Goal: Information Seeking & Learning: Learn about a topic

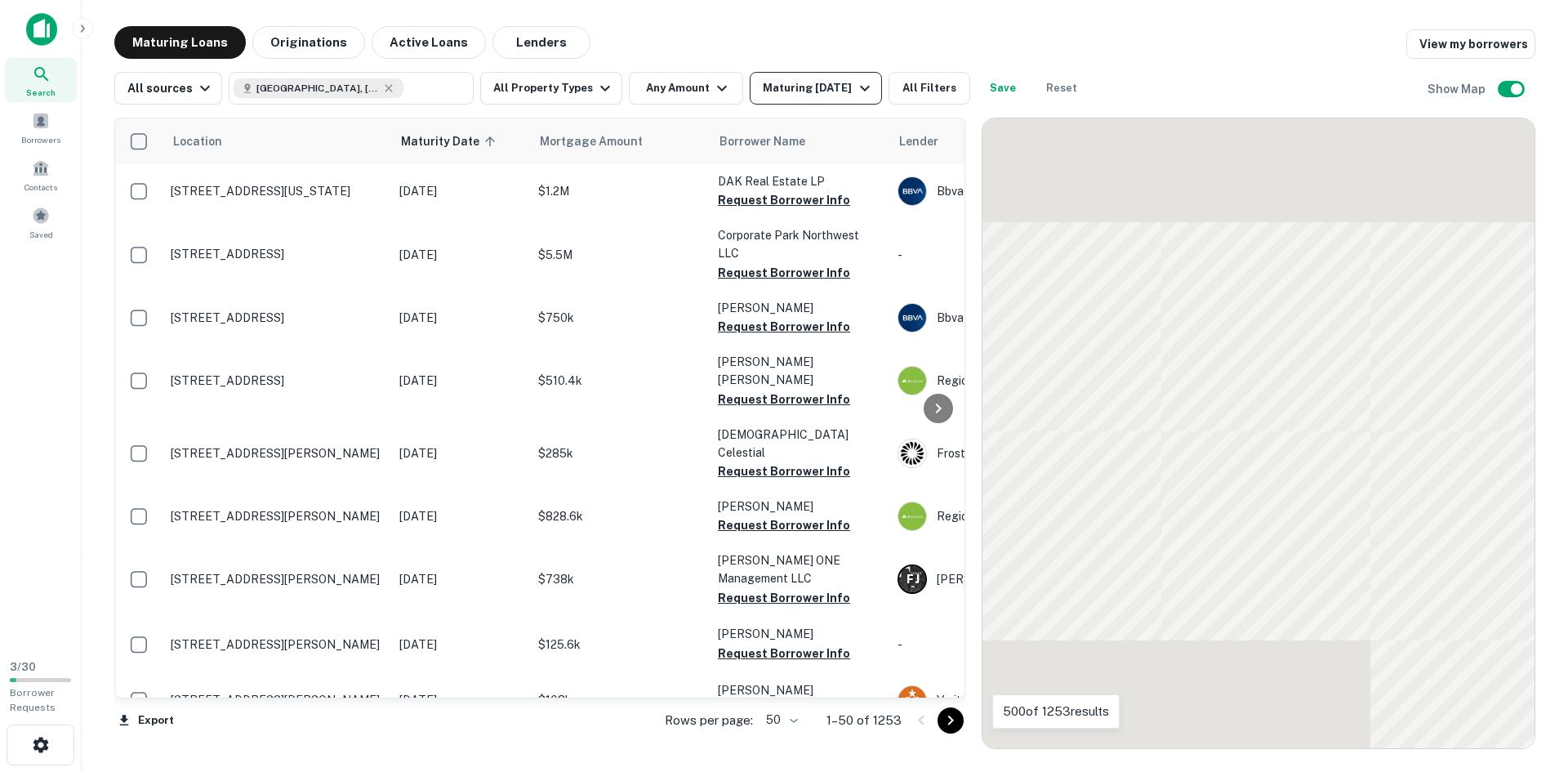
click at [822, 94] on div "Maturing In 1 Year" at bounding box center [818, 88] width 111 height 20
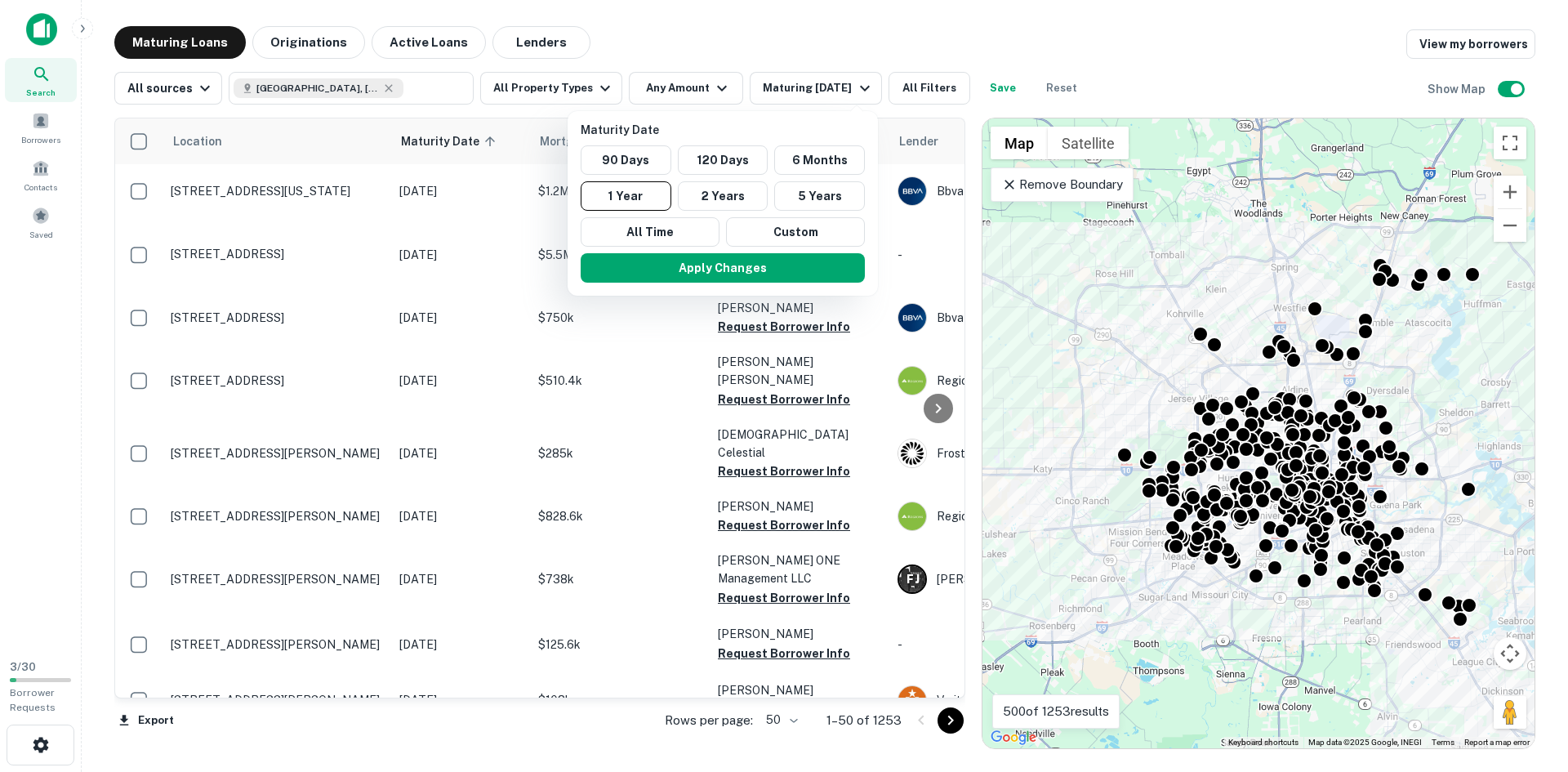
click at [812, 30] on div at bounding box center [784, 386] width 1568 height 772
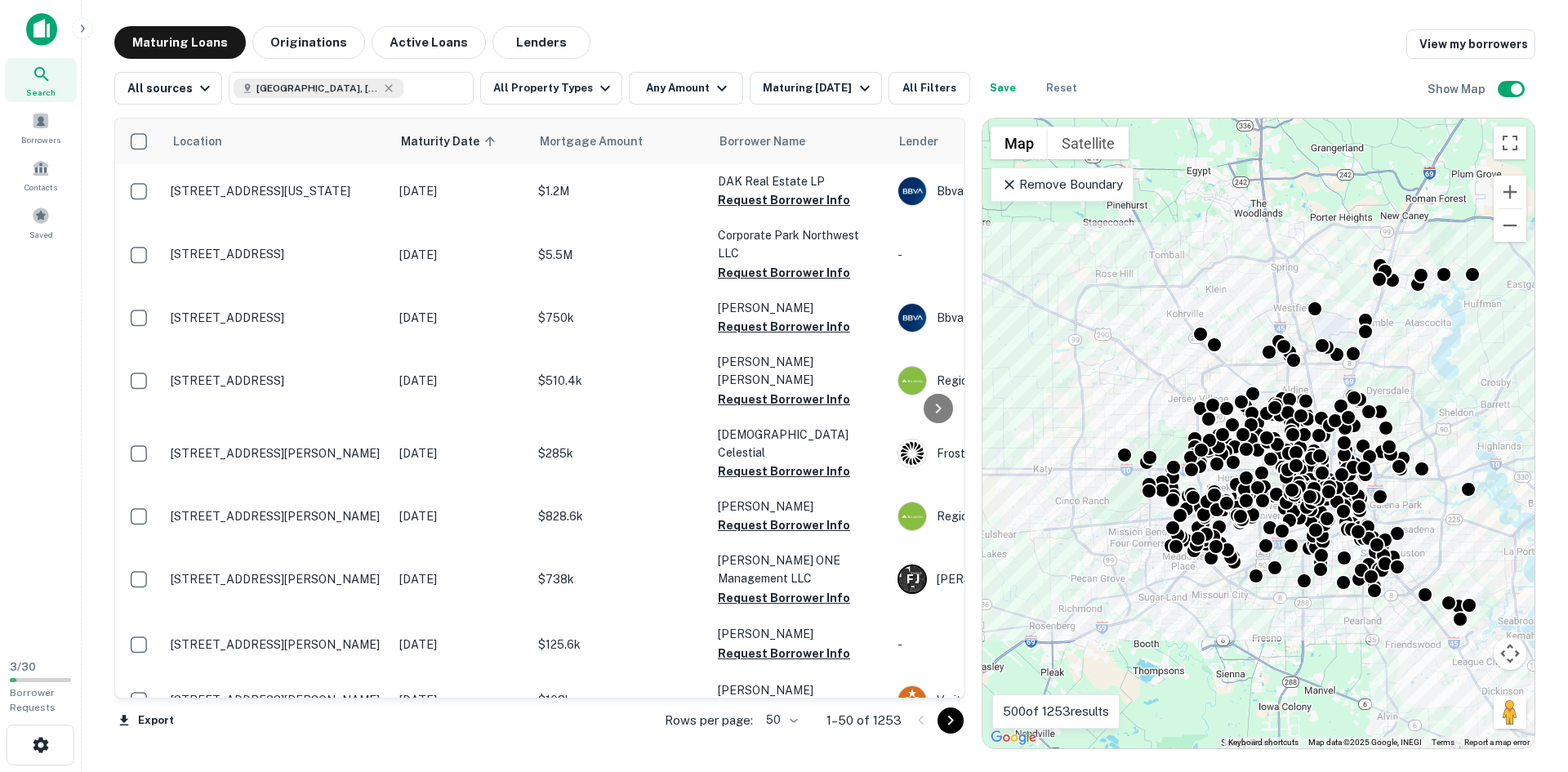
click at [335, 50] on button "Originations" at bounding box center [309, 42] width 113 height 33
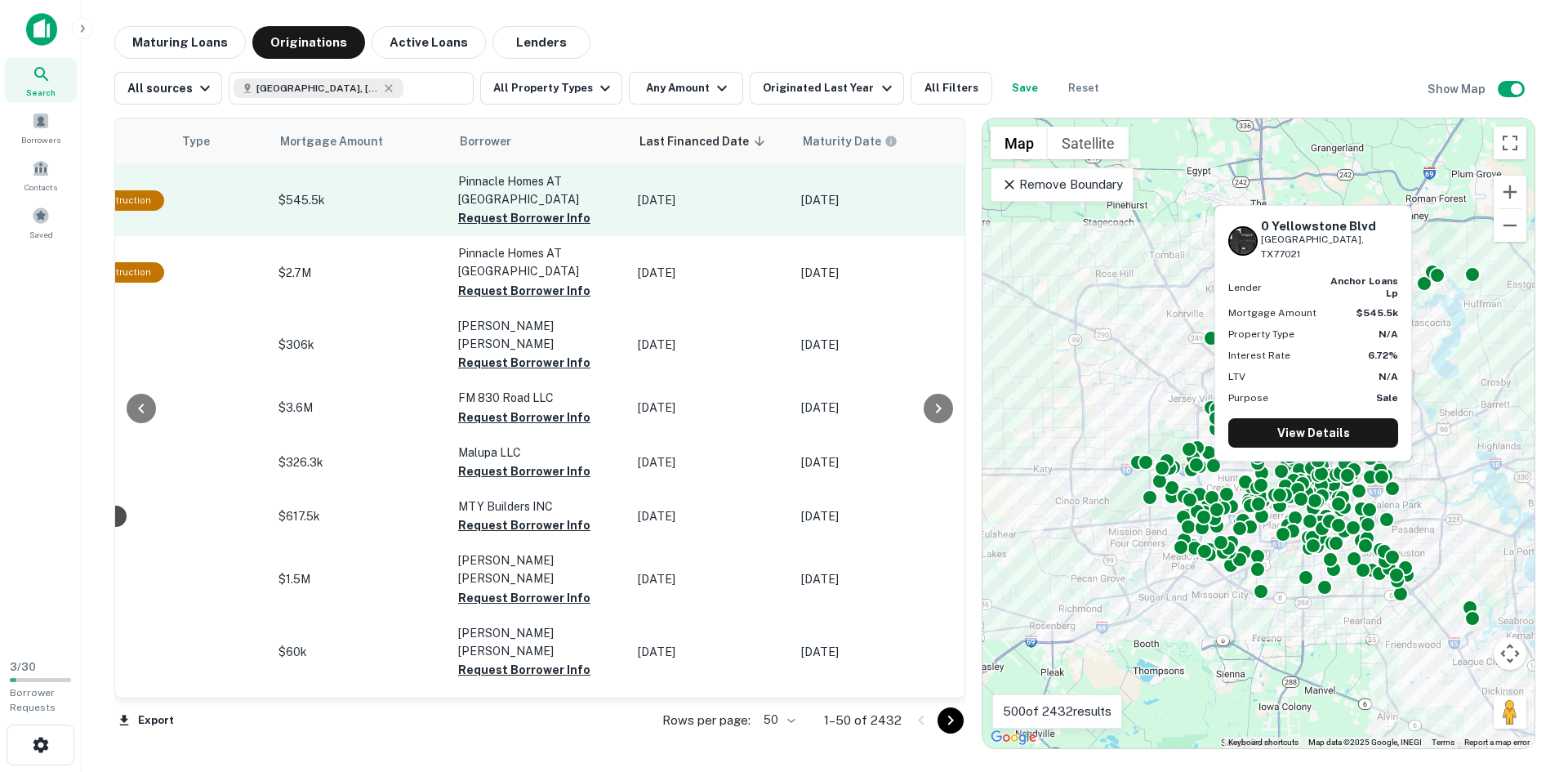
scroll to position [0, 653]
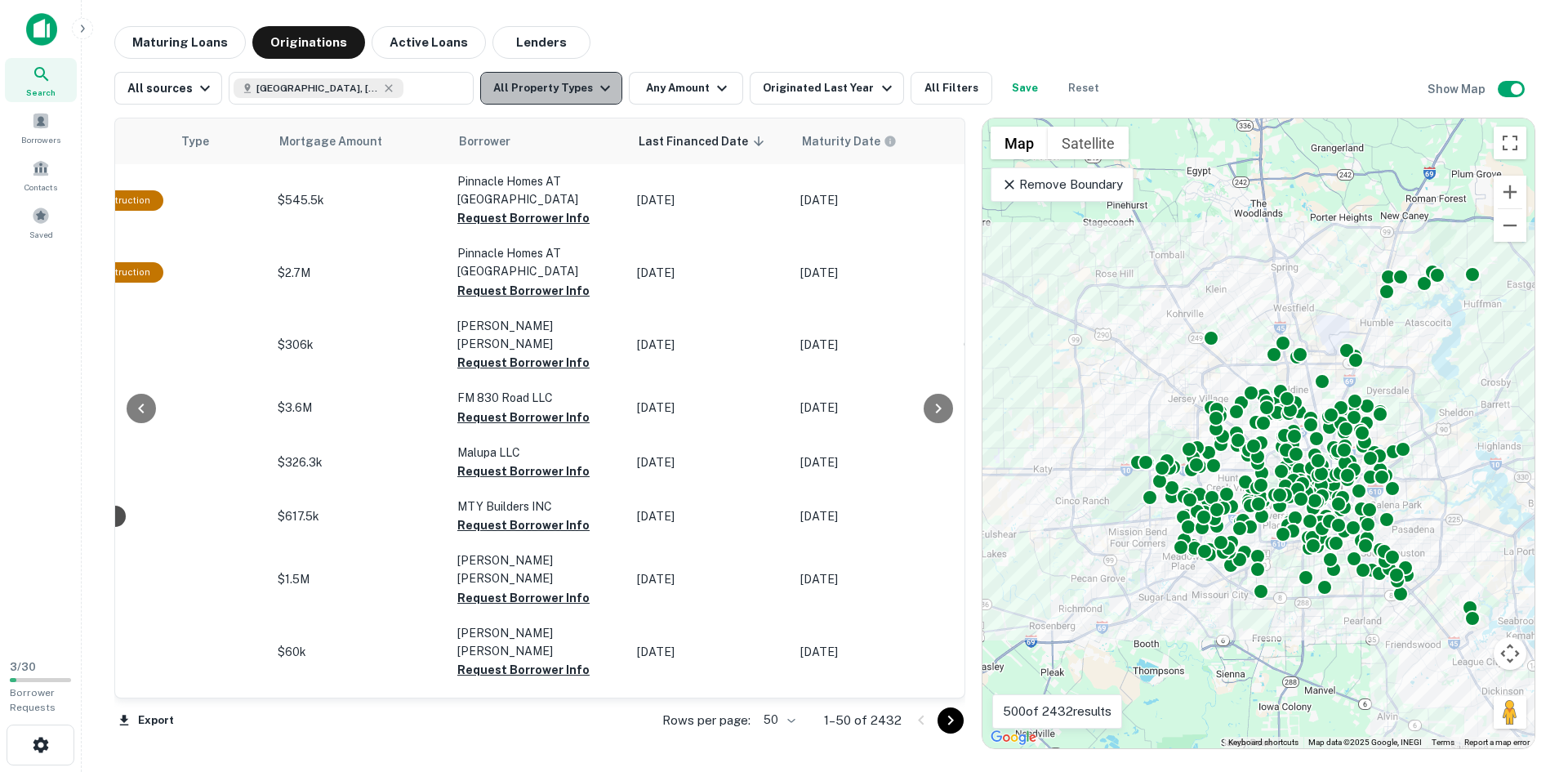
click at [571, 102] on button "All Property Types" at bounding box center [551, 88] width 142 height 33
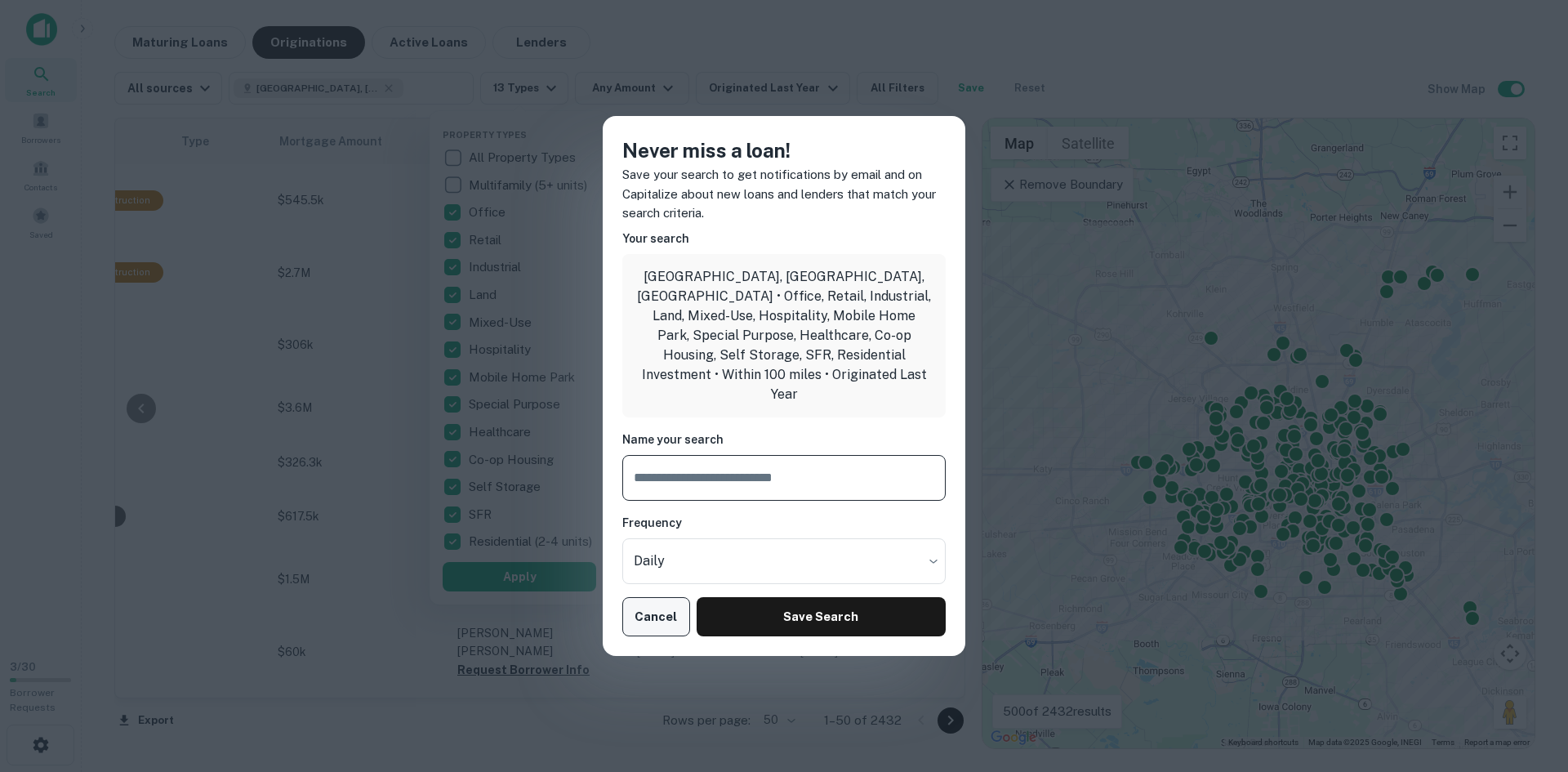
click at [664, 597] on button "Cancel" at bounding box center [655, 616] width 68 height 39
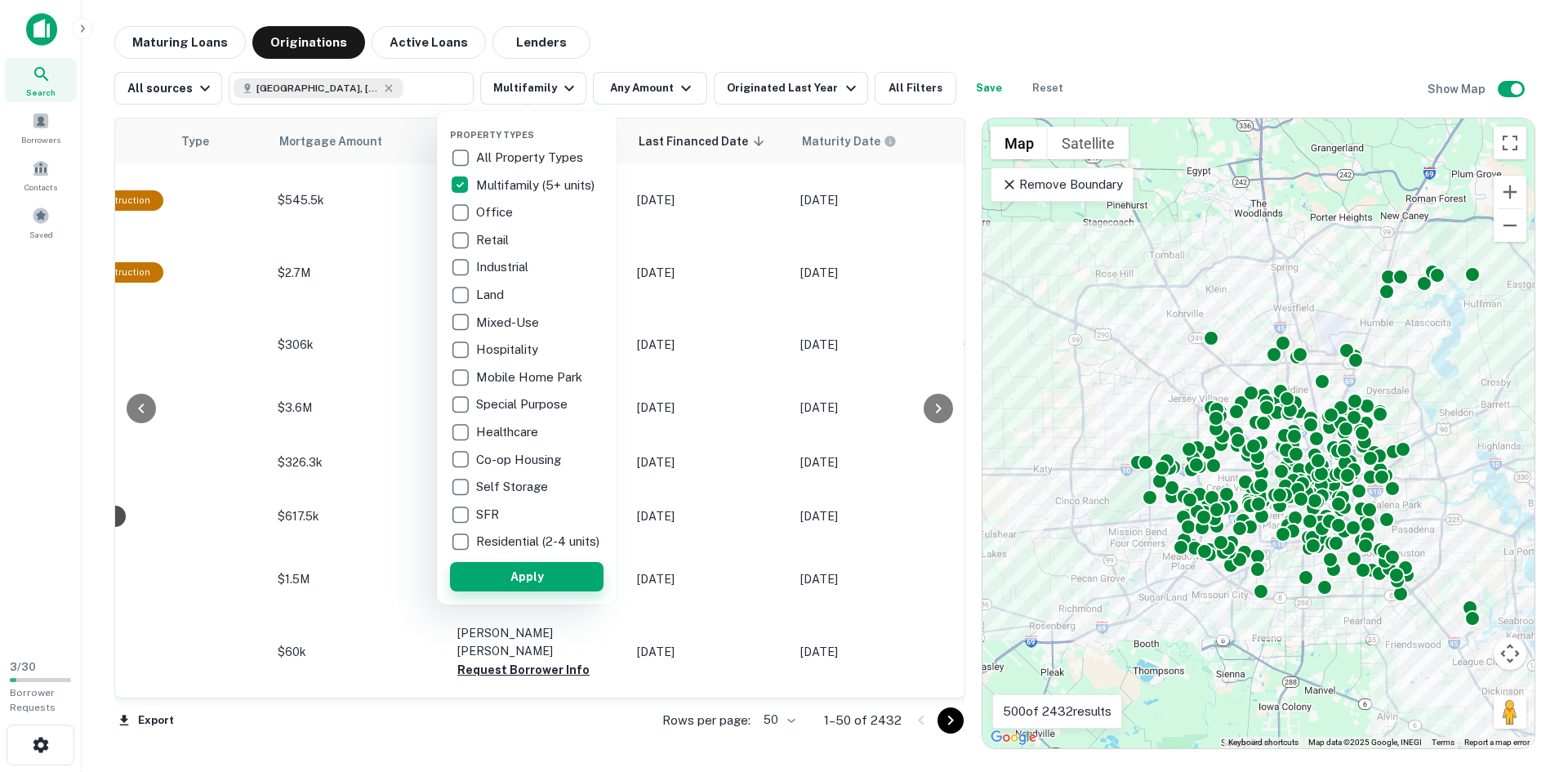
click at [559, 586] on button "Apply" at bounding box center [527, 577] width 154 height 30
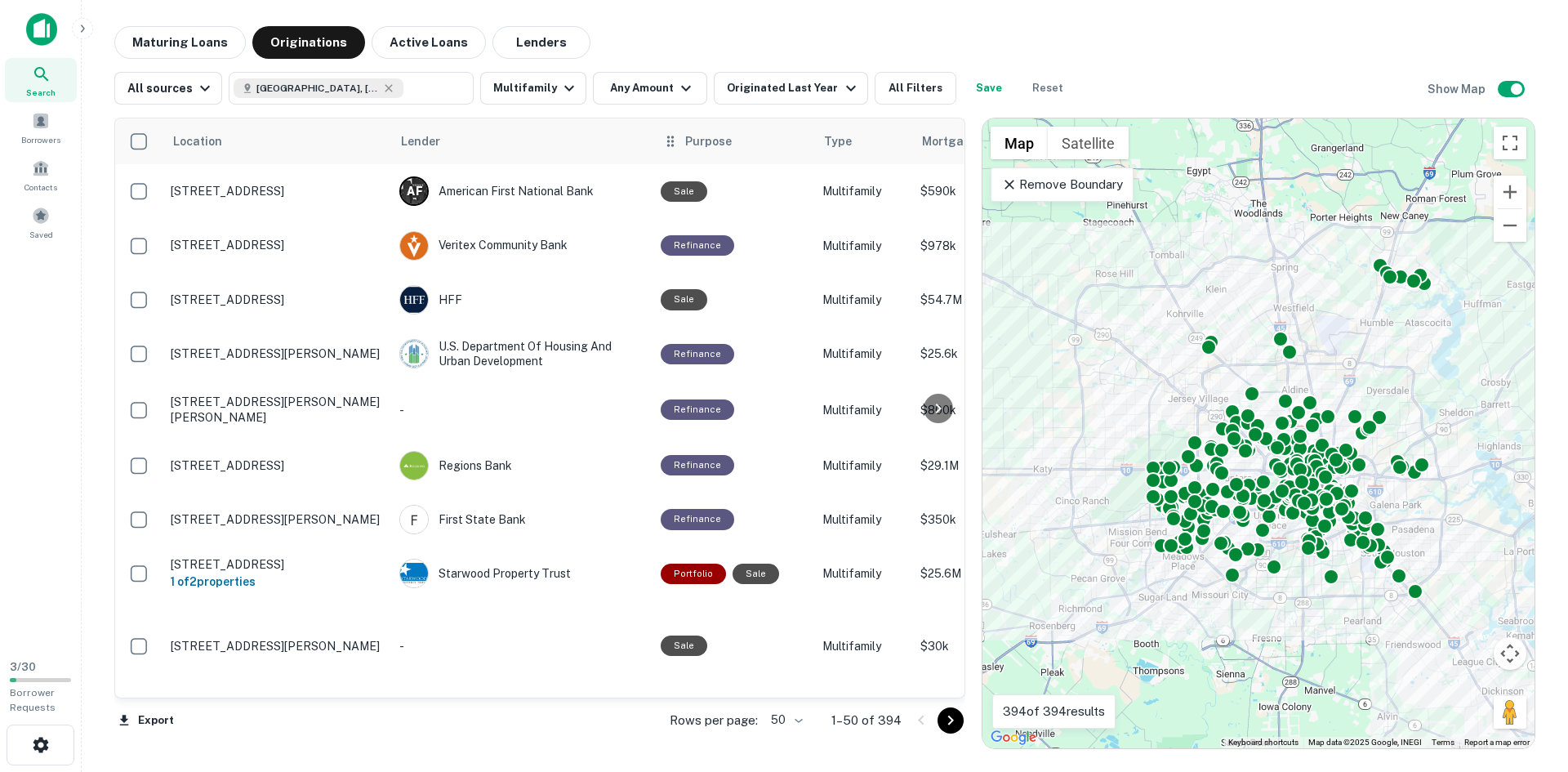
click at [687, 153] on th "Purpose" at bounding box center [733, 141] width 161 height 46
click at [670, 143] on icon at bounding box center [670, 141] width 17 height 20
click at [700, 145] on span "Purpose" at bounding box center [719, 141] width 68 height 20
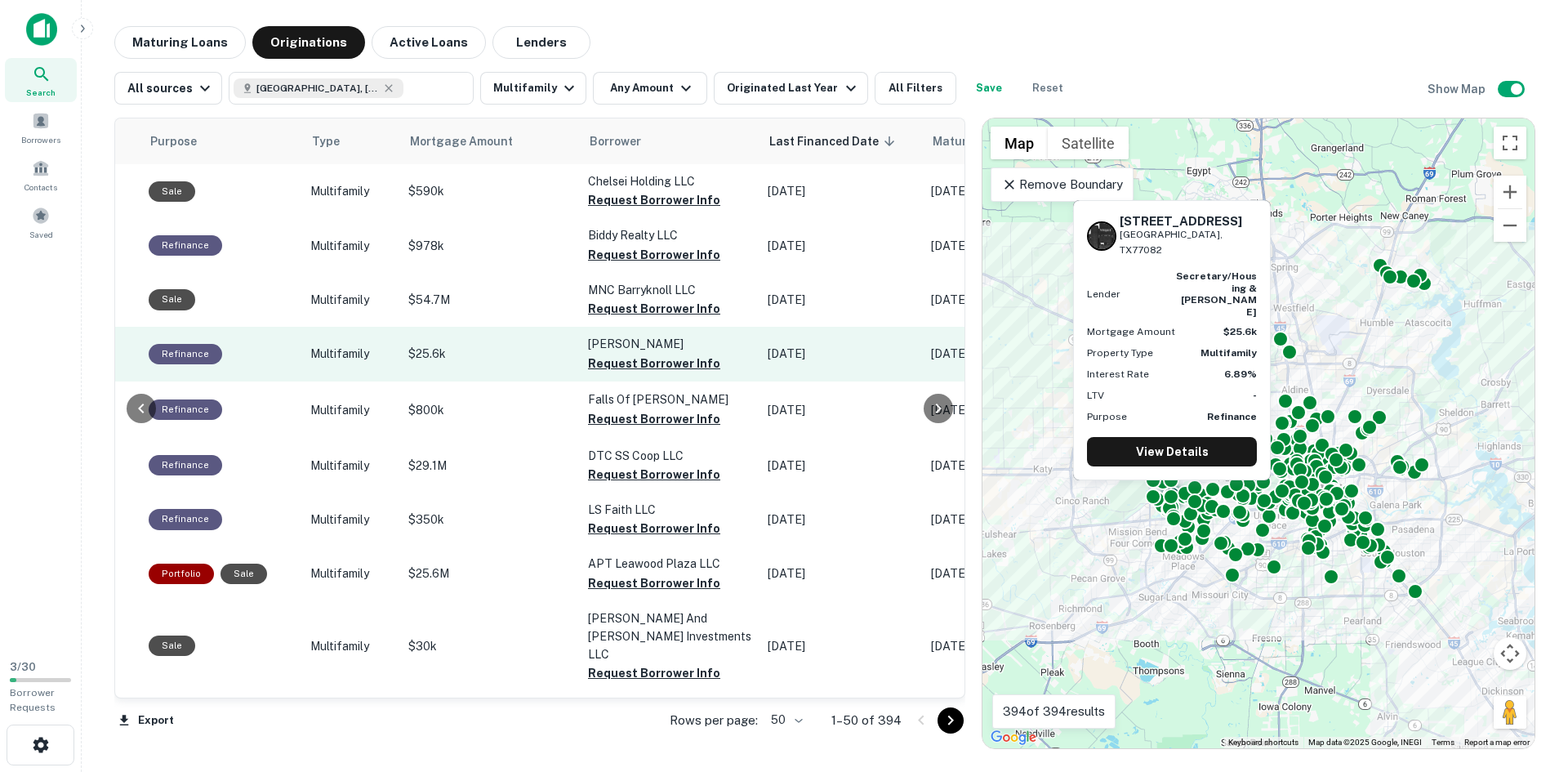
scroll to position [0, 326]
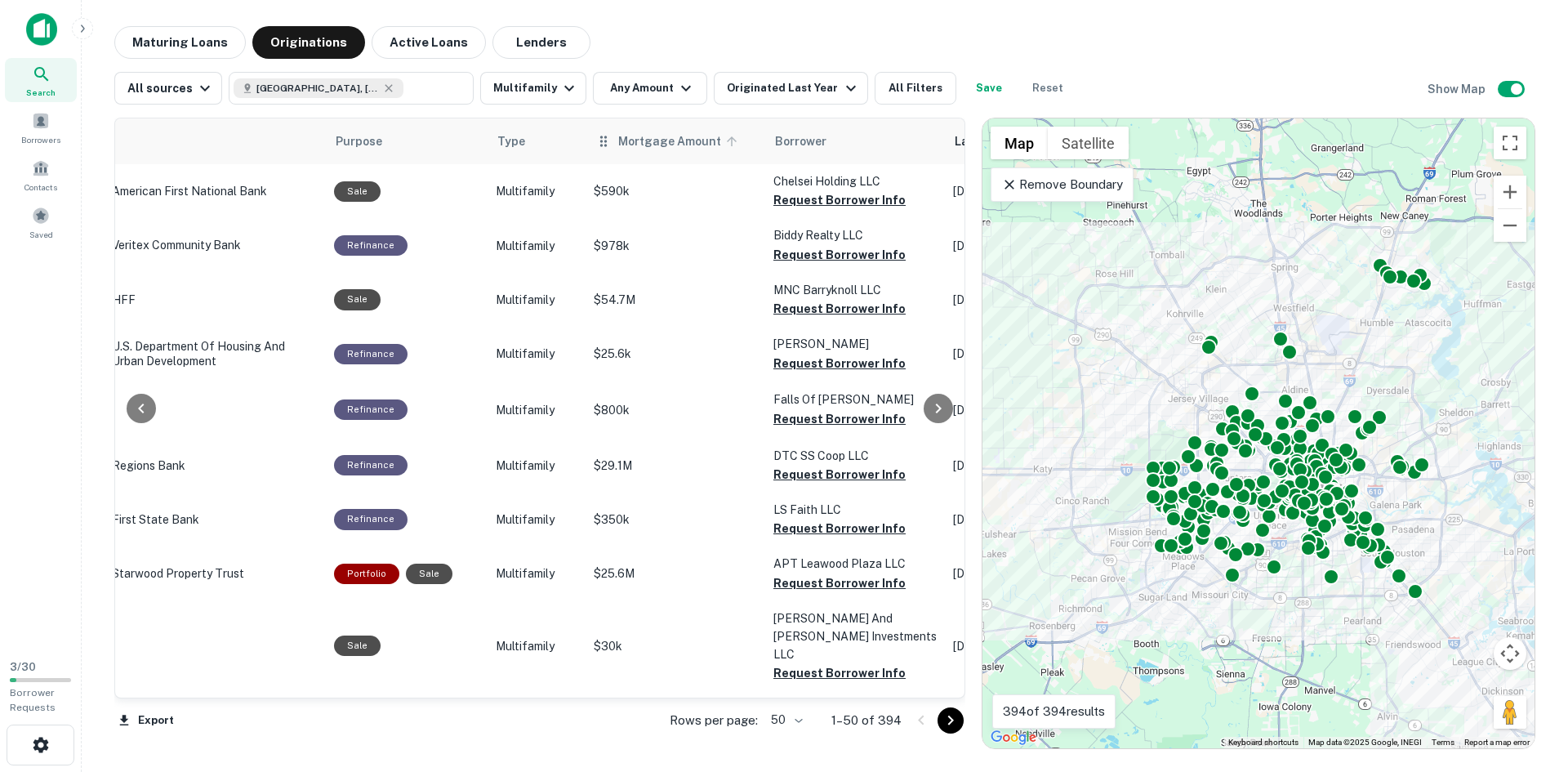
click at [724, 136] on icon at bounding box center [732, 142] width 15 height 15
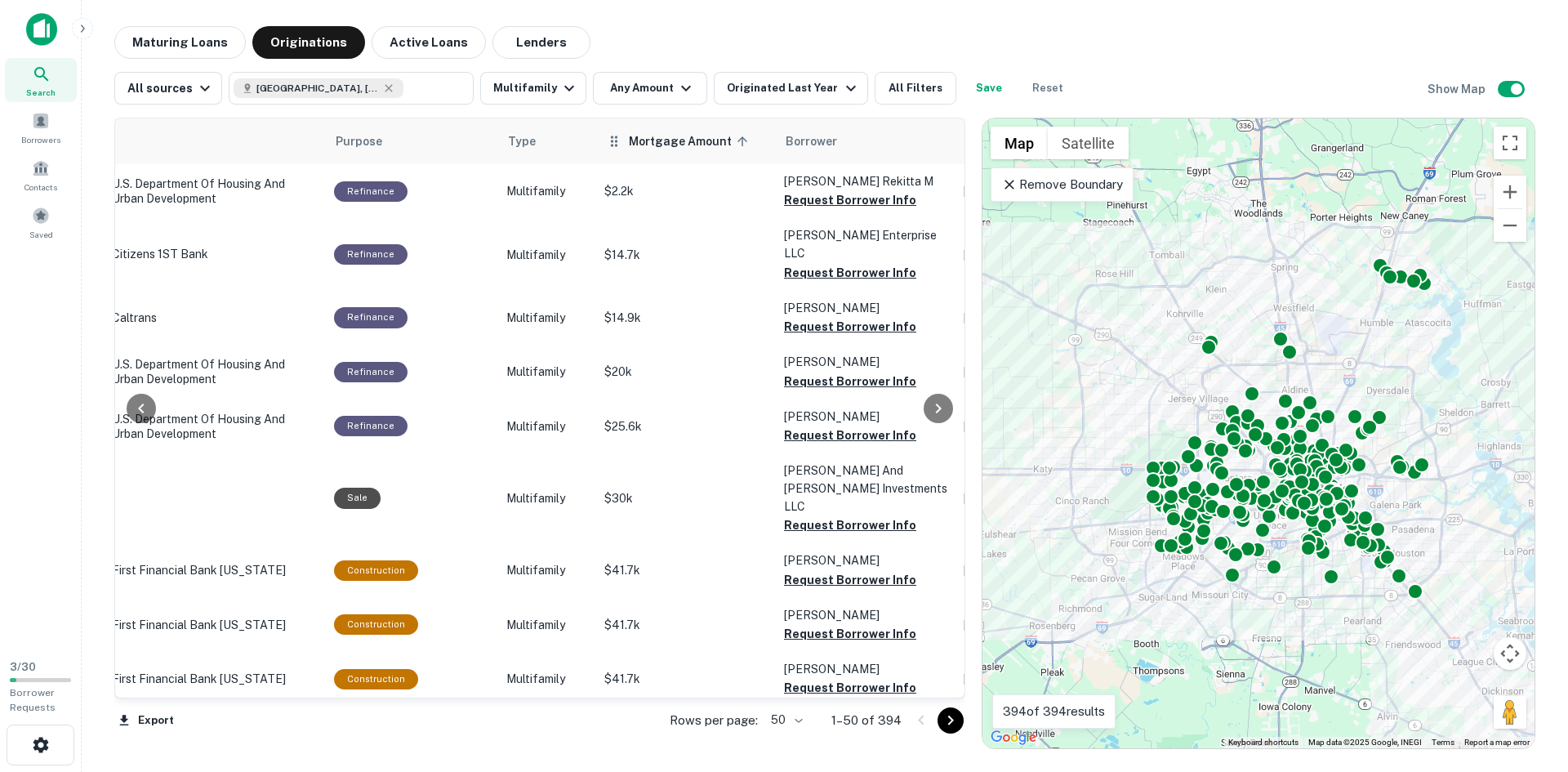
click at [735, 145] on icon at bounding box center [742, 142] width 15 height 15
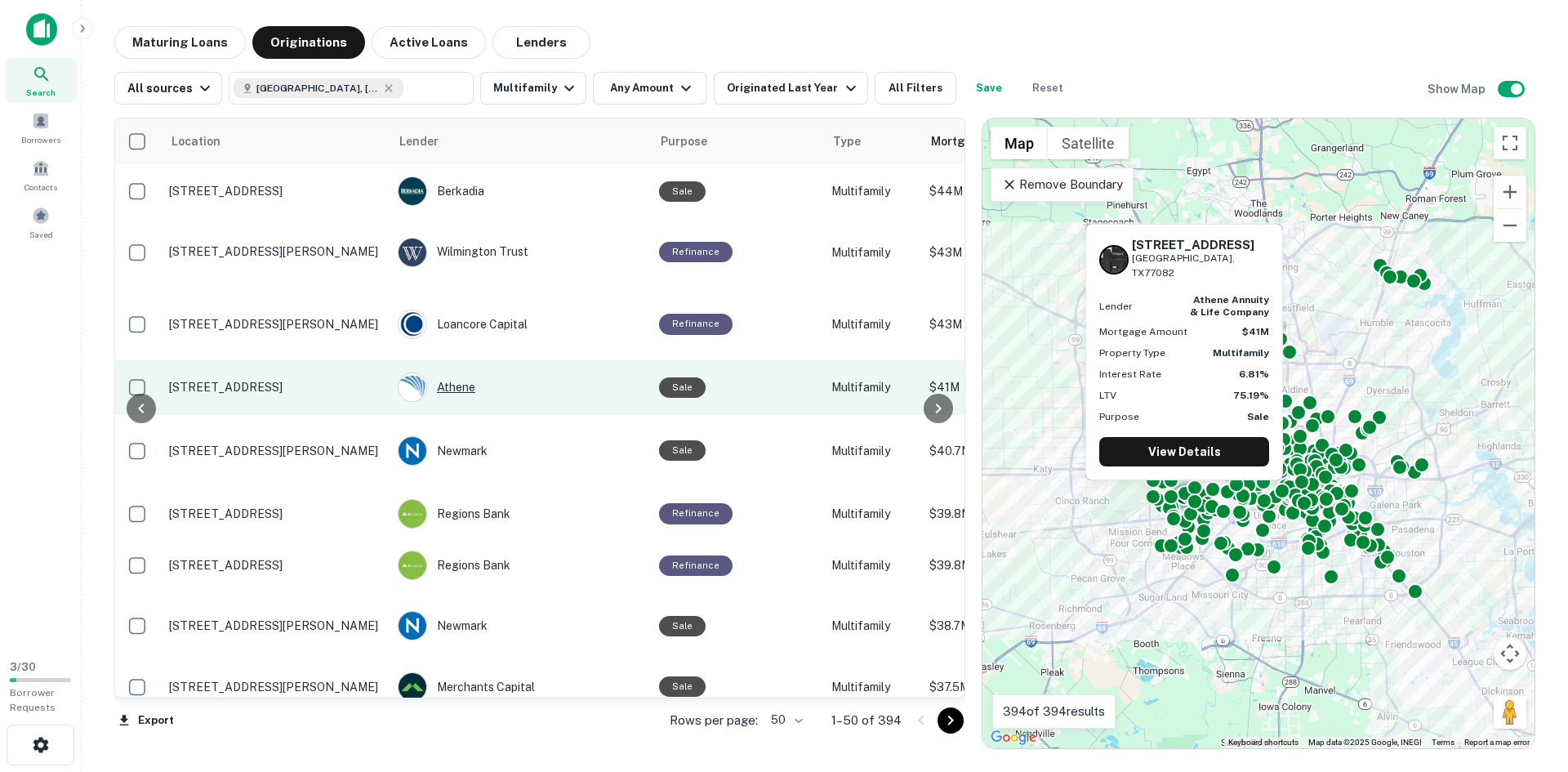
scroll to position [2500, 0]
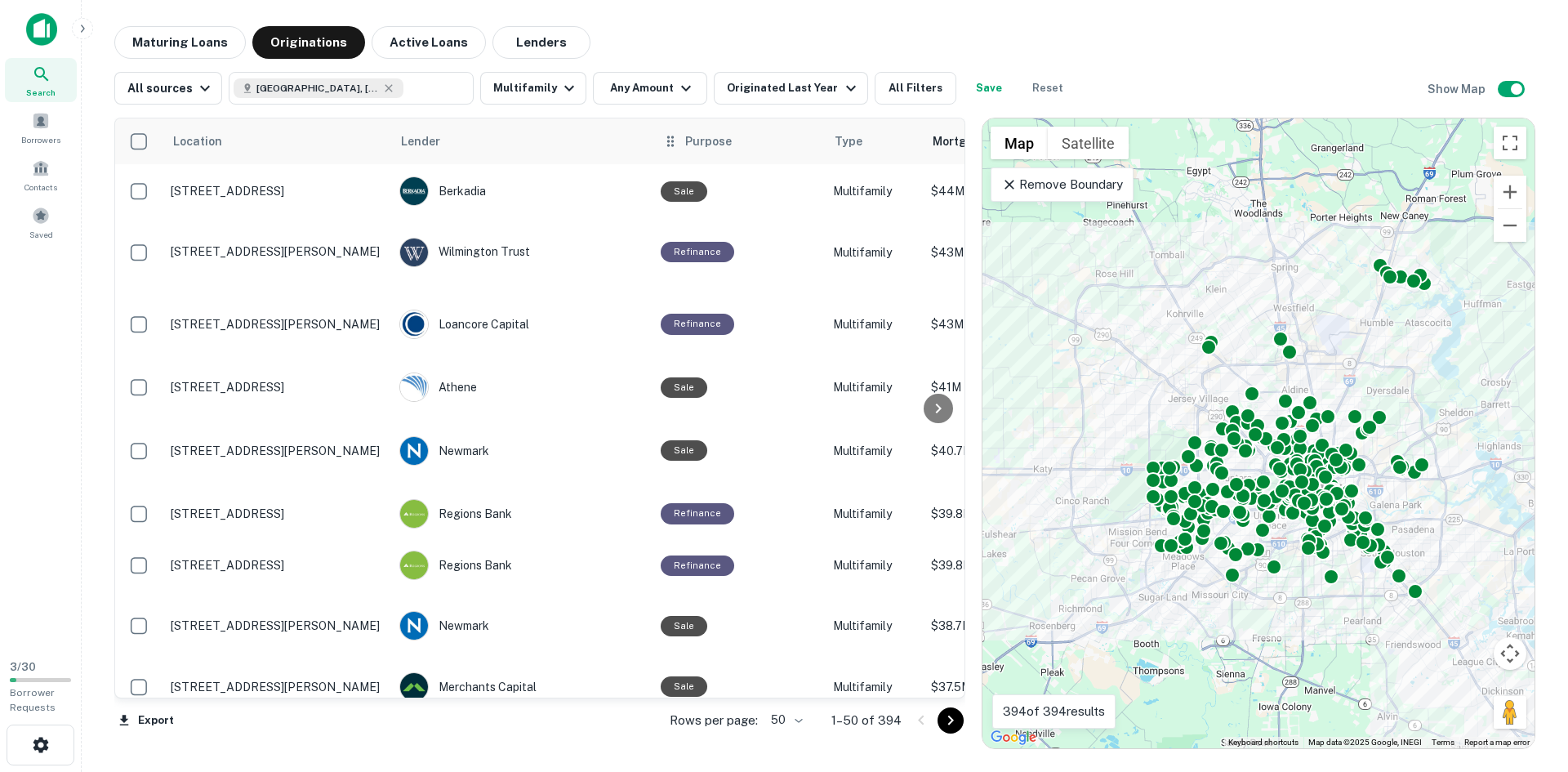
click at [673, 145] on icon at bounding box center [670, 140] width 7 height 10
click at [841, 94] on icon "button" at bounding box center [850, 88] width 20 height 20
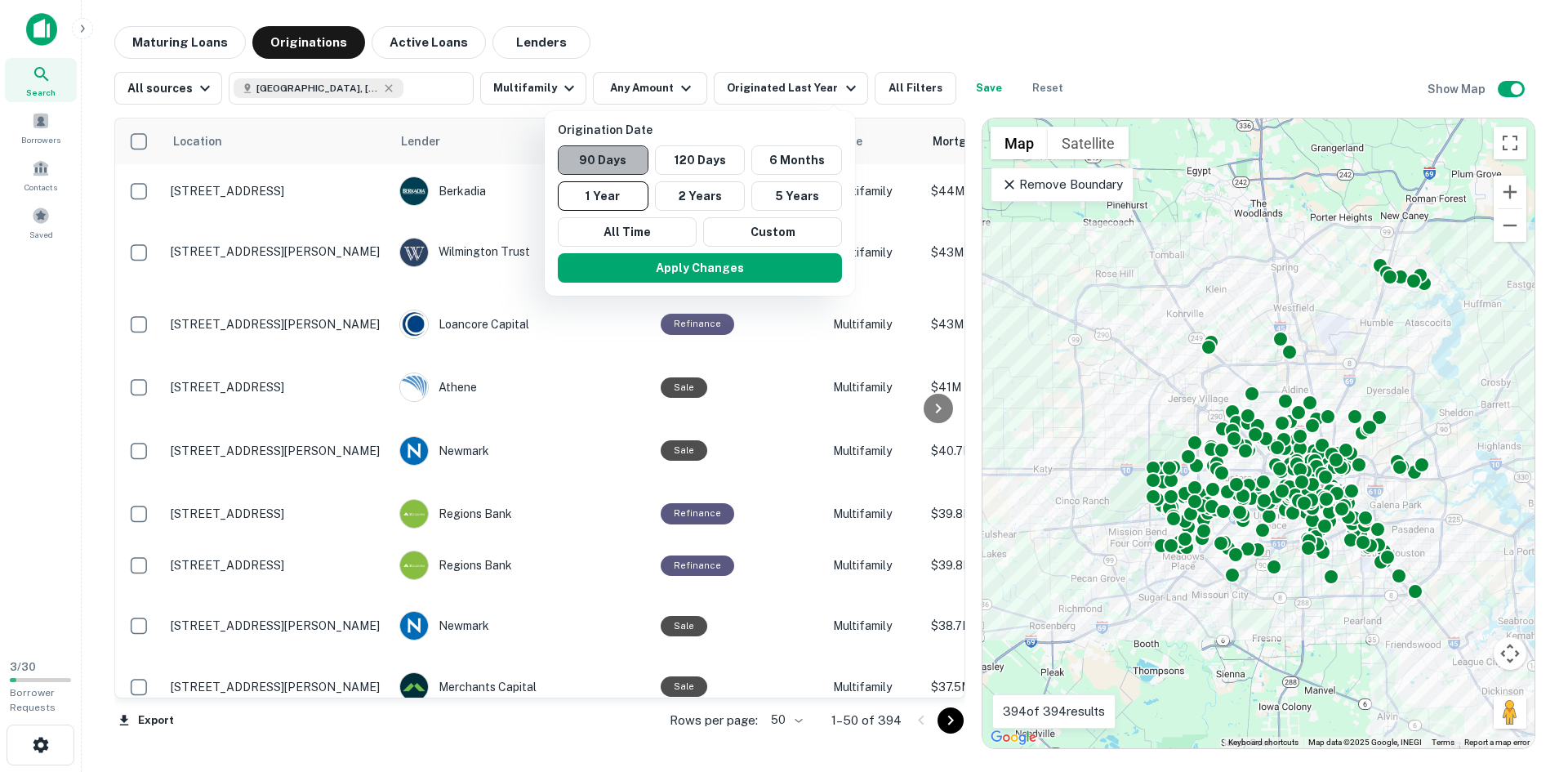
click at [617, 164] on button "90 Days" at bounding box center [602, 160] width 90 height 30
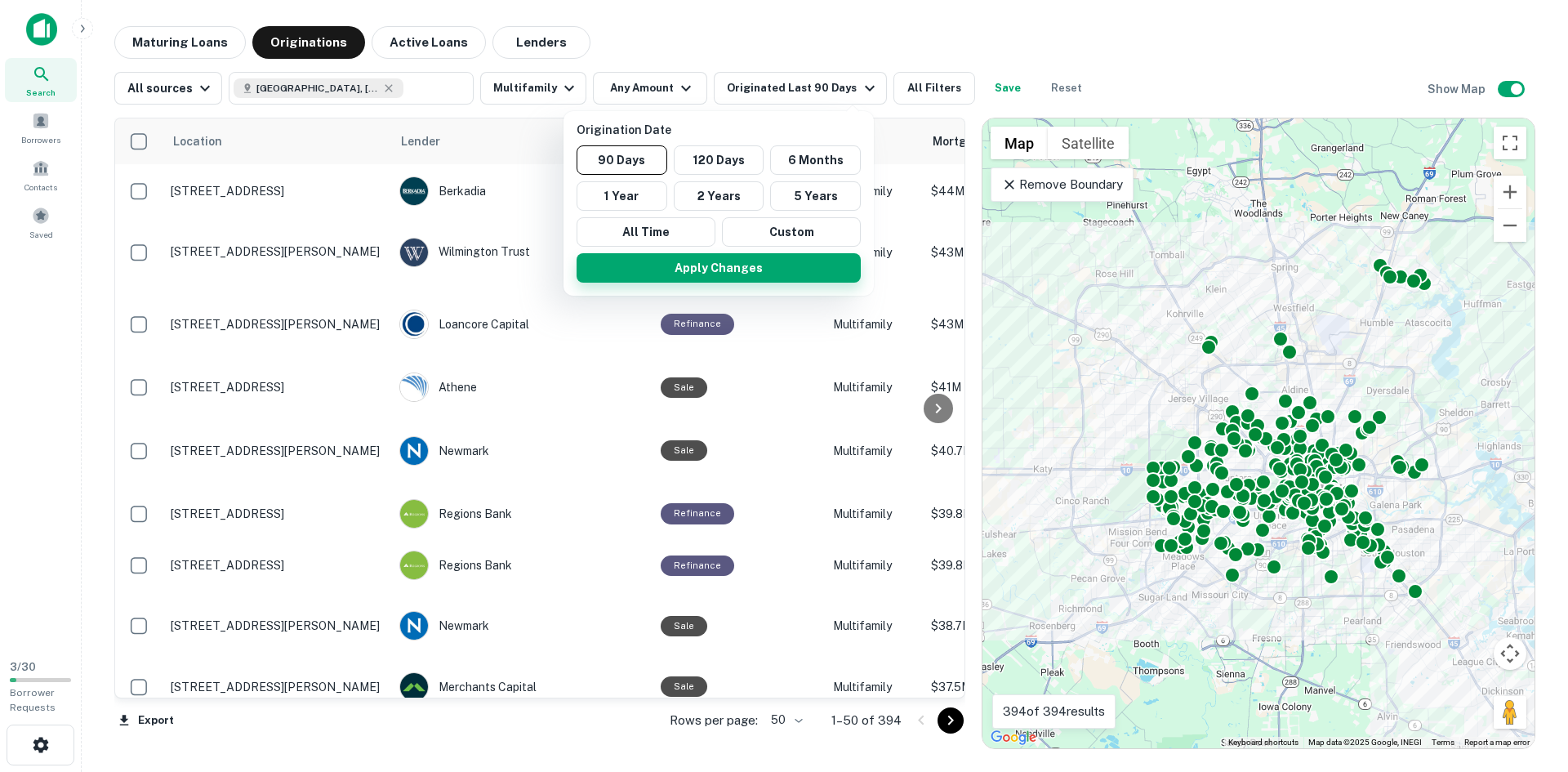
click at [765, 275] on button "Apply Changes" at bounding box center [718, 269] width 284 height 30
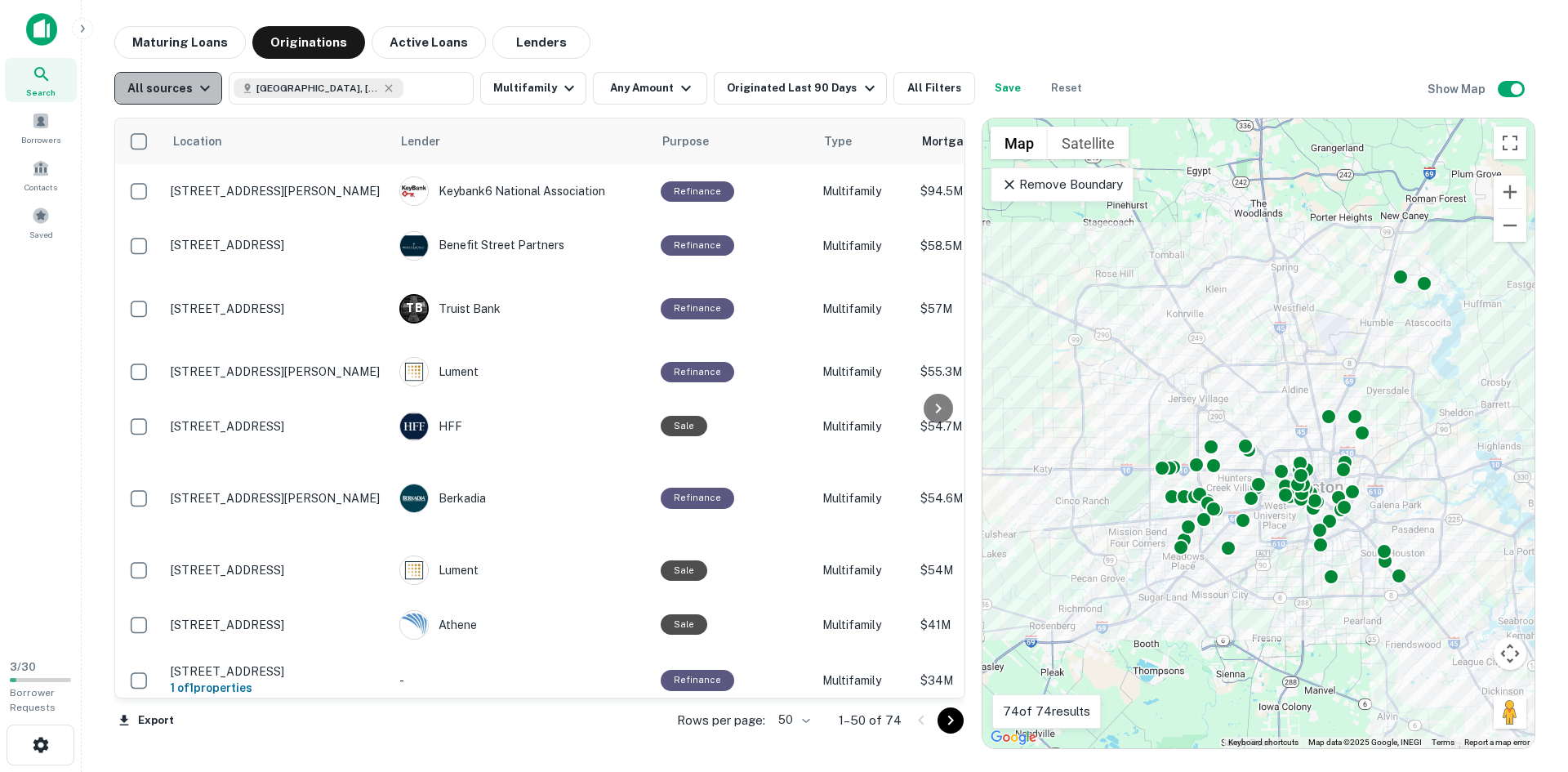
click at [188, 96] on div "All sources" at bounding box center [172, 88] width 88 height 20
click at [174, 80] on div at bounding box center [784, 386] width 1568 height 772
click at [561, 86] on icon "button" at bounding box center [569, 88] width 20 height 20
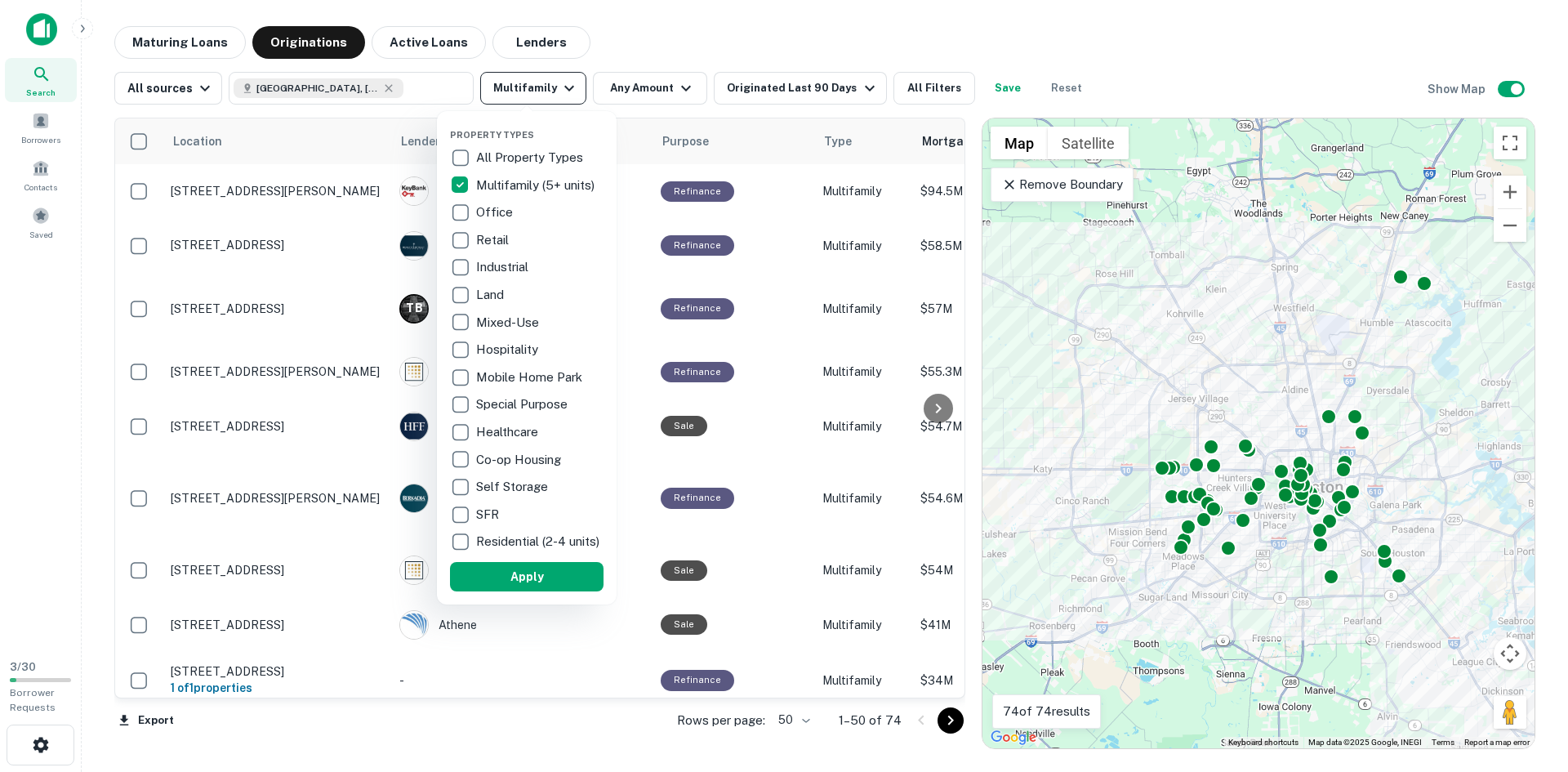
click at [561, 86] on div at bounding box center [784, 386] width 1568 height 772
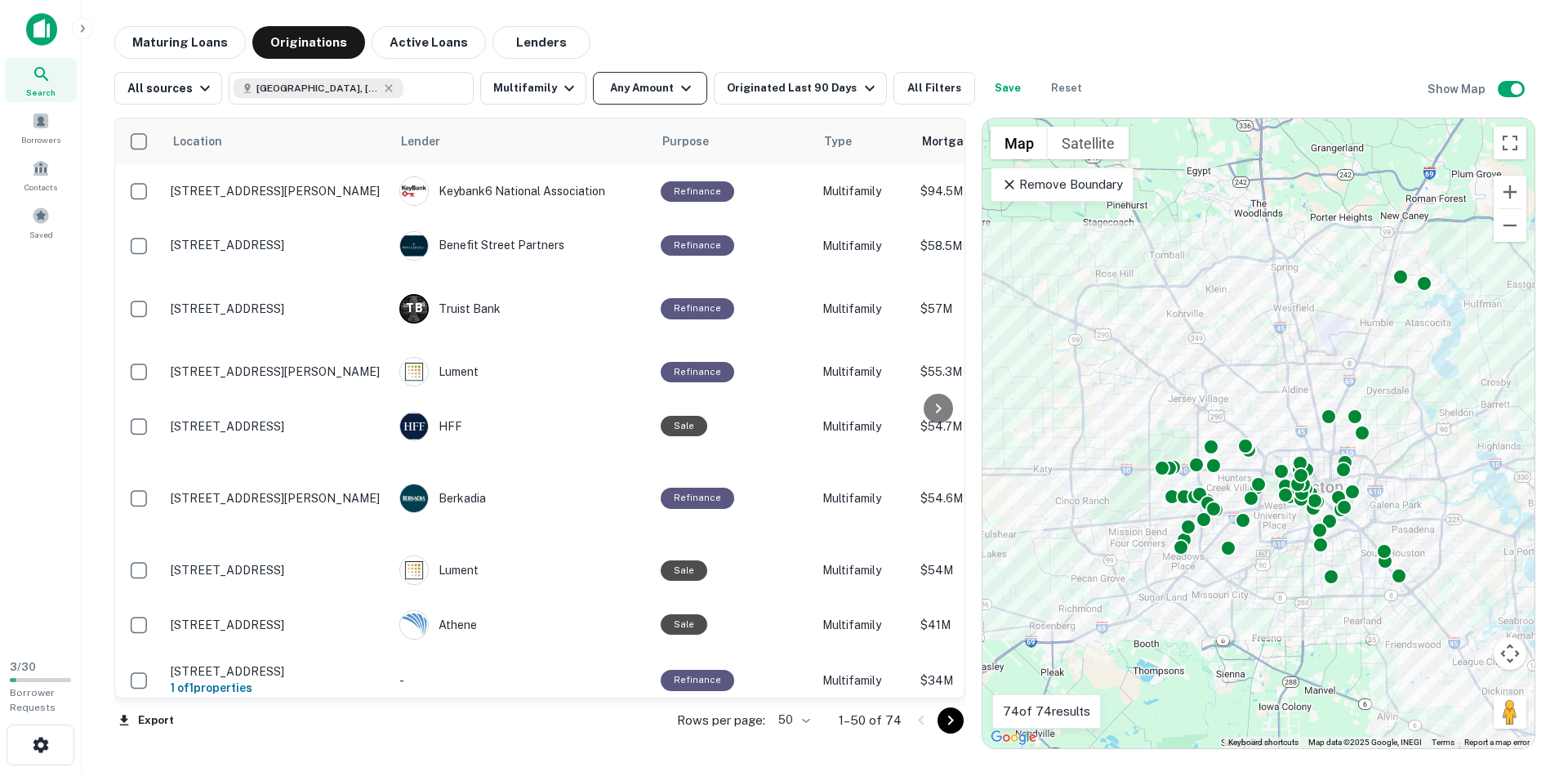
click at [681, 86] on icon "button" at bounding box center [685, 89] width 10 height 6
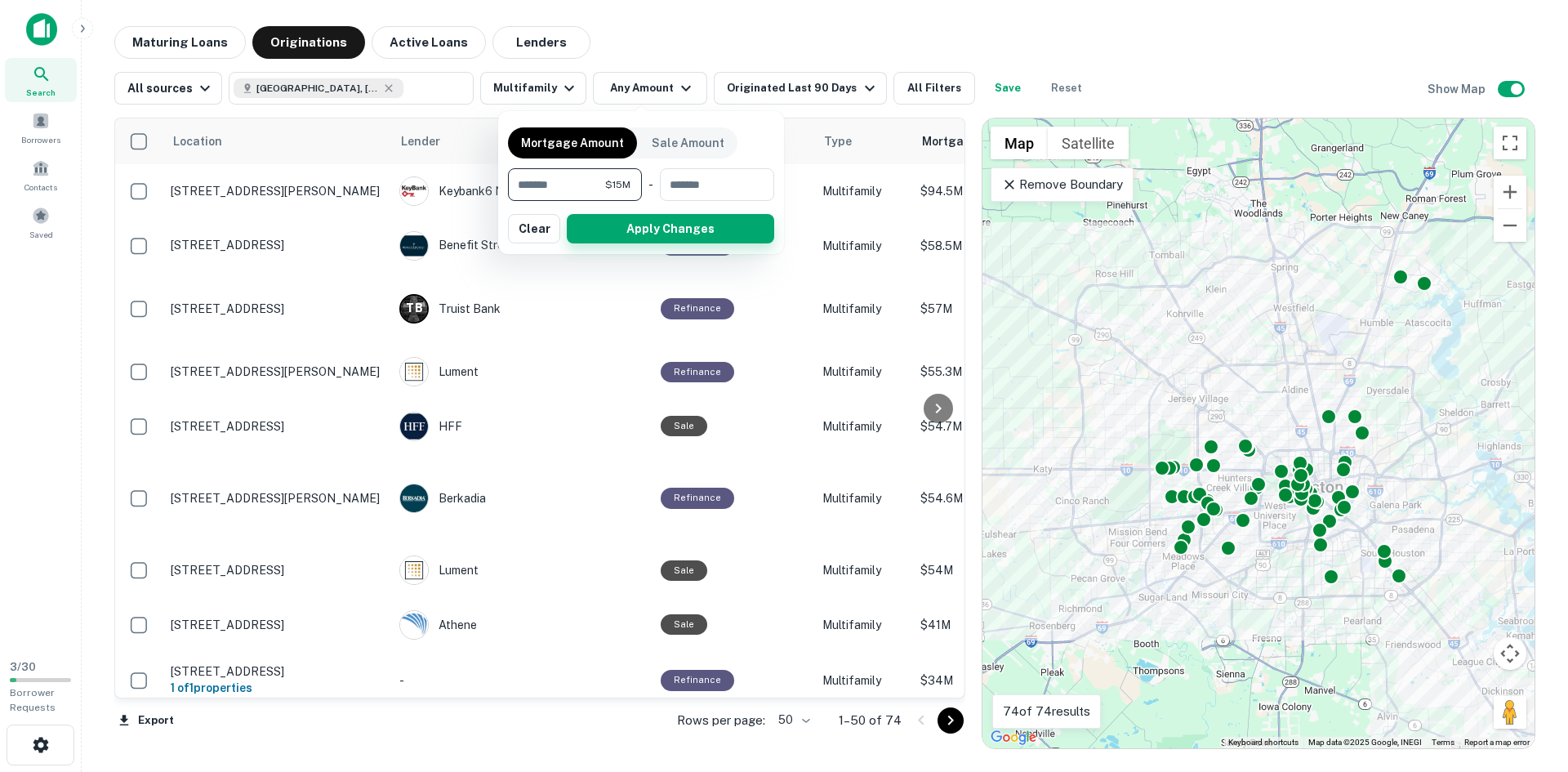
type input "********"
click at [685, 241] on button "Apply Changes" at bounding box center [670, 228] width 207 height 30
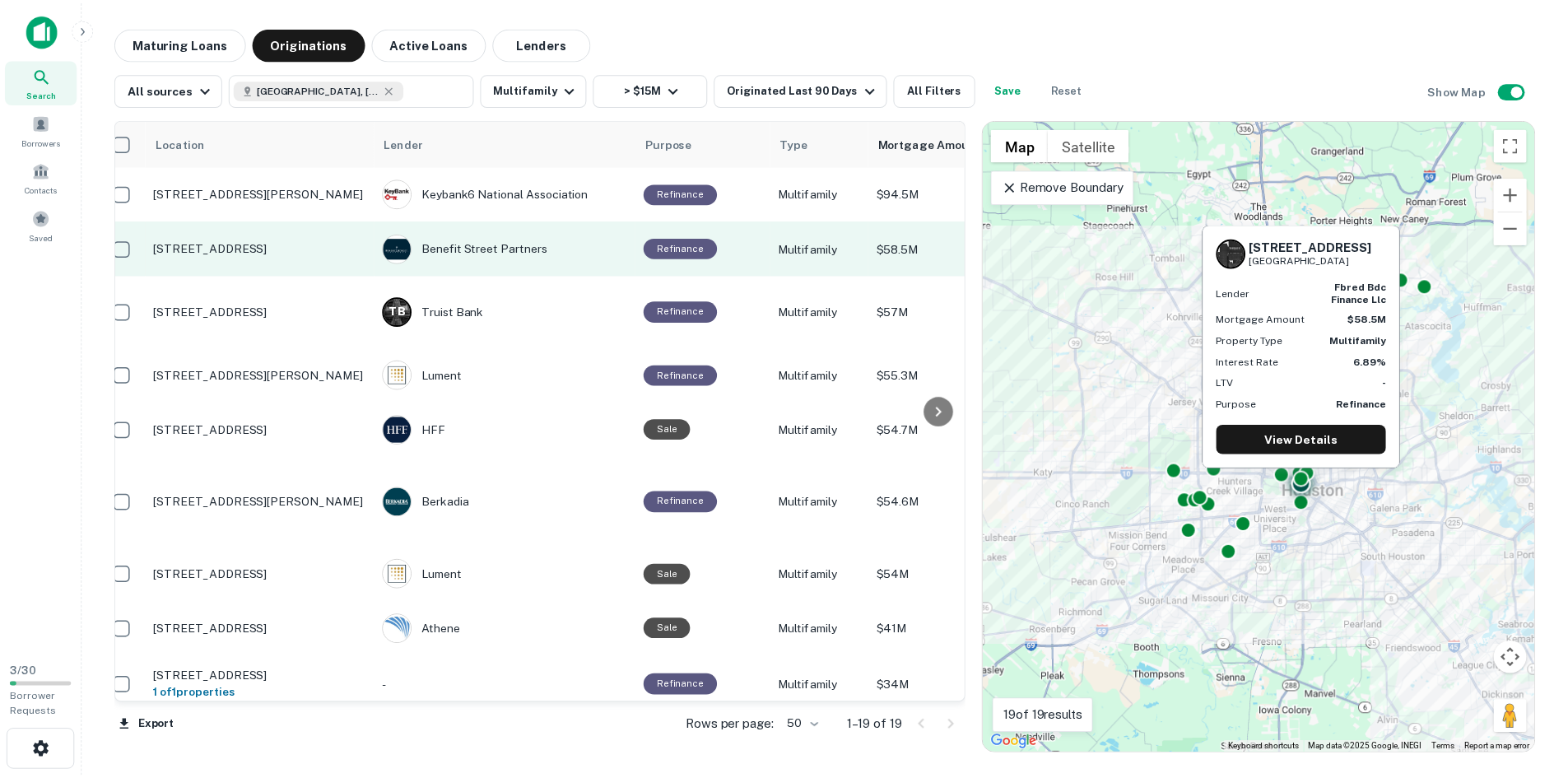
scroll to position [0, 15]
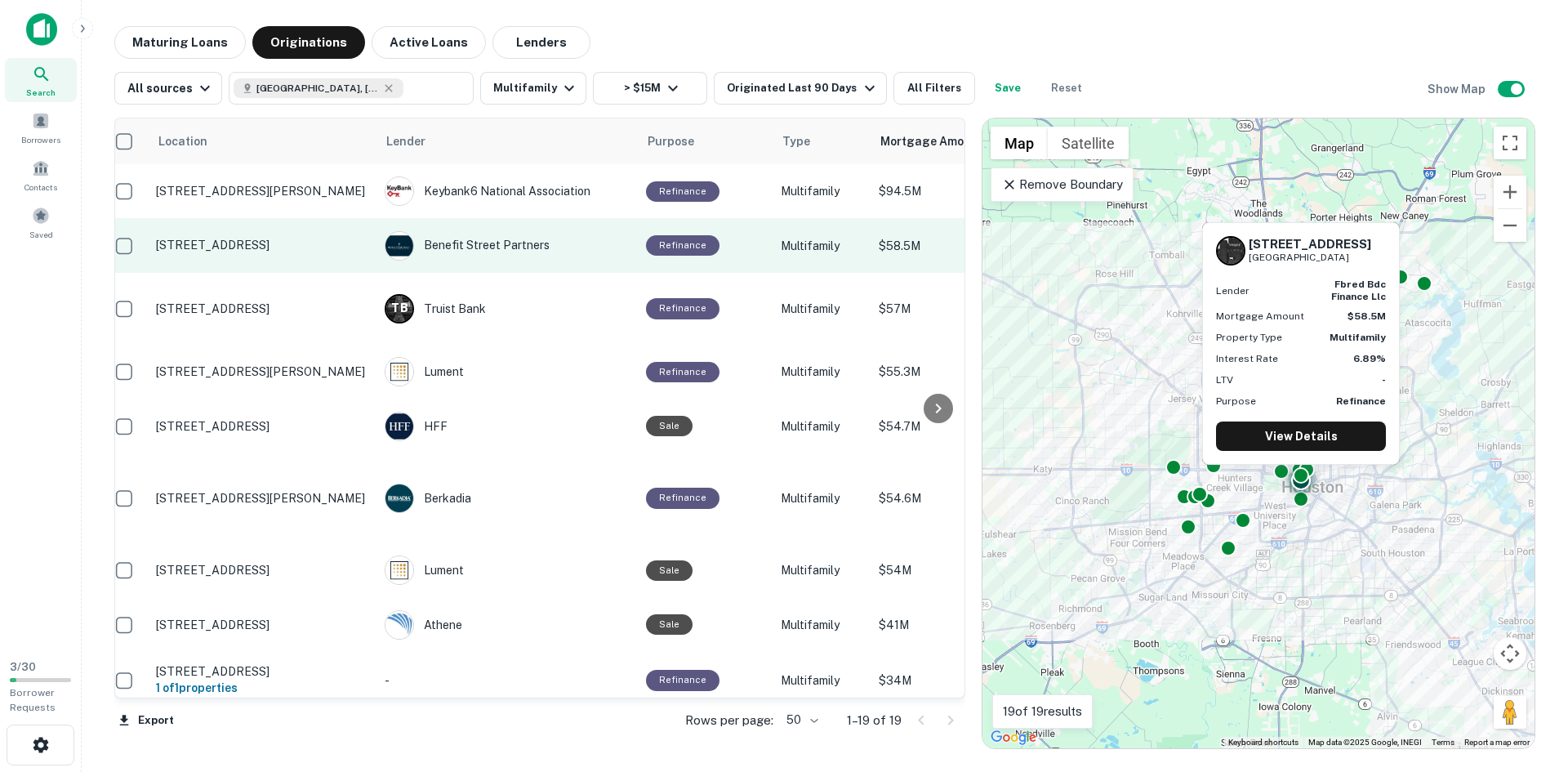
click at [275, 242] on p "2221 W Dallas St Houston, TX77019" at bounding box center [262, 245] width 213 height 15
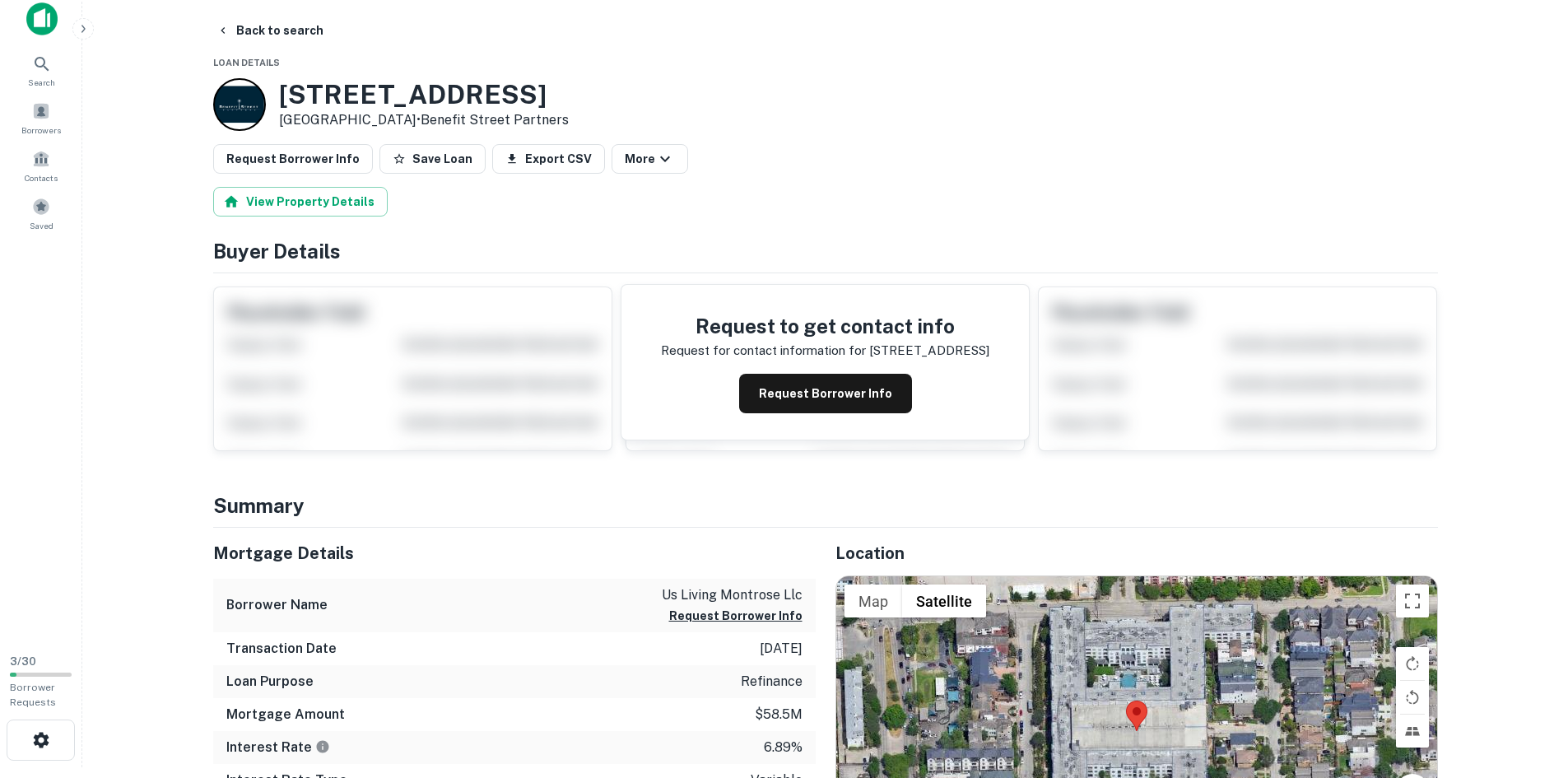
scroll to position [83, 0]
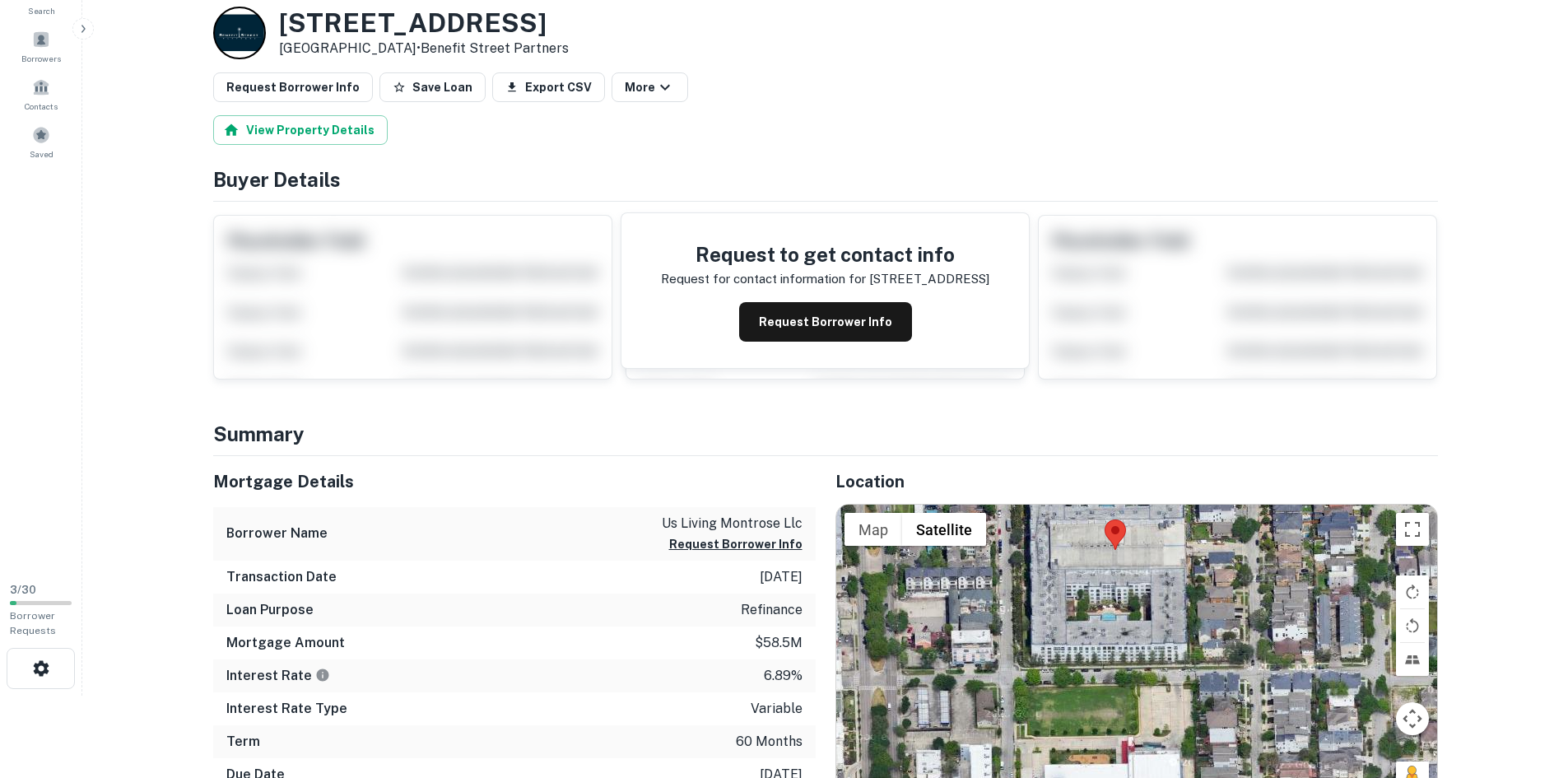
drag, startPoint x: 1223, startPoint y: 641, endPoint x: 1243, endPoint y: 582, distance: 62.3
click at [1211, 553] on div at bounding box center [1137, 659] width 601 height 309
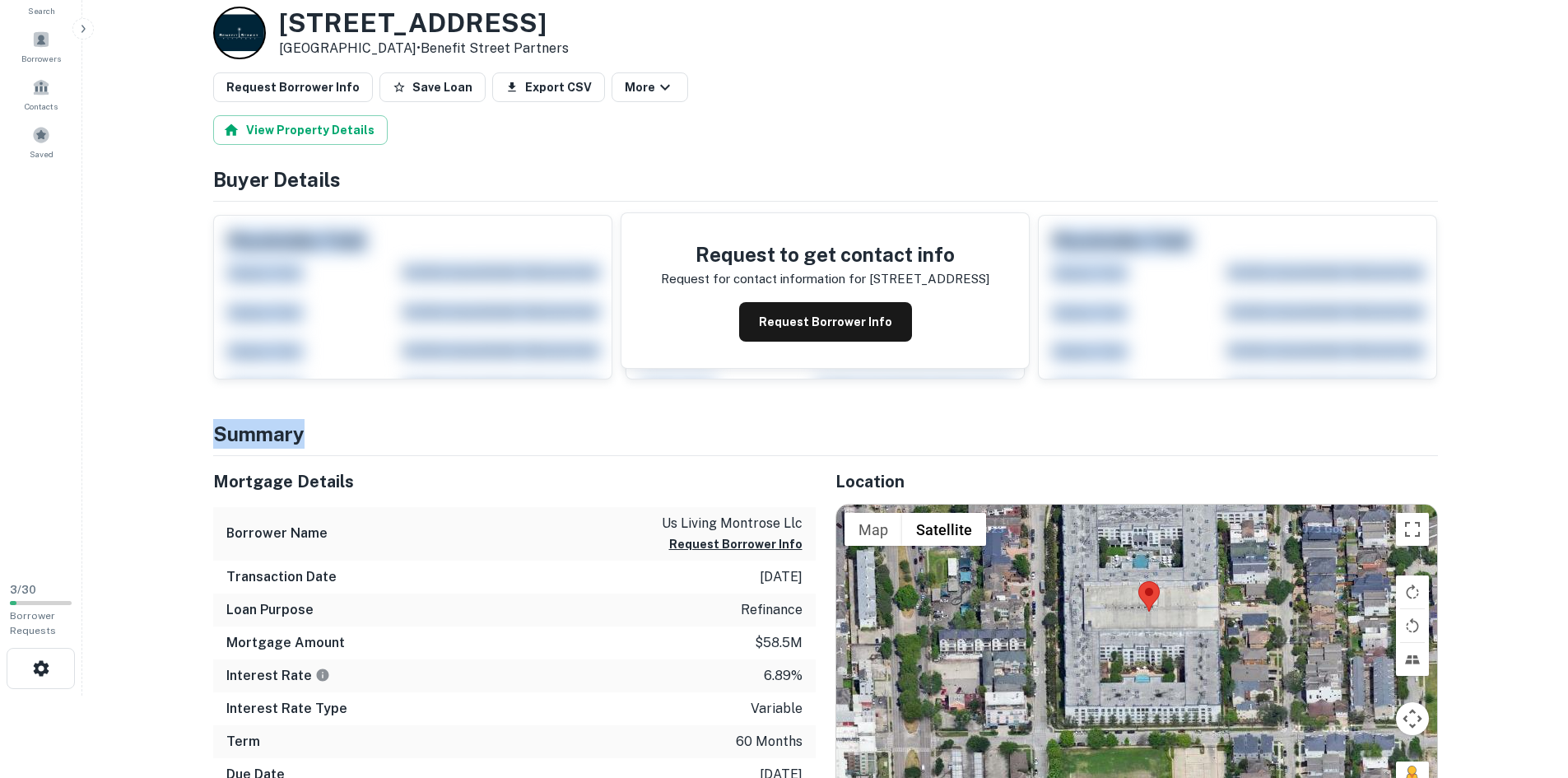
drag, startPoint x: 1278, startPoint y: 420, endPoint x: 1353, endPoint y: 347, distance: 104.7
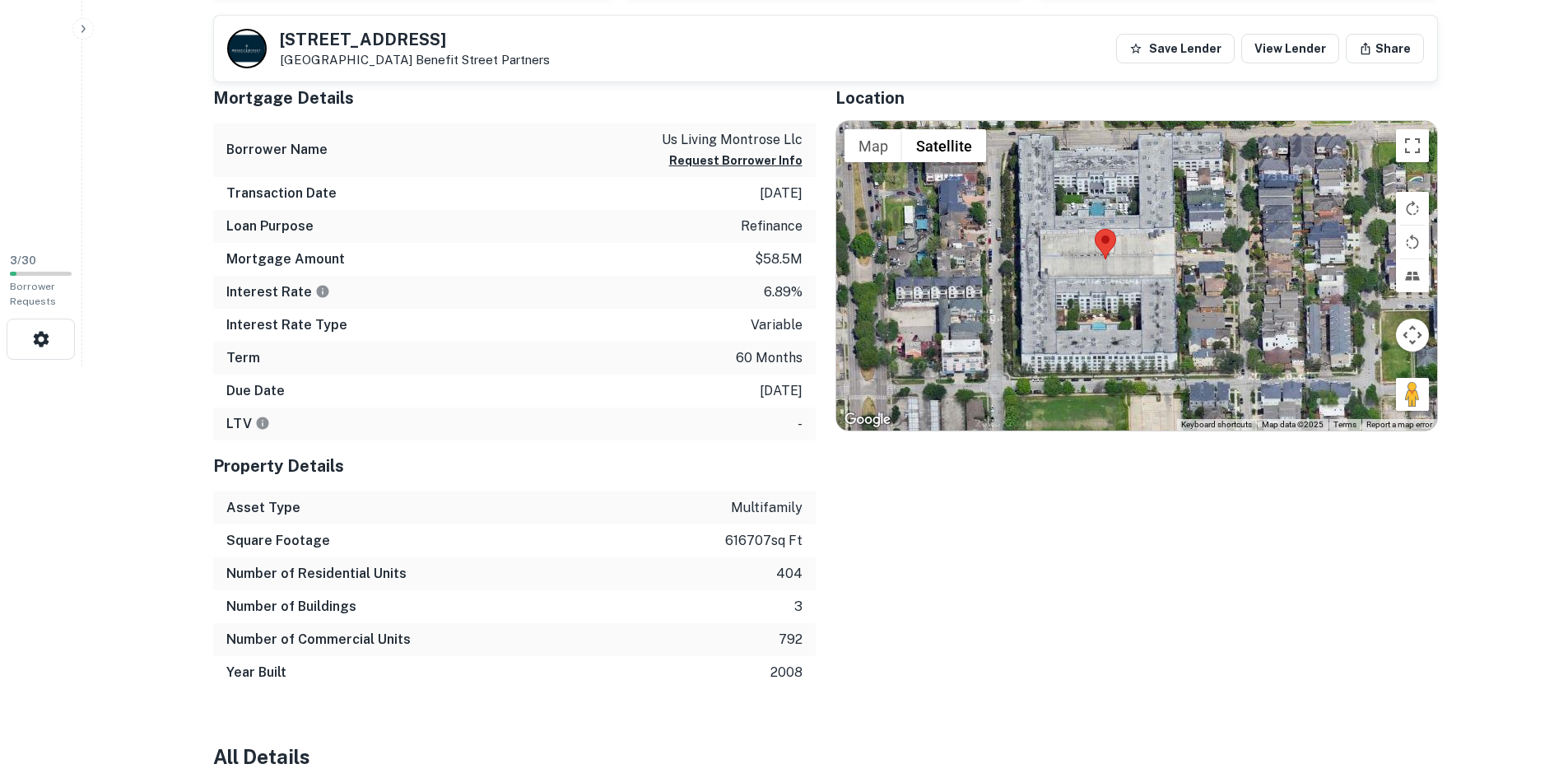
drag, startPoint x: 1150, startPoint y: 346, endPoint x: 1107, endPoint y: 383, distance: 56.7
click at [1111, 395] on div at bounding box center [1137, 275] width 601 height 309
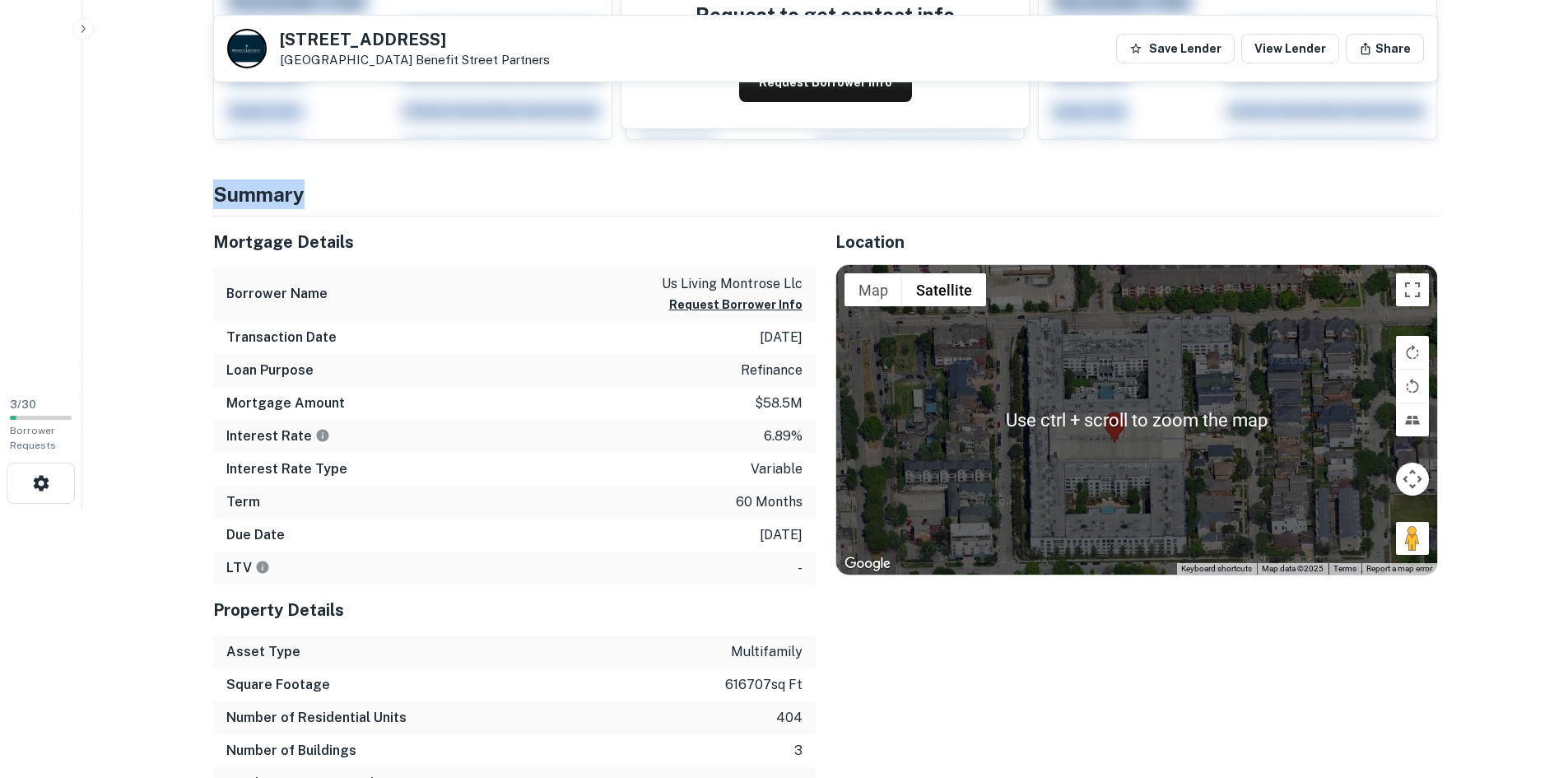
scroll to position [247, 0]
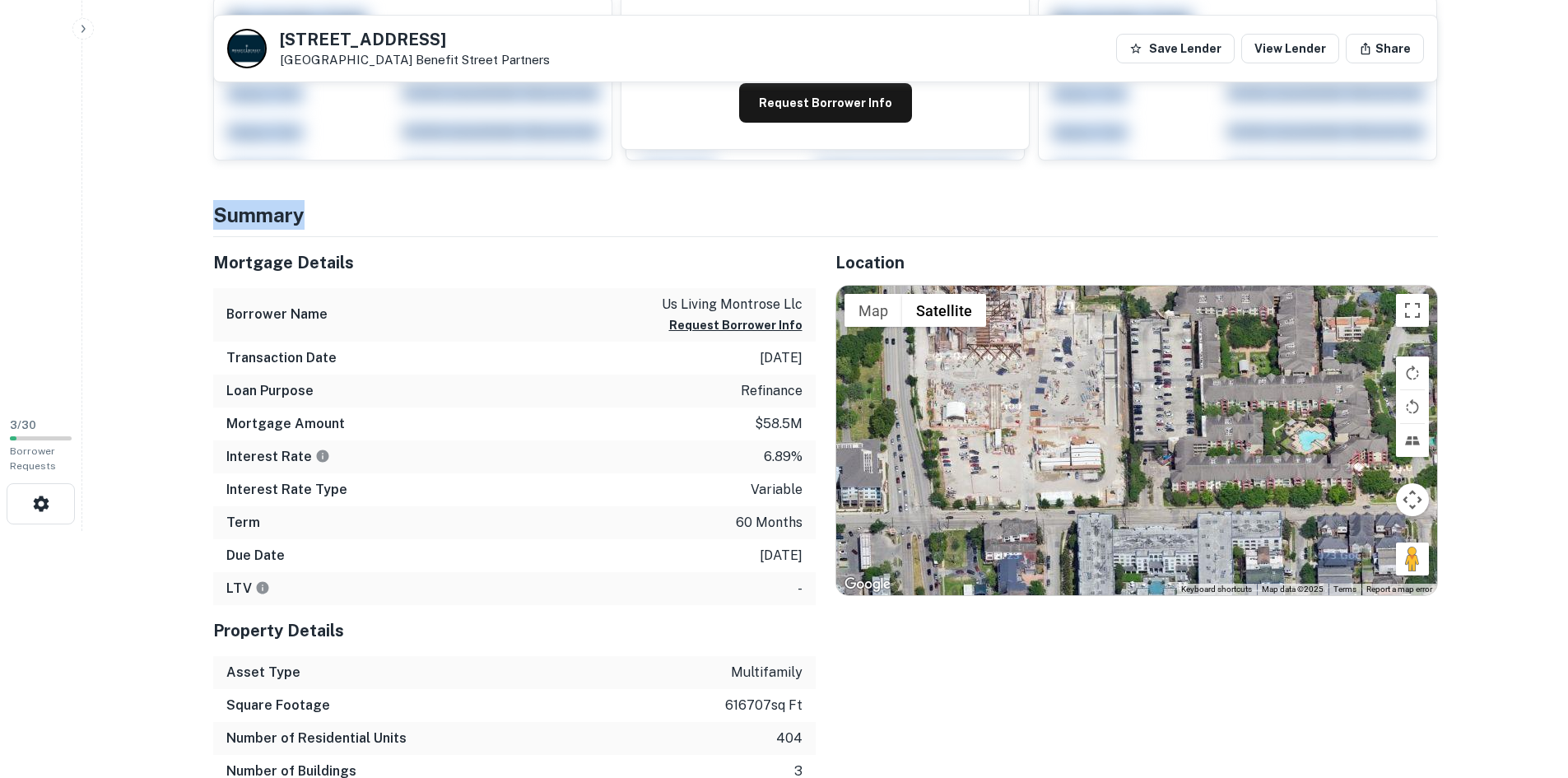
drag, startPoint x: 1267, startPoint y: 426, endPoint x: 1322, endPoint y: 613, distance: 194.9
click at [1322, 613] on div "Location ← Move left → Move right ↑ Move up ↓ Move down + Zoom in - Zoom out Ho…" at bounding box center [1127, 545] width 622 height 616
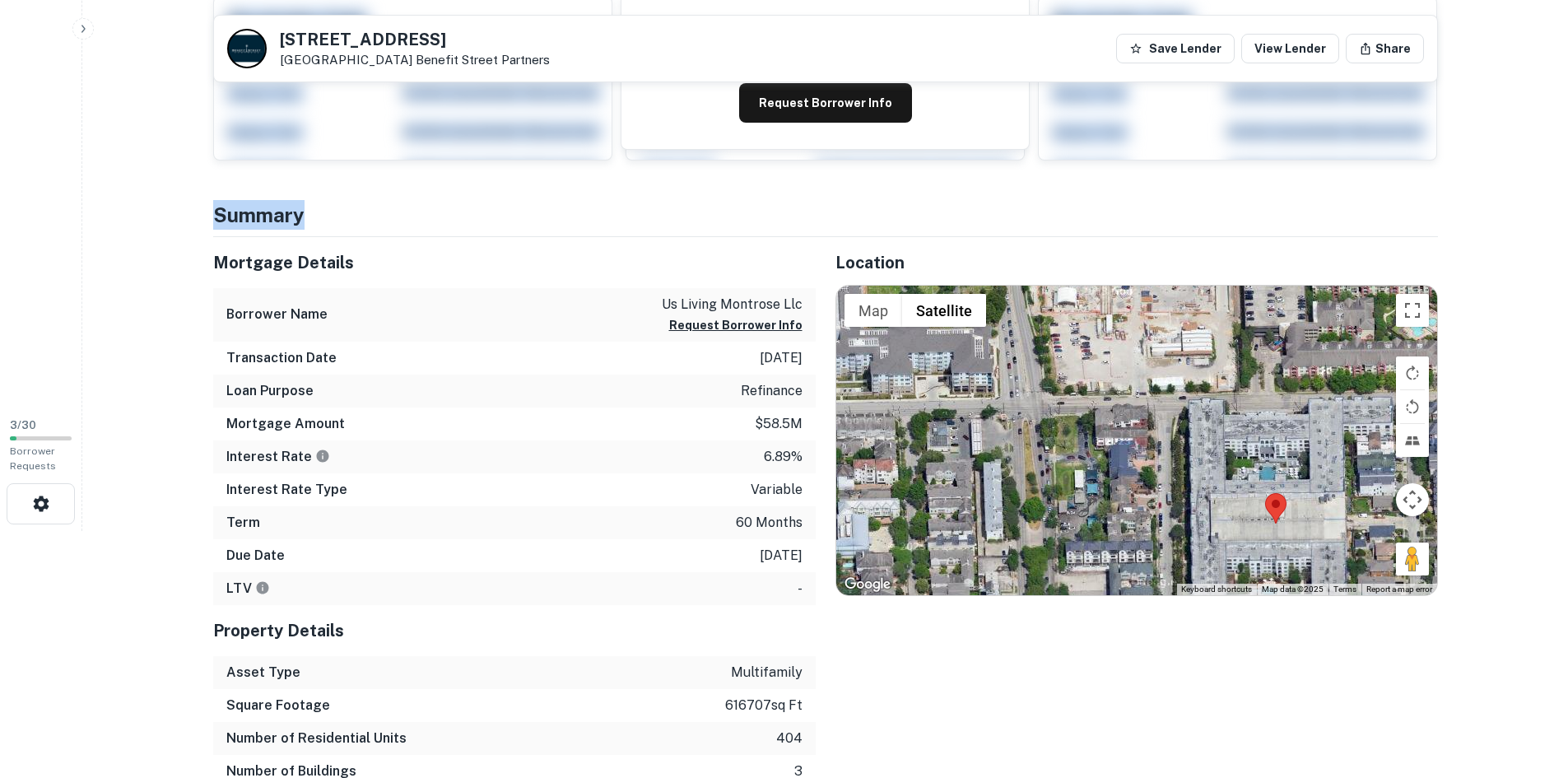
drag, startPoint x: 1273, startPoint y: 457, endPoint x: 1387, endPoint y: 310, distance: 186.0
click at [1387, 310] on div at bounding box center [1137, 440] width 601 height 309
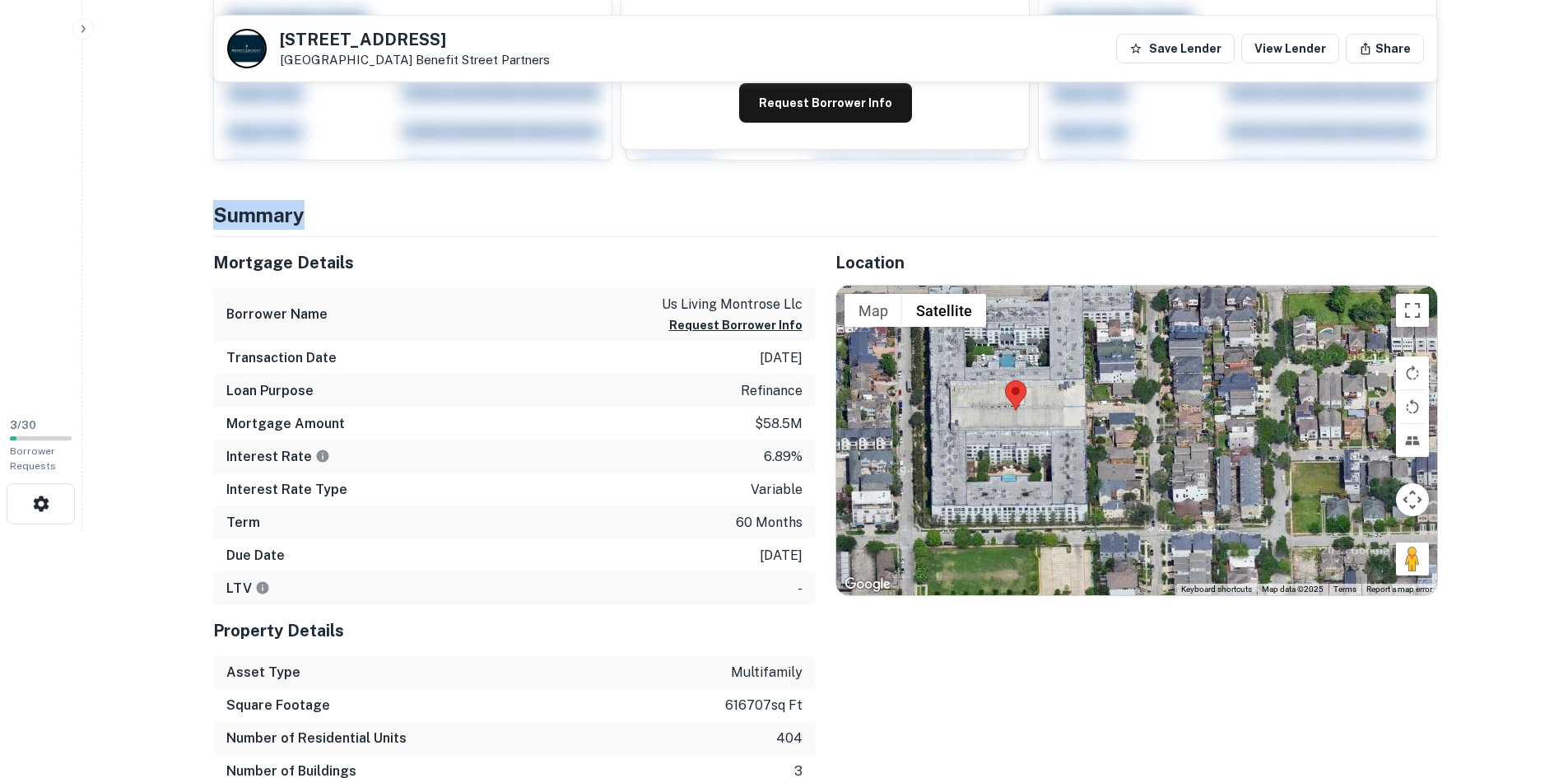
drag, startPoint x: 1097, startPoint y: 381, endPoint x: 819, endPoint y: 332, distance: 282.3
click at [819, 332] on div "Location ← Move left → Move right ↑ Move up ↓ Move down + Zoom in - Zoom out Ho…" at bounding box center [1127, 545] width 622 height 616
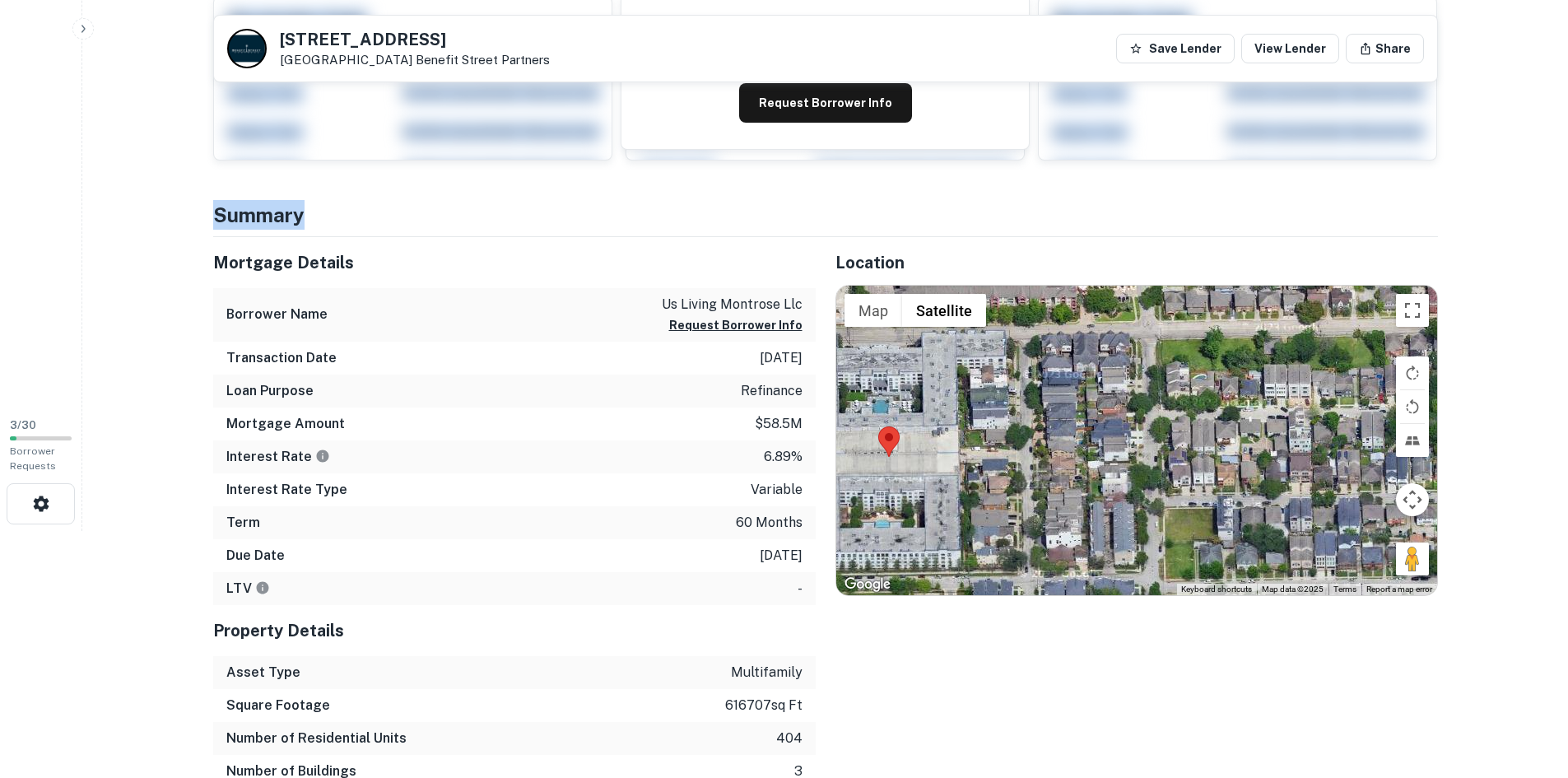
drag, startPoint x: 1043, startPoint y: 474, endPoint x: 1018, endPoint y: 521, distance: 53.2
click at [959, 521] on div at bounding box center [1137, 440] width 601 height 309
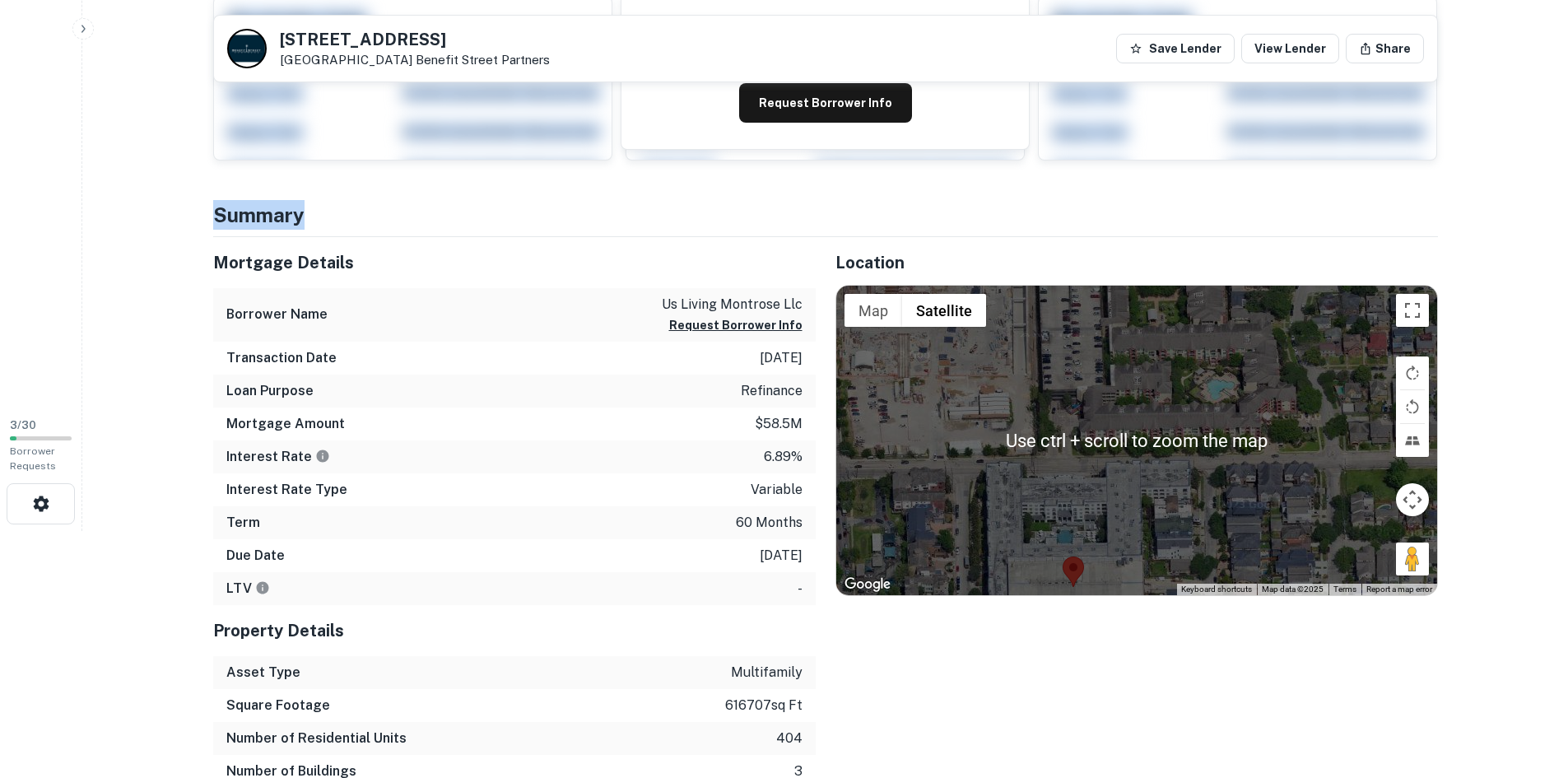
click at [1423, 499] on button "Map camera controls" at bounding box center [1412, 499] width 33 height 33
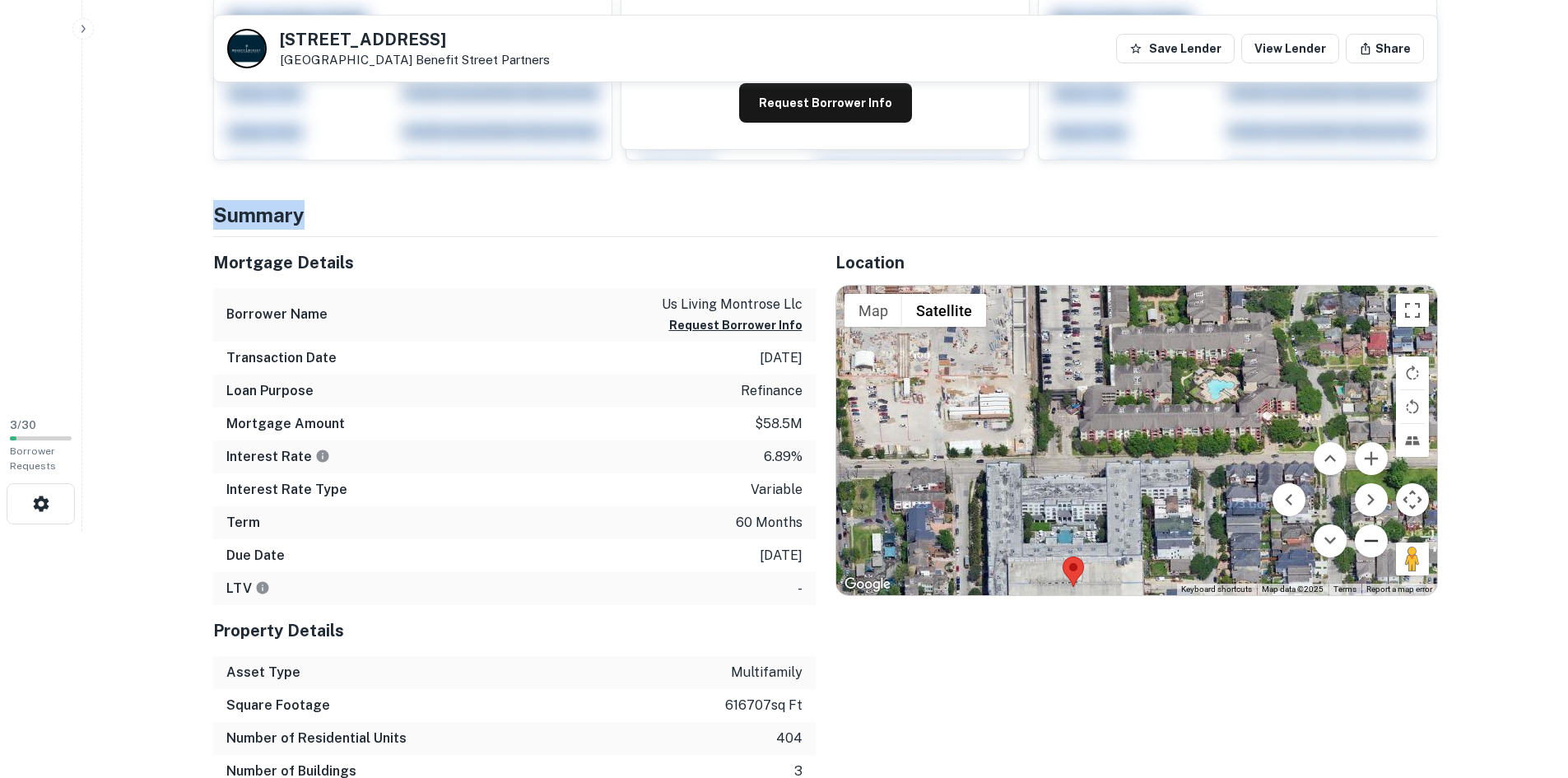
click at [1377, 532] on button "Zoom out" at bounding box center [1372, 540] width 33 height 33
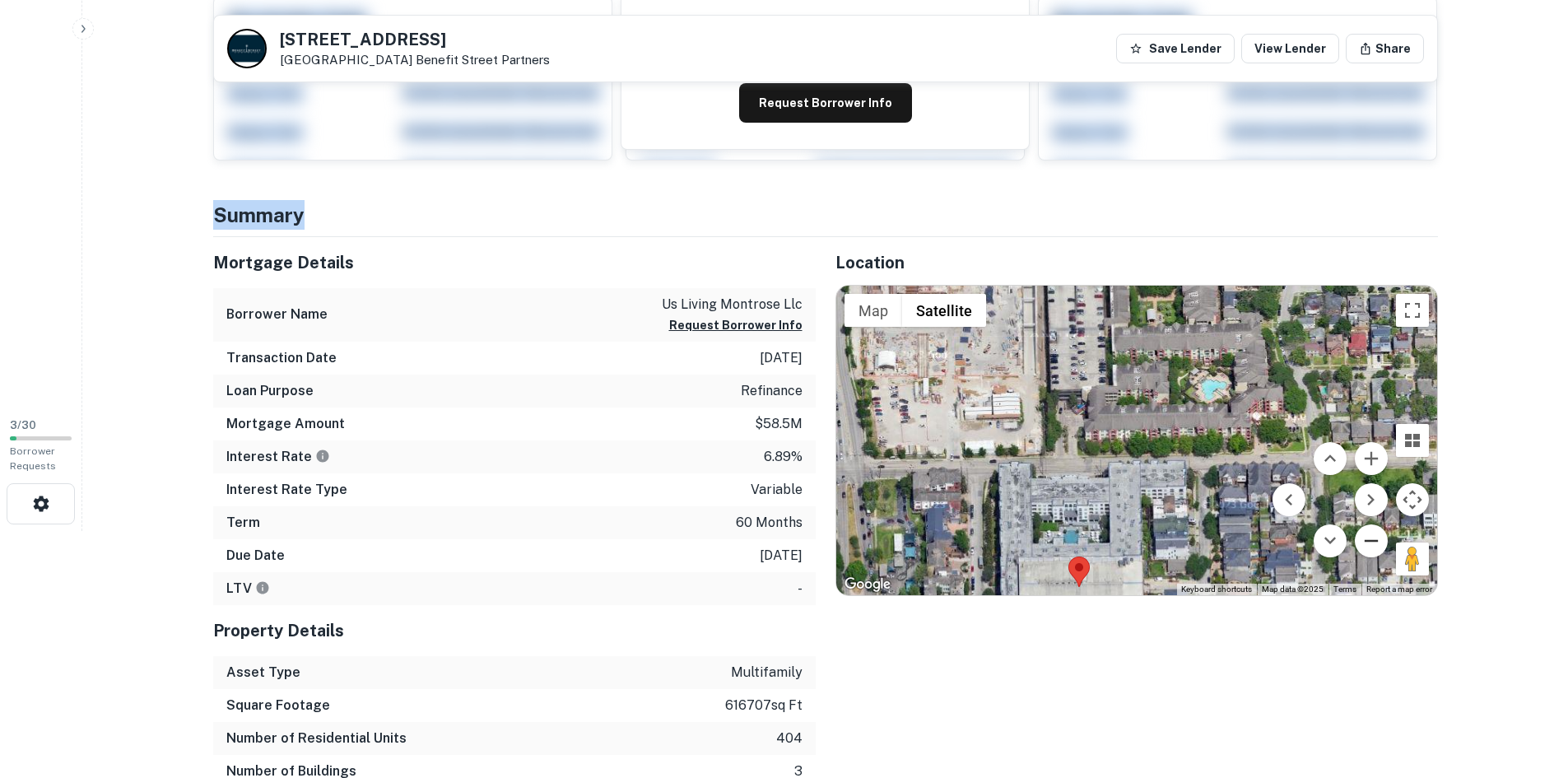
click at [1377, 532] on button "Zoom out" at bounding box center [1372, 540] width 33 height 33
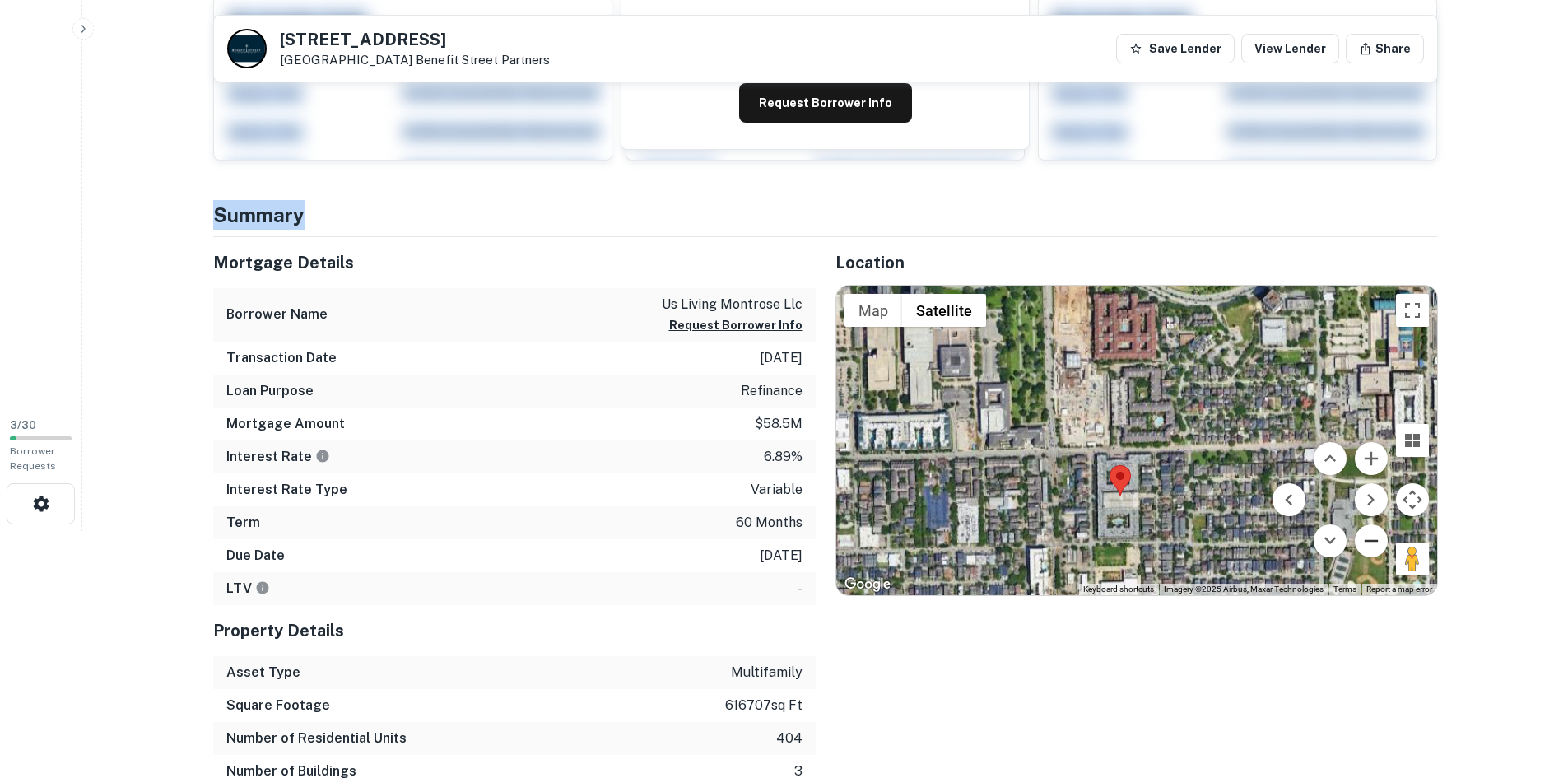
click at [1377, 532] on button "Zoom out" at bounding box center [1372, 540] width 33 height 33
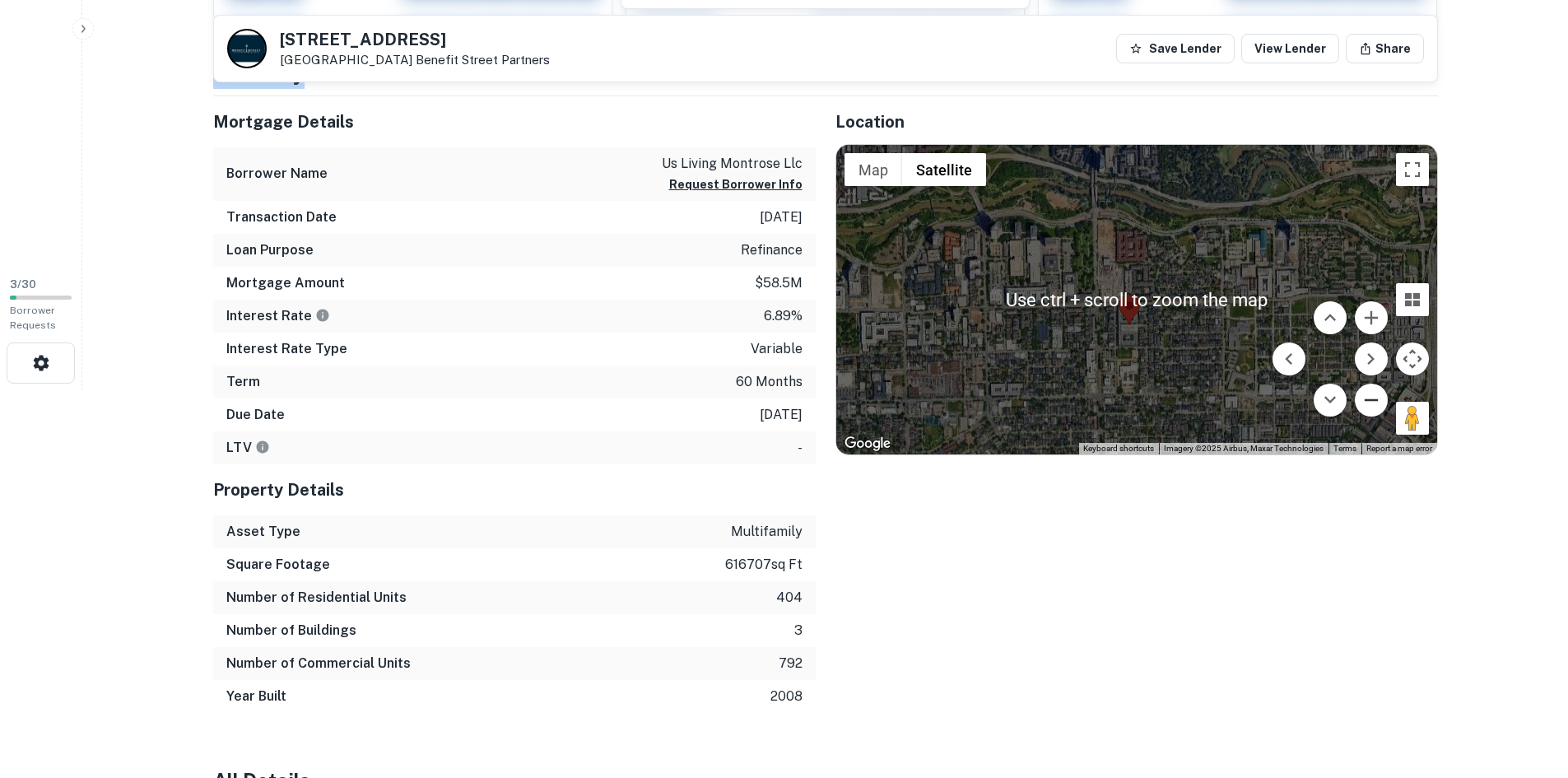
scroll to position [412, 0]
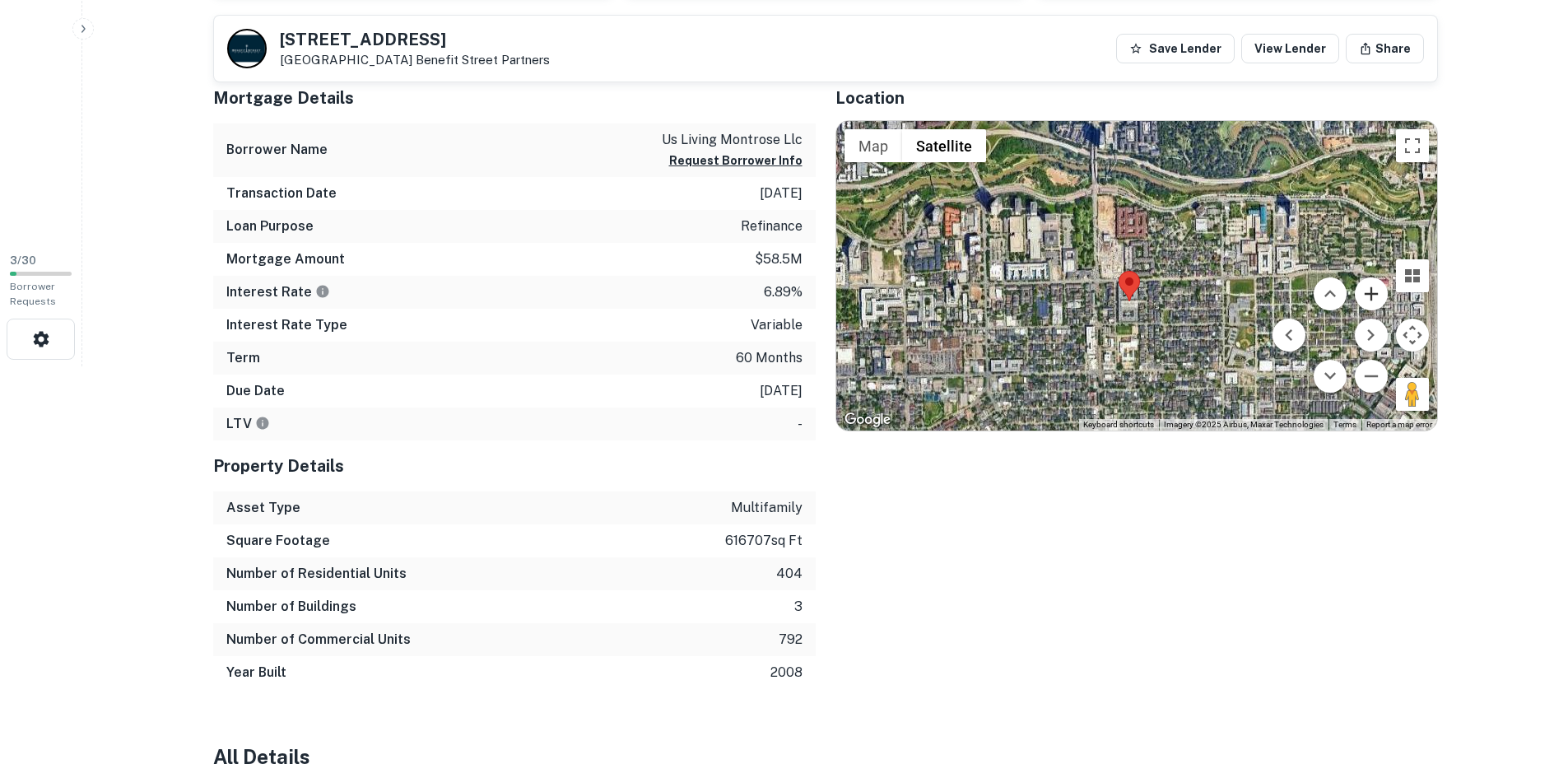
click at [1370, 302] on button "Zoom in" at bounding box center [1372, 293] width 33 height 33
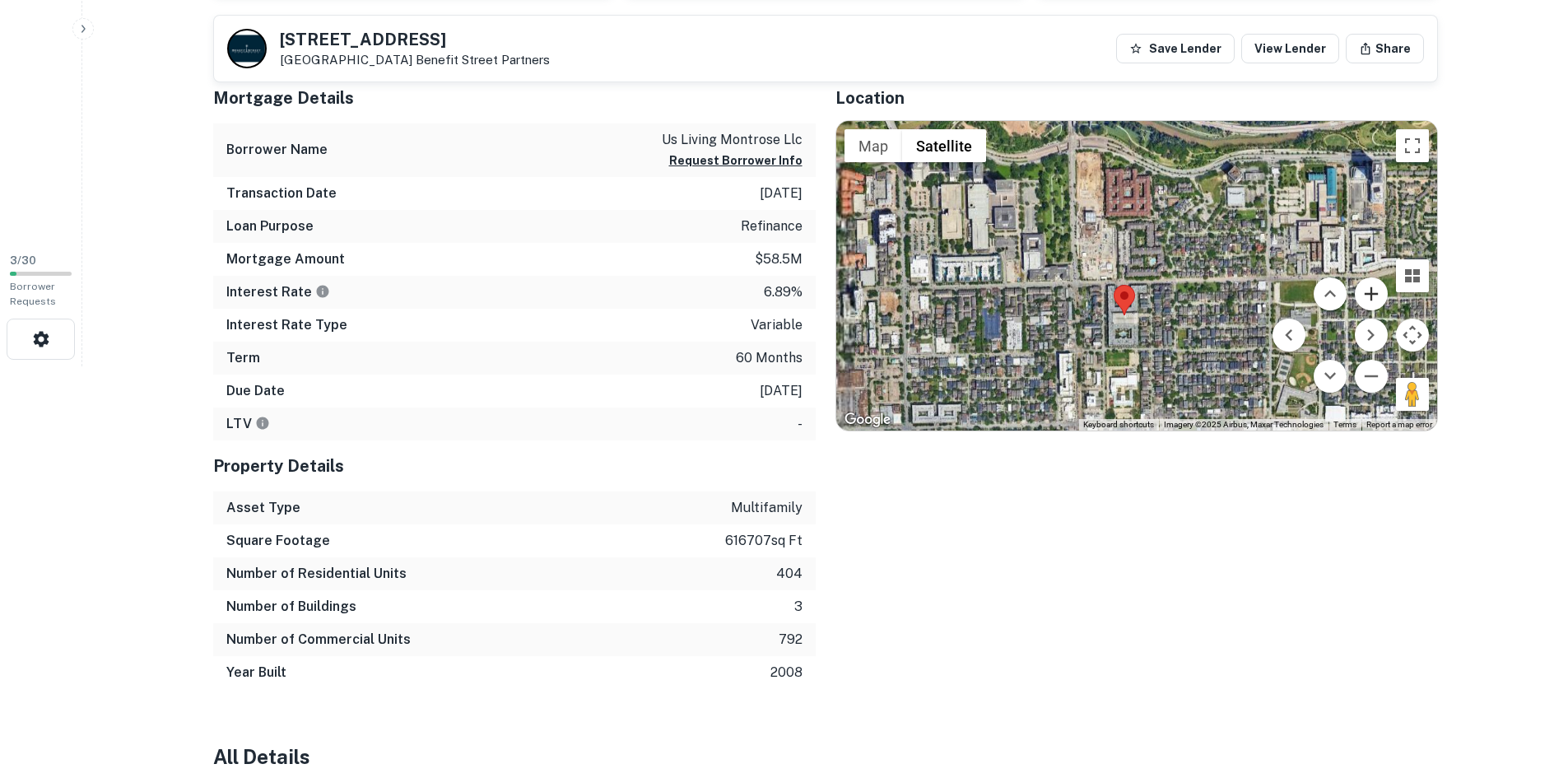
click at [1370, 302] on button "Zoom in" at bounding box center [1372, 293] width 33 height 33
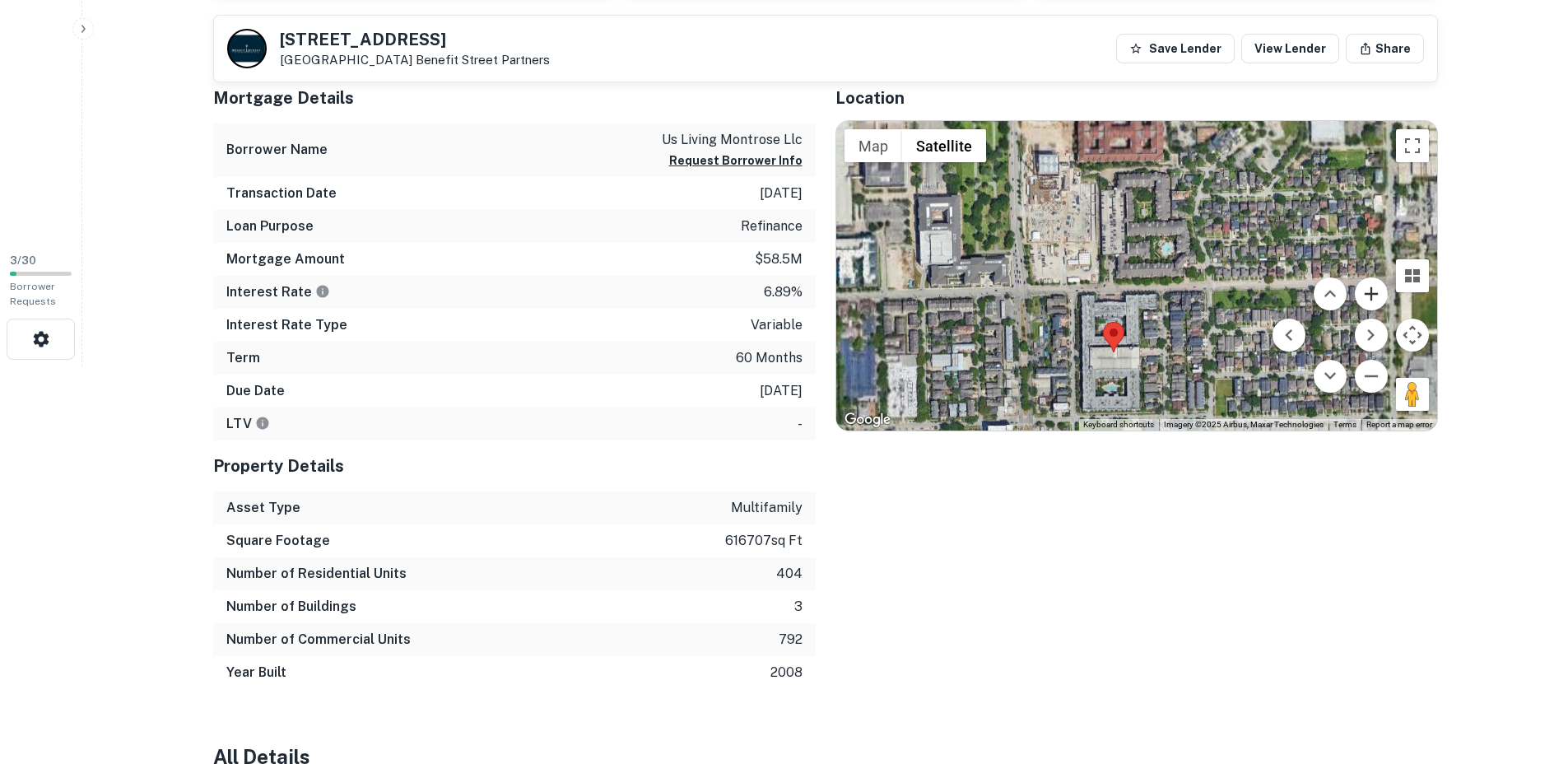
click at [1370, 302] on button "Zoom in" at bounding box center [1372, 293] width 33 height 33
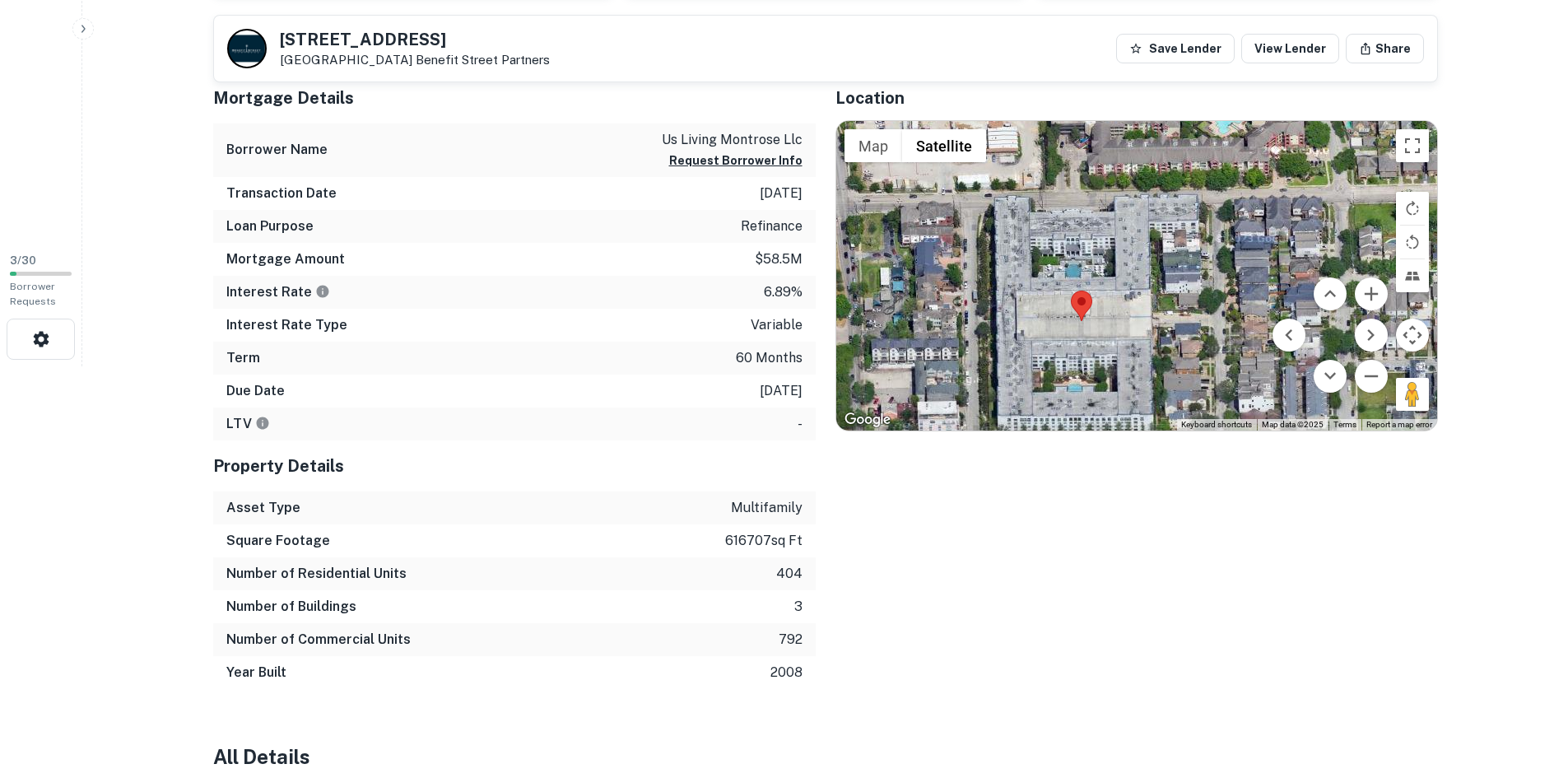
drag, startPoint x: 1157, startPoint y: 351, endPoint x: 1165, endPoint y: 258, distance: 93.3
click at [1165, 258] on div at bounding box center [1137, 275] width 601 height 309
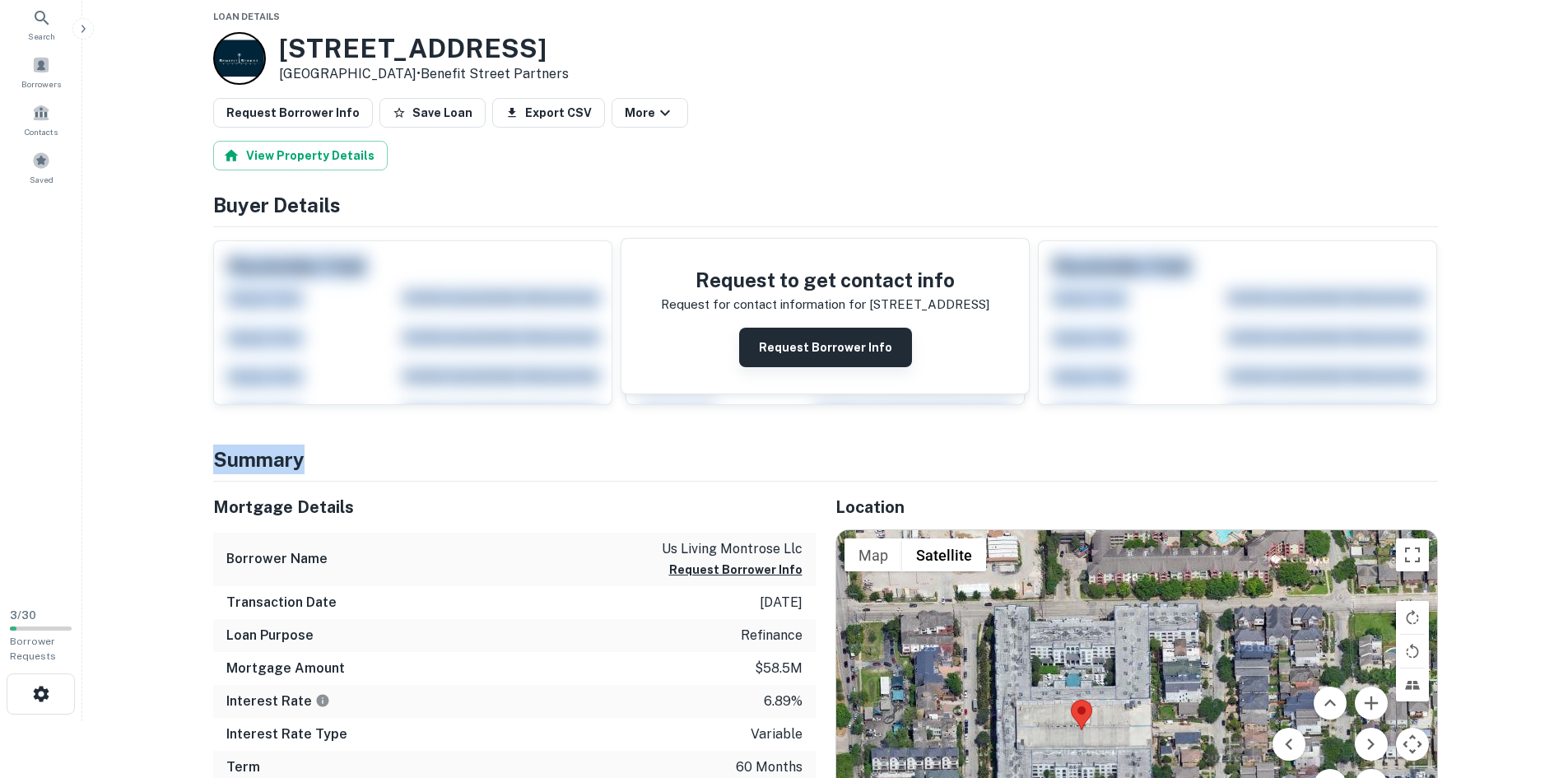
scroll to position [0, 0]
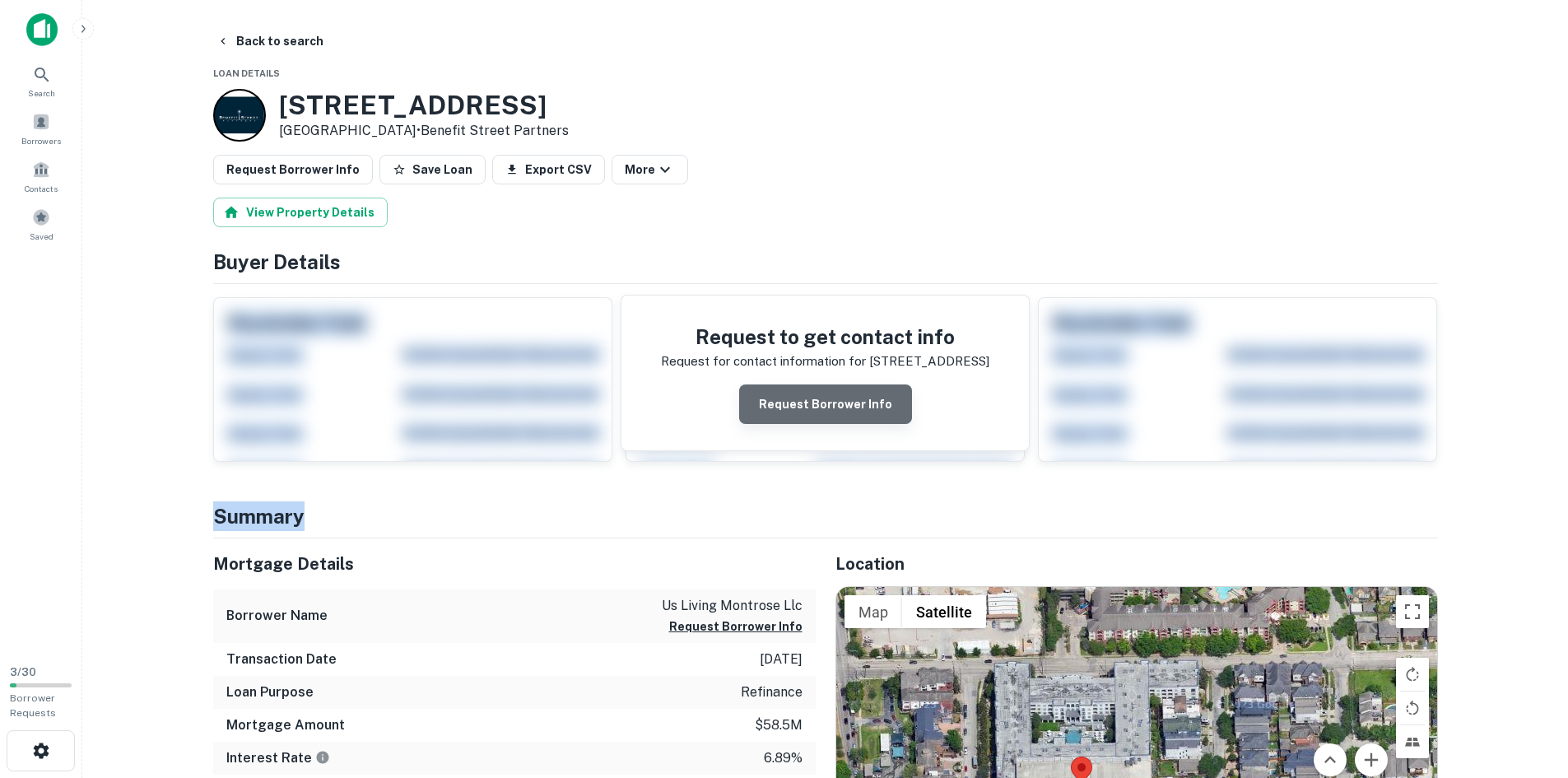
click at [885, 414] on button "Request Borrower Info" at bounding box center [825, 404] width 173 height 39
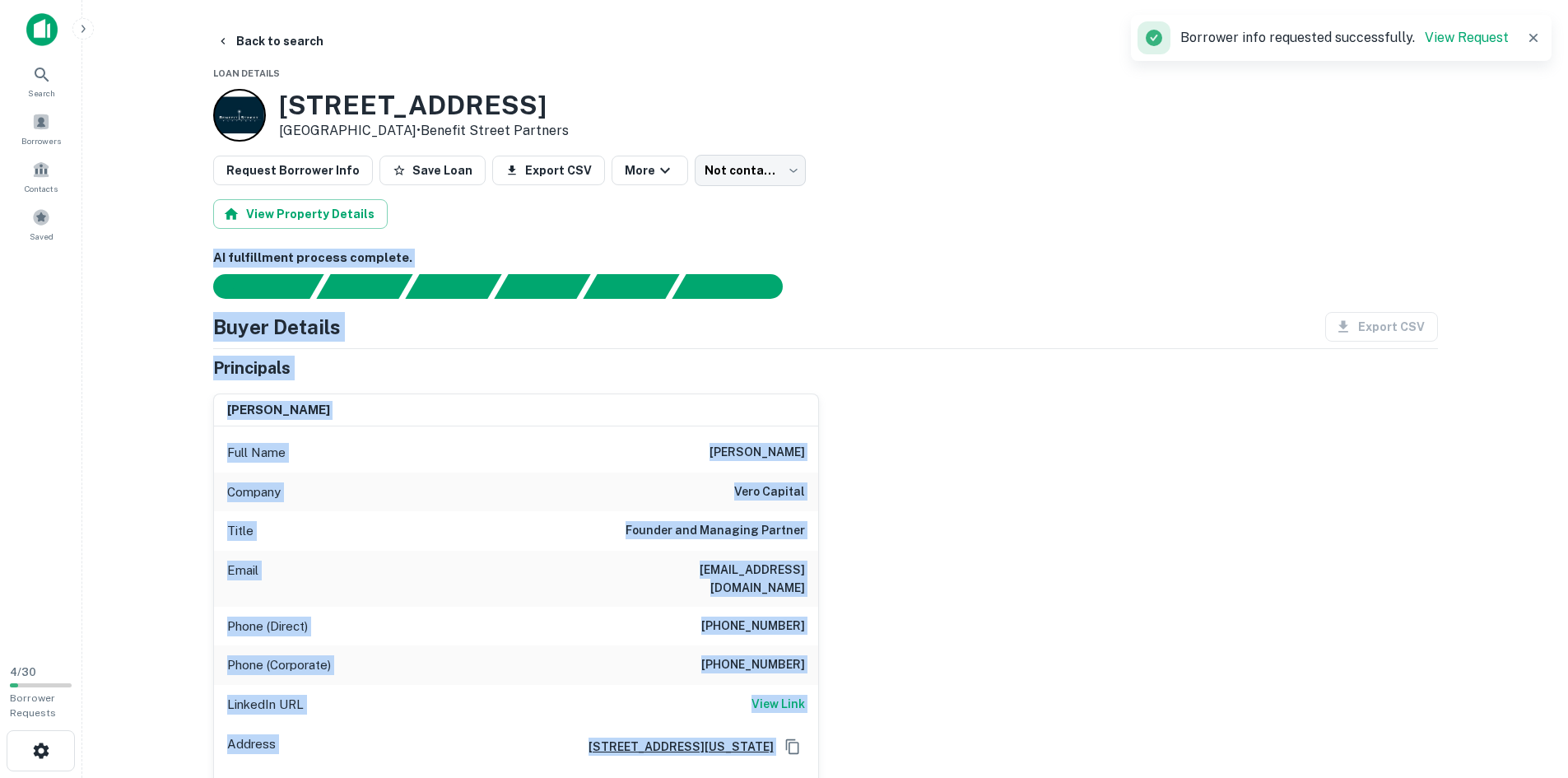
click at [520, 439] on div "Full Name daniel bassichis" at bounding box center [516, 453] width 604 height 39
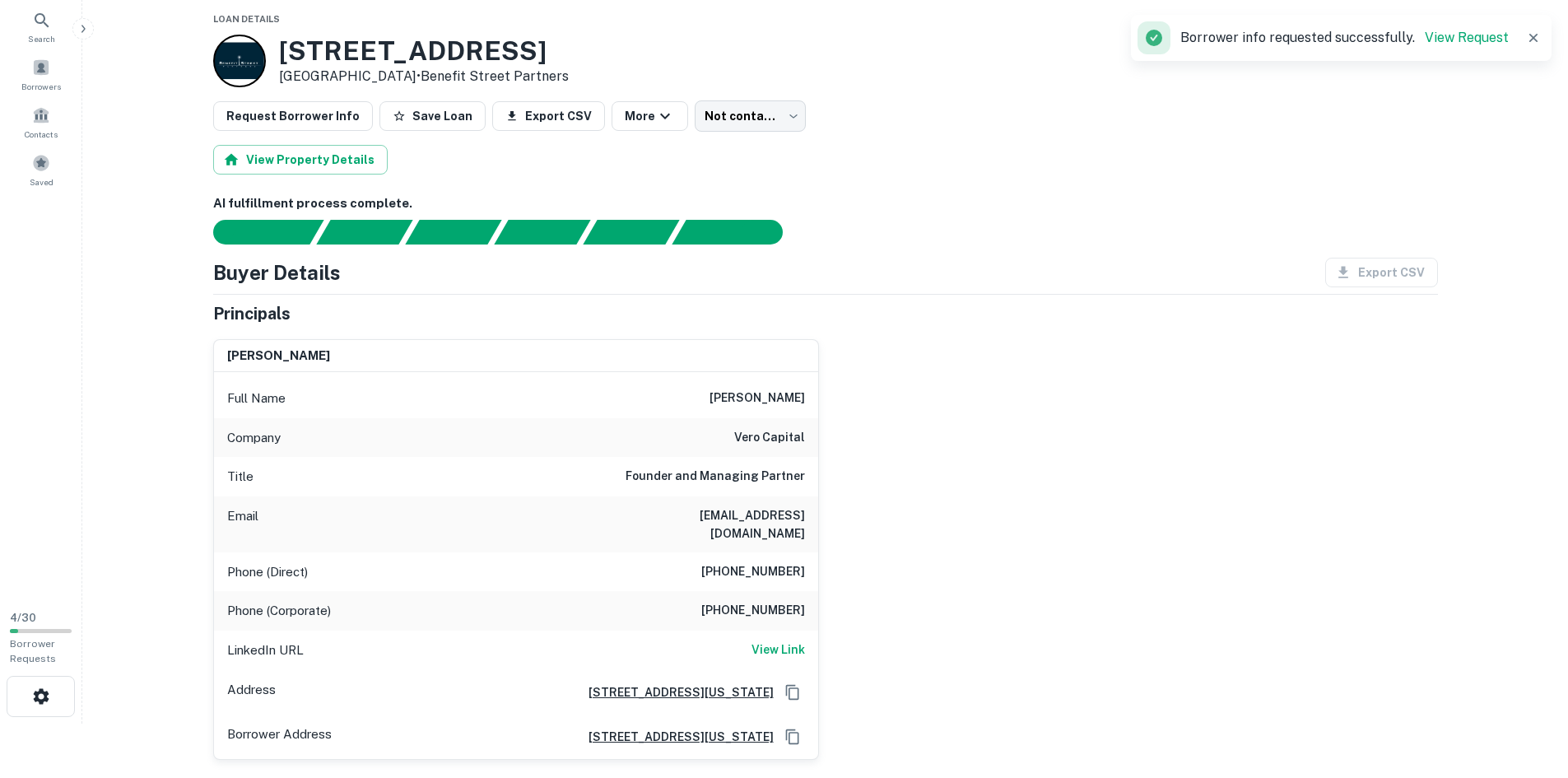
scroll to position [83, 0]
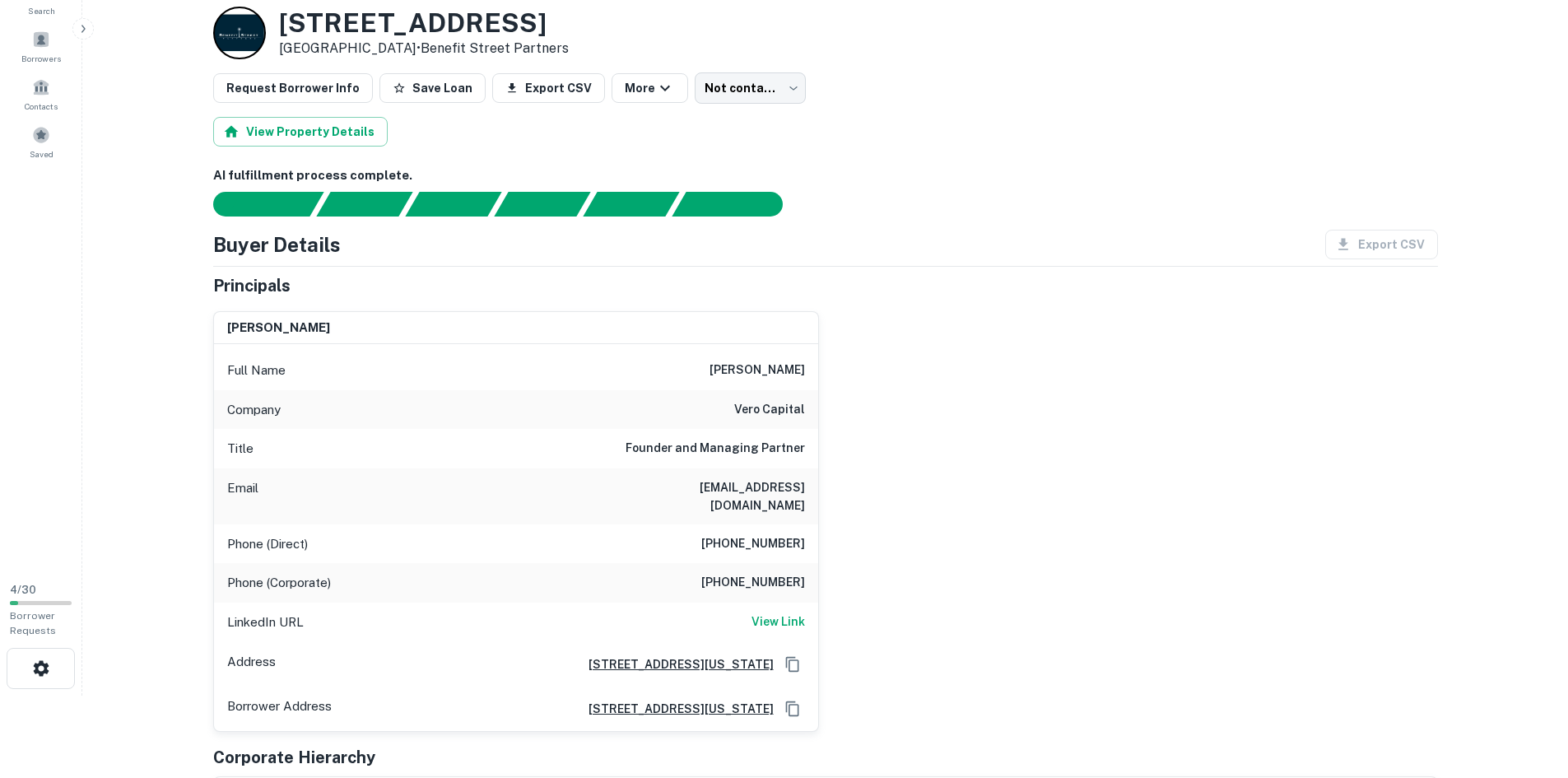
drag, startPoint x: 717, startPoint y: 368, endPoint x: 905, endPoint y: 412, distance: 193.1
click at [885, 391] on div "daniel bassichis Full Name daniel bassichis Company vero capital Title Founder …" at bounding box center [819, 515] width 1238 height 434
click at [886, 404] on div "daniel bassichis Full Name daniel bassichis Company vero capital Title Founder …" at bounding box center [819, 515] width 1238 height 434
drag, startPoint x: 812, startPoint y: 415, endPoint x: 743, endPoint y: 409, distance: 69.3
click at [737, 411] on div "Company vero capital" at bounding box center [516, 410] width 604 height 39
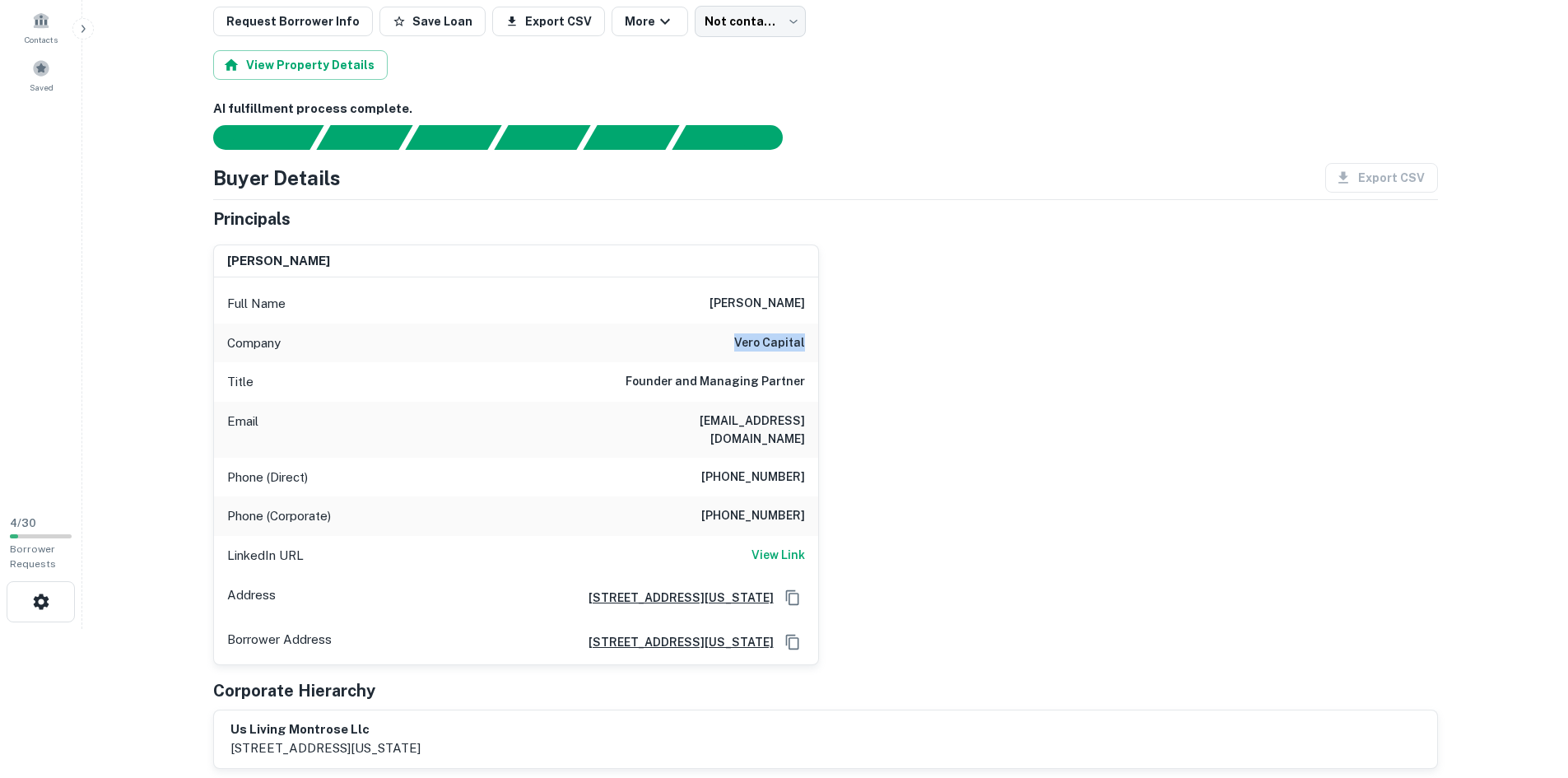
scroll to position [164, 0]
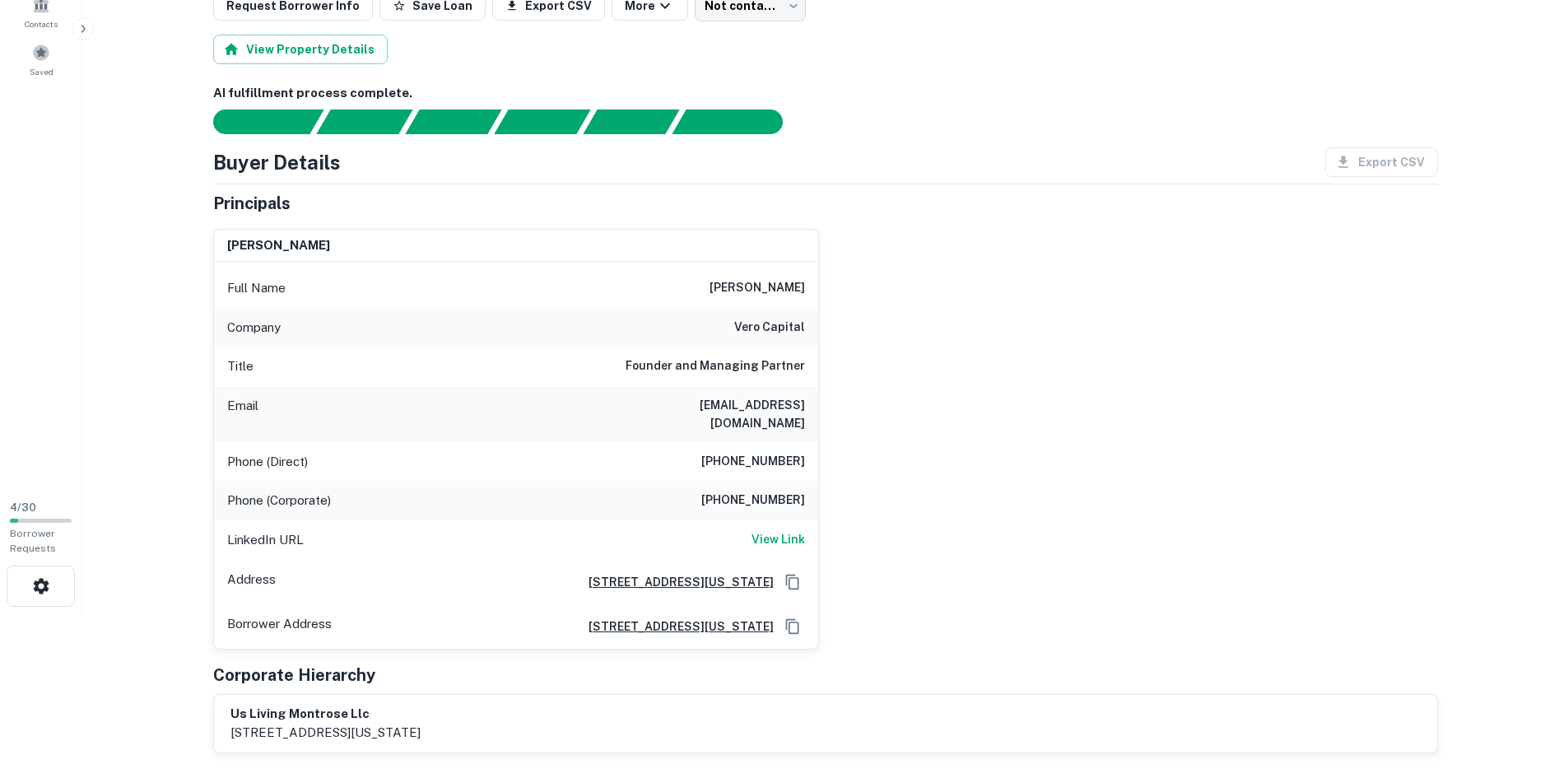
click at [892, 307] on div "daniel bassichis Full Name daniel bassichis Company vero capital Title Founder …" at bounding box center [819, 432] width 1238 height 434
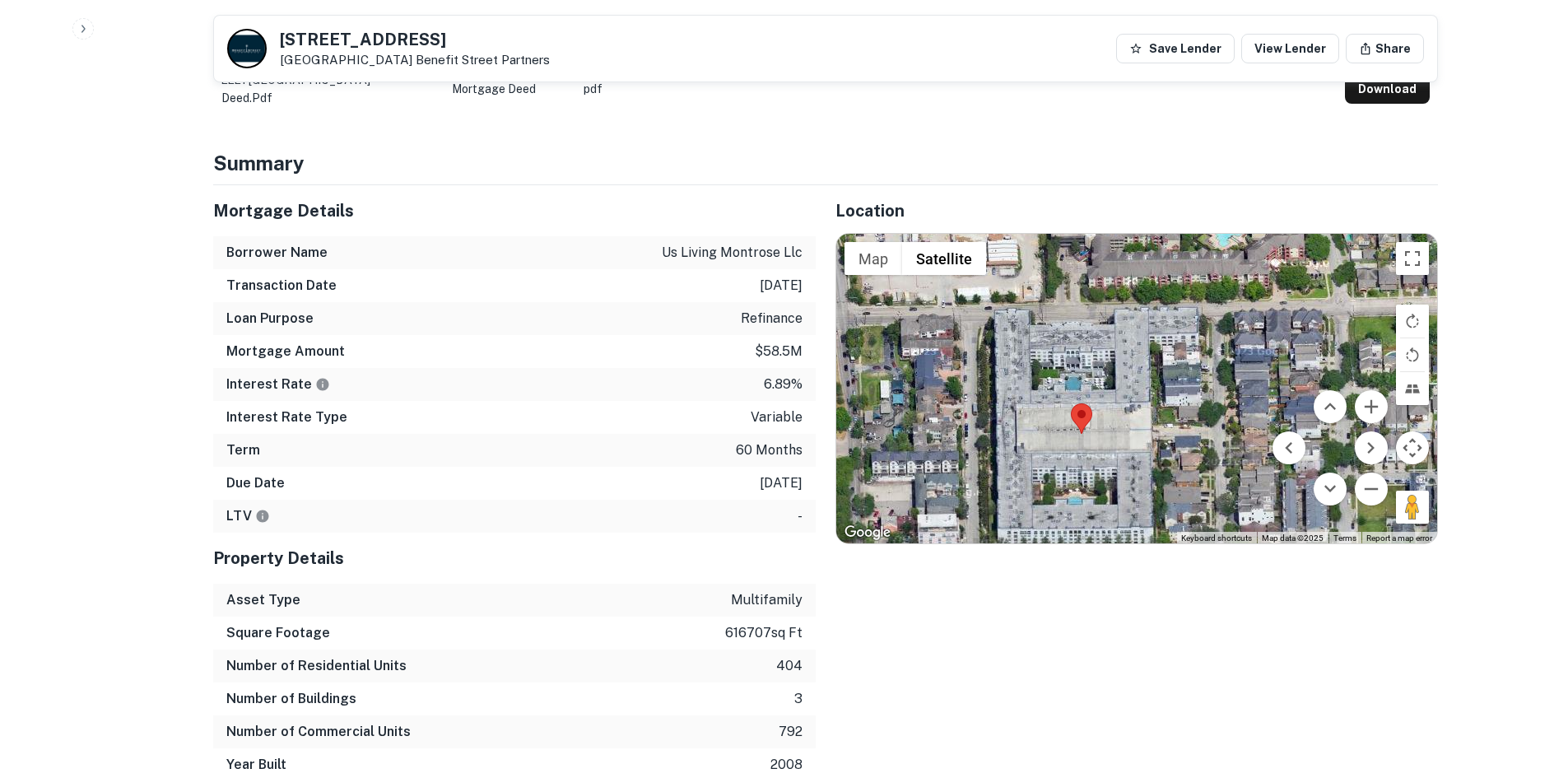
scroll to position [905, 0]
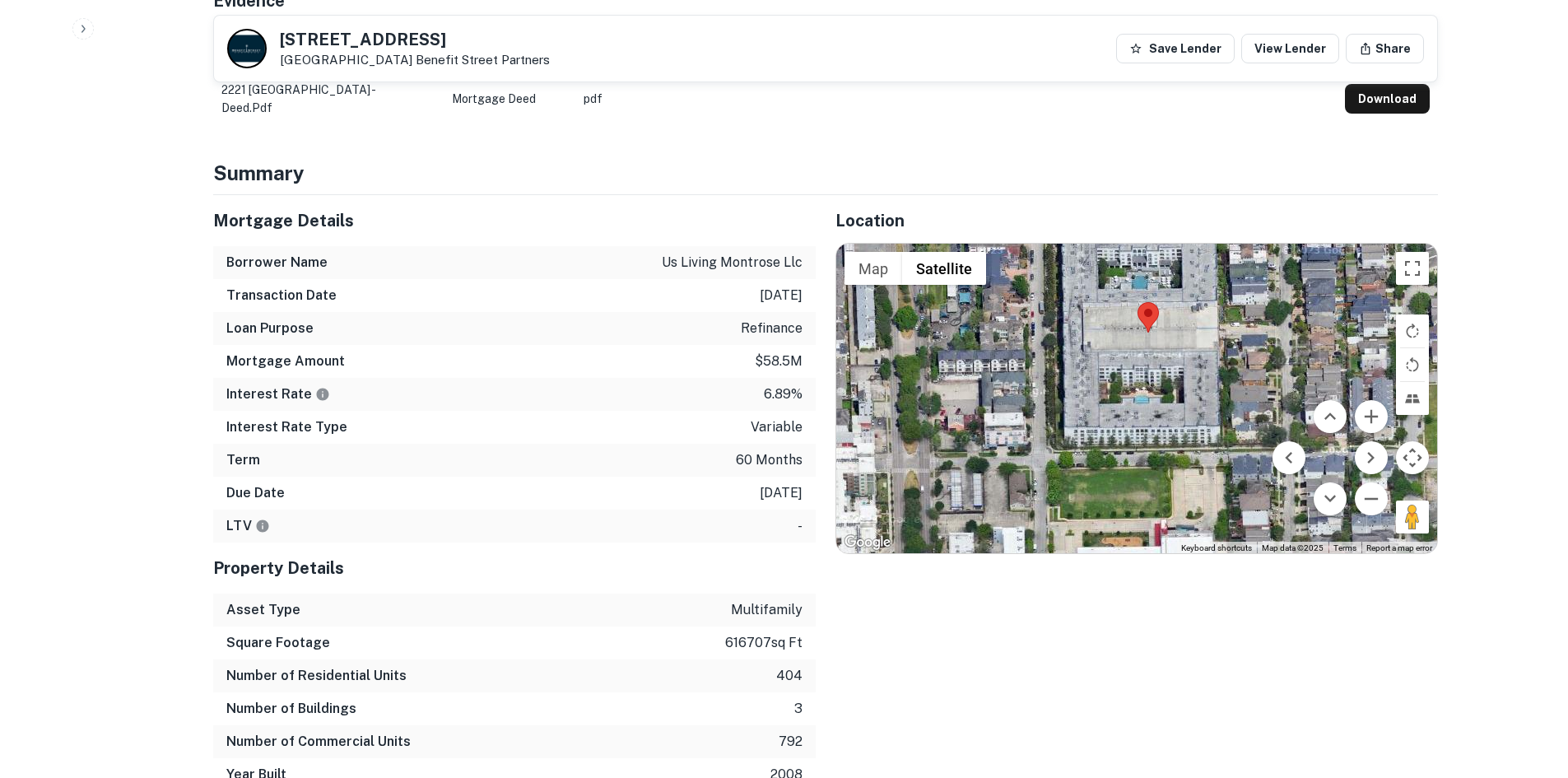
drag, startPoint x: 1031, startPoint y: 359, endPoint x: 1098, endPoint y: 251, distance: 127.1
click at [1098, 251] on div at bounding box center [1137, 397] width 601 height 309
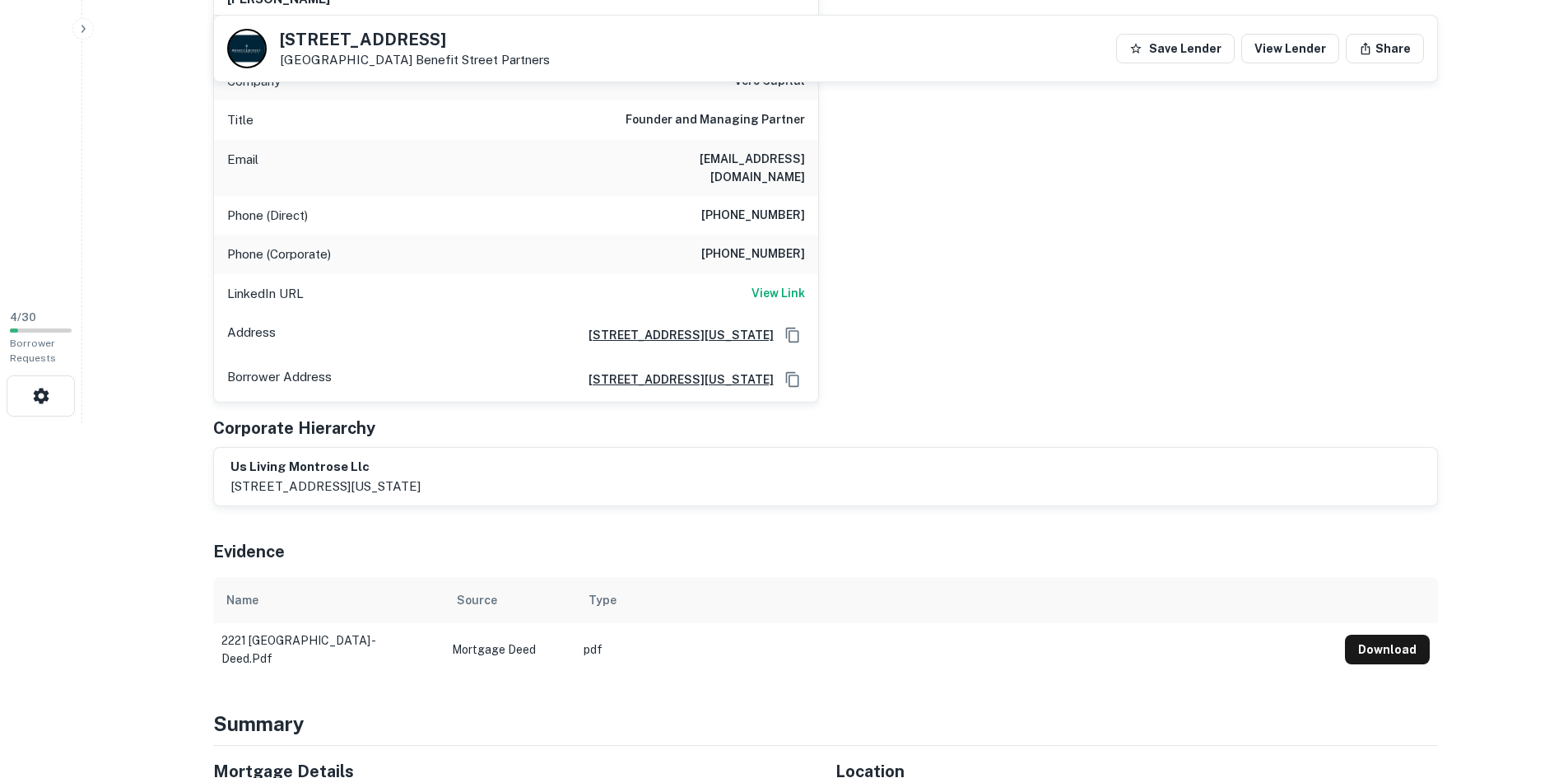
scroll to position [740, 0]
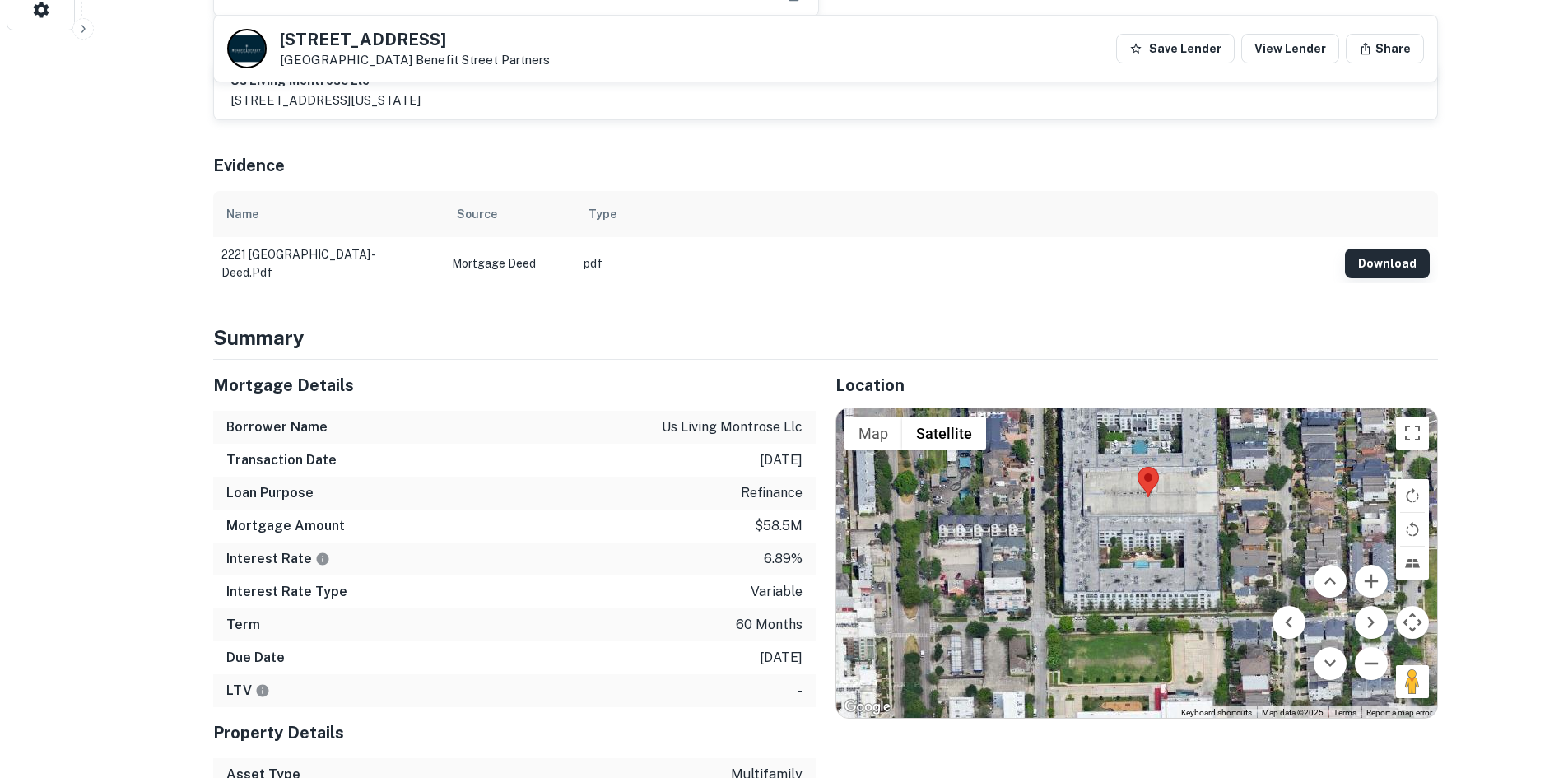
click at [1375, 248] on button "Download" at bounding box center [1388, 263] width 85 height 30
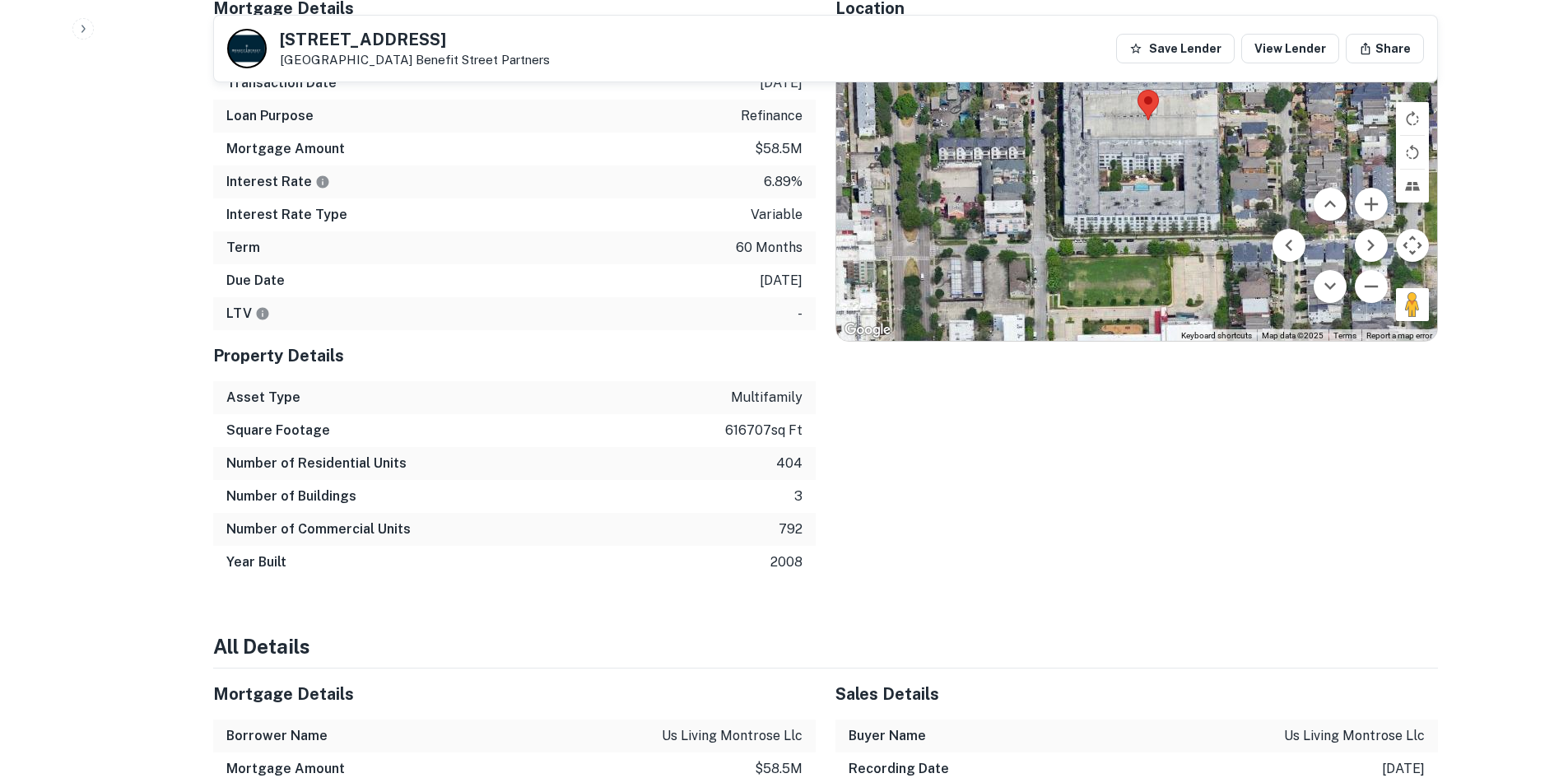
scroll to position [945, 0]
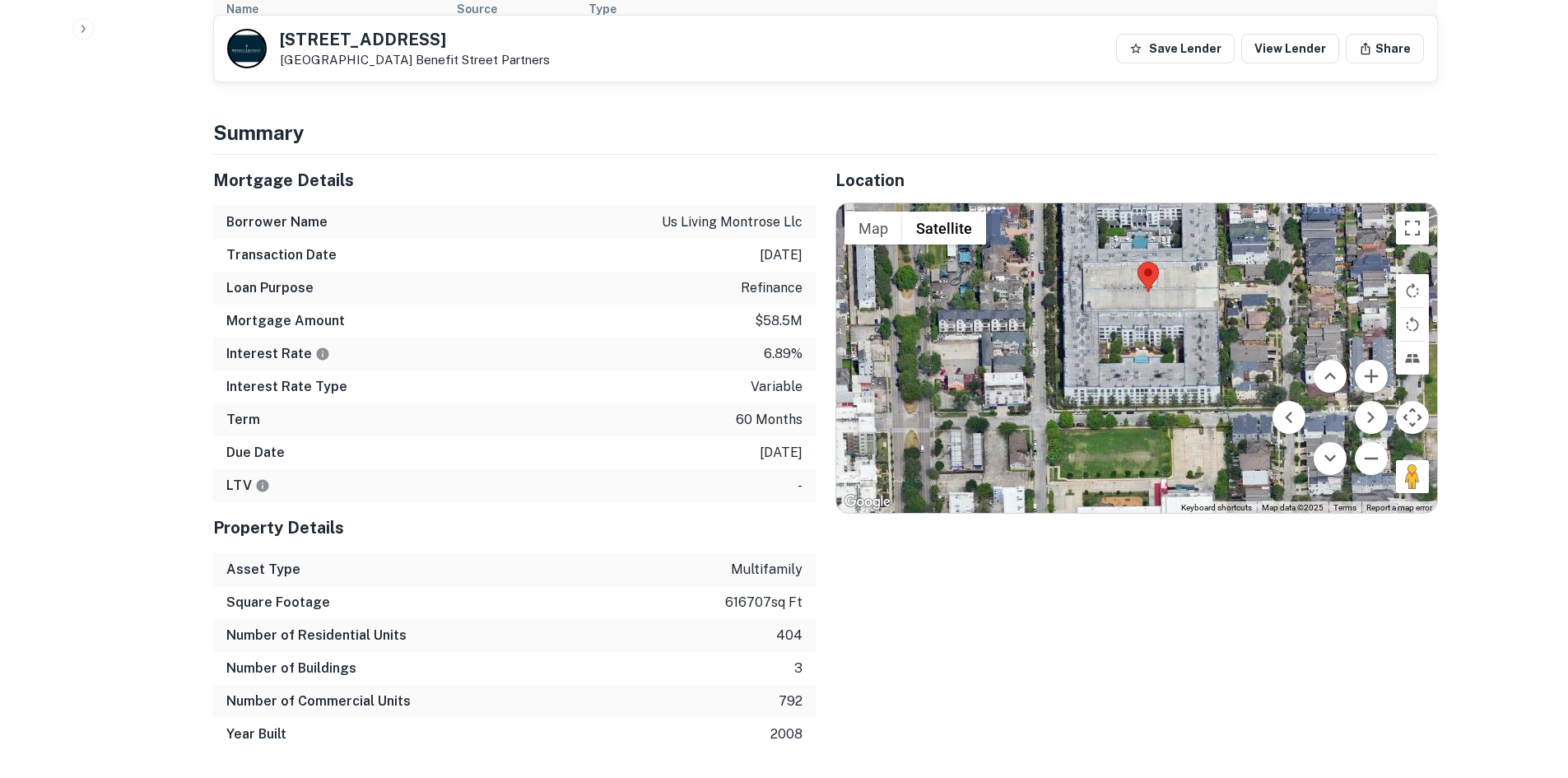
click at [364, 42] on h5 "2221 W Dallas St" at bounding box center [415, 39] width 270 height 17
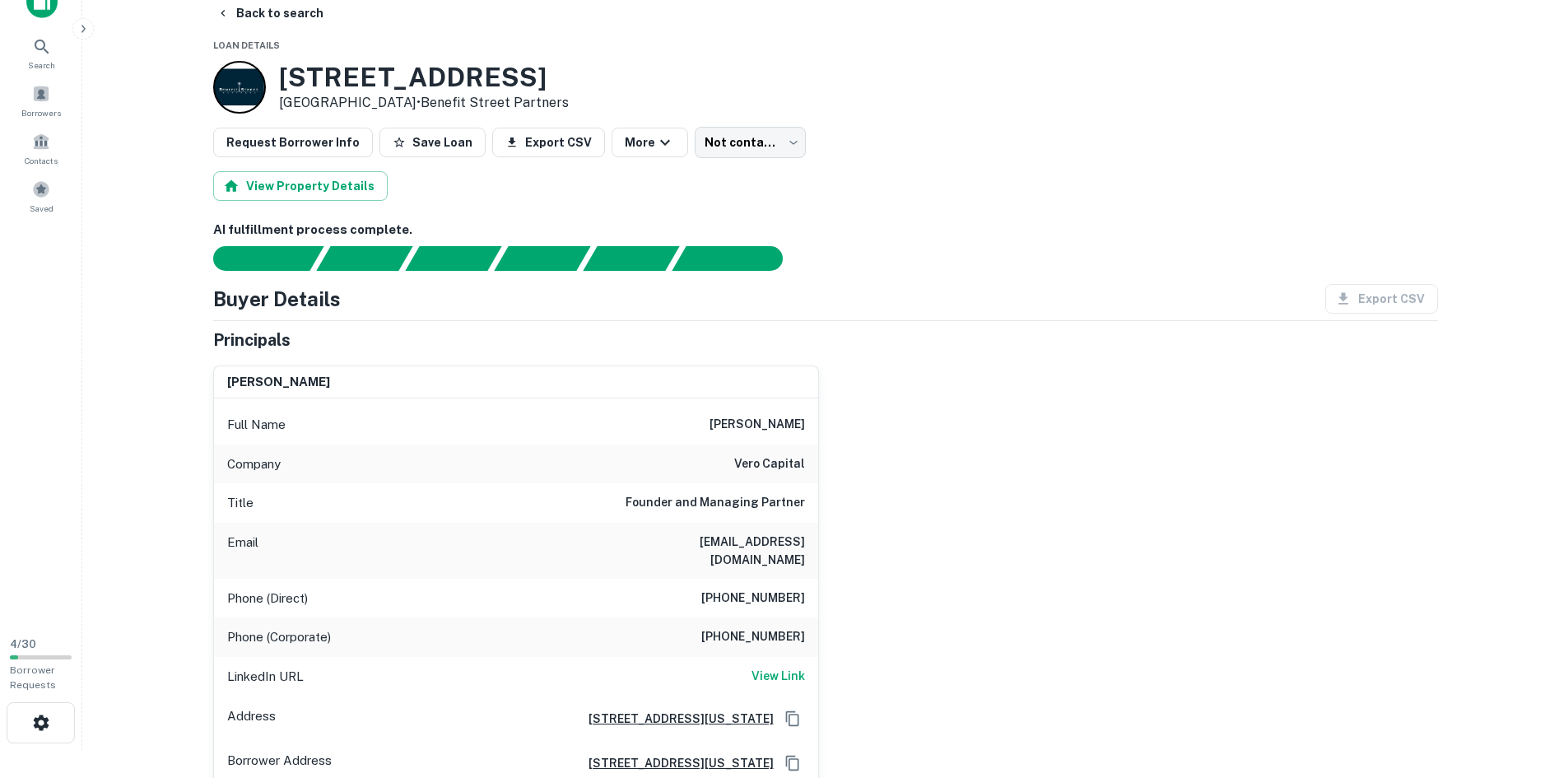
scroll to position [0, 0]
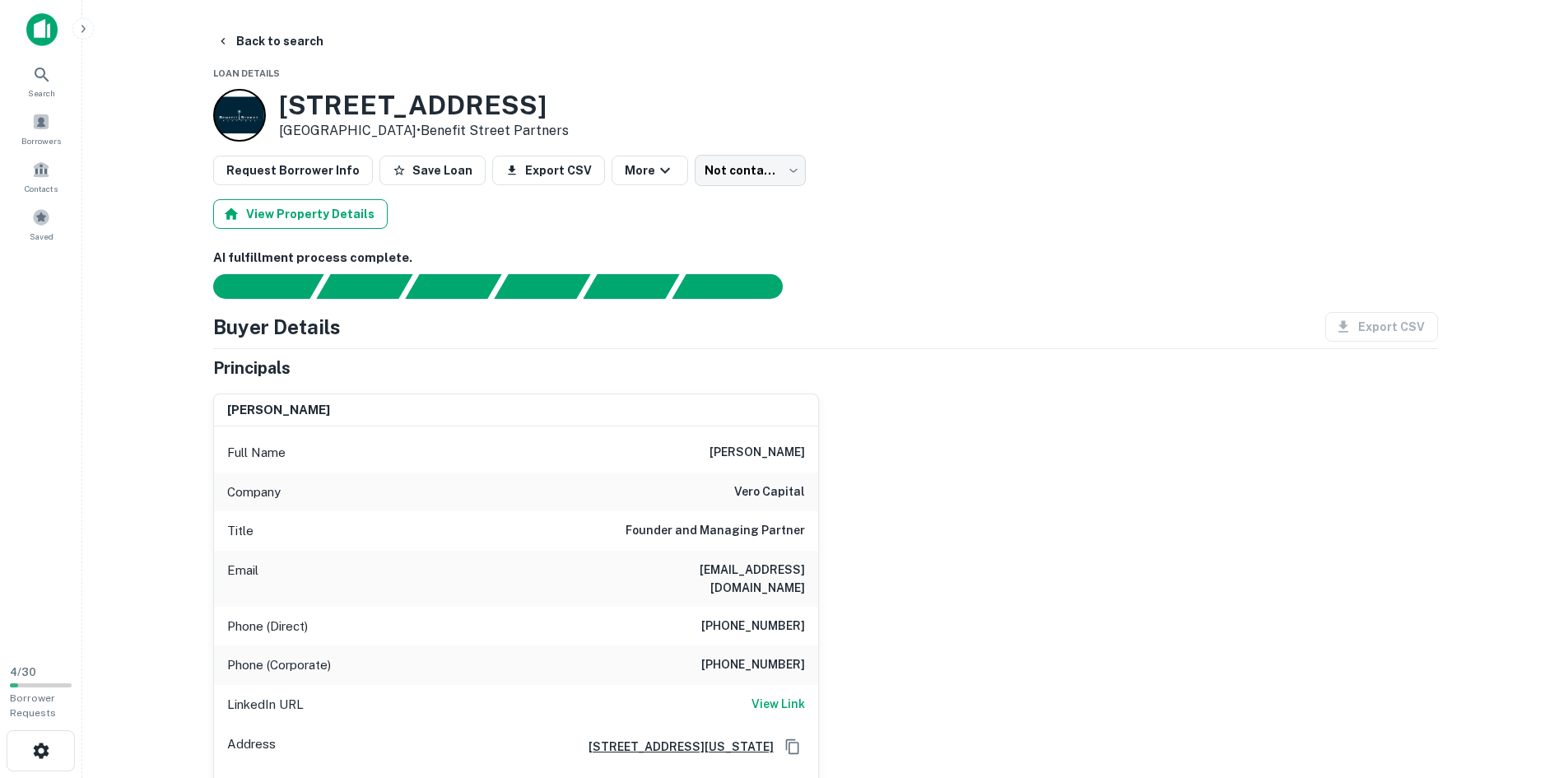
click at [368, 212] on button "View Property Details" at bounding box center [301, 214] width 175 height 30
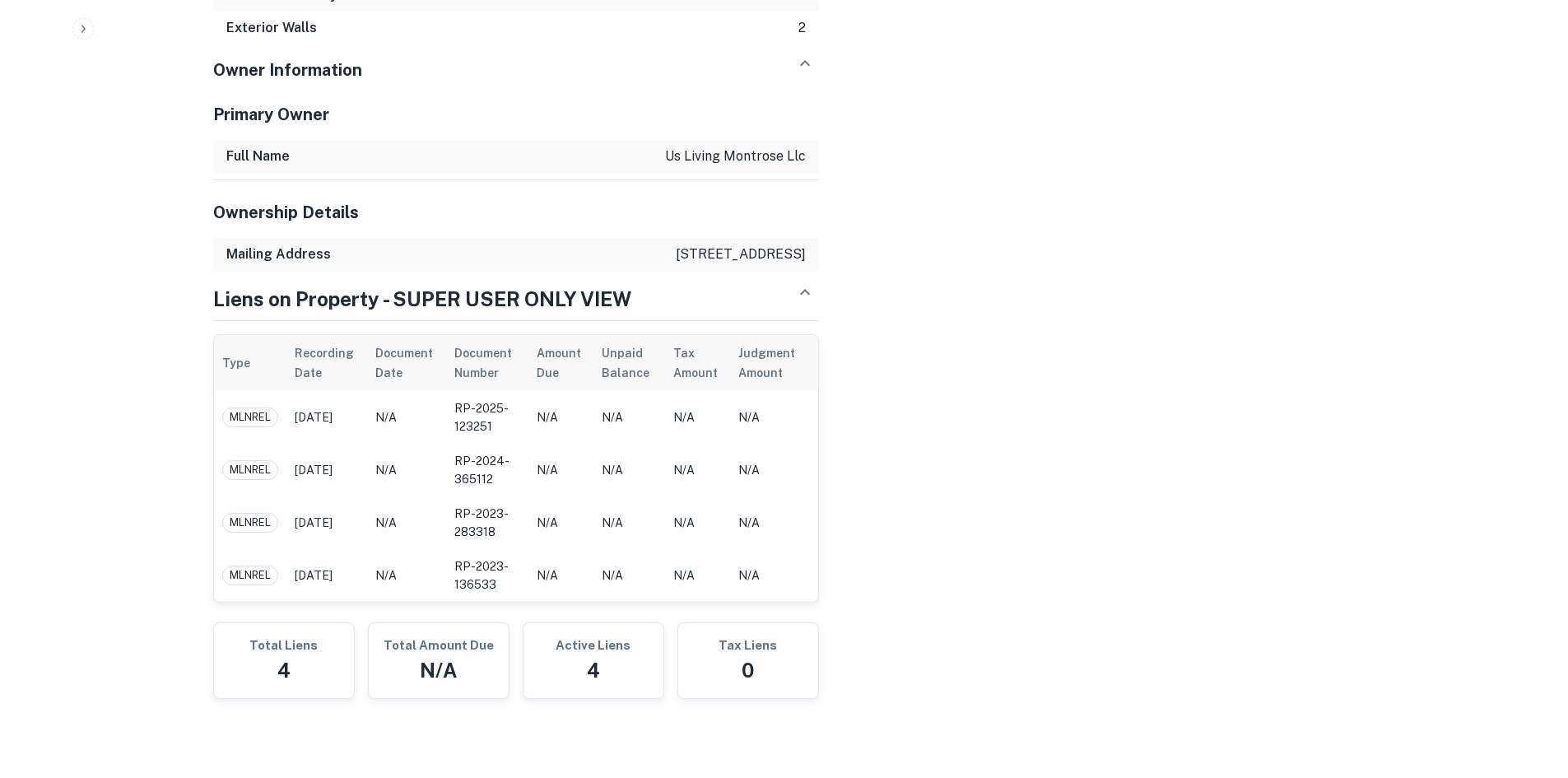
click at [255, 461] on span "MLNREL" at bounding box center [250, 470] width 55 height 17
click at [269, 461] on span "MLNREL" at bounding box center [250, 470] width 55 height 17
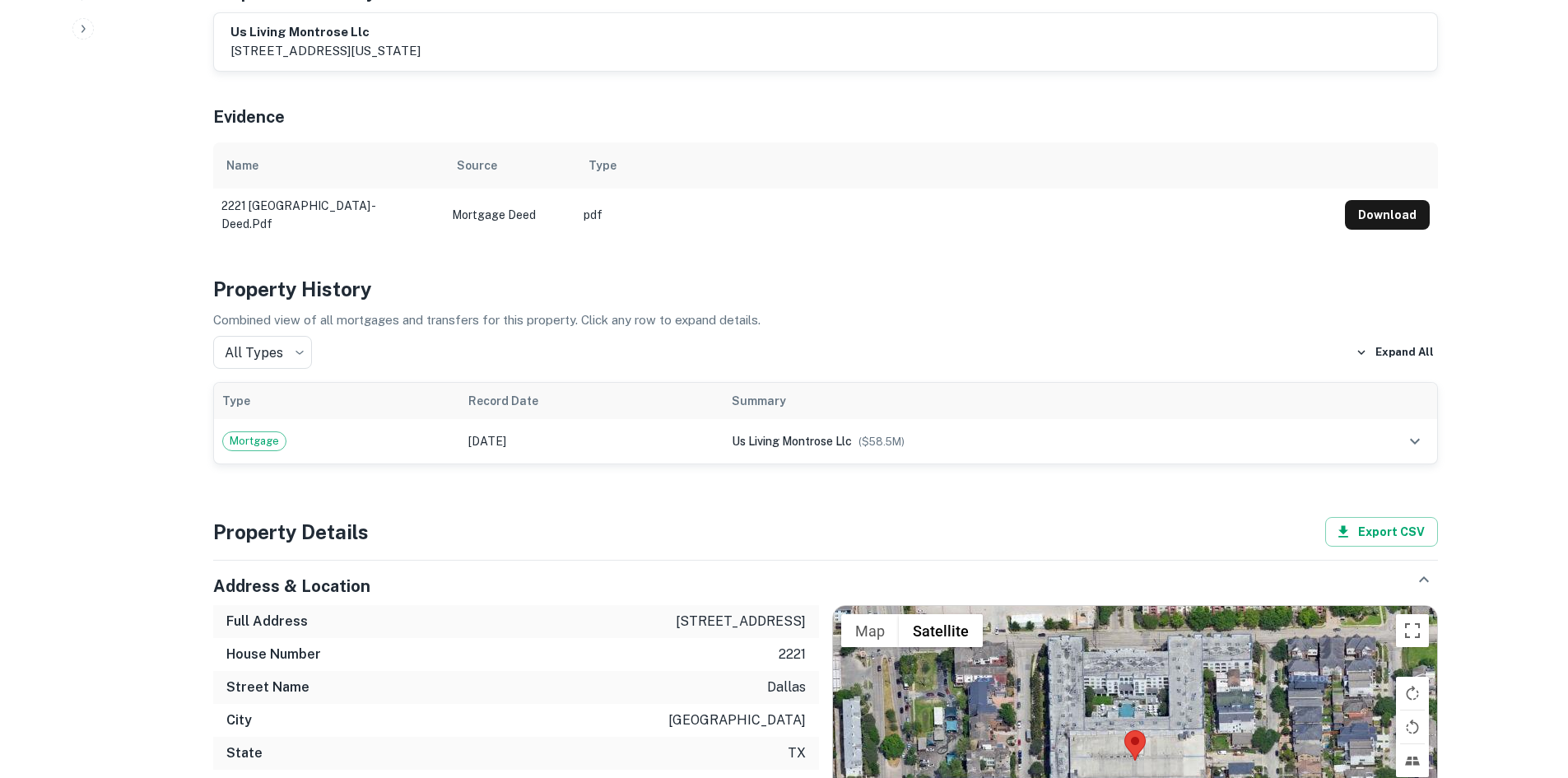
scroll to position [724, 0]
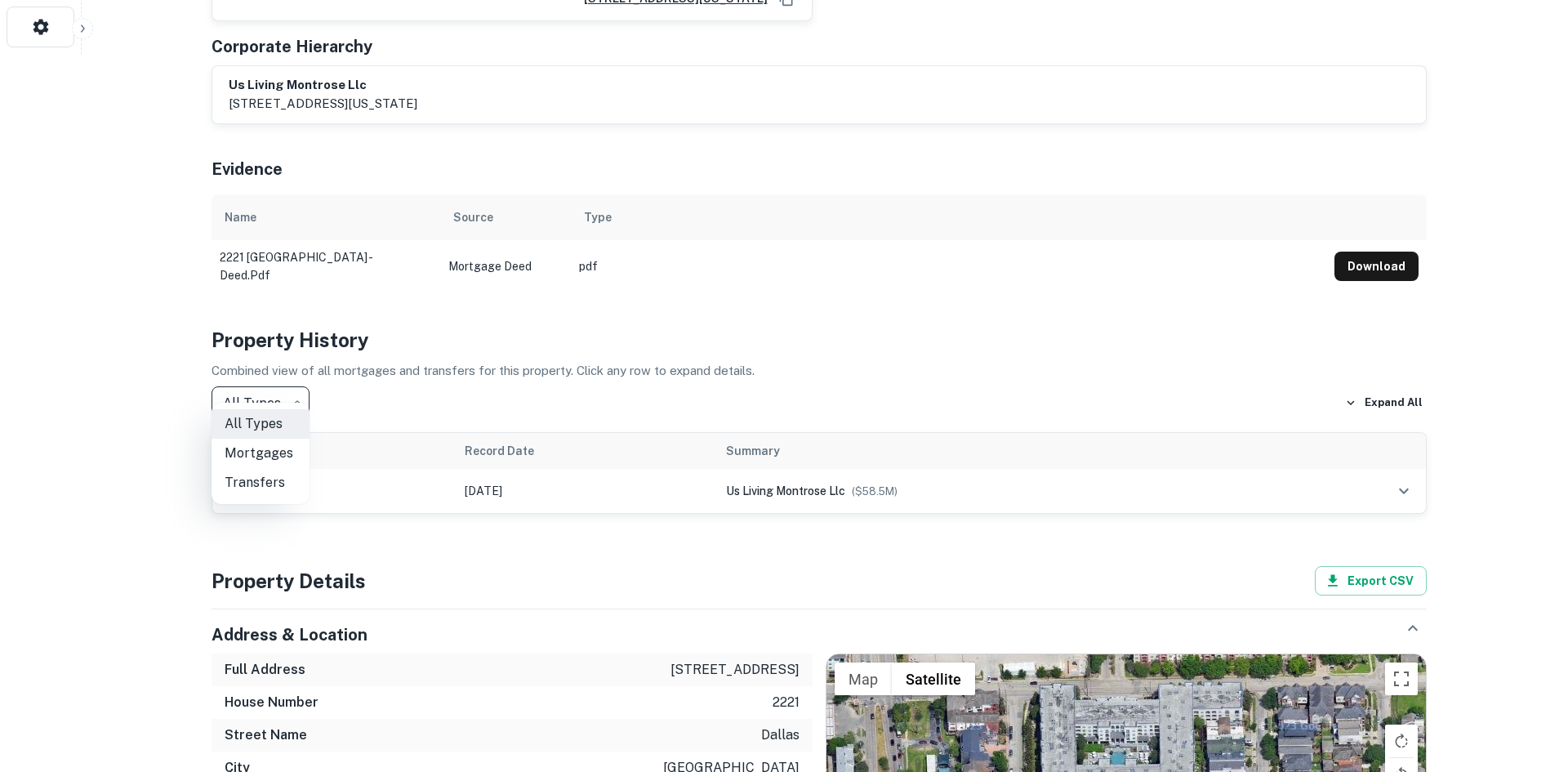
click at [153, 353] on div at bounding box center [784, 386] width 1568 height 772
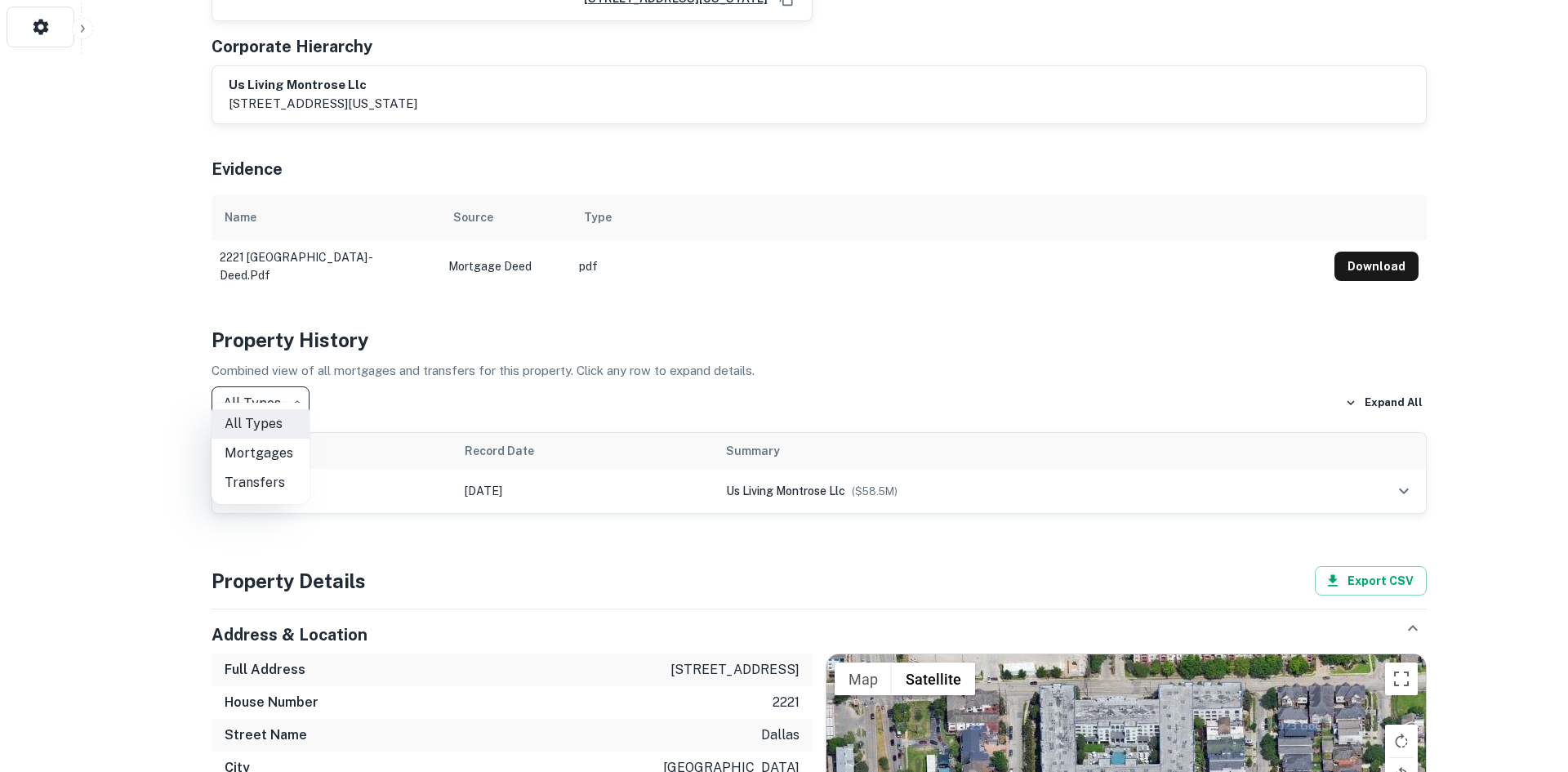
click at [496, 399] on div at bounding box center [784, 386] width 1568 height 772
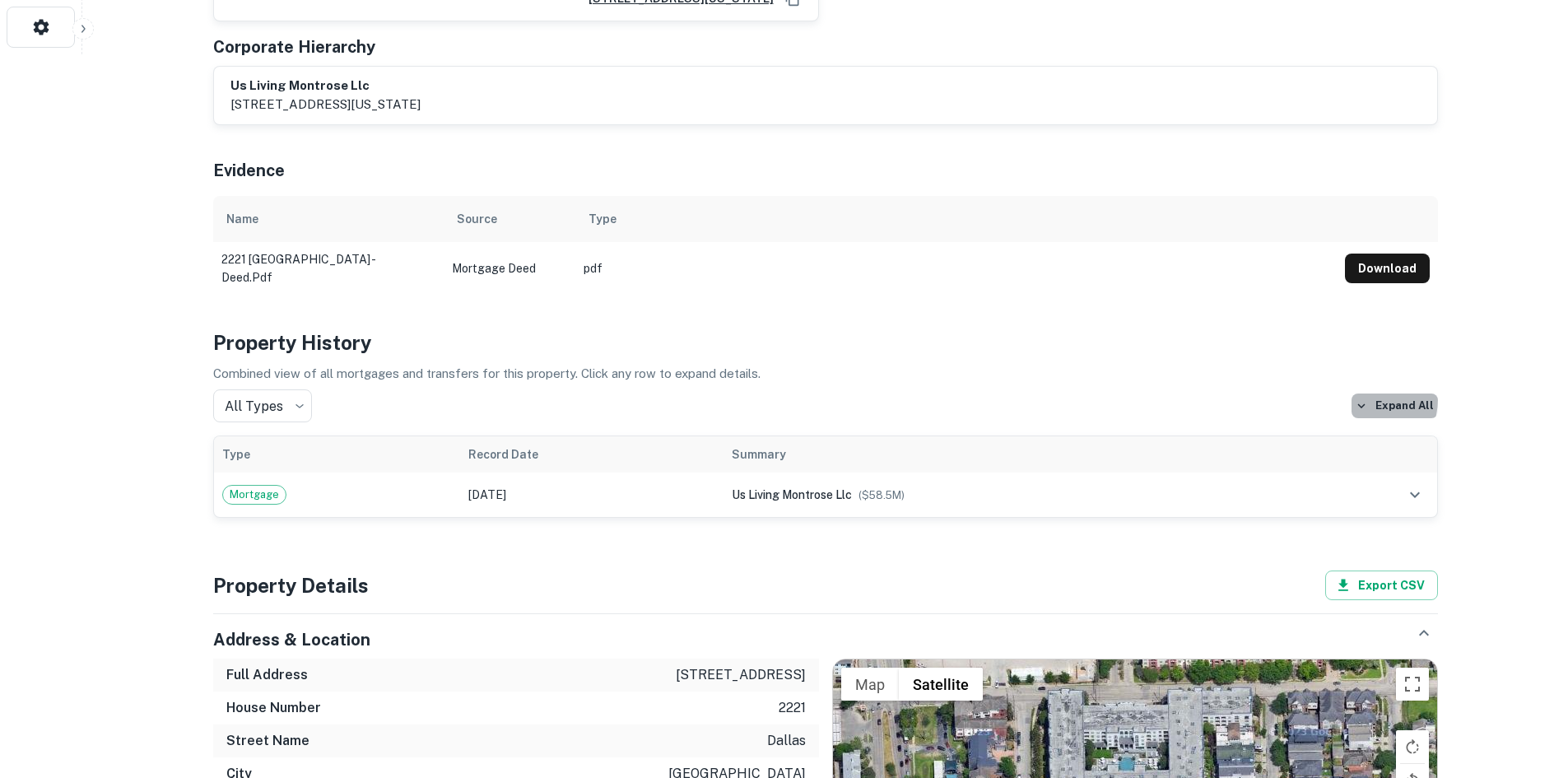
click at [1364, 398] on icon "button" at bounding box center [1362, 406] width 15 height 15
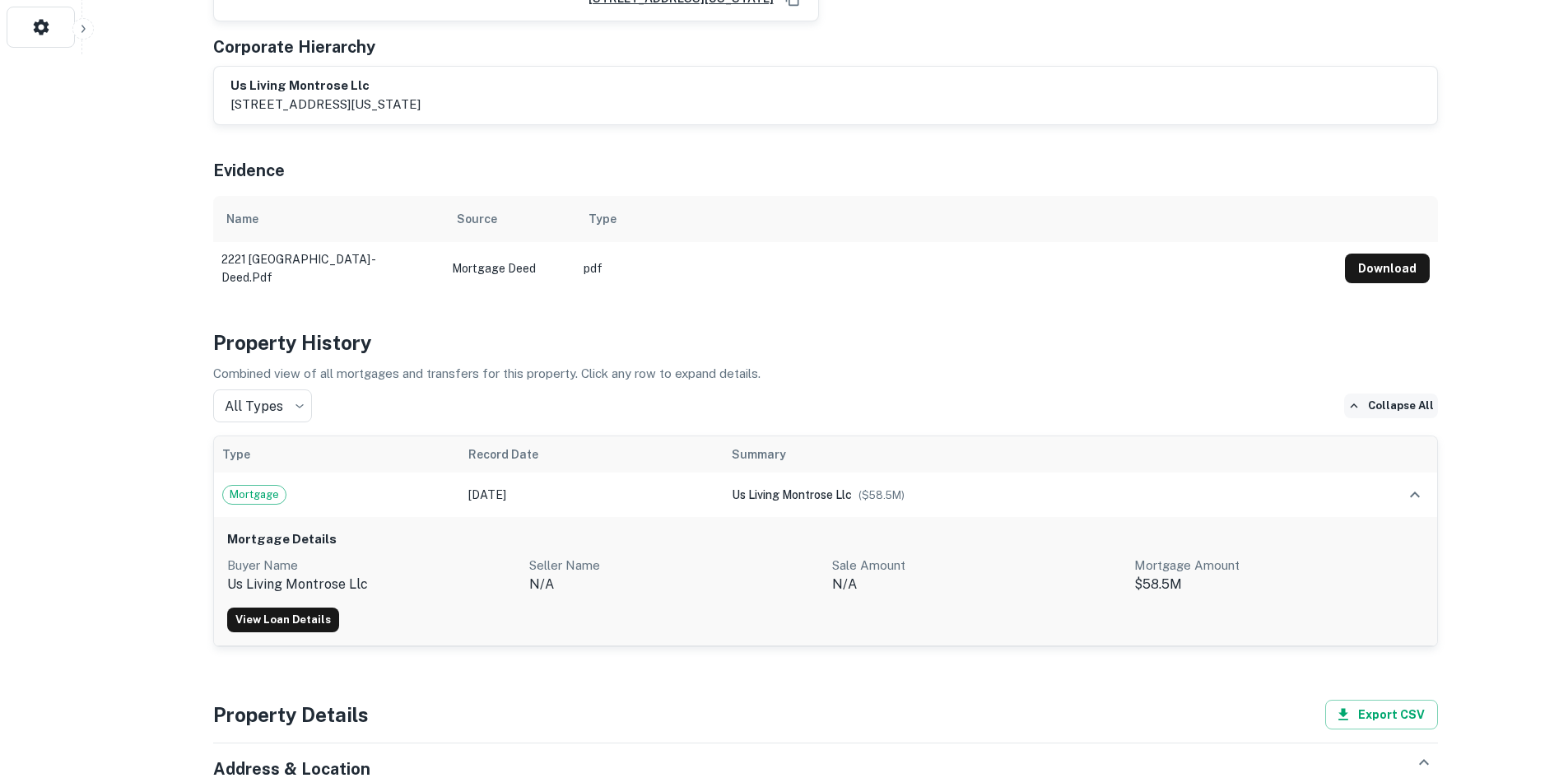
click at [414, 574] on p "us living montrose llc" at bounding box center [372, 584] width 290 height 20
click at [255, 555] on p "Buyer Name" at bounding box center [372, 565] width 290 height 20
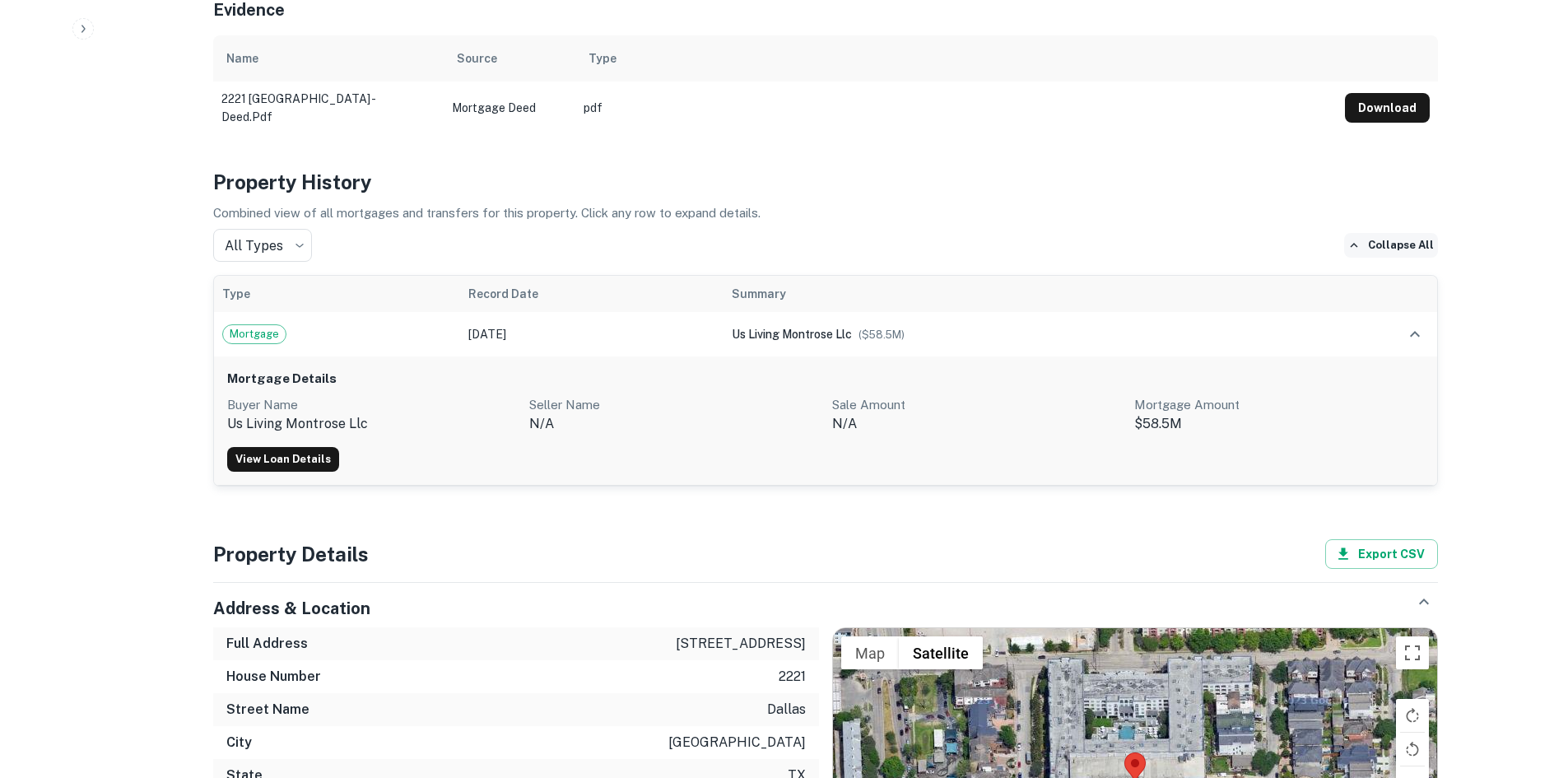
scroll to position [905, 0]
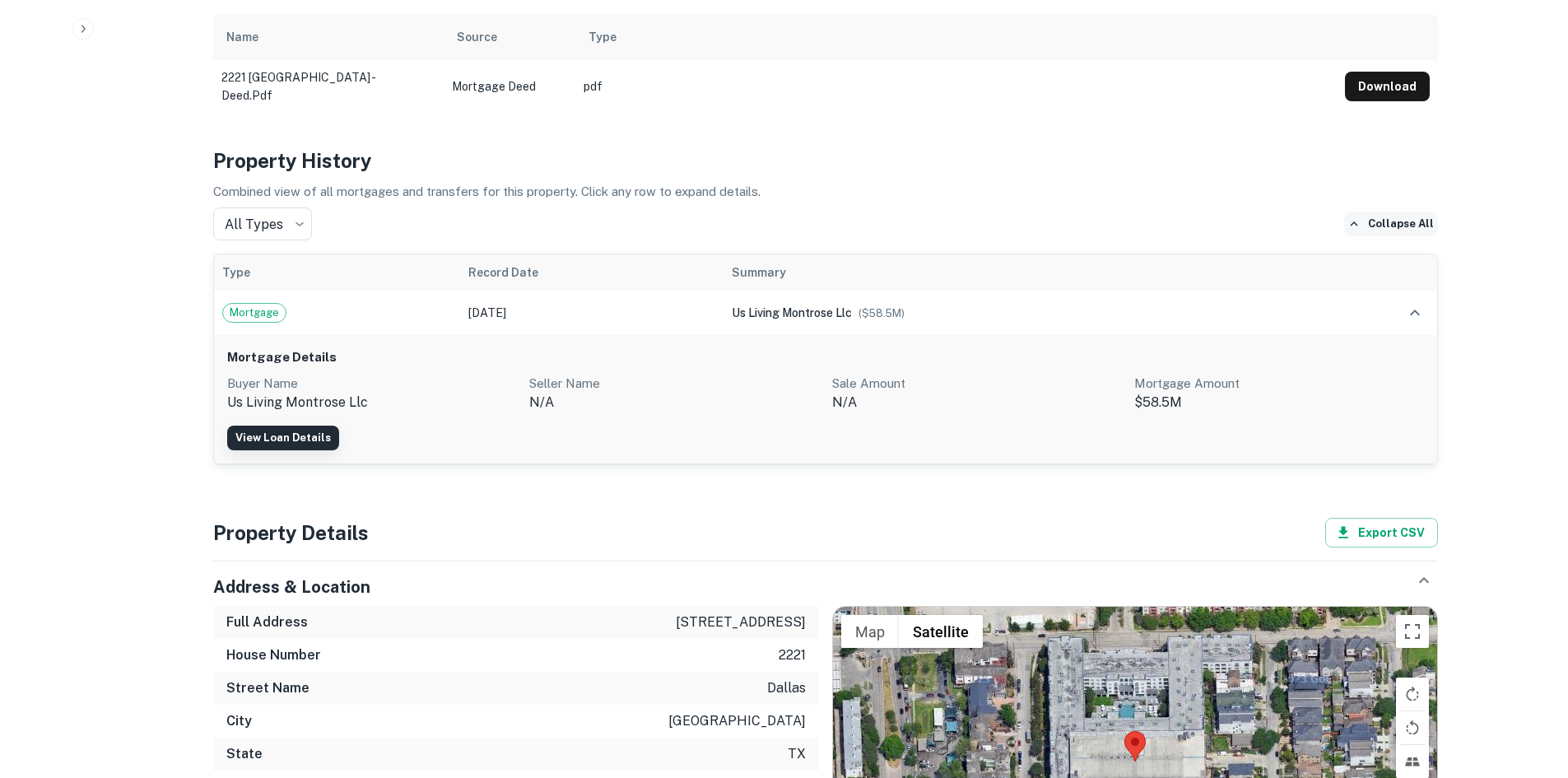
click at [315, 426] on link "View Loan Details" at bounding box center [283, 438] width 112 height 24
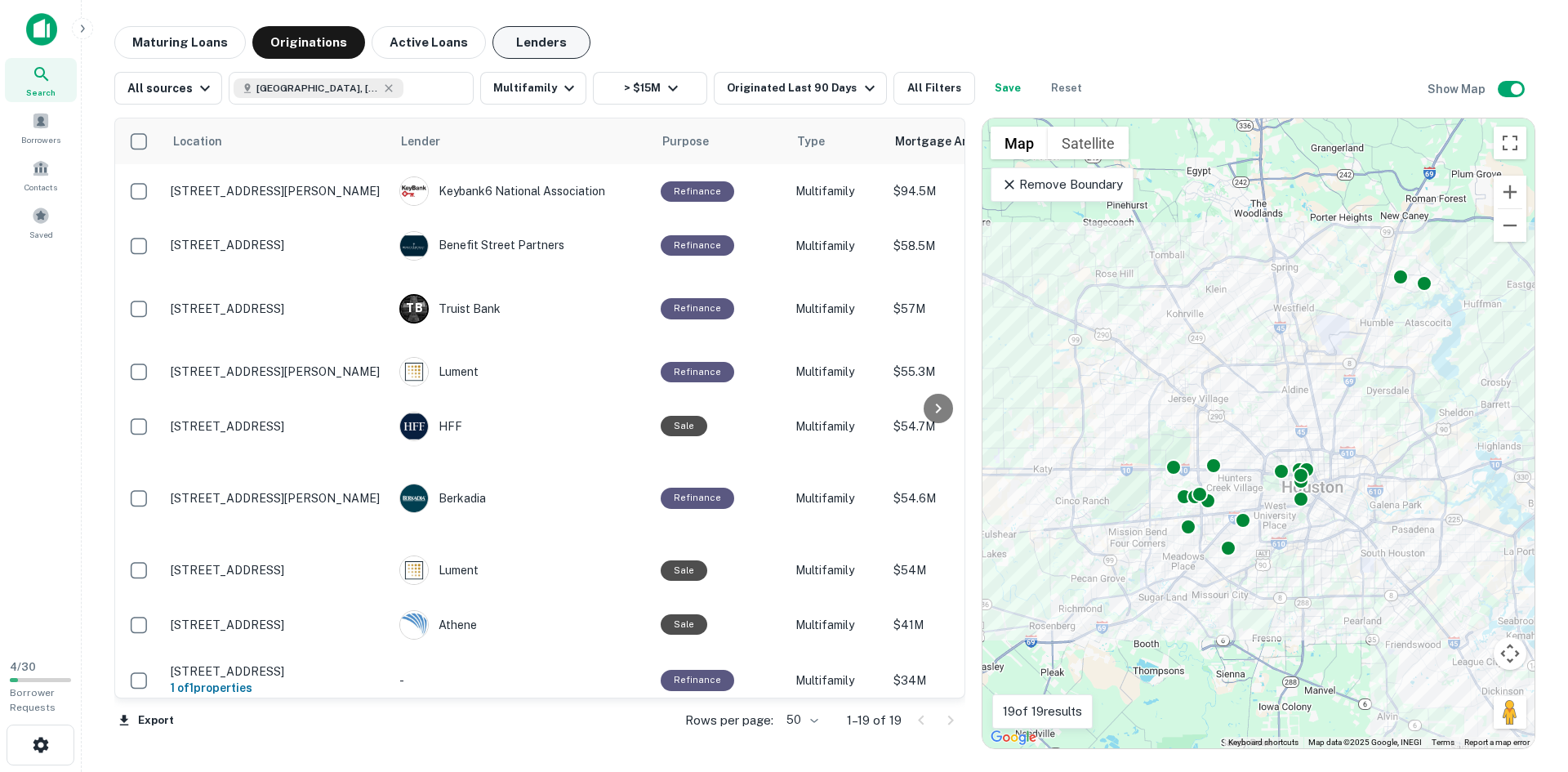
click at [510, 51] on button "Lenders" at bounding box center [541, 42] width 98 height 33
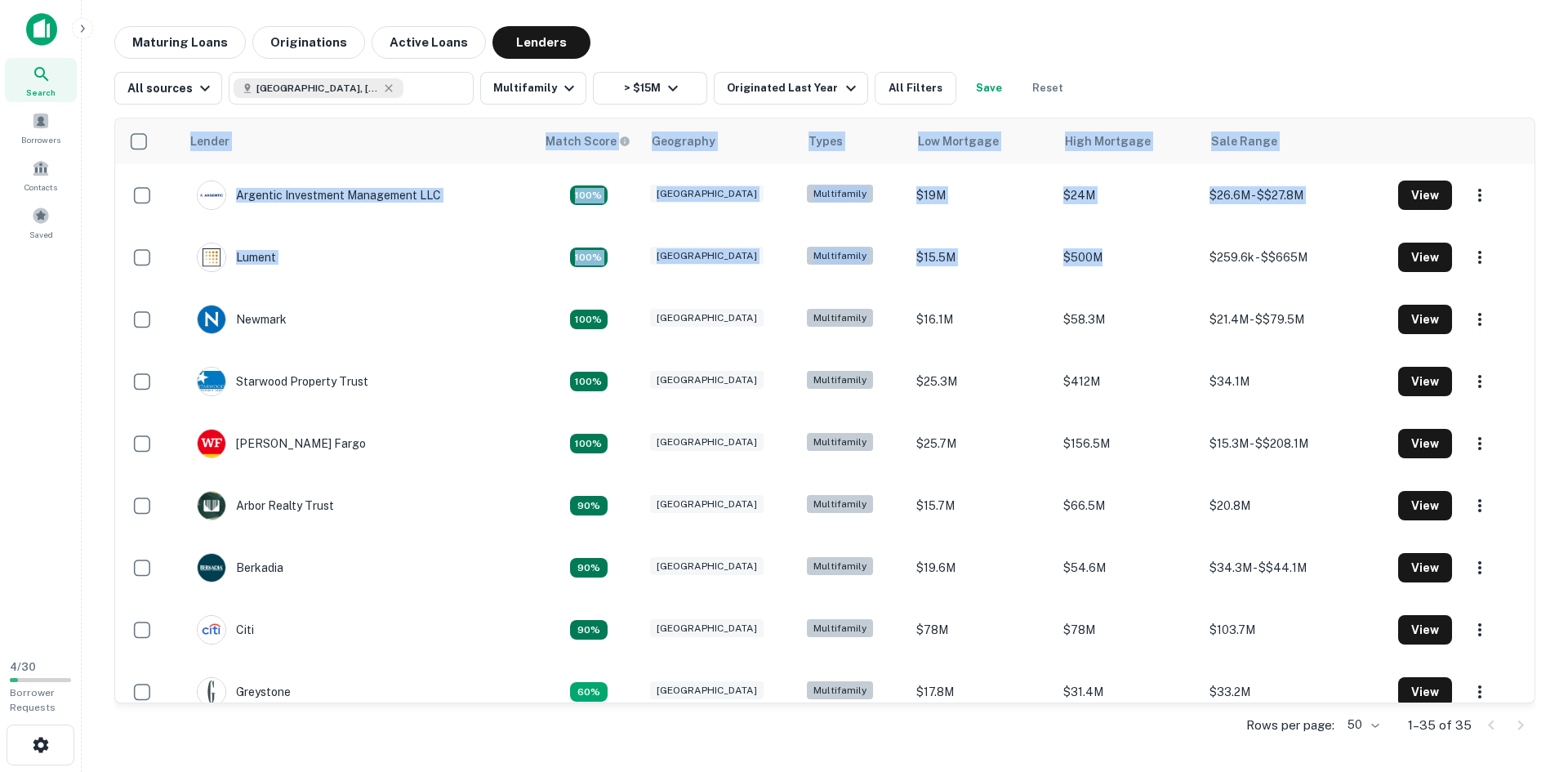
drag, startPoint x: 1087, startPoint y: 260, endPoint x: 1206, endPoint y: 85, distance: 211.6
click at [1206, 85] on div "Maturing Loans Originations Active Loans Lenders All sources Houston, TX, USA ​…" at bounding box center [825, 387] width 1421 height 723
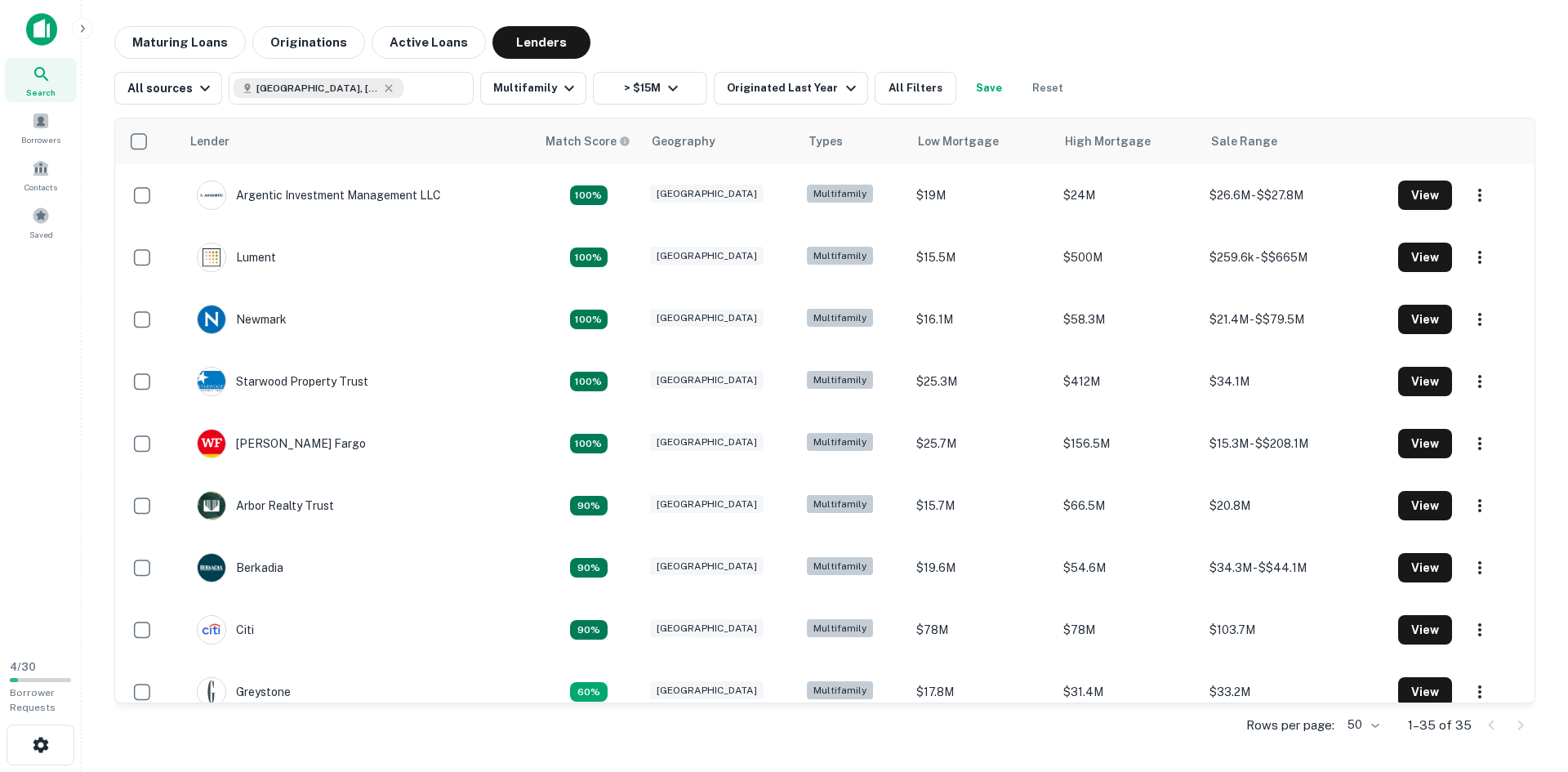
click at [1206, 86] on div "All sources Houston, TX, USA ​ Multifamily > $15M Originated Last Year All Filt…" at bounding box center [825, 81] width 1421 height 46
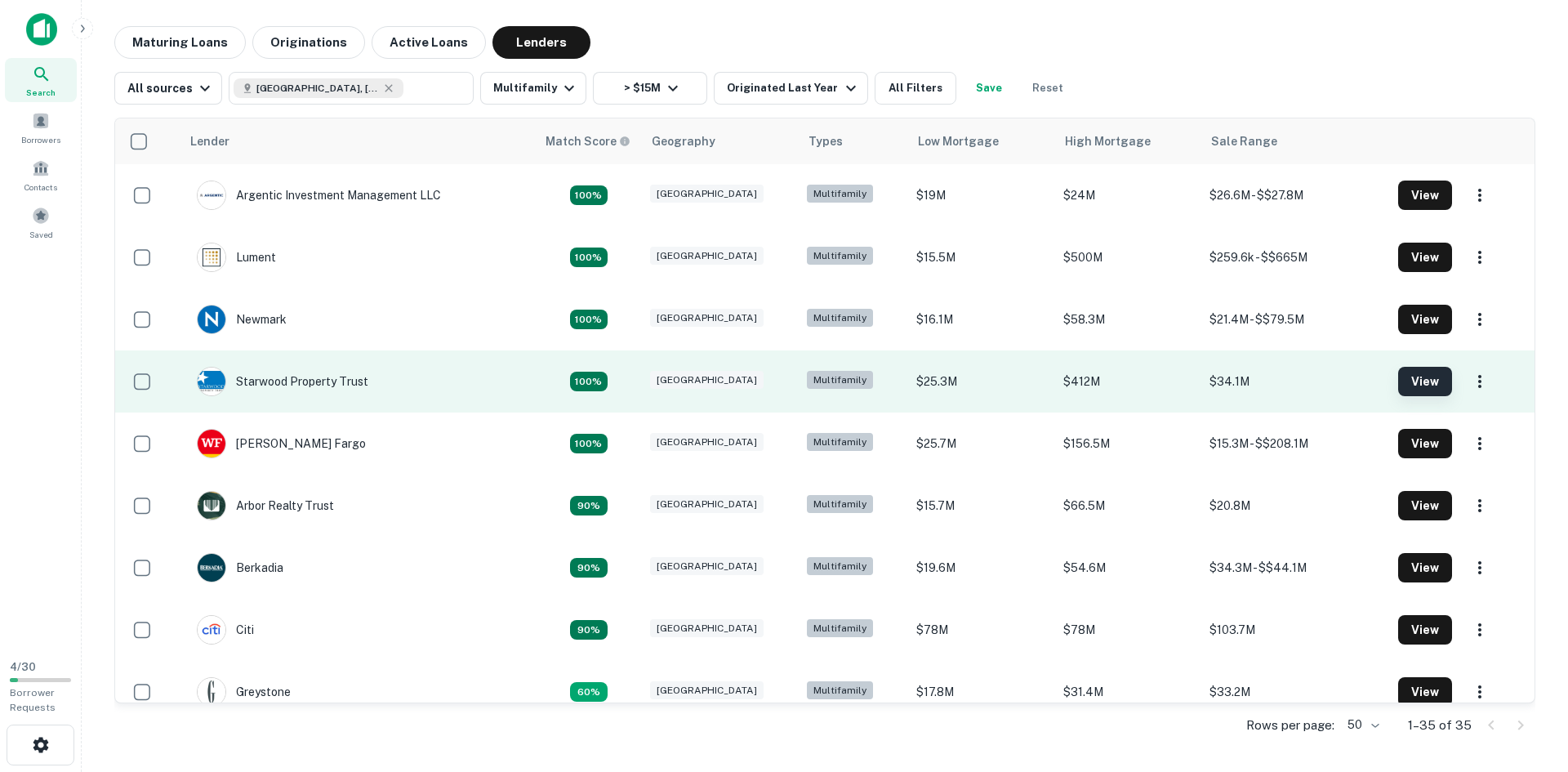
click at [1433, 372] on button "View" at bounding box center [1424, 381] width 54 height 30
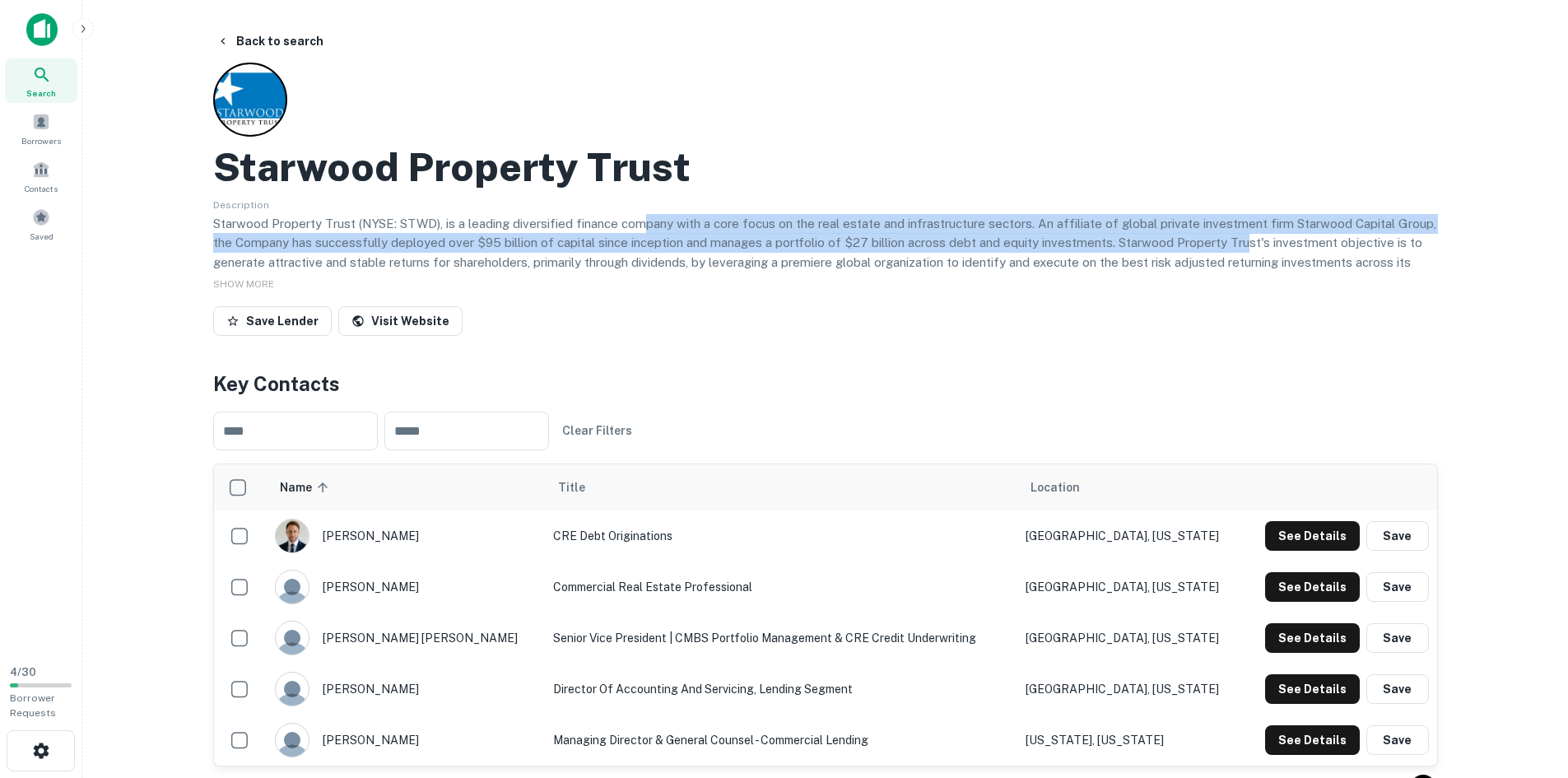
drag, startPoint x: 641, startPoint y: 219, endPoint x: 1174, endPoint y: 268, distance: 535.2
click at [1222, 254] on p "Starwood Property Trust (NYSE: STWD), is a leading diversified finance company …" at bounding box center [825, 253] width 1225 height 77
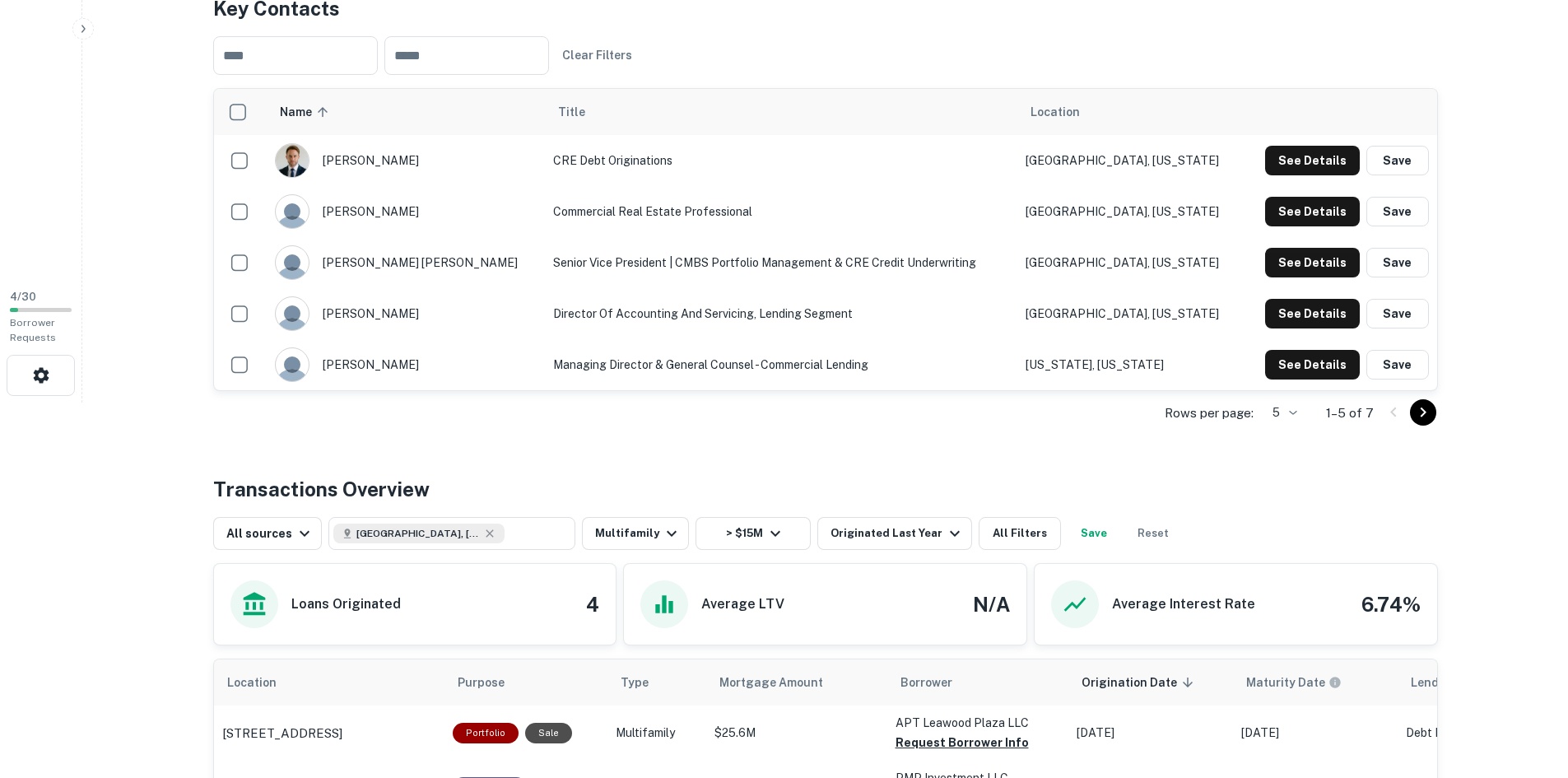
scroll to position [518, 0]
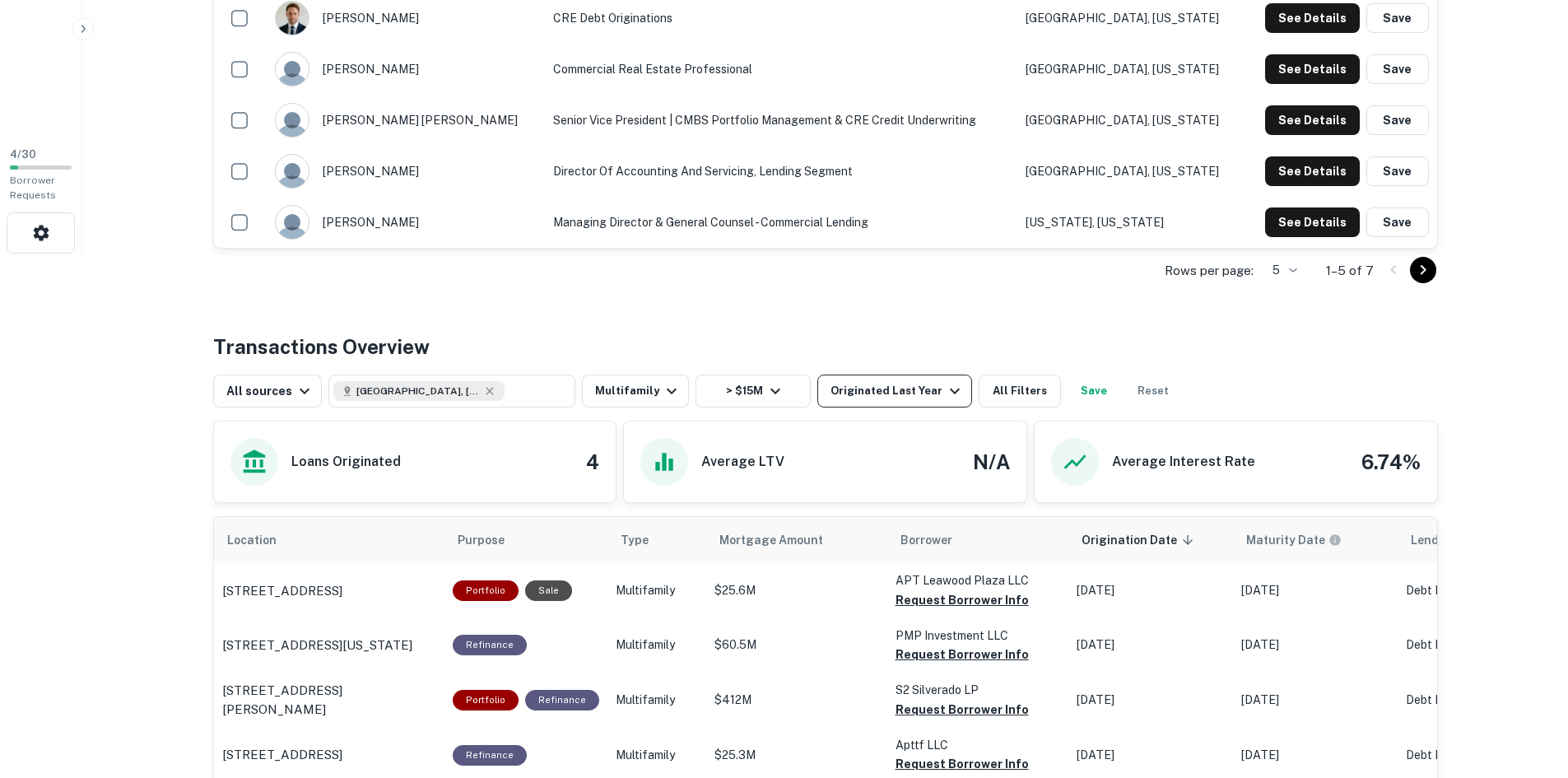
click at [881, 387] on div "Originated Last Year" at bounding box center [898, 391] width 134 height 20
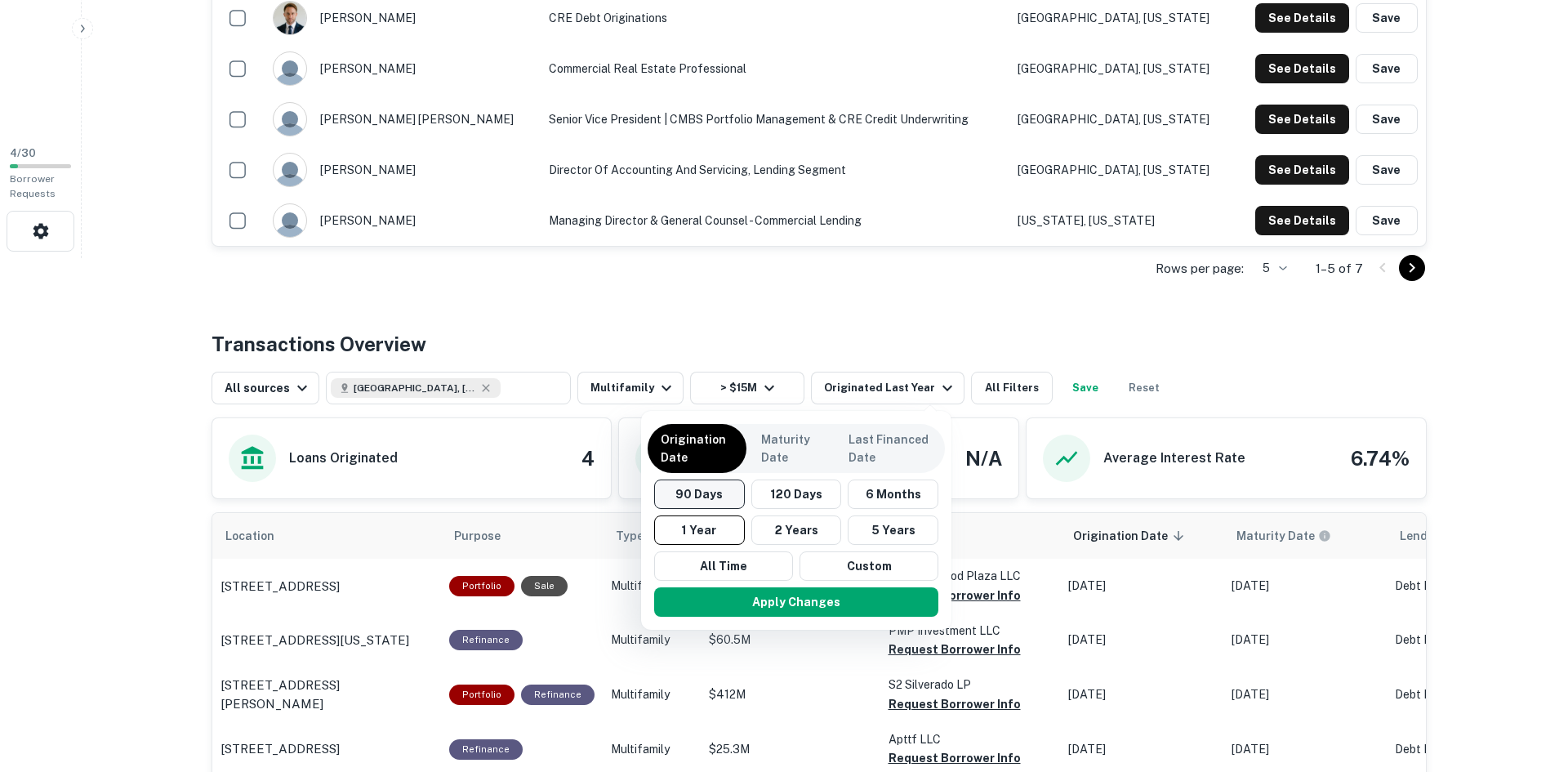
click at [695, 497] on button "90 Days" at bounding box center [699, 494] width 90 height 30
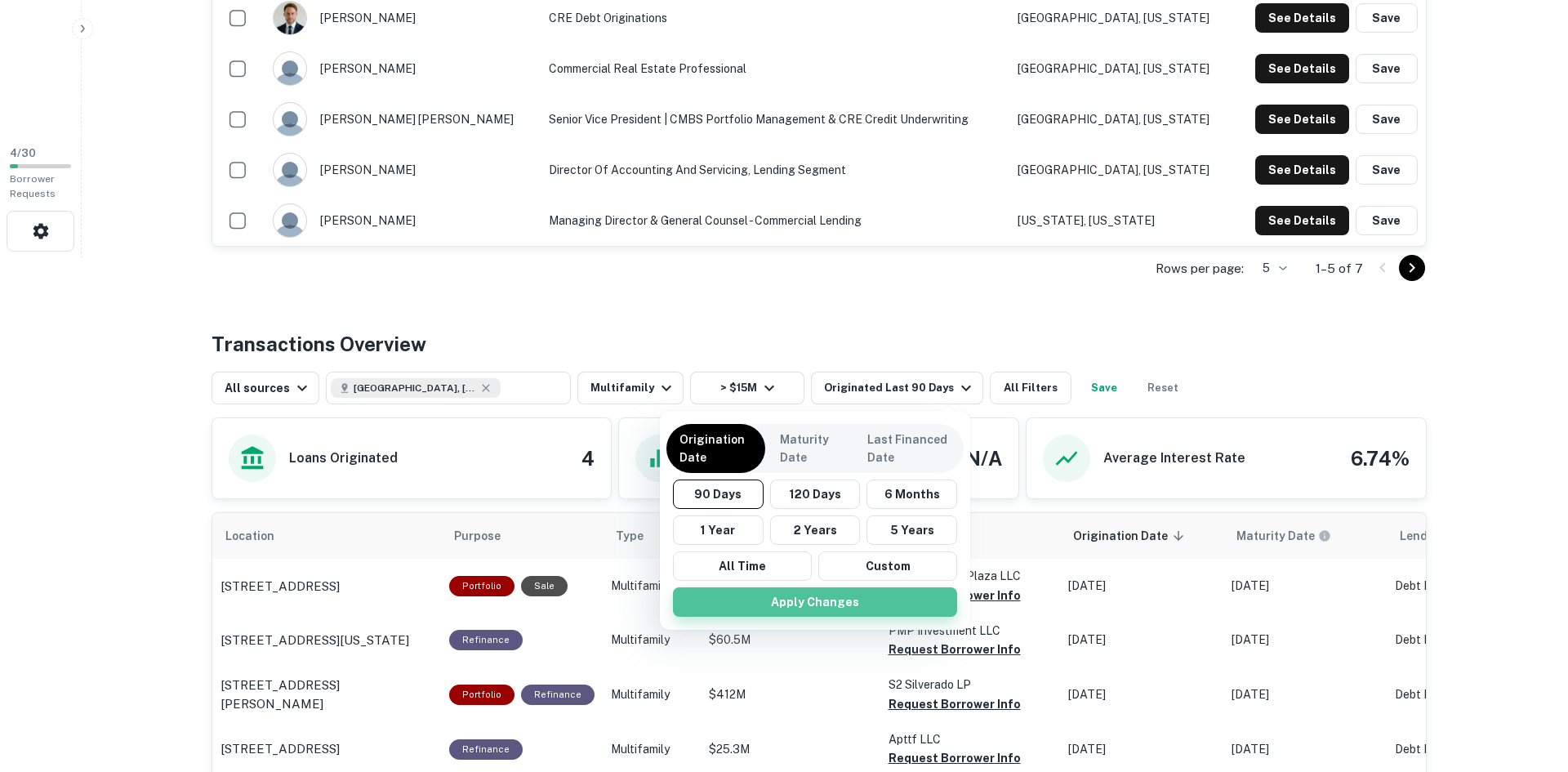
click at [835, 595] on button "Apply Changes" at bounding box center [815, 602] width 284 height 30
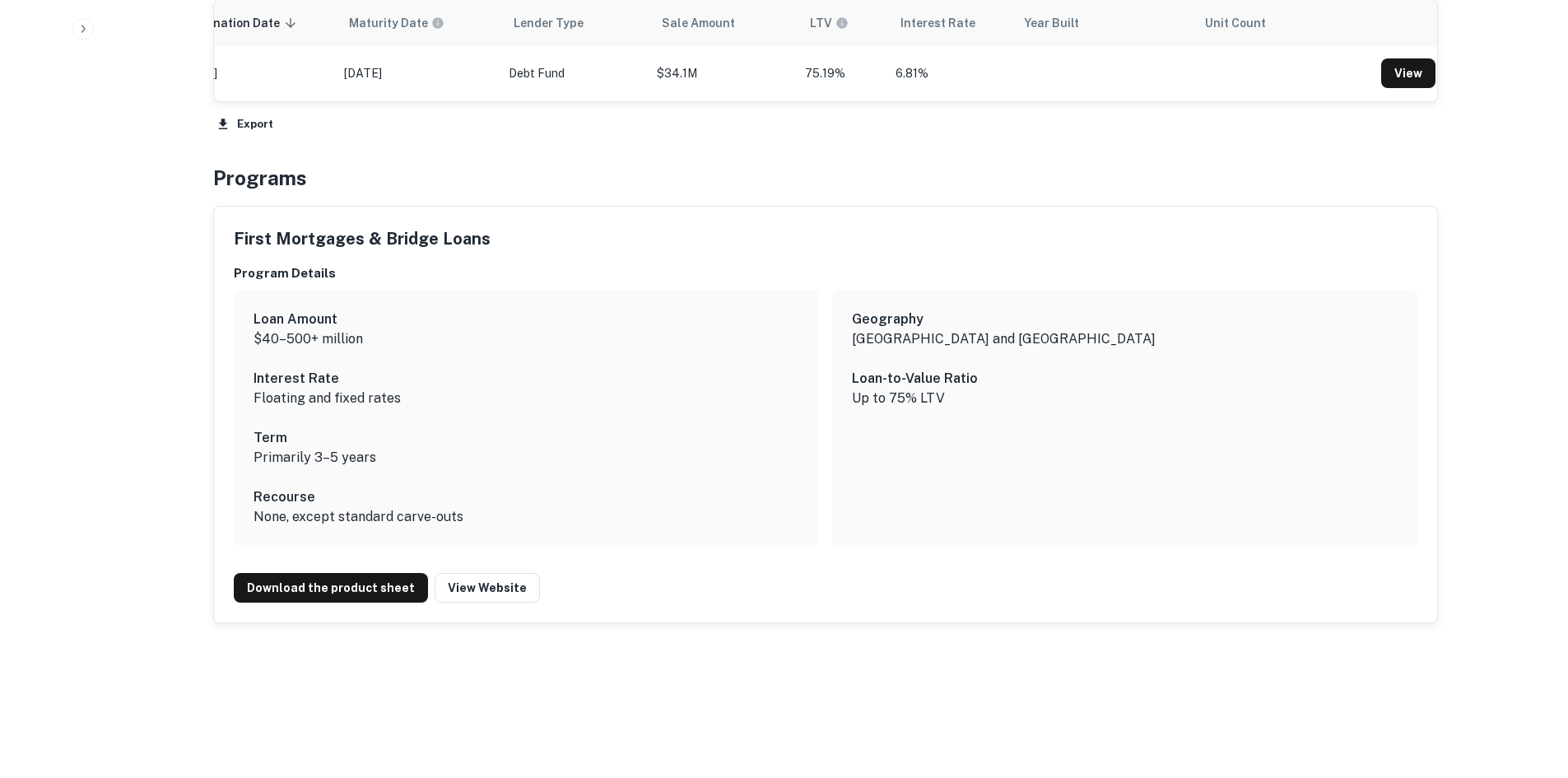
scroll to position [1037, 0]
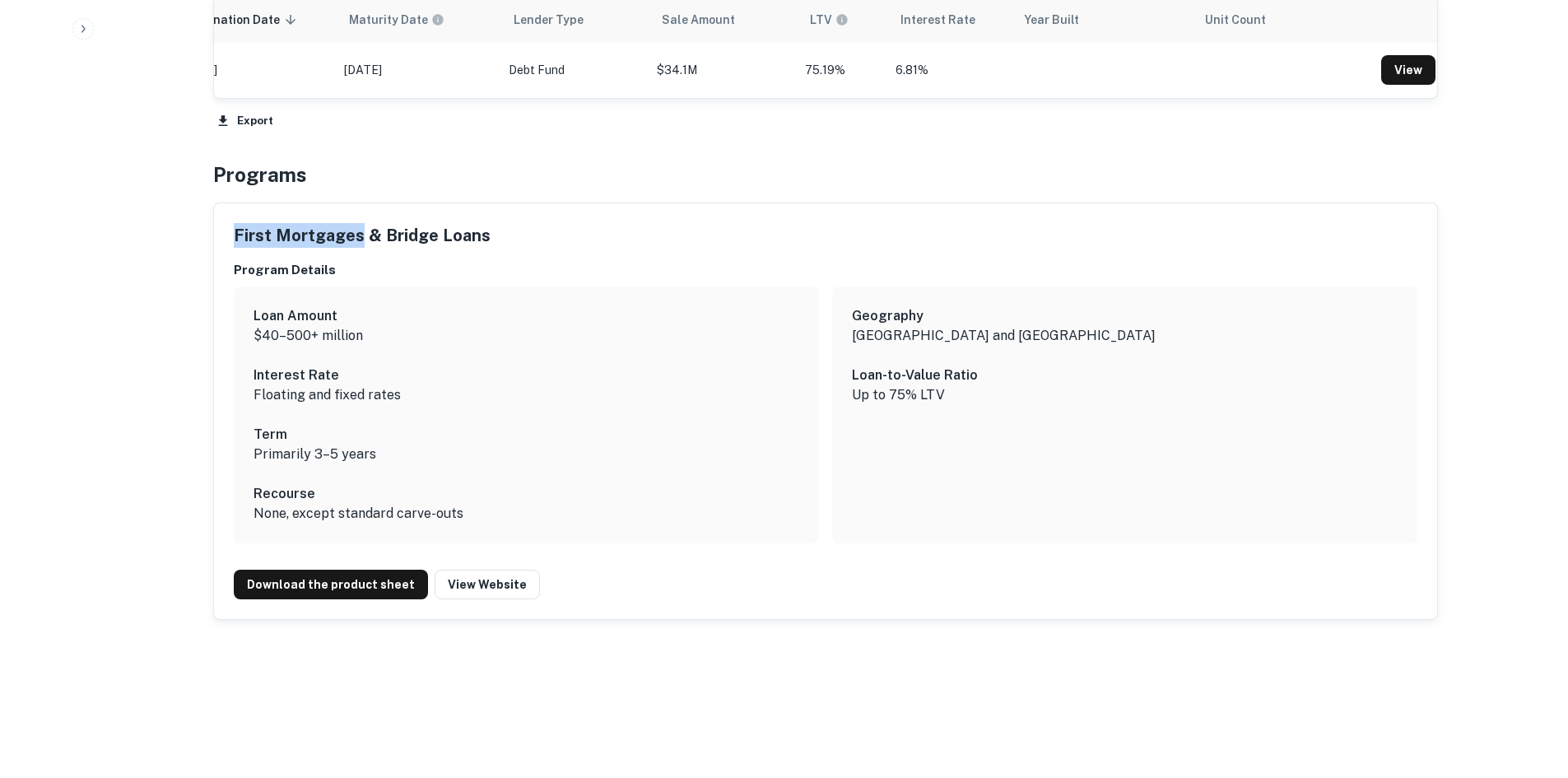
drag, startPoint x: 360, startPoint y: 236, endPoint x: 209, endPoint y: 237, distance: 151.0
click at [704, 189] on div "Programs" at bounding box center [825, 175] width 1225 height 30
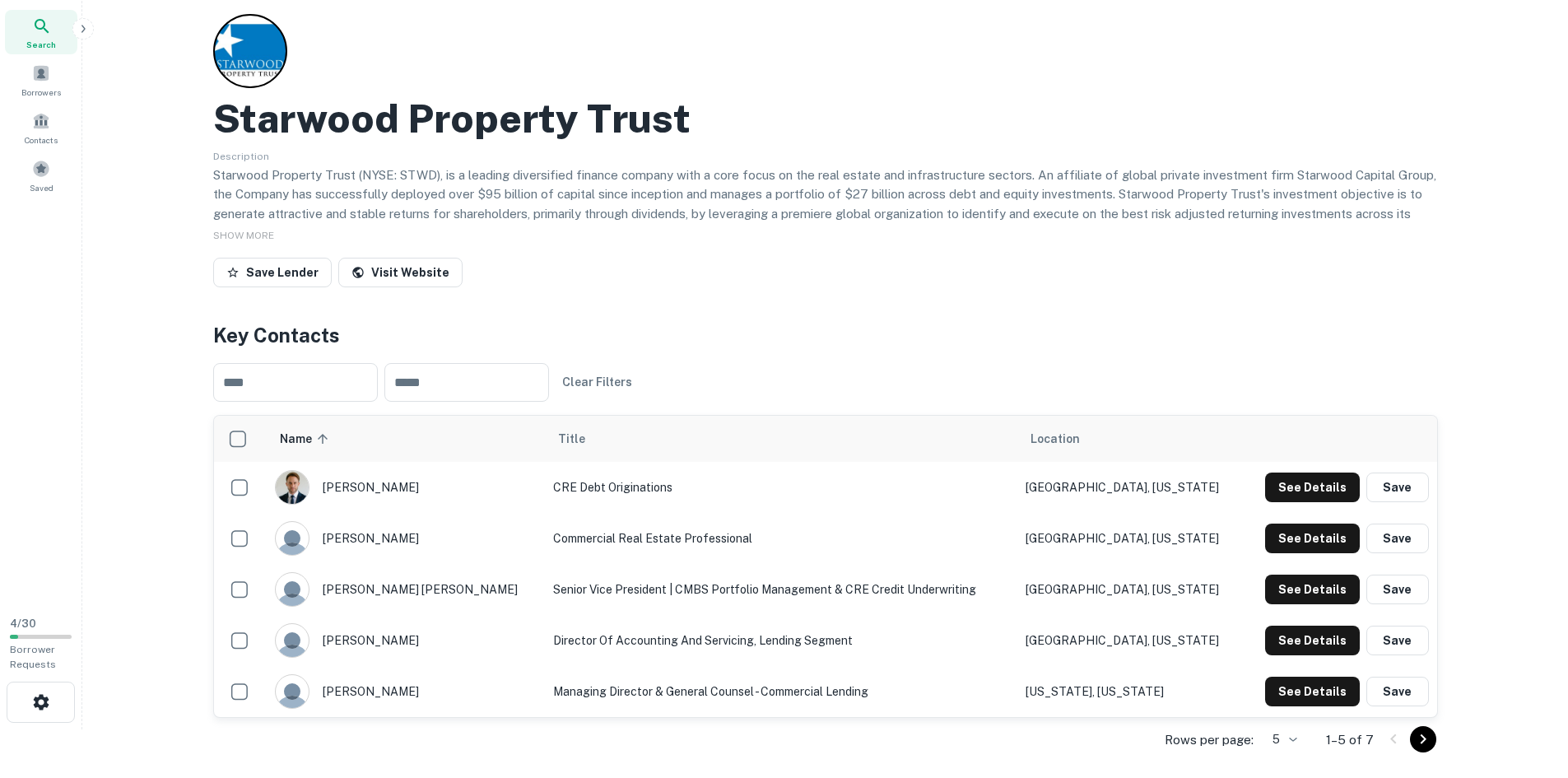
scroll to position [0, 0]
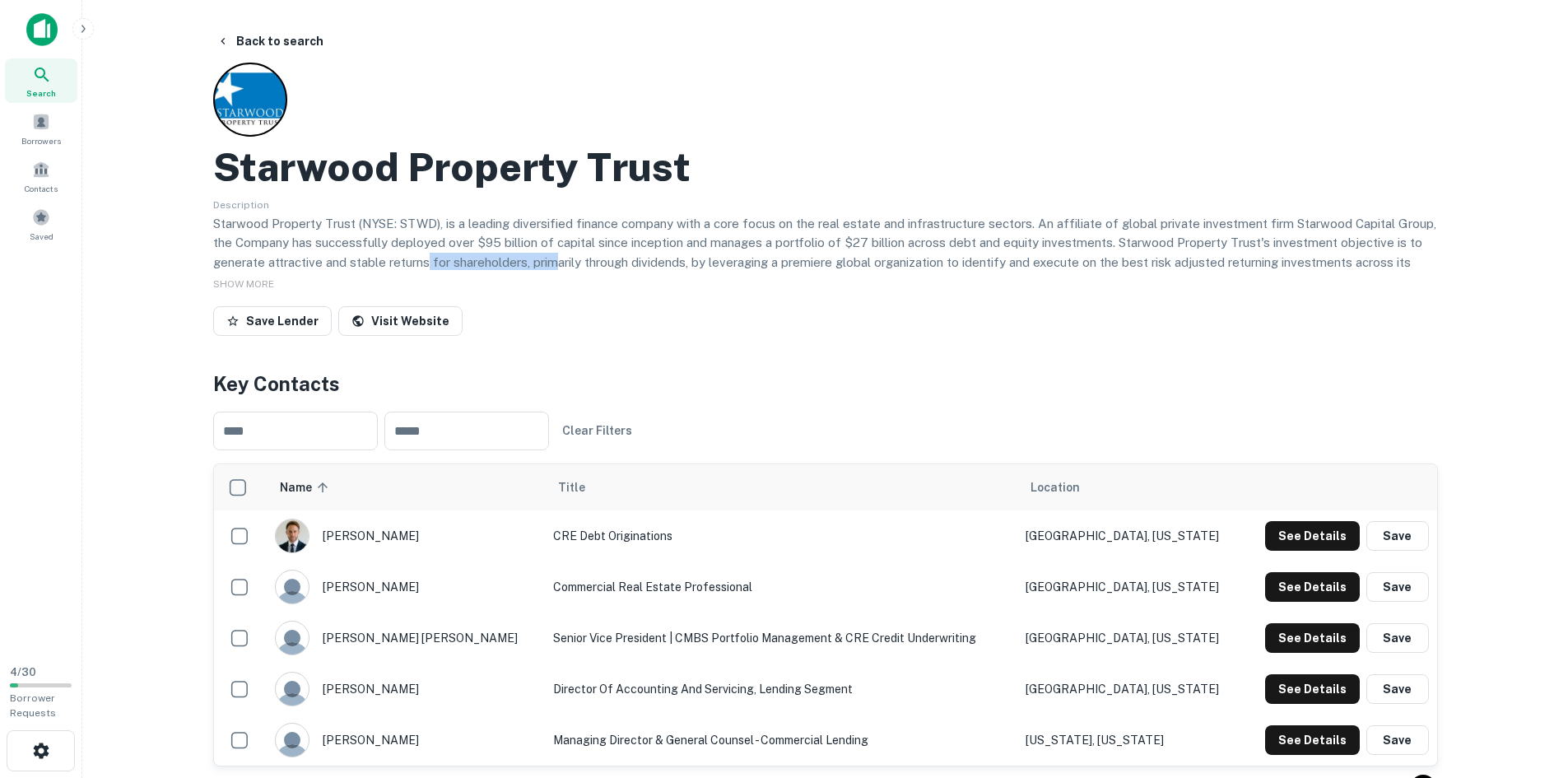
drag, startPoint x: 428, startPoint y: 269, endPoint x: 557, endPoint y: 269, distance: 129.0
click at [557, 269] on p "Starwood Property Trust (NYSE: STWD), is a leading diversified finance company …" at bounding box center [825, 253] width 1225 height 77
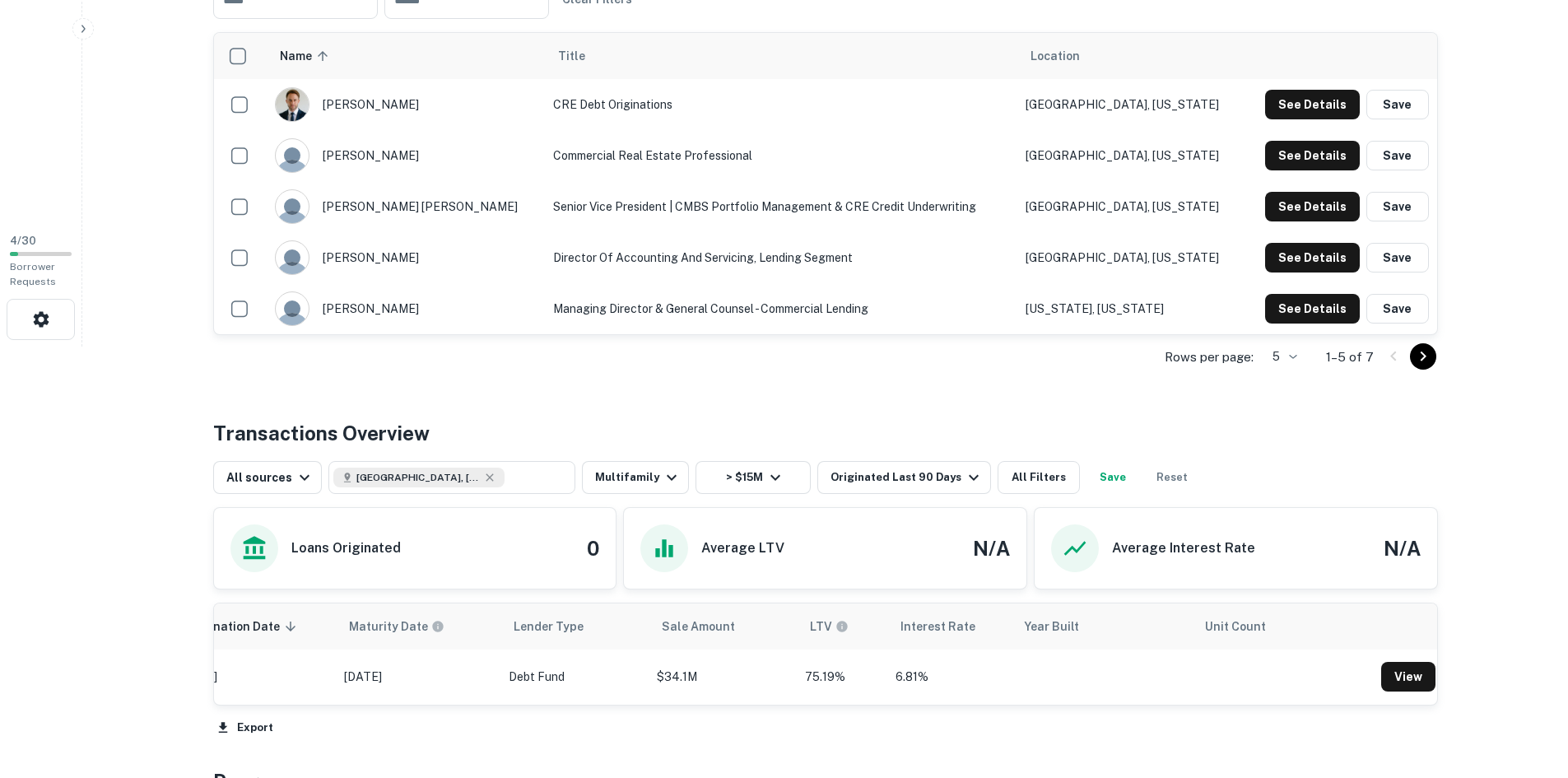
scroll to position [659, 0]
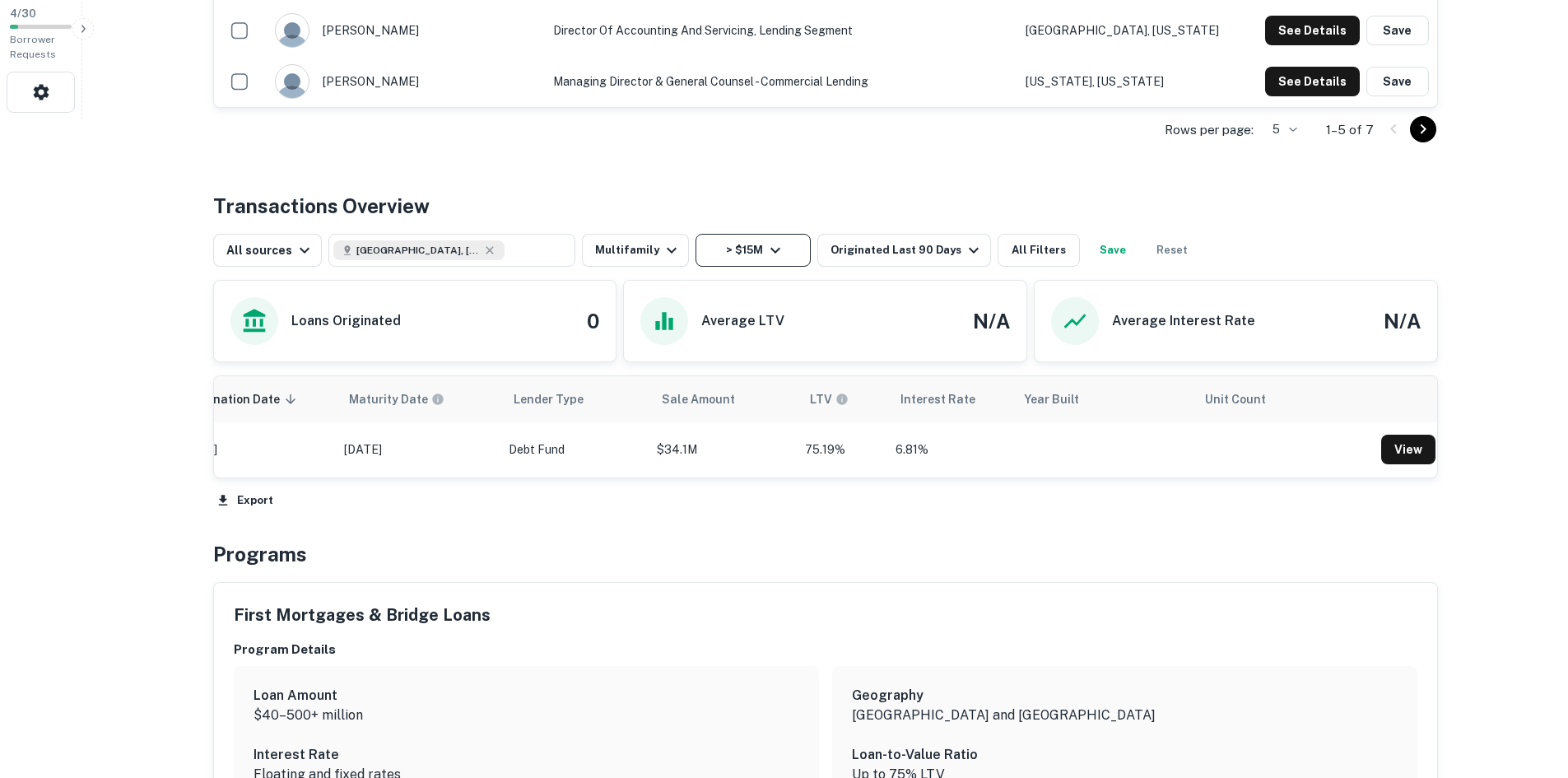
click at [719, 249] on button "> $15M" at bounding box center [753, 250] width 116 height 33
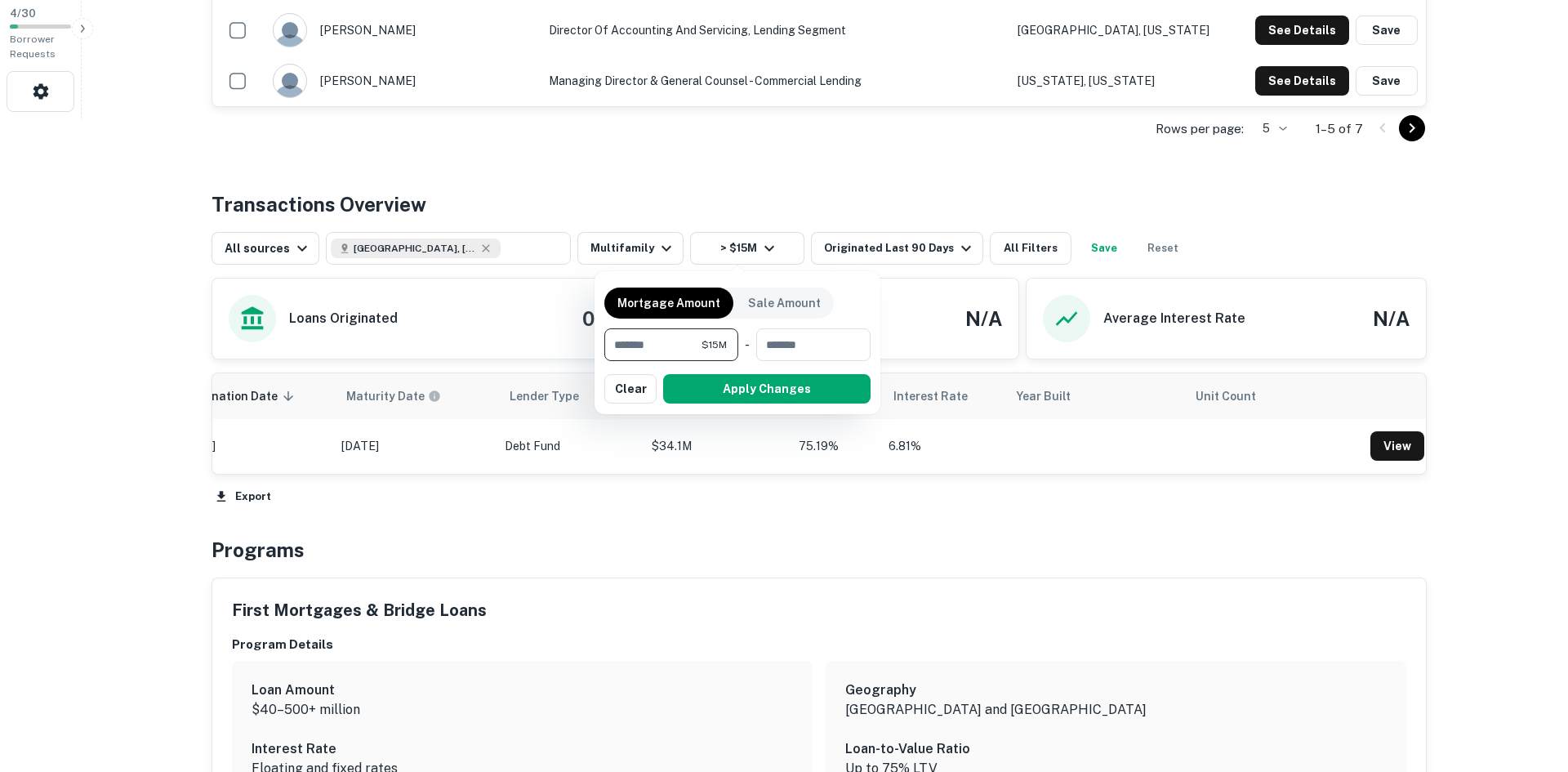
click at [732, 181] on div at bounding box center [784, 386] width 1568 height 772
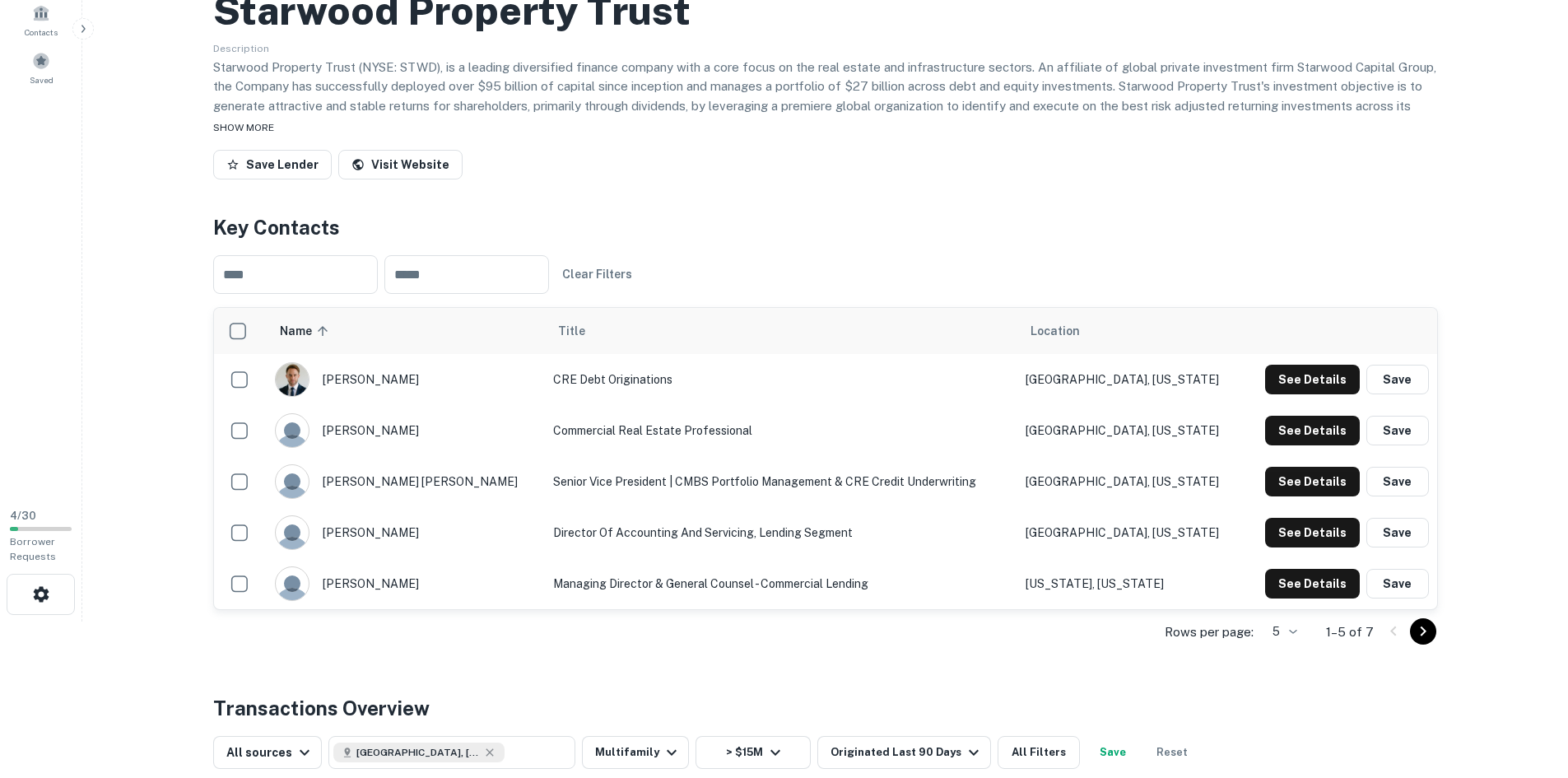
scroll to position [83, 0]
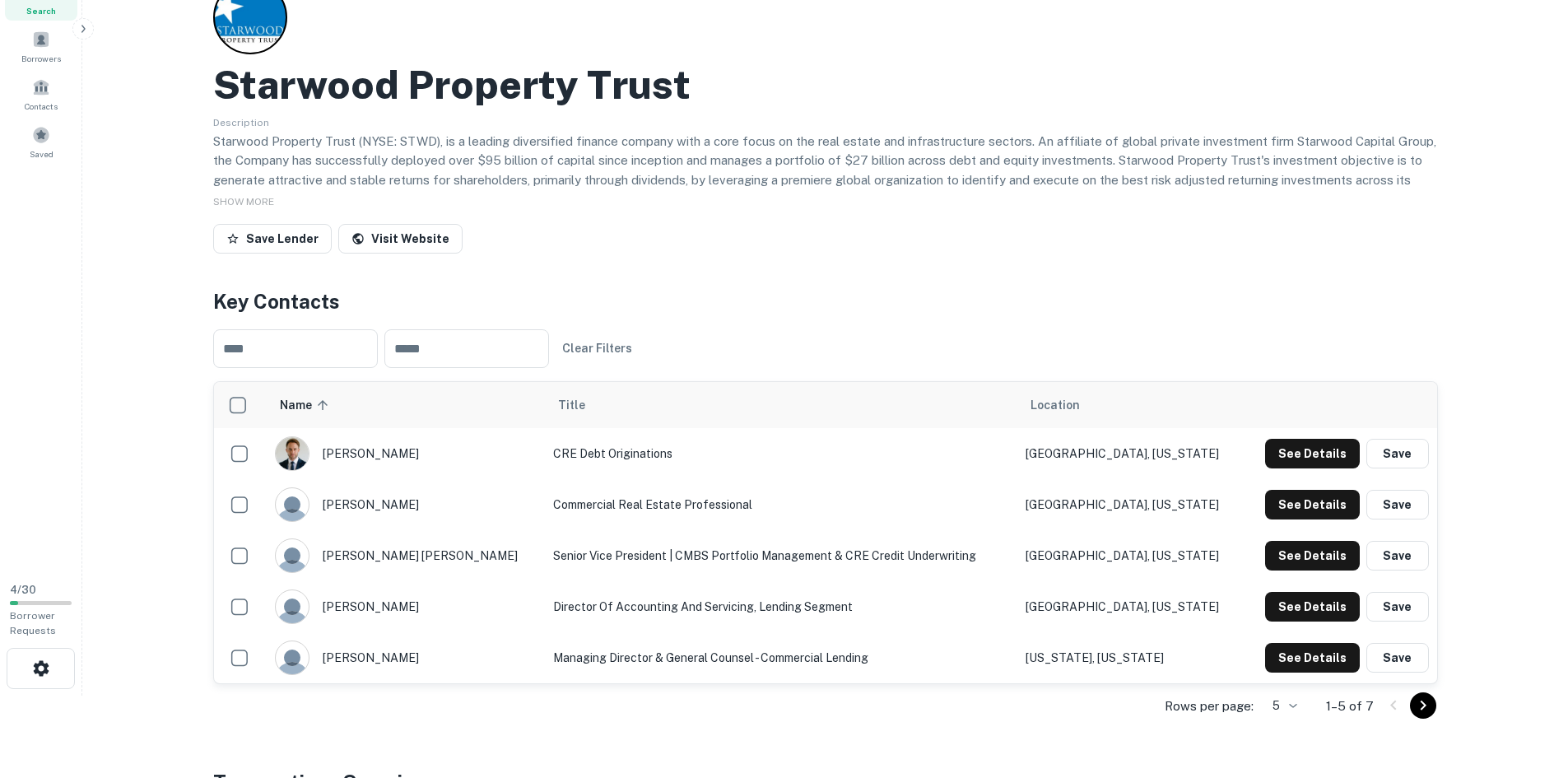
drag, startPoint x: 242, startPoint y: 190, endPoint x: 225, endPoint y: 193, distance: 17.3
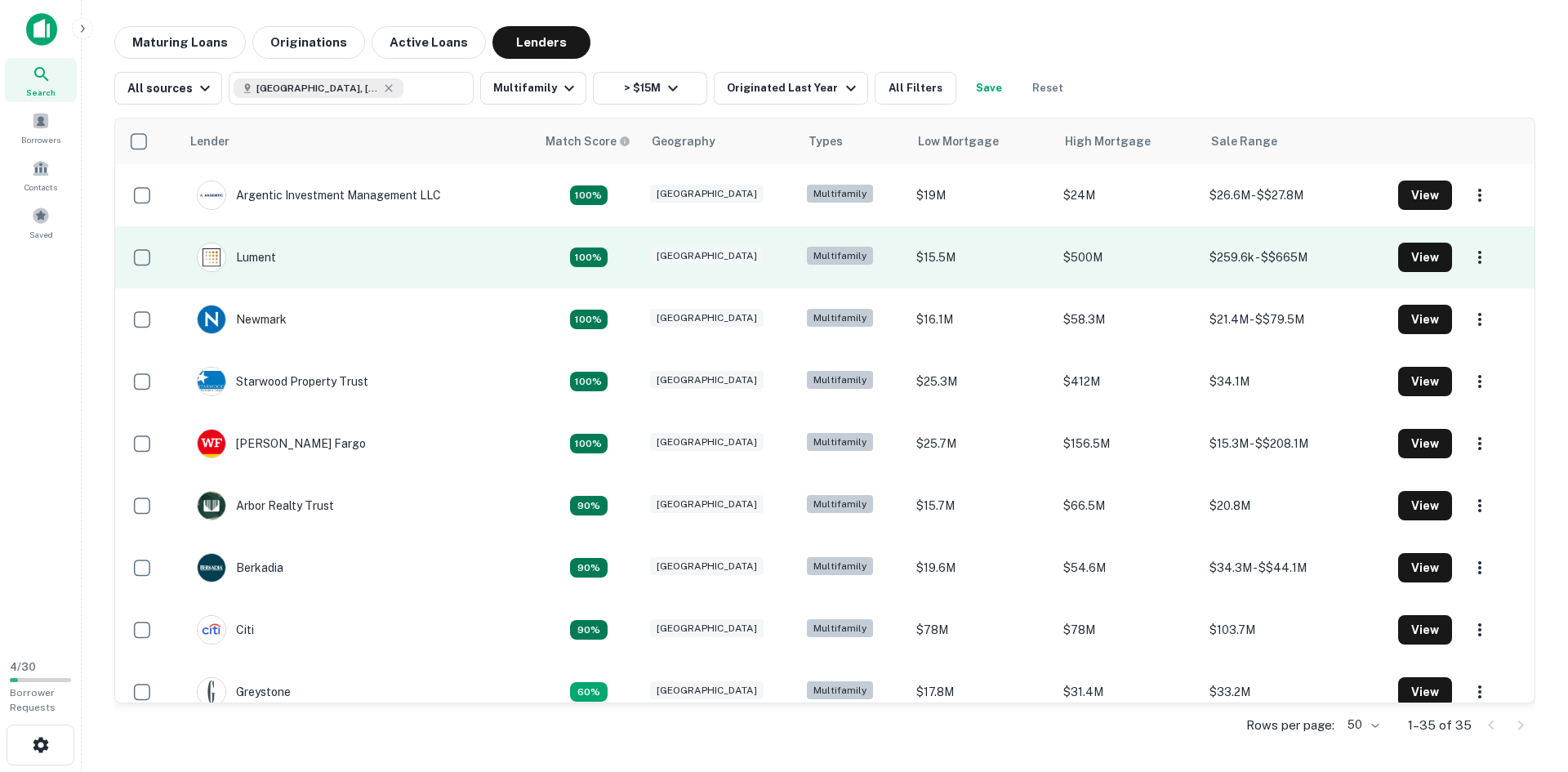
click at [288, 254] on td "Lument" at bounding box center [358, 257] width 355 height 62
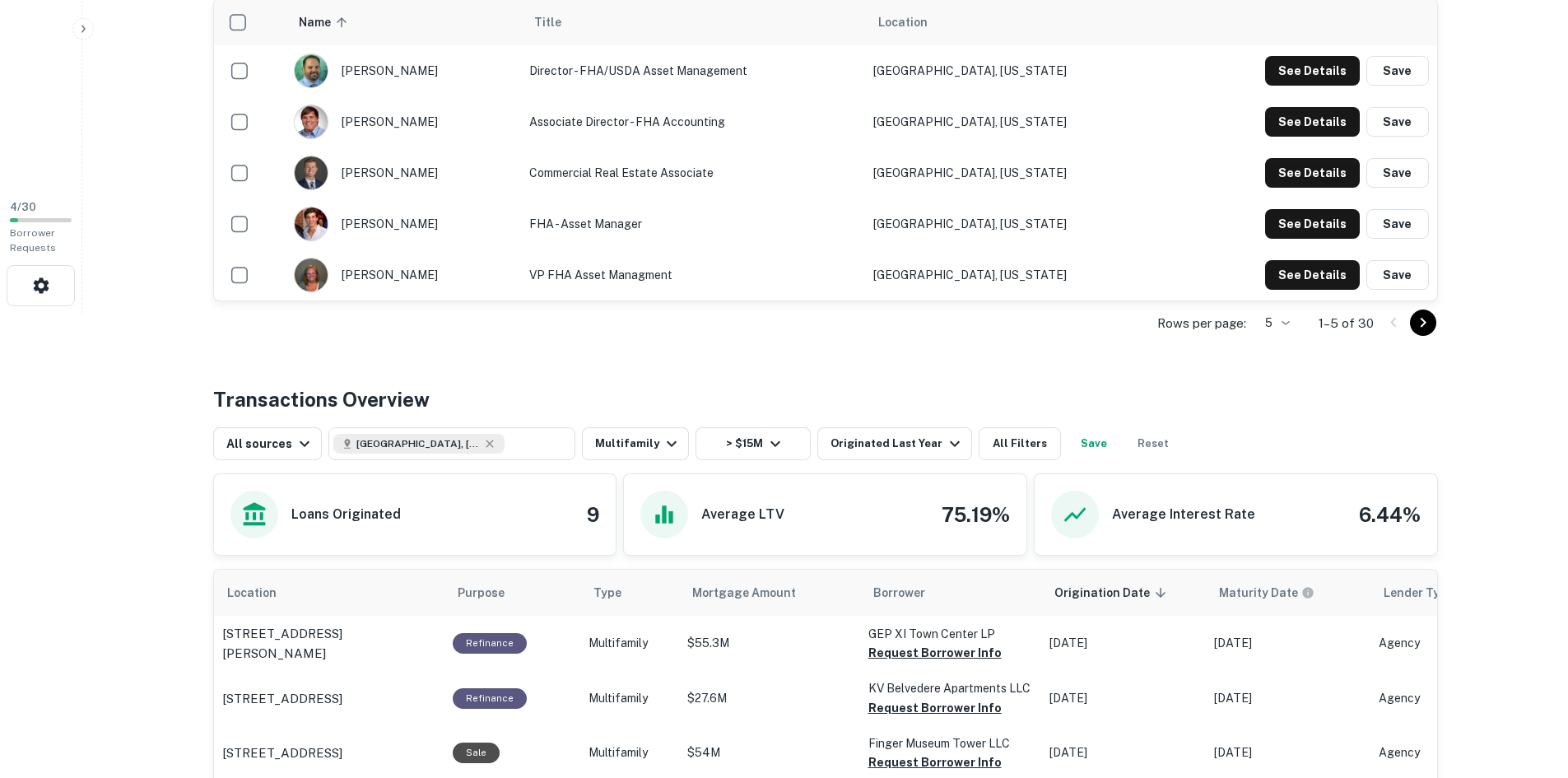
scroll to position [493, 0]
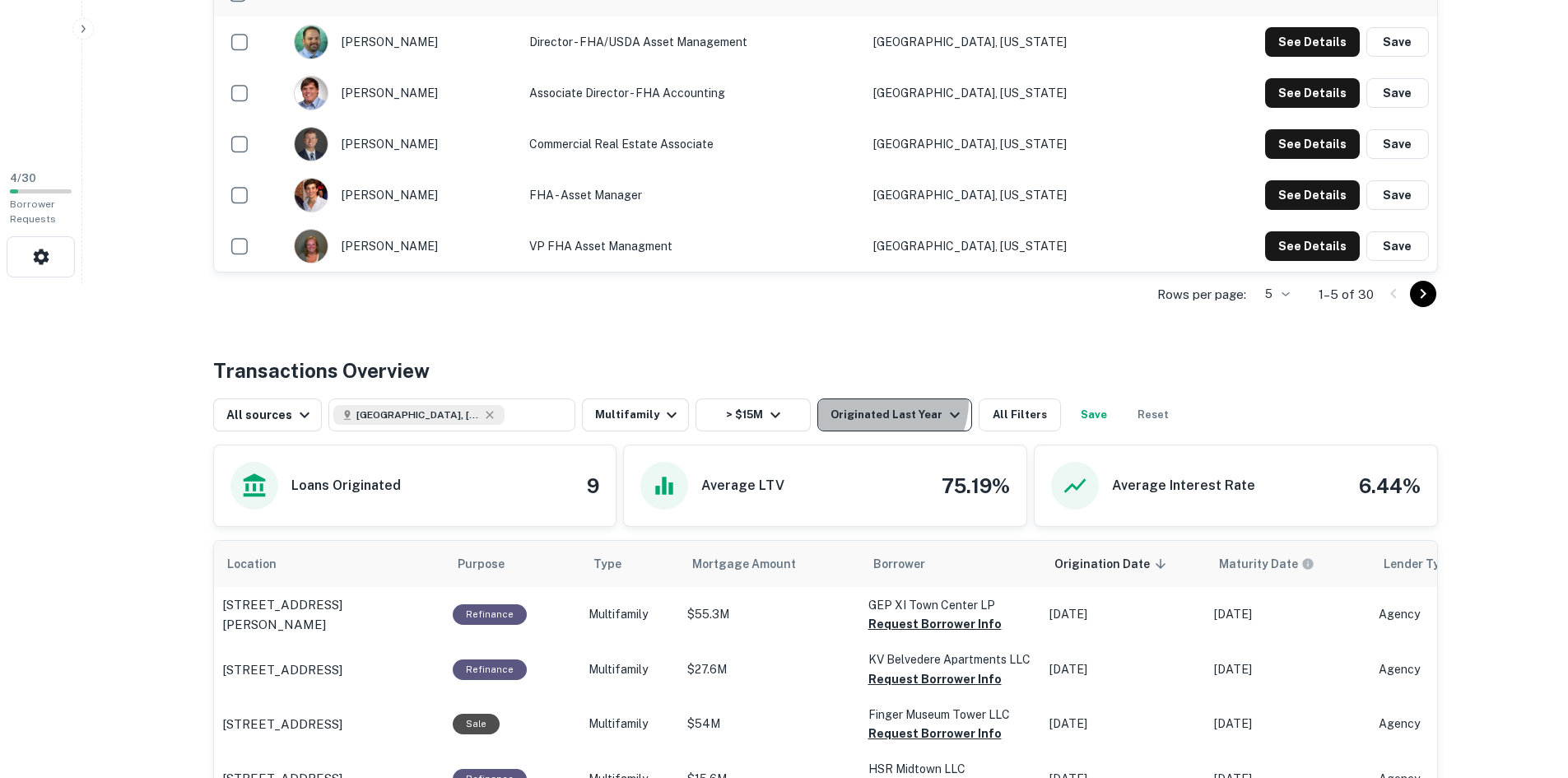
click at [866, 401] on button "Originated Last Year" at bounding box center [895, 414] width 155 height 33
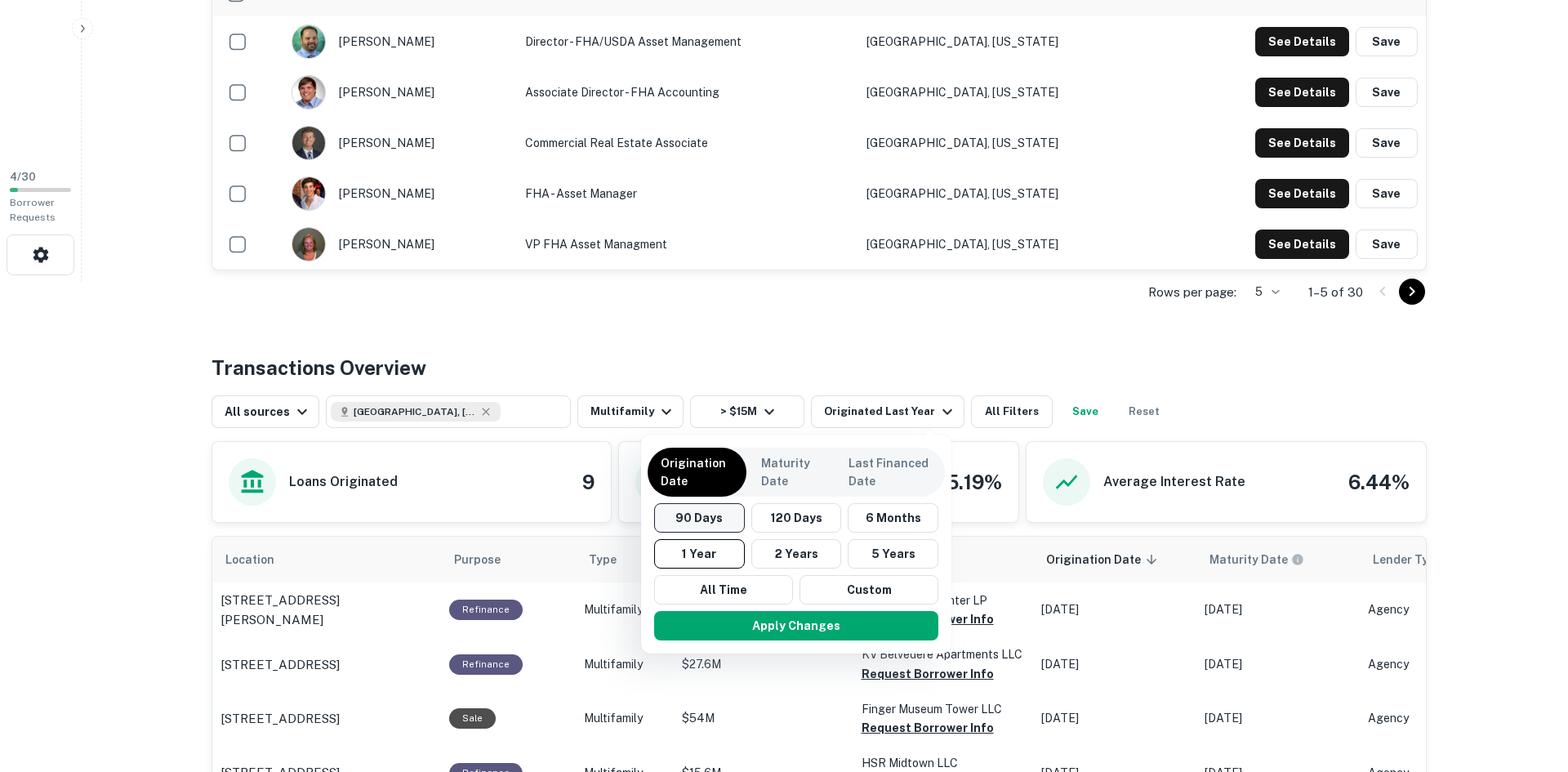
click at [690, 511] on button "90 Days" at bounding box center [699, 517] width 90 height 30
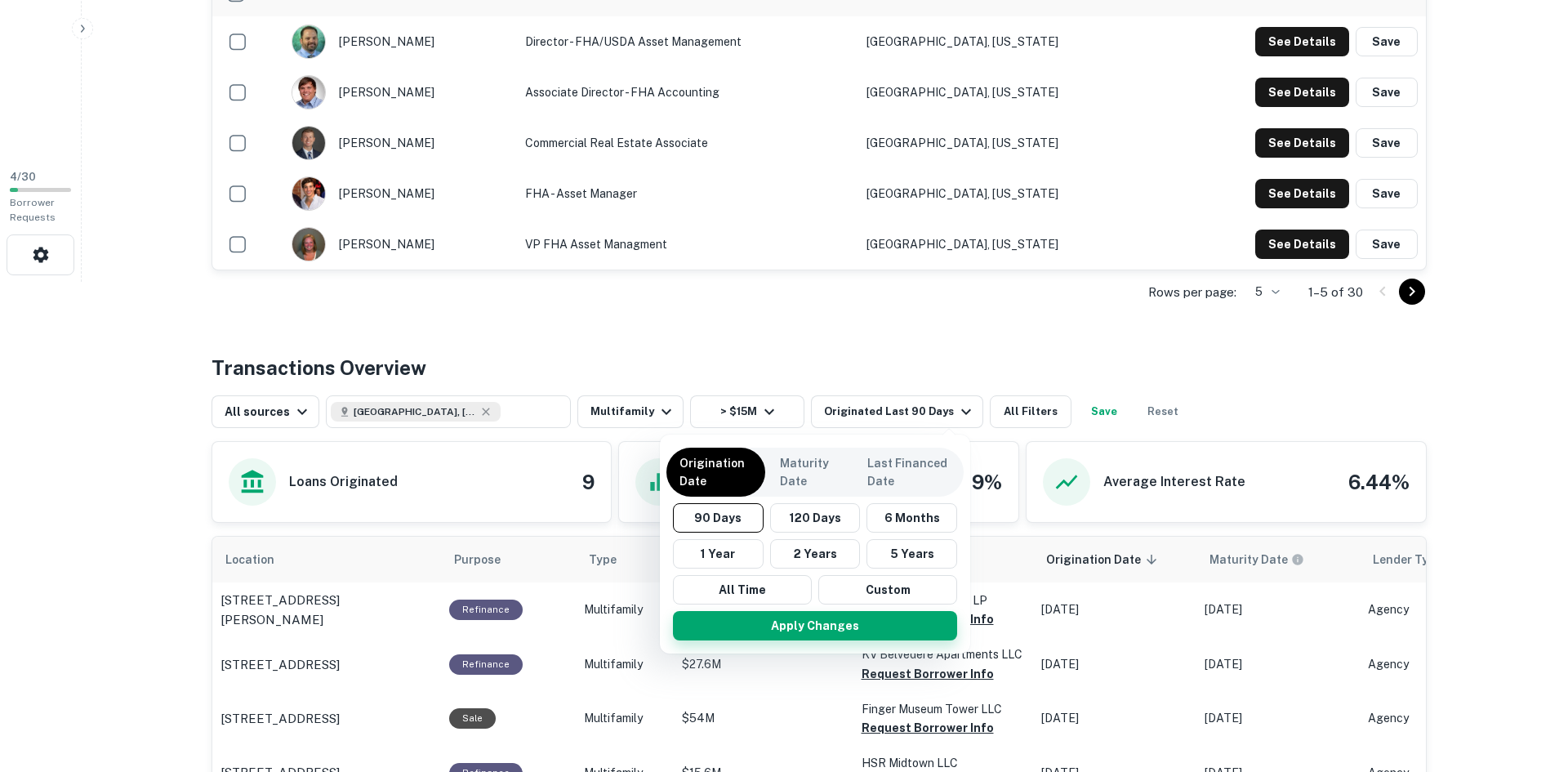
click at [838, 618] on button "Apply Changes" at bounding box center [815, 626] width 284 height 30
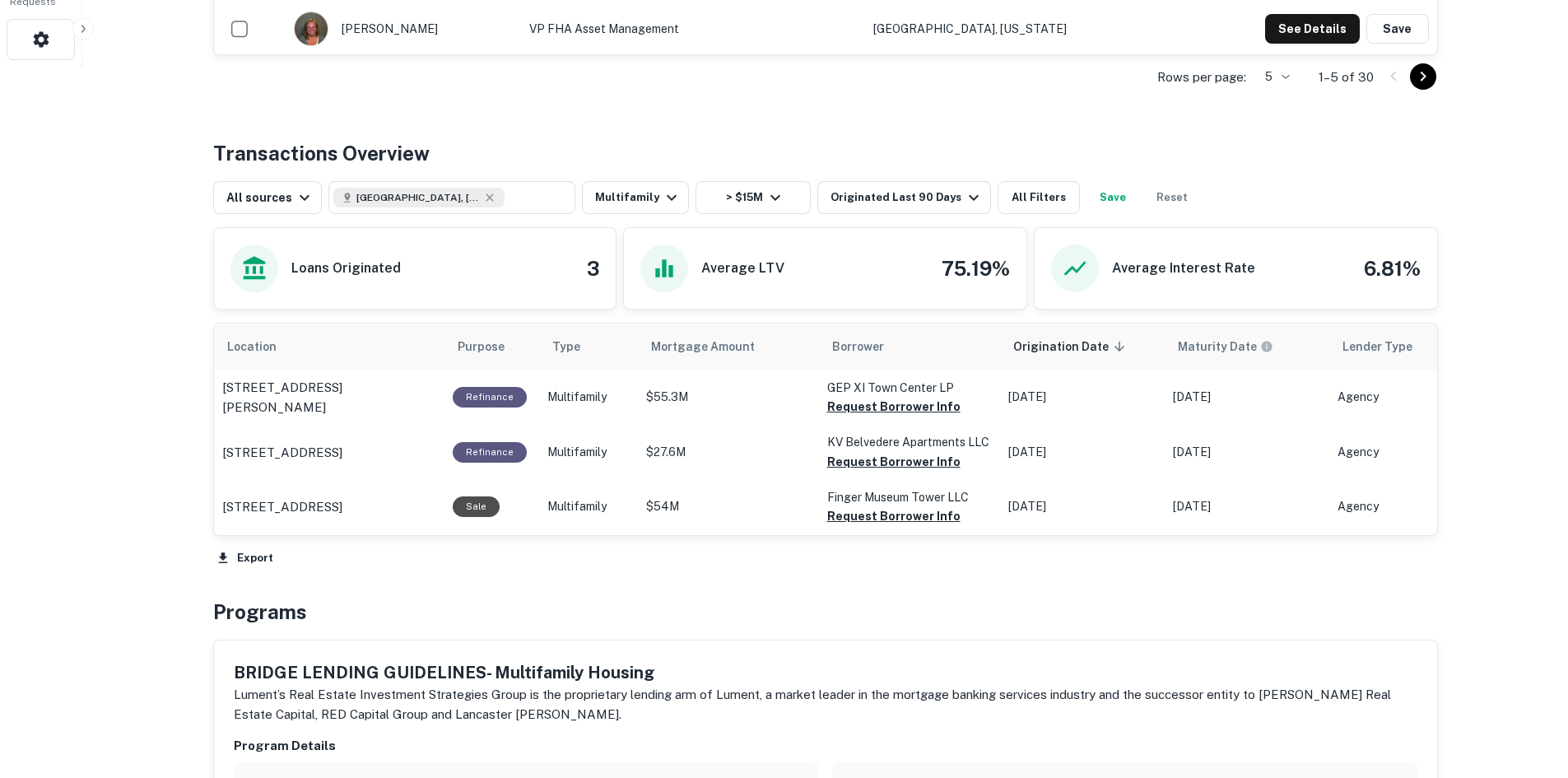
scroll to position [740, 0]
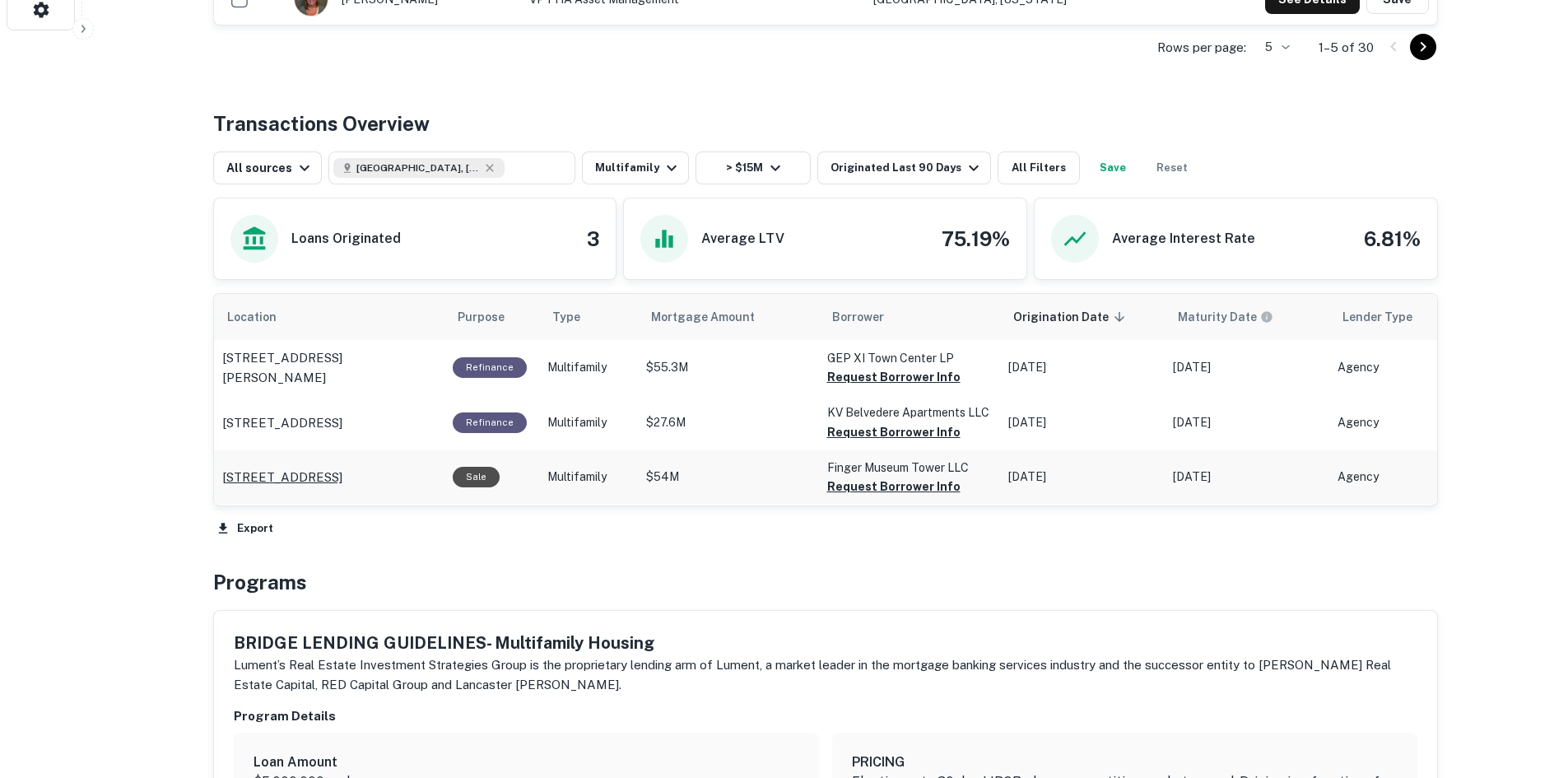
click at [342, 467] on p "4899 Montrose Blvd Houston, TX77006" at bounding box center [282, 476] width 120 height 20
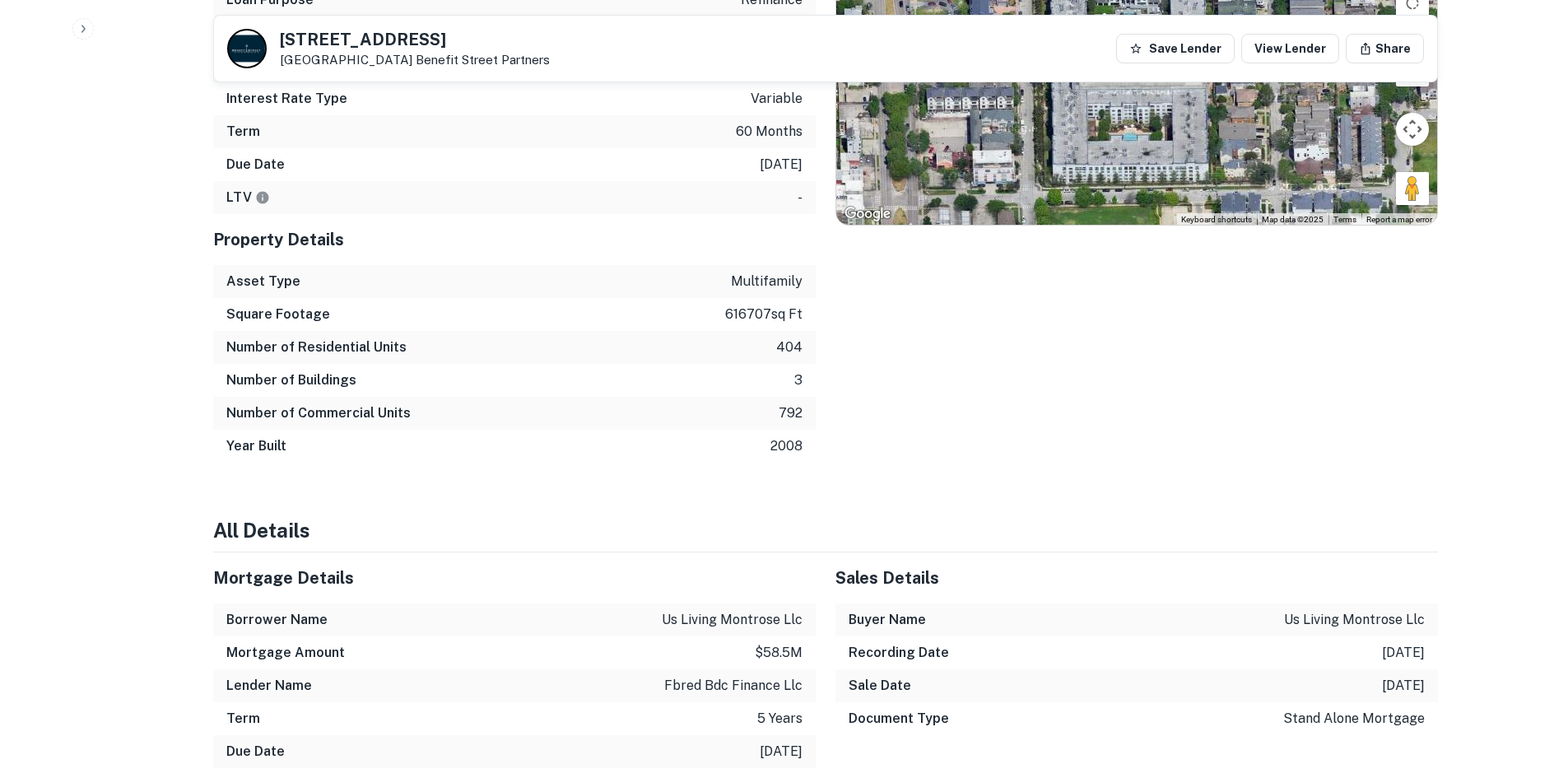
scroll to position [1316, 0]
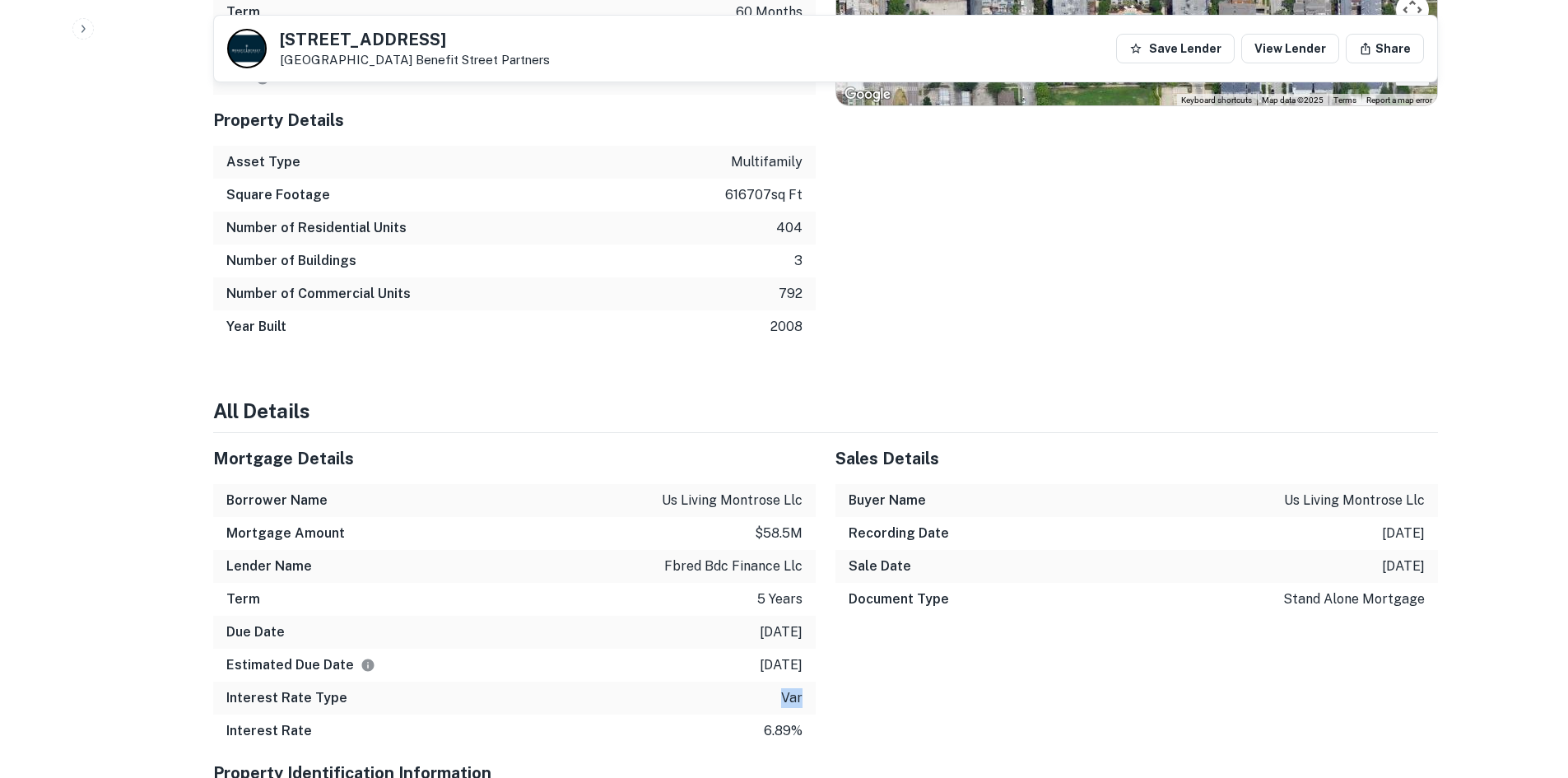
drag, startPoint x: 772, startPoint y: 684, endPoint x: 950, endPoint y: 683, distance: 178.0
click at [812, 686] on div "Interest Rate Type var" at bounding box center [514, 697] width 603 height 33
click at [978, 687] on div "Sales Details Buyer Name us living montrose llc Recording Date 7/1/2025 Sale Da…" at bounding box center [1127, 590] width 622 height 315
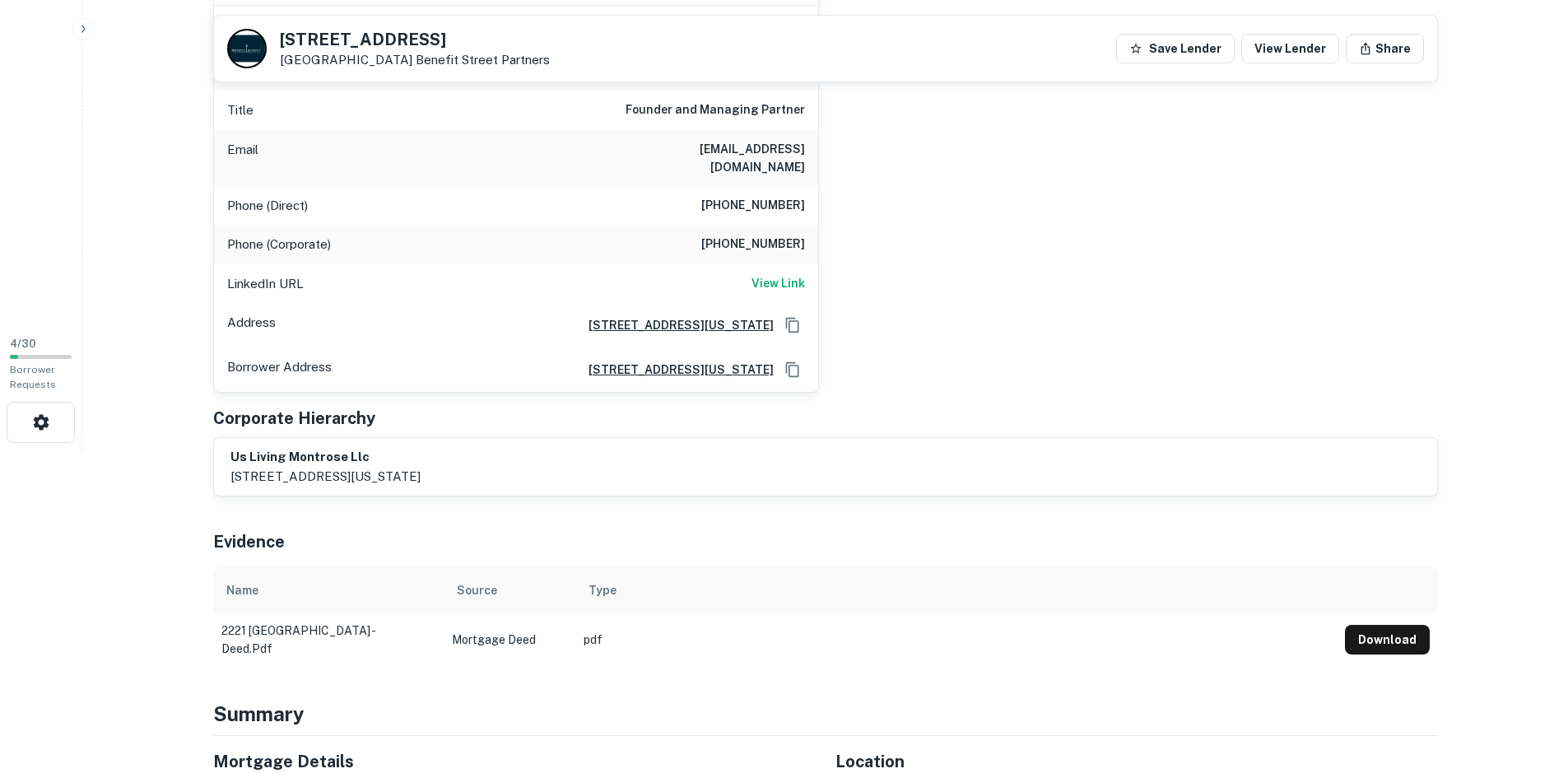
scroll to position [0, 0]
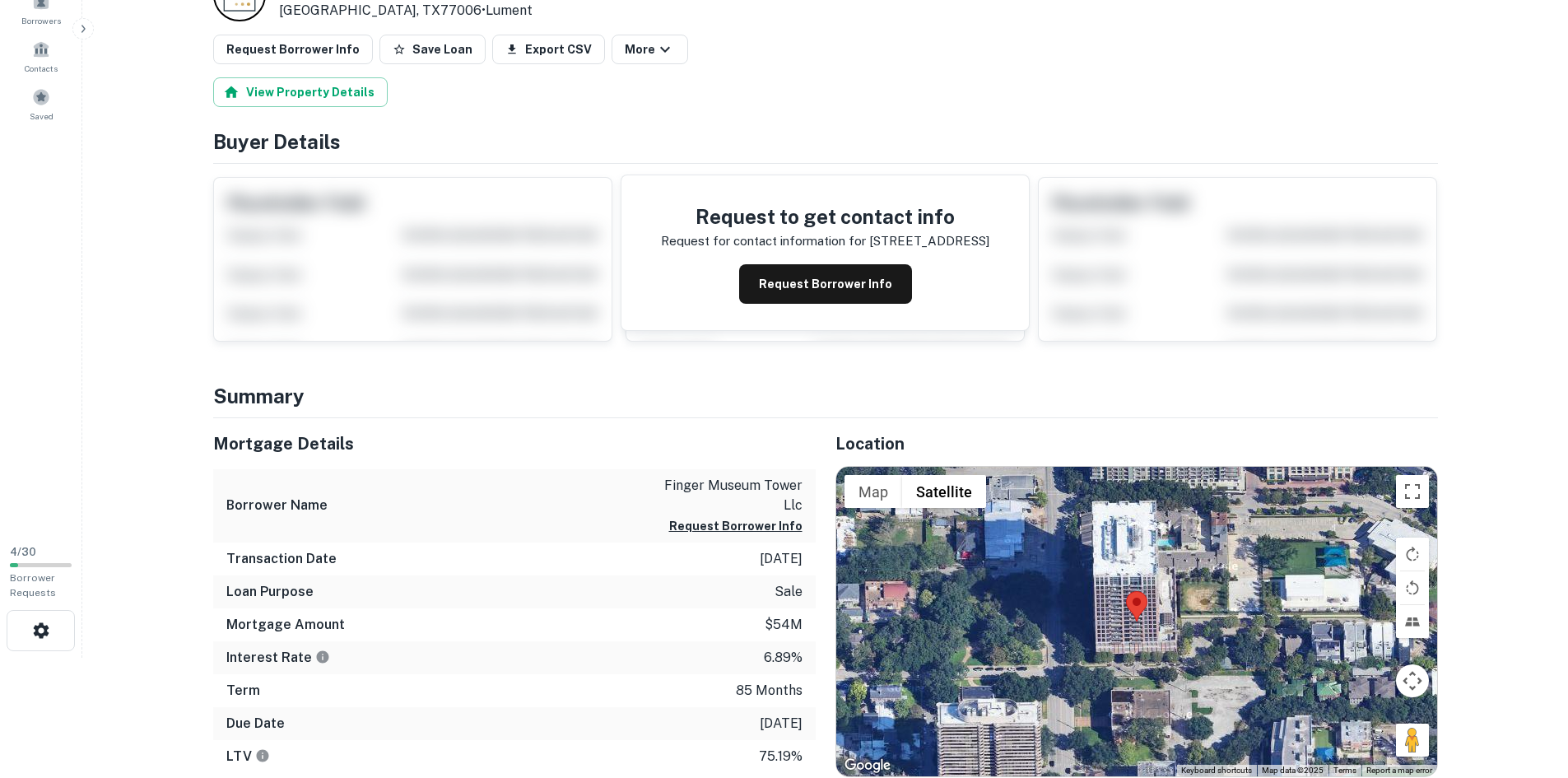
scroll to position [164, 0]
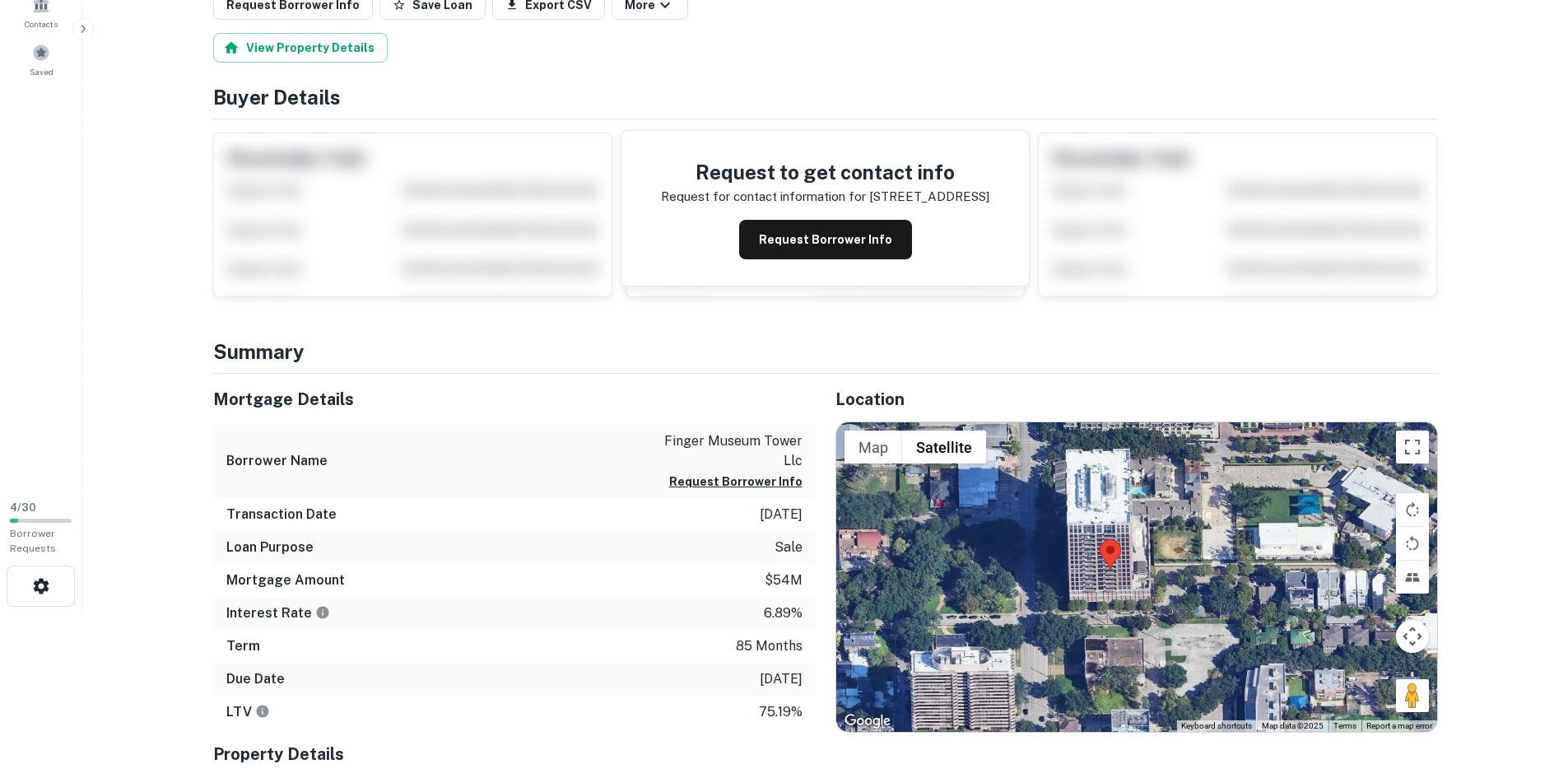
drag, startPoint x: 1044, startPoint y: 566, endPoint x: 1018, endPoint y: 556, distance: 27.9
click at [1018, 556] on div at bounding box center [1137, 576] width 601 height 309
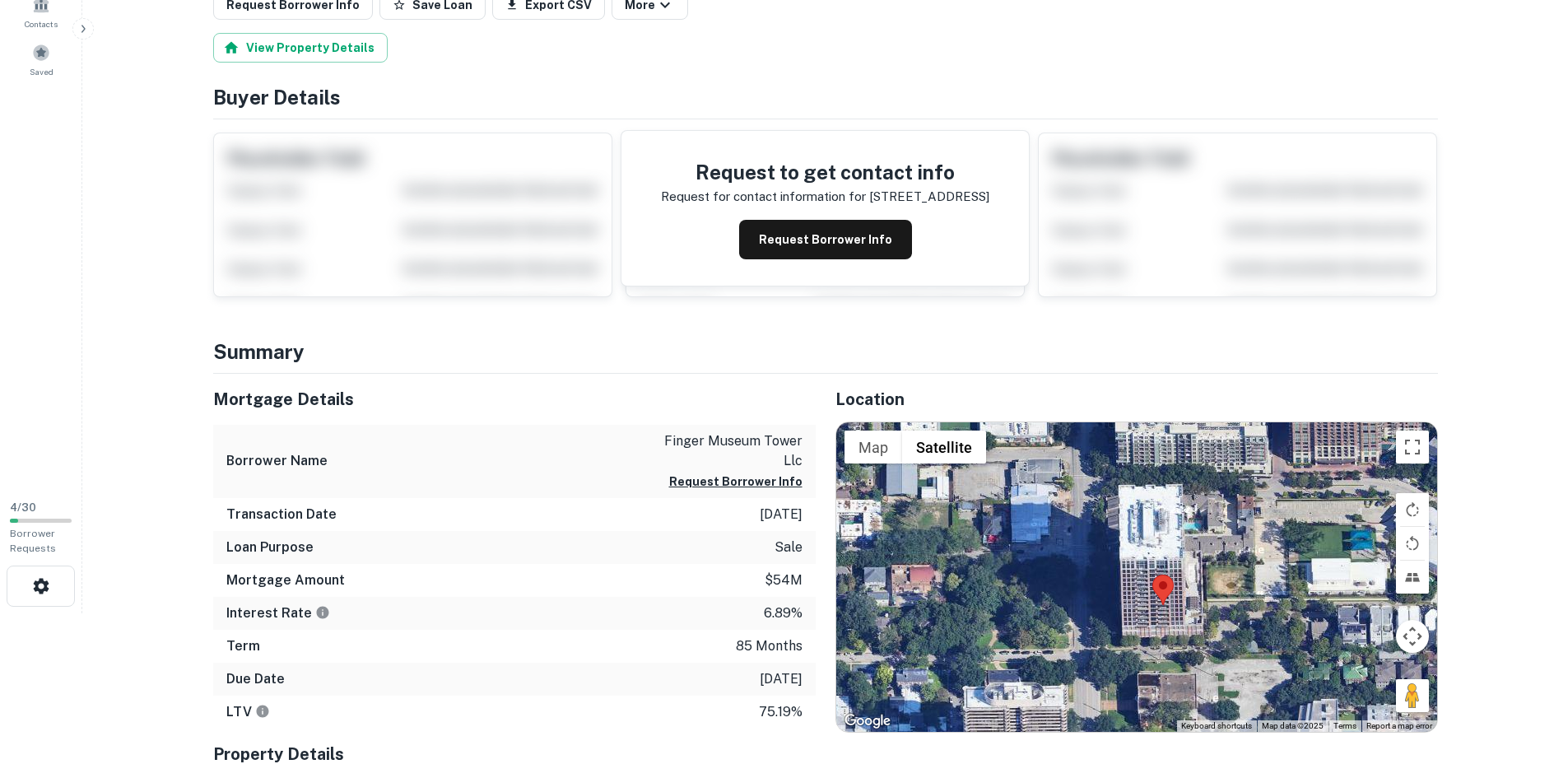
drag, startPoint x: 1085, startPoint y: 624, endPoint x: 1138, endPoint y: 660, distance: 64.1
click at [1136, 660] on div at bounding box center [1137, 576] width 601 height 309
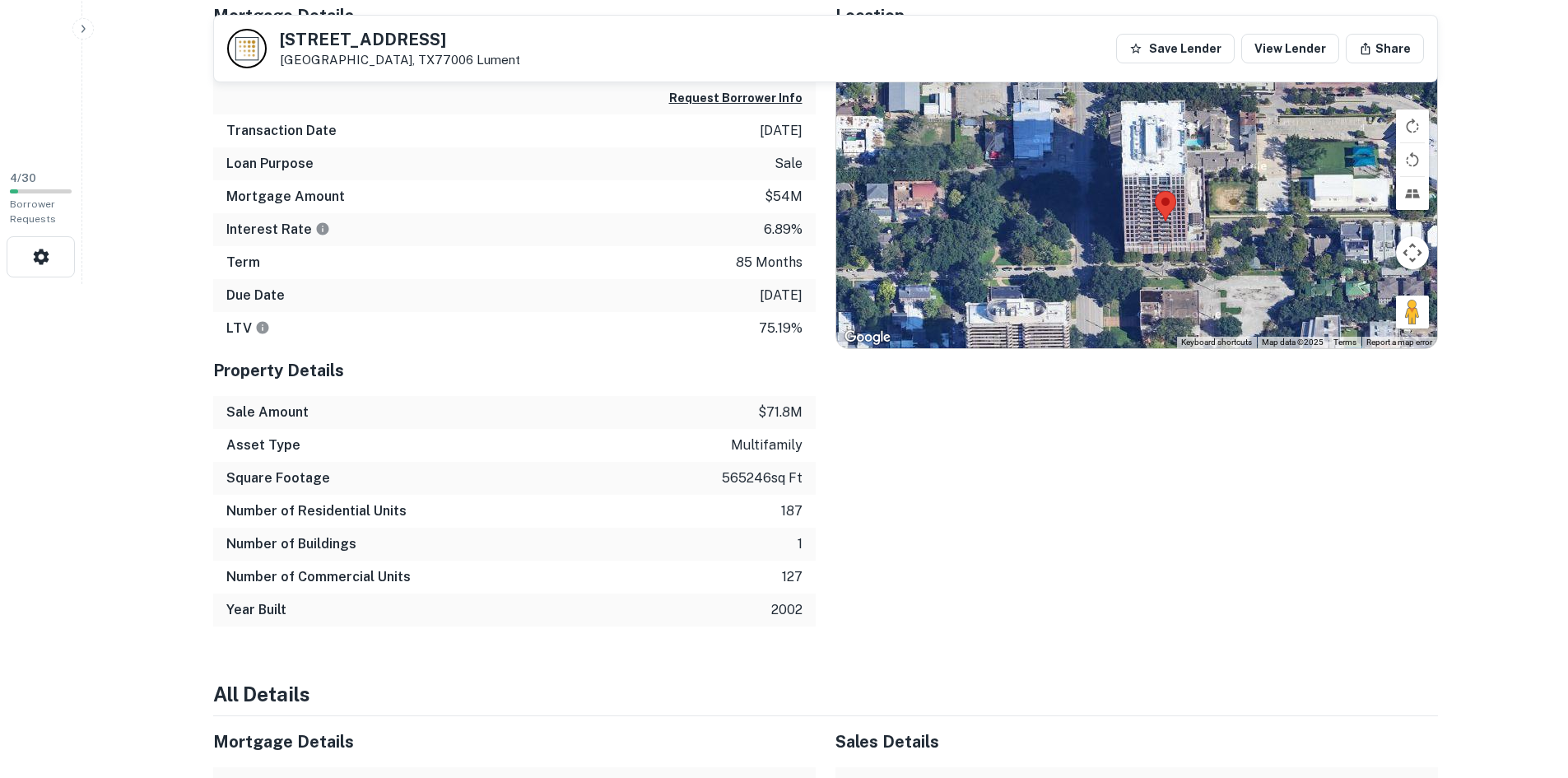
scroll to position [0, 0]
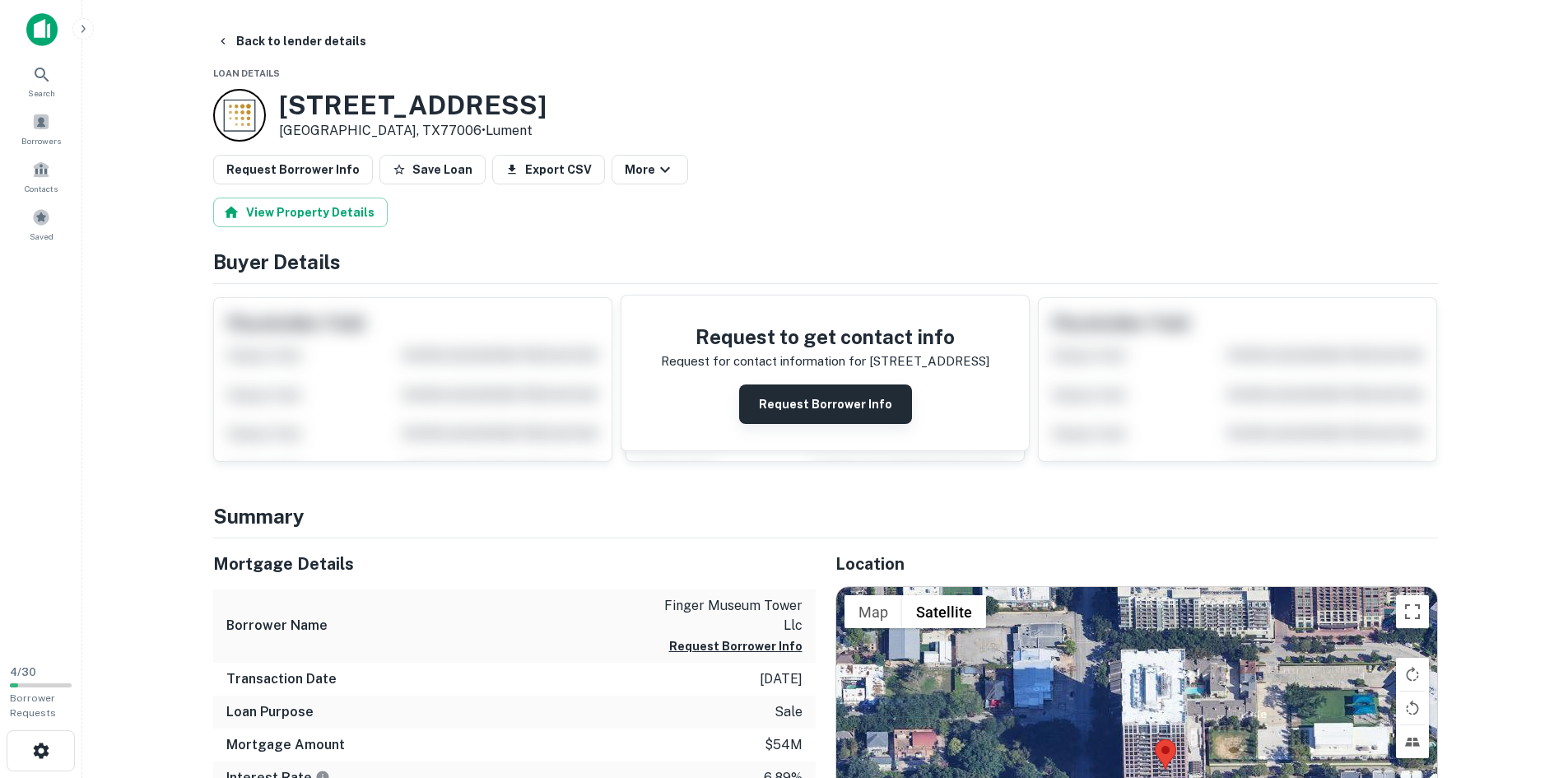
click at [855, 408] on button "Request Borrower Info" at bounding box center [825, 404] width 173 height 39
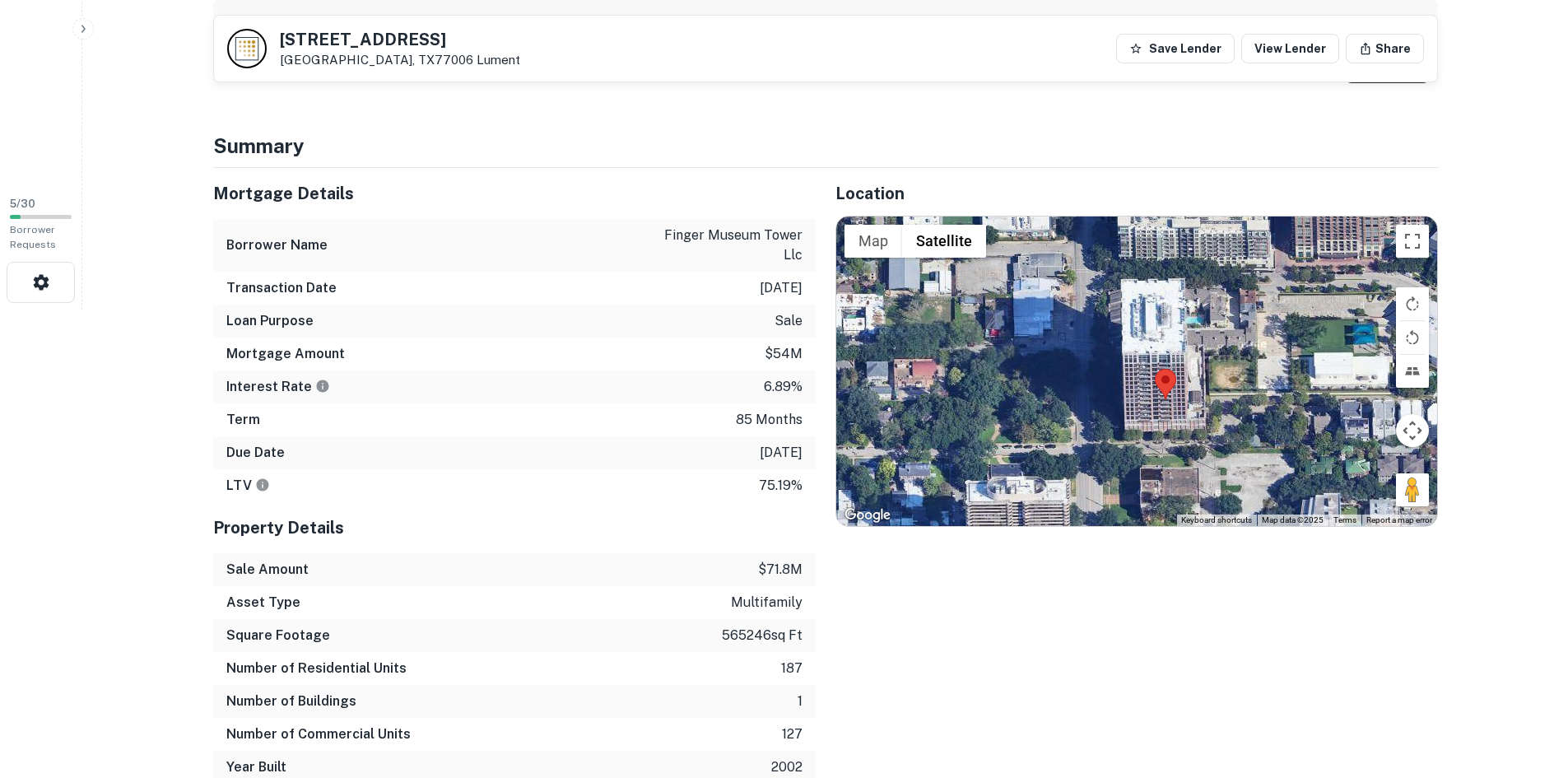
scroll to position [382, 0]
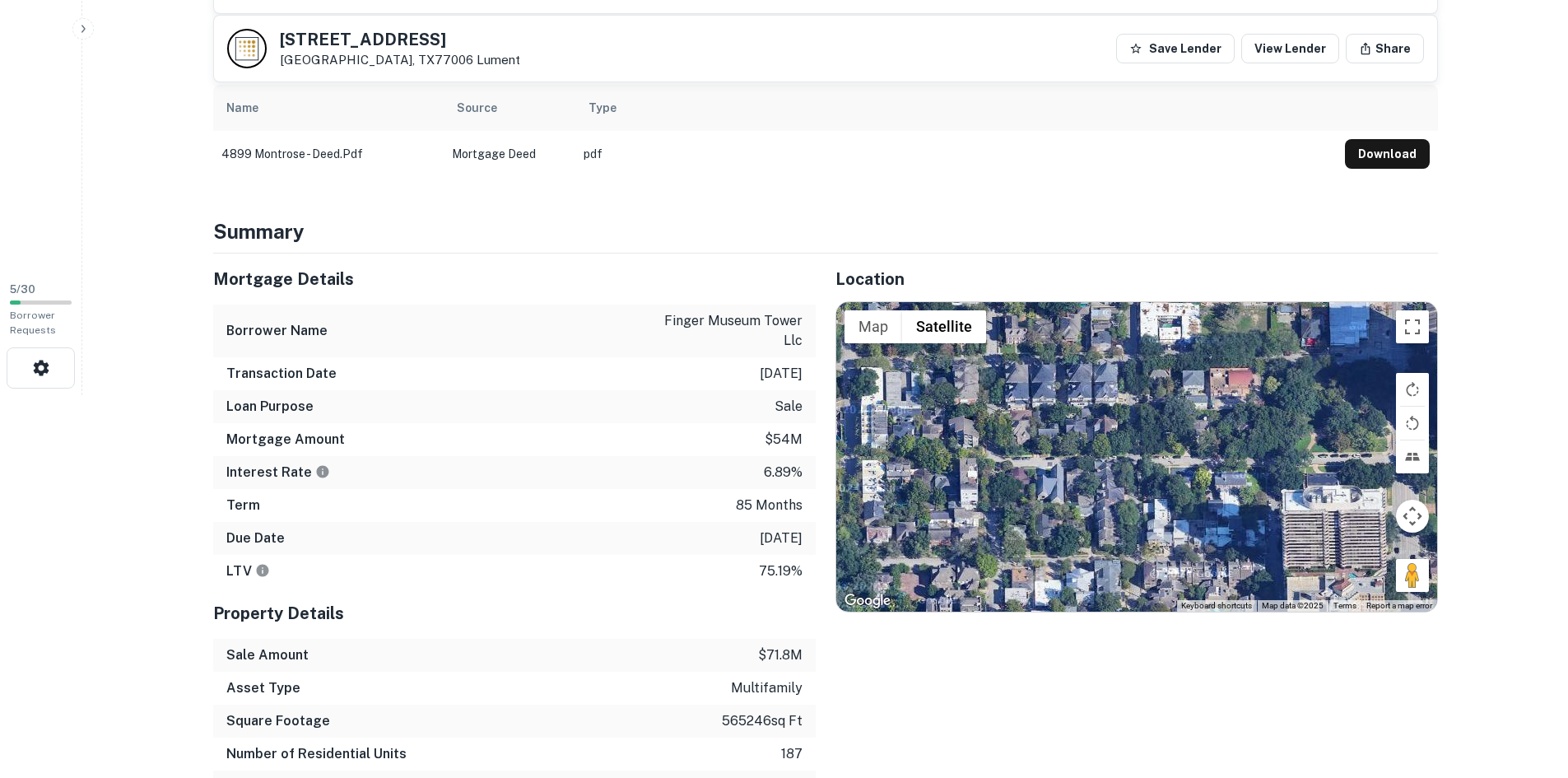
drag, startPoint x: 968, startPoint y: 465, endPoint x: 1273, endPoint y: 393, distance: 313.4
click at [1273, 393] on div at bounding box center [1137, 456] width 601 height 309
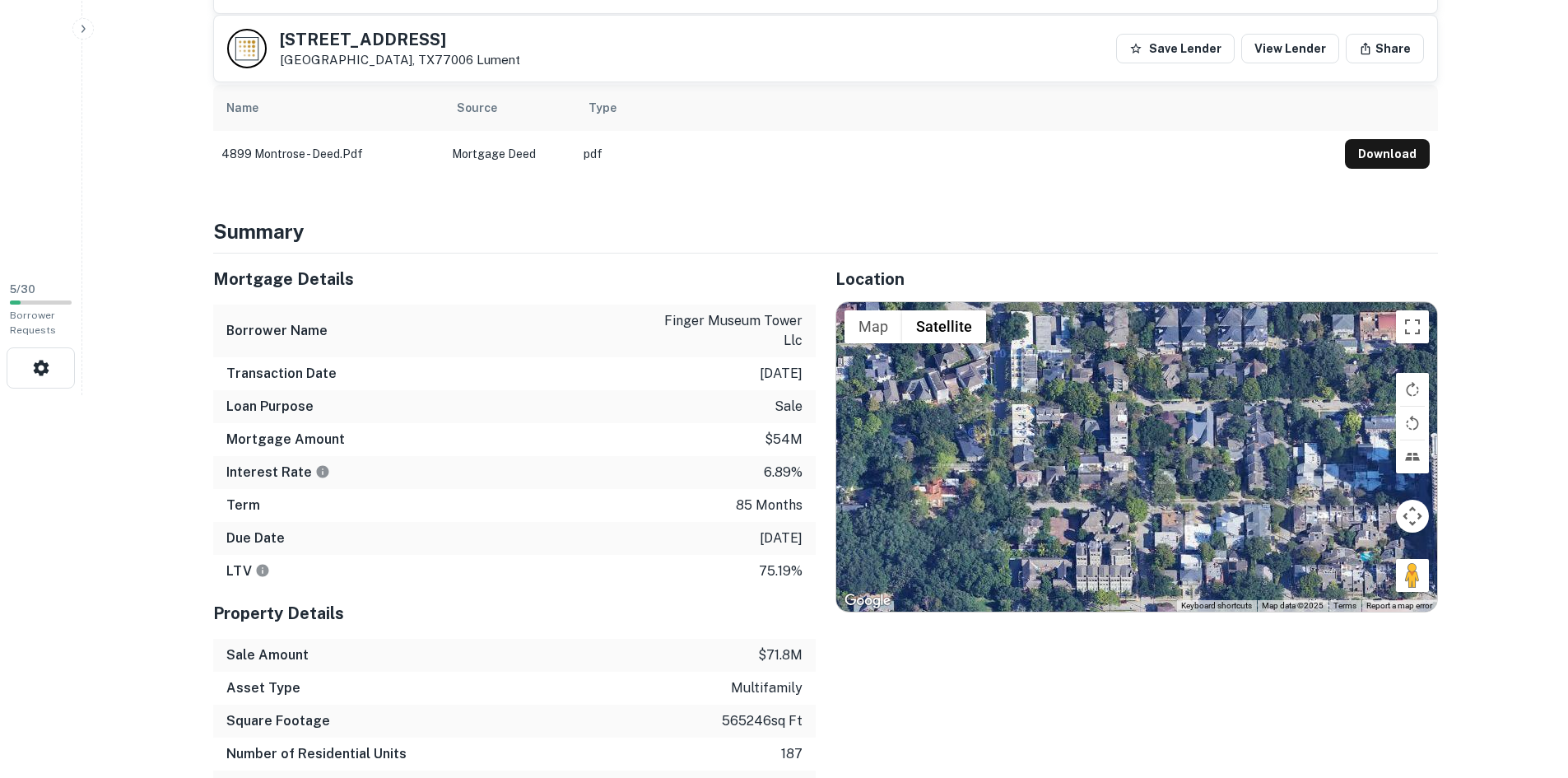
drag, startPoint x: 941, startPoint y: 475, endPoint x: 855, endPoint y: 479, distance: 86.1
click at [855, 479] on div at bounding box center [1137, 456] width 601 height 309
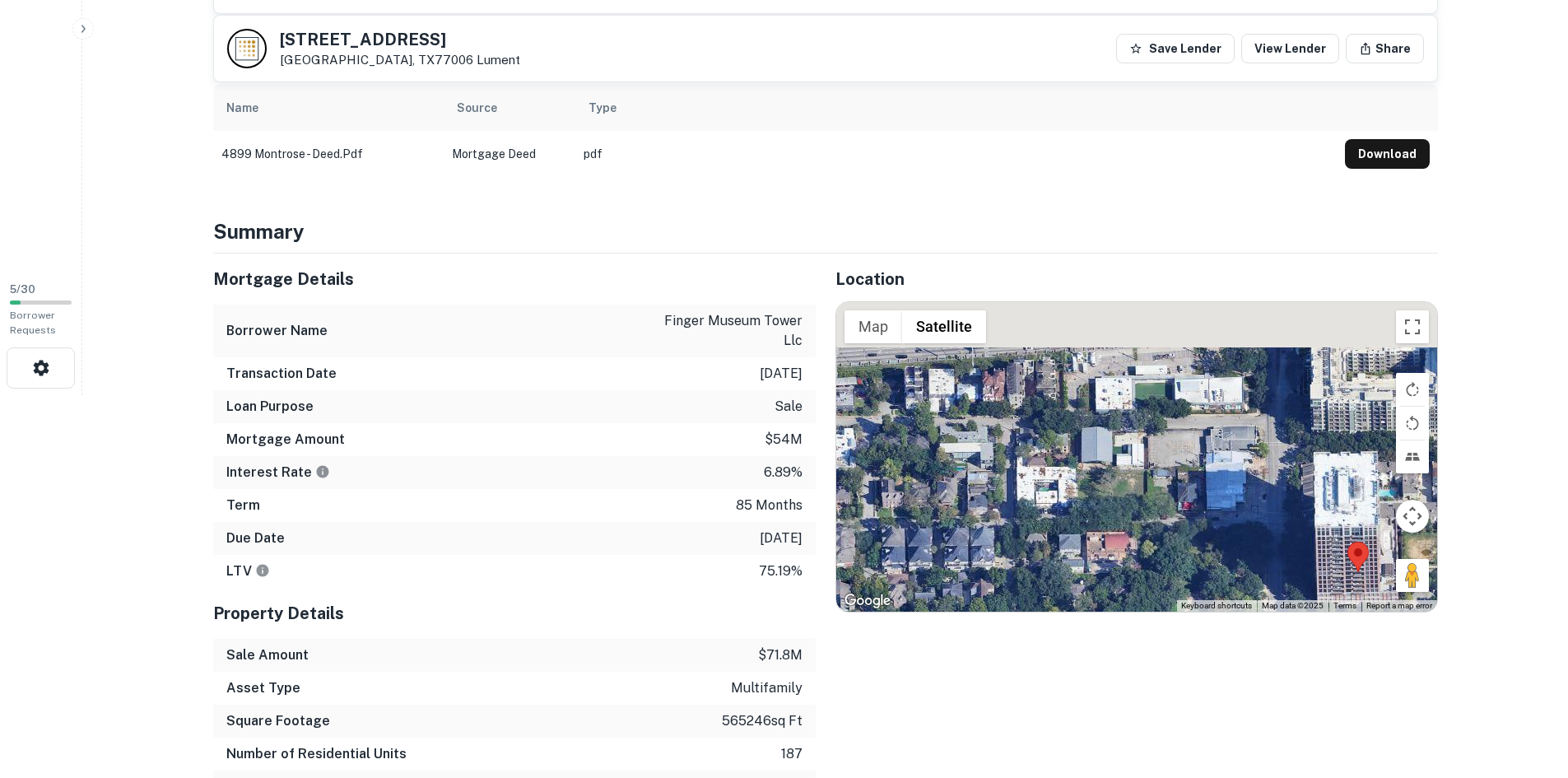
drag, startPoint x: 1183, startPoint y: 443, endPoint x: 1207, endPoint y: 593, distance: 151.9
click at [1198, 606] on div "Use ctrl + scroll to zoom the map Map Terrain Satellite Labels Keyboard shortcu…" at bounding box center [1137, 456] width 601 height 309
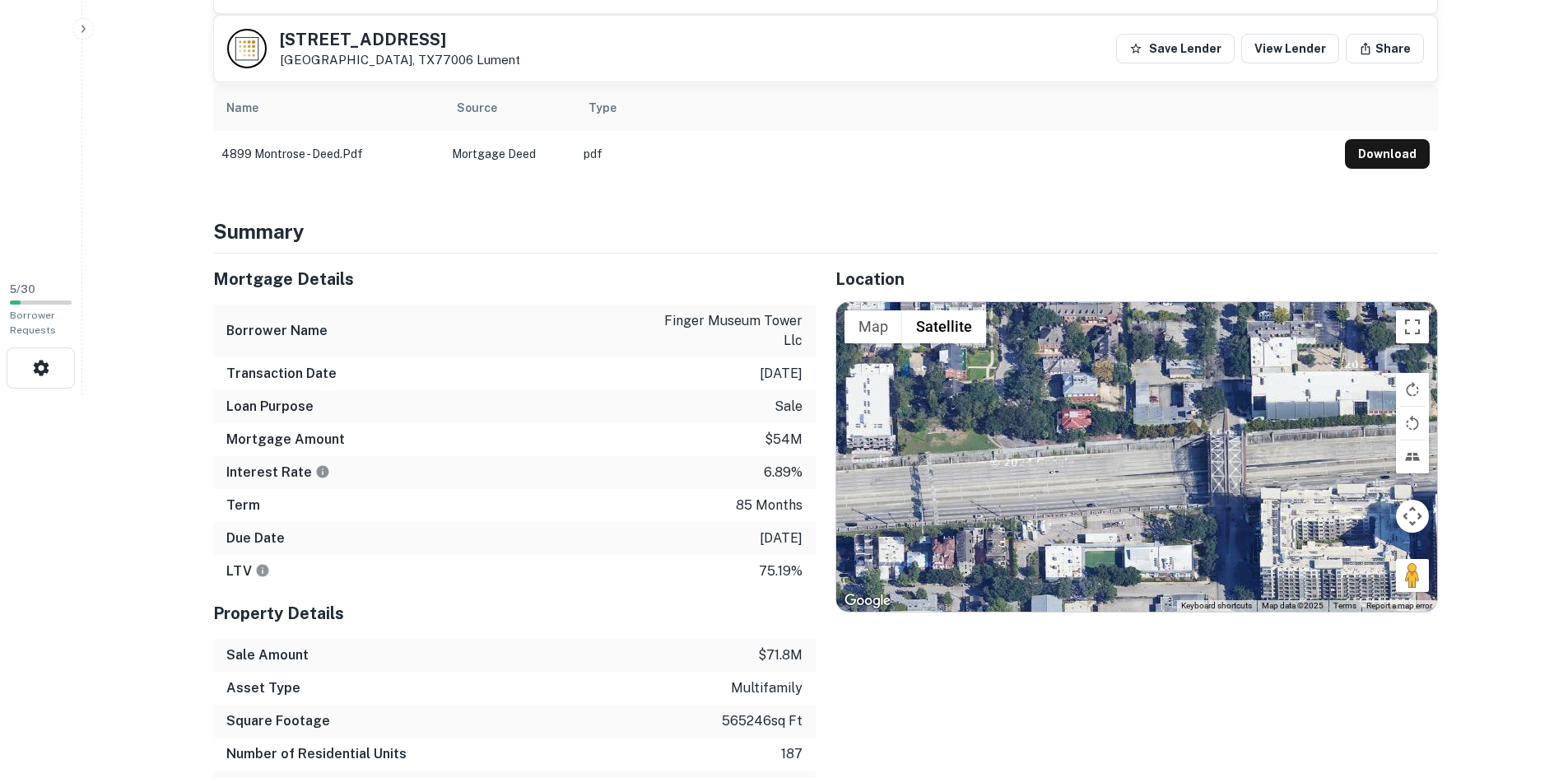
drag, startPoint x: 1281, startPoint y: 460, endPoint x: 1227, endPoint y: 538, distance: 94.9
click at [1227, 538] on div at bounding box center [1137, 456] width 601 height 309
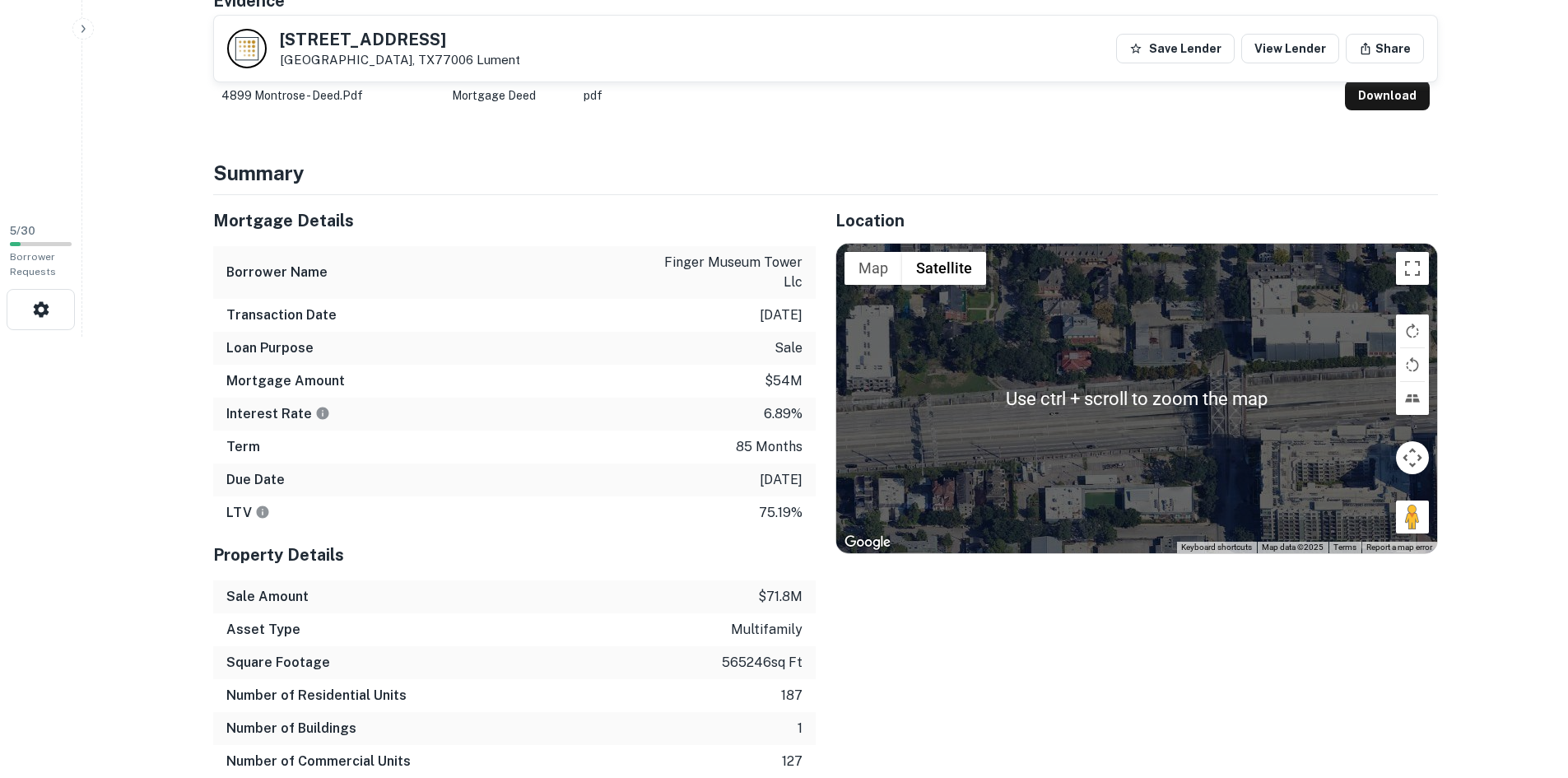
scroll to position [465, 0]
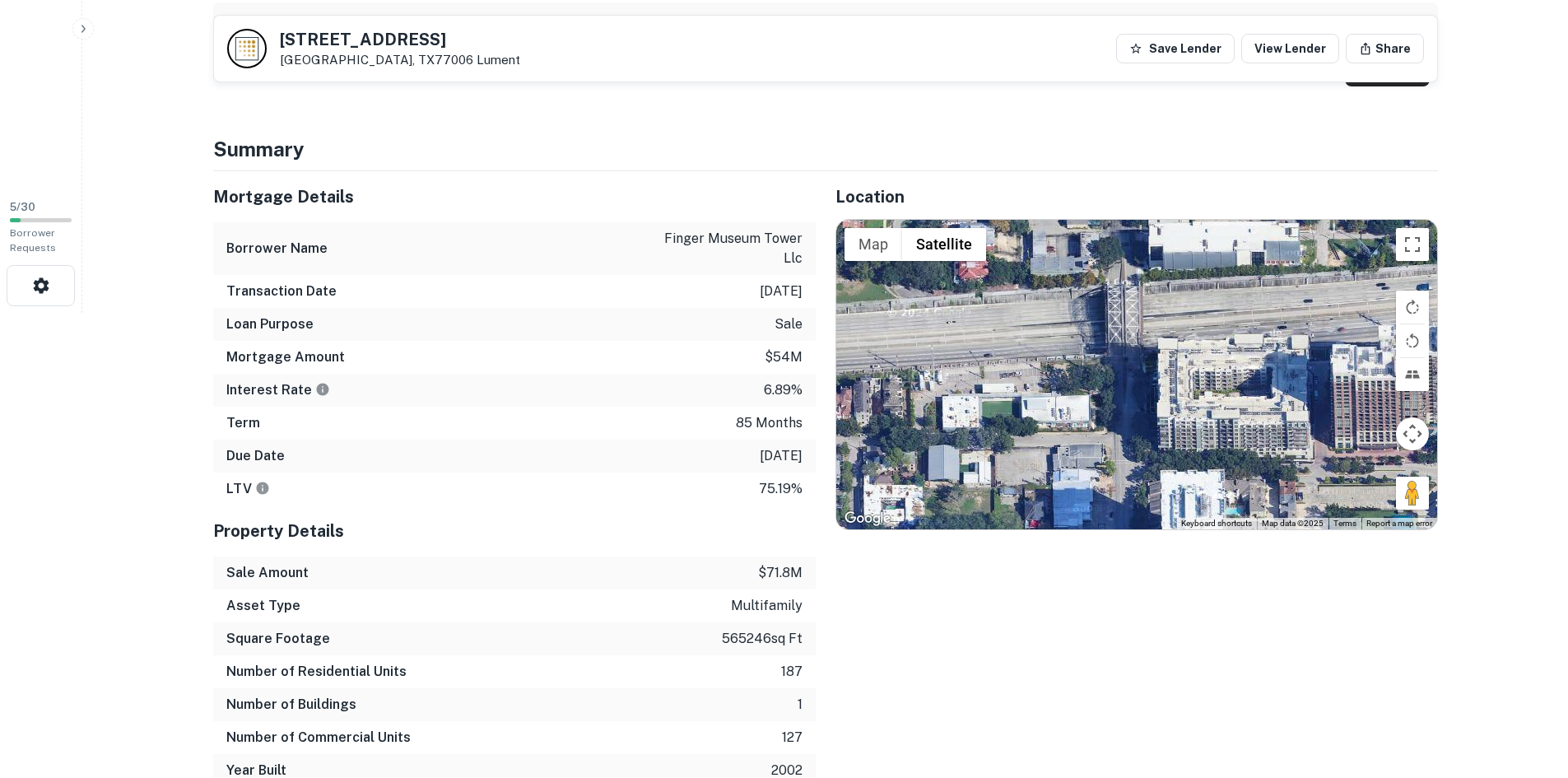
drag, startPoint x: 1197, startPoint y: 360, endPoint x: 1093, endPoint y: 295, distance: 122.6
click at [1093, 295] on div at bounding box center [1137, 374] width 601 height 309
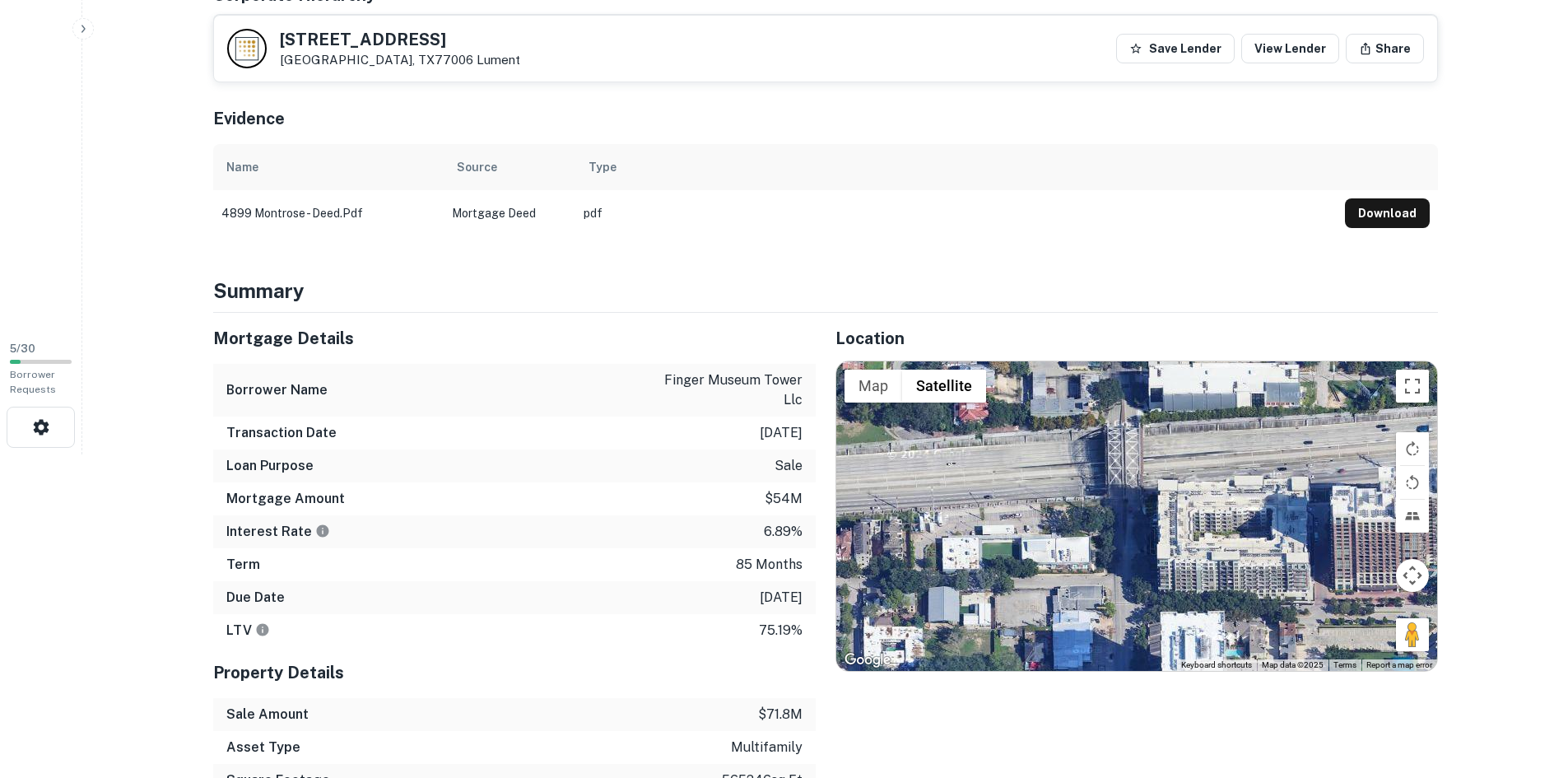
scroll to position [301, 0]
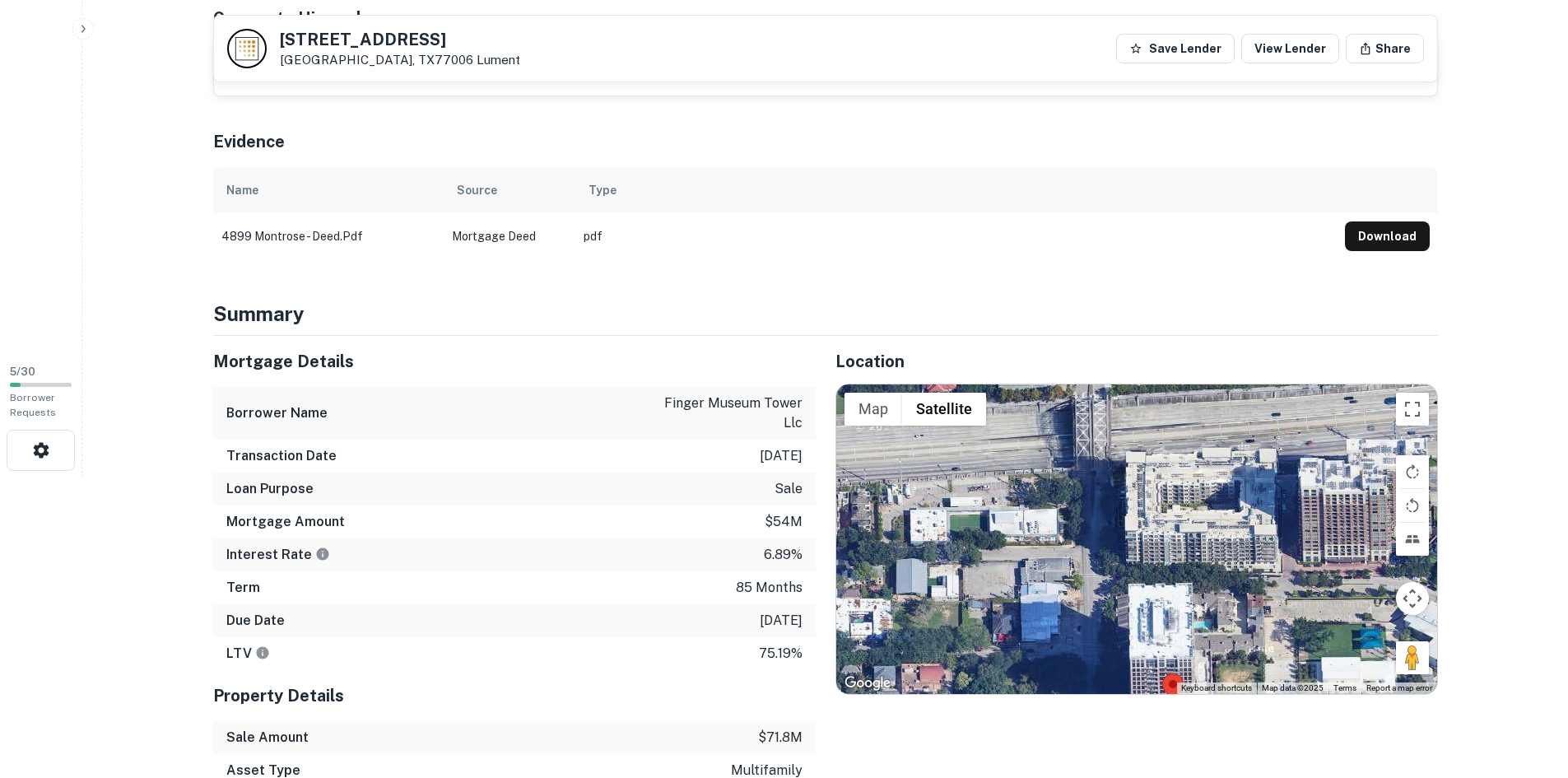
drag, startPoint x: 1160, startPoint y: 428, endPoint x: 1128, endPoint y: 381, distance: 56.9
click at [1128, 381] on div "Location ← Move left → Move right ↑ Move up ↓ Move down + Zoom in - Zoom out Ho…" at bounding box center [1127, 643] width 622 height 615
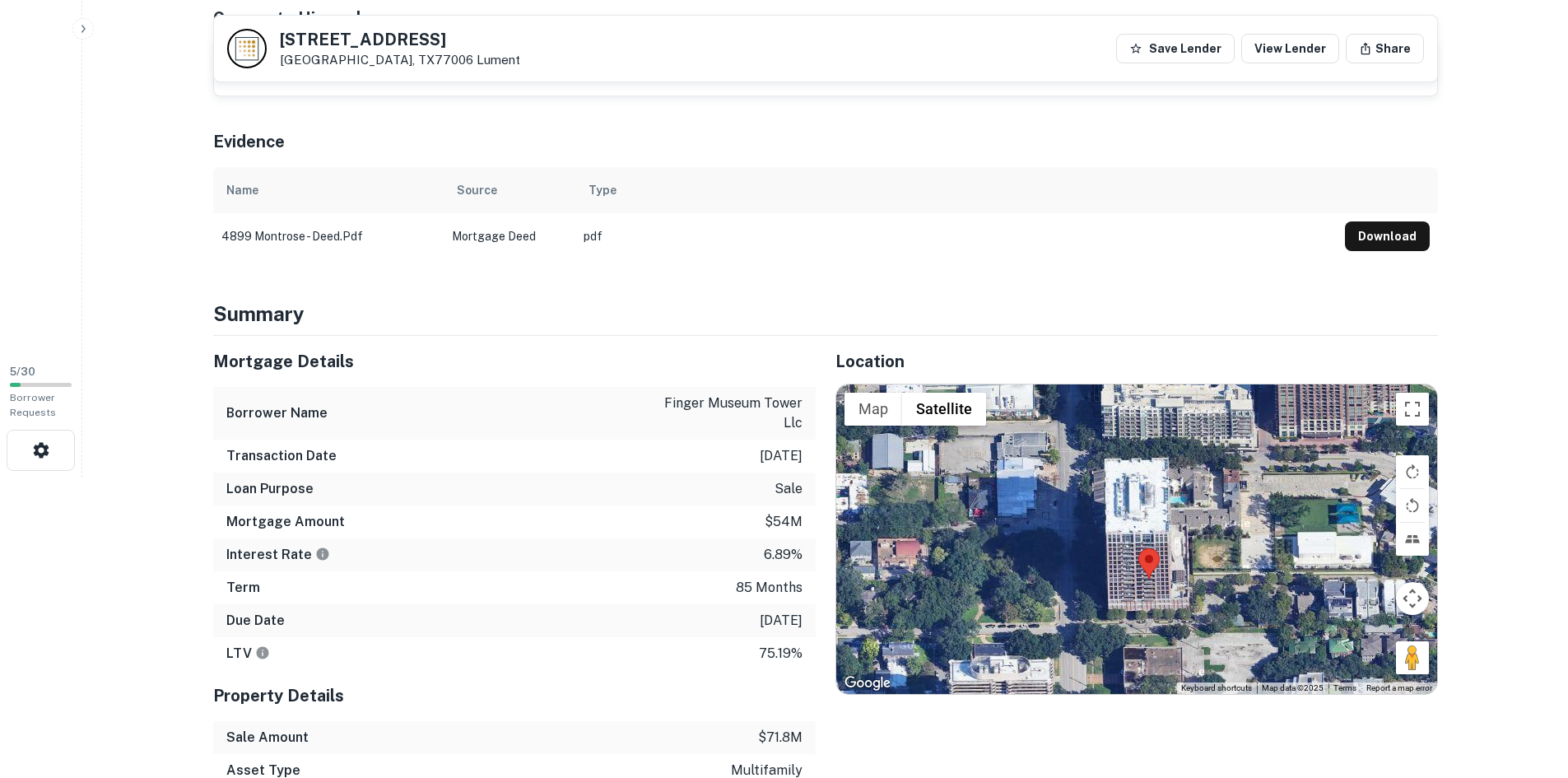
drag, startPoint x: 1143, startPoint y: 548, endPoint x: 1121, endPoint y: 443, distance: 107.3
click at [1121, 443] on div at bounding box center [1137, 538] width 601 height 309
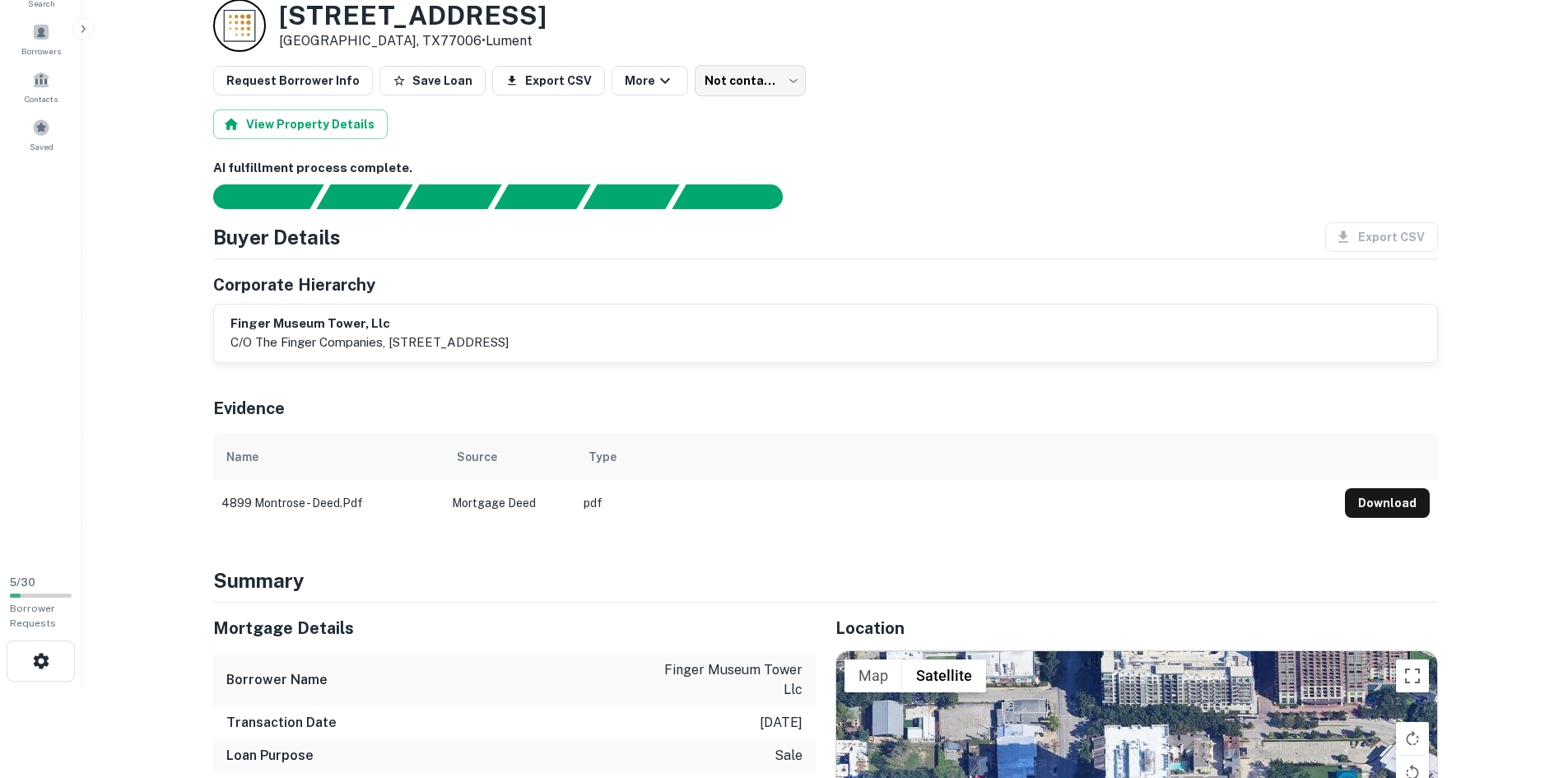
scroll to position [164, 0]
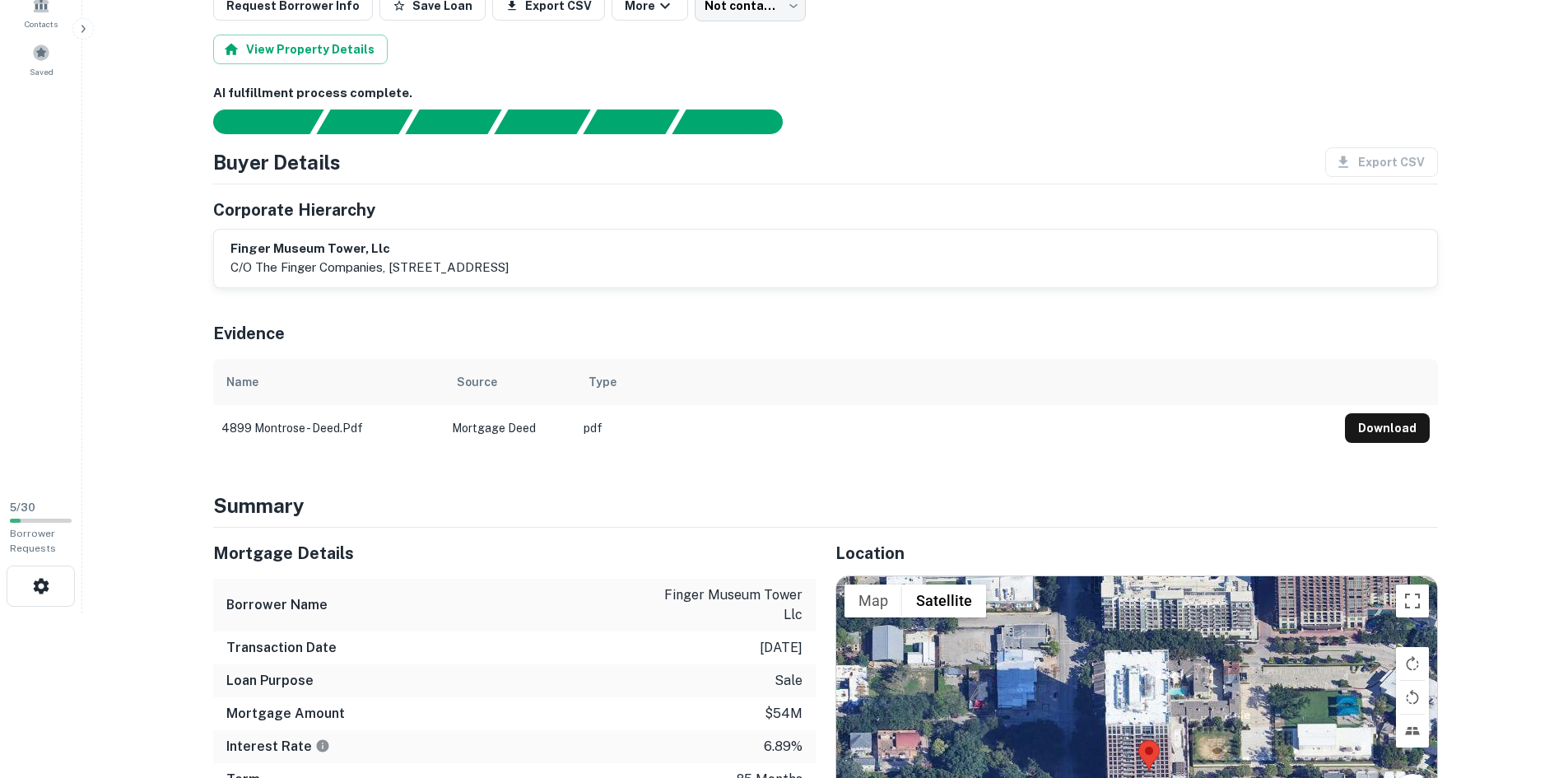
click at [140, 273] on main "Back to lender details Loan Details 4899 Montrose Blvd Houston, TX77006 • Lumen…" at bounding box center [825, 225] width 1486 height 778
click at [391, 348] on div "Evidence" at bounding box center [825, 330] width 1225 height 57
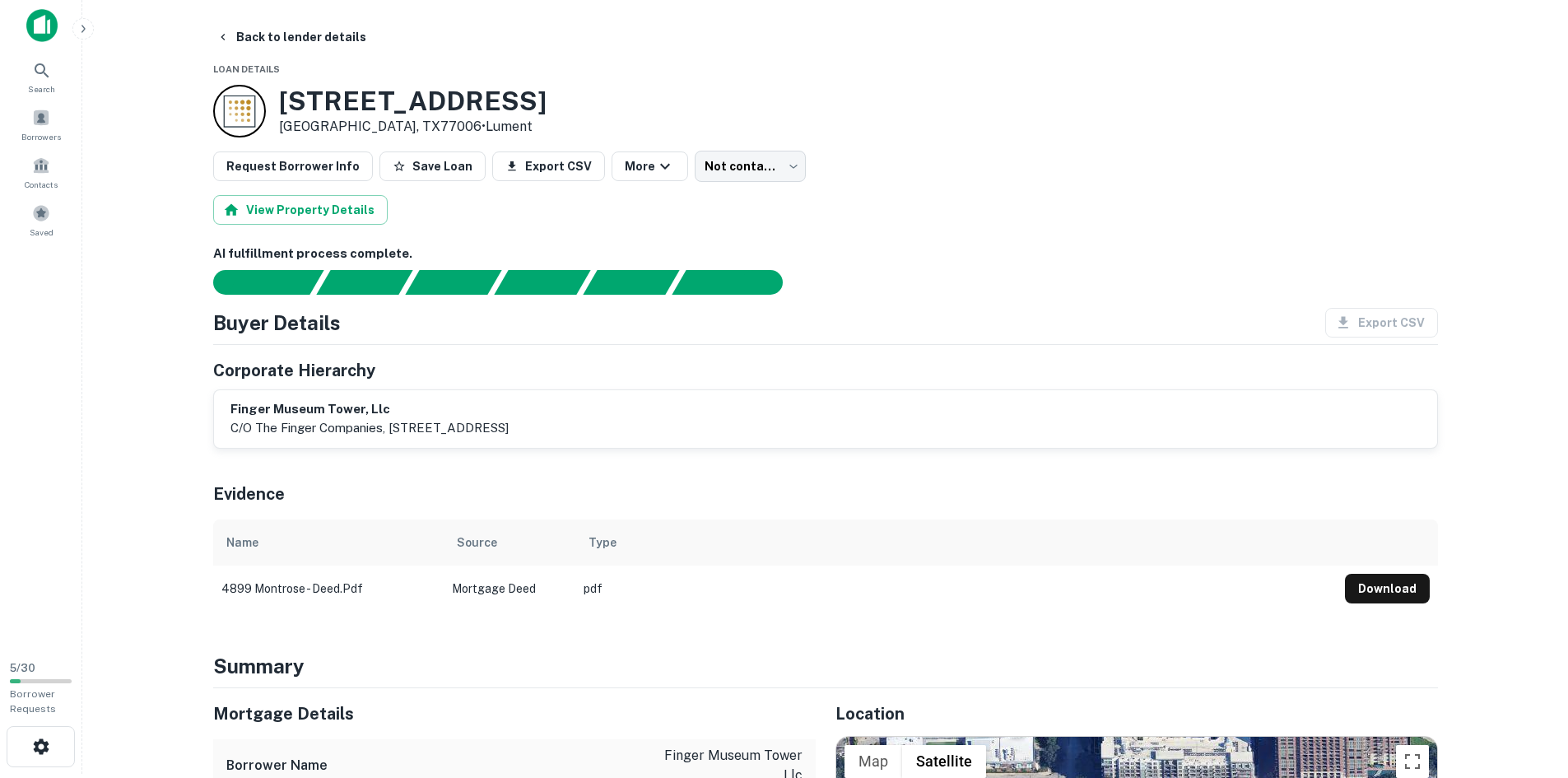
scroll to position [0, 0]
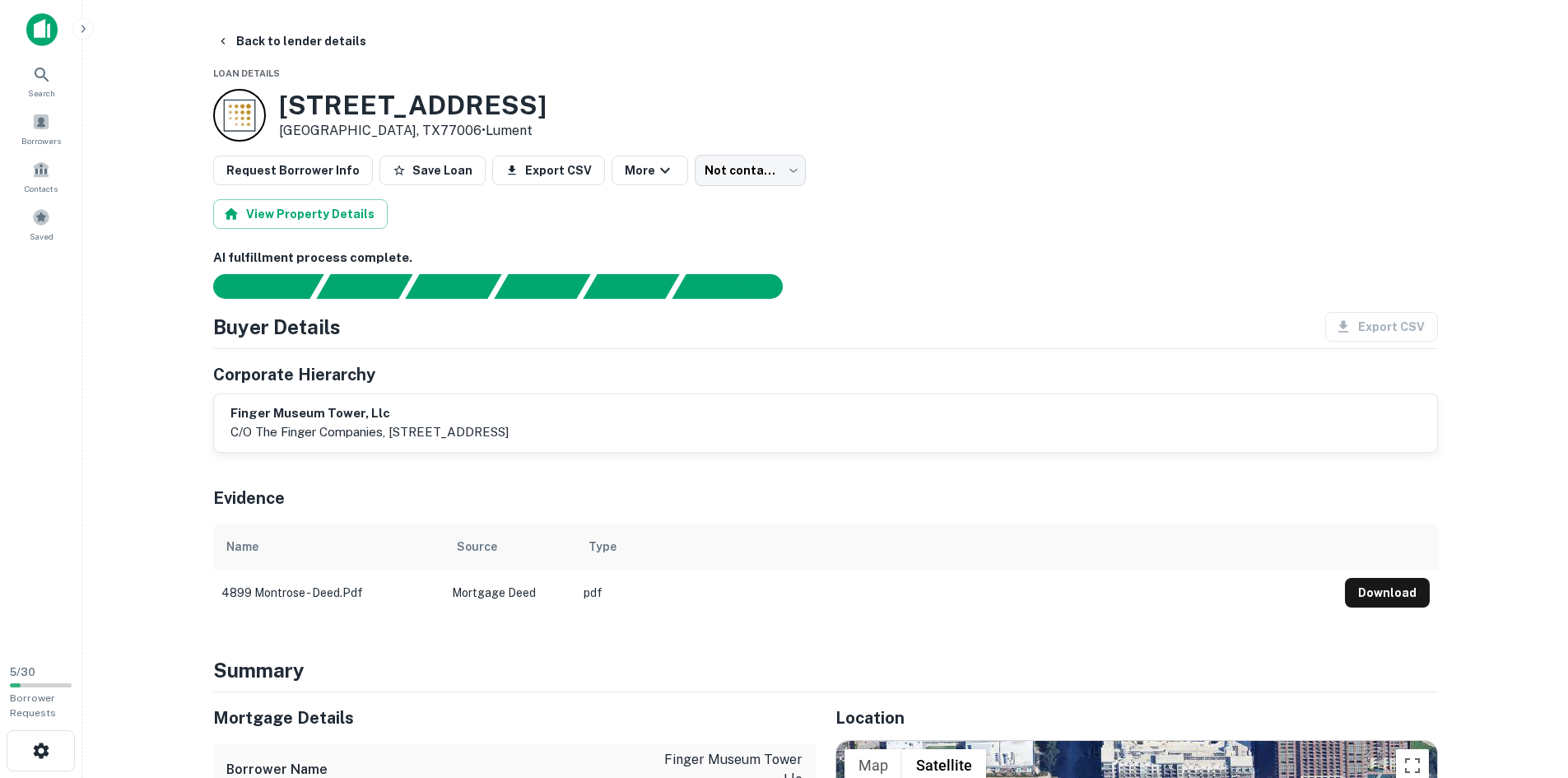
drag, startPoint x: 261, startPoint y: 432, endPoint x: 652, endPoint y: 445, distance: 391.2
click at [652, 445] on div "finger museum tower, llc c/o the finger companies, 712 main street, #2500, hous…" at bounding box center [825, 423] width 1223 height 57
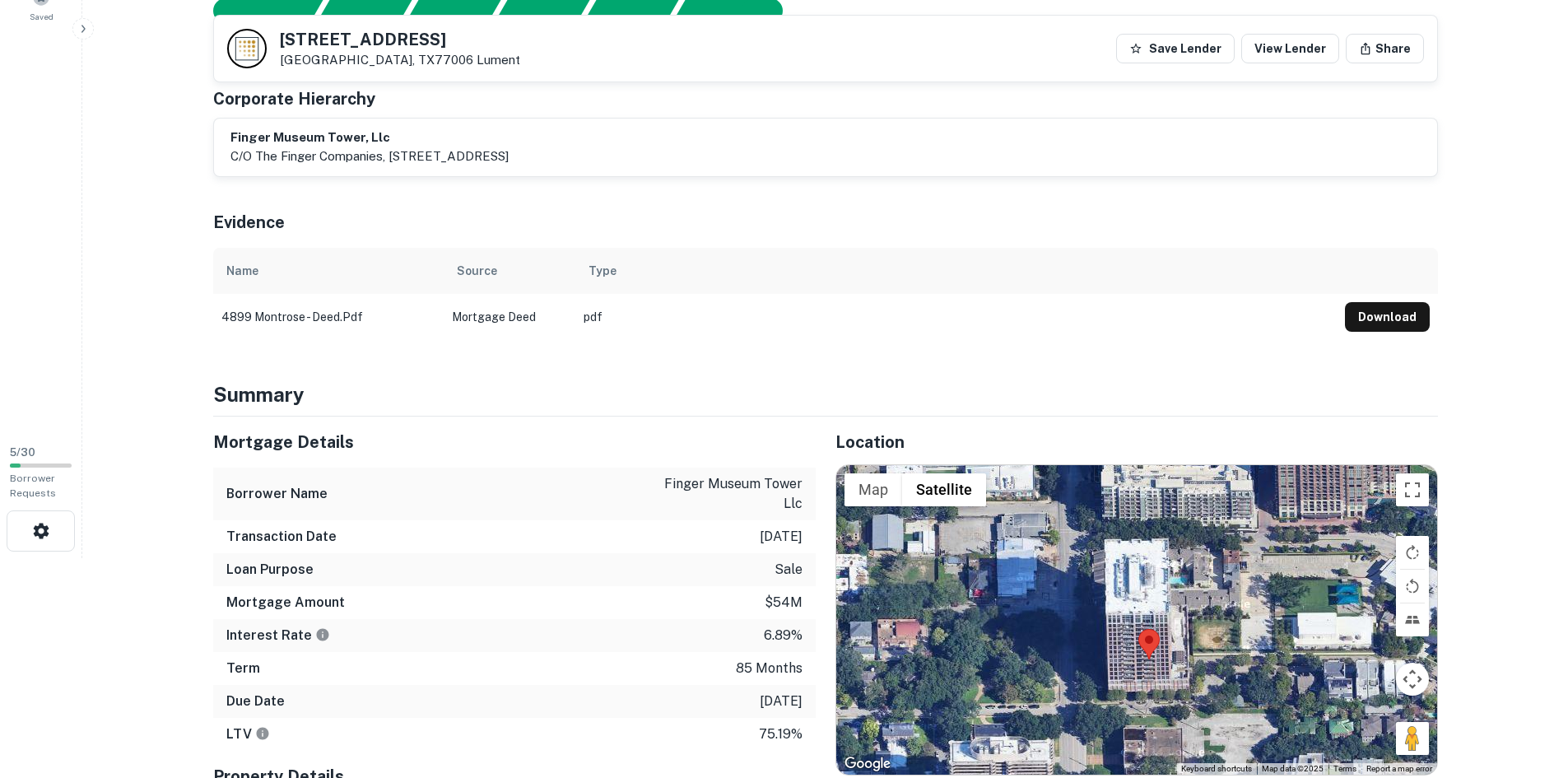
scroll to position [218, 0]
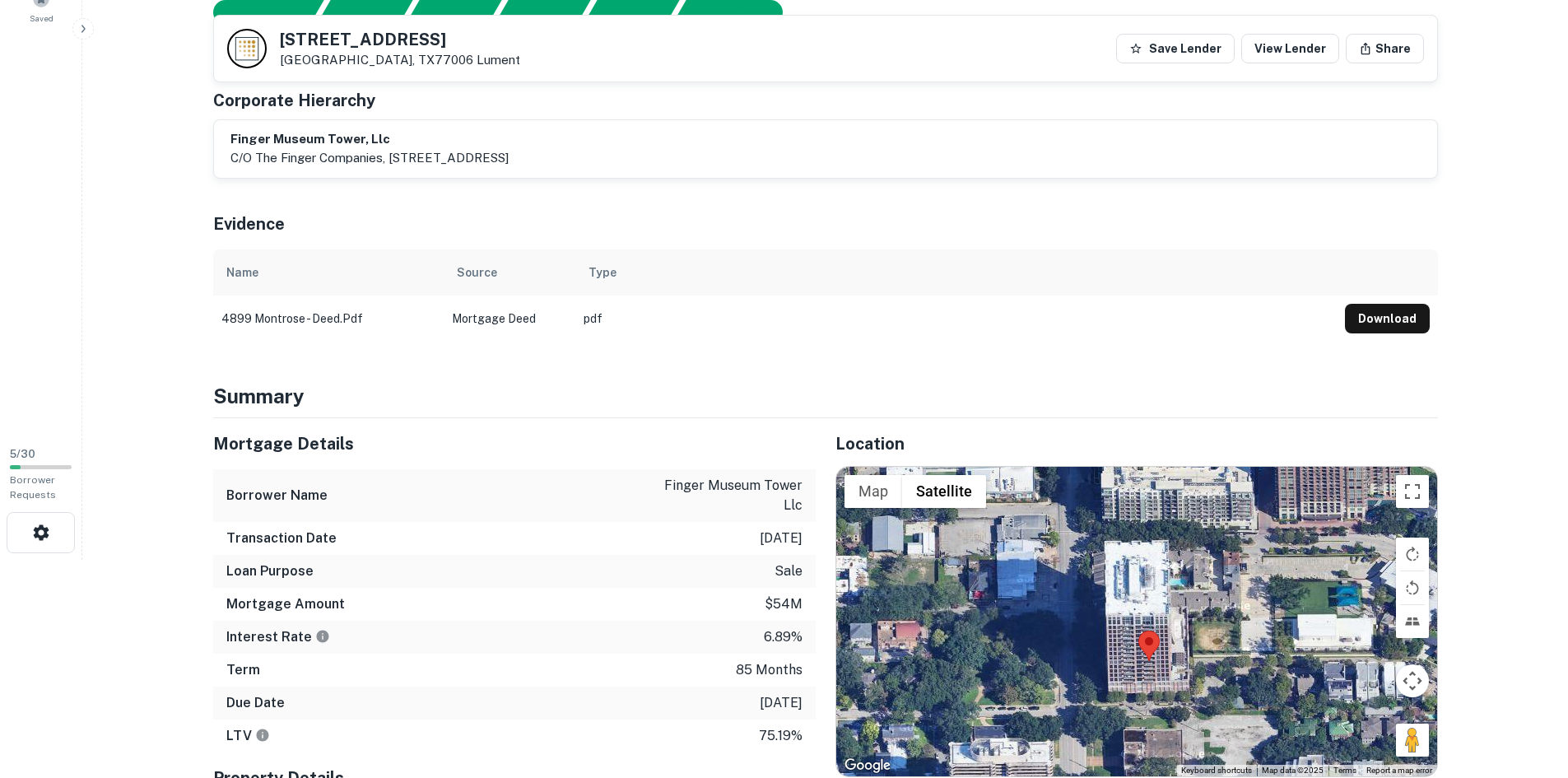
click at [654, 337] on td "pdf" at bounding box center [956, 318] width 761 height 46
click at [1391, 314] on button "Download" at bounding box center [1388, 319] width 85 height 30
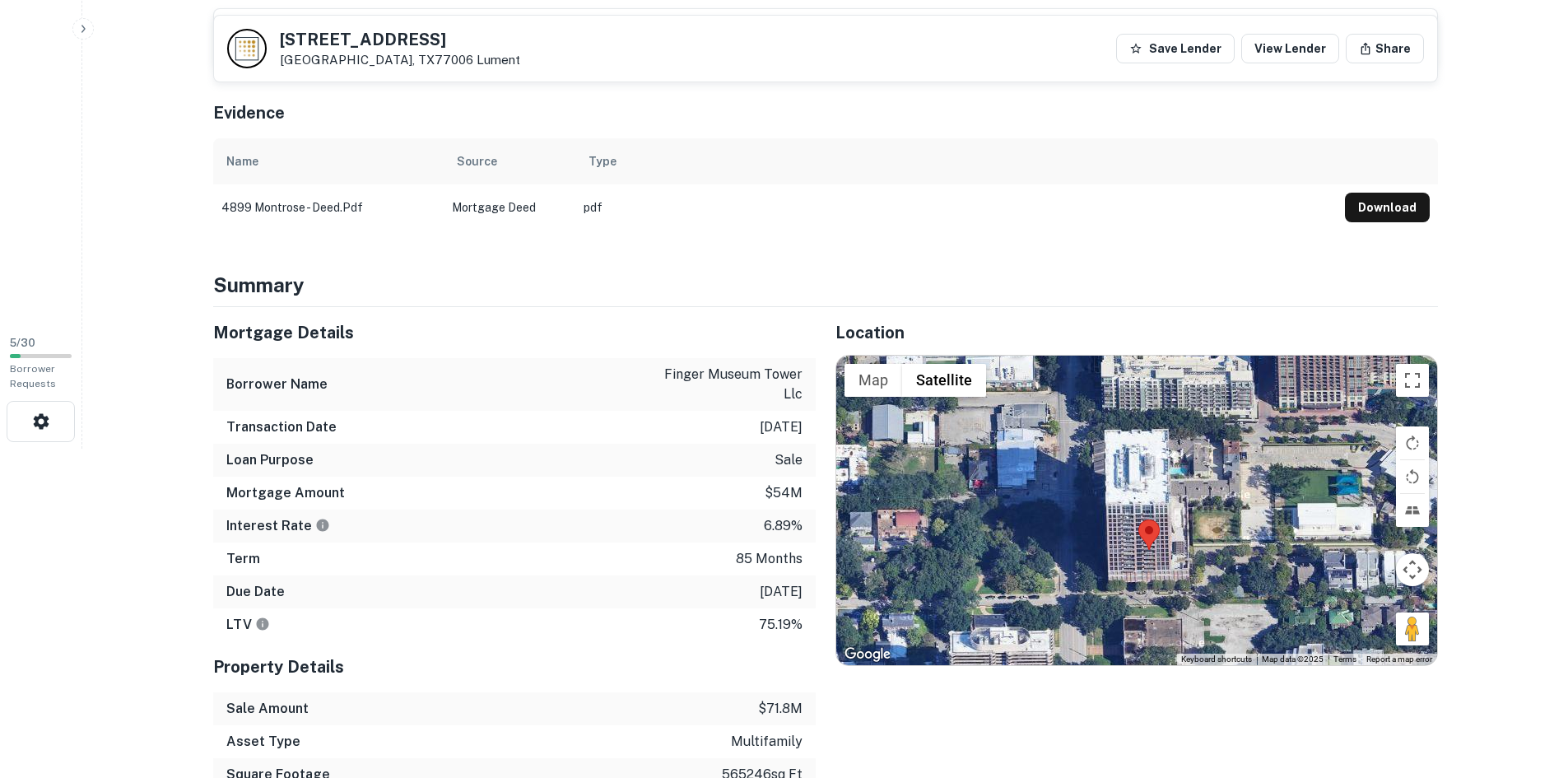
scroll to position [0, 0]
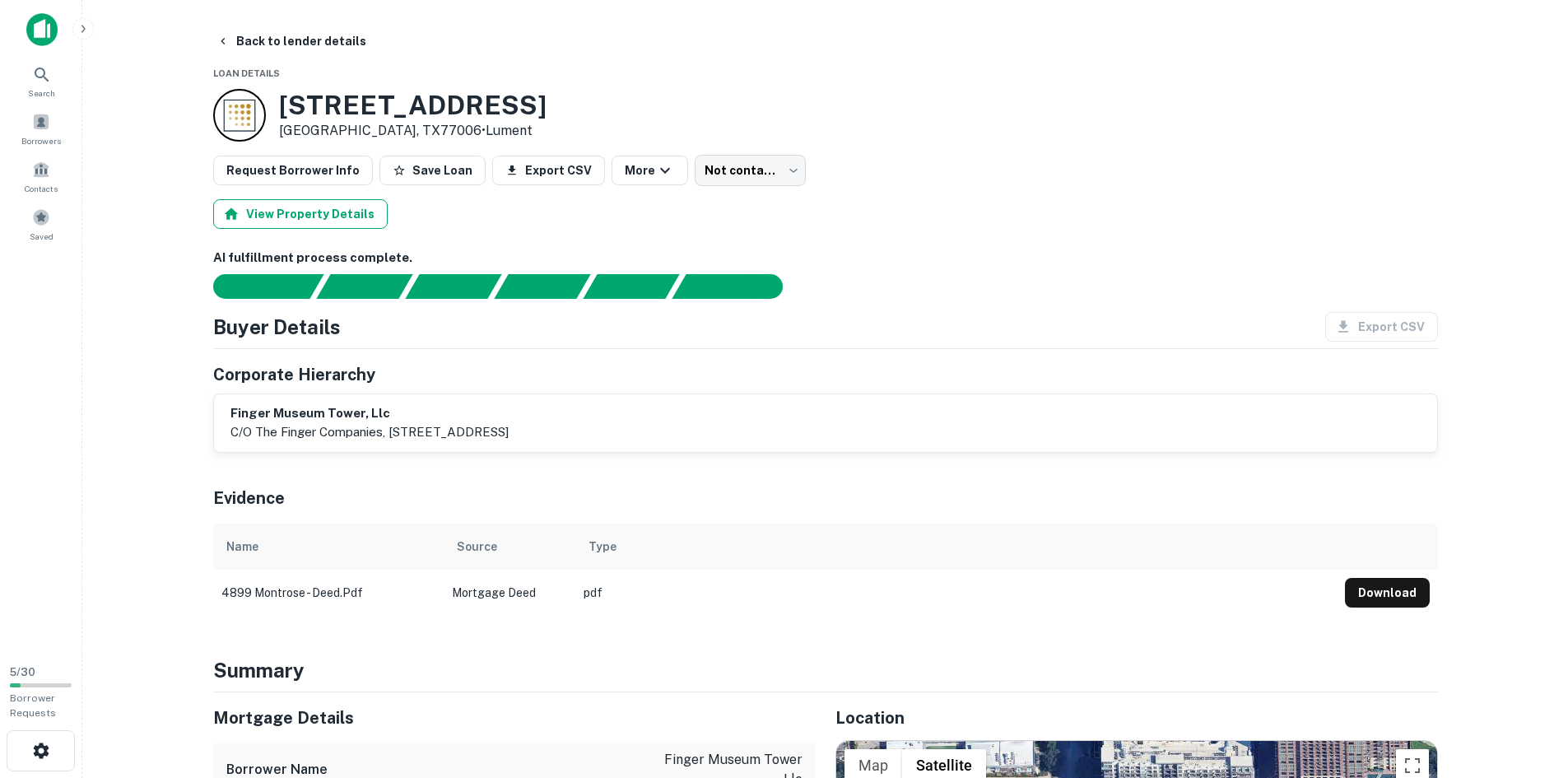
click at [335, 214] on button "View Property Details" at bounding box center [301, 214] width 175 height 30
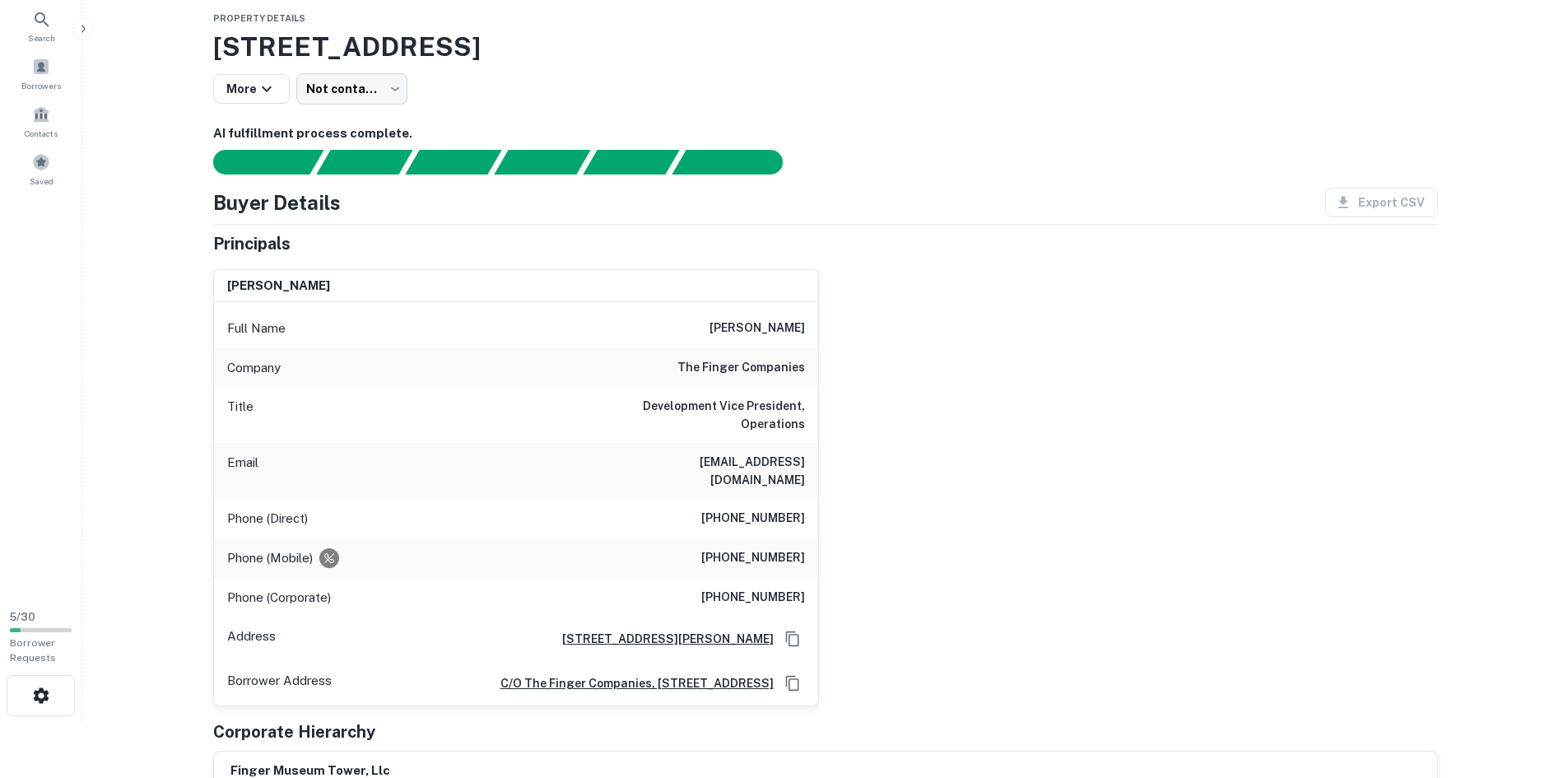
scroll to position [83, 0]
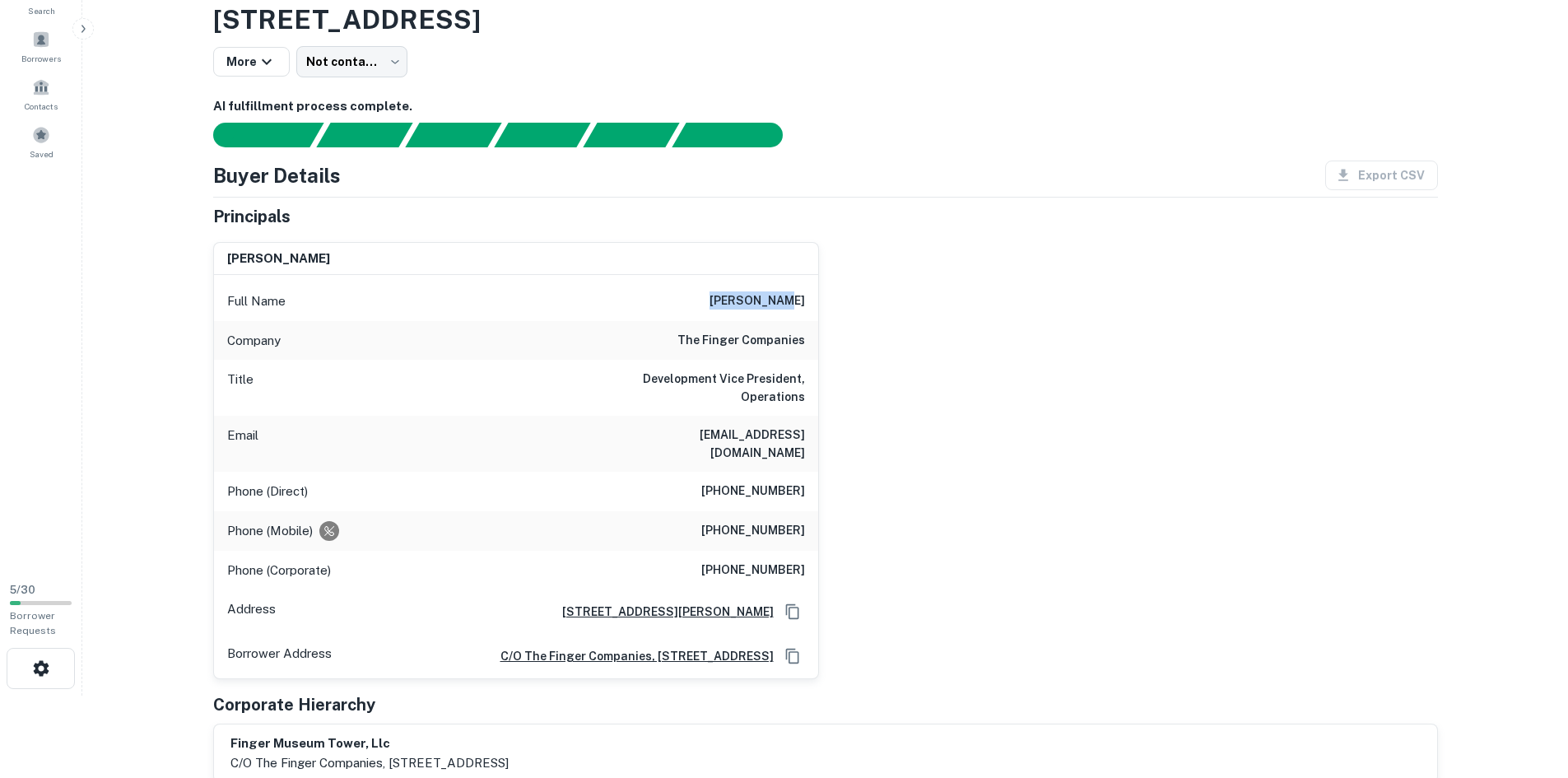
drag, startPoint x: 739, startPoint y: 303, endPoint x: 815, endPoint y: 304, distance: 76.0
click at [815, 304] on div "Full Name ryan jewett" at bounding box center [516, 302] width 604 height 39
copy h6 "ryan jewett"
click at [1050, 288] on div "ryan jewett Full Name ryan jewett Company the finger companies Title Developmen…" at bounding box center [819, 454] width 1238 height 451
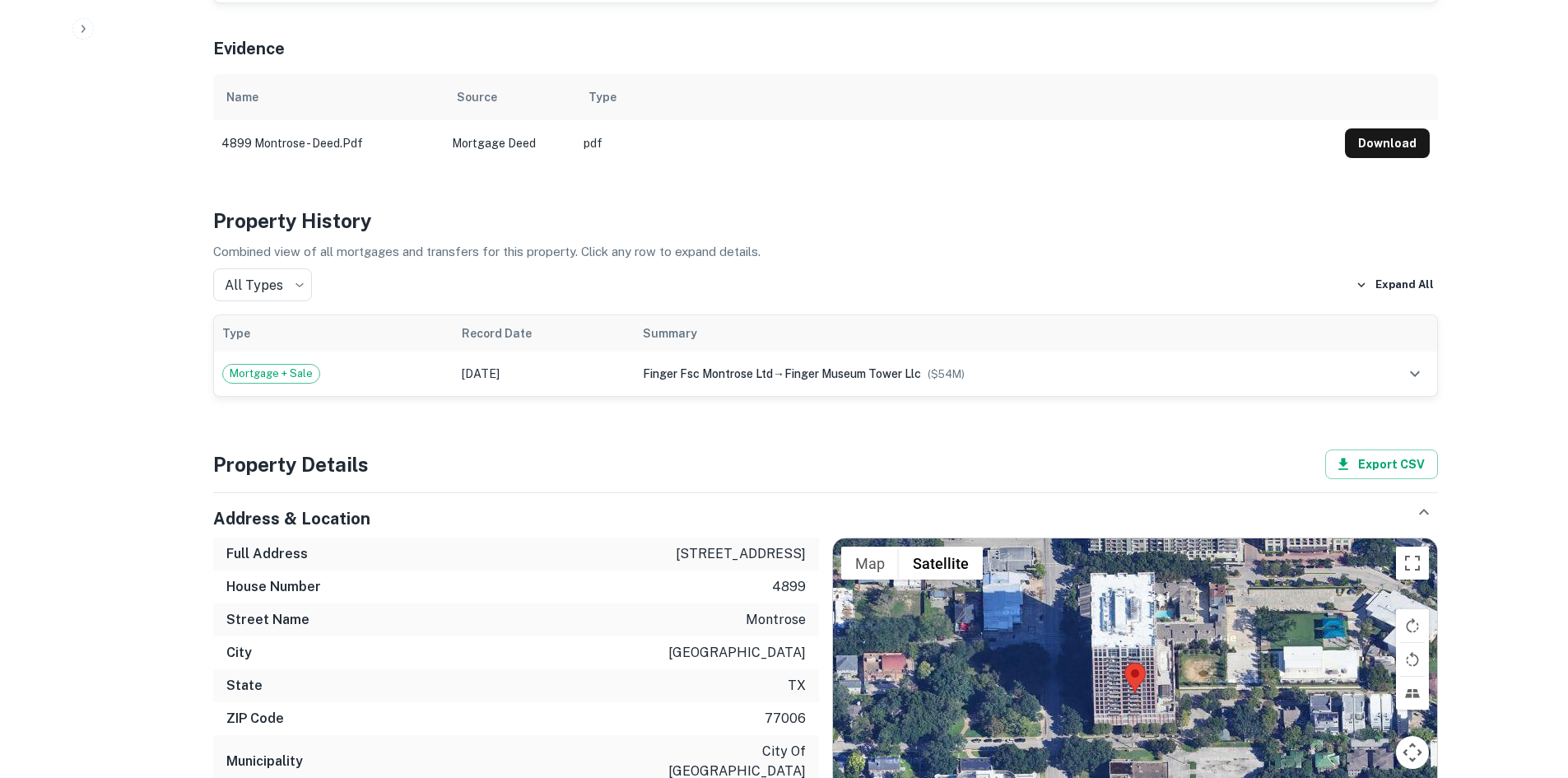
scroll to position [905, 0]
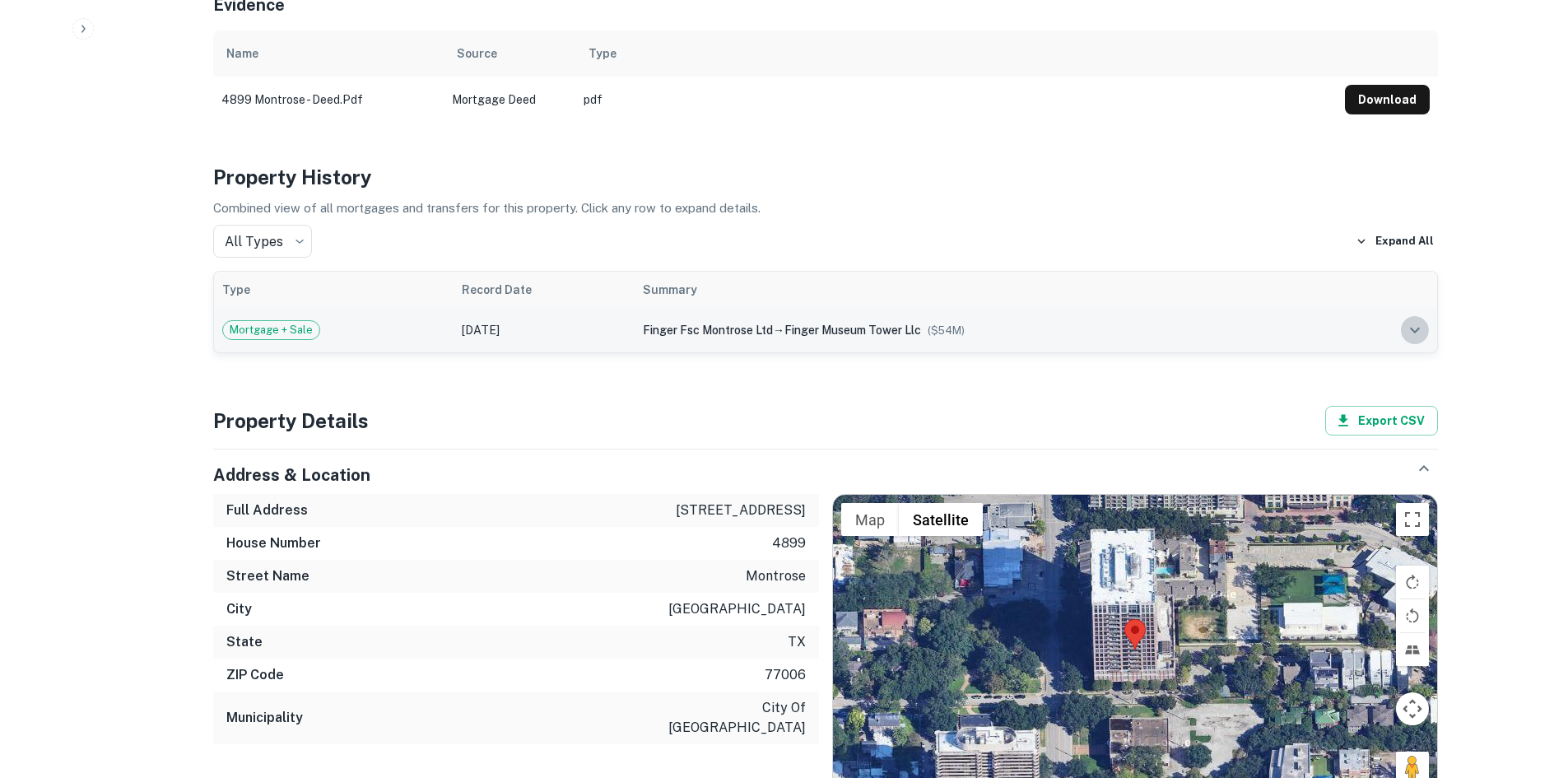
click at [1421, 322] on icon "expand row" at bounding box center [1415, 330] width 20 height 20
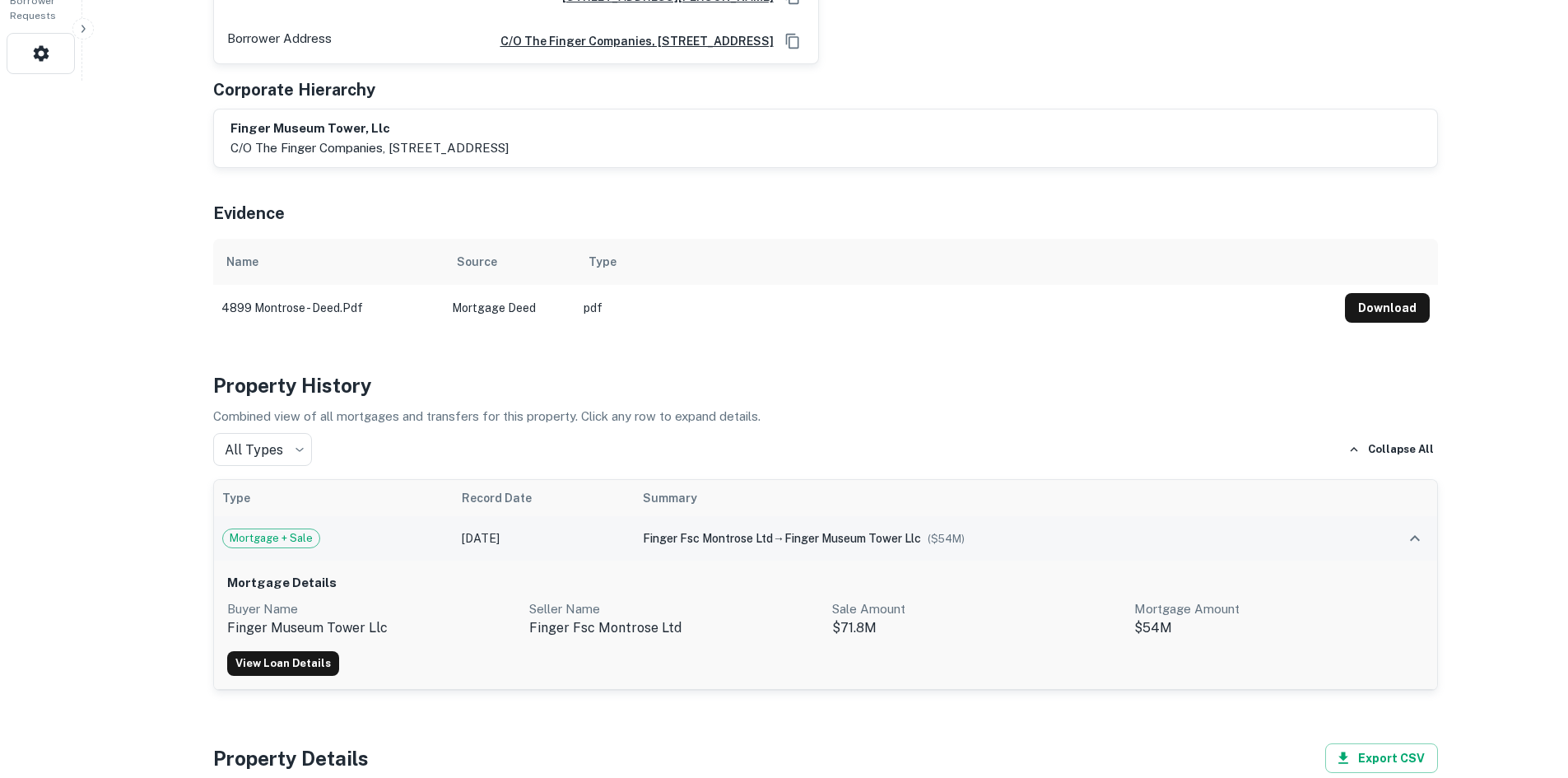
scroll to position [740, 0]
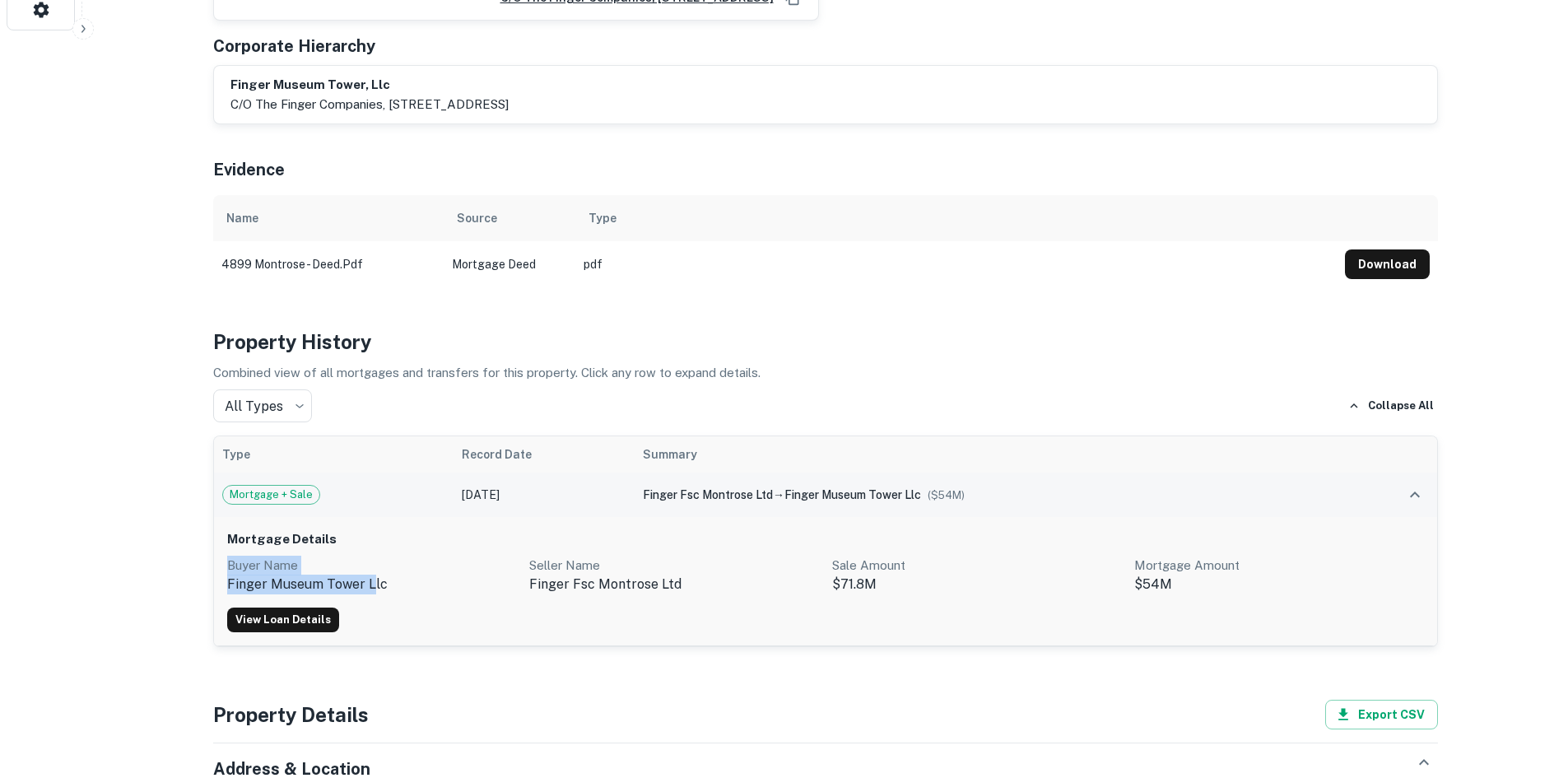
drag, startPoint x: 354, startPoint y: 565, endPoint x: 227, endPoint y: 553, distance: 127.6
click at [227, 555] on div "Buyer Name finger museum tower llc" at bounding box center [372, 575] width 290 height 39
click at [611, 607] on div "View Loan Details" at bounding box center [825, 619] width 1197 height 24
click at [254, 607] on link "View Loan Details" at bounding box center [283, 619] width 112 height 24
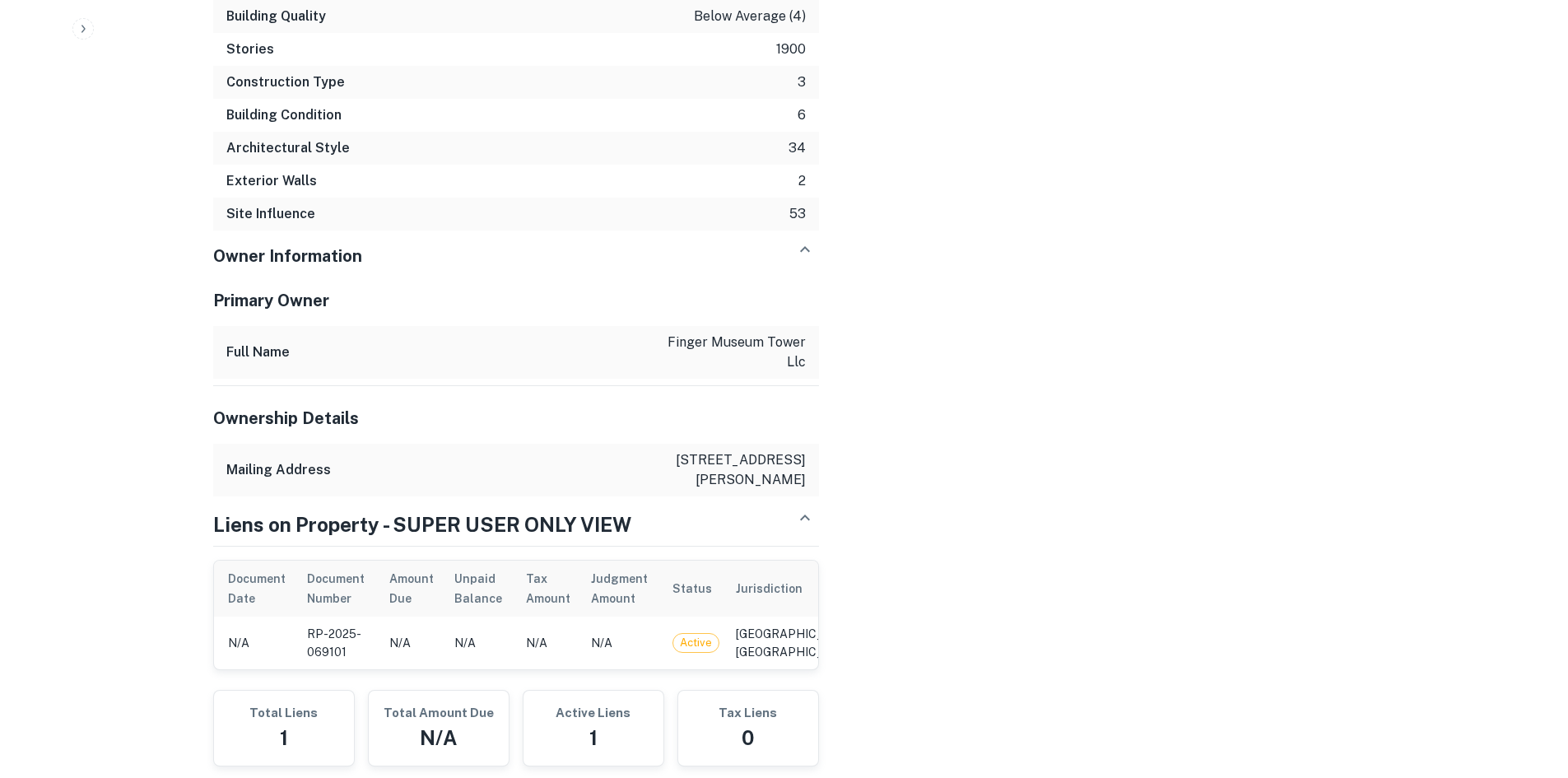
scroll to position [0, 200]
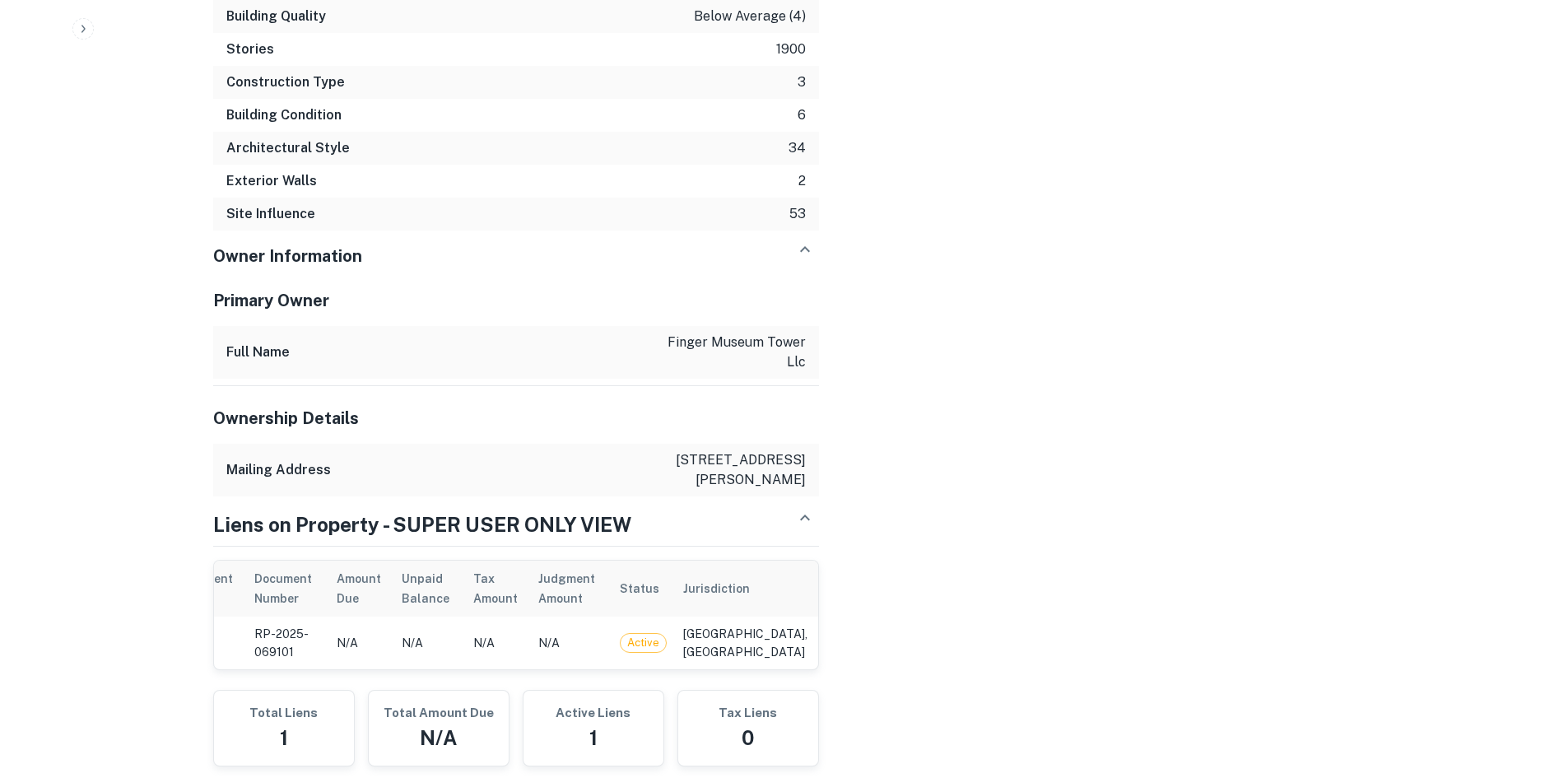
click at [612, 663] on td "N/A" at bounding box center [571, 643] width 82 height 53
drag, startPoint x: 646, startPoint y: 662, endPoint x: 661, endPoint y: 661, distance: 15.0
click at [612, 661] on td "N/A" at bounding box center [571, 643] width 82 height 53
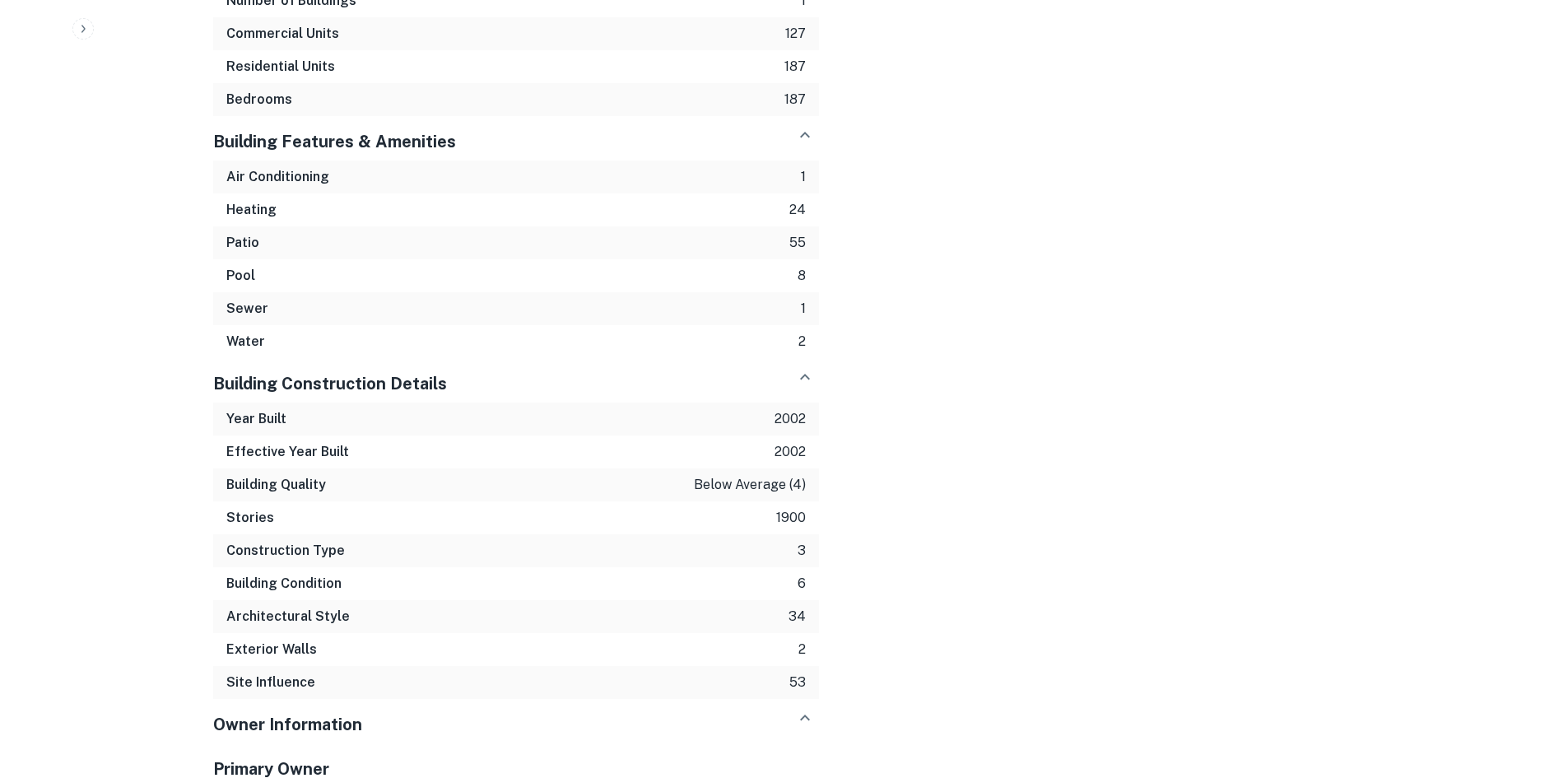
scroll to position [2210, 0]
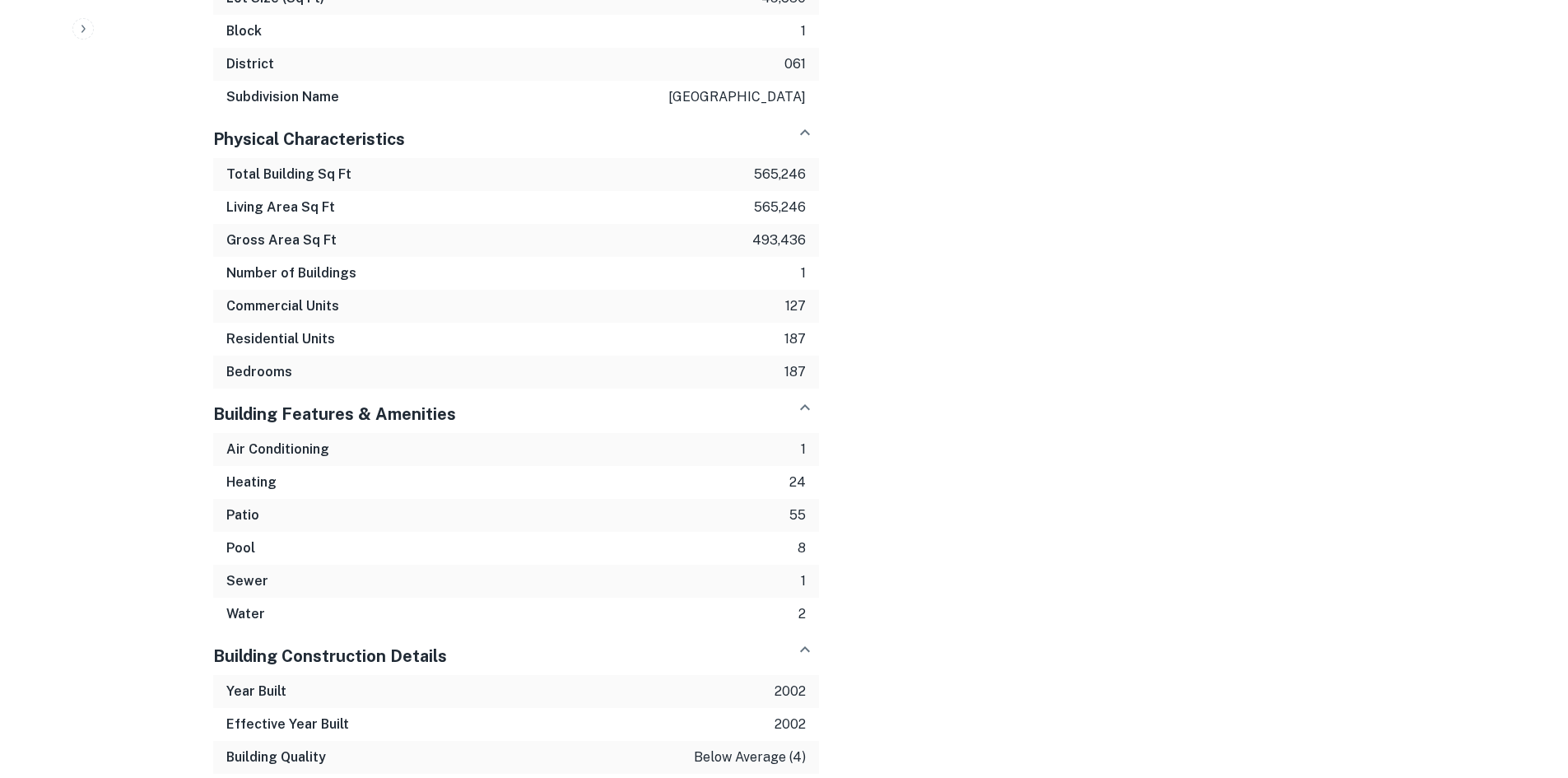
drag, startPoint x: 693, startPoint y: 579, endPoint x: 682, endPoint y: 578, distance: 11.0
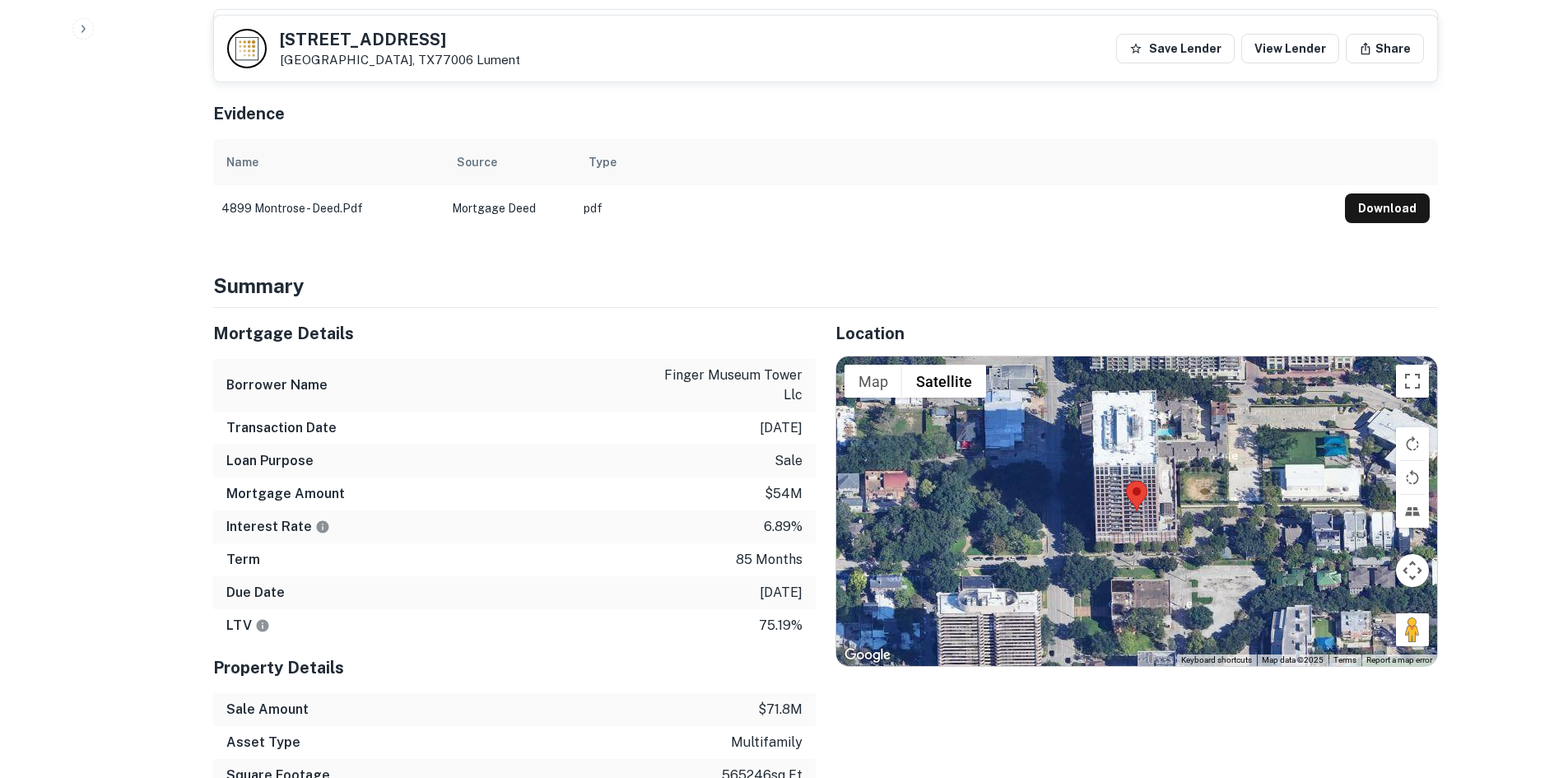
scroll to position [659, 0]
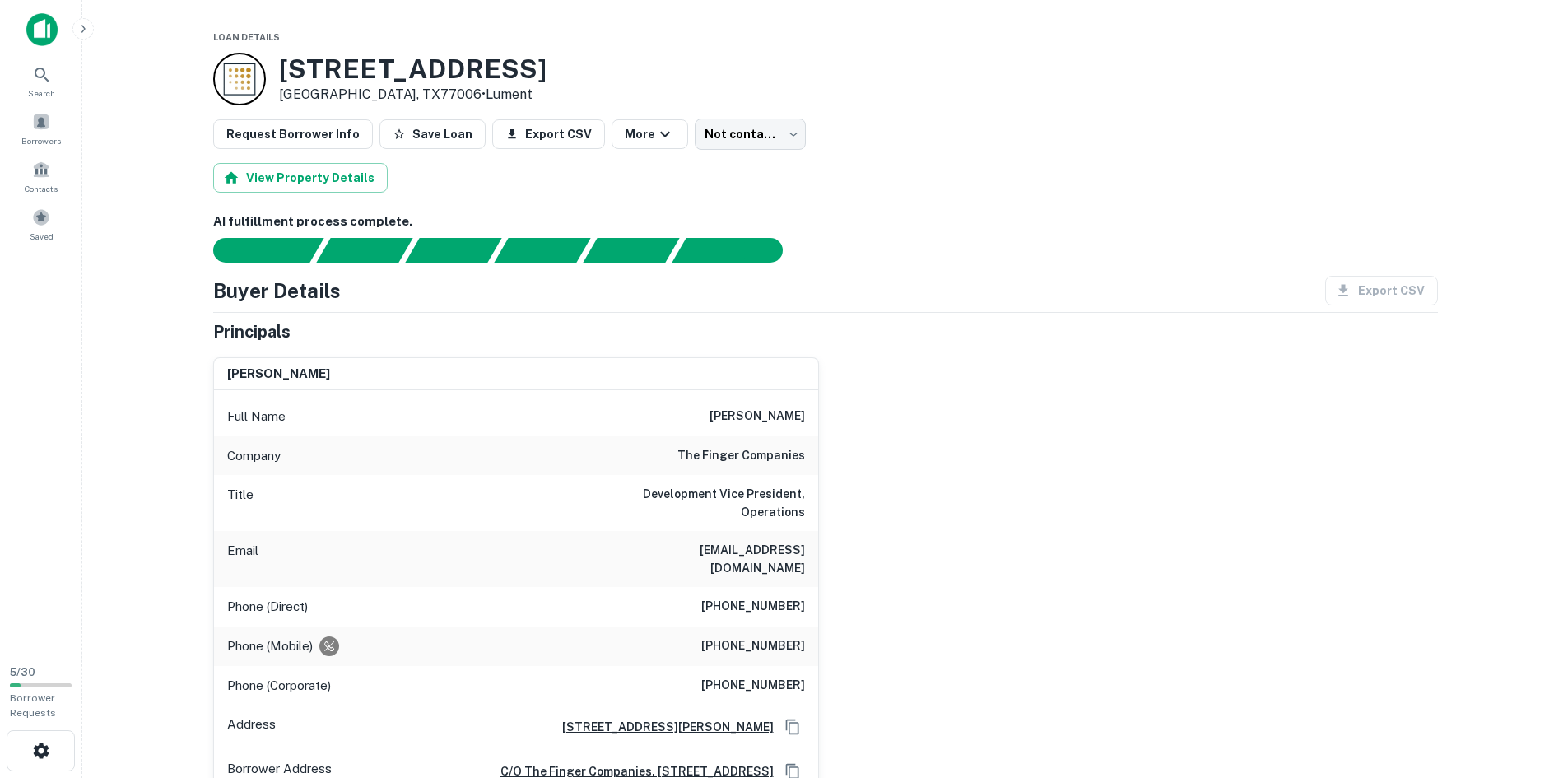
drag, startPoint x: 490, startPoint y: 96, endPoint x: 481, endPoint y: 96, distance: 9.0
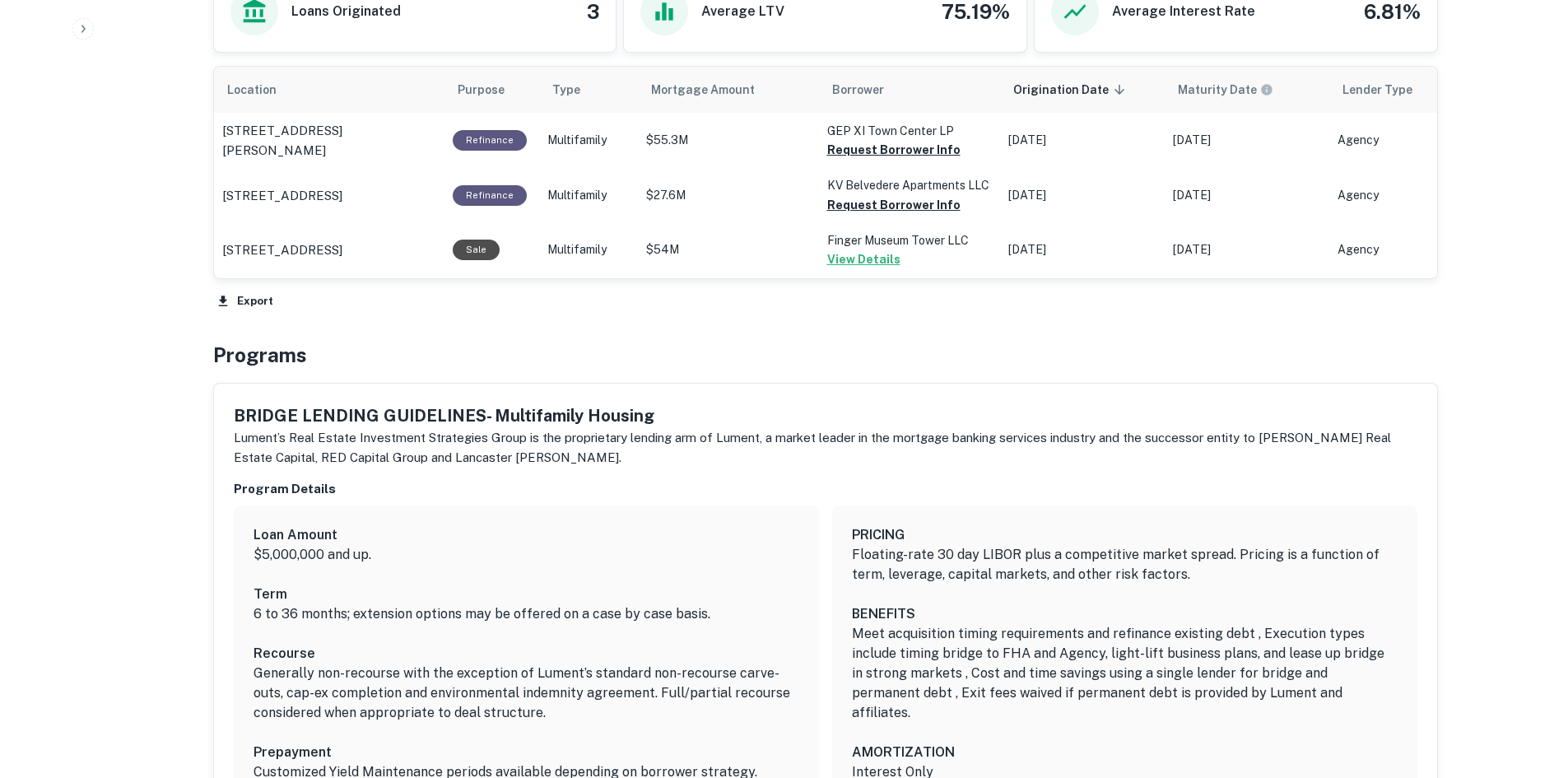
scroll to position [823, 0]
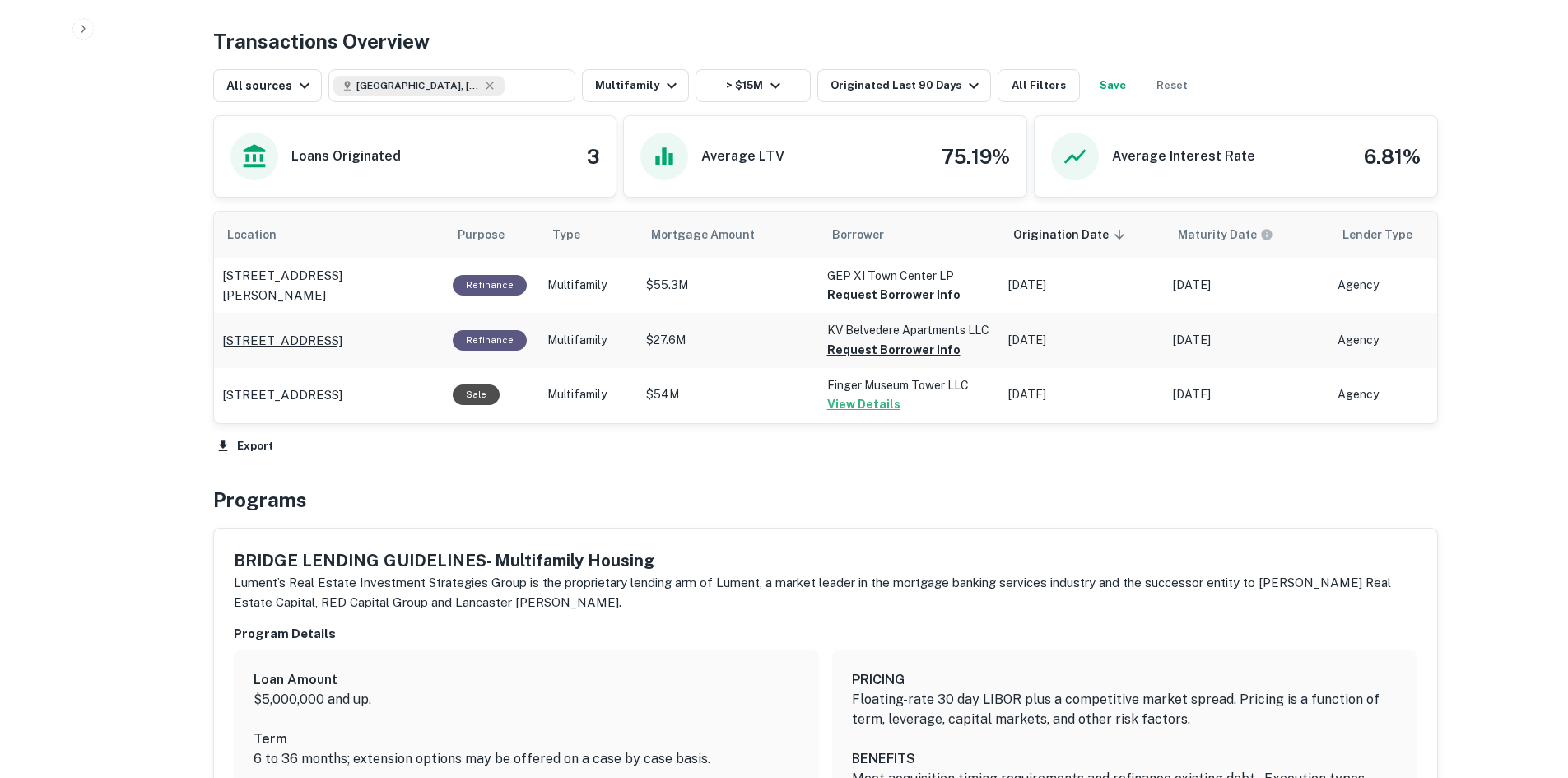
click at [342, 336] on p "[STREET_ADDRESS]" at bounding box center [282, 340] width 120 height 20
click at [342, 333] on p "[STREET_ADDRESS]" at bounding box center [282, 340] width 120 height 20
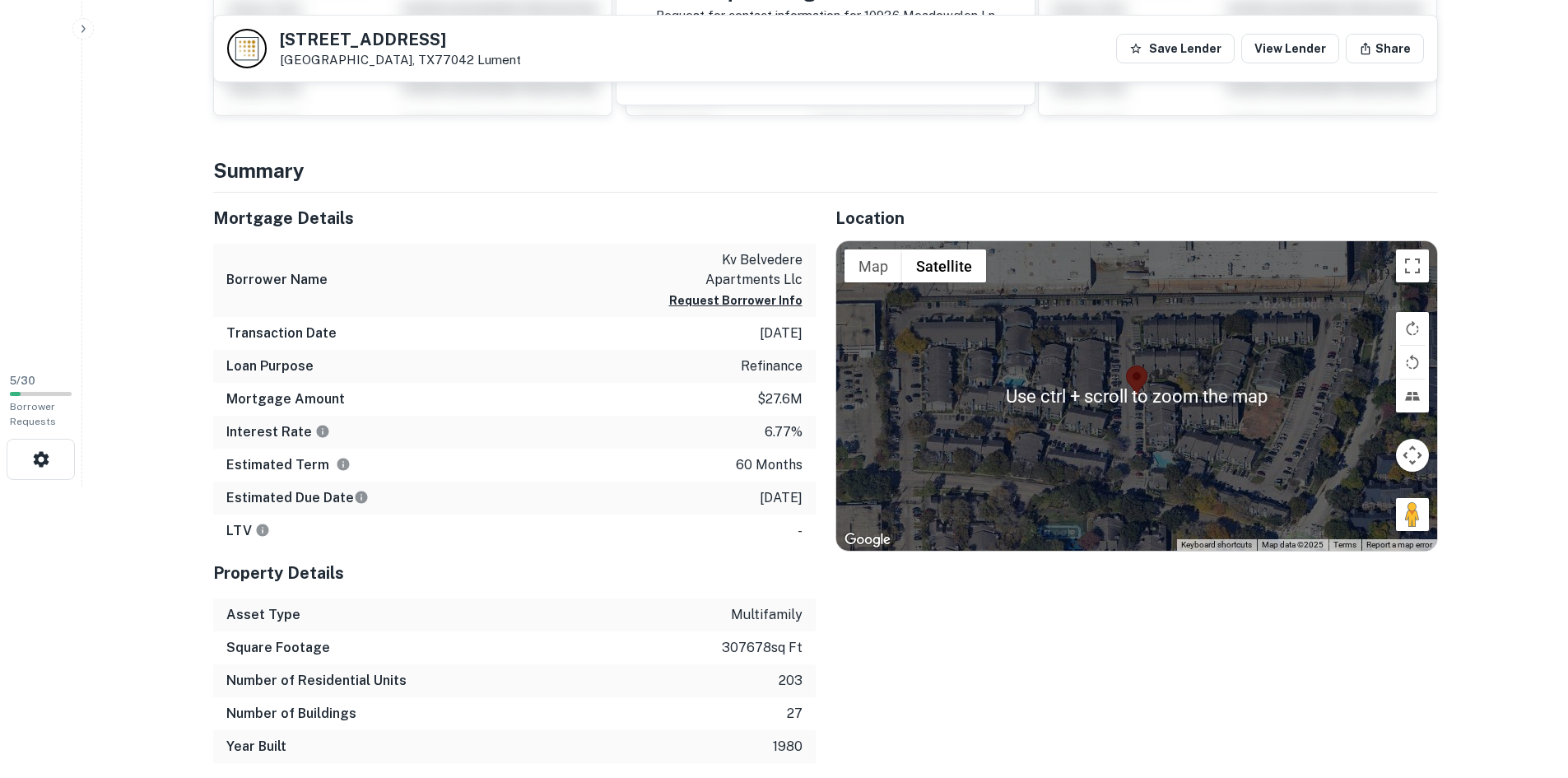
scroll to position [329, 0]
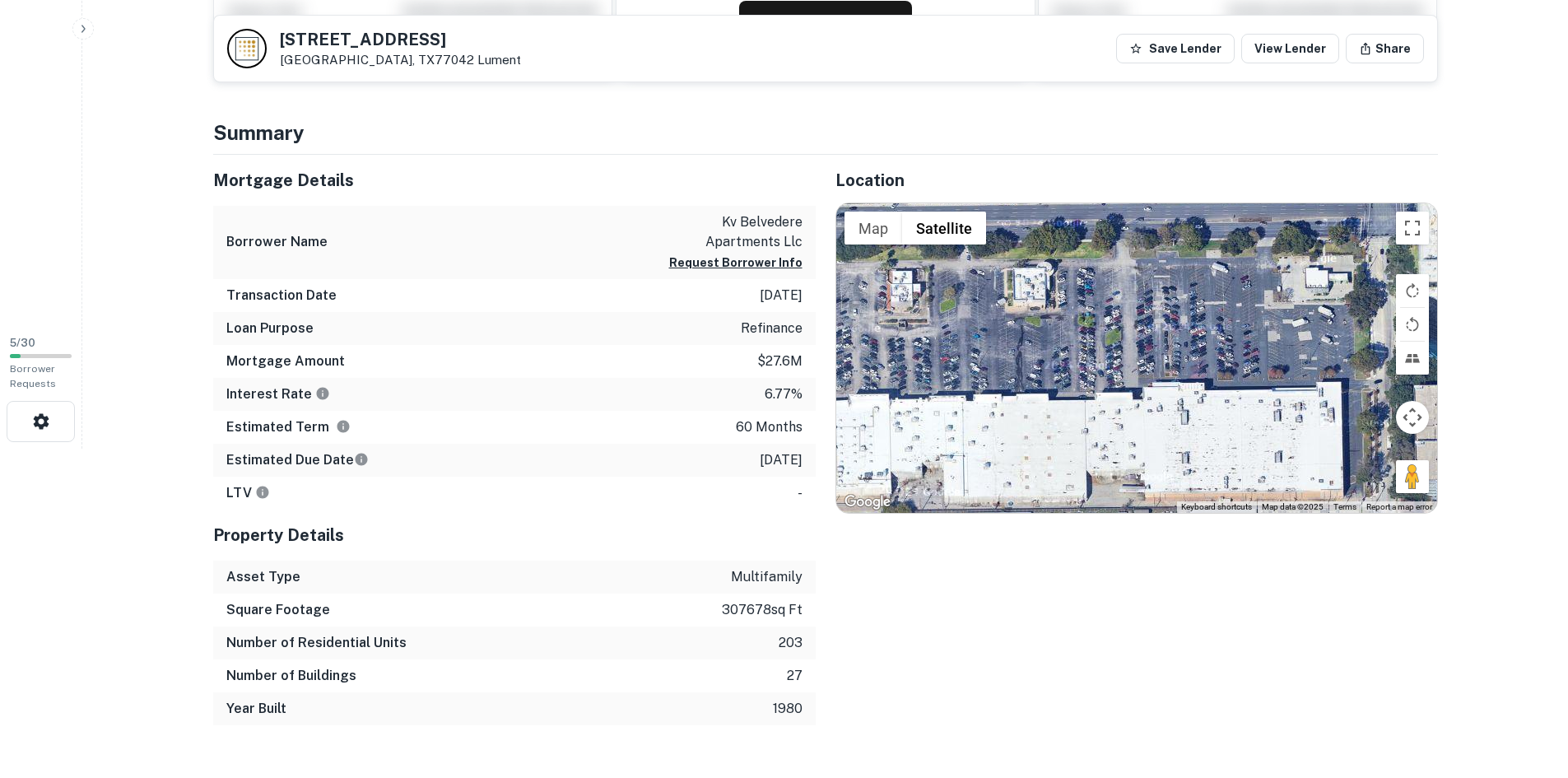
drag, startPoint x: 1137, startPoint y: 431, endPoint x: 1128, endPoint y: 596, distance: 165.2
click at [1136, 617] on div "Location ← Move left → Move right ↑ Move up ↓ Move down + Zoom in - Zoom out Ho…" at bounding box center [1127, 440] width 622 height 570
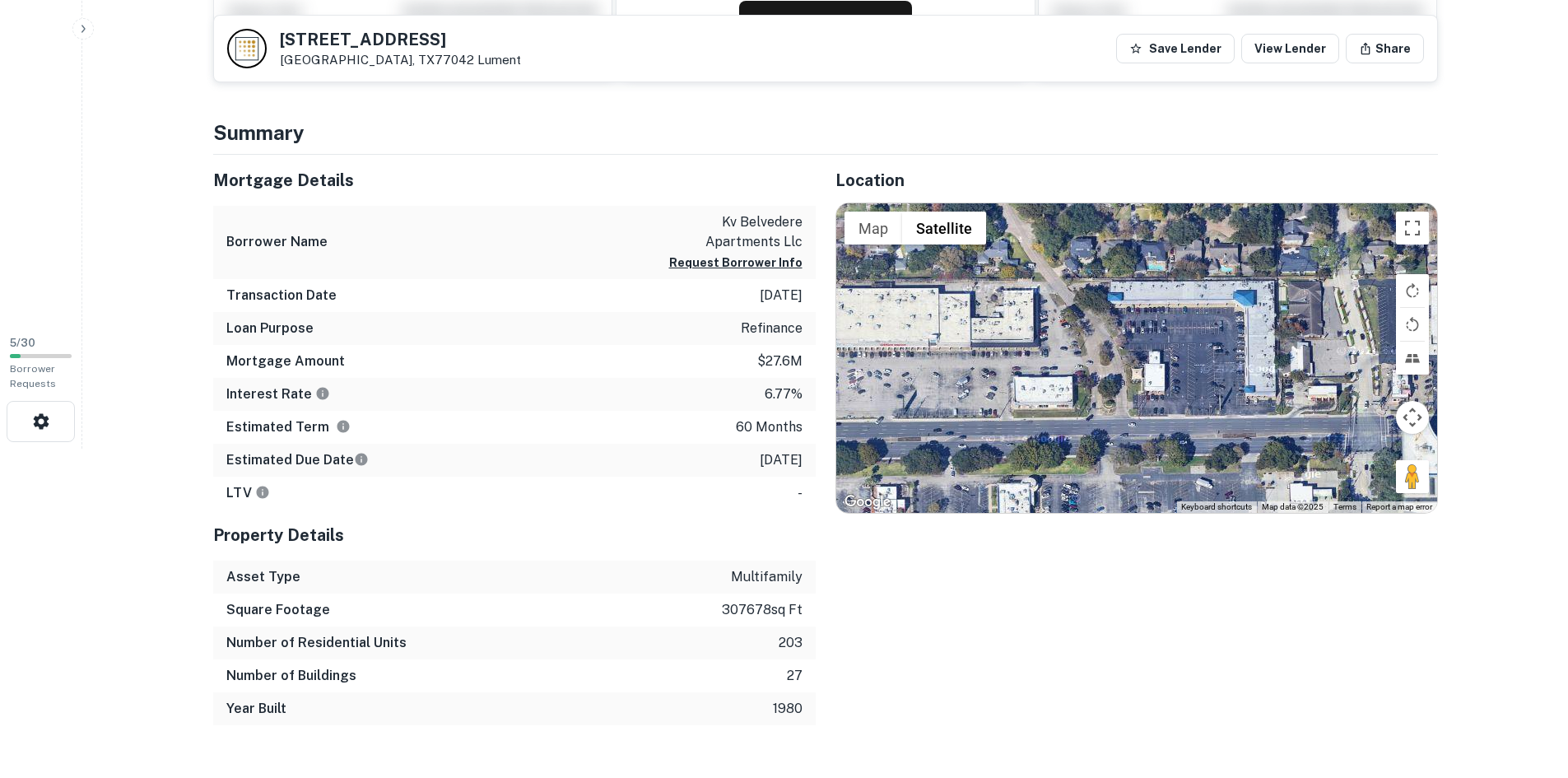
drag, startPoint x: 1147, startPoint y: 527, endPoint x: 1141, endPoint y: 605, distance: 78.2
click at [1141, 605] on div "Location ← Move left → Move right ↑ Move up ↓ Move down + Zoom in - Zoom out Ho…" at bounding box center [1127, 440] width 622 height 570
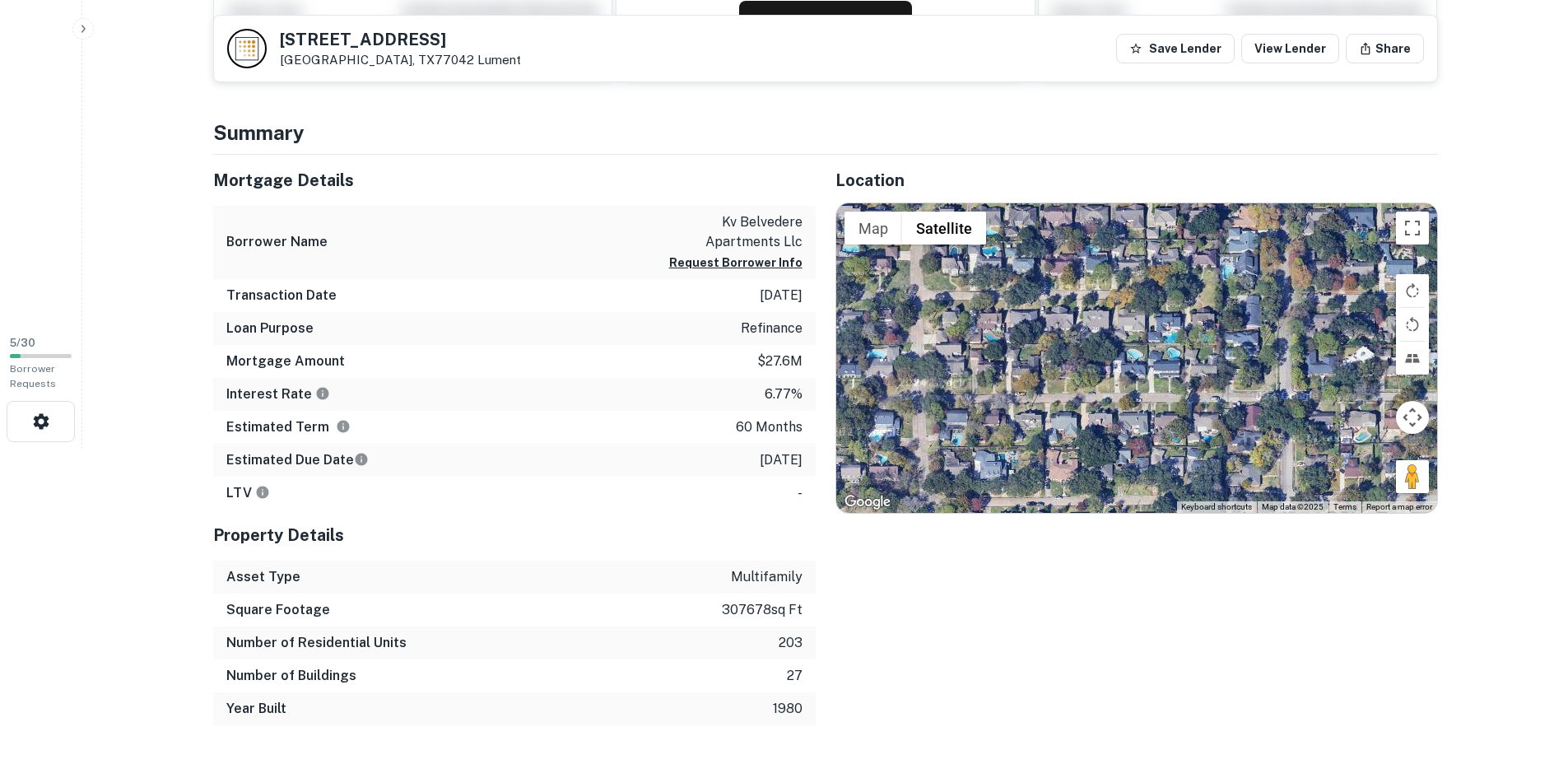
drag, startPoint x: 1119, startPoint y: 637, endPoint x: 1092, endPoint y: 623, distance: 30.4
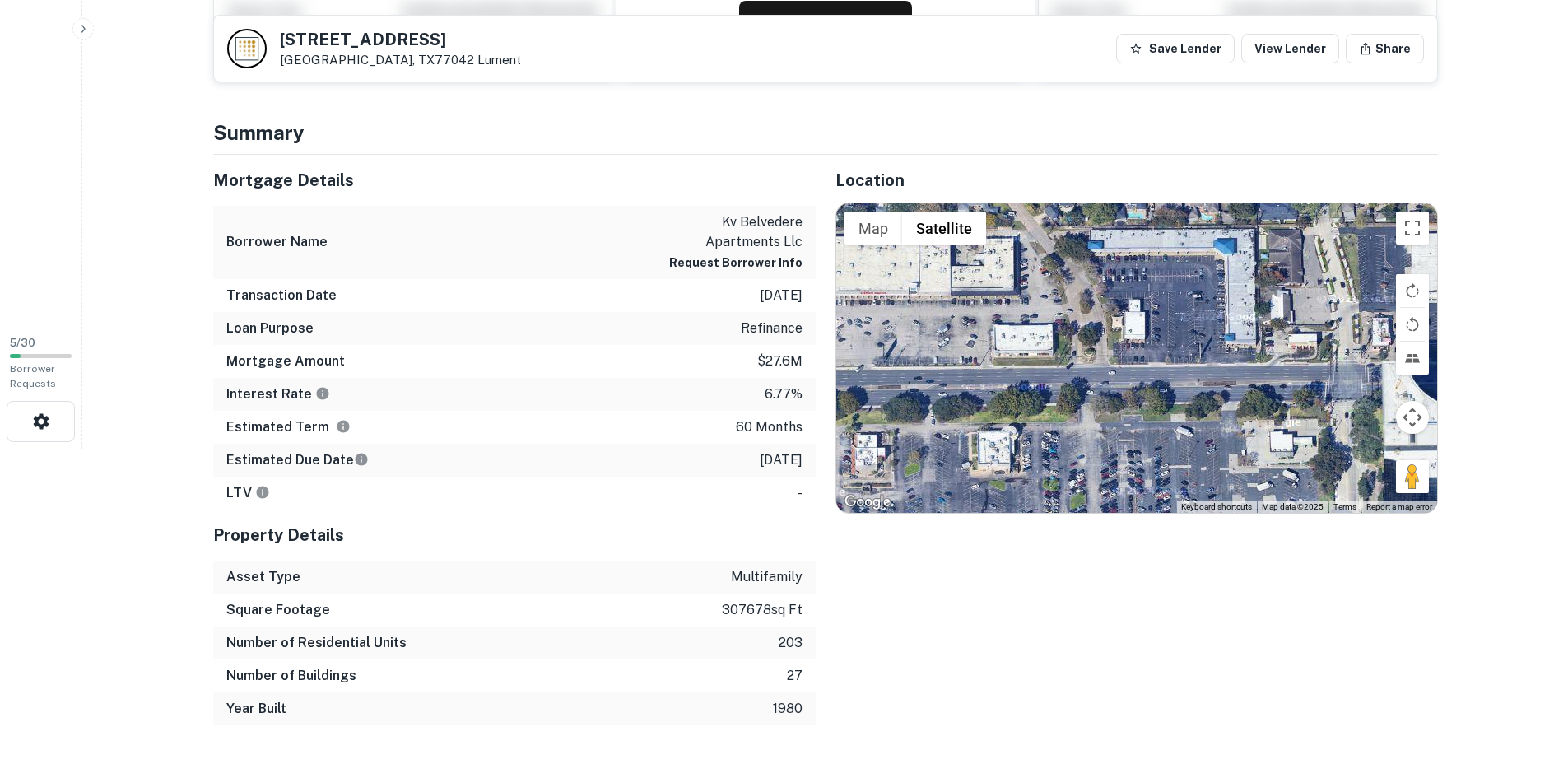
drag, startPoint x: 1140, startPoint y: 467, endPoint x: 1167, endPoint y: 330, distance: 139.6
click at [1221, 220] on div at bounding box center [1137, 357] width 601 height 309
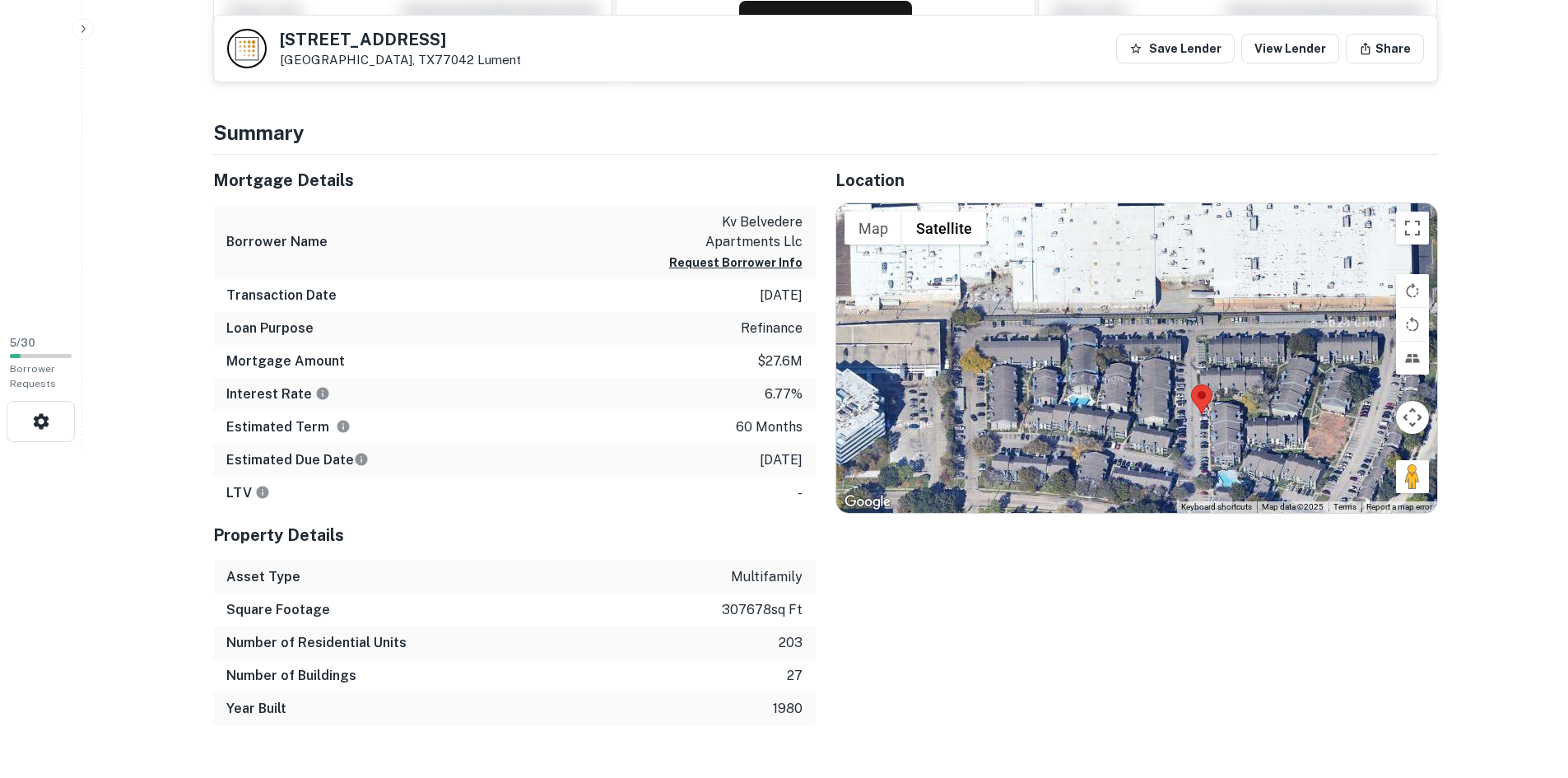
drag, startPoint x: 1189, startPoint y: 286, endPoint x: 1184, endPoint y: 166, distance: 120.1
click at [1186, 170] on div "Location ← Move left → Move right ↑ Move up ↓ Move down + Zoom in - Zoom out Ho…" at bounding box center [1127, 440] width 622 height 570
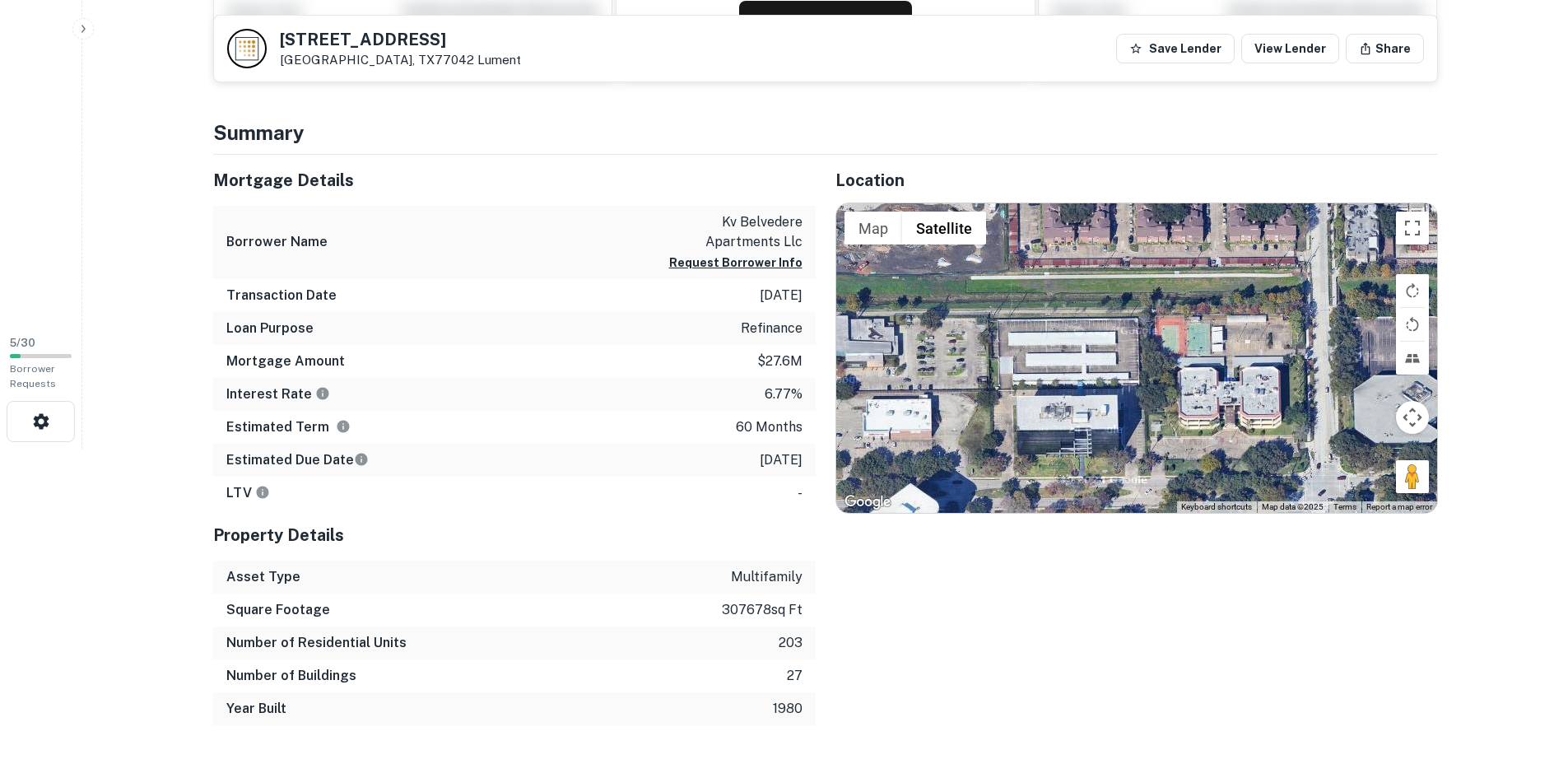
drag, startPoint x: 1152, startPoint y: 257, endPoint x: 1152, endPoint y: 102, distance: 155.0
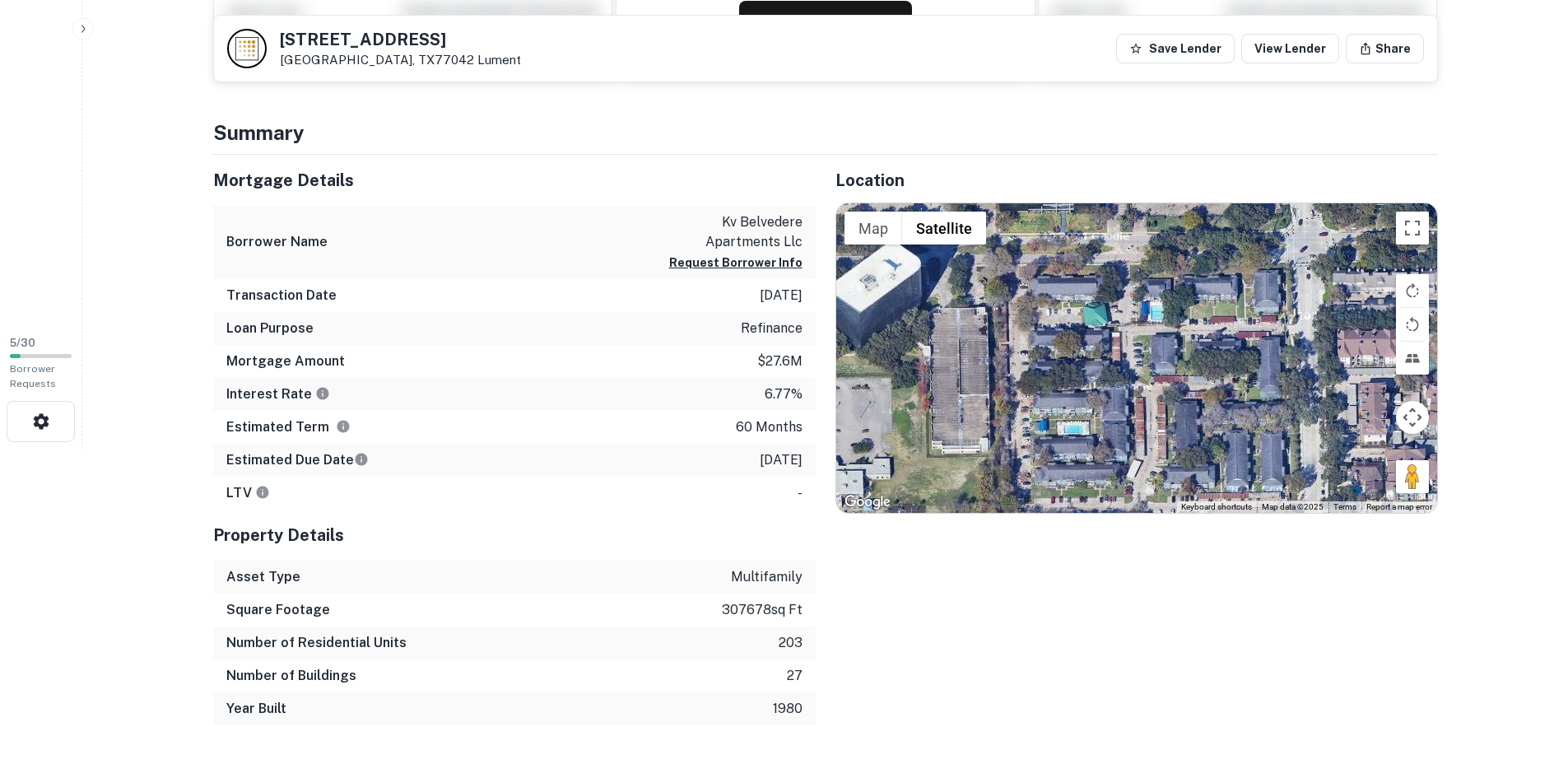
click at [1137, 224] on div at bounding box center [1137, 357] width 601 height 309
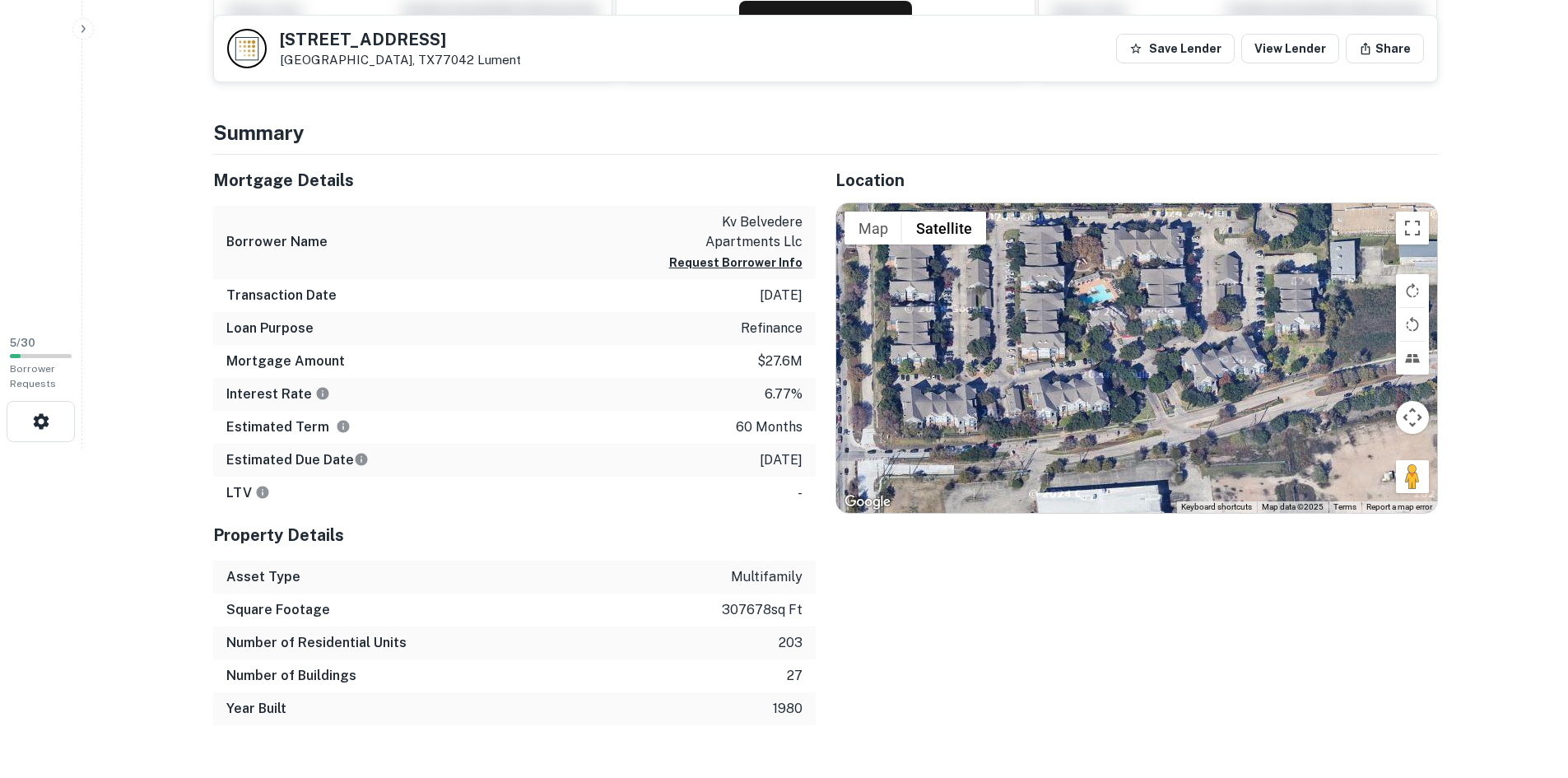
drag, startPoint x: 1107, startPoint y: 381, endPoint x: 1111, endPoint y: 198, distance: 183.0
click at [1114, 197] on div "Location ← Move left → Move right ↑ Move up ↓ Move down + Zoom in - Zoom out Ho…" at bounding box center [1127, 440] width 622 height 570
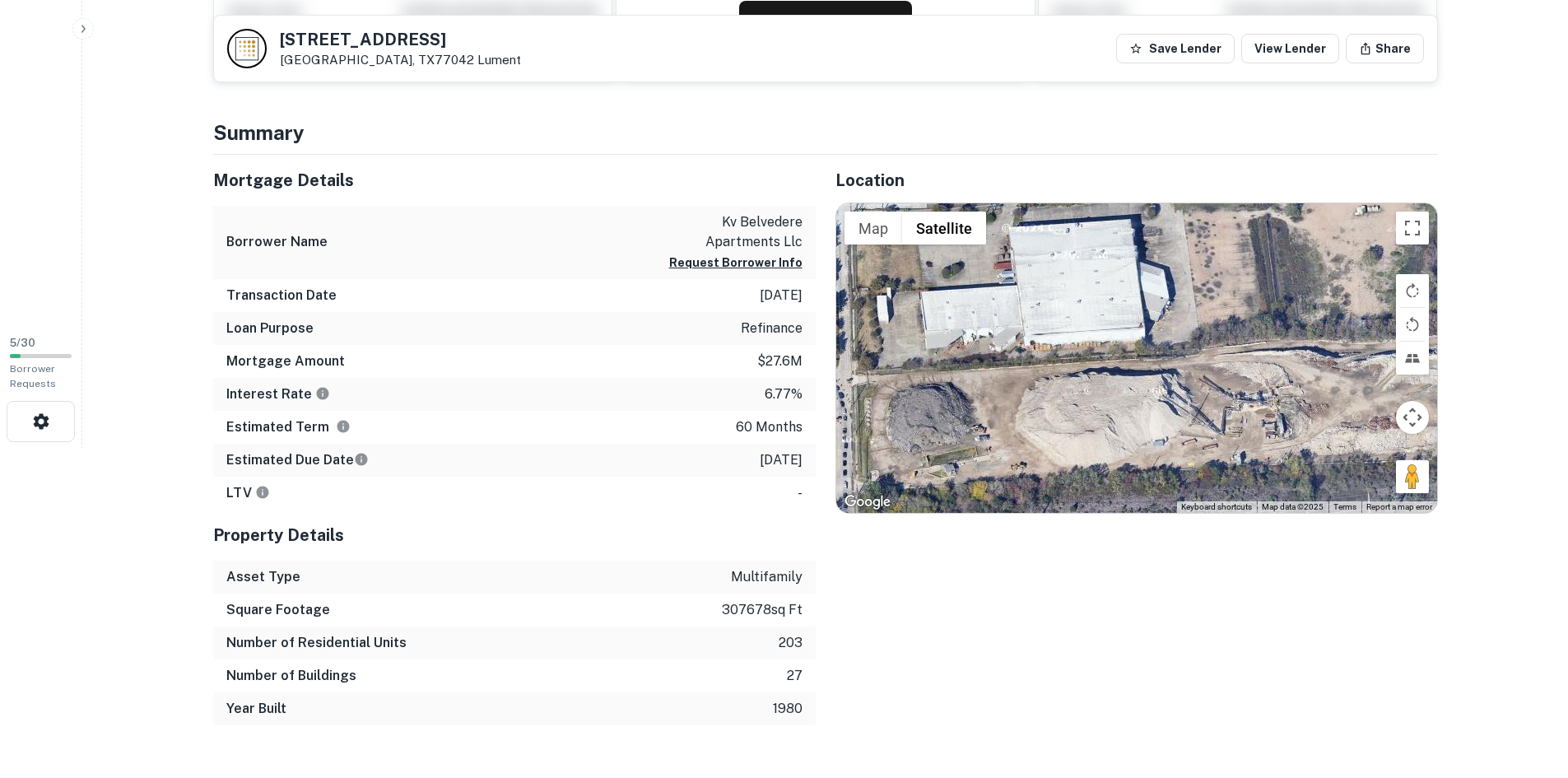
drag, startPoint x: 1140, startPoint y: 375, endPoint x: 1125, endPoint y: 405, distance: 33.5
click at [1125, 405] on div at bounding box center [1137, 357] width 601 height 309
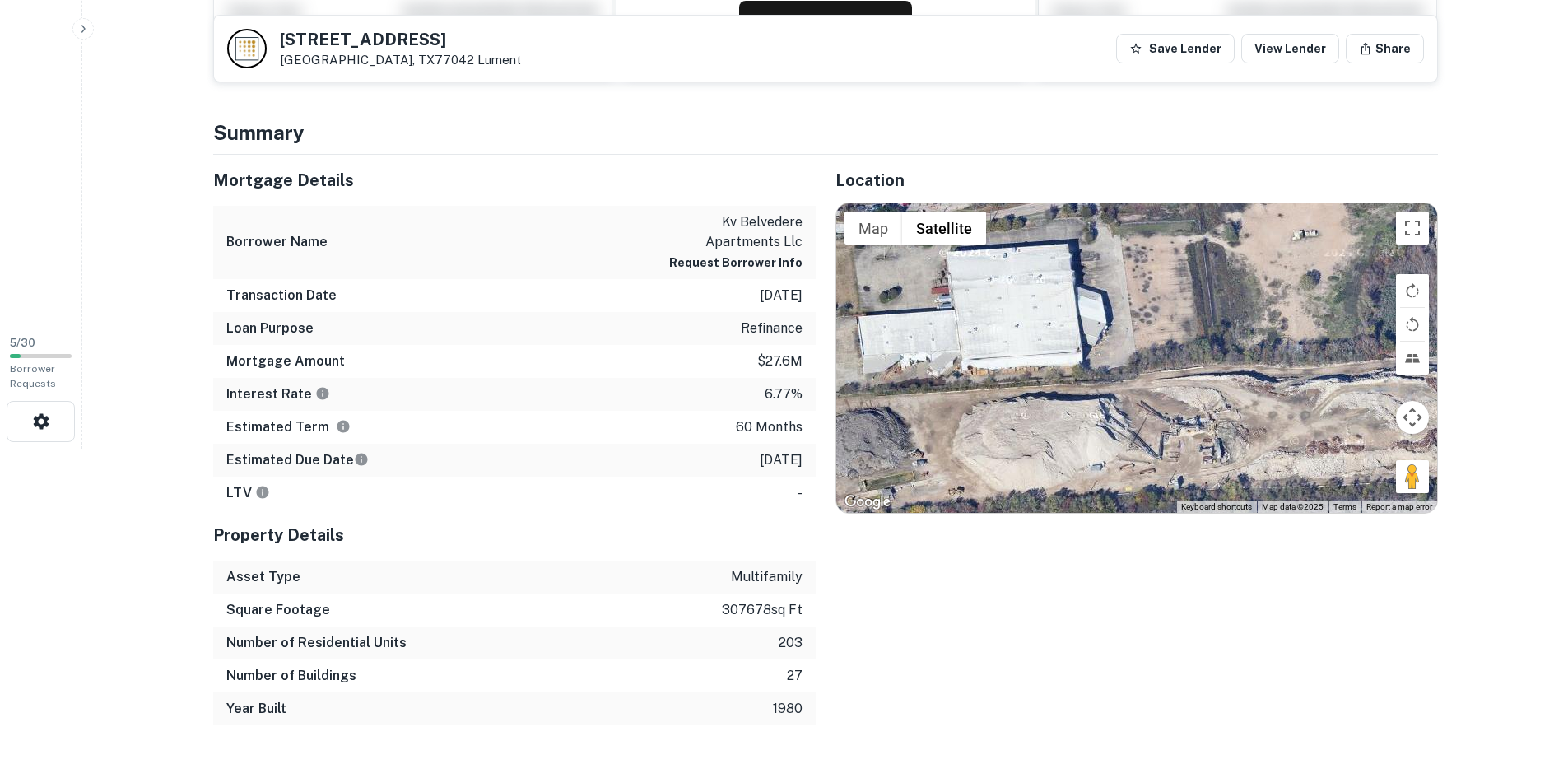
drag, startPoint x: 1278, startPoint y: 385, endPoint x: 1256, endPoint y: 315, distance: 73.4
click at [1238, 318] on div at bounding box center [1137, 357] width 601 height 309
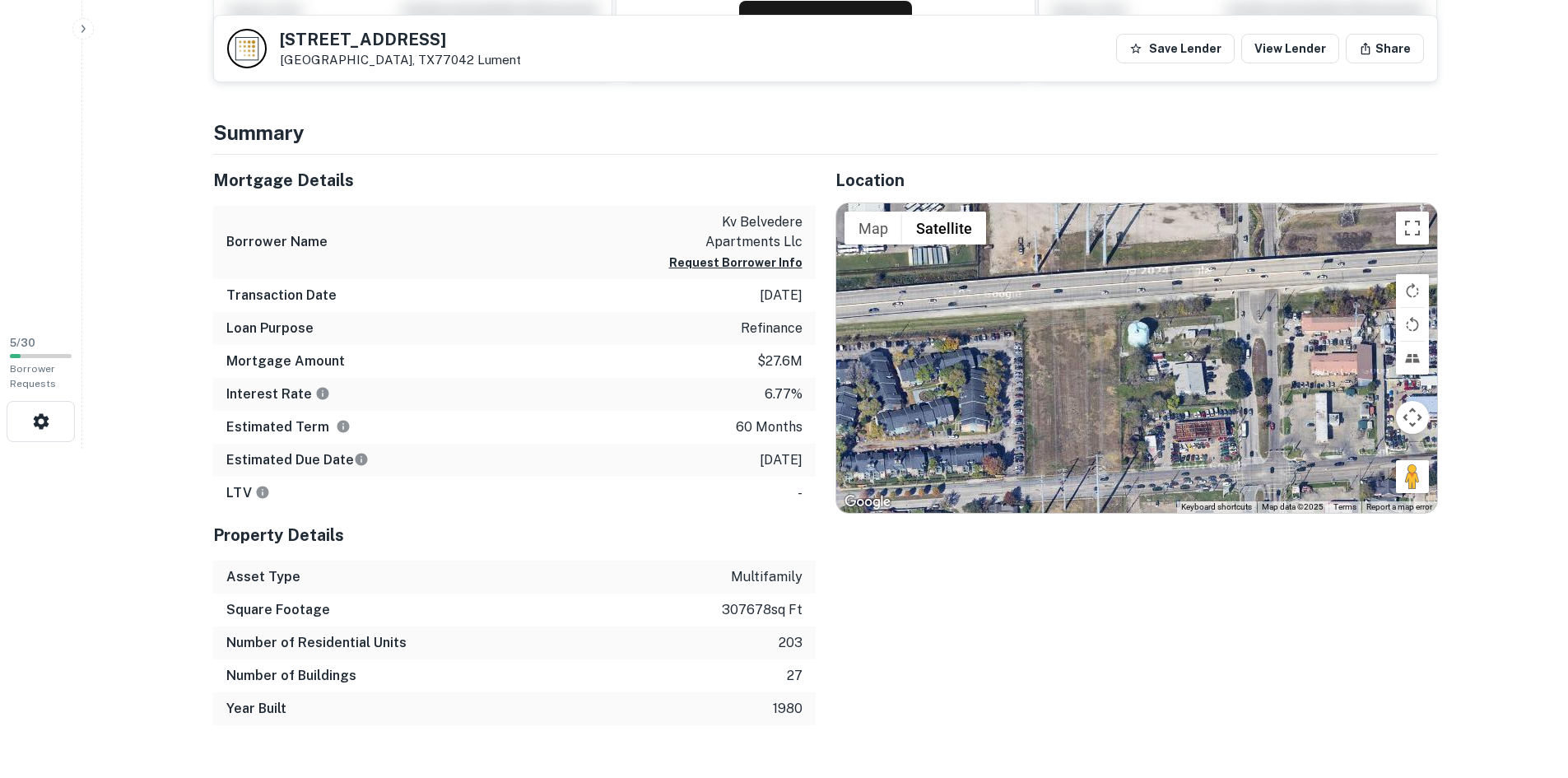
drag, startPoint x: 1255, startPoint y: 421, endPoint x: 1702, endPoint y: 335, distance: 455.2
click at [1568, 335] on html "Search Borrowers Contacts Saved 5 / 30 Borrower Requests Back to lender details…" at bounding box center [784, 60] width 1568 height 778
click at [1409, 413] on button "Map camera controls" at bounding box center [1412, 417] width 33 height 33
click at [1369, 447] on button "Zoom out" at bounding box center [1372, 458] width 33 height 33
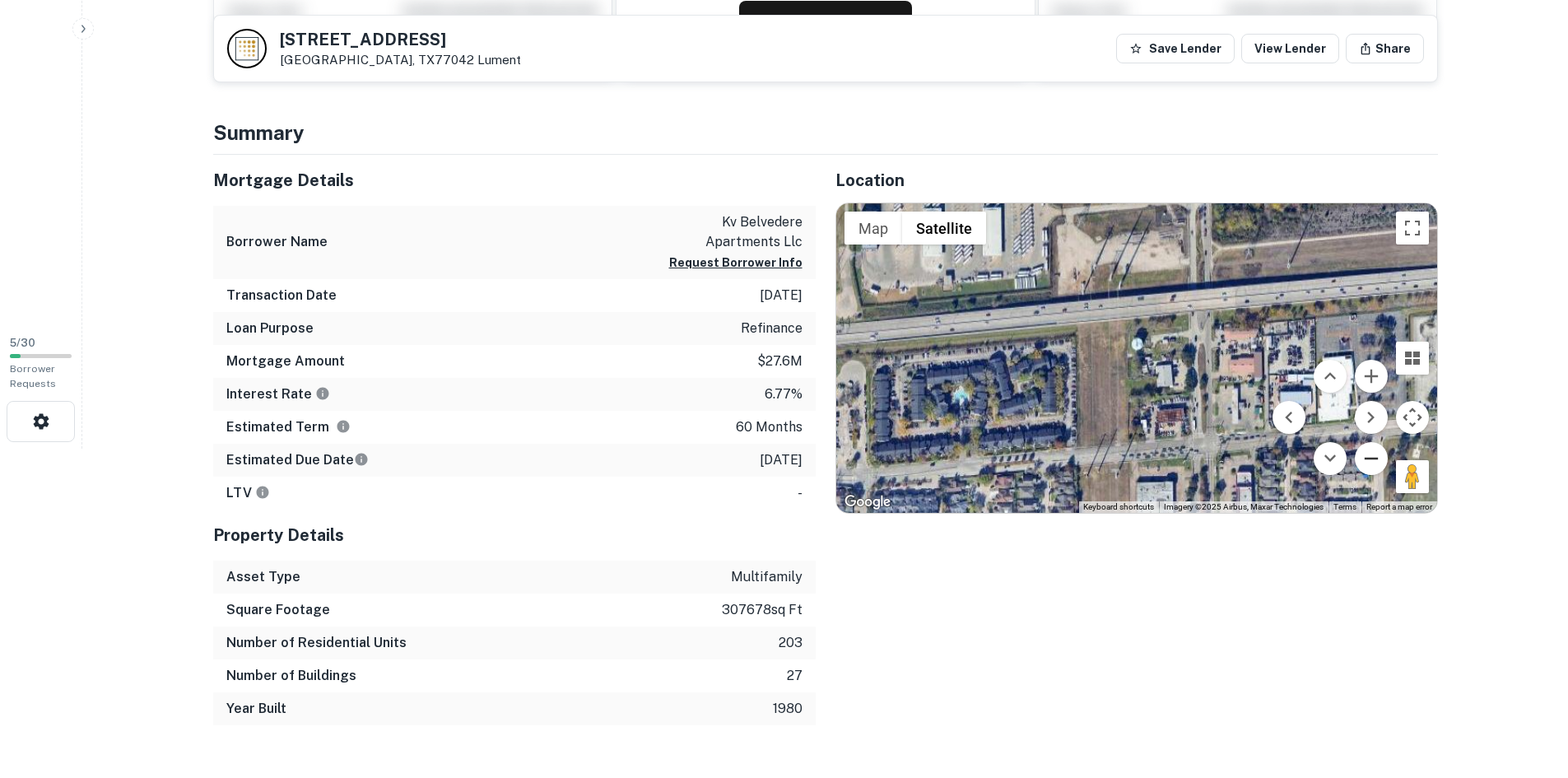
click at [1369, 447] on button "Zoom out" at bounding box center [1372, 458] width 33 height 33
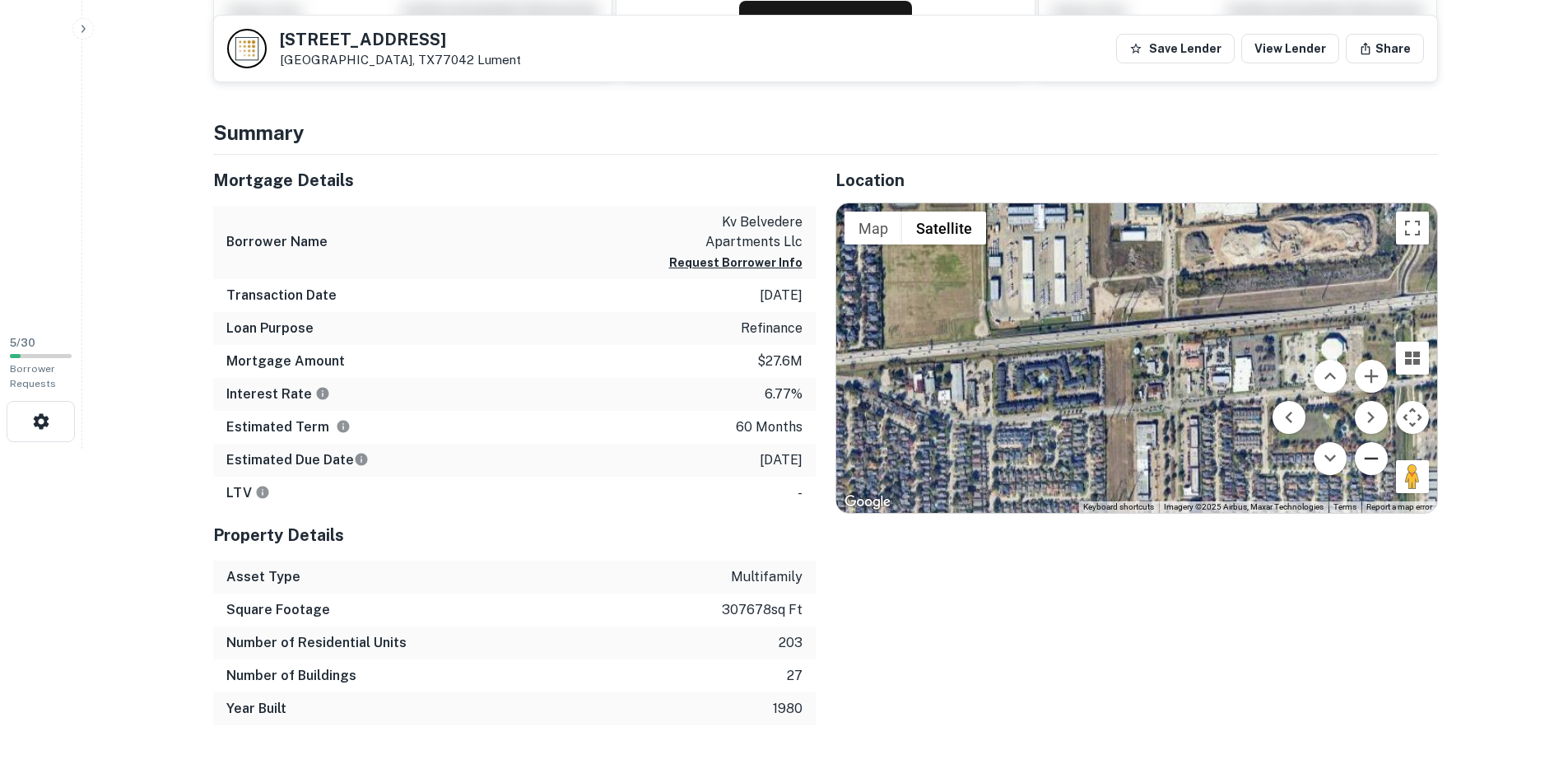
click at [1369, 447] on button "Zoom out" at bounding box center [1372, 458] width 33 height 33
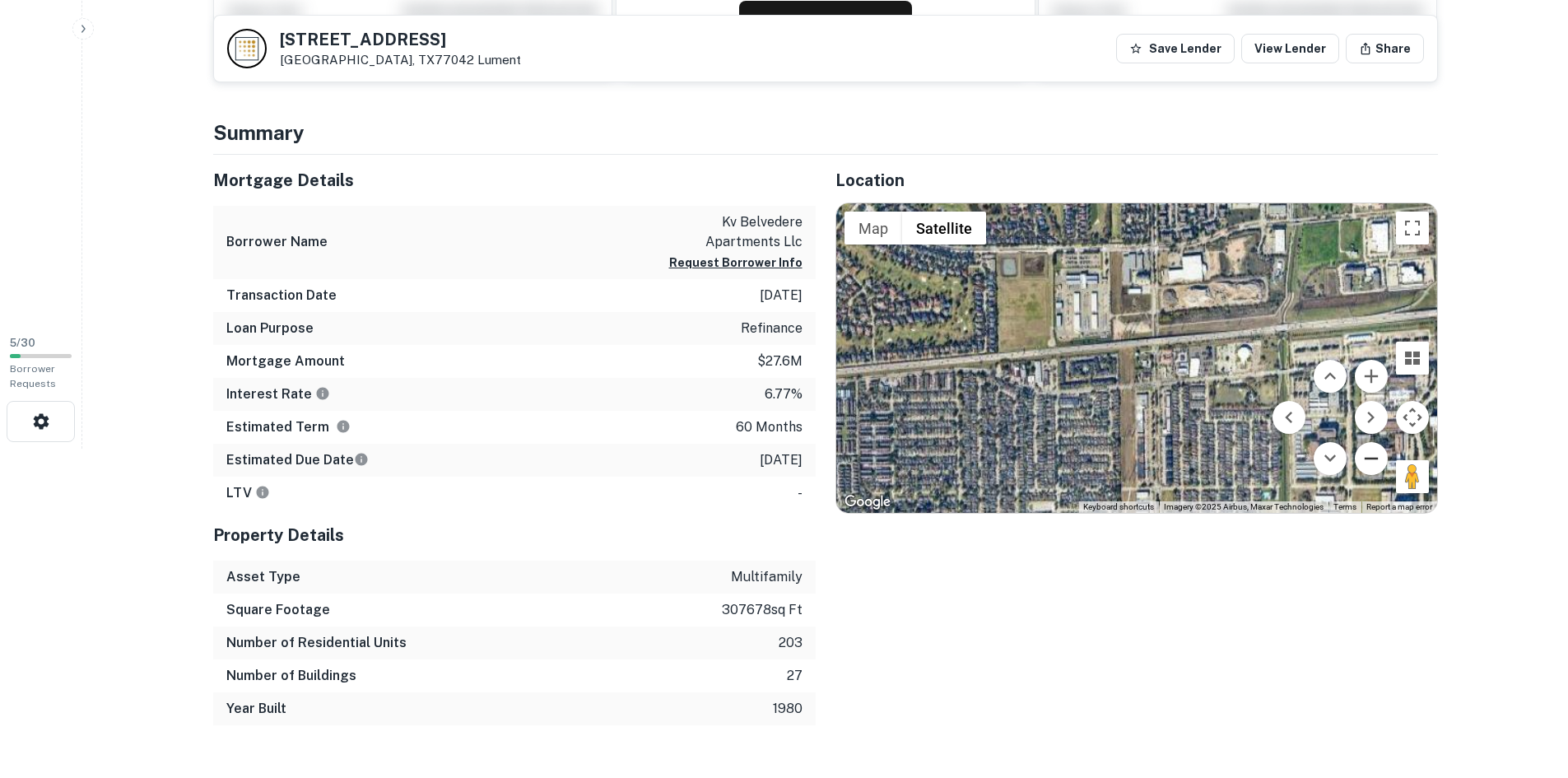
click at [1369, 447] on button "Zoom out" at bounding box center [1372, 458] width 33 height 33
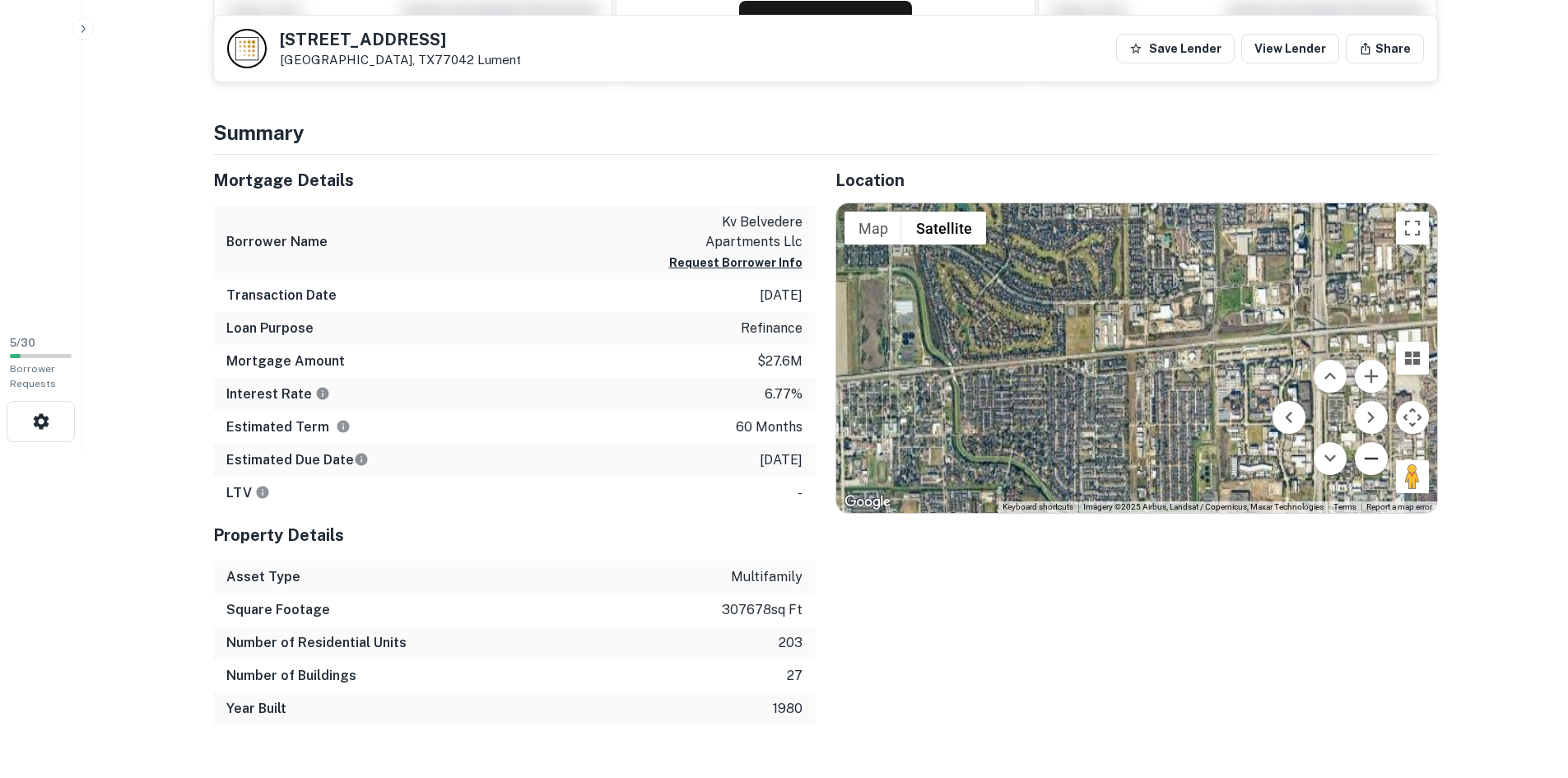
click at [1369, 447] on button "Zoom out" at bounding box center [1372, 458] width 33 height 33
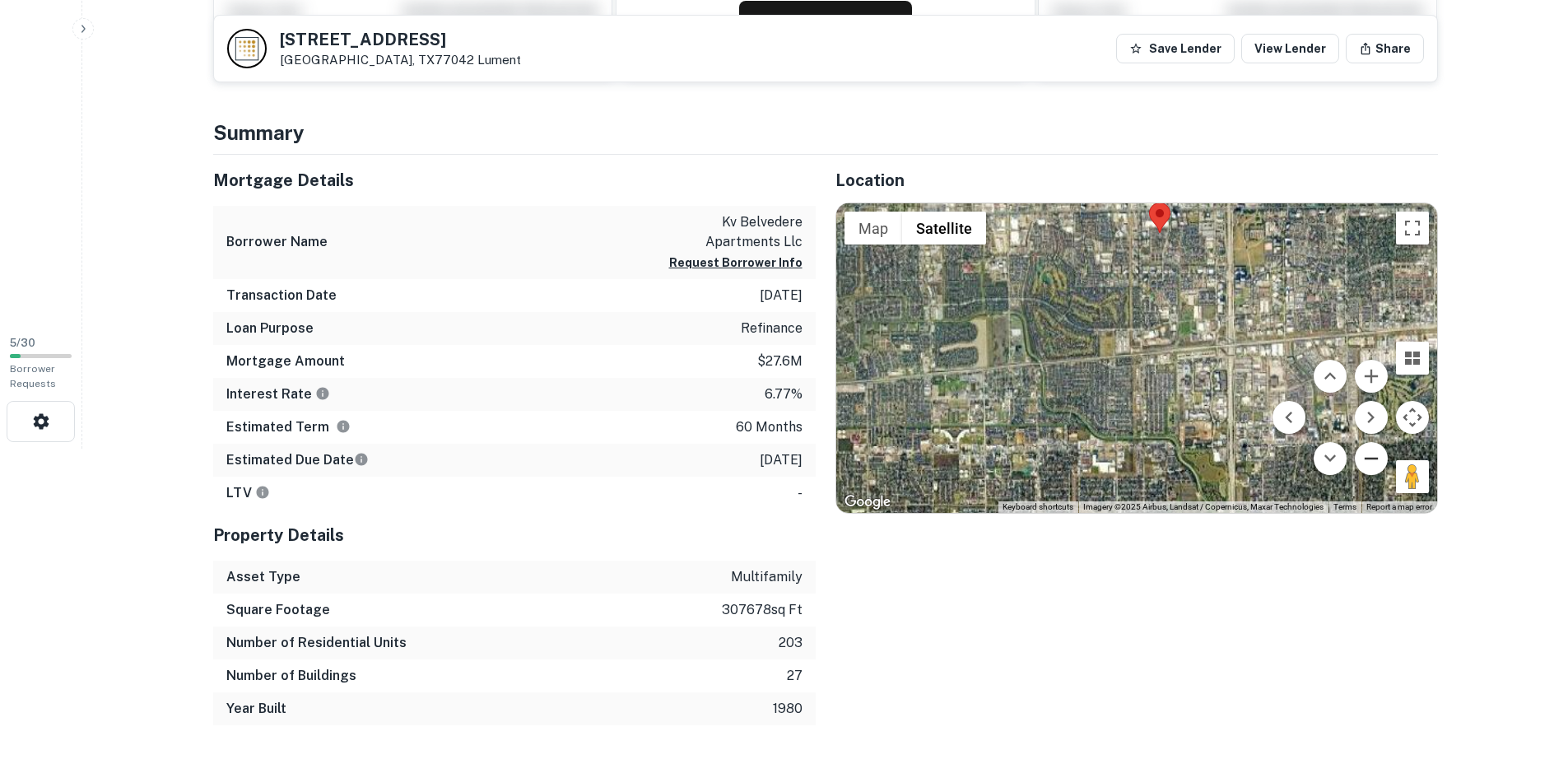
click at [1369, 447] on button "Zoom out" at bounding box center [1372, 458] width 33 height 33
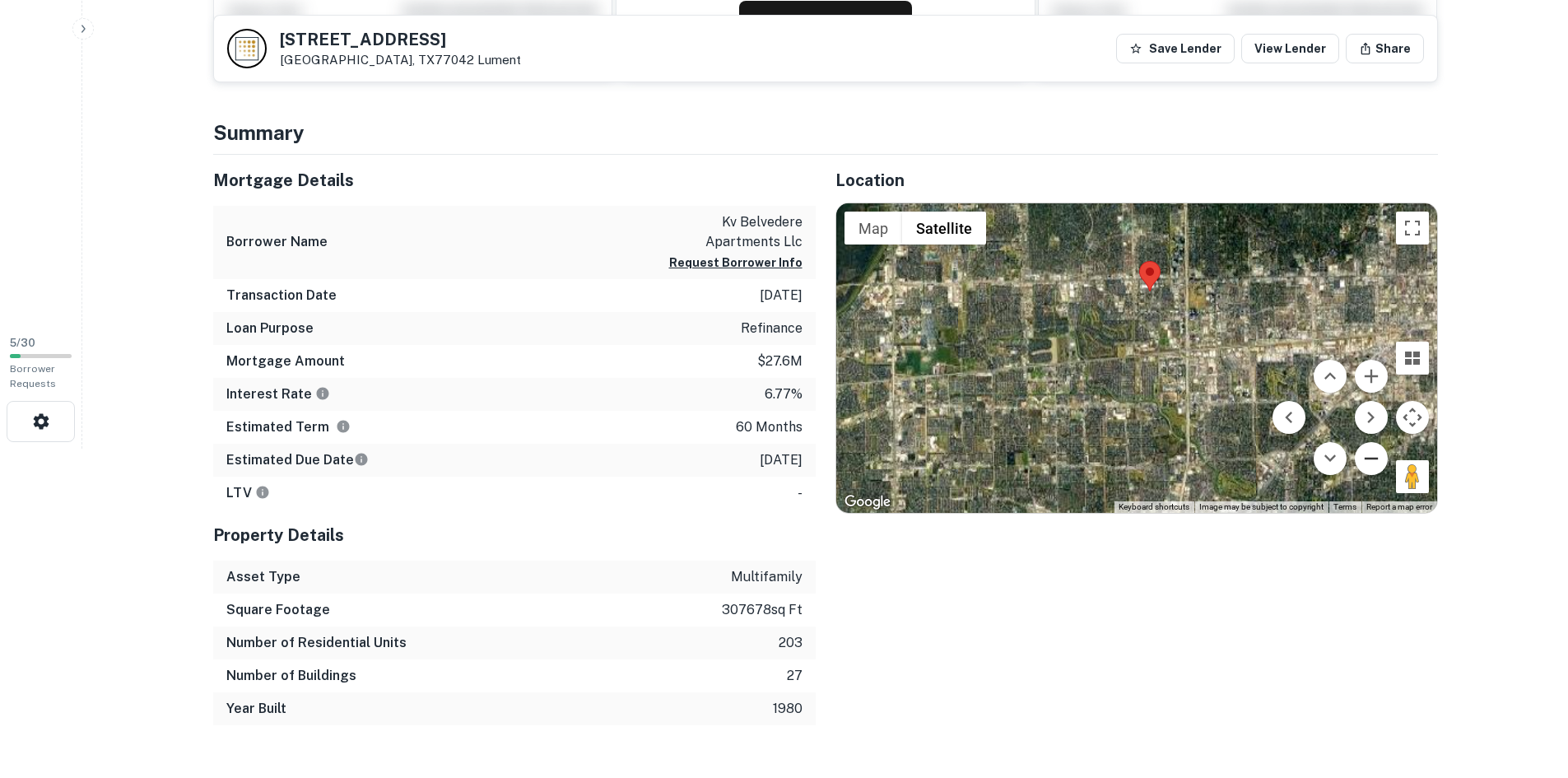
click at [1369, 447] on button "Zoom out" at bounding box center [1372, 458] width 33 height 33
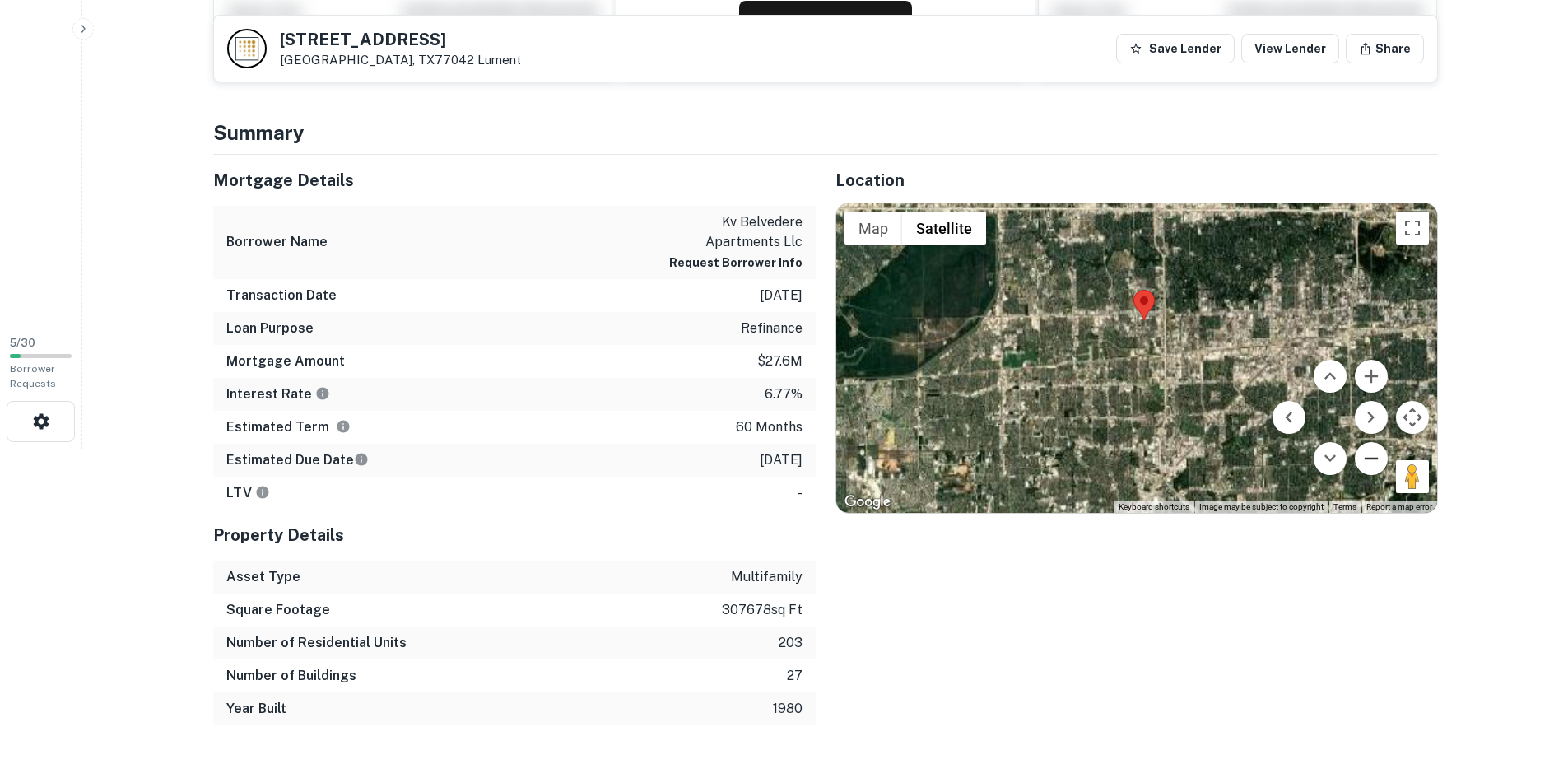
click at [1369, 447] on button "Zoom out" at bounding box center [1372, 458] width 33 height 33
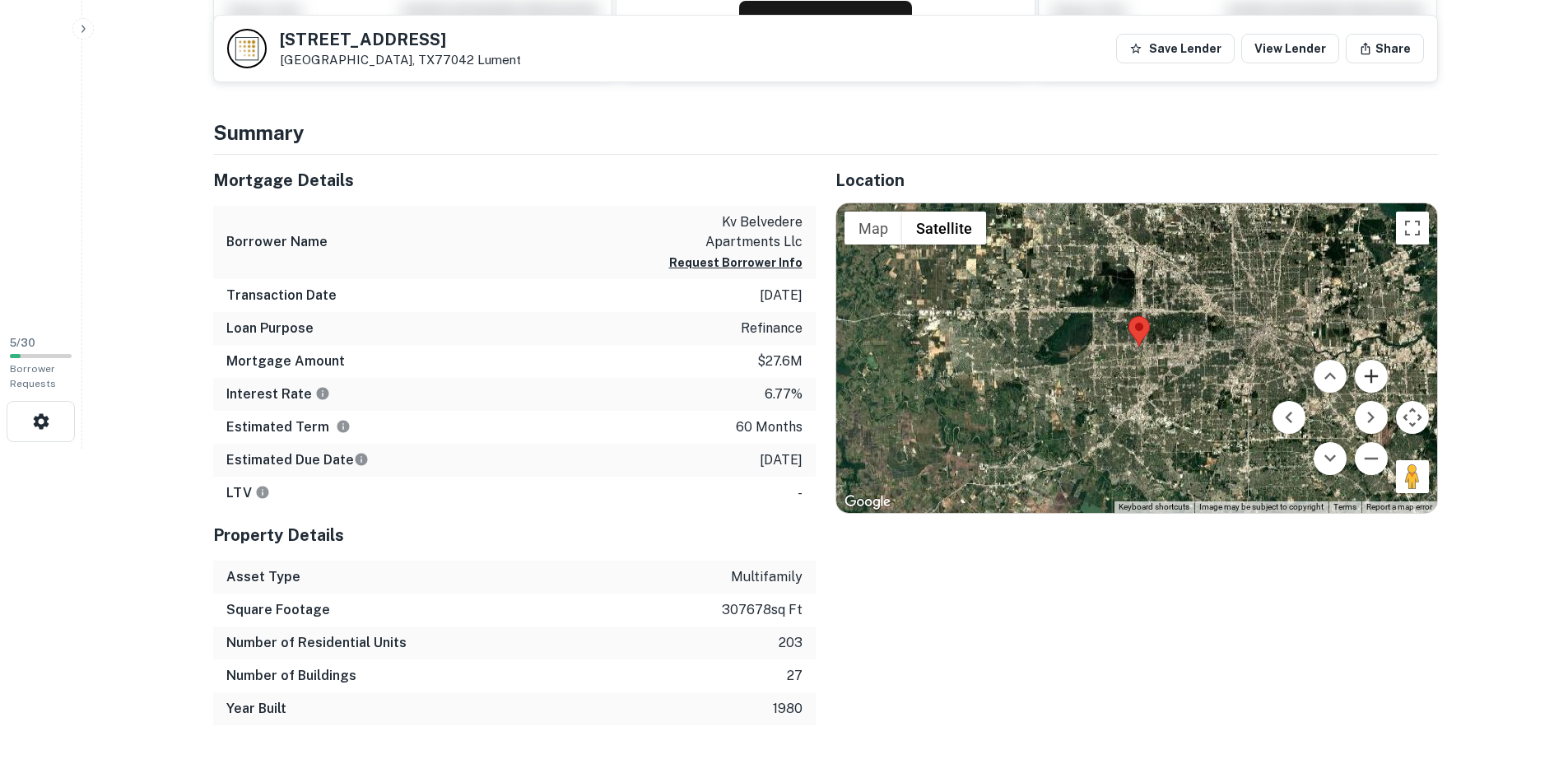
click at [1380, 378] on button "Zoom in" at bounding box center [1372, 376] width 33 height 33
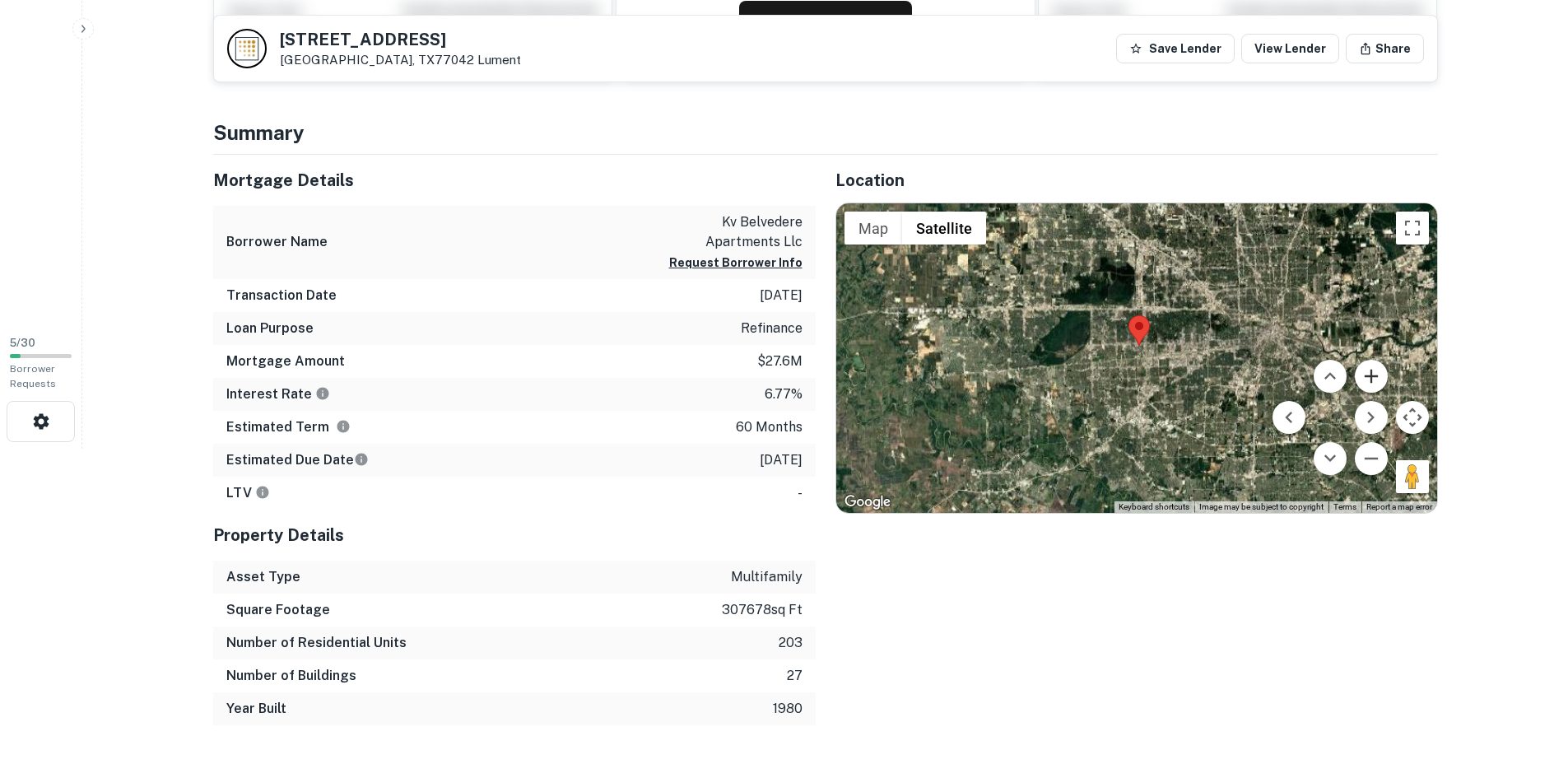
click at [1380, 378] on button "Zoom in" at bounding box center [1372, 376] width 33 height 33
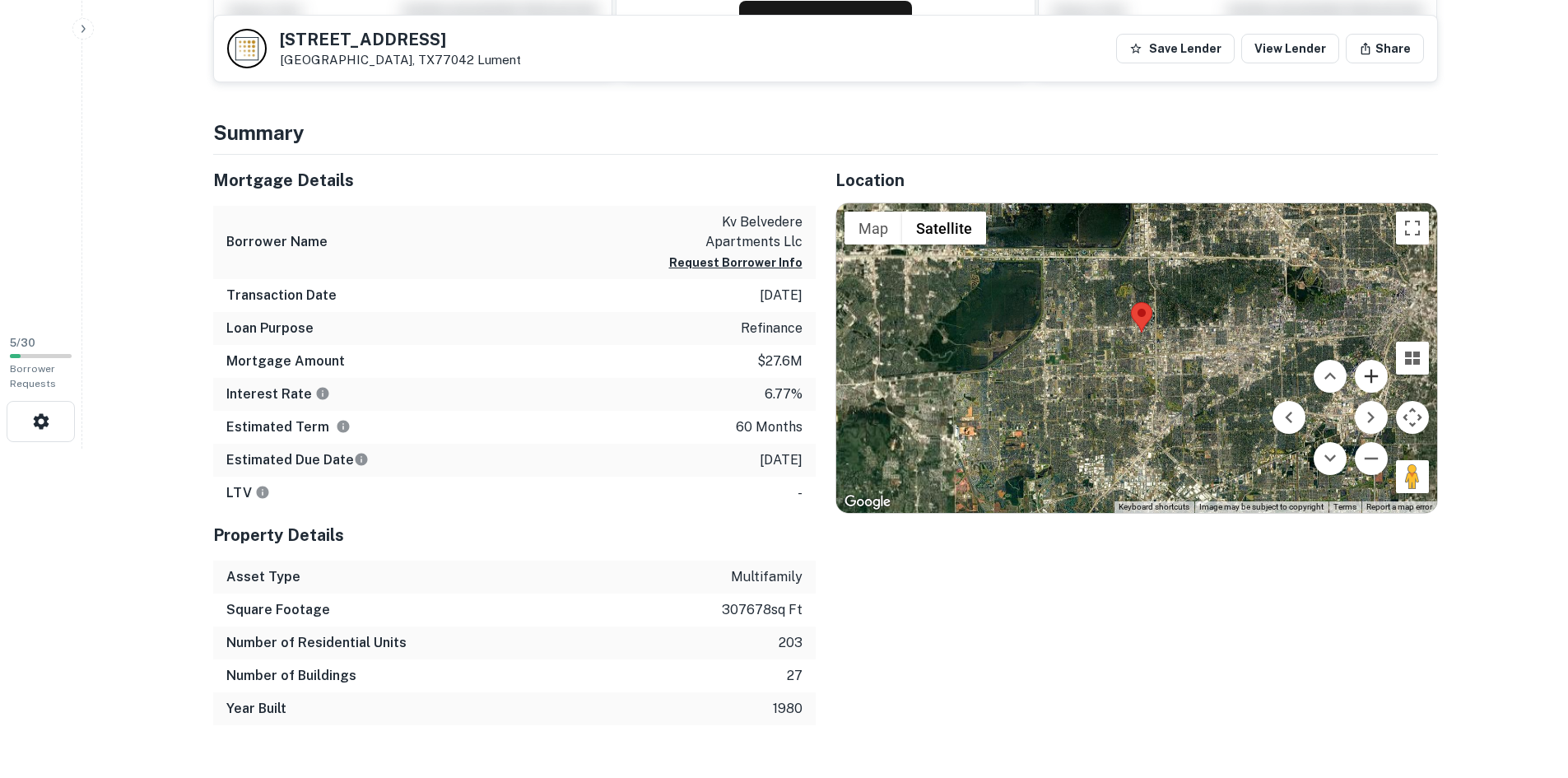
click at [1380, 378] on button "Zoom in" at bounding box center [1372, 376] width 33 height 33
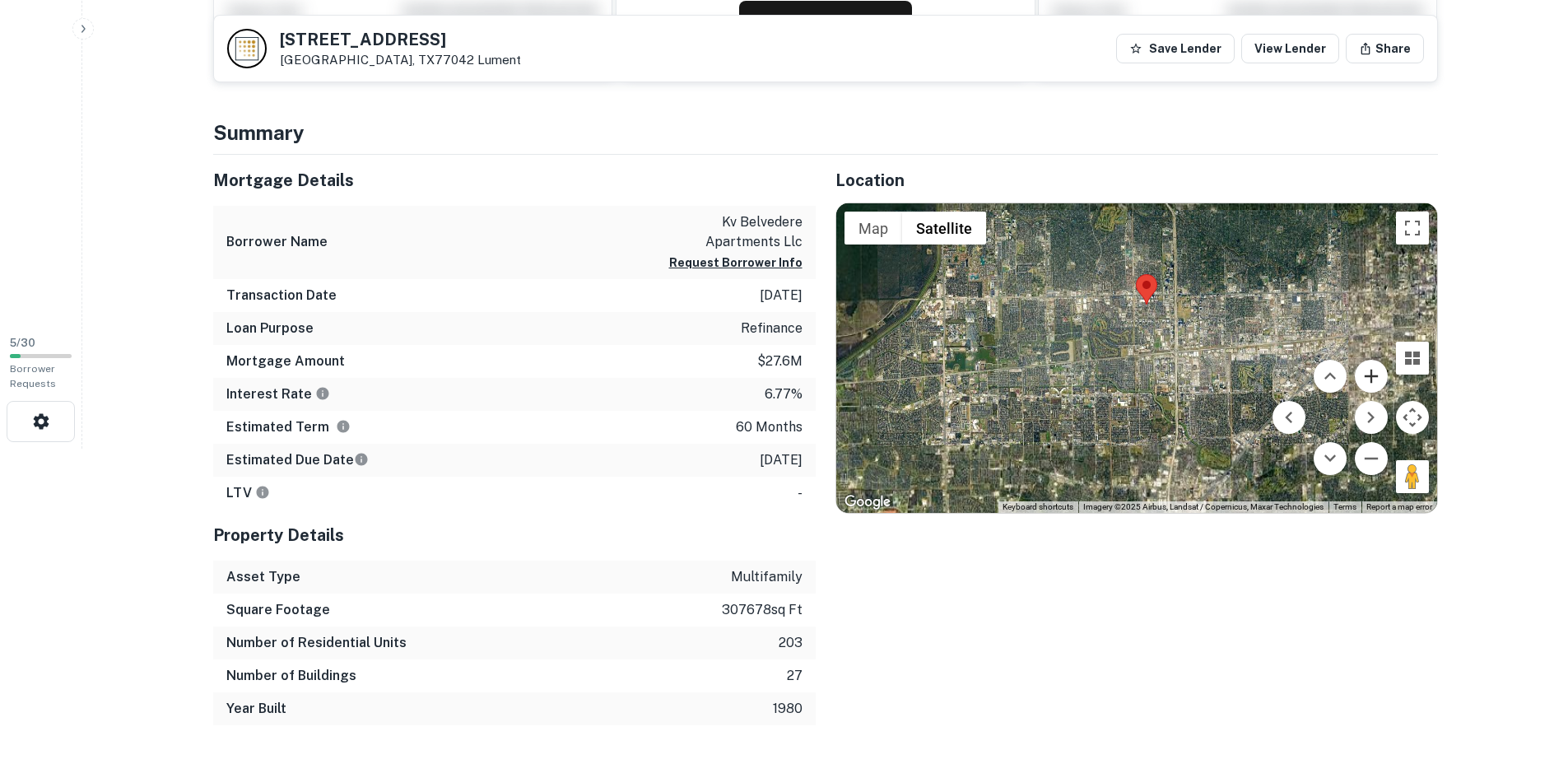
click at [1380, 378] on button "Zoom in" at bounding box center [1372, 376] width 33 height 33
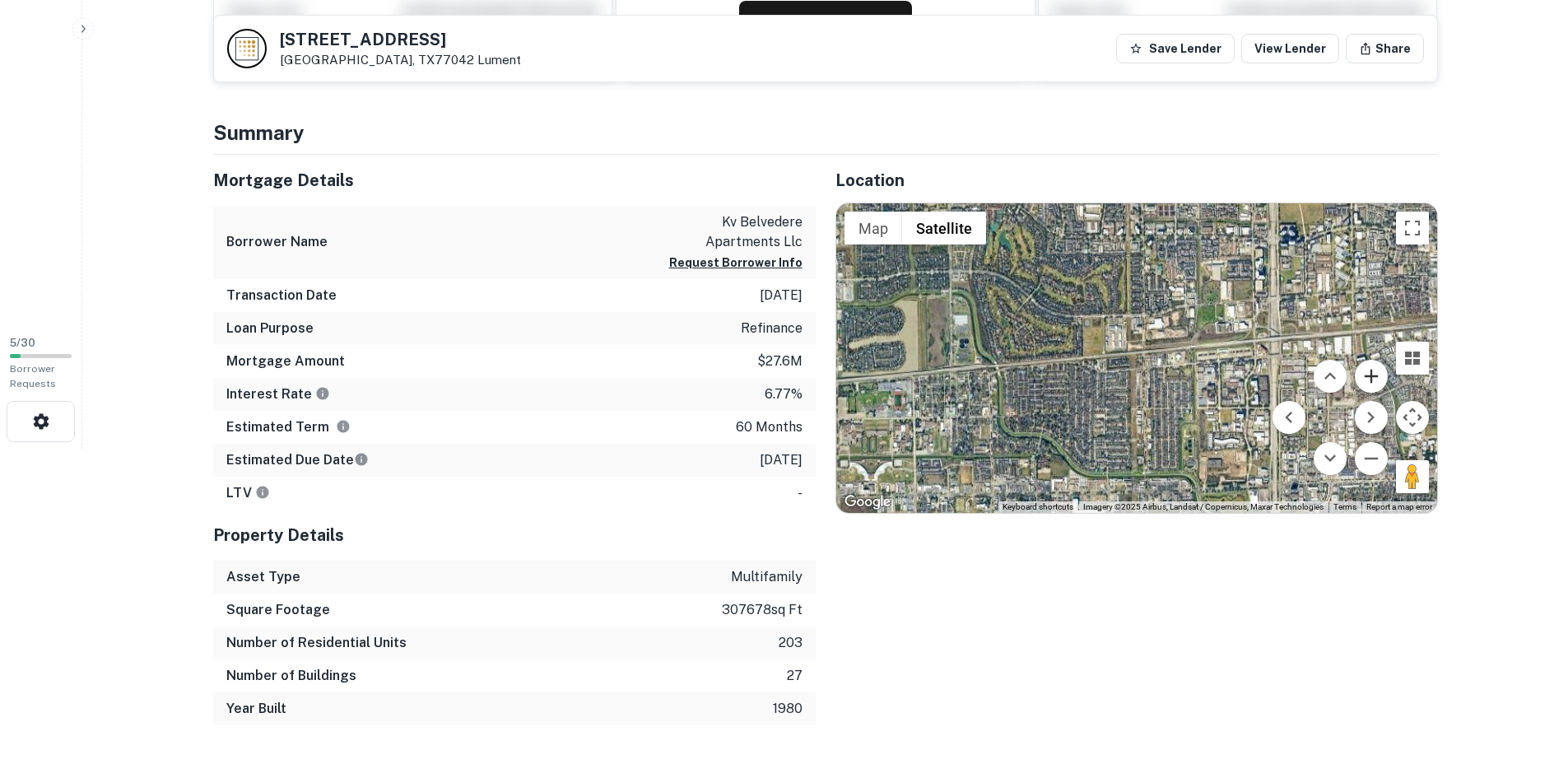
click at [1380, 369] on button "Zoom in" at bounding box center [1372, 376] width 33 height 33
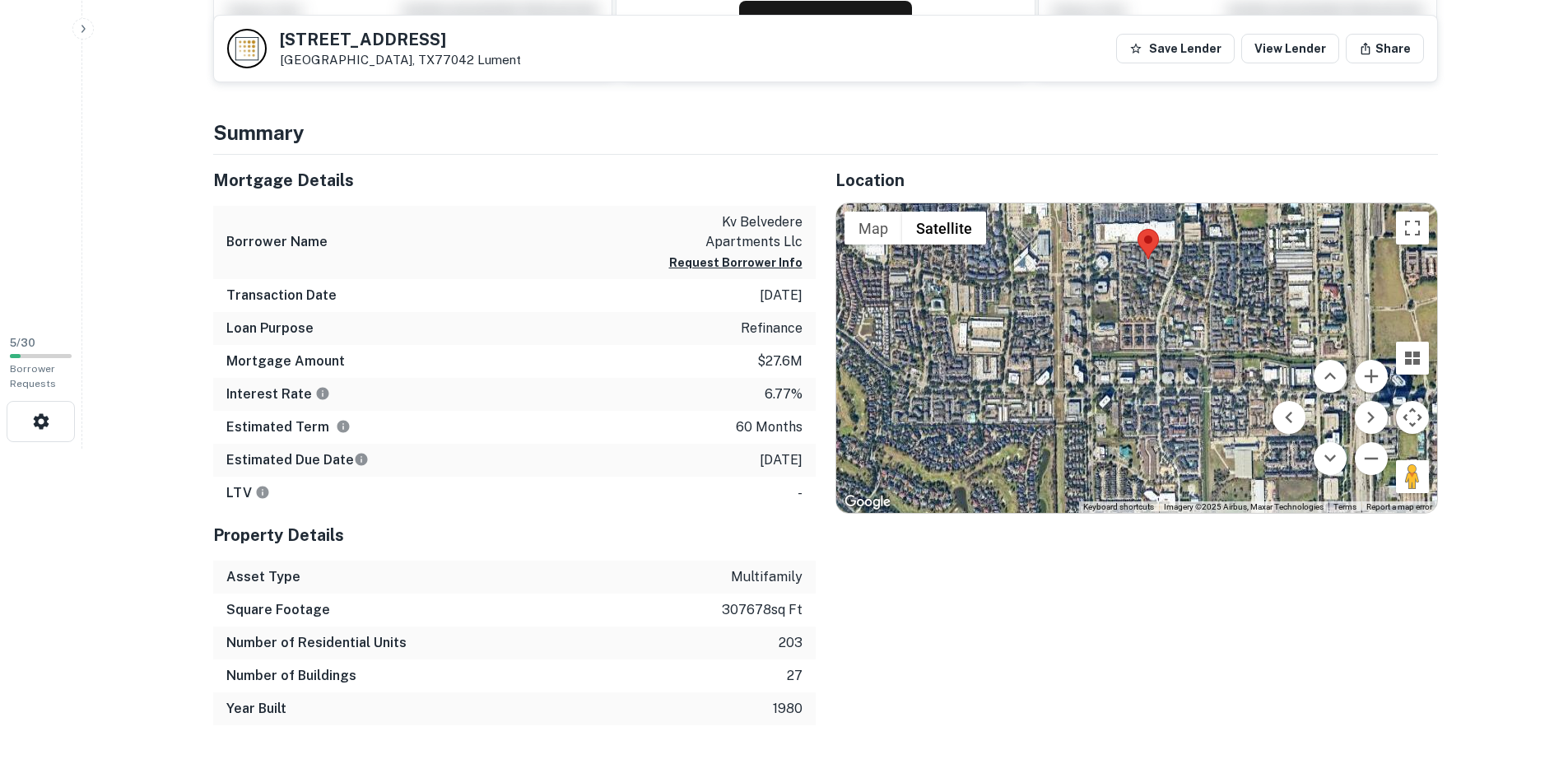
drag, startPoint x: 1223, startPoint y: 282, endPoint x: 1165, endPoint y: 567, distance: 290.8
click at [1165, 567] on div "Location ← Move left → Move right ↑ Move up ↓ Move down + Zoom in - Zoom out Ho…" at bounding box center [1127, 440] width 622 height 570
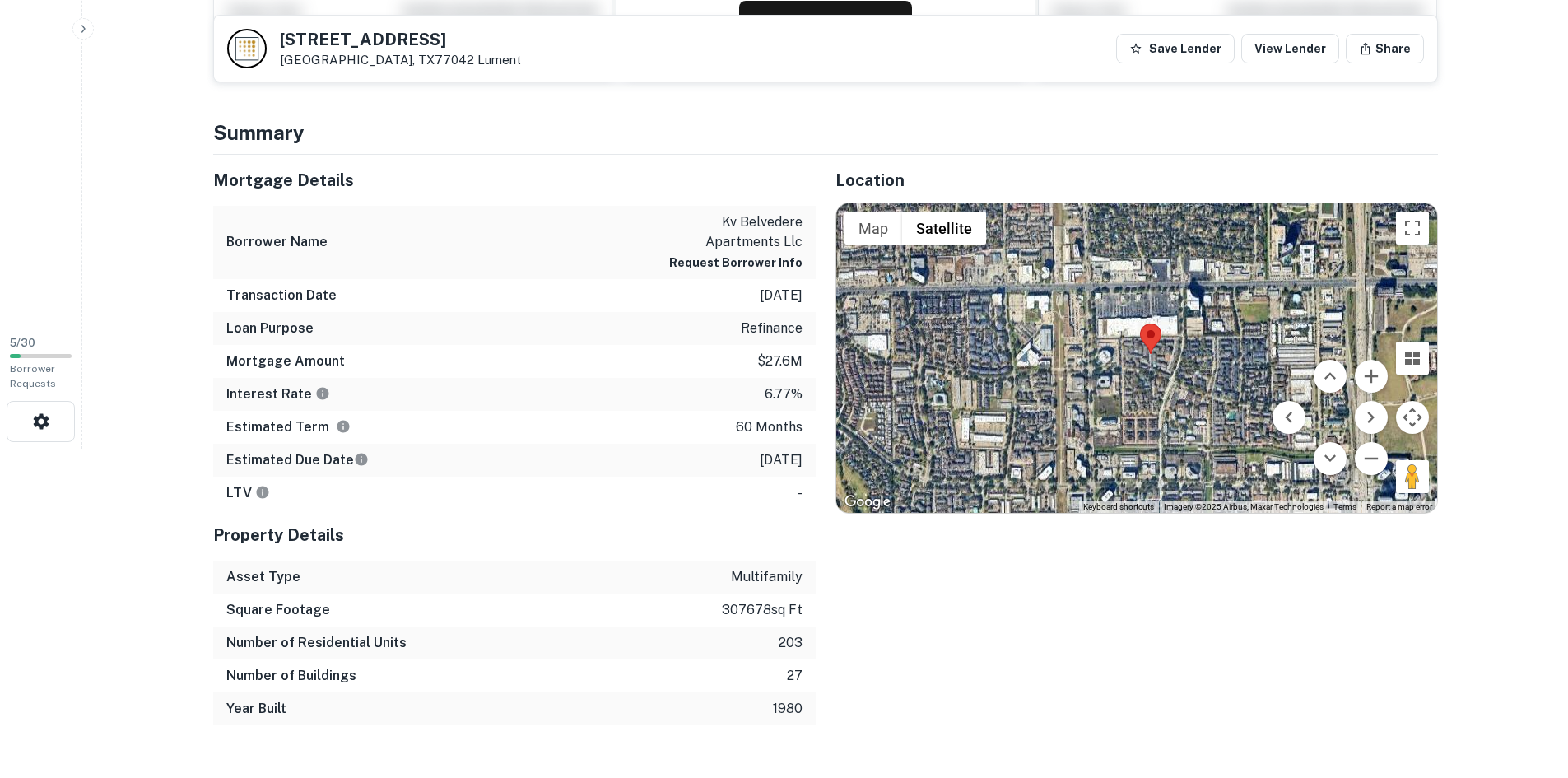
drag, startPoint x: 1192, startPoint y: 396, endPoint x: 1192, endPoint y: 437, distance: 41.0
click at [1192, 437] on div at bounding box center [1137, 357] width 601 height 309
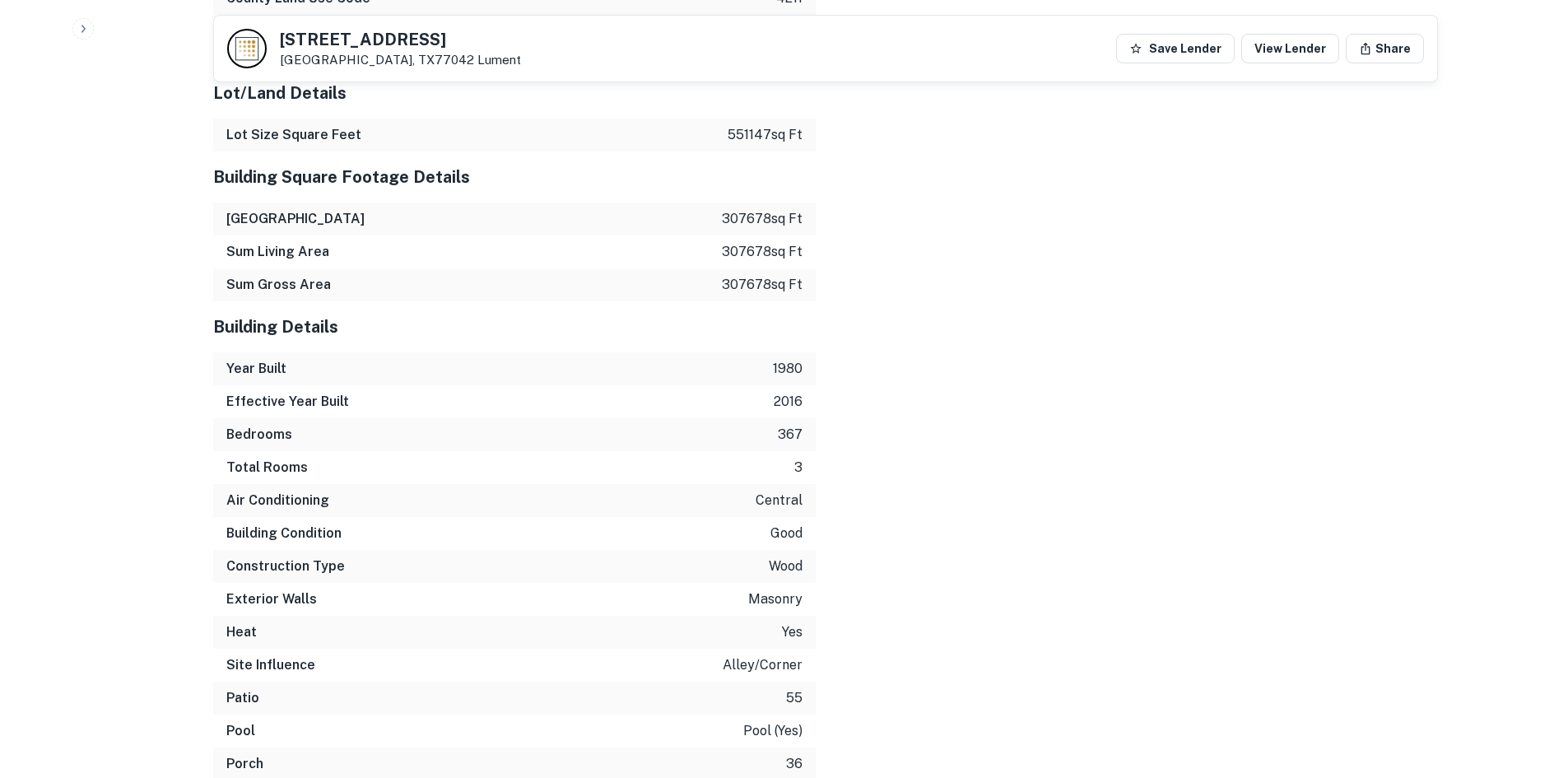
scroll to position [1793, 0]
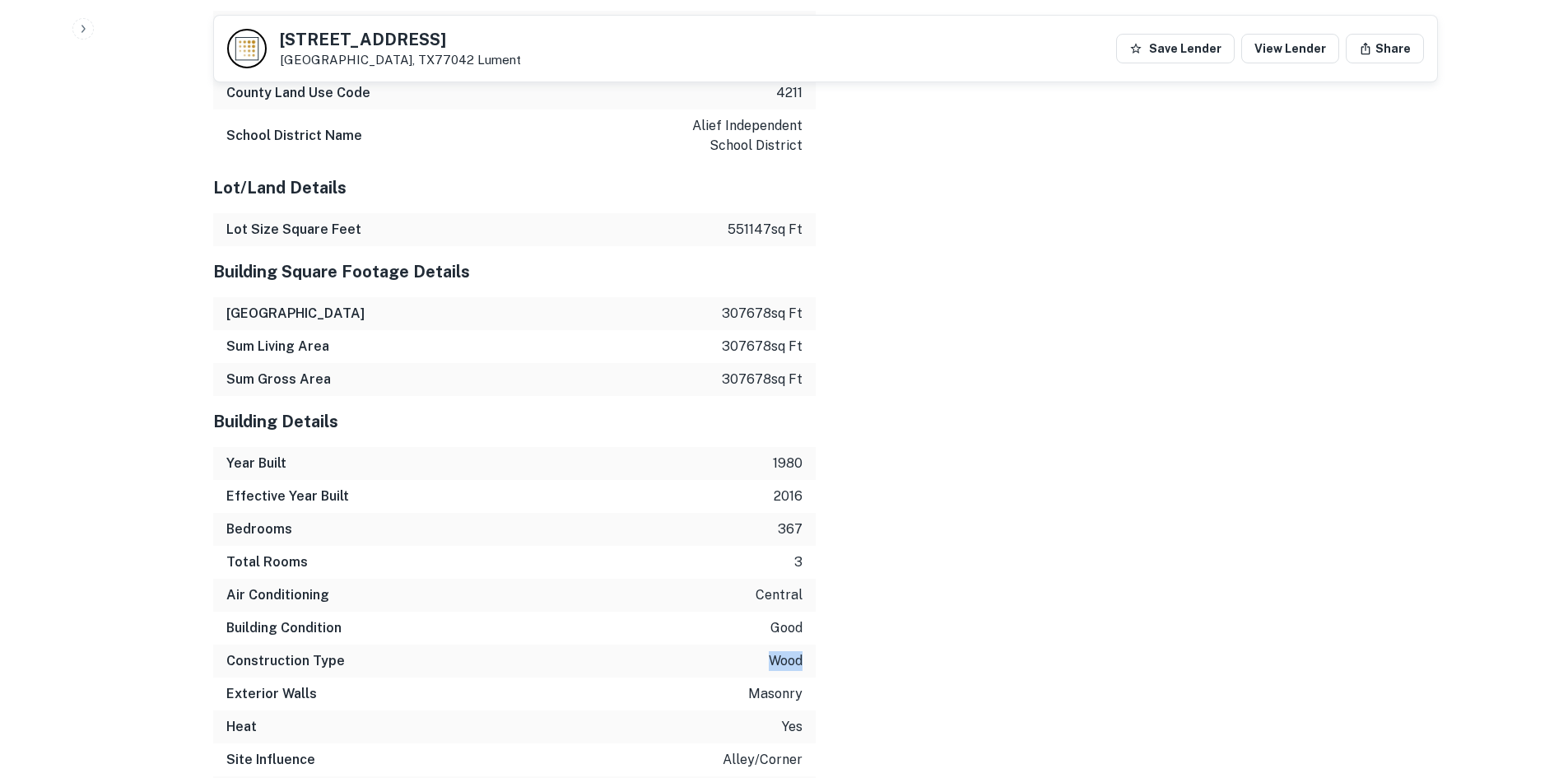
drag, startPoint x: 772, startPoint y: 652, endPoint x: 835, endPoint y: 653, distance: 63.0
click at [835, 653] on div "Mortgage Details Borrower Name kv belvedere apartments llc Request Borrower Inf…" at bounding box center [816, 323] width 1245 height 1943
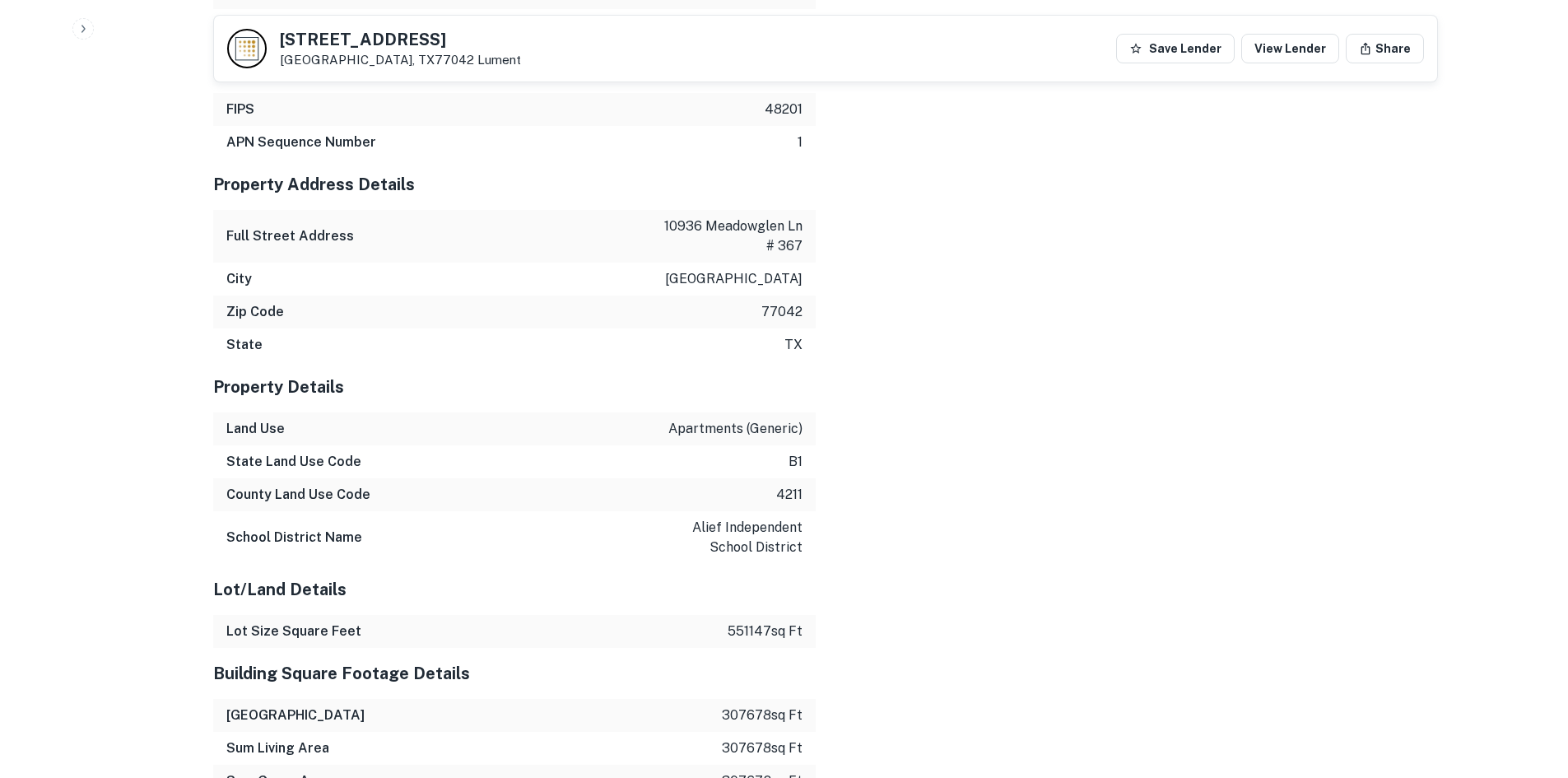
click at [879, 678] on div "Mortgage Details Borrower Name kv belvedere apartments llc Request Borrower Inf…" at bounding box center [816, 724] width 1245 height 1943
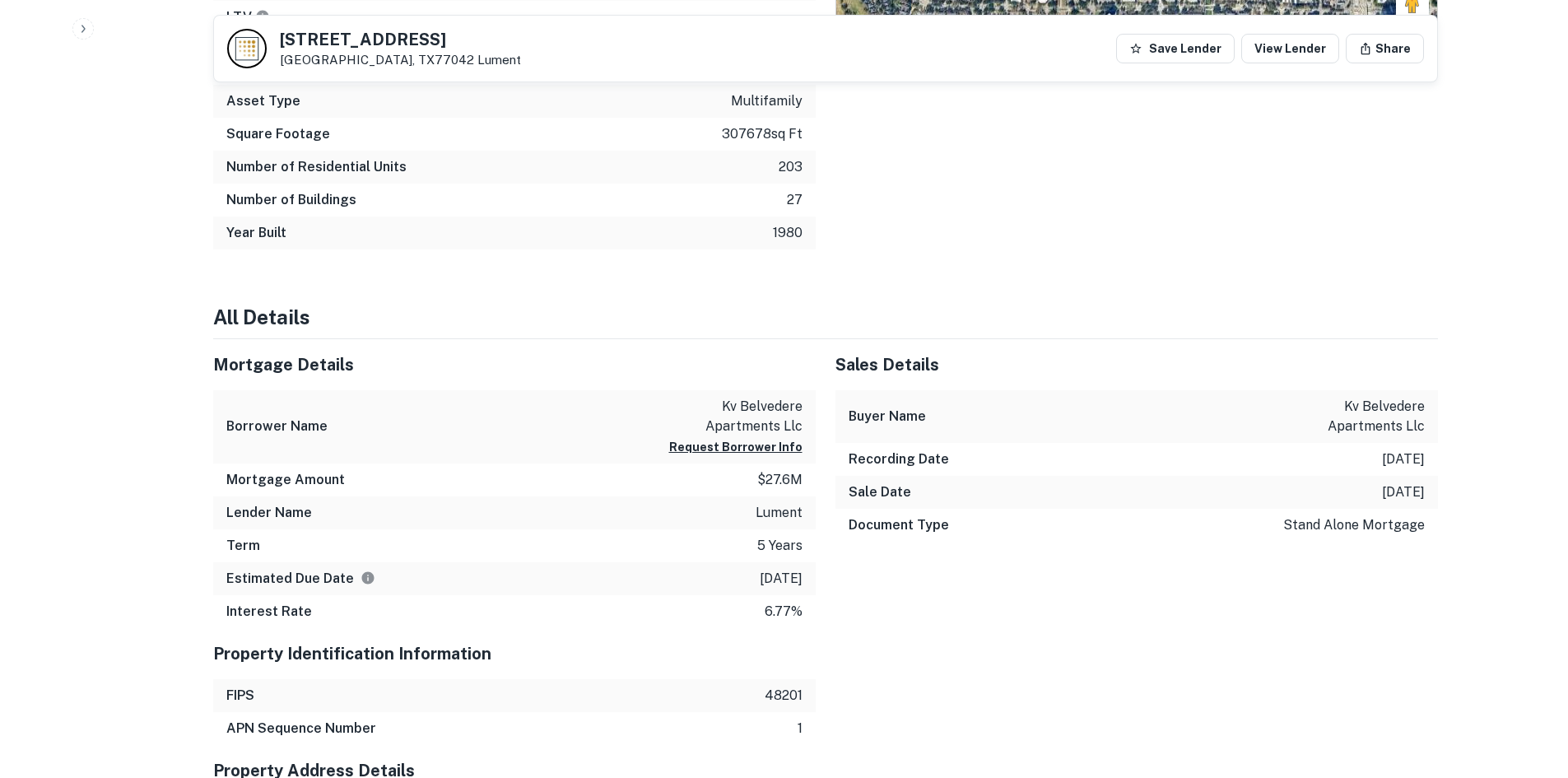
click at [1198, 574] on div "Sales Details Buyer Name kv belvedere apartments llc Recording Date 7/27/2025 S…" at bounding box center [1127, 483] width 622 height 288
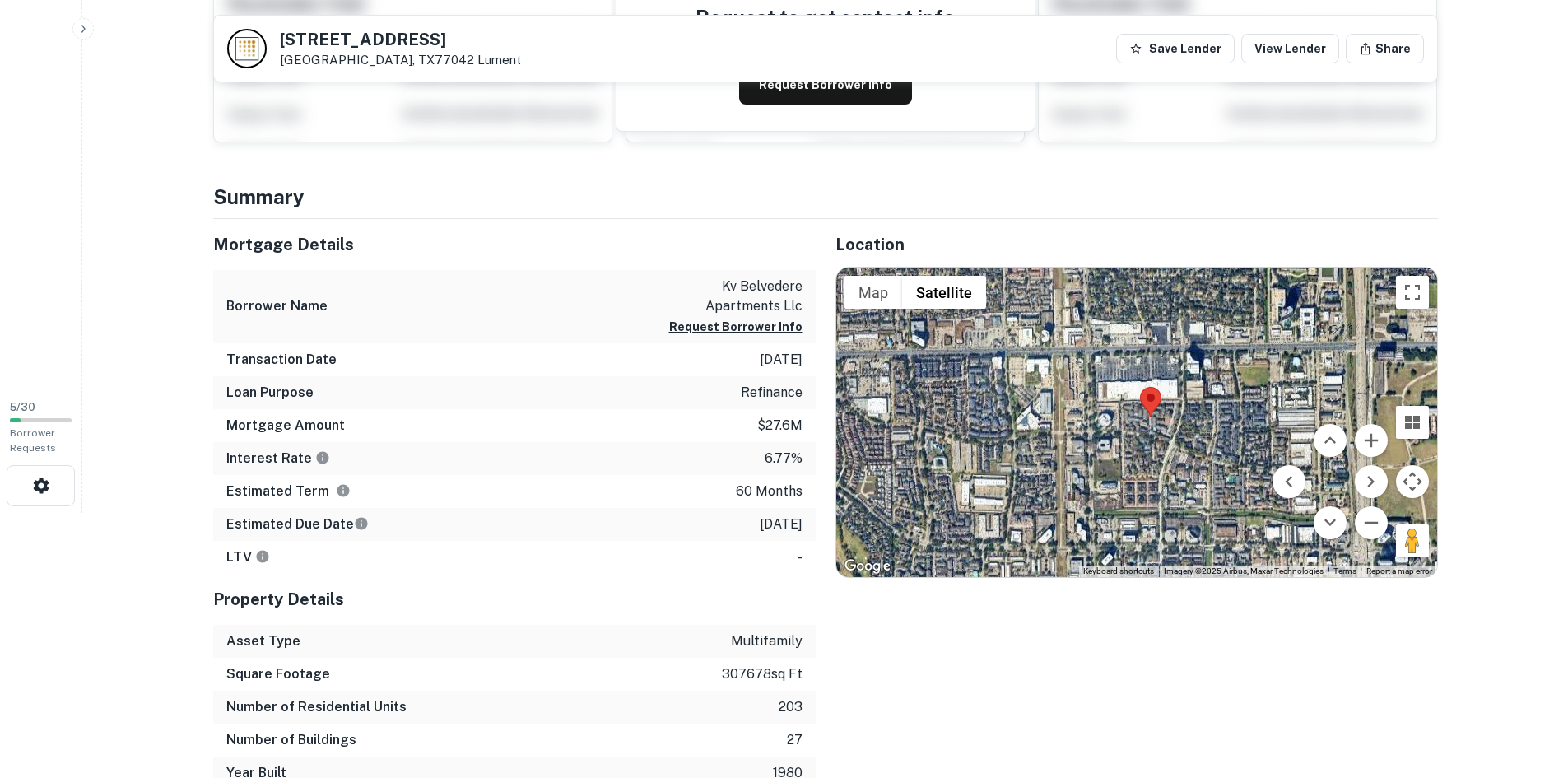
drag, startPoint x: 1173, startPoint y: 583, endPoint x: 1156, endPoint y: 577, distance: 18.0
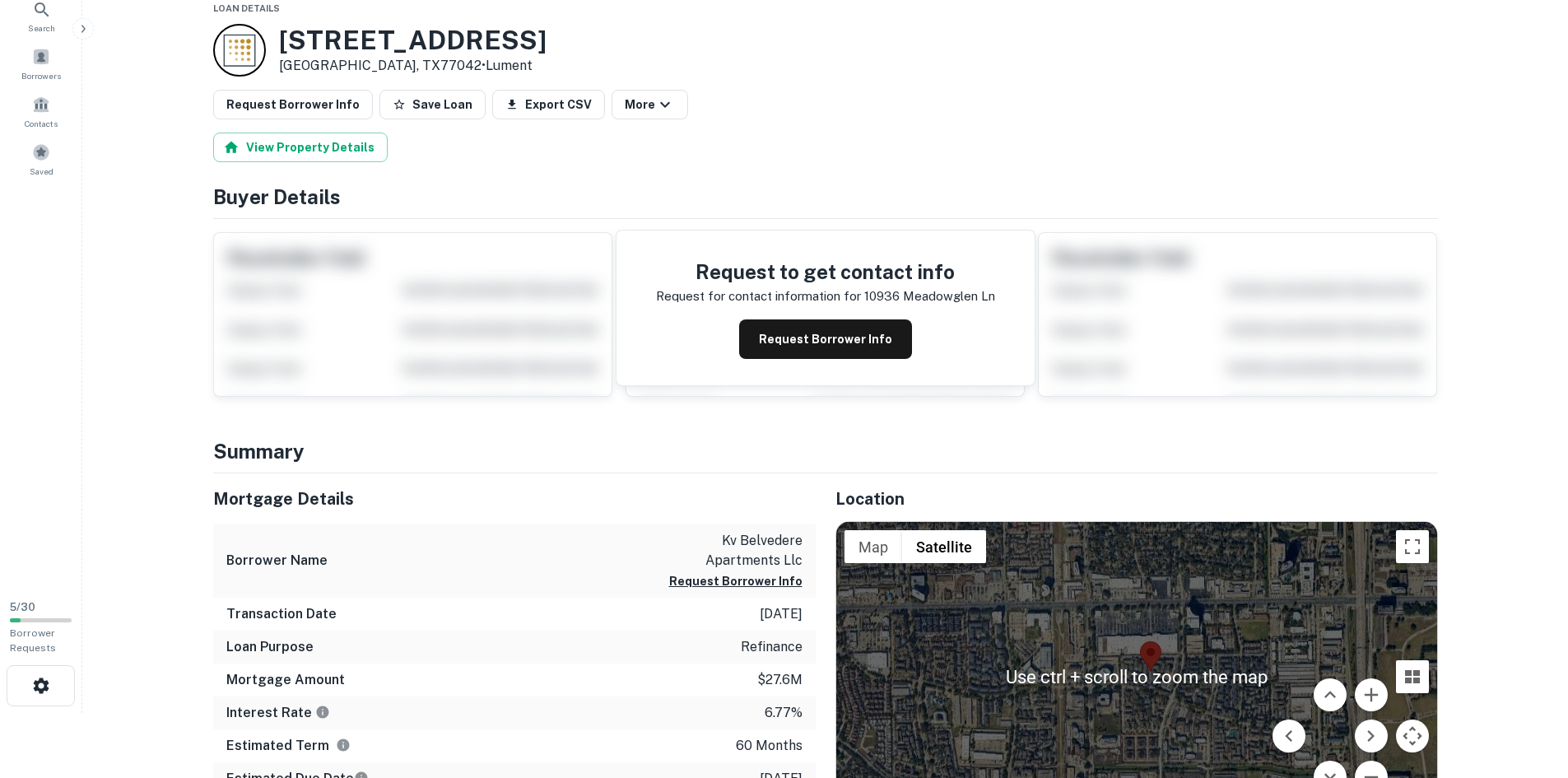
scroll to position [0, 0]
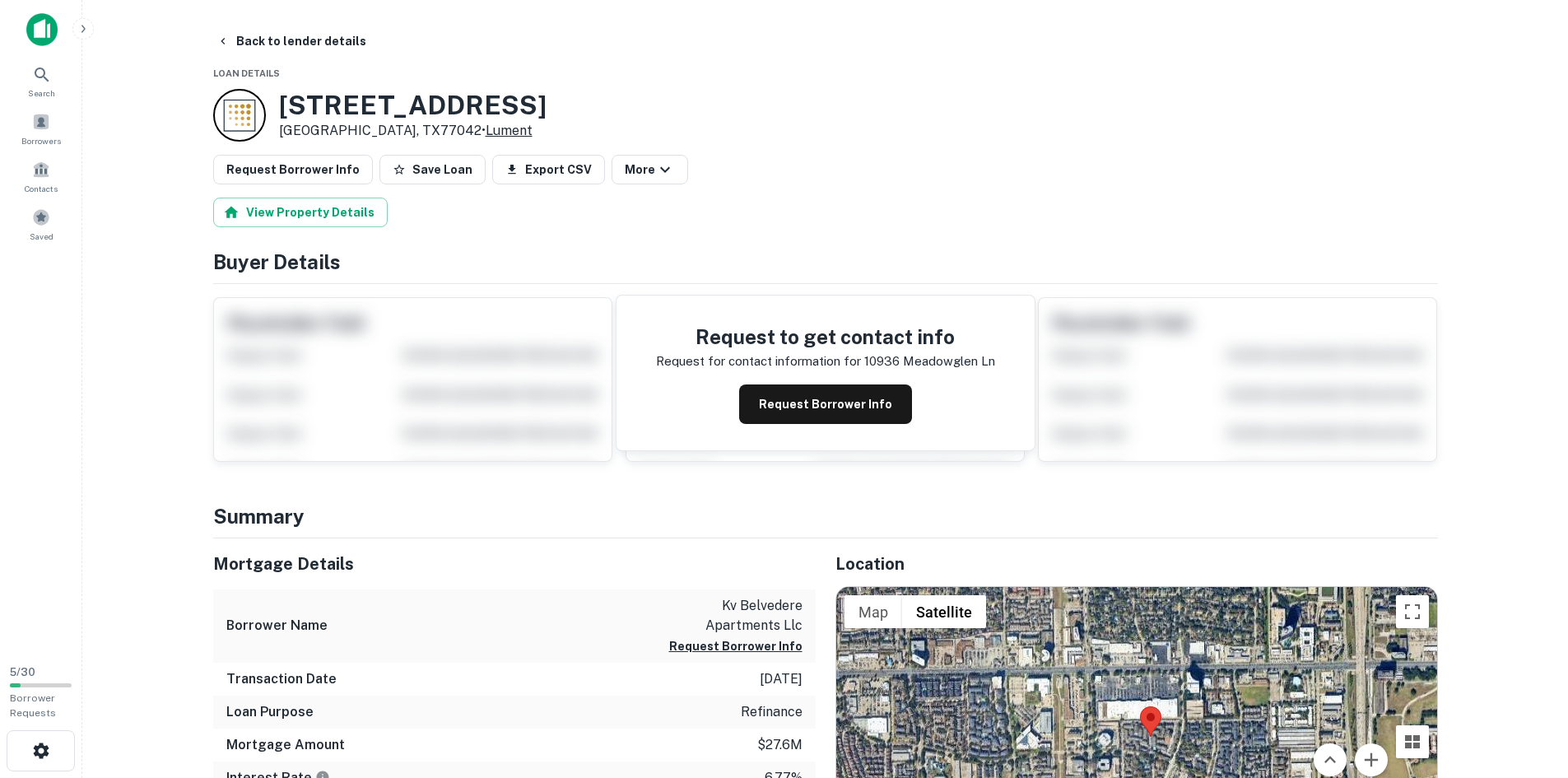
click at [486, 132] on link "Lument" at bounding box center [510, 130] width 47 height 16
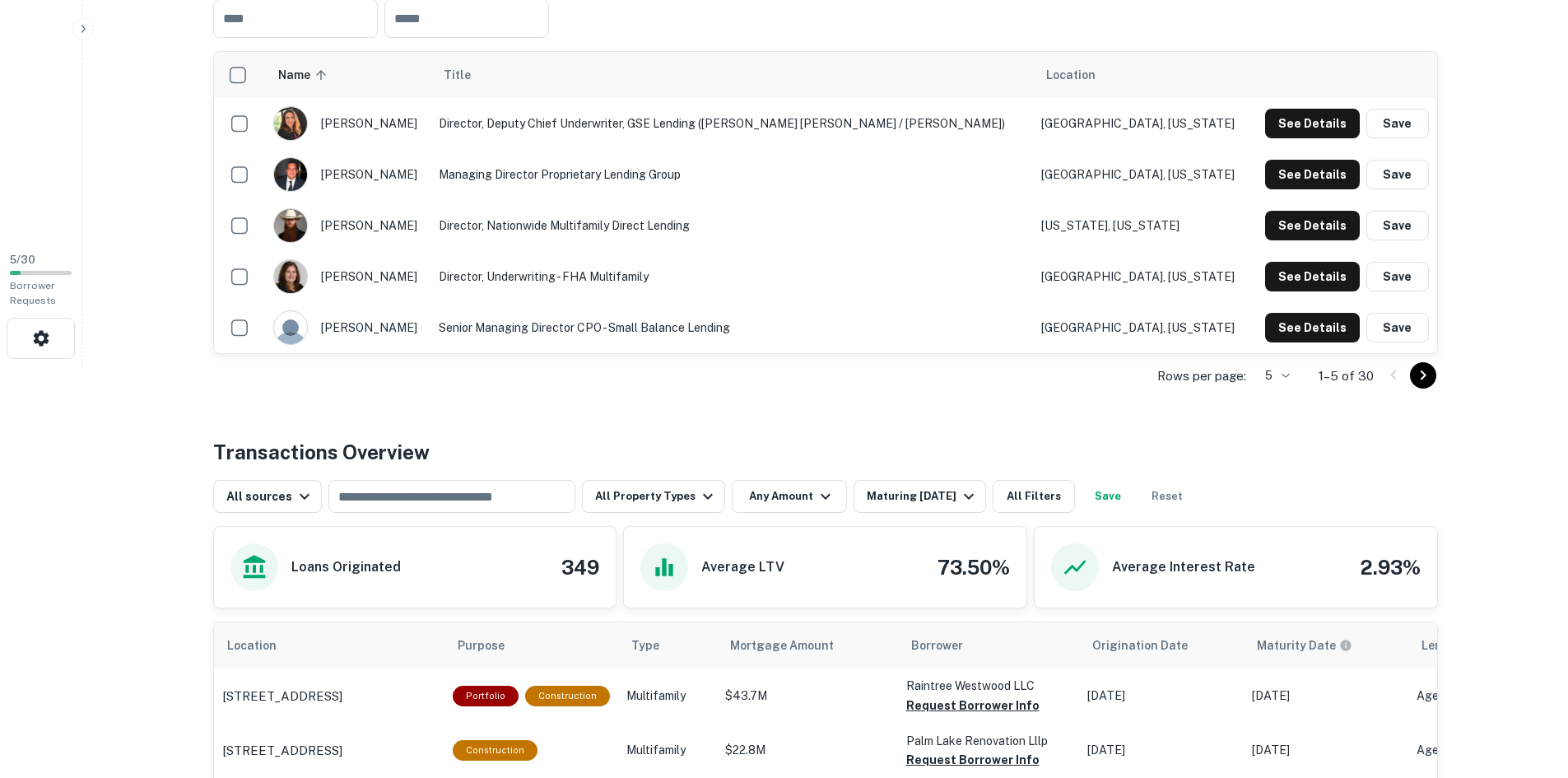
scroll to position [412, 0]
click at [893, 490] on div "Maturing [DATE]" at bounding box center [922, 496] width 112 height 20
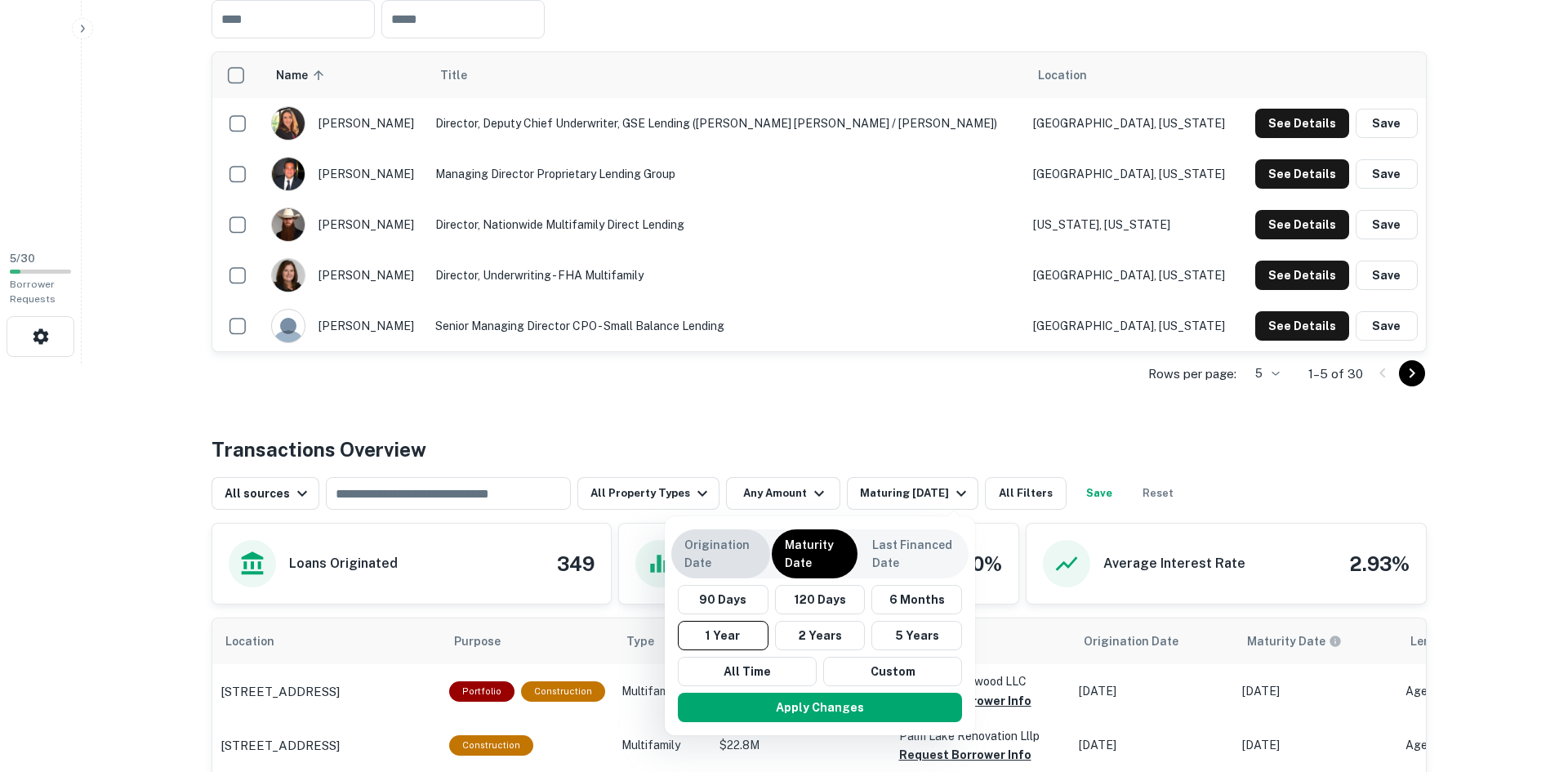
click at [747, 557] on p "Origination Date" at bounding box center [721, 554] width 73 height 36
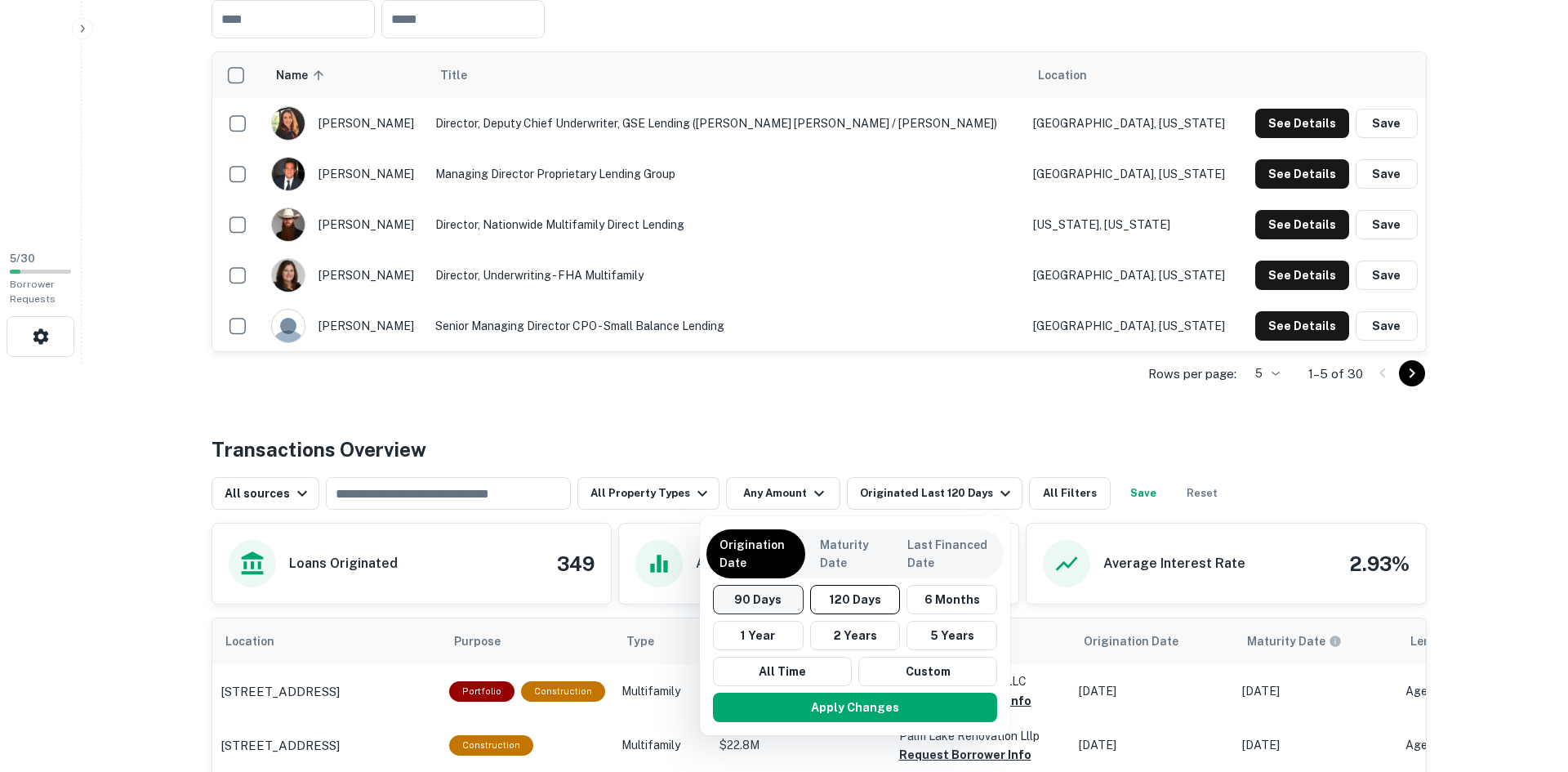
click at [790, 602] on button "90 Days" at bounding box center [758, 600] width 90 height 30
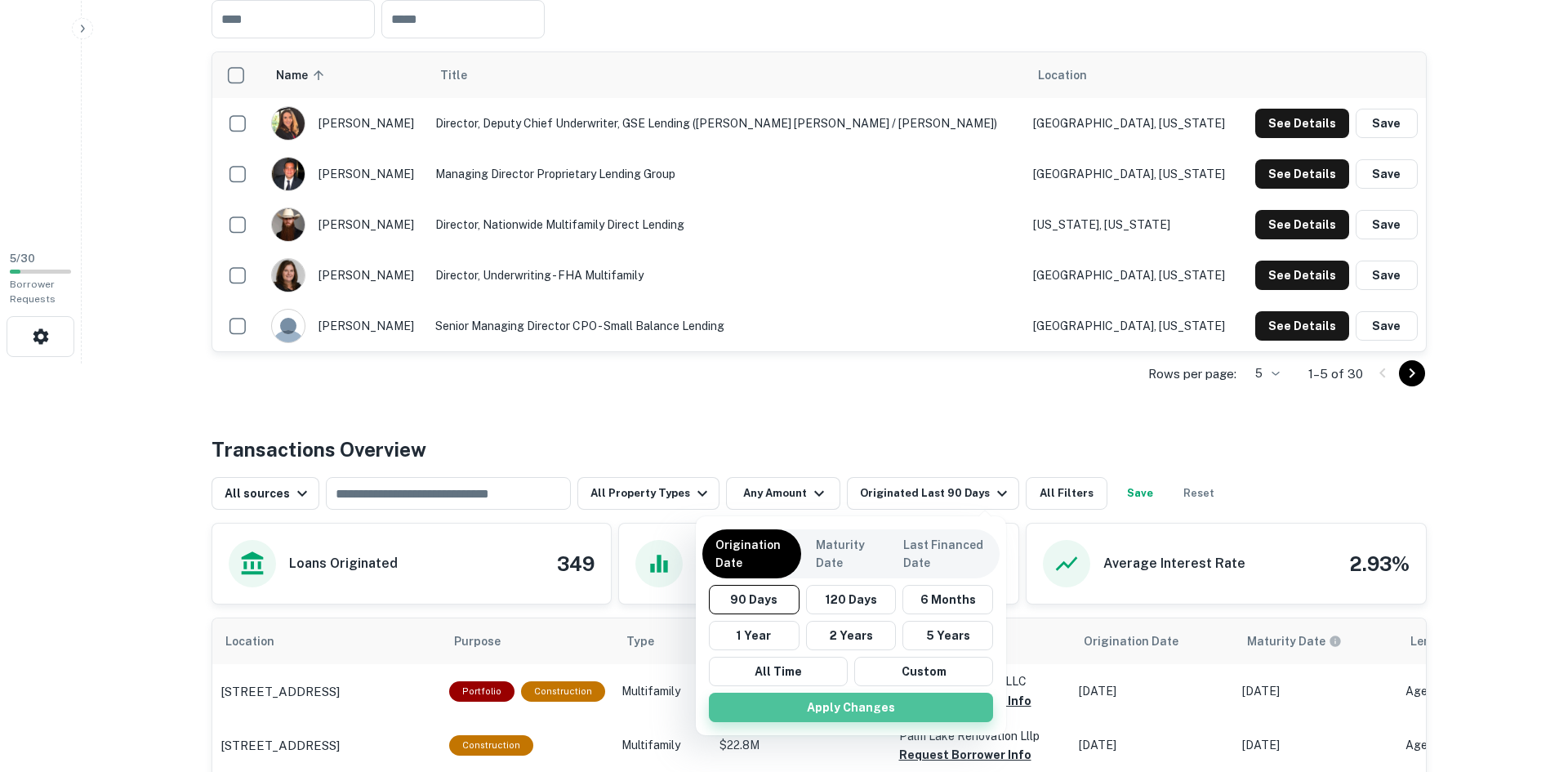
click at [851, 708] on button "Apply Changes" at bounding box center [850, 708] width 284 height 30
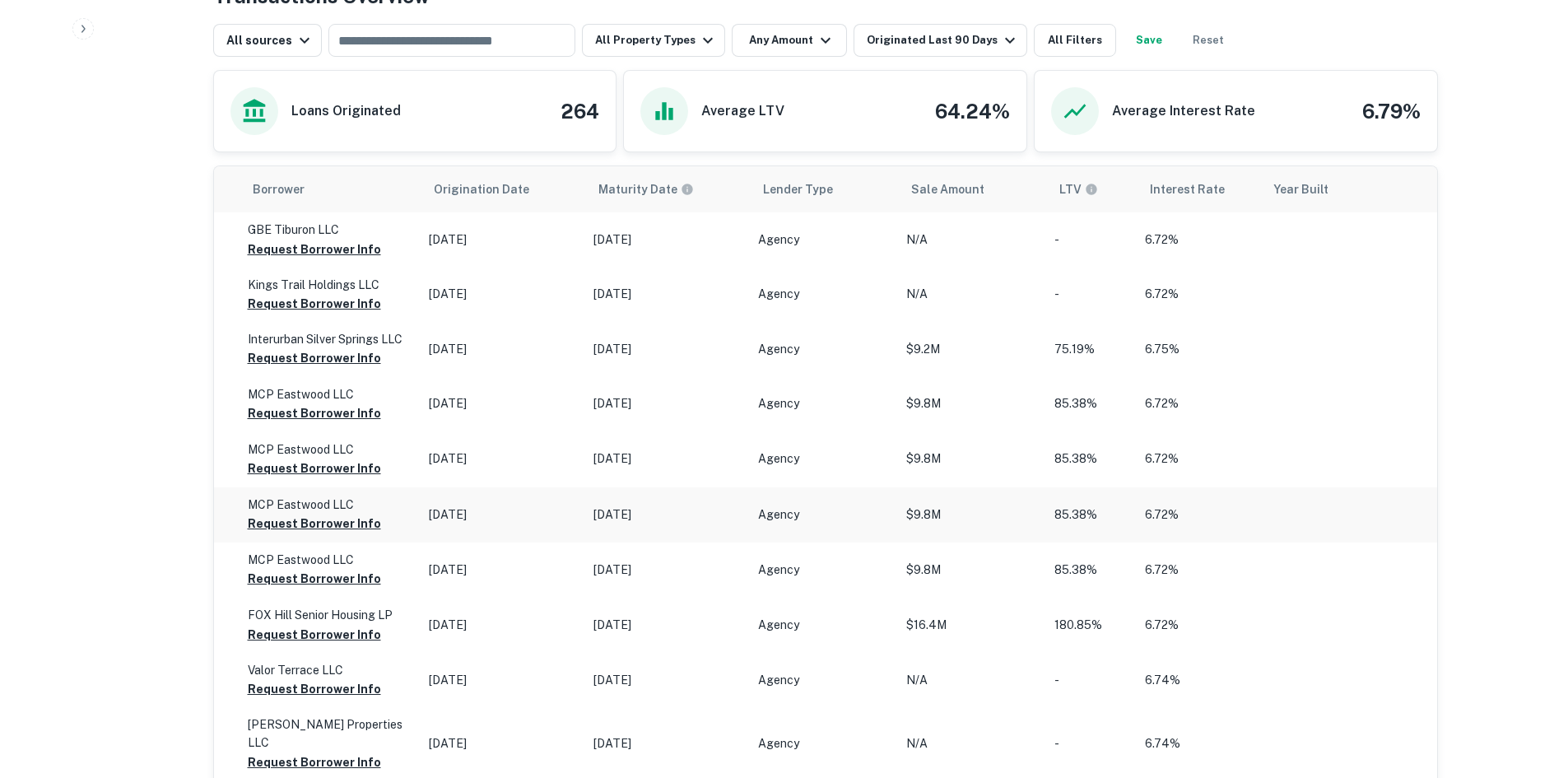
scroll to position [659, 0]
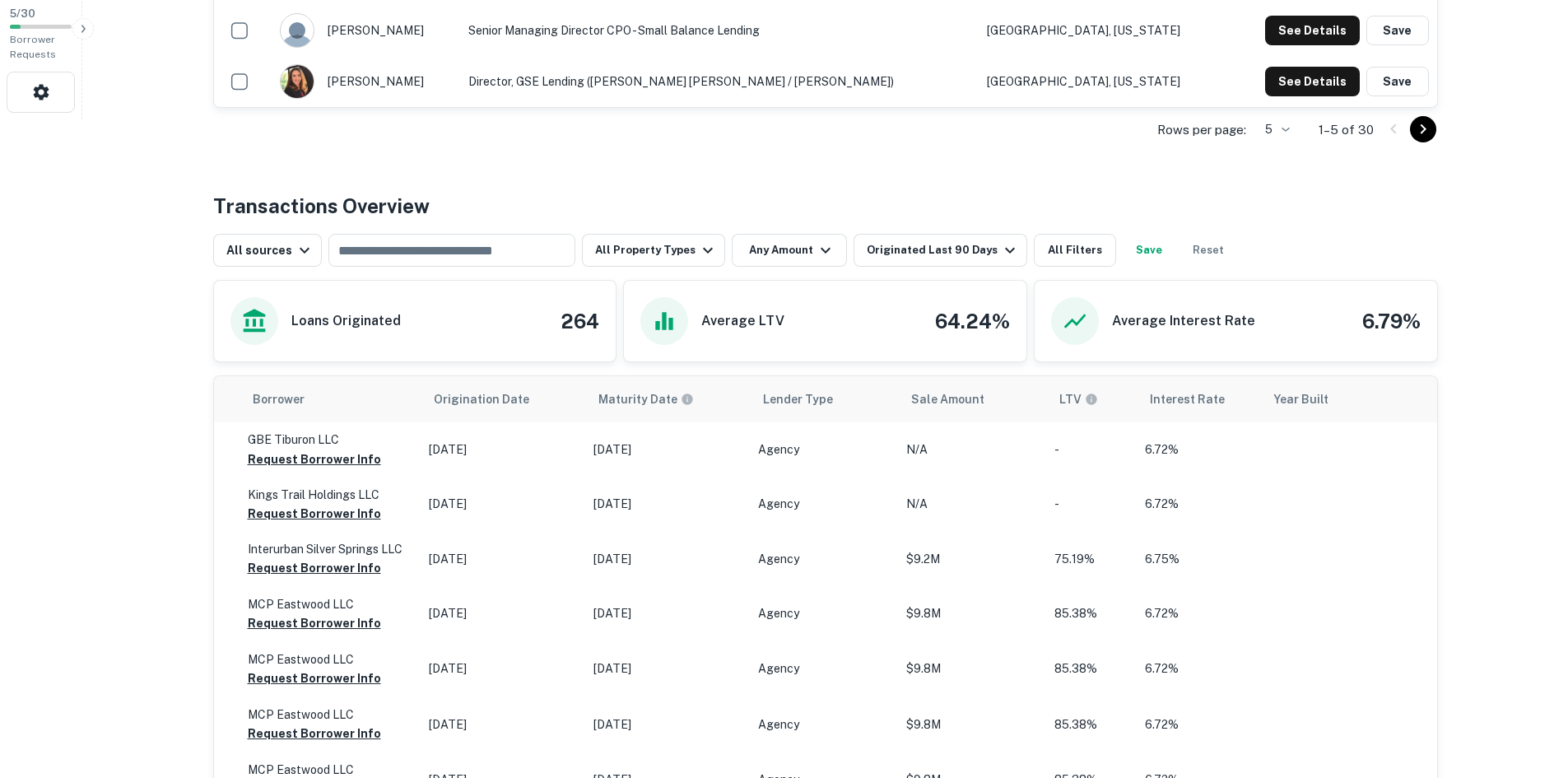
click at [962, 319] on h4 "64.24%" at bounding box center [973, 321] width 75 height 30
click at [661, 321] on icon at bounding box center [665, 321] width 26 height 26
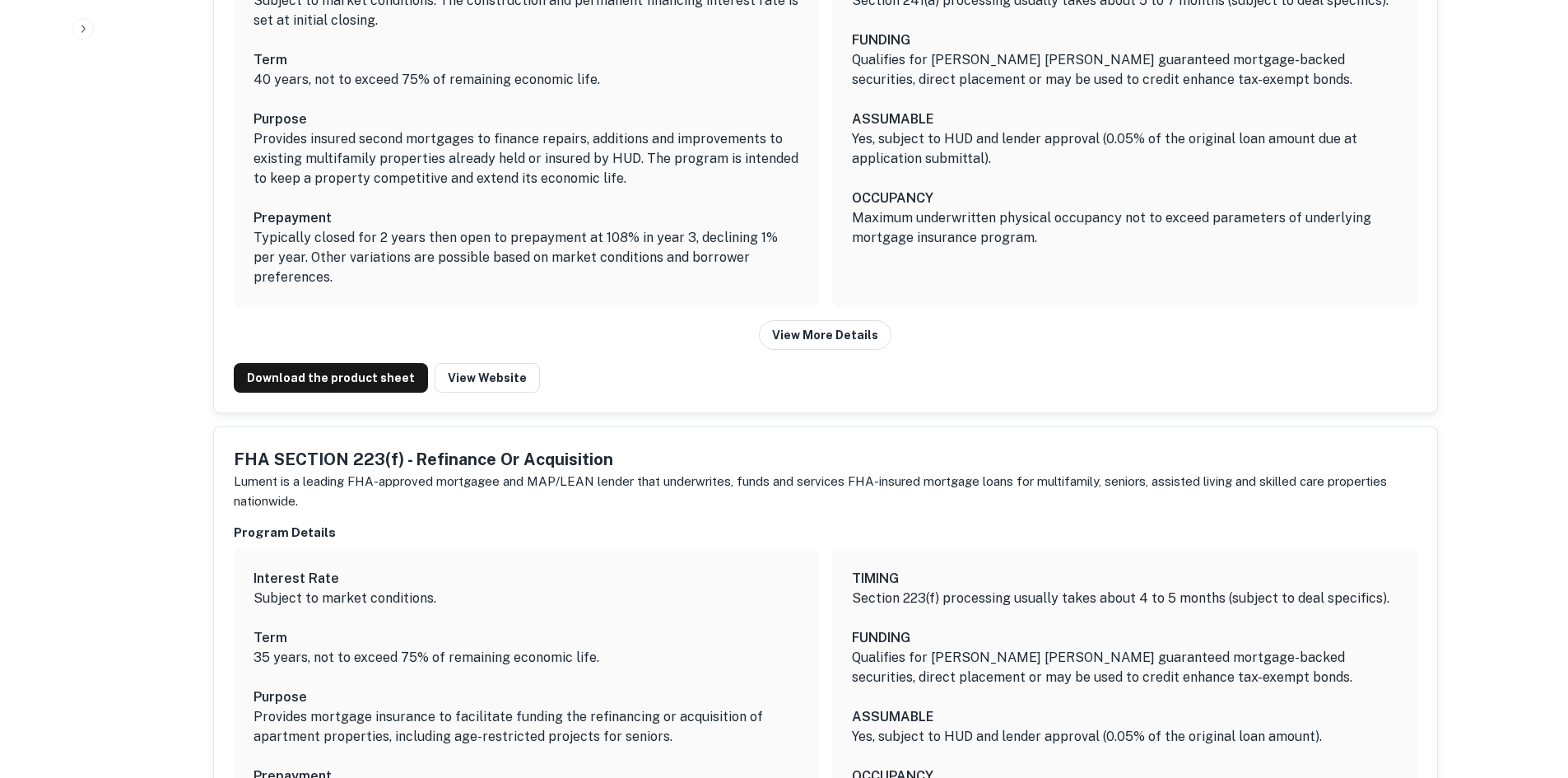
scroll to position [3374, 0]
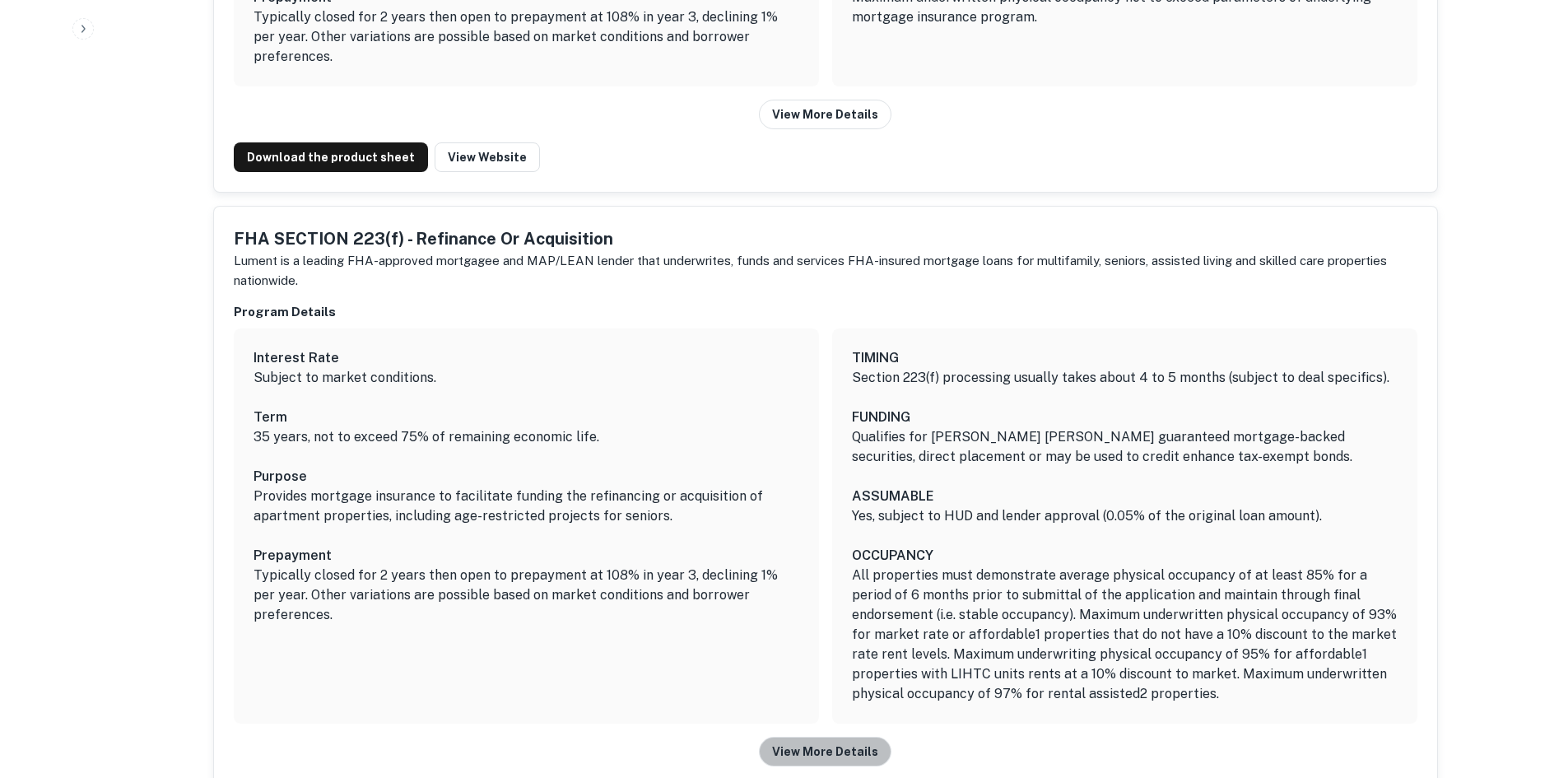
click at [841, 737] on button "View More Details" at bounding box center [824, 752] width 133 height 30
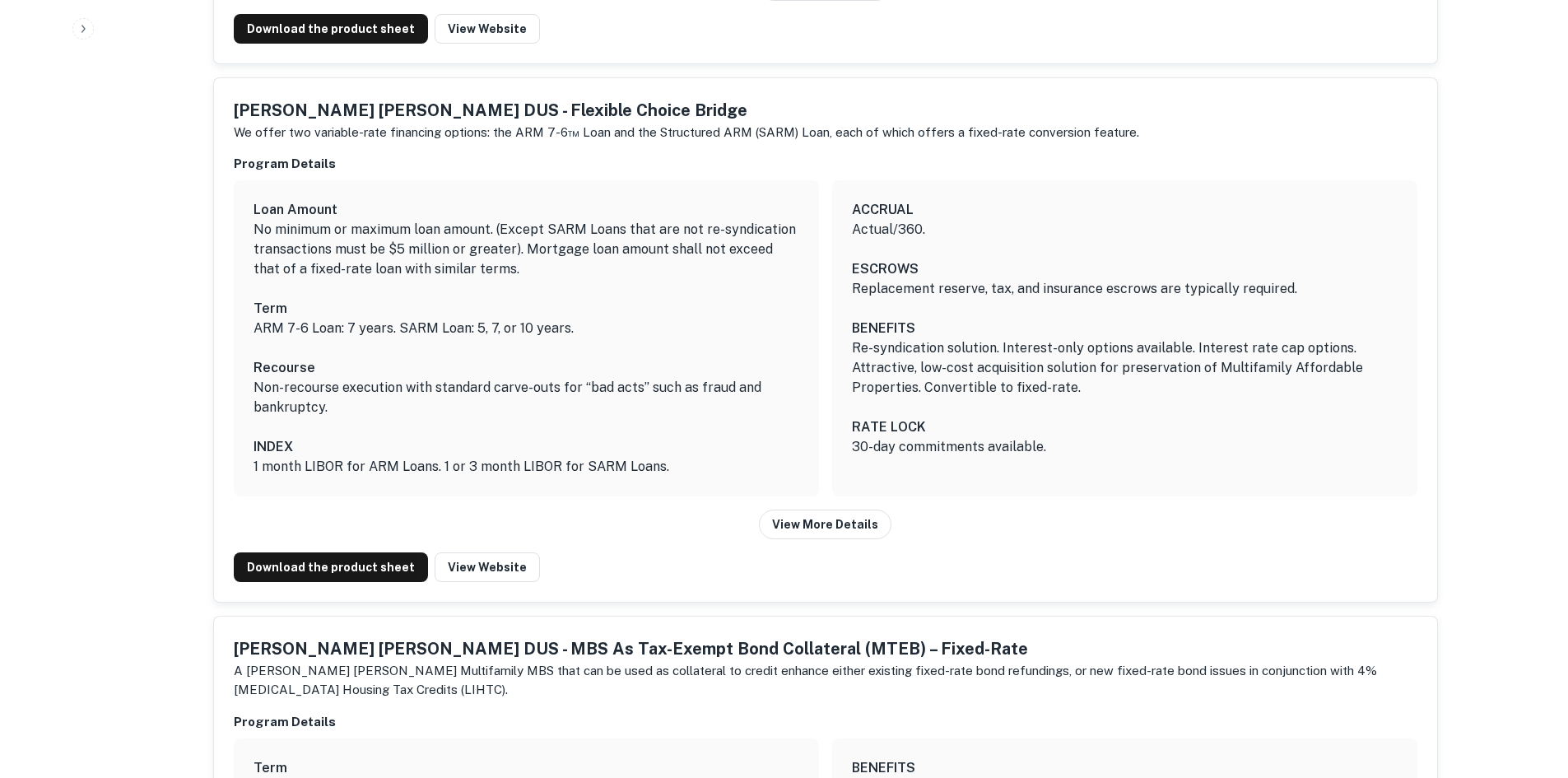
scroll to position [6913, 0]
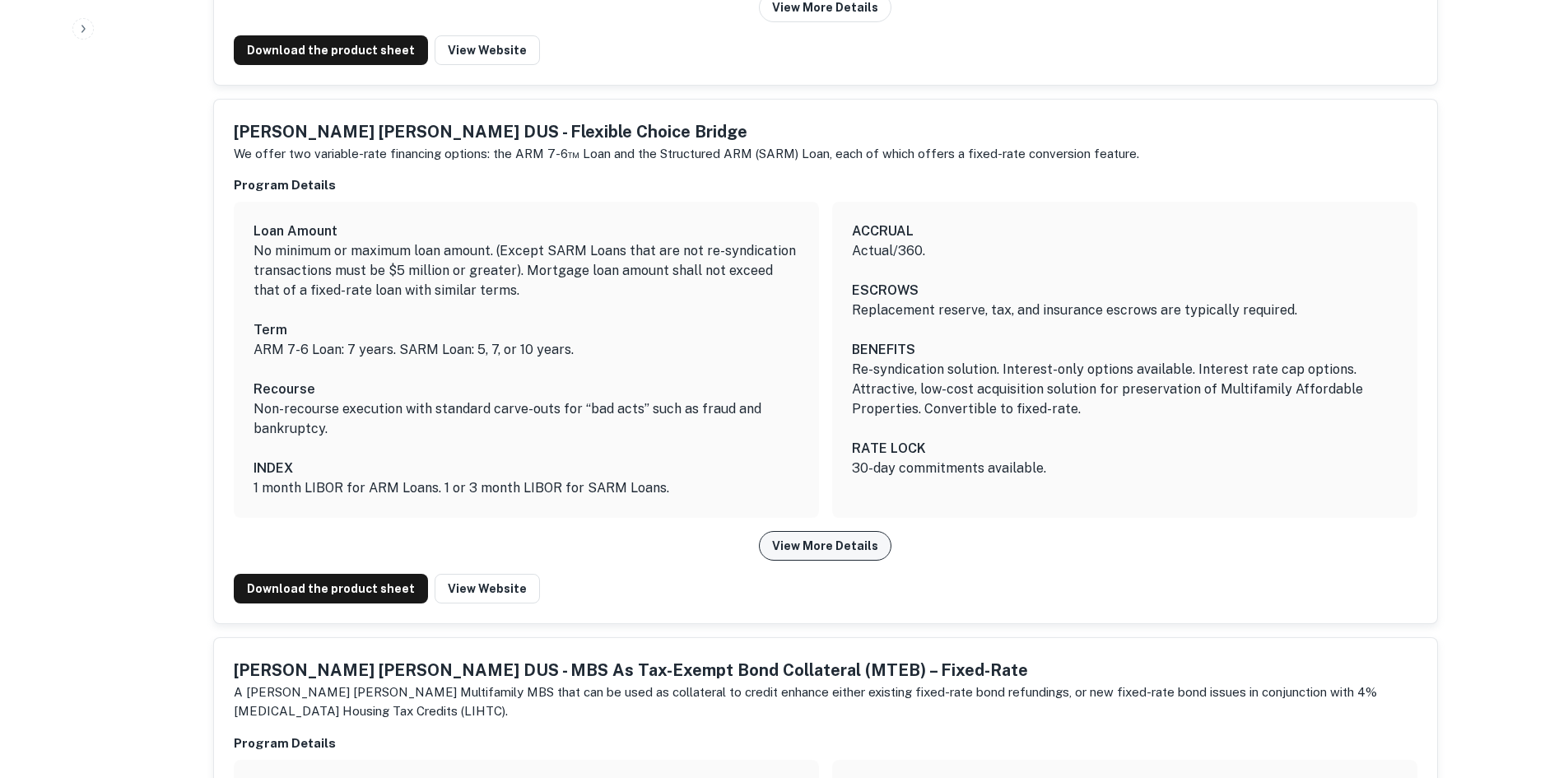
click at [819, 531] on button "View More Details" at bounding box center [824, 546] width 133 height 30
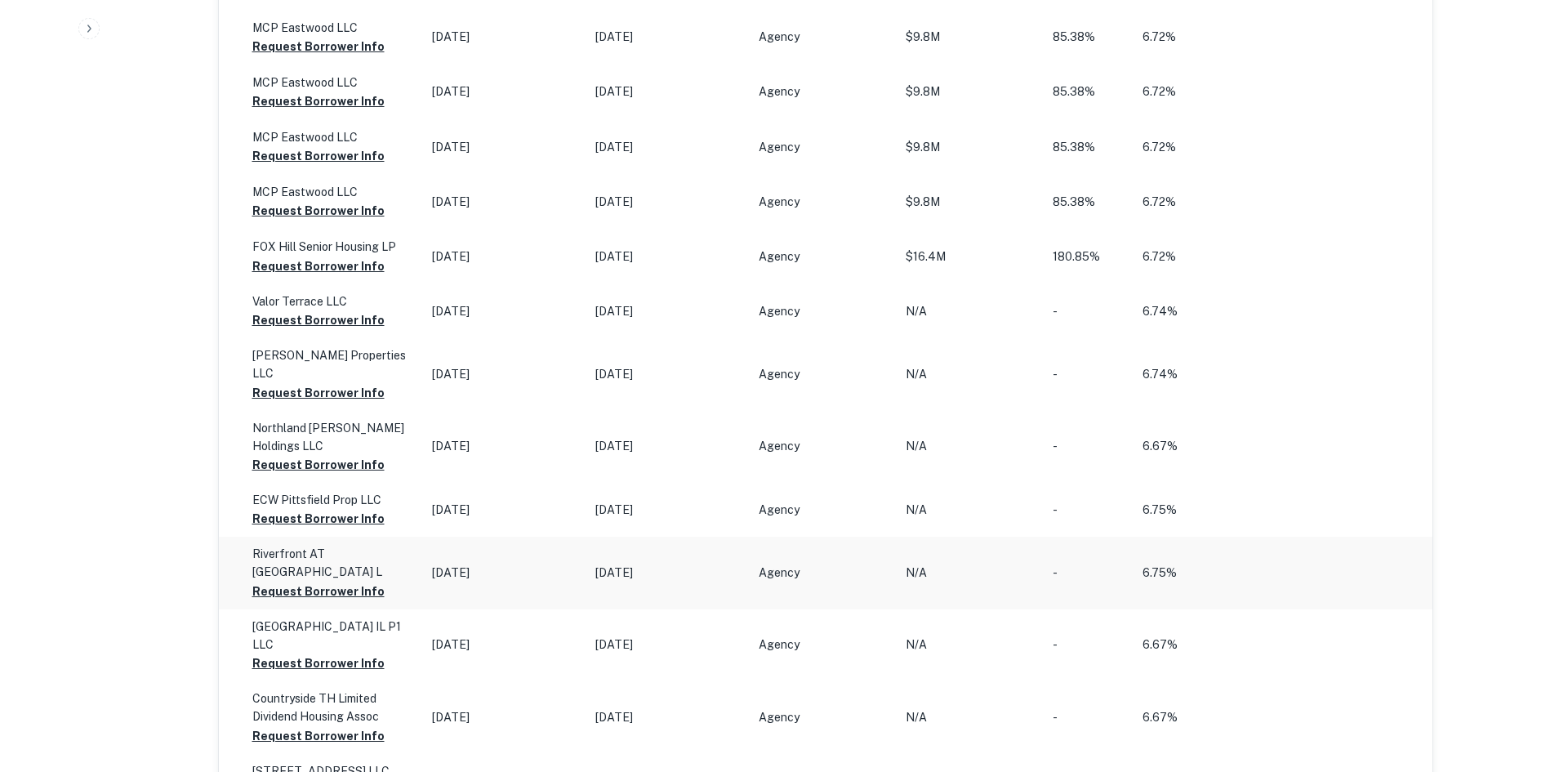
scroll to position [735, 0]
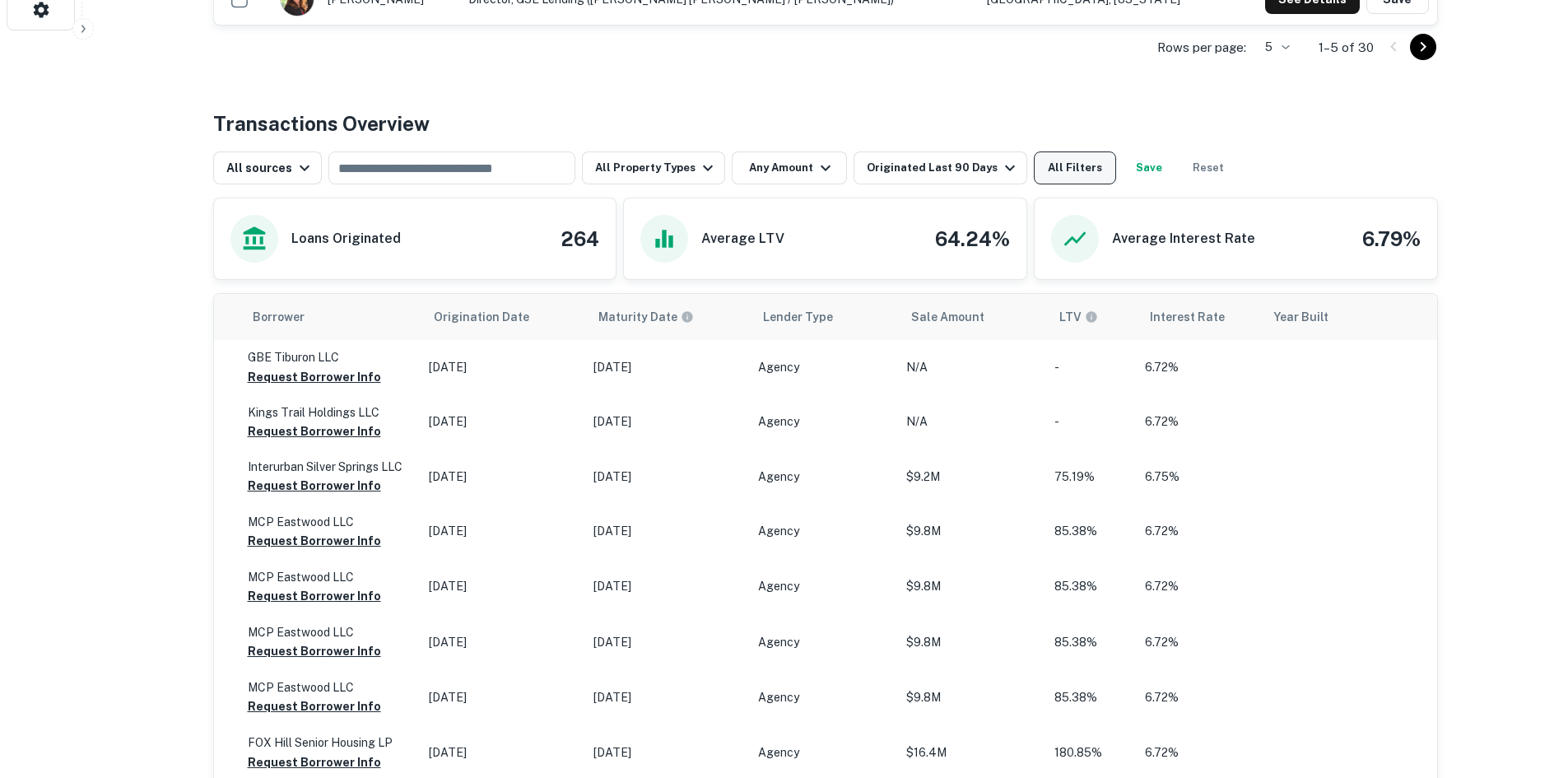
click at [1043, 167] on button "All Filters" at bounding box center [1075, 167] width 83 height 33
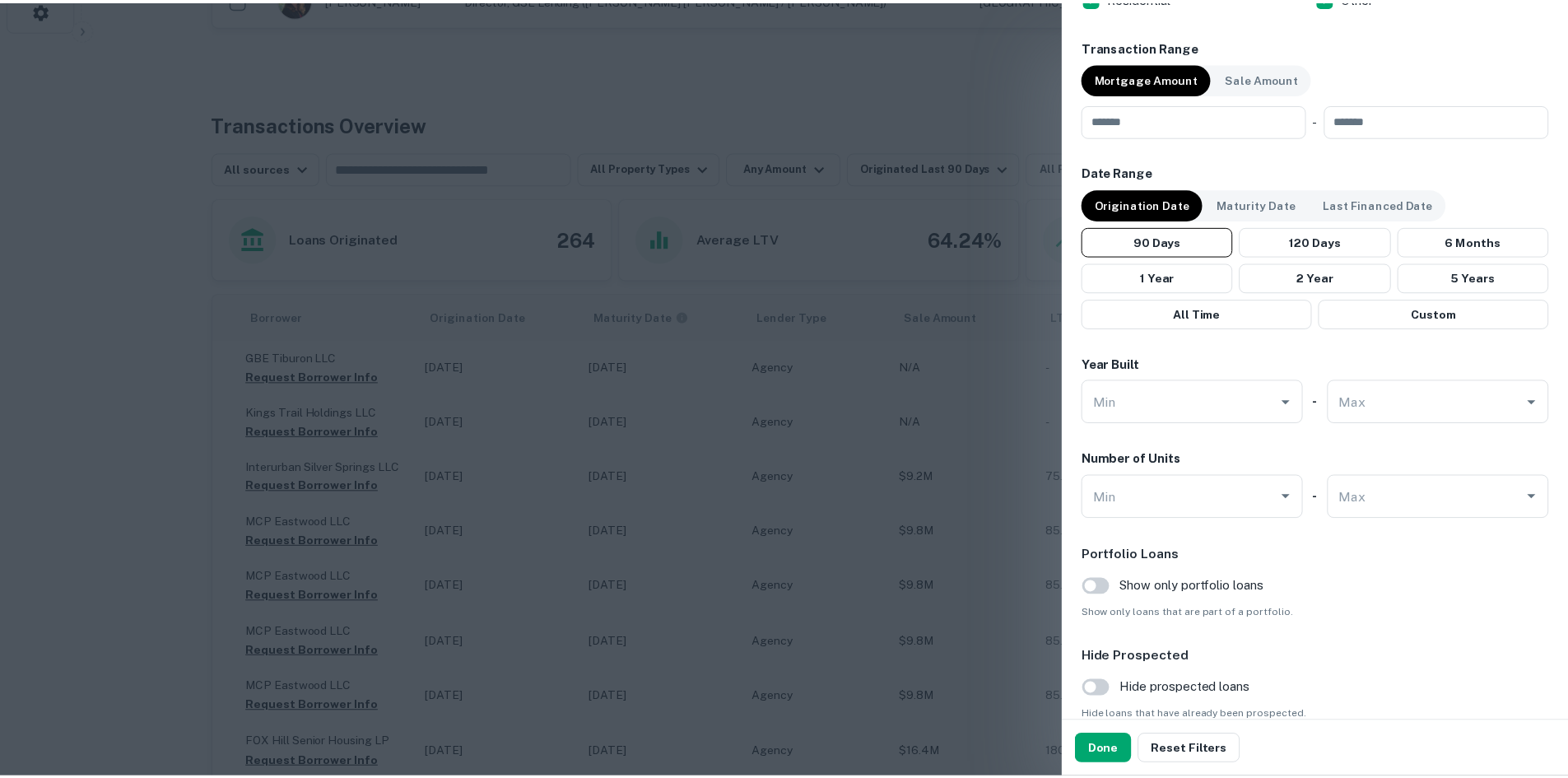
scroll to position [823, 0]
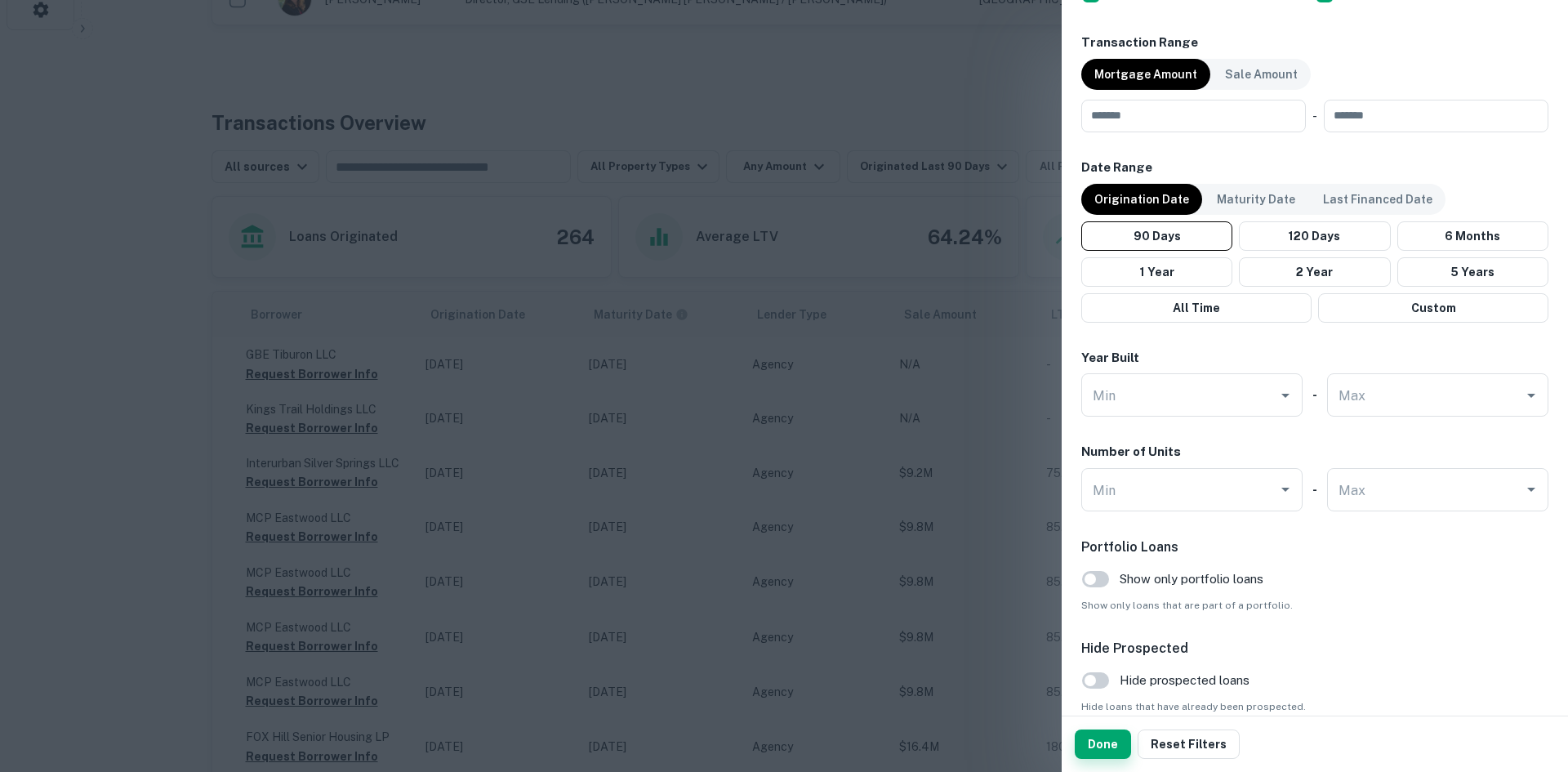
click at [1109, 743] on button "Done" at bounding box center [1103, 744] width 56 height 30
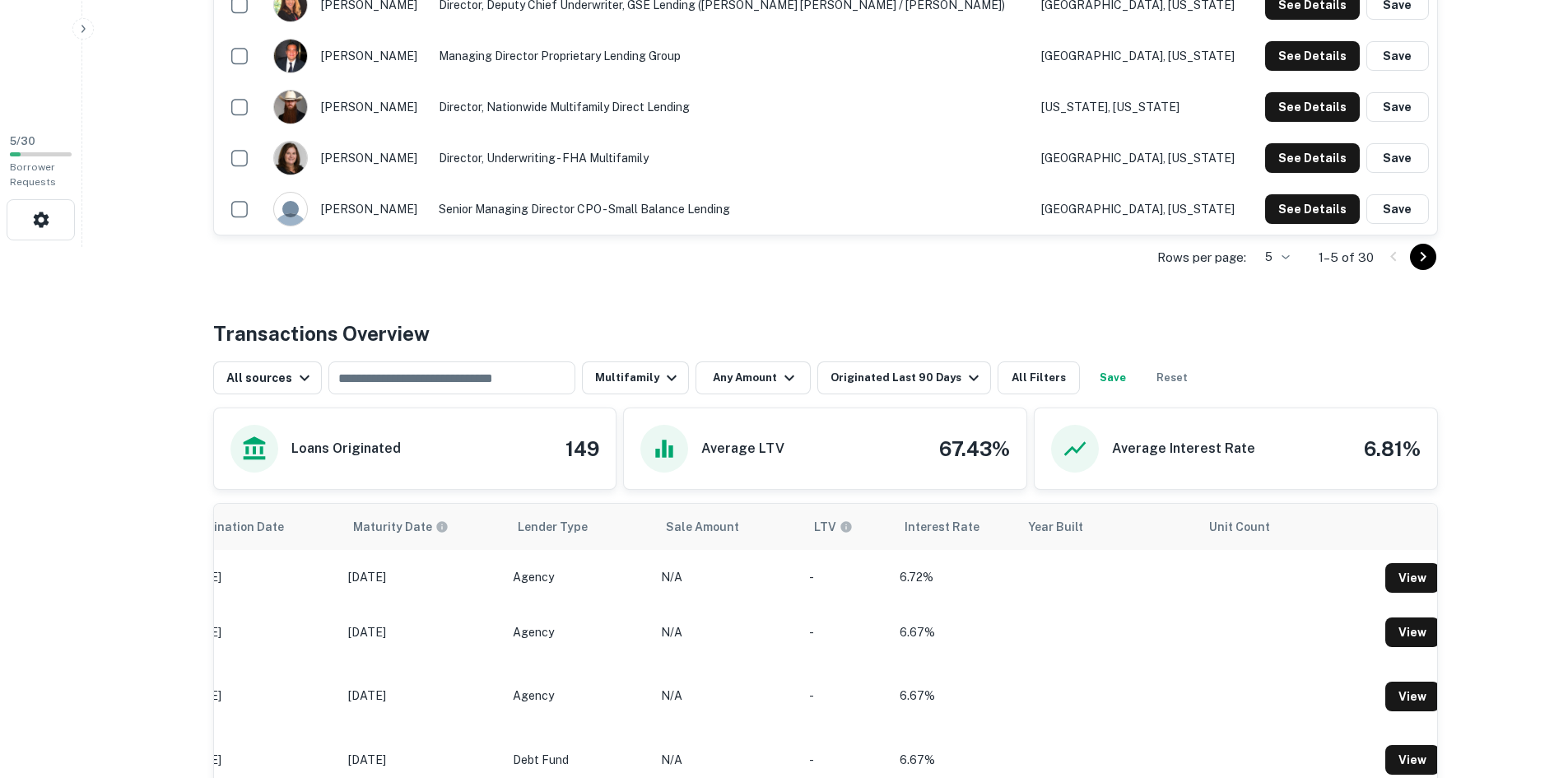
scroll to position [493, 0]
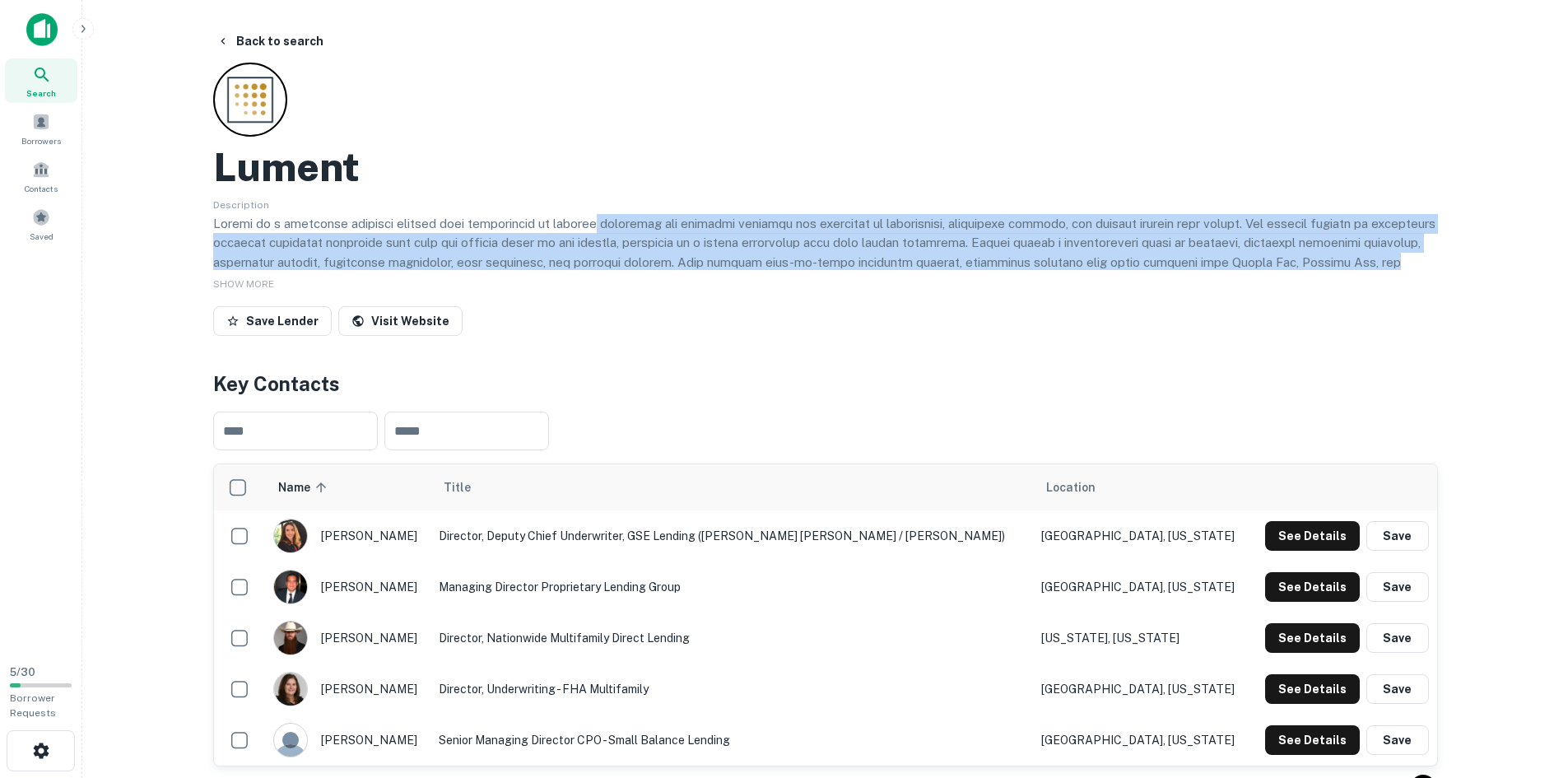
drag, startPoint x: 585, startPoint y: 232, endPoint x: 1398, endPoint y: 269, distance: 813.8
click at [1398, 269] on p at bounding box center [825, 272] width 1225 height 116
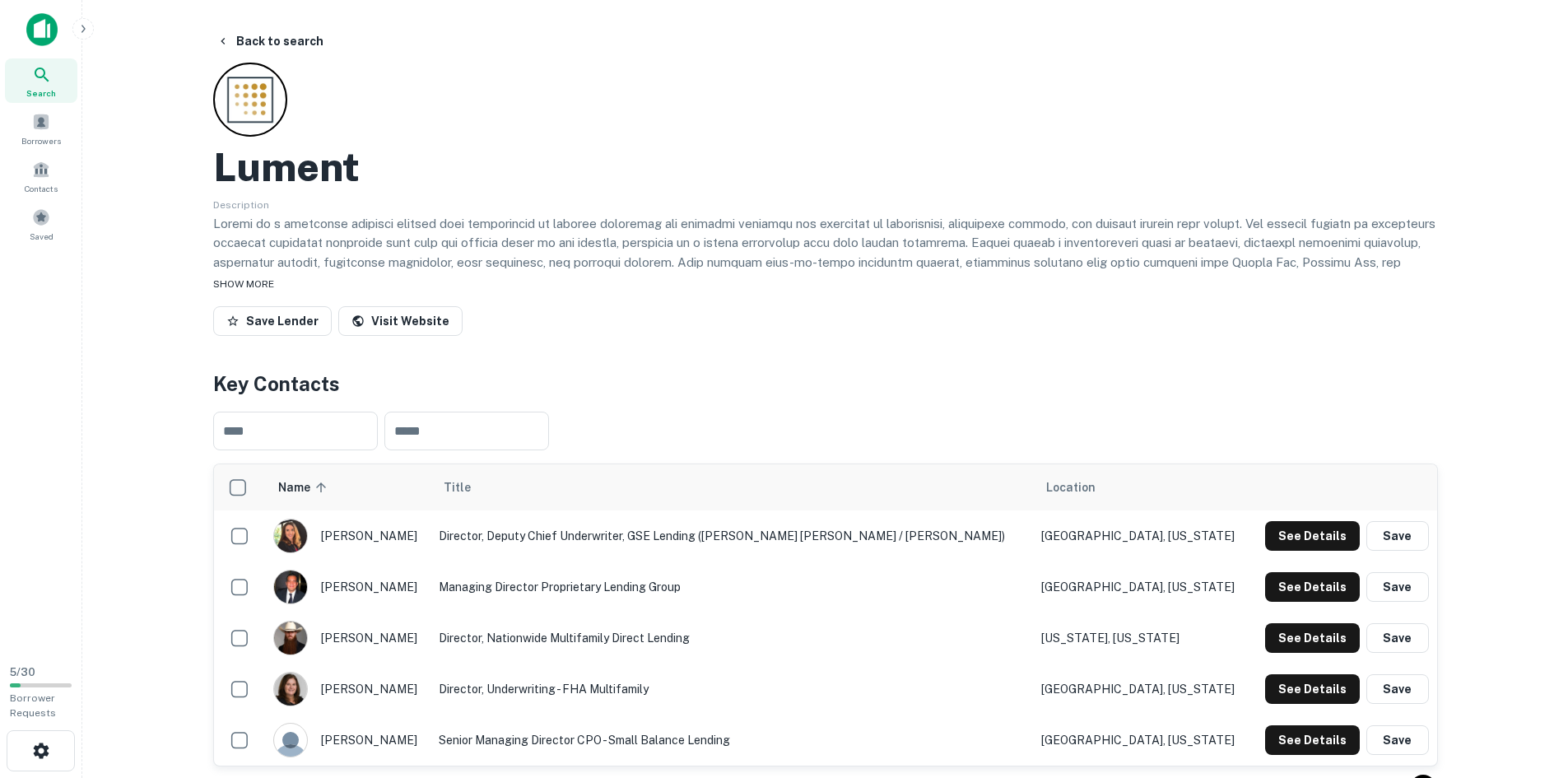
click at [266, 283] on span "SHOW MORE" at bounding box center [243, 284] width 61 height 11
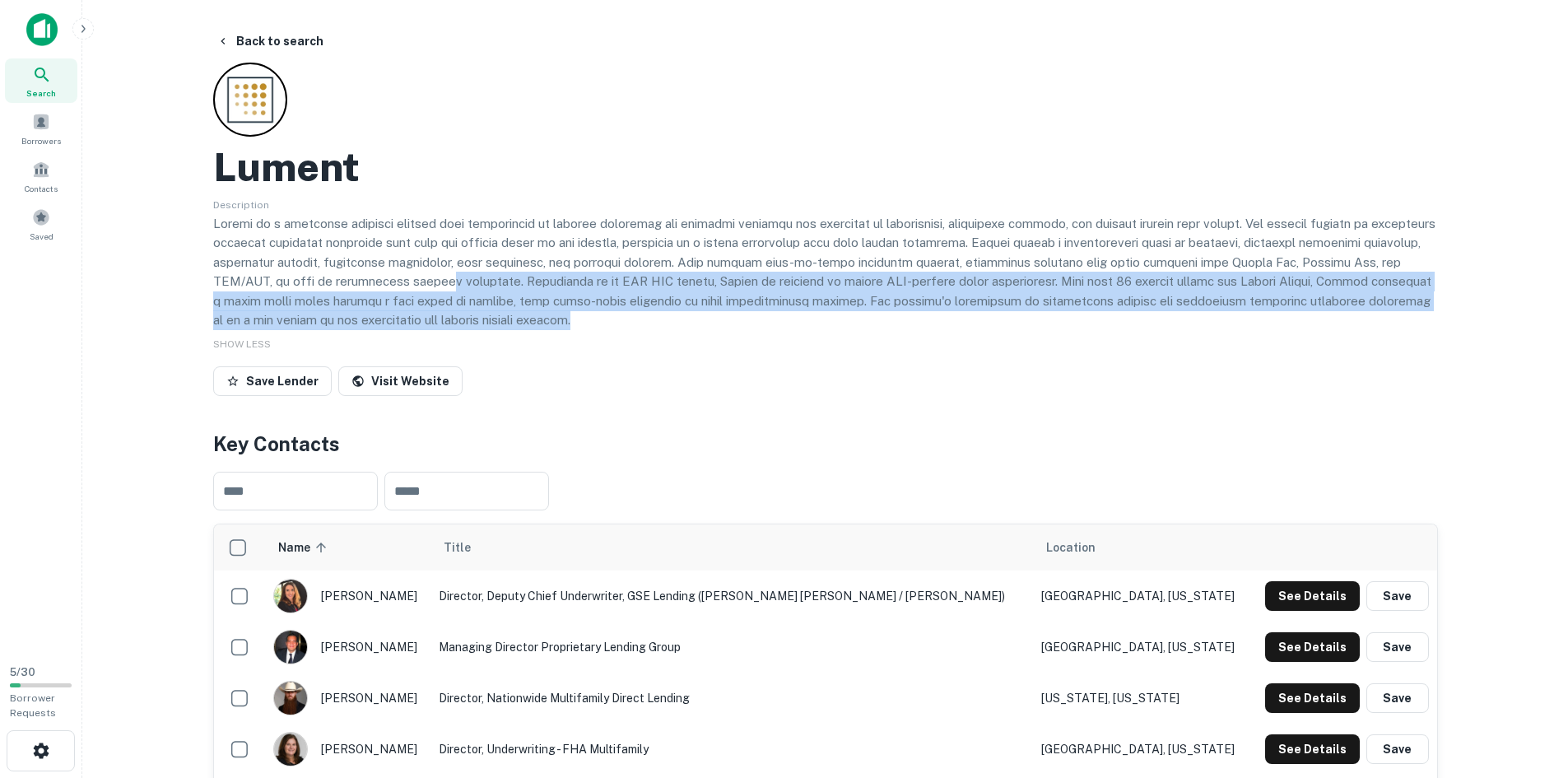
drag, startPoint x: 434, startPoint y: 286, endPoint x: 946, endPoint y: 321, distance: 513.2
click at [946, 321] on p at bounding box center [825, 272] width 1225 height 116
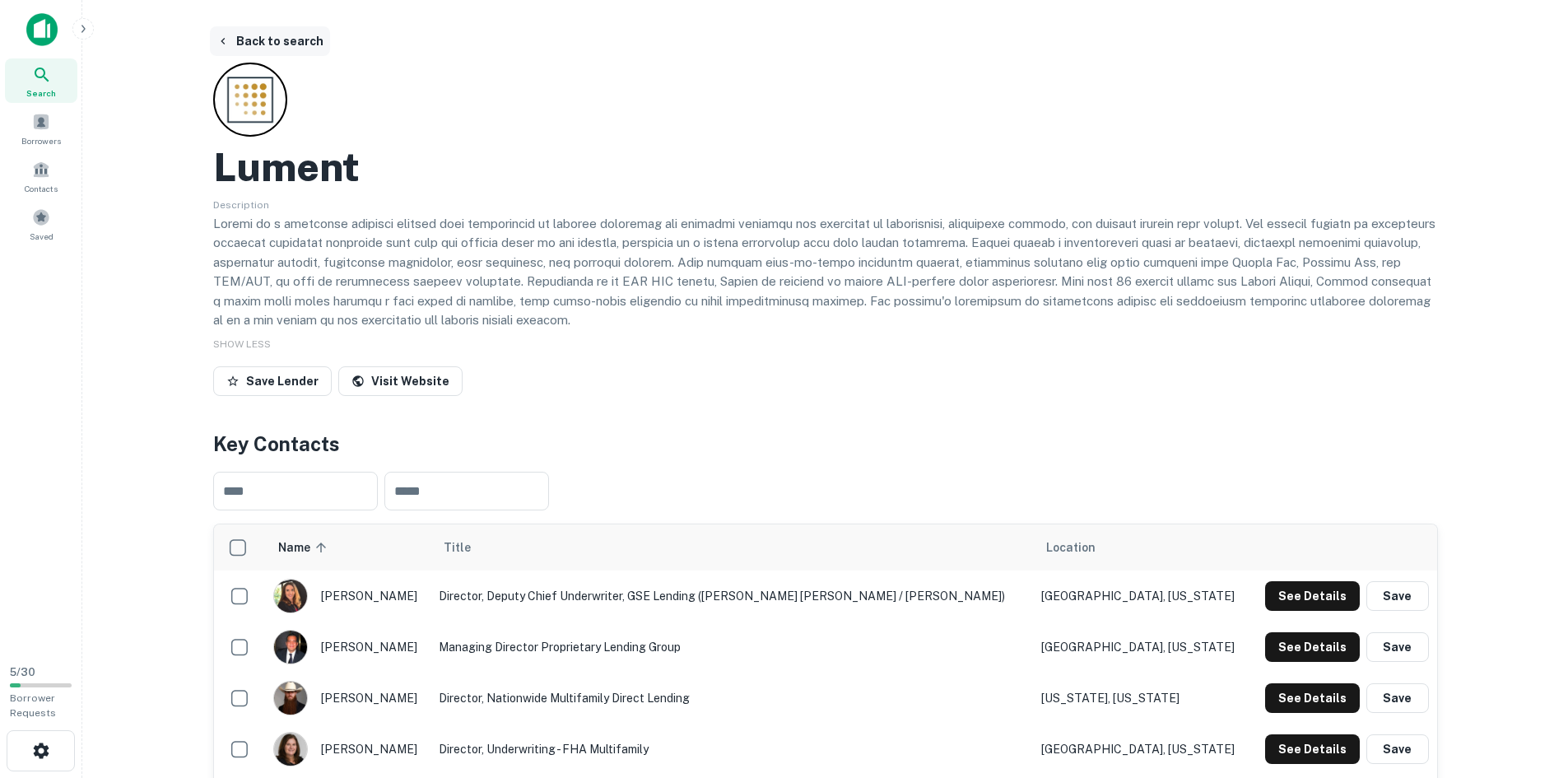
click at [212, 37] on button "Back to search" at bounding box center [270, 41] width 120 height 30
click at [231, 34] on button "Back to search" at bounding box center [270, 41] width 120 height 30
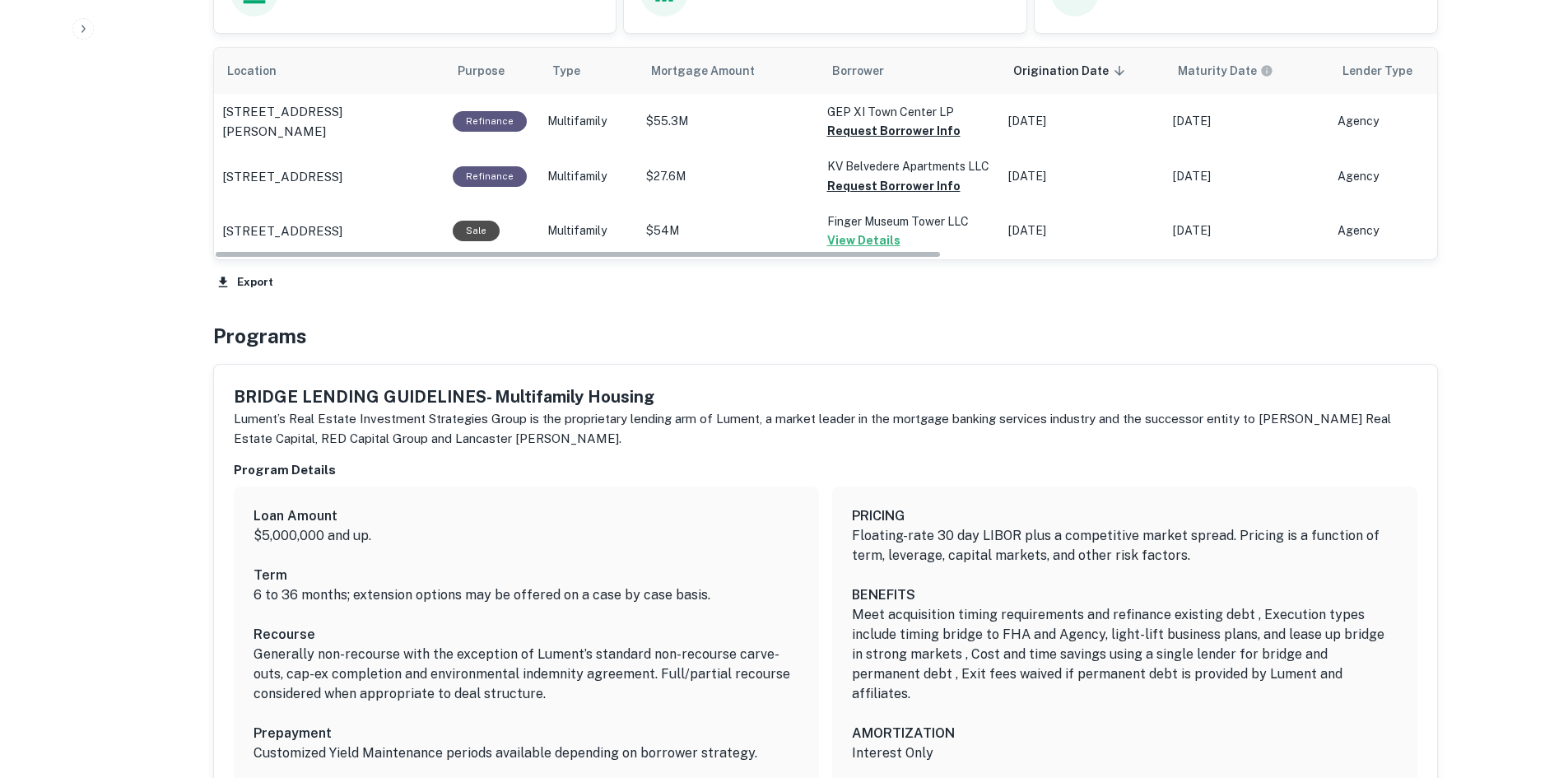
scroll to position [988, 0]
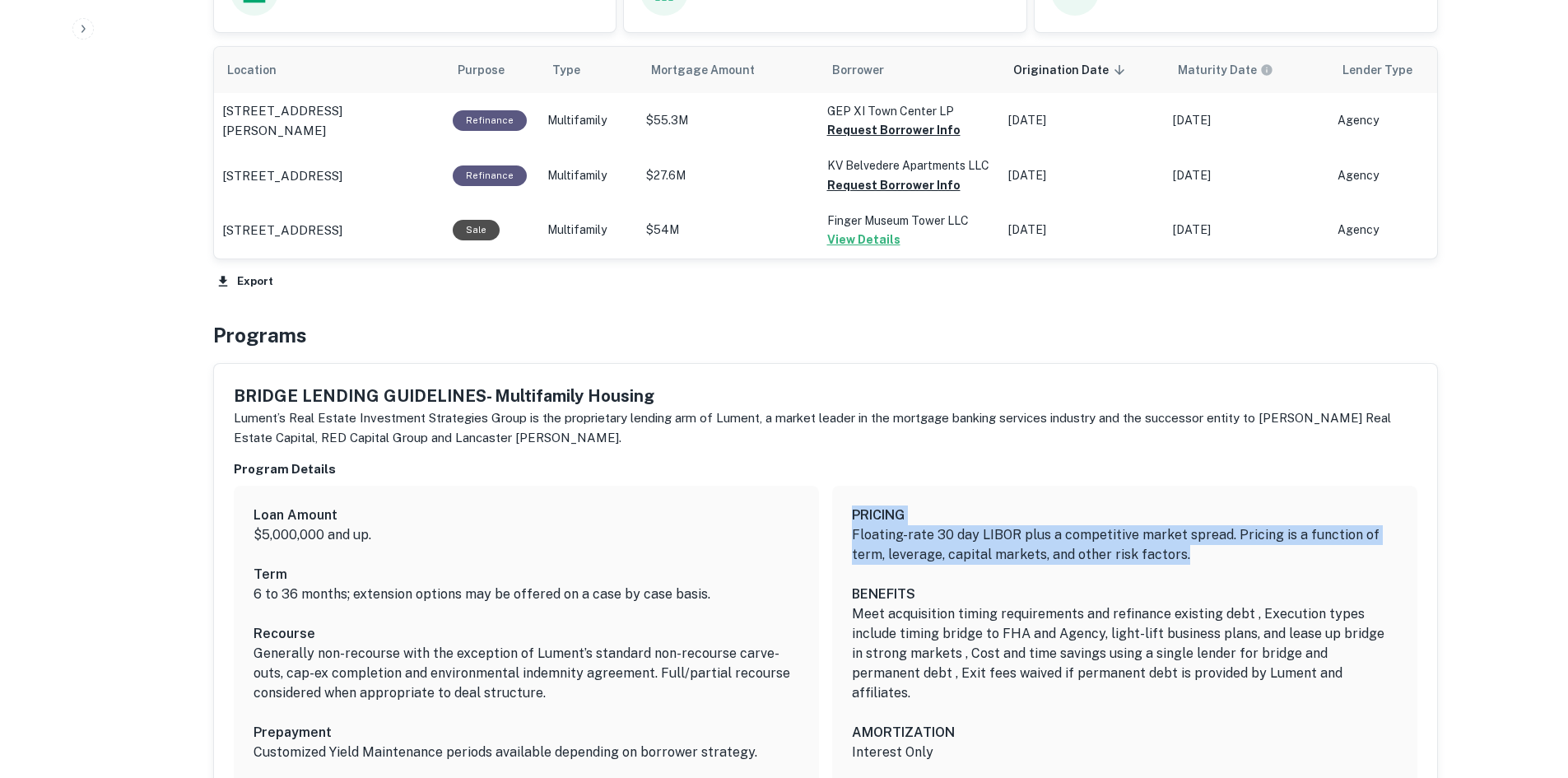
drag, startPoint x: 839, startPoint y: 529, endPoint x: 1209, endPoint y: 572, distance: 372.5
click at [1209, 572] on div "PRICING Floating-rate 30 day LIBOR plus a competitive market spread. Pricing is…" at bounding box center [1124, 683] width 586 height 395
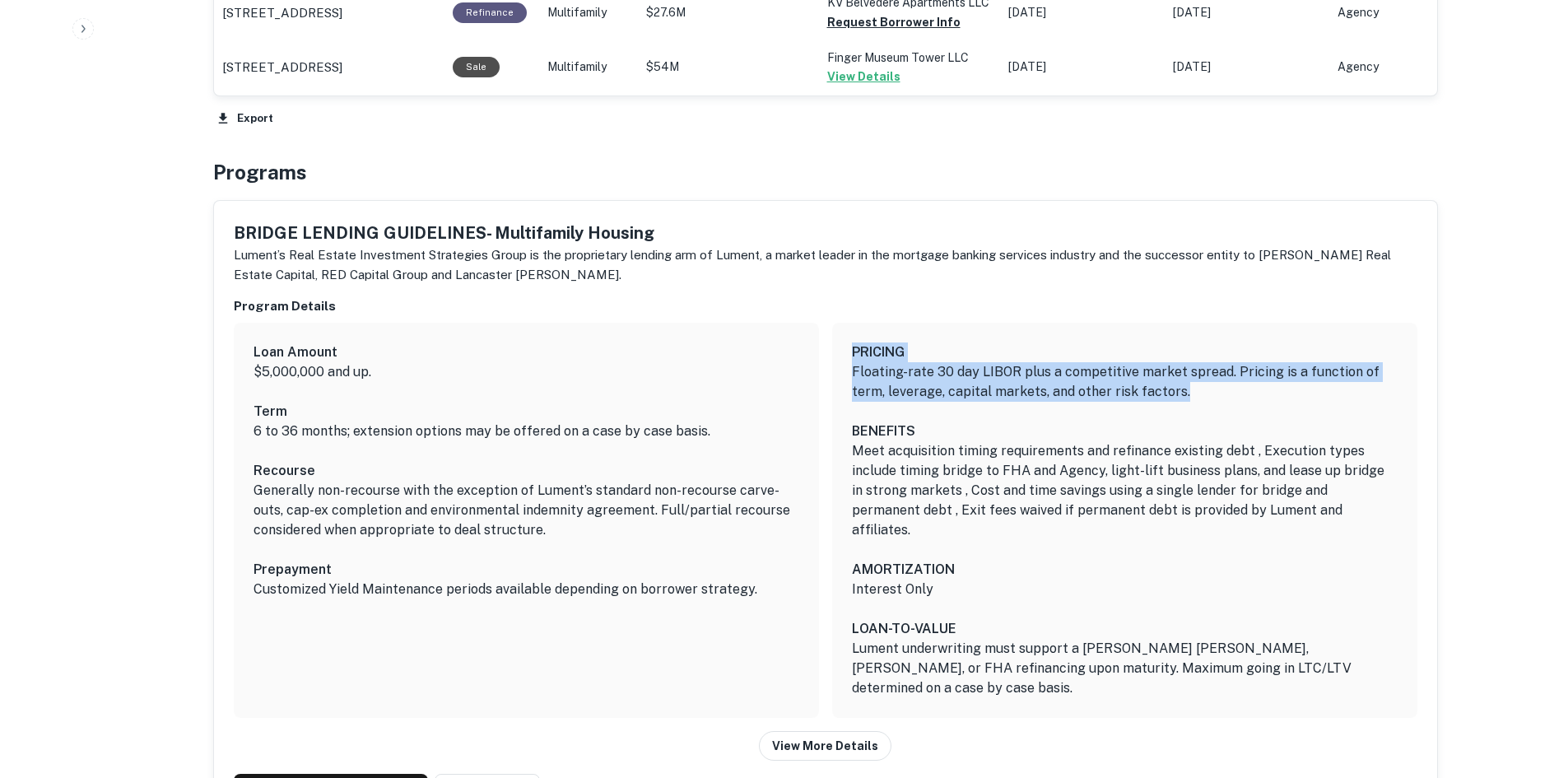
scroll to position [1152, 0]
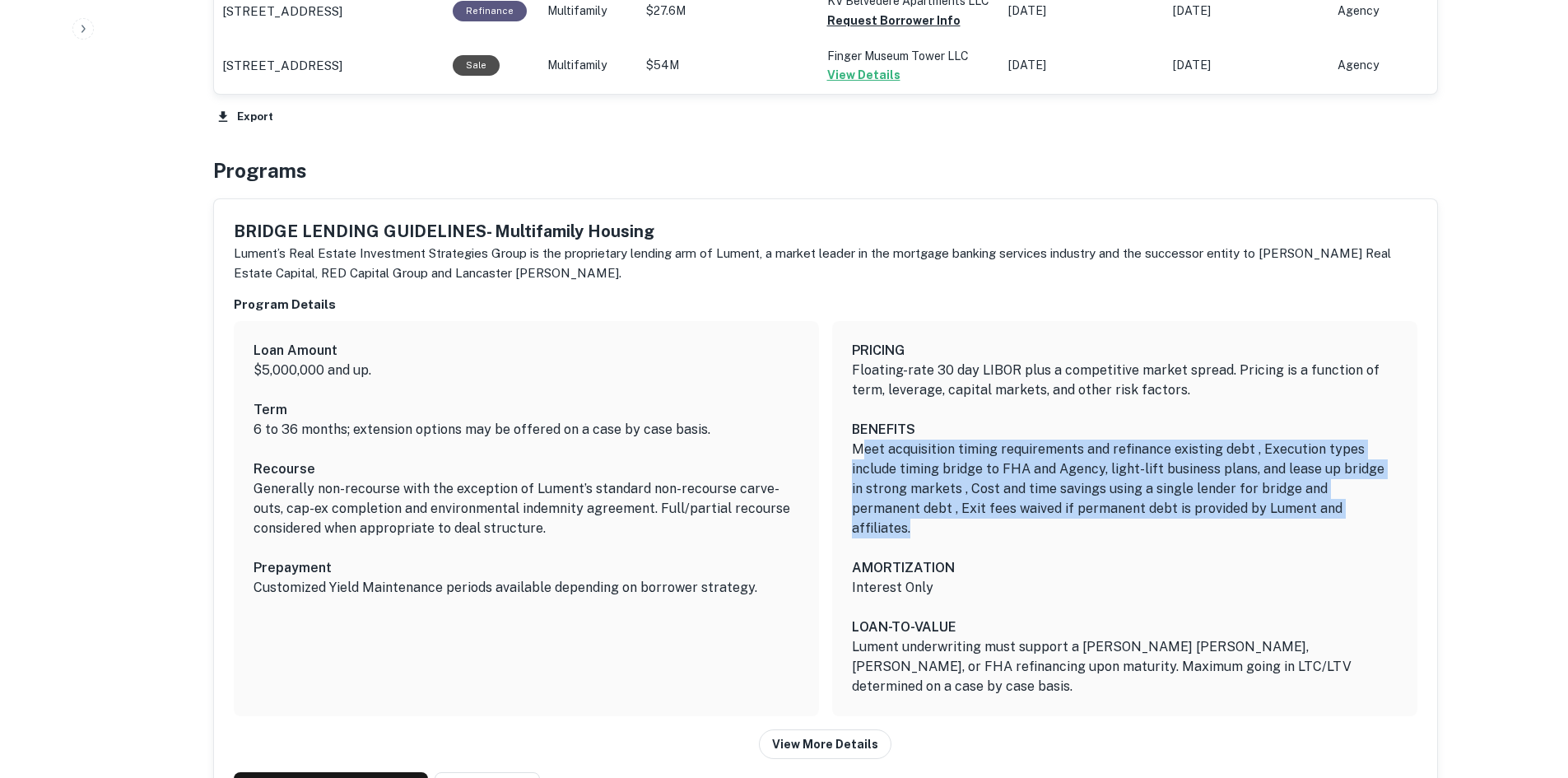
drag, startPoint x: 853, startPoint y: 449, endPoint x: 1322, endPoint y: 517, distance: 473.9
click at [1322, 517] on p "Meet acquisition timing requirements and refinance existing debt , Execution ty…" at bounding box center [1124, 489] width 546 height 99
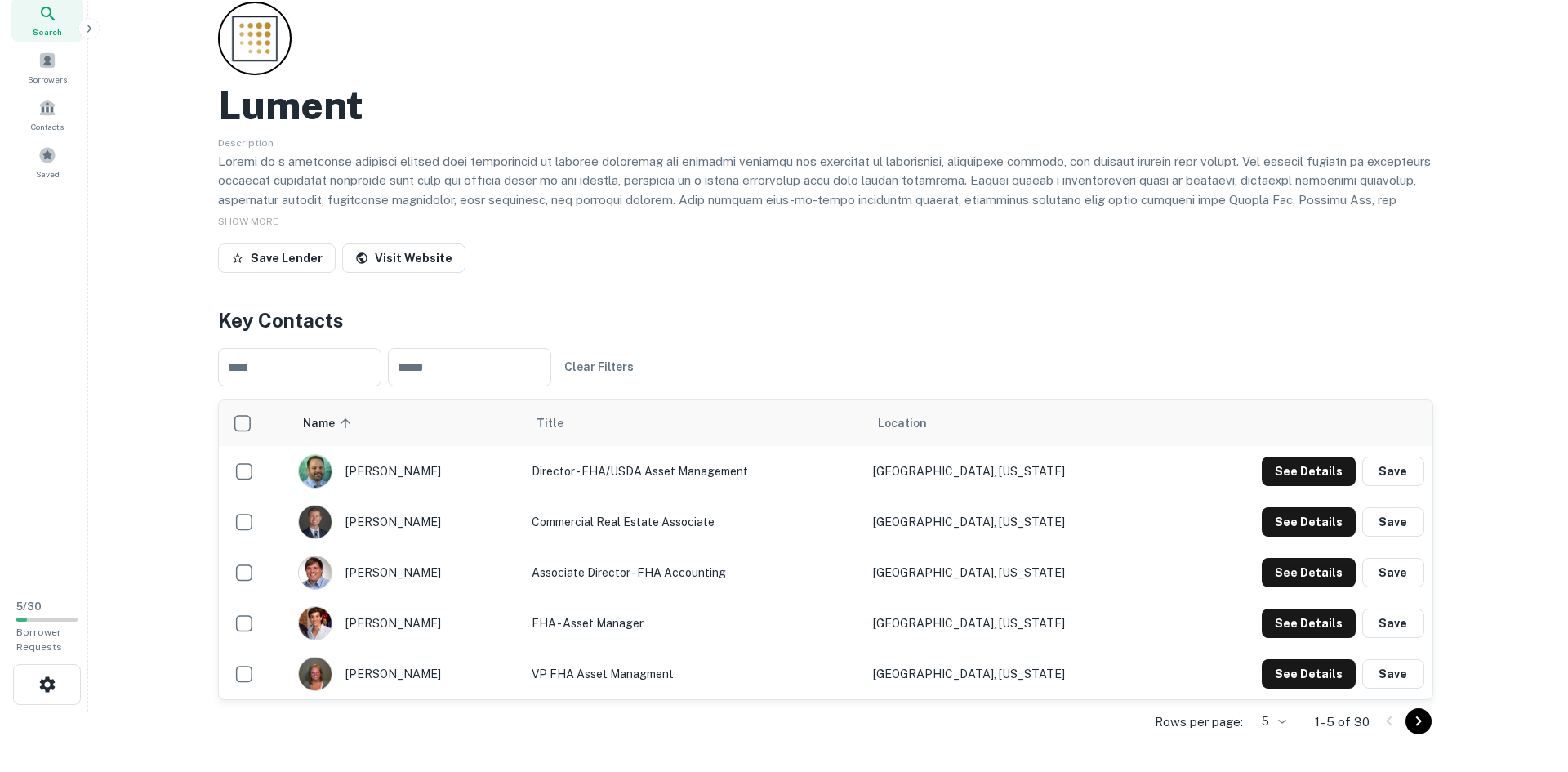
scroll to position [0, 0]
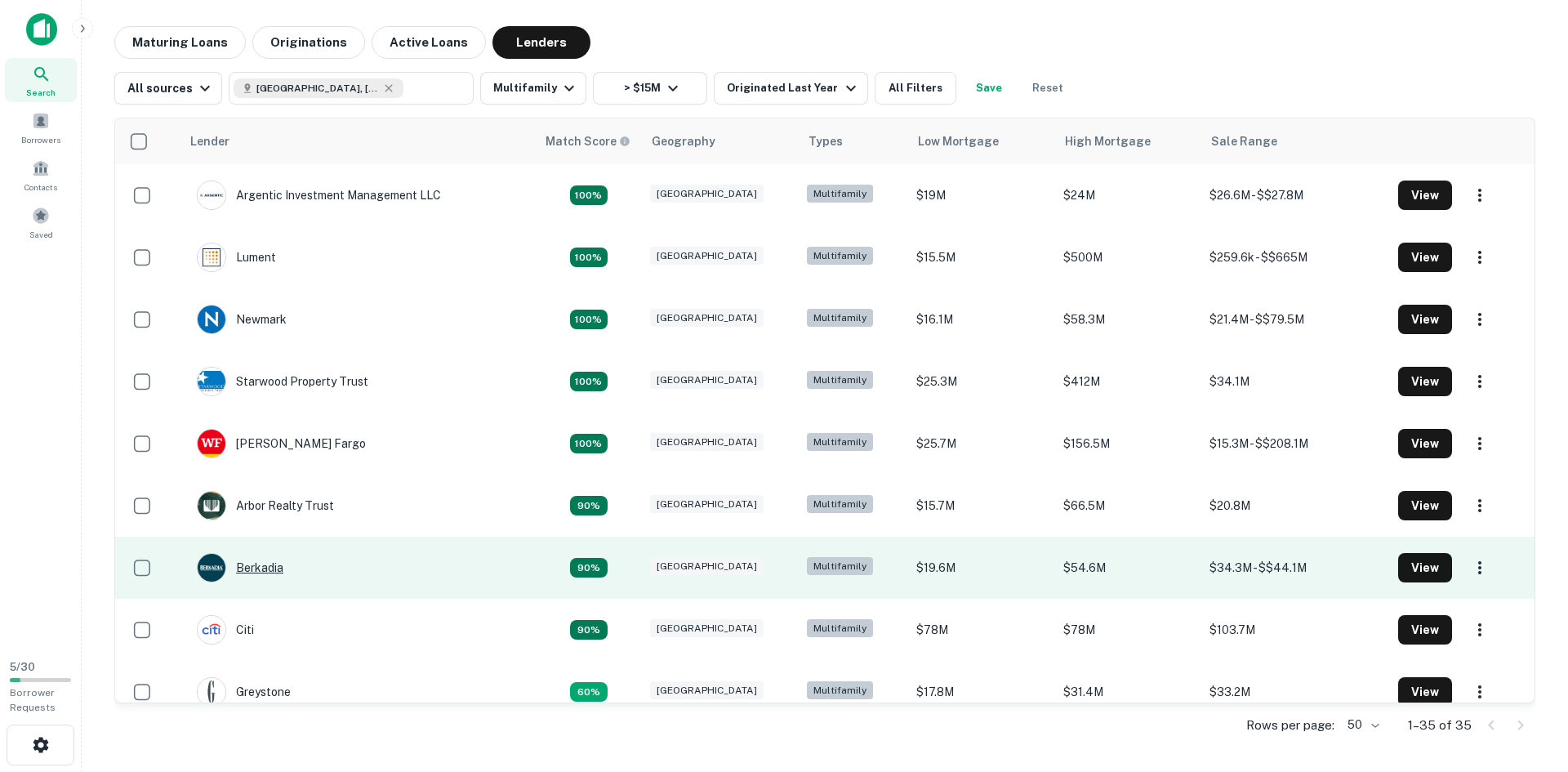
click at [257, 566] on div "Berkadia" at bounding box center [240, 568] width 87 height 30
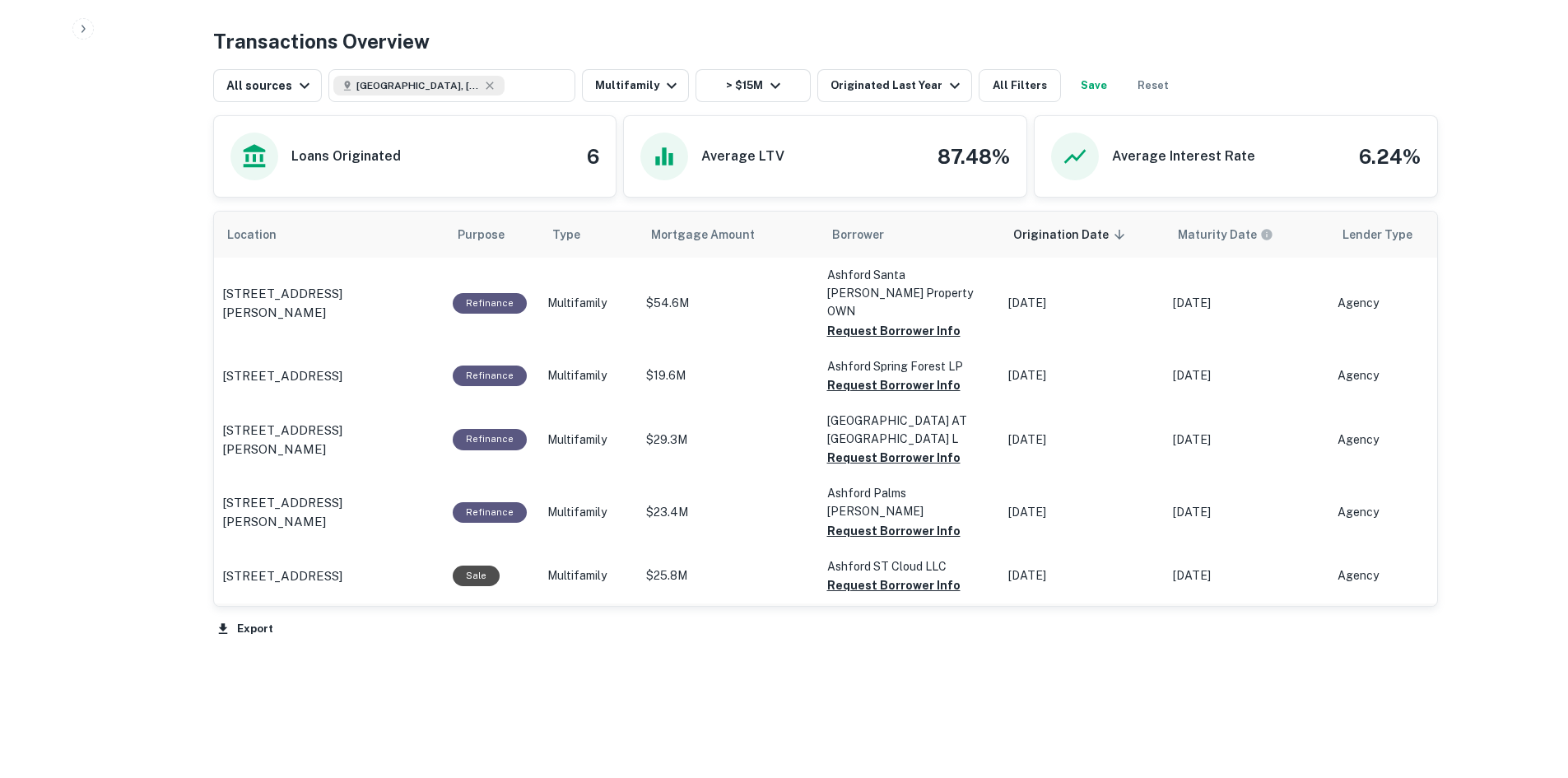
click at [342, 616] on p "4141 Barberry Dr Sunset gardens apartments Houston, TX770510000" at bounding box center [282, 626] width 120 height 20
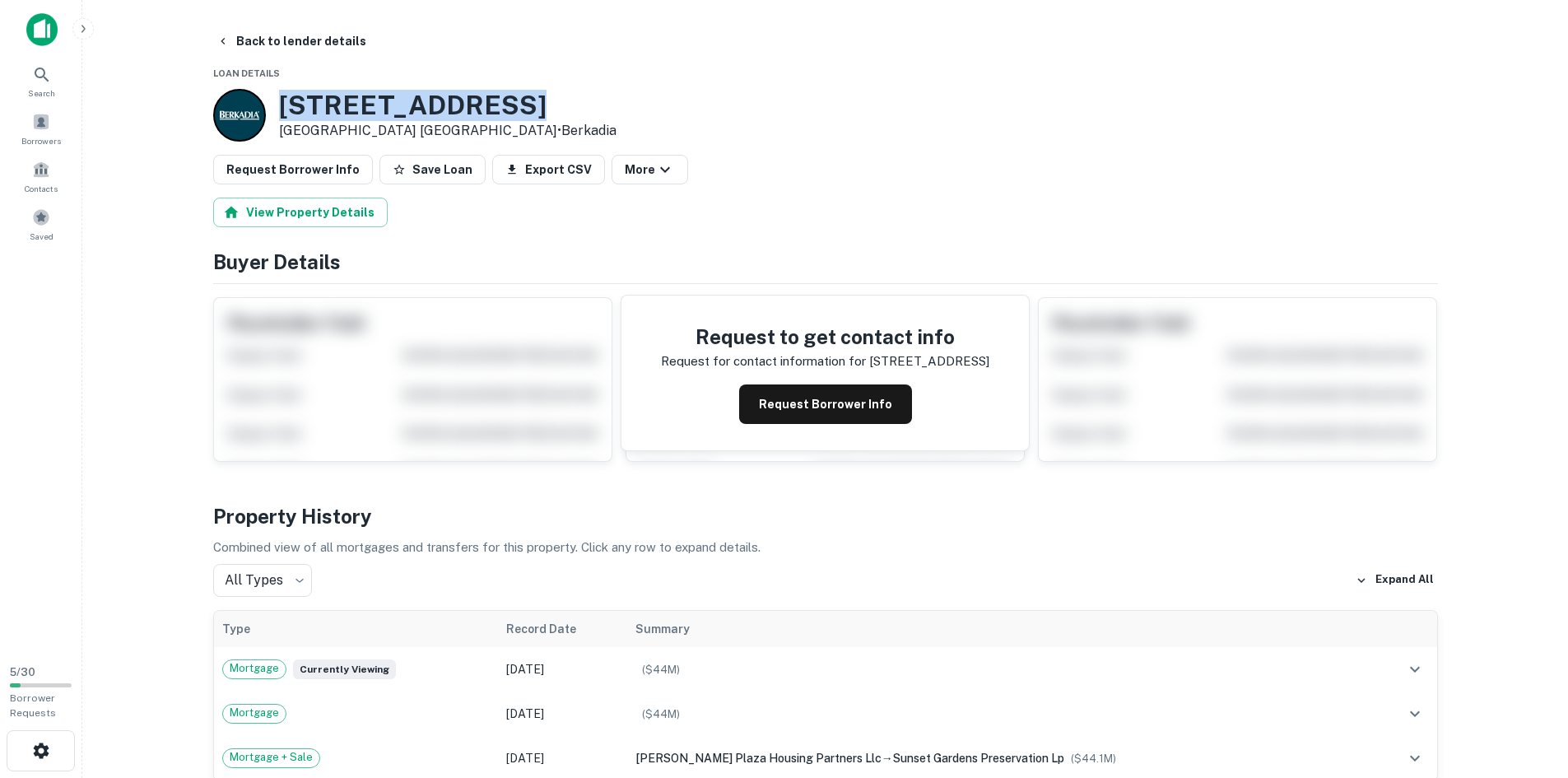
drag, startPoint x: 520, startPoint y: 106, endPoint x: 261, endPoint y: 85, distance: 259.8
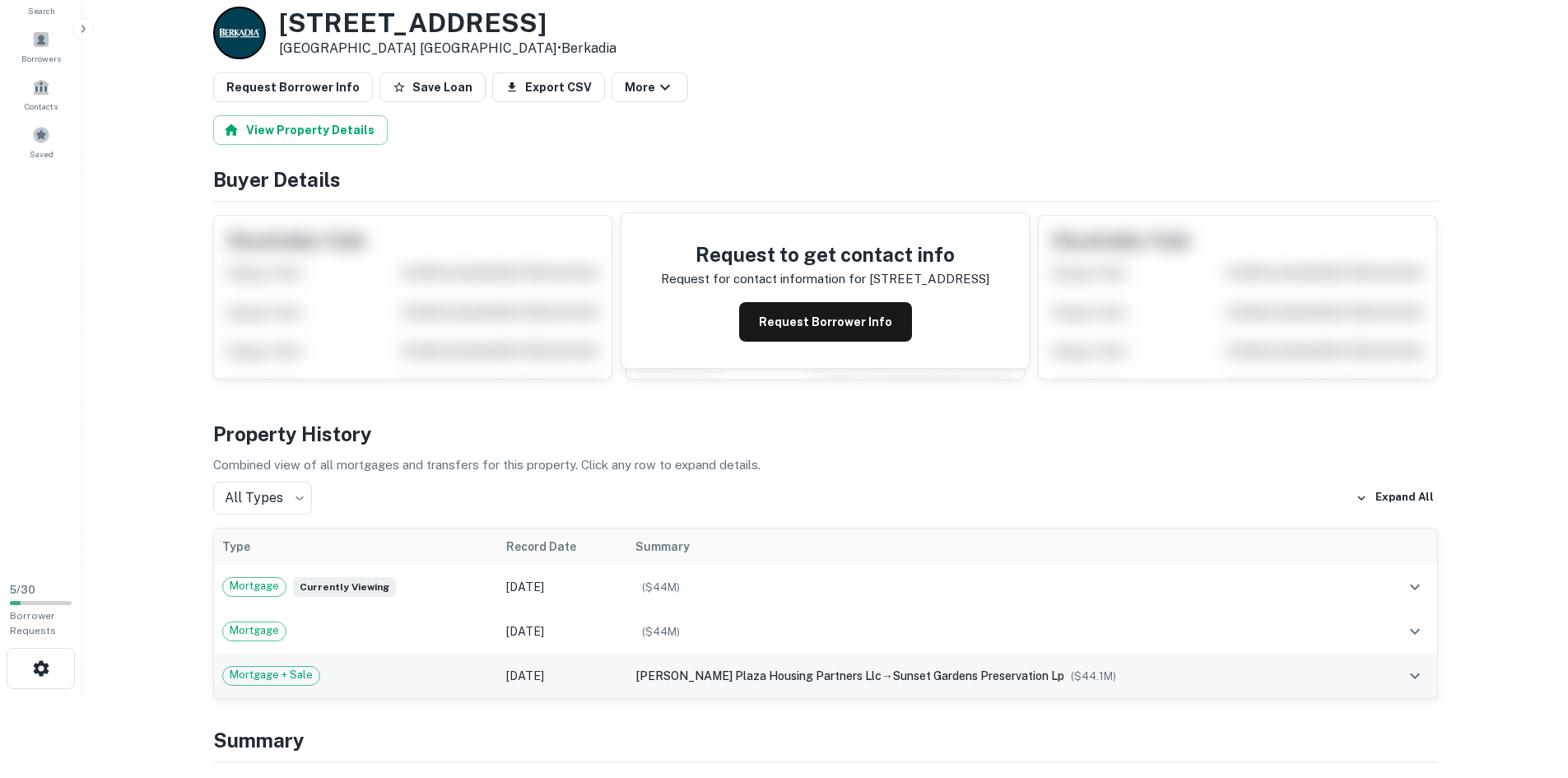
click at [777, 675] on span "[PERSON_NAME] plaza housing partners llc" at bounding box center [759, 676] width 246 height 13
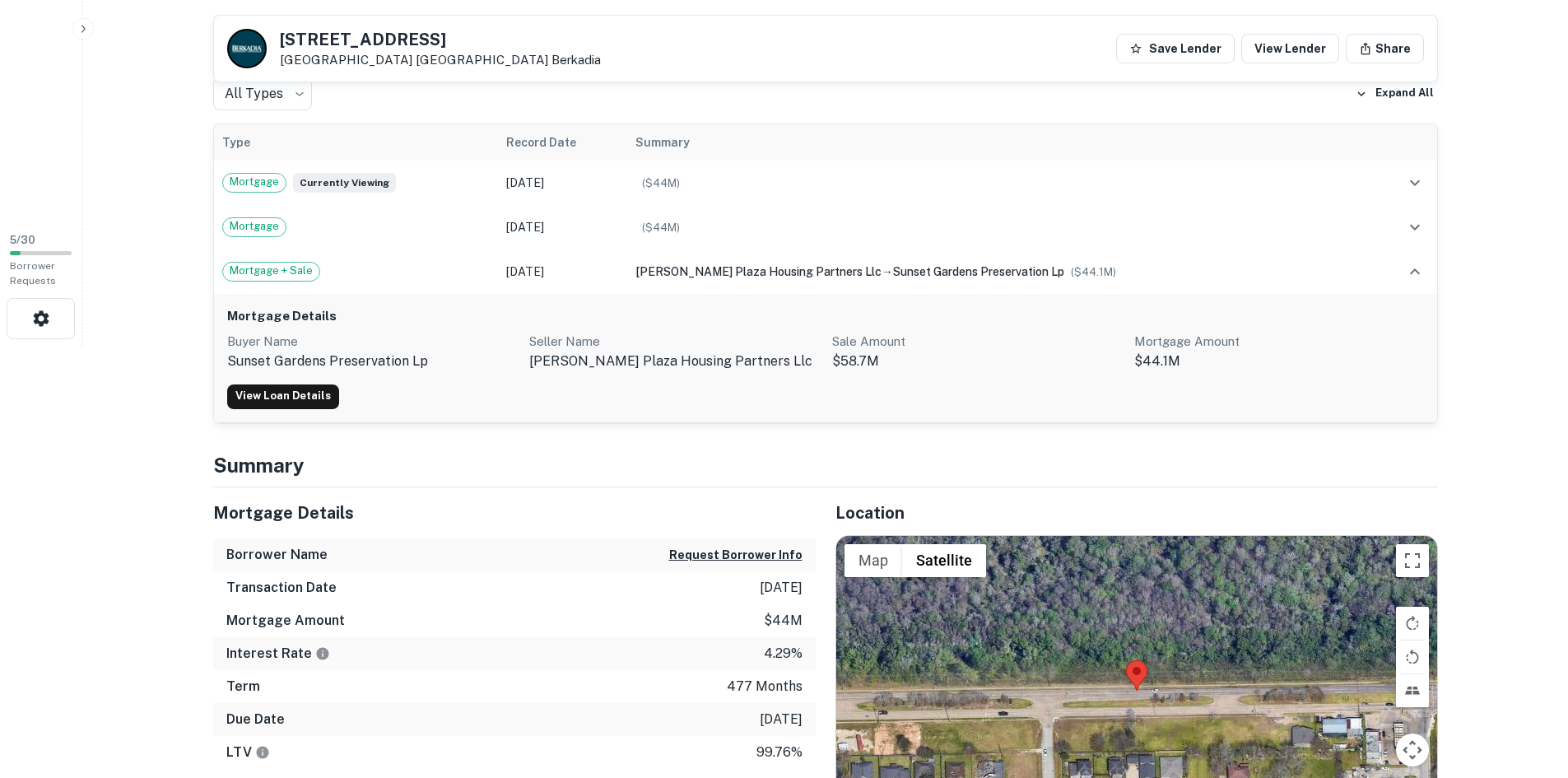
scroll to position [493, 0]
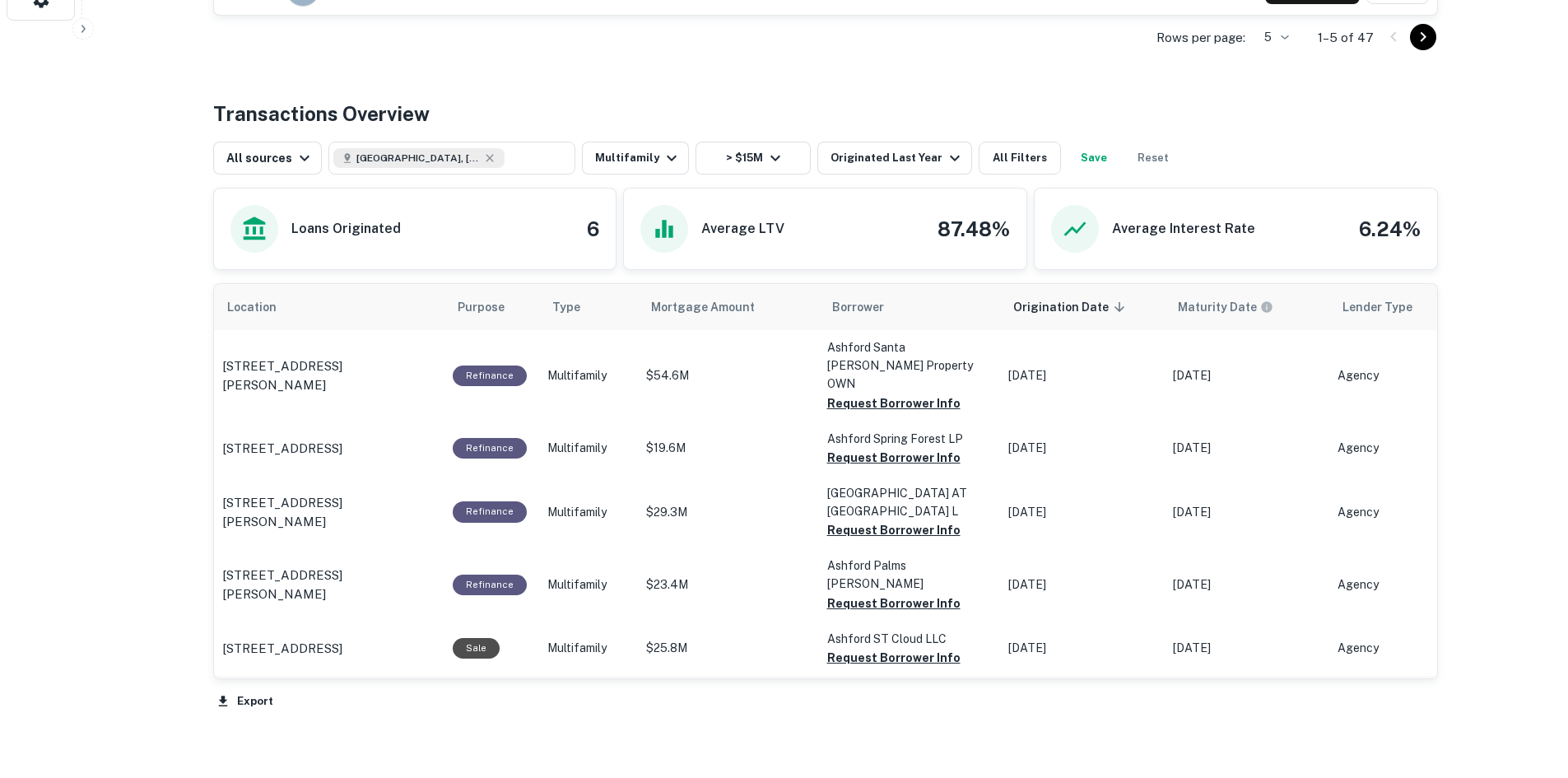
scroll to position [845, 0]
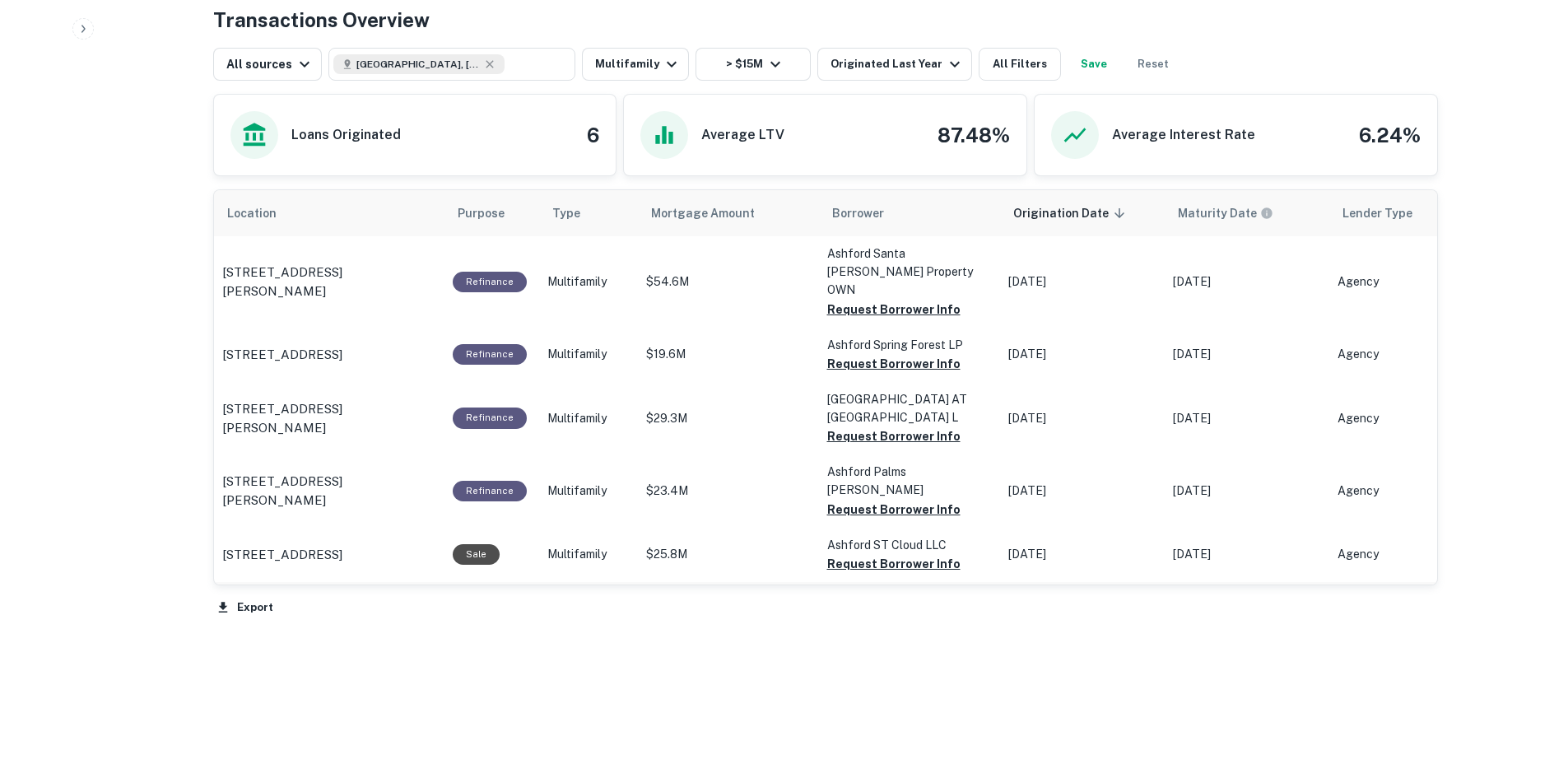
drag, startPoint x: 216, startPoint y: 547, endPoint x: 323, endPoint y: 552, distance: 107.1
click at [323, 582] on td "4141 Barberry Dr Sunset gardens apartments Houston, TX770510000" at bounding box center [329, 604] width 230 height 46
copy p "4141 Barberry Dr"
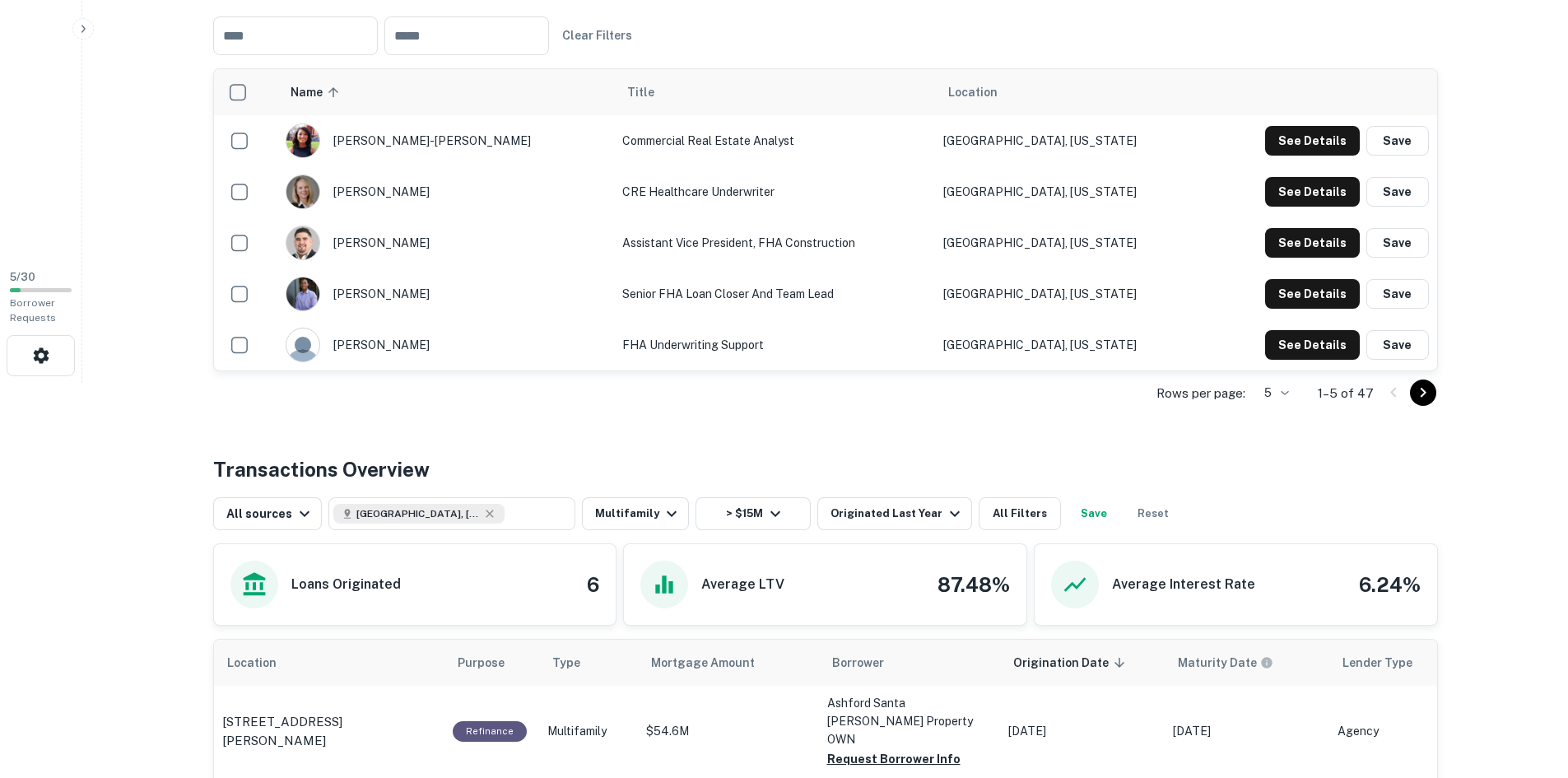
scroll to position [350, 0]
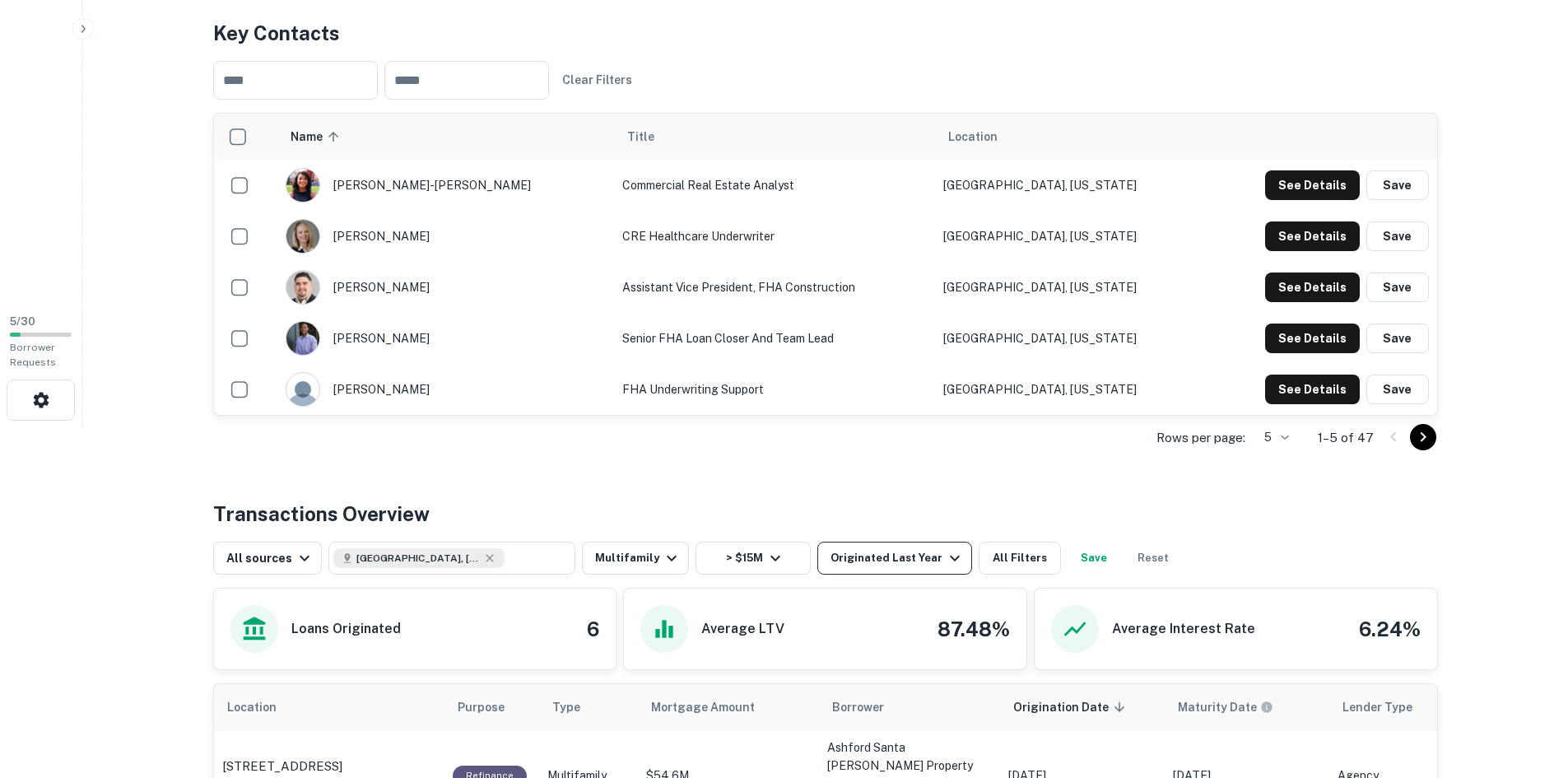
click at [903, 552] on div "Originated Last Year" at bounding box center [898, 557] width 134 height 20
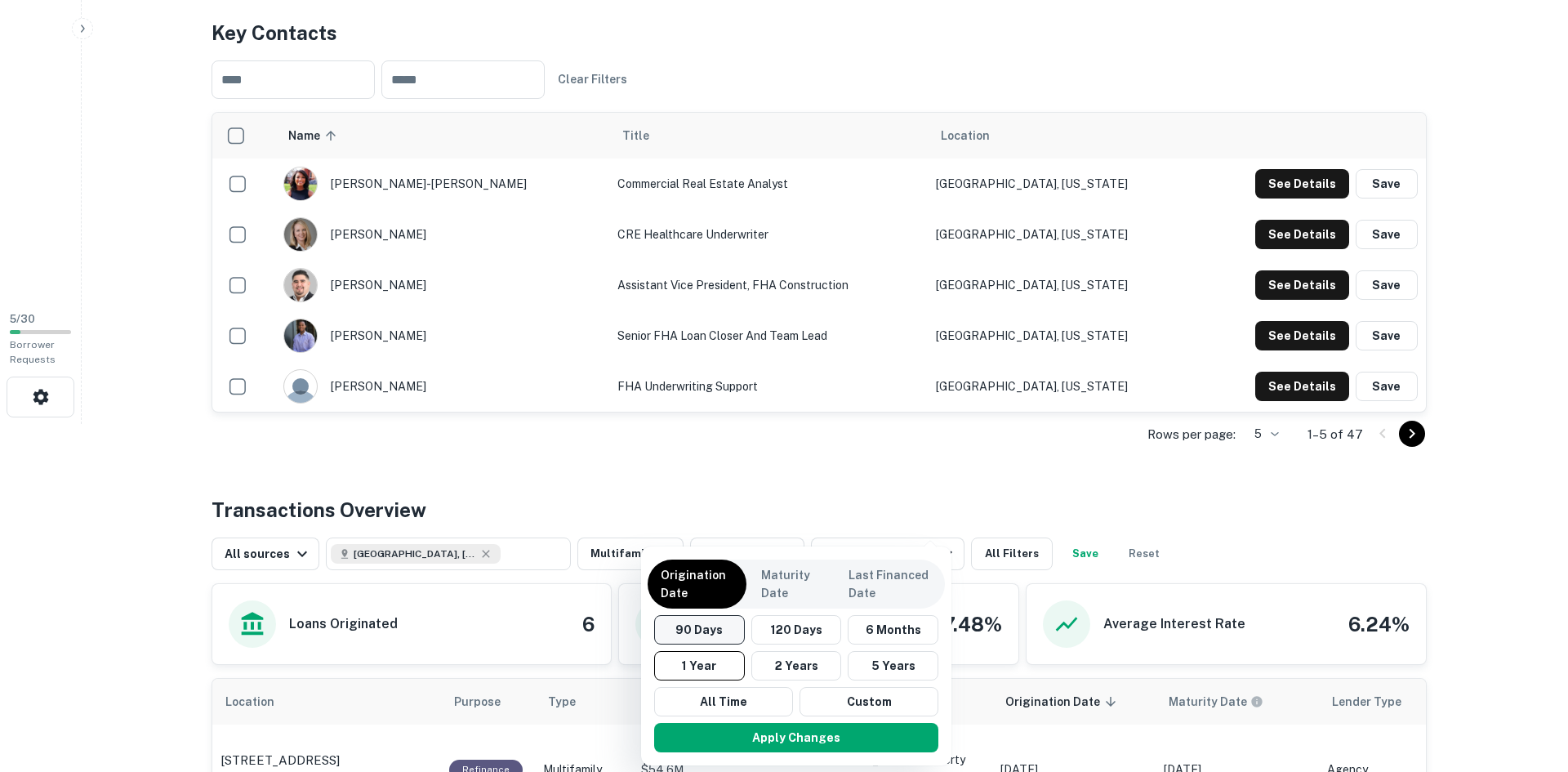
click at [698, 635] on button "90 Days" at bounding box center [699, 629] width 90 height 30
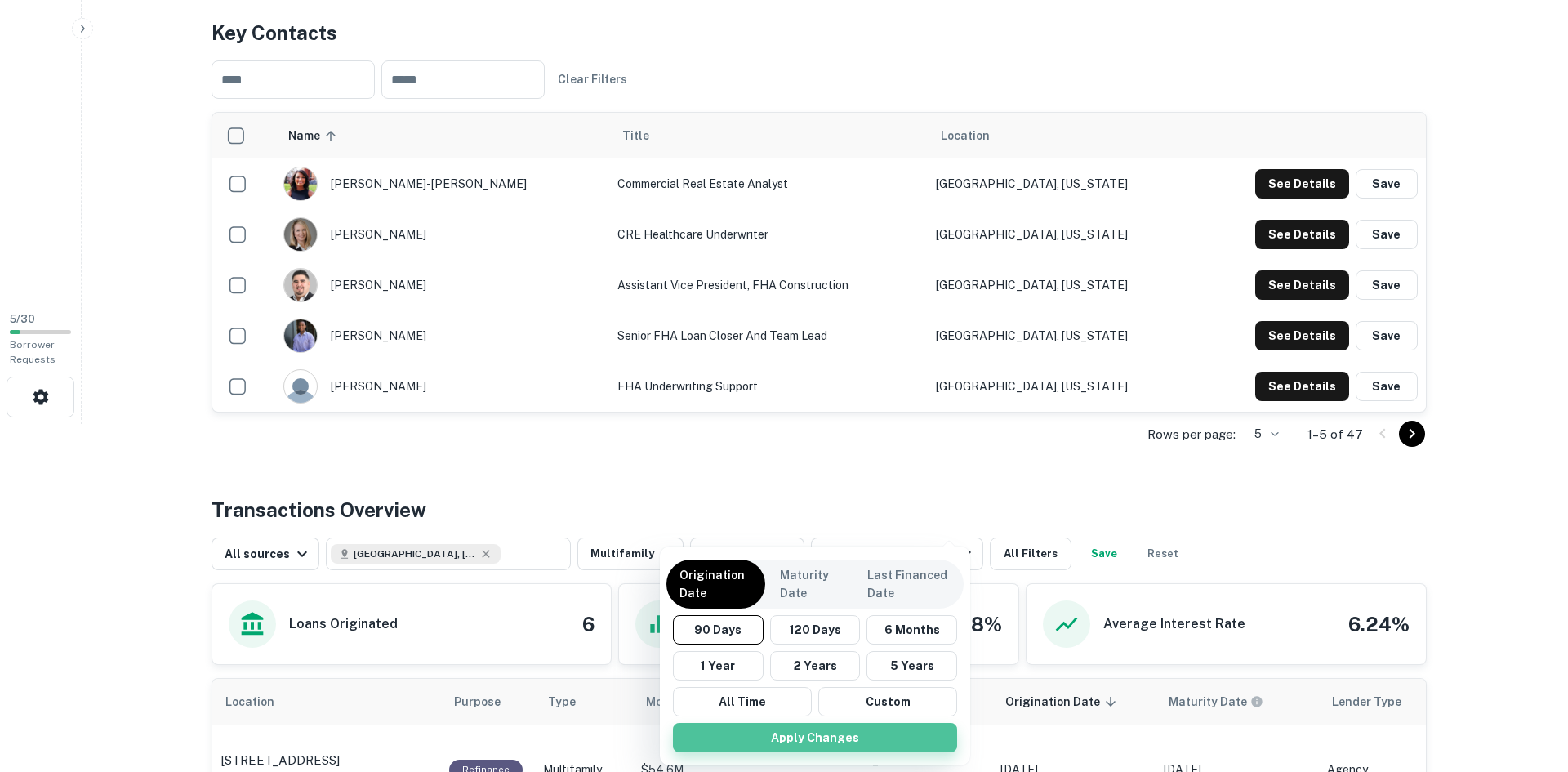
click at [781, 729] on button "Apply Changes" at bounding box center [815, 738] width 284 height 30
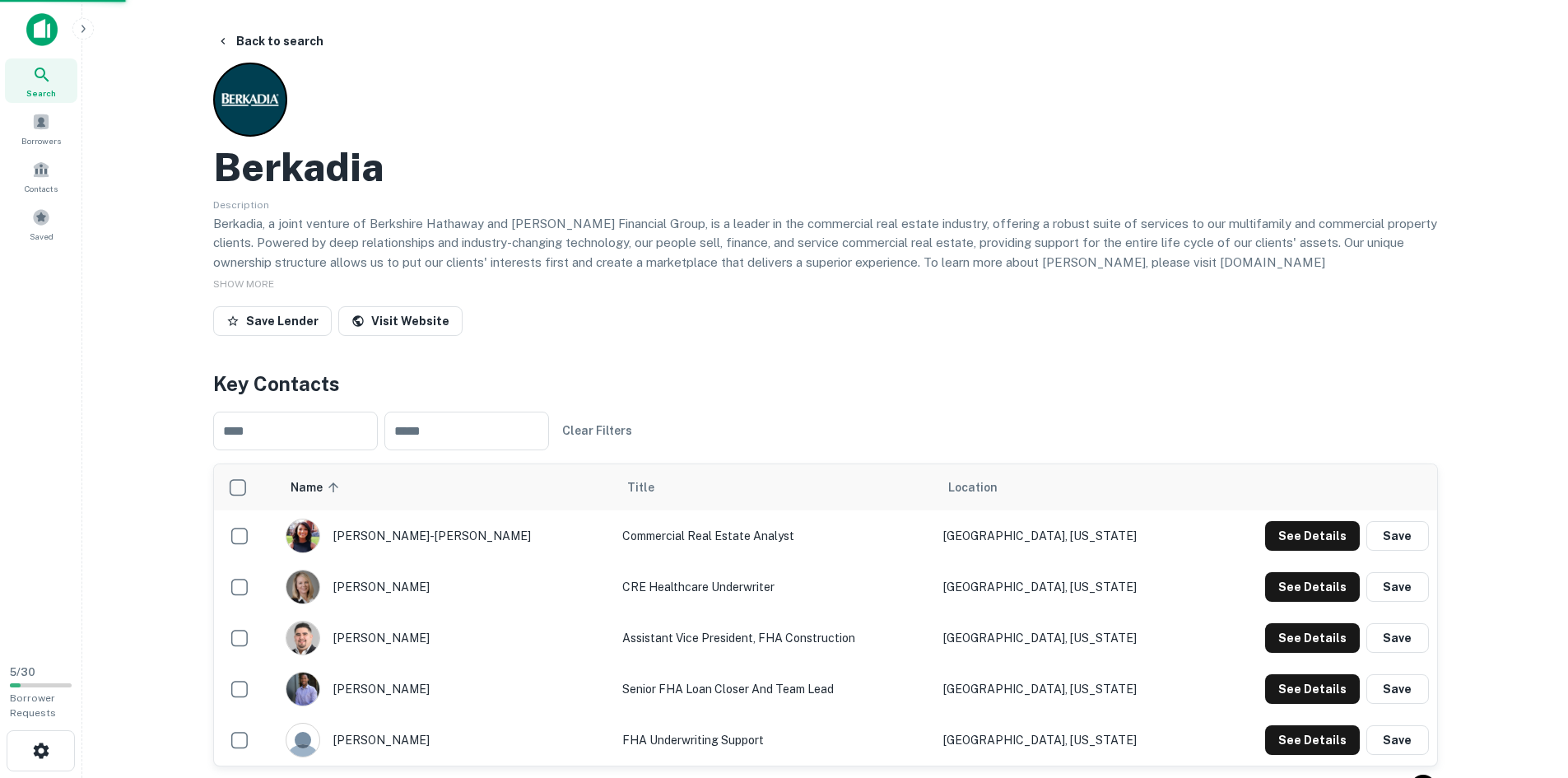
scroll to position [350, 0]
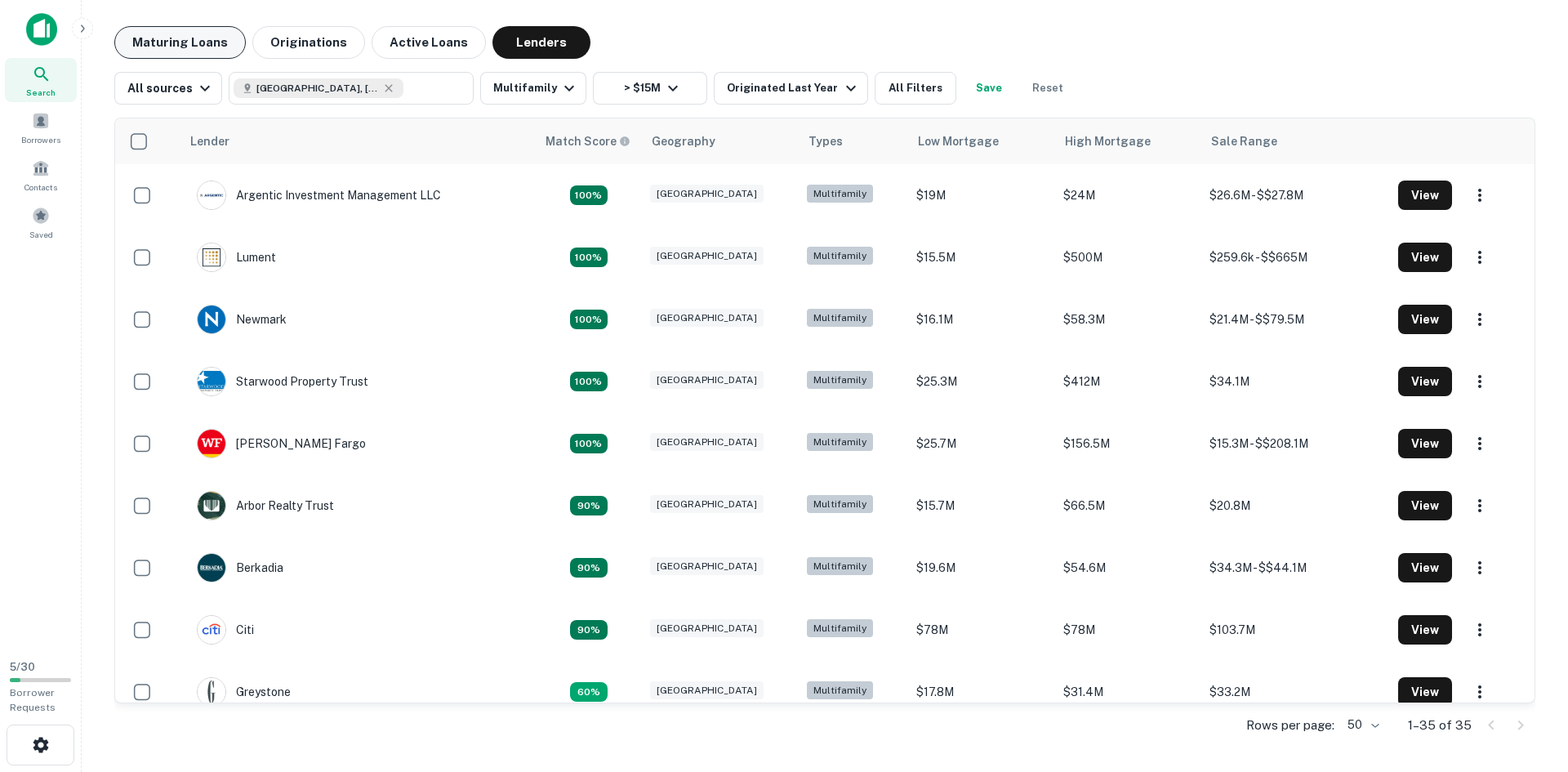
click at [194, 46] on button "Maturing Loans" at bounding box center [180, 42] width 131 height 33
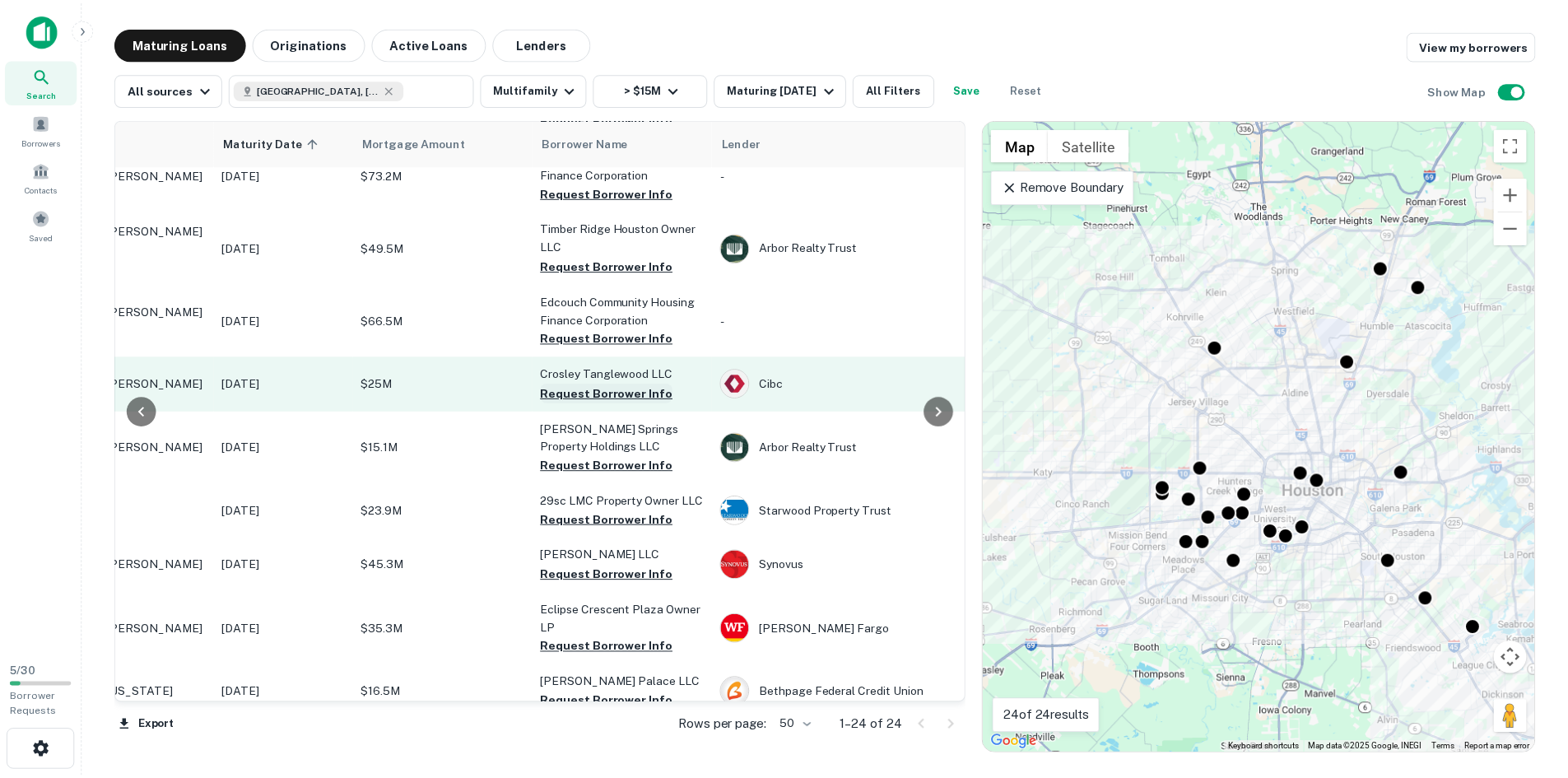
scroll to position [576, 0]
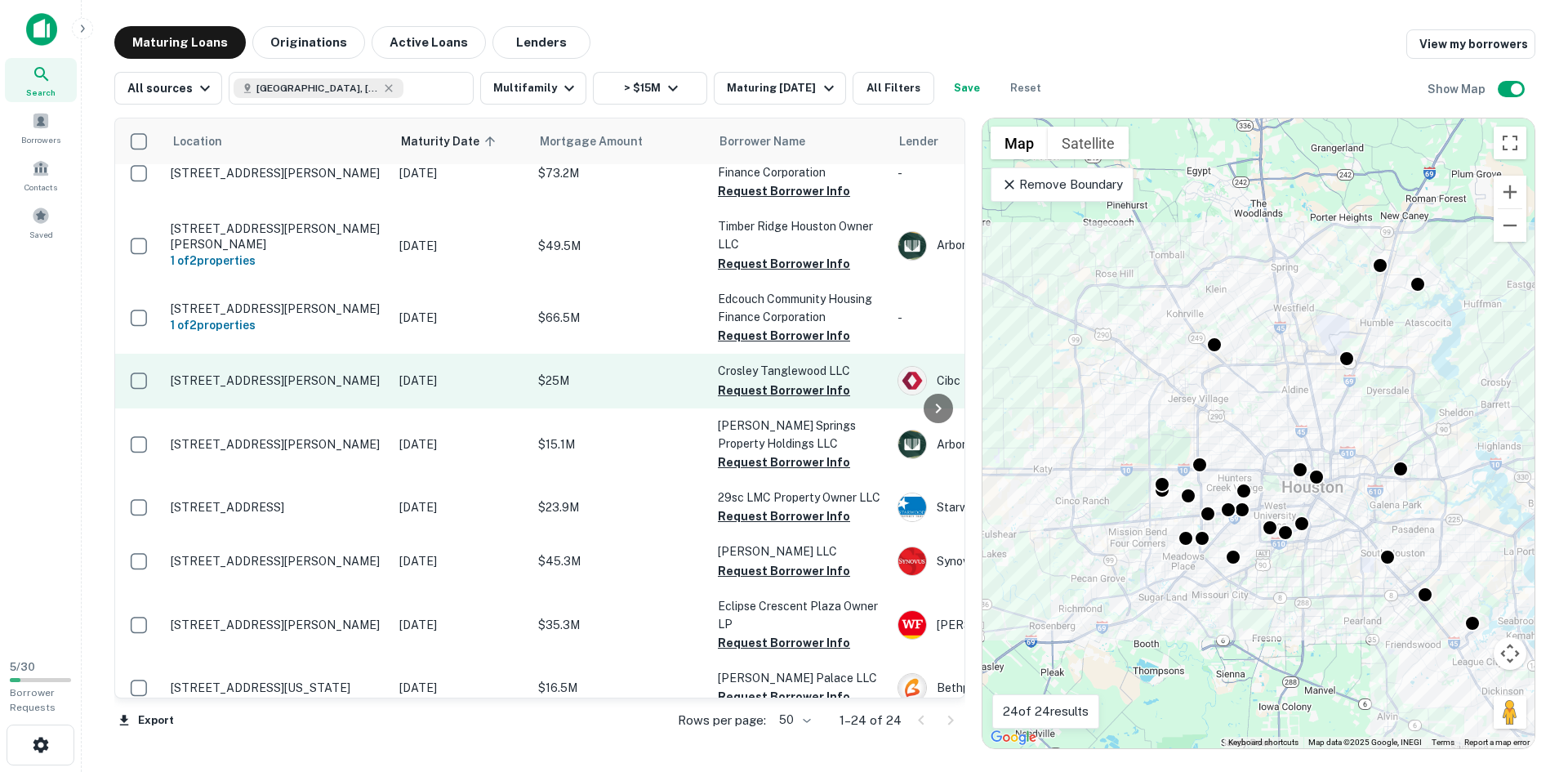
click at [282, 373] on p "2400 Fountain View Dr Houston, TX77057" at bounding box center [277, 380] width 213 height 15
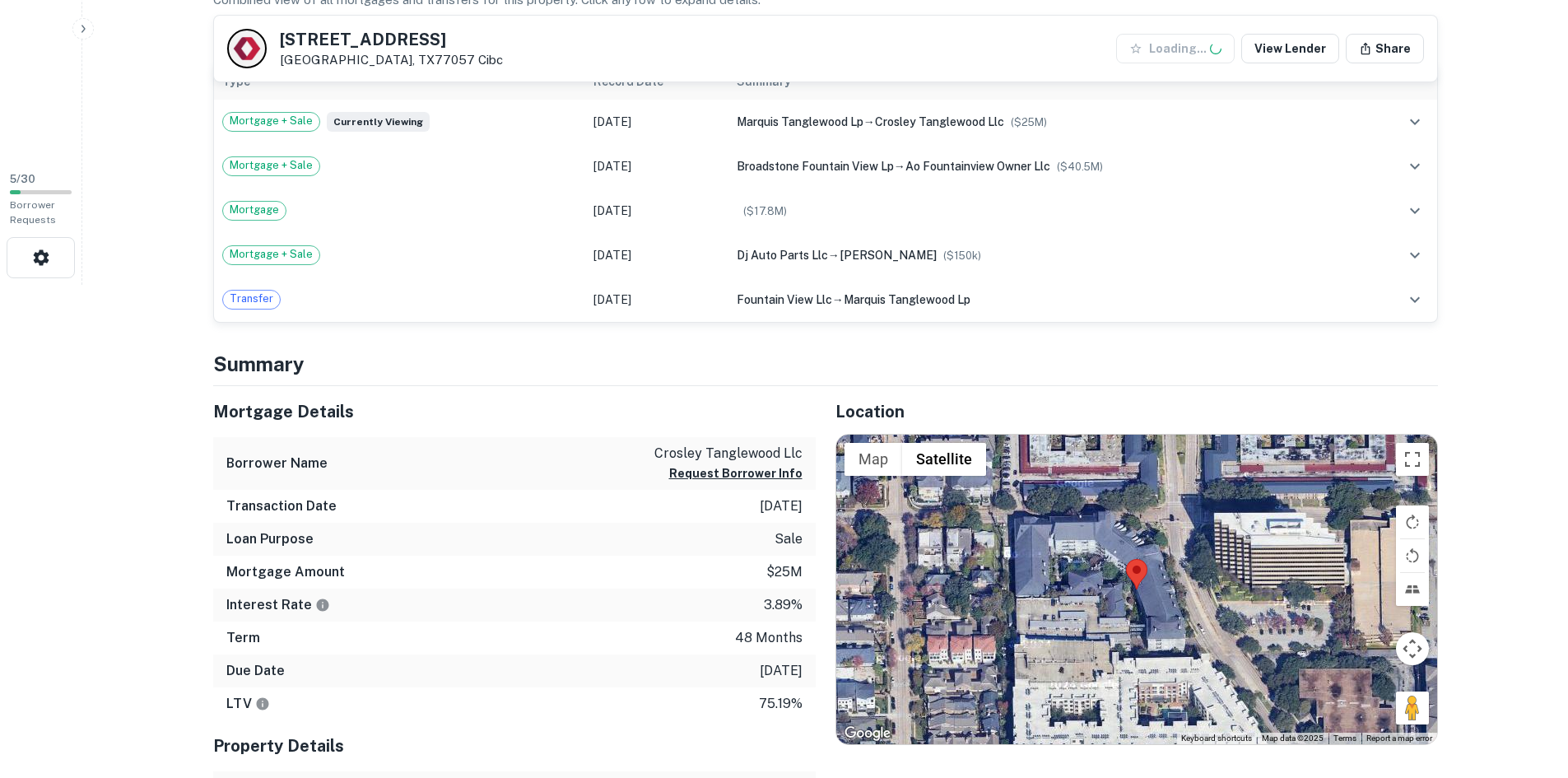
scroll to position [493, 0]
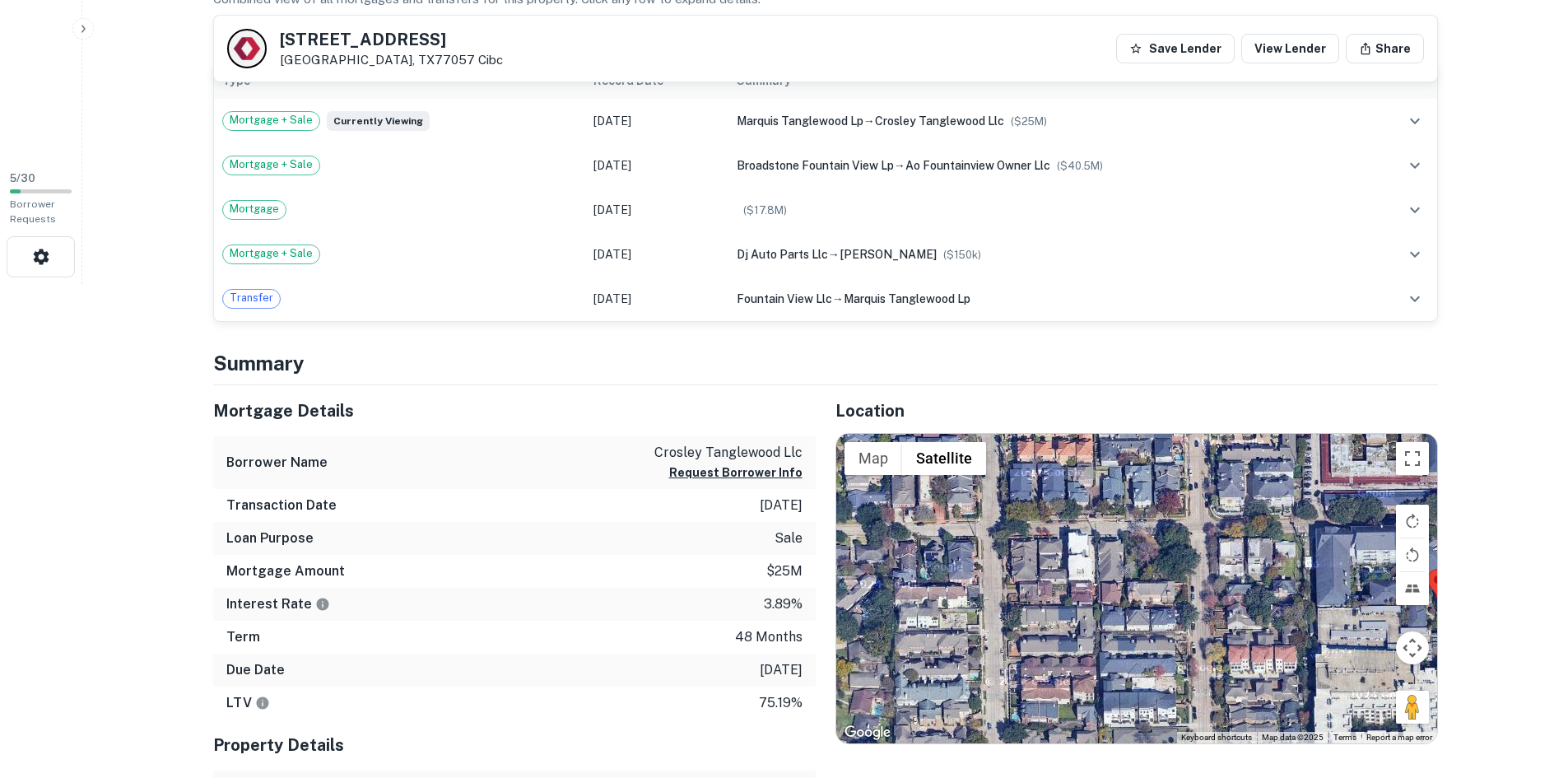
drag, startPoint x: 1039, startPoint y: 599, endPoint x: 1329, endPoint y: 603, distance: 290.0
click at [1329, 603] on div at bounding box center [1137, 588] width 601 height 309
drag, startPoint x: 1124, startPoint y: 586, endPoint x: 1146, endPoint y: 586, distance: 22.0
click at [1262, 584] on div at bounding box center [1137, 588] width 601 height 309
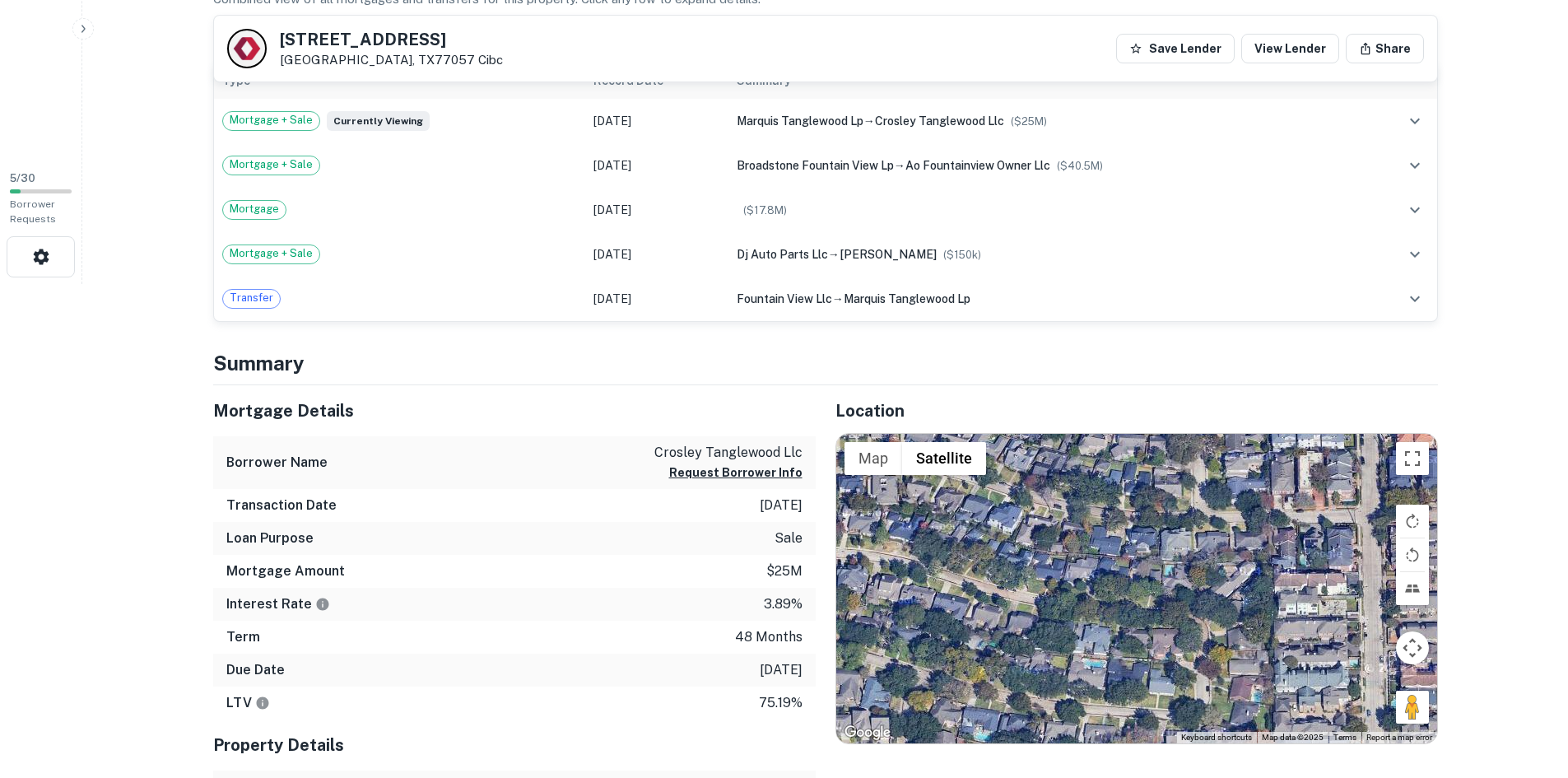
drag, startPoint x: 1077, startPoint y: 601, endPoint x: 1197, endPoint y: 613, distance: 120.6
click at [1197, 613] on div at bounding box center [1137, 588] width 601 height 309
drag, startPoint x: 1097, startPoint y: 607, endPoint x: 895, endPoint y: 604, distance: 202.0
click at [903, 605] on div at bounding box center [1137, 588] width 601 height 309
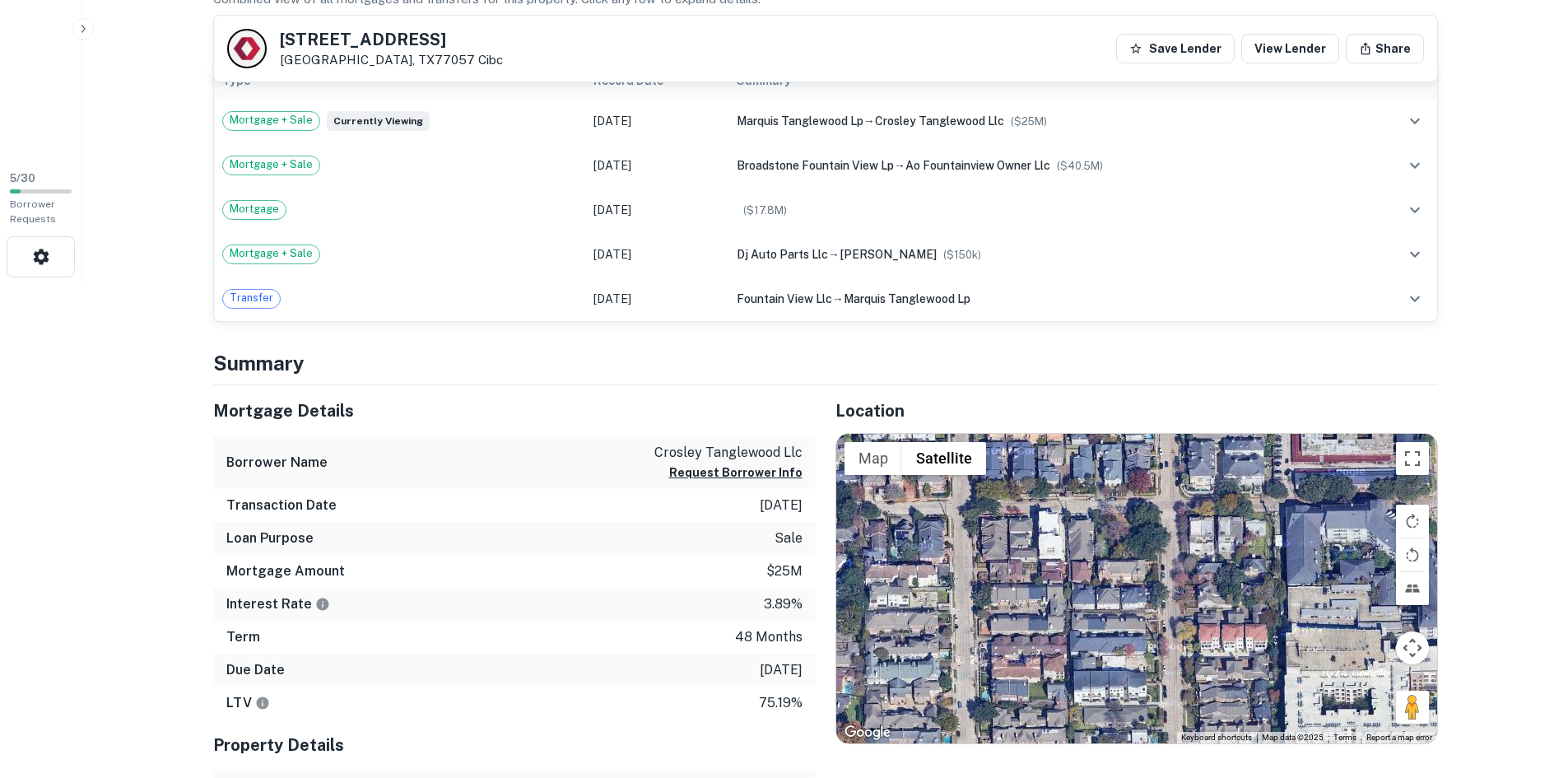
drag, startPoint x: 1181, startPoint y: 607, endPoint x: 894, endPoint y: 631, distance: 288.0
click at [894, 631] on div at bounding box center [1137, 588] width 601 height 309
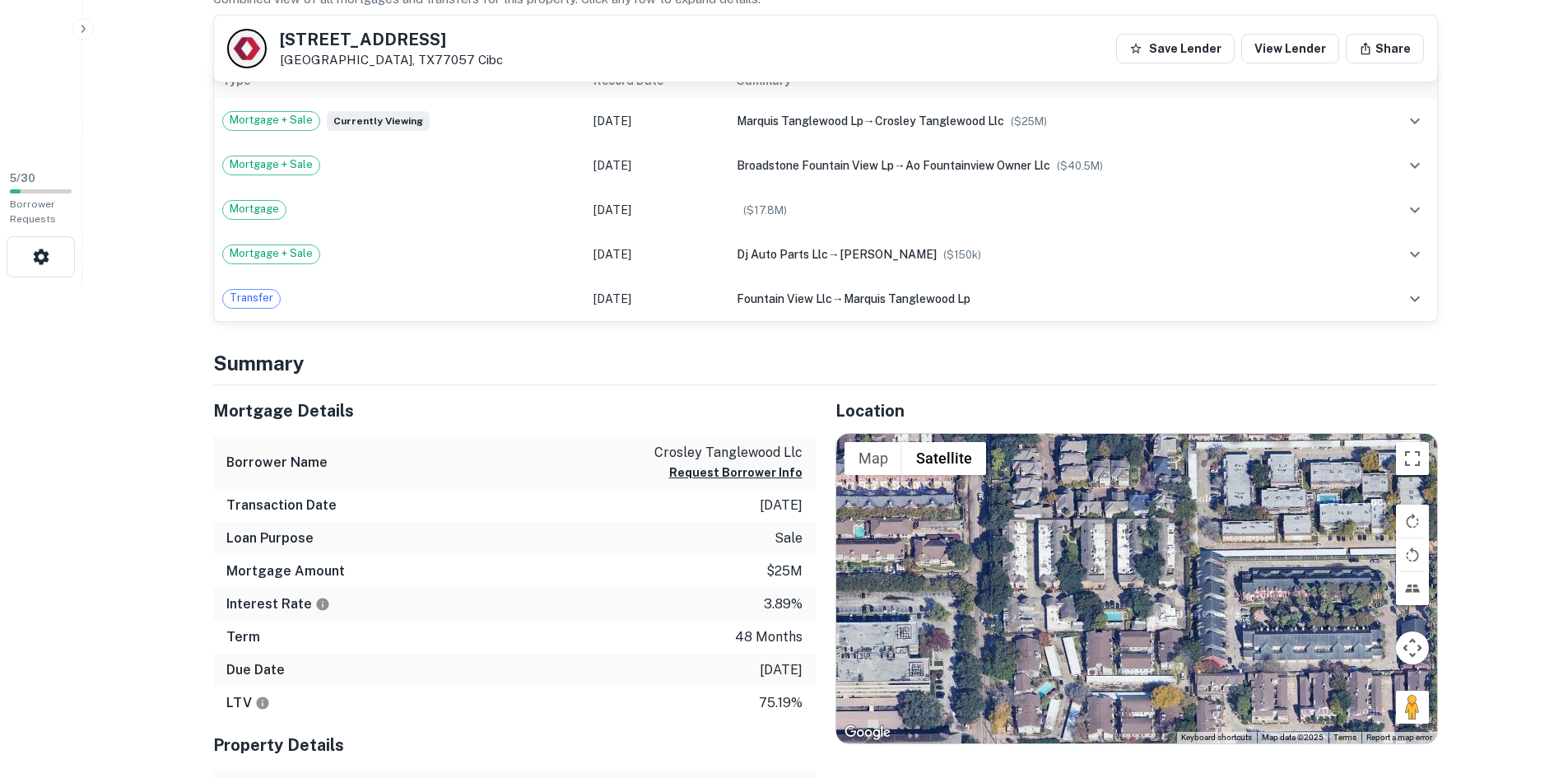
drag, startPoint x: 1123, startPoint y: 594, endPoint x: 833, endPoint y: 602, distance: 290.1
click at [833, 602] on div "Location ← Move left → Move right ↑ Move up ↓ Move down + Zoom in - Zoom out Ho…" at bounding box center [1127, 693] width 622 height 616
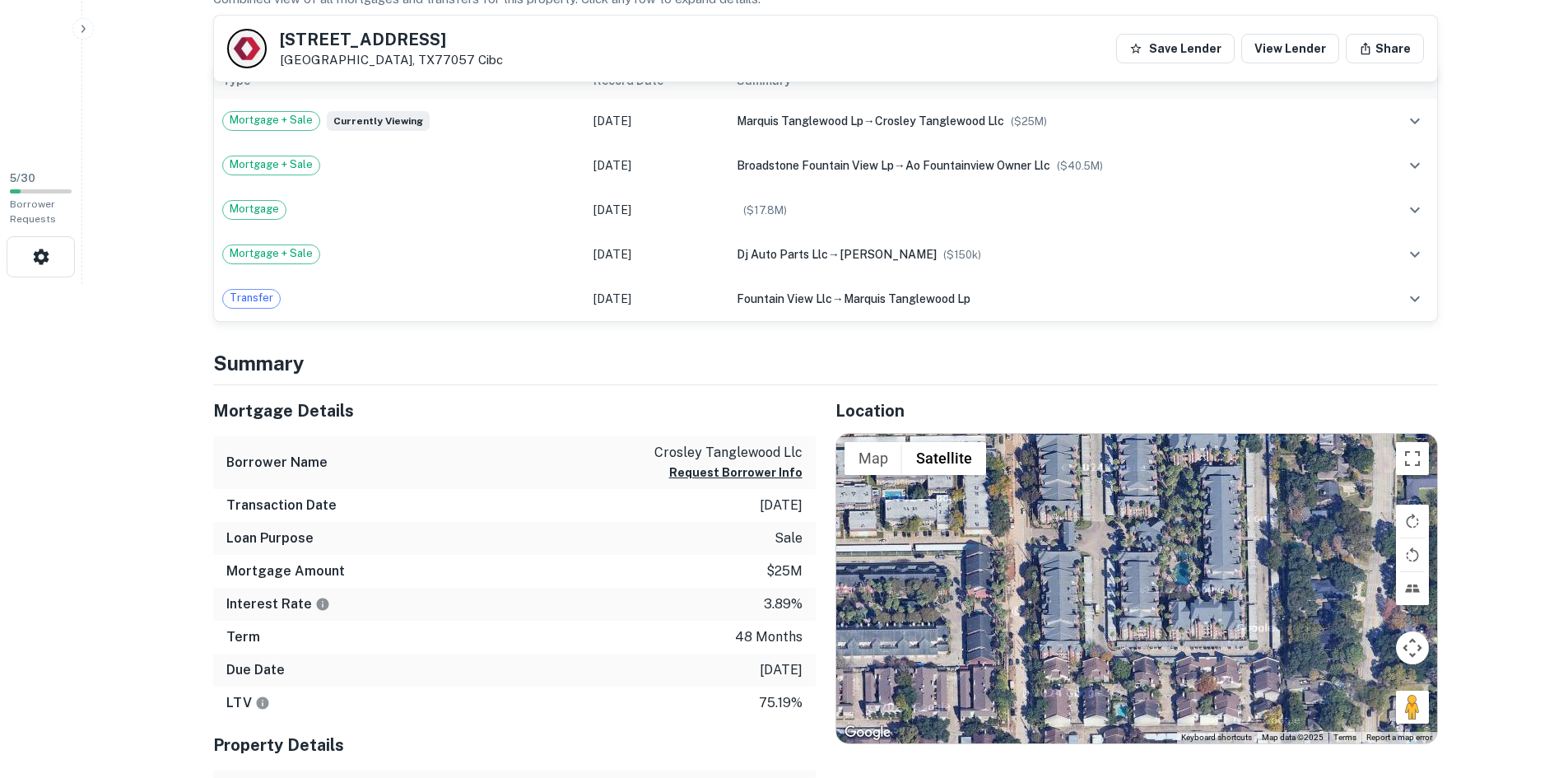
drag, startPoint x: 1078, startPoint y: 595, endPoint x: 1029, endPoint y: 599, distance: 49.2
click at [1015, 599] on div at bounding box center [1137, 588] width 601 height 309
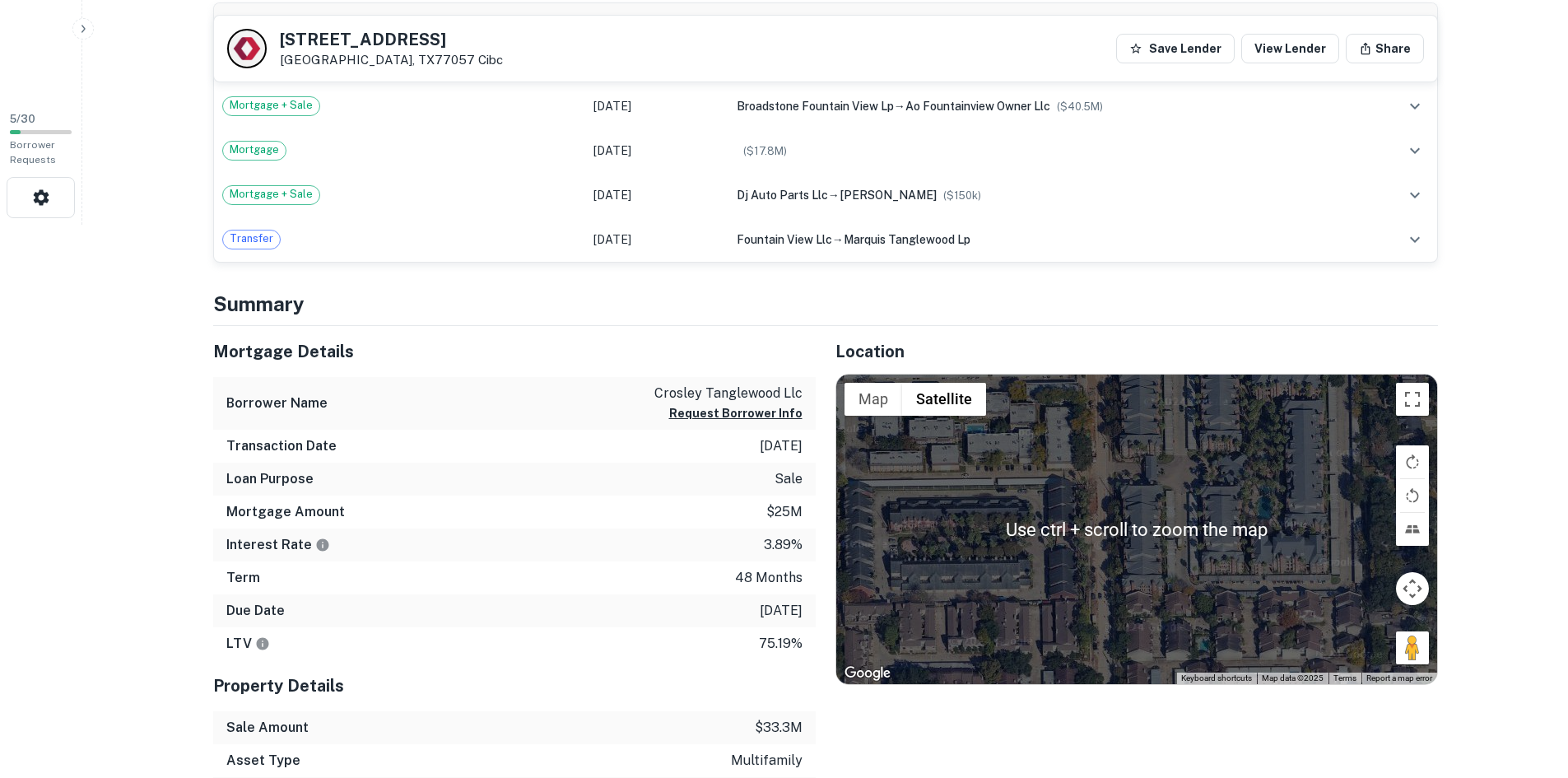
scroll to position [576, 0]
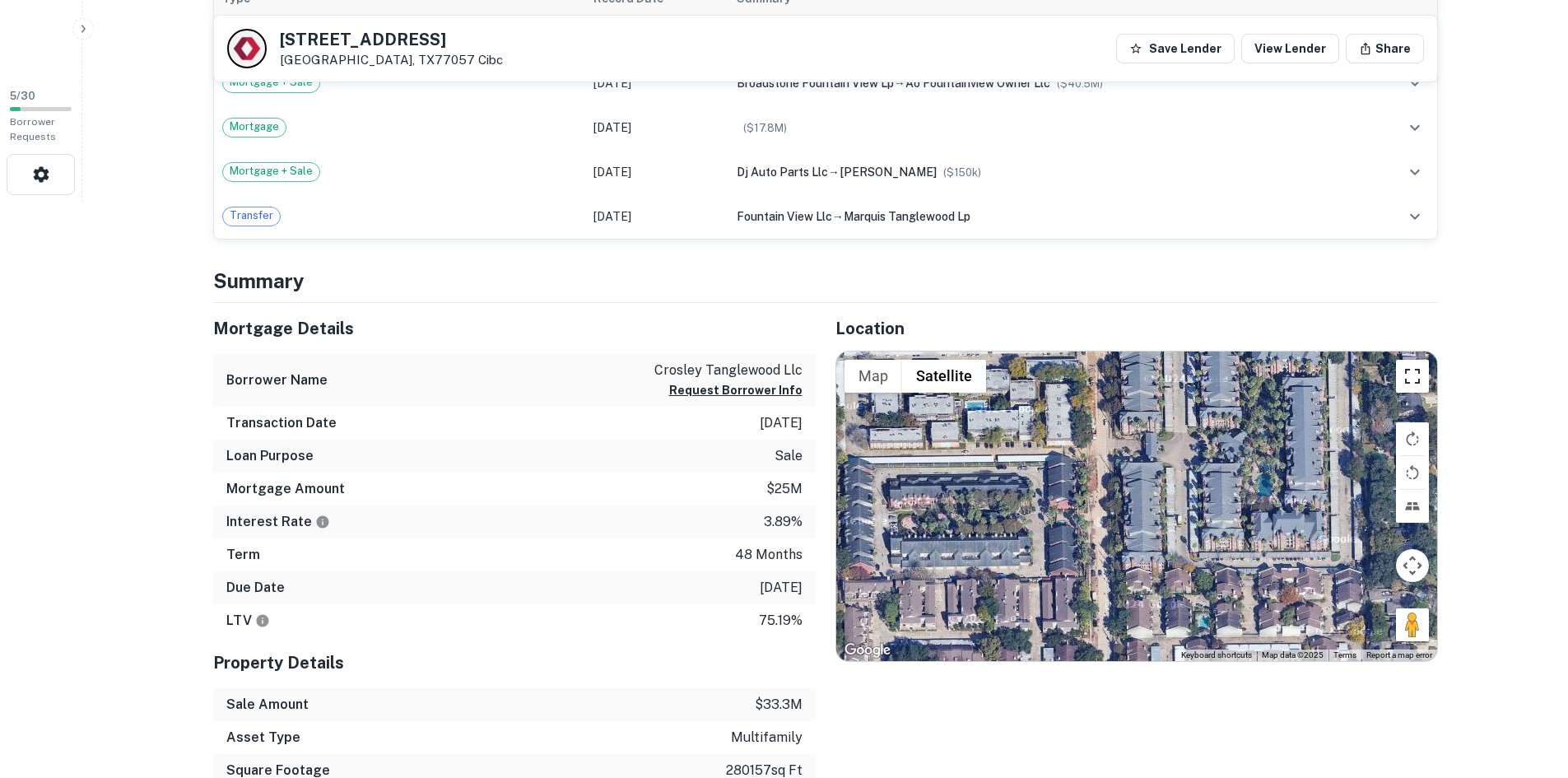
click at [1414, 383] on button "Toggle fullscreen view" at bounding box center [1412, 376] width 33 height 33
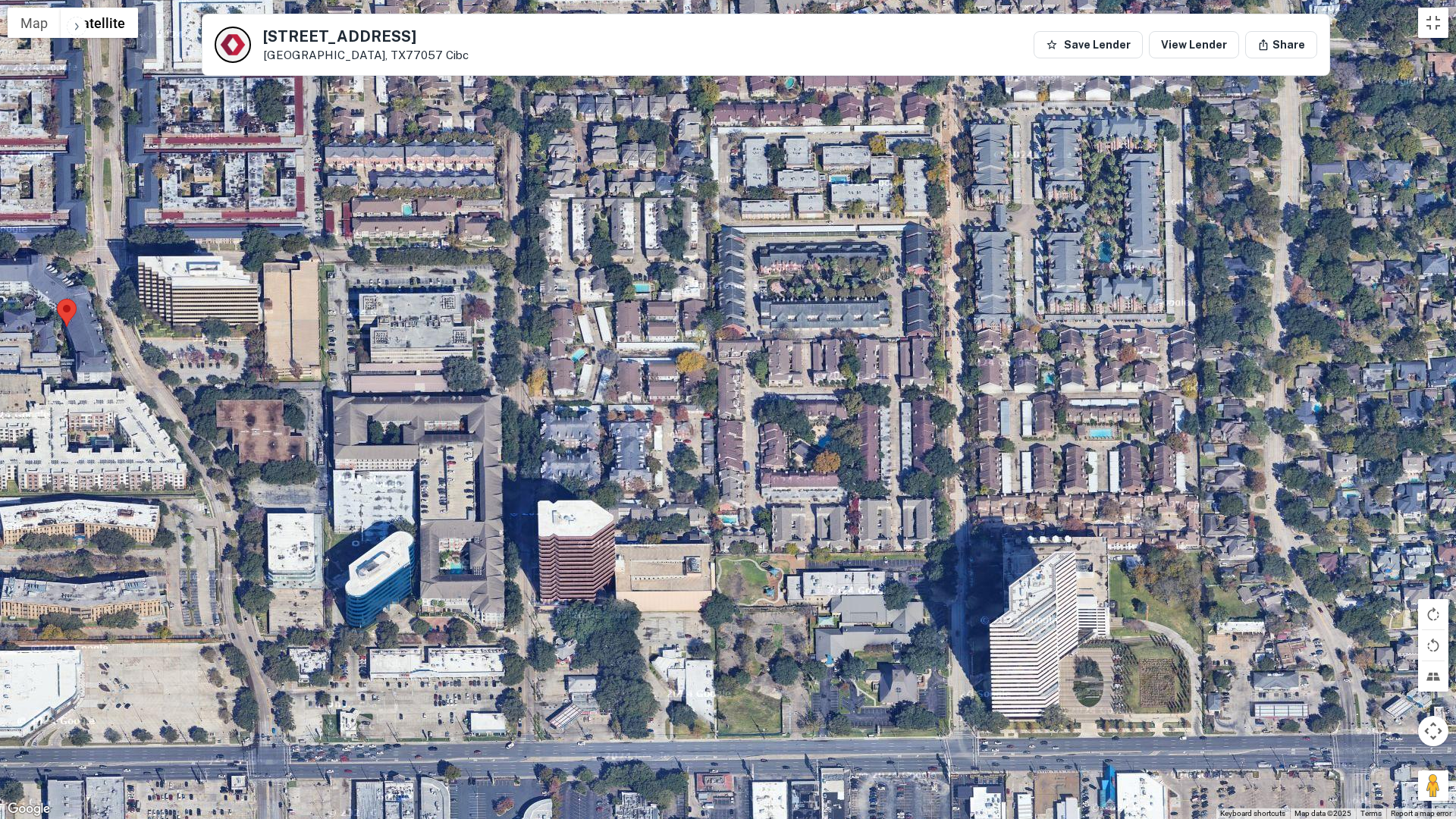
drag, startPoint x: 493, startPoint y: 420, endPoint x: 755, endPoint y: 283, distance: 295.7
click at [755, 283] on div at bounding box center [728, 410] width 1456 height 819
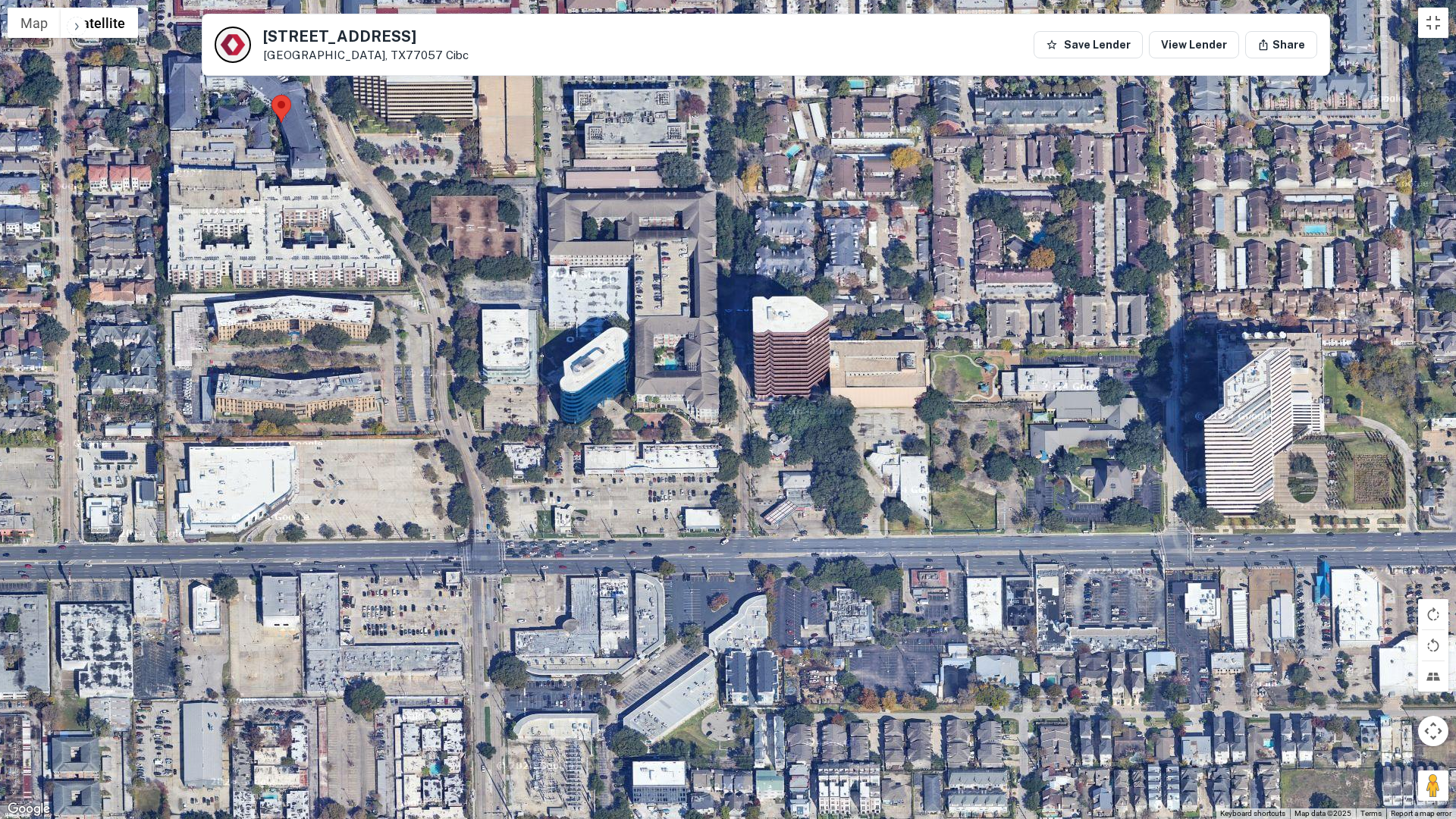
drag, startPoint x: 479, startPoint y: 586, endPoint x: 693, endPoint y: 382, distance: 295.7
click at [693, 382] on div at bounding box center [728, 410] width 1456 height 819
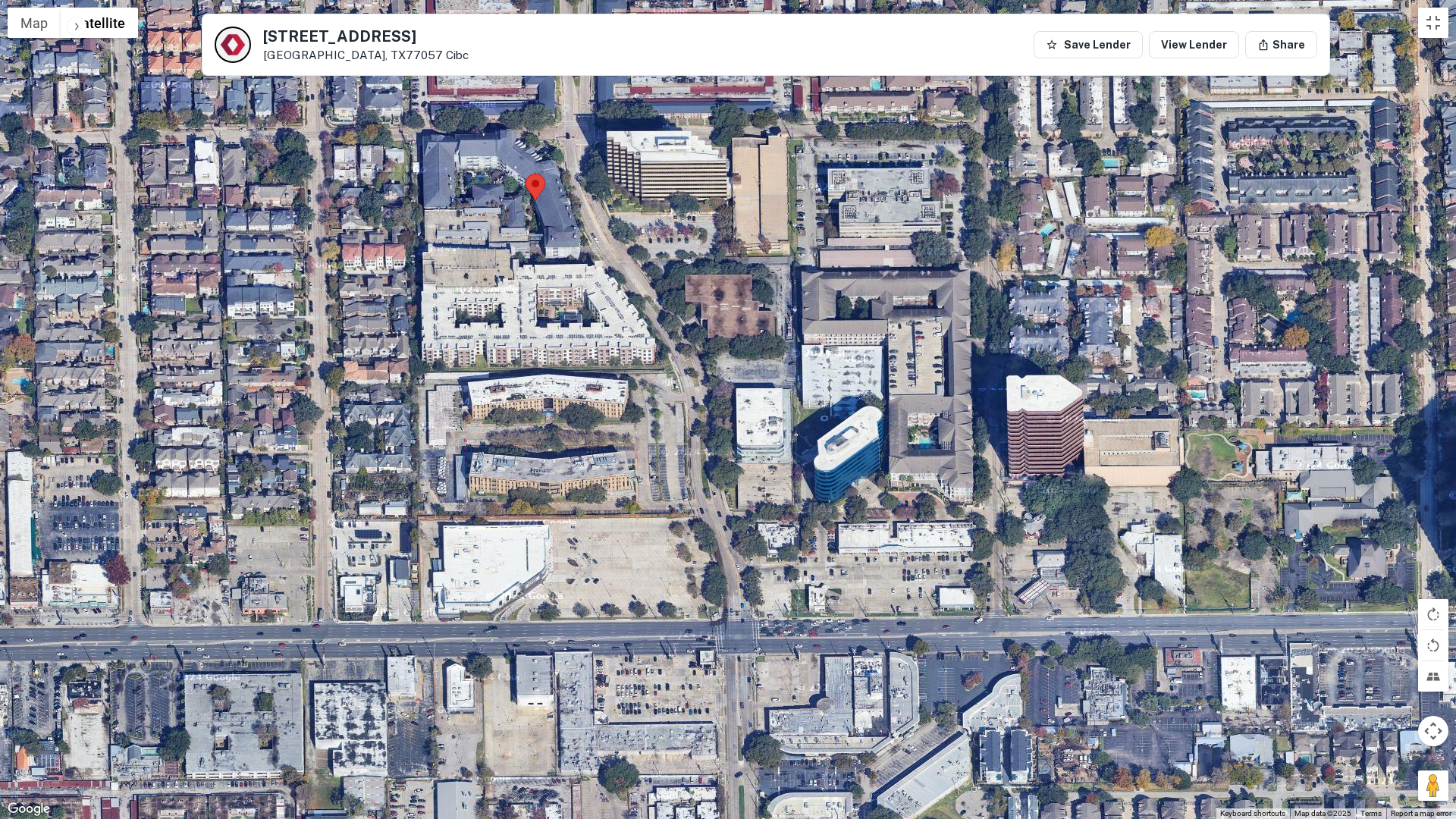
drag, startPoint x: 441, startPoint y: 638, endPoint x: 698, endPoint y: 714, distance: 268.0
click at [698, 714] on div at bounding box center [728, 410] width 1456 height 819
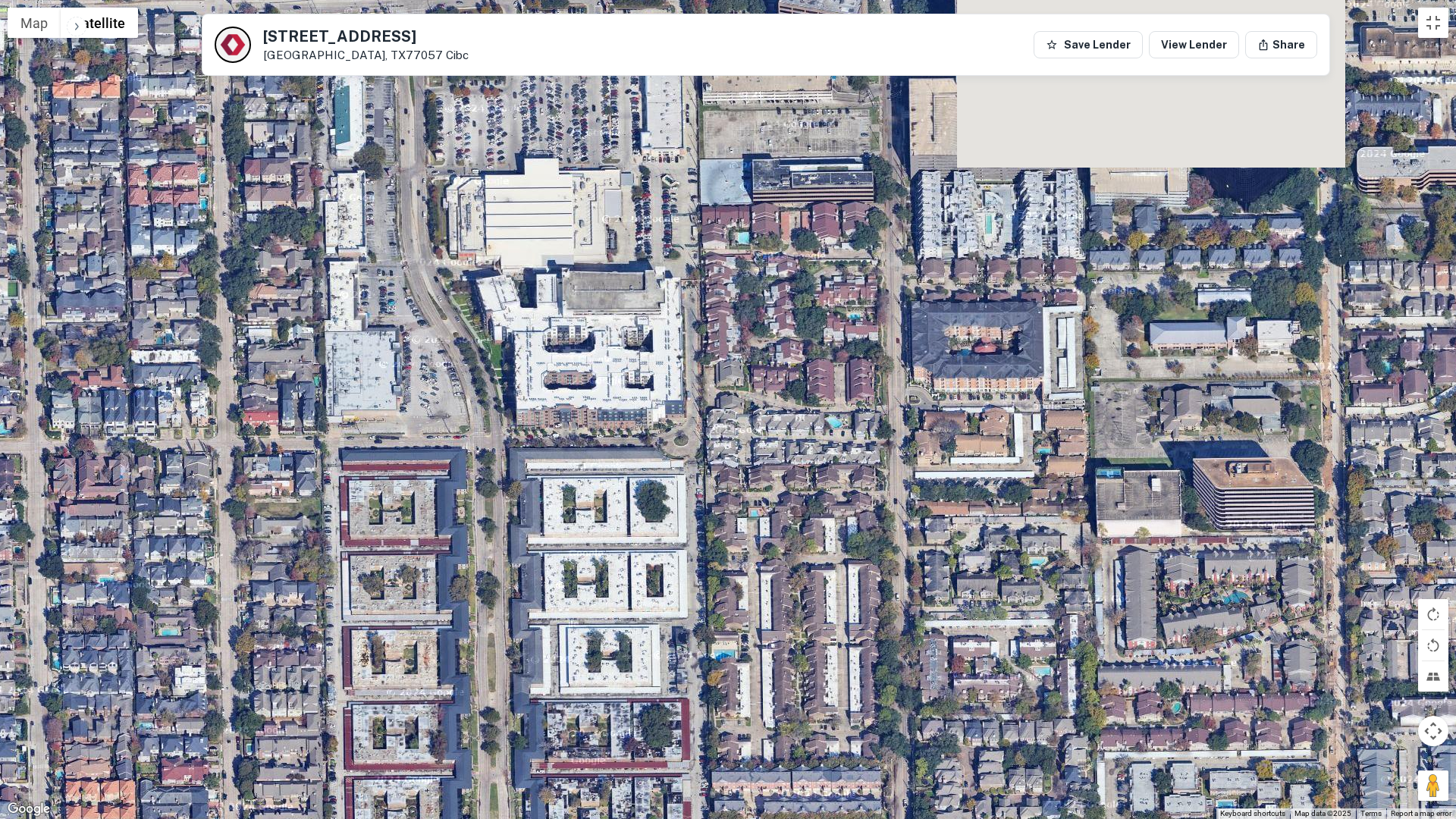
drag, startPoint x: 708, startPoint y: 422, endPoint x: 753, endPoint y: 657, distance: 239.3
click at [753, 660] on div at bounding box center [728, 410] width 1456 height 819
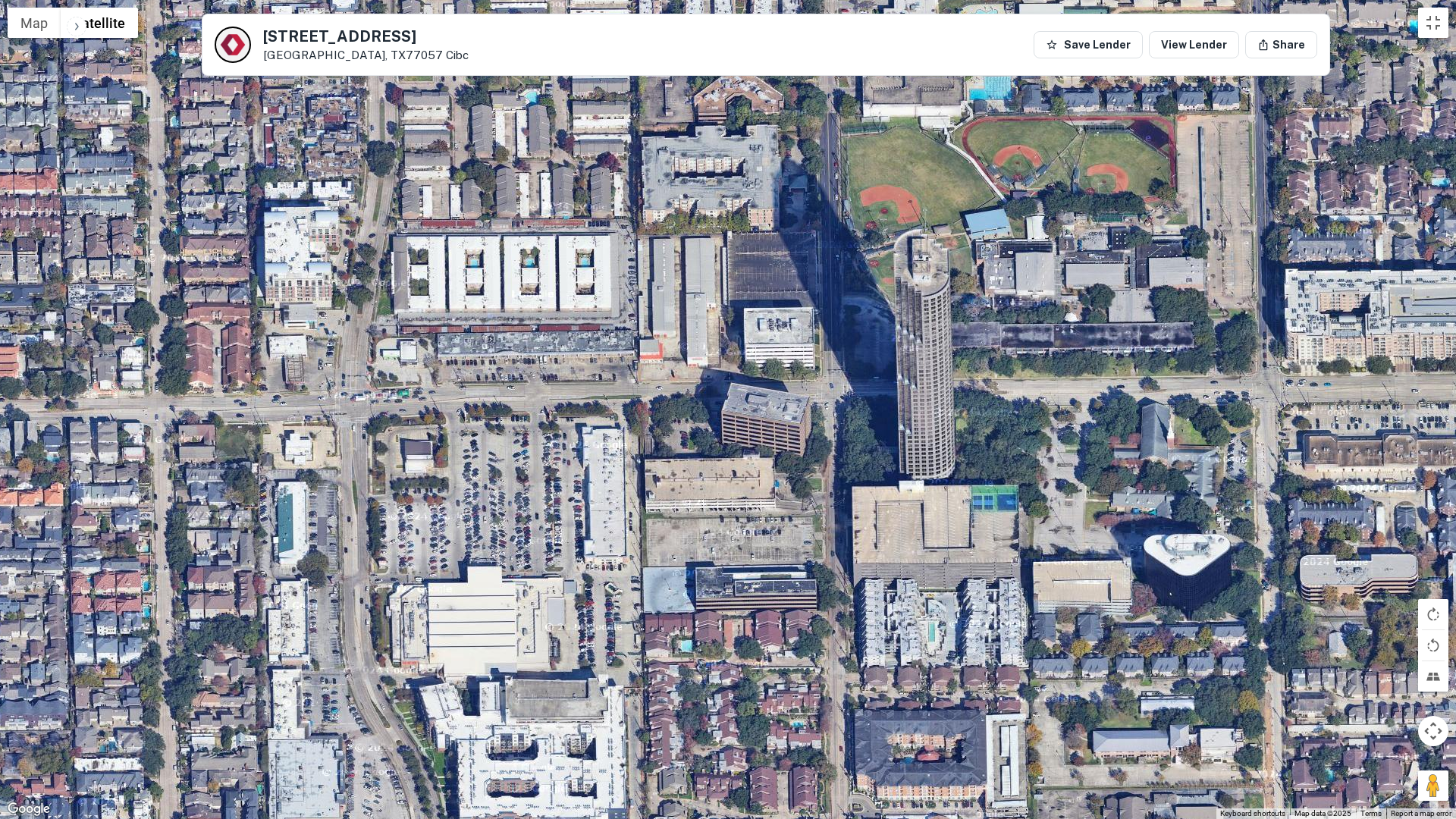
drag, startPoint x: 595, startPoint y: 472, endPoint x: 594, endPoint y: 504, distance: 32.0
click at [594, 504] on div at bounding box center [728, 410] width 1456 height 819
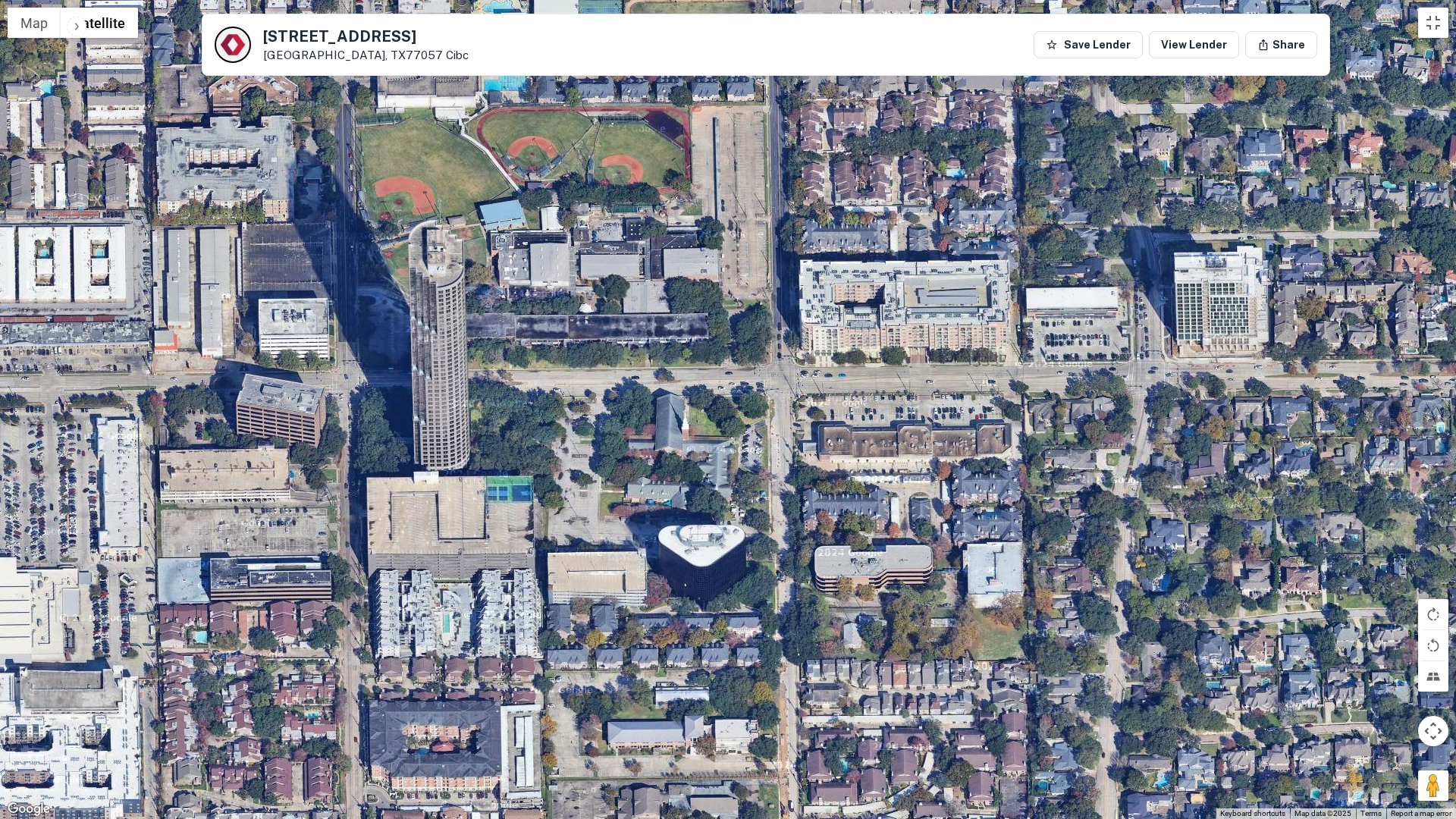
drag, startPoint x: 846, startPoint y: 424, endPoint x: 493, endPoint y: 412, distance: 353.2
click at [493, 412] on div at bounding box center [728, 410] width 1456 height 819
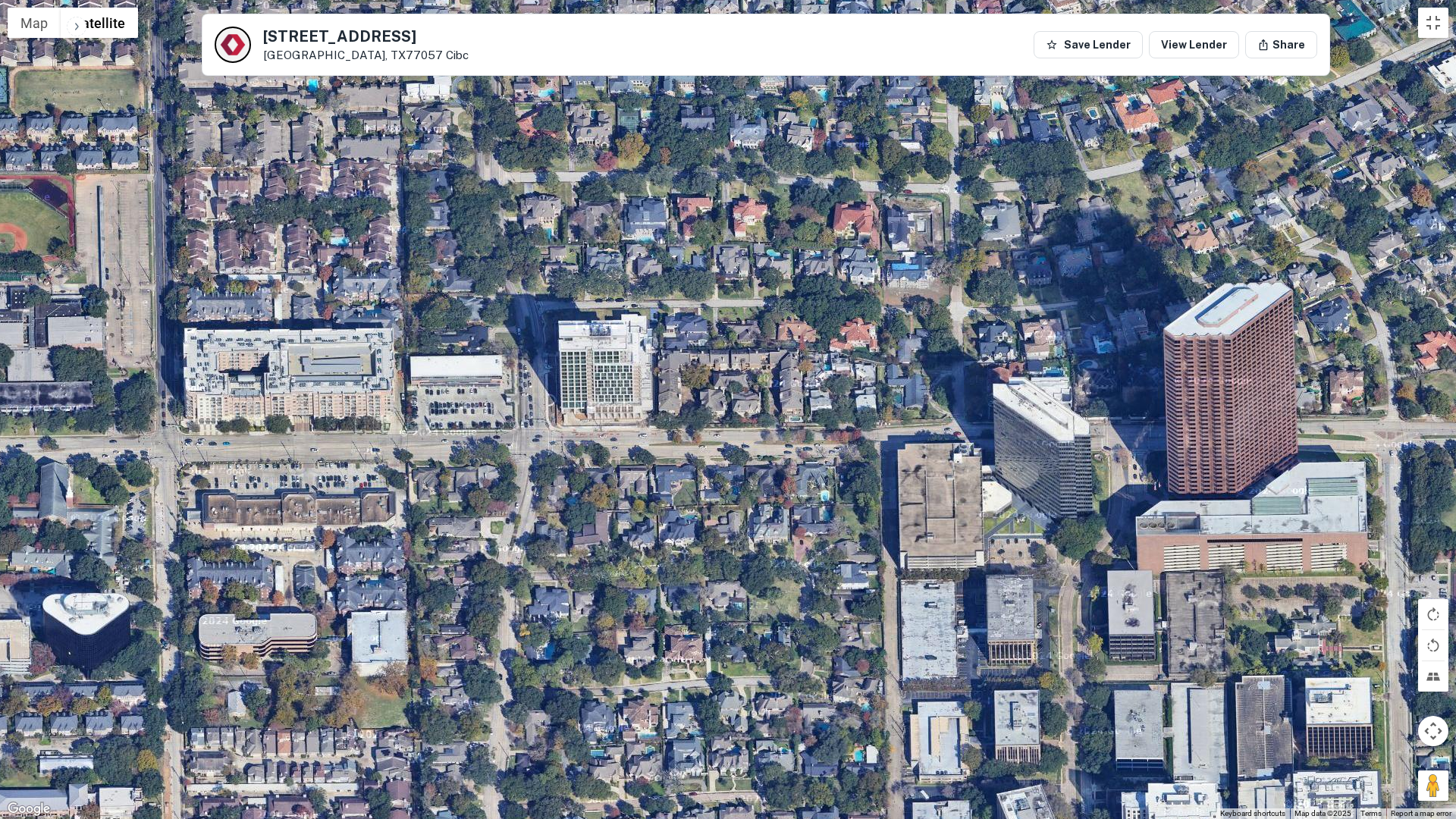
drag, startPoint x: 796, startPoint y: 396, endPoint x: 282, endPoint y: 456, distance: 517.5
click at [284, 455] on div at bounding box center [728, 410] width 1456 height 819
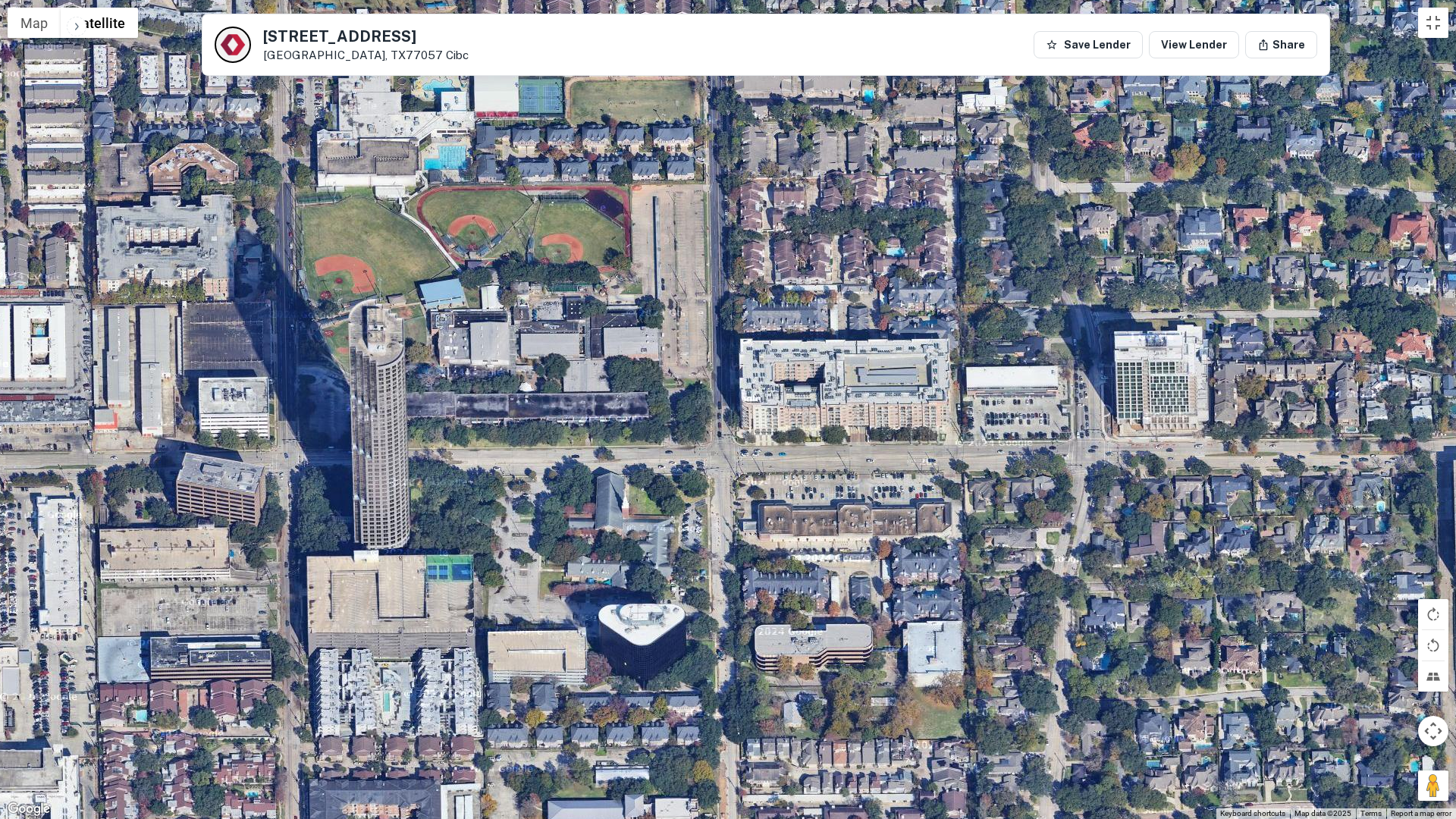
drag, startPoint x: 395, startPoint y: 430, endPoint x: 633, endPoint y: 570, distance: 276.1
click at [962, 442] on div at bounding box center [728, 410] width 1456 height 819
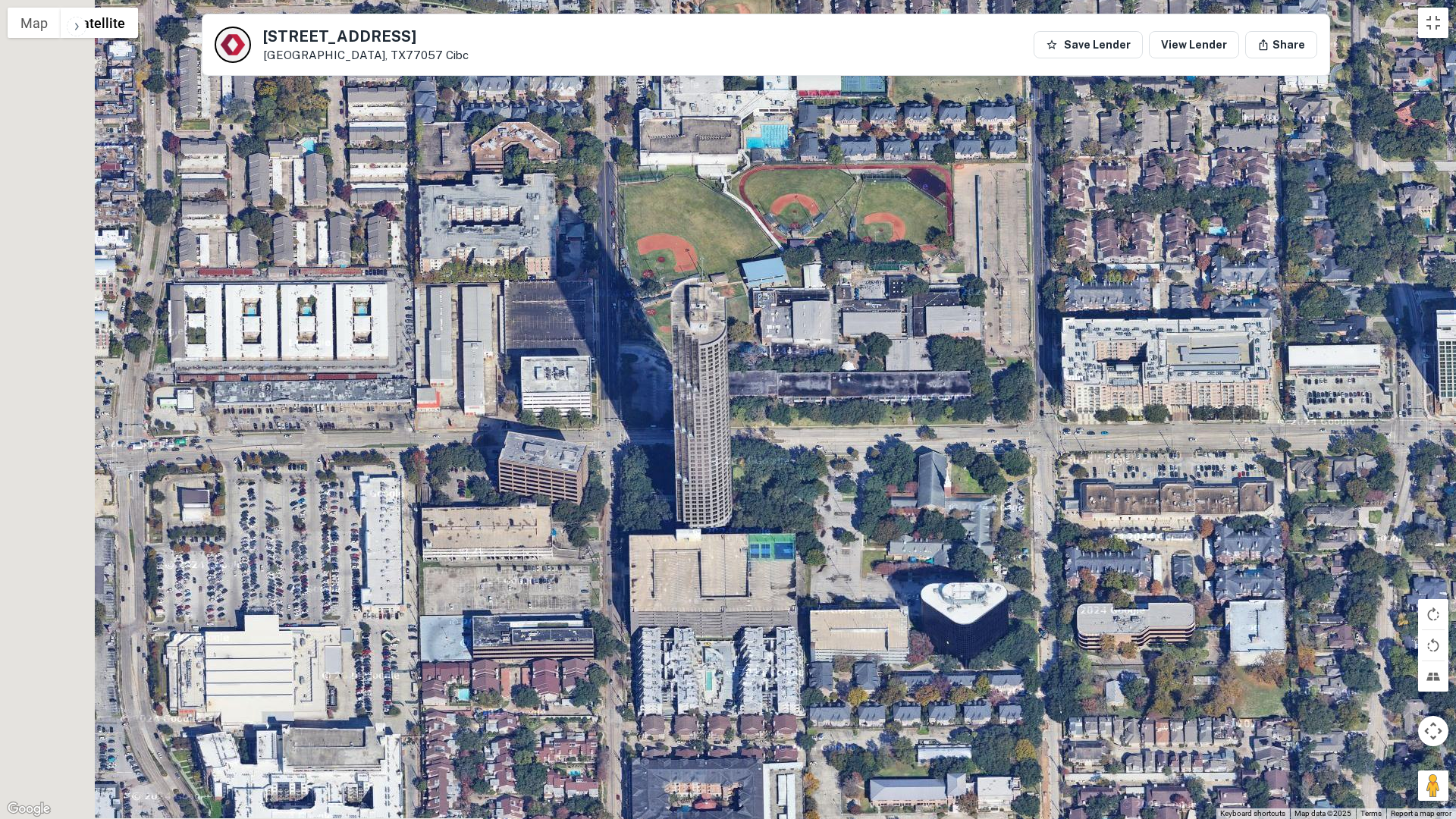
drag, startPoint x: 317, startPoint y: 539, endPoint x: 868, endPoint y: 505, distance: 552.0
click at [877, 506] on div at bounding box center [728, 410] width 1456 height 819
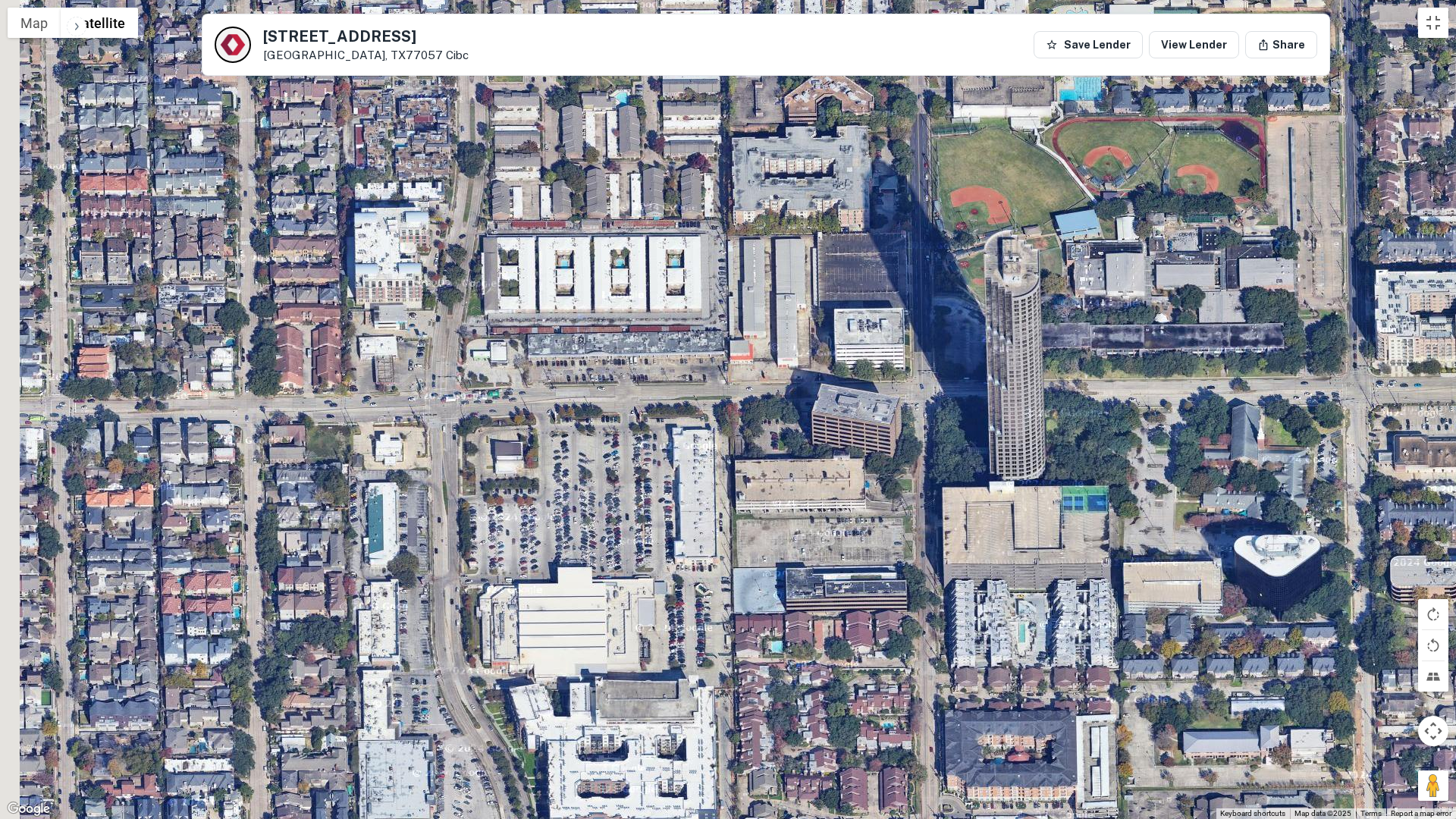
drag, startPoint x: 543, startPoint y: 585, endPoint x: 762, endPoint y: 471, distance: 246.9
click at [778, 461] on div at bounding box center [728, 410] width 1456 height 819
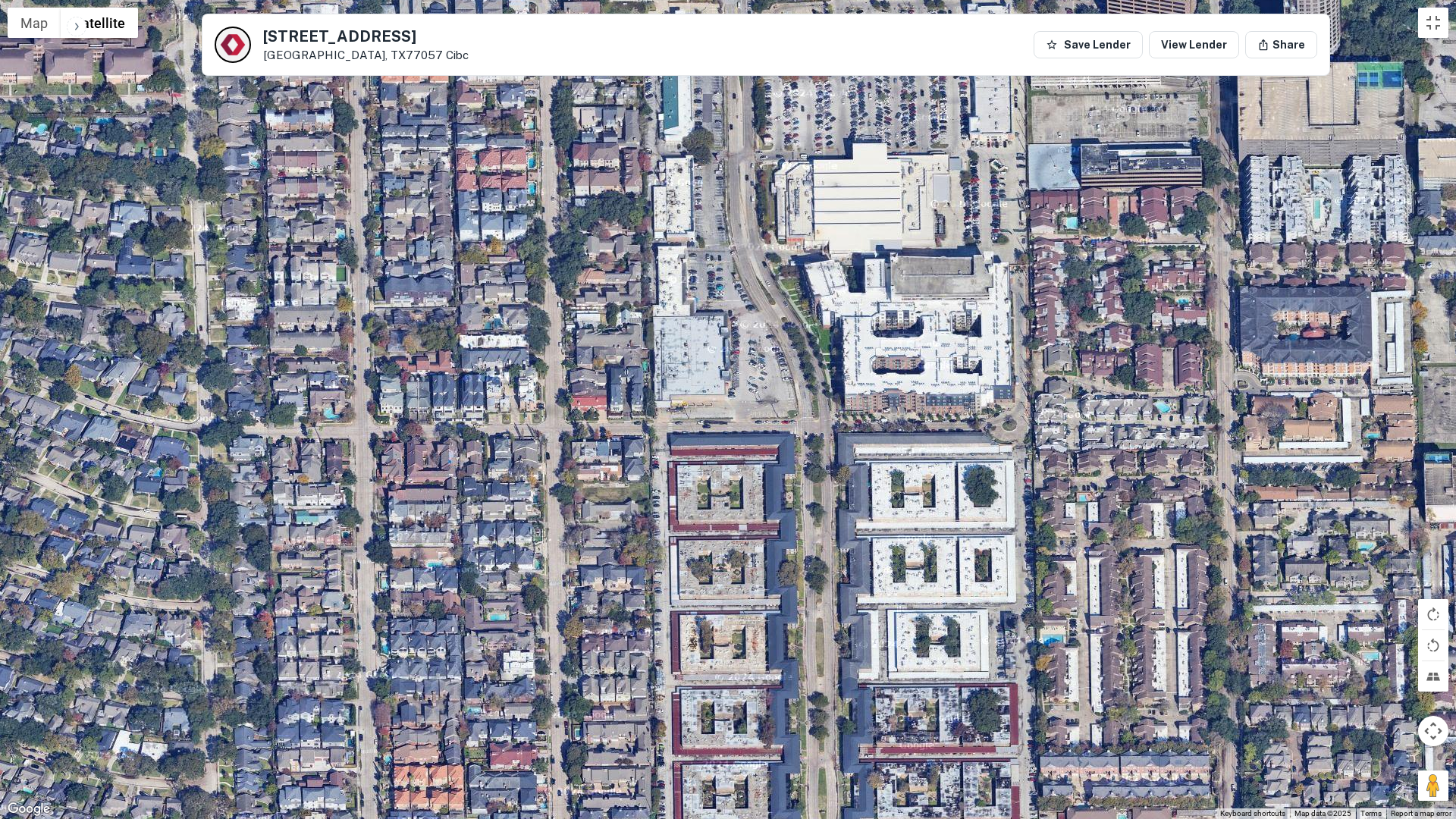
drag, startPoint x: 594, startPoint y: 660, endPoint x: 593, endPoint y: 394, distance: 266.0
click at [596, 390] on div at bounding box center [728, 410] width 1456 height 819
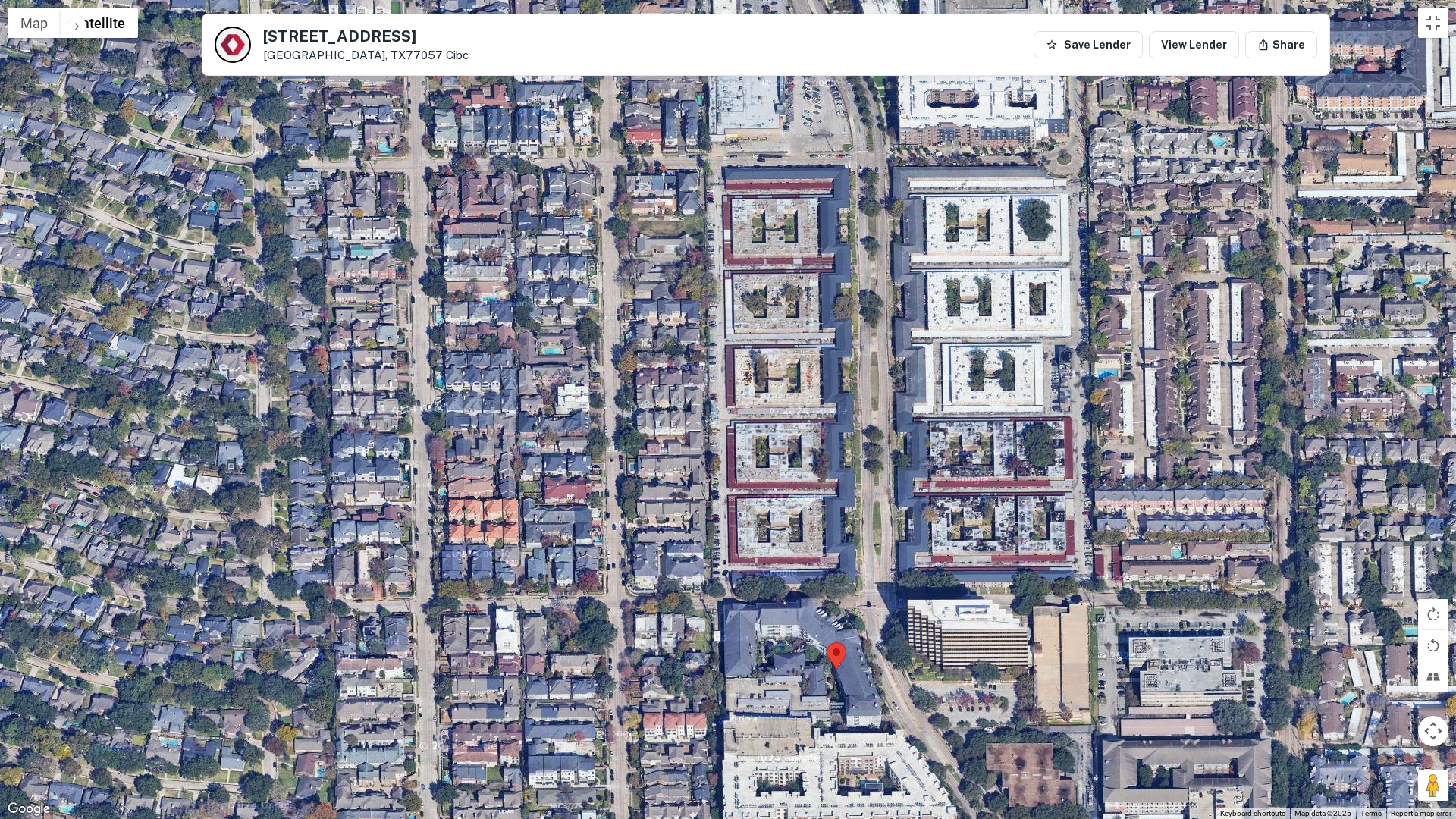
drag, startPoint x: 570, startPoint y: 506, endPoint x: 615, endPoint y: 398, distance: 117.0
click at [615, 398] on div at bounding box center [728, 410] width 1456 height 819
click at [1426, 22] on button "Toggle fullscreen view" at bounding box center [1433, 23] width 30 height 30
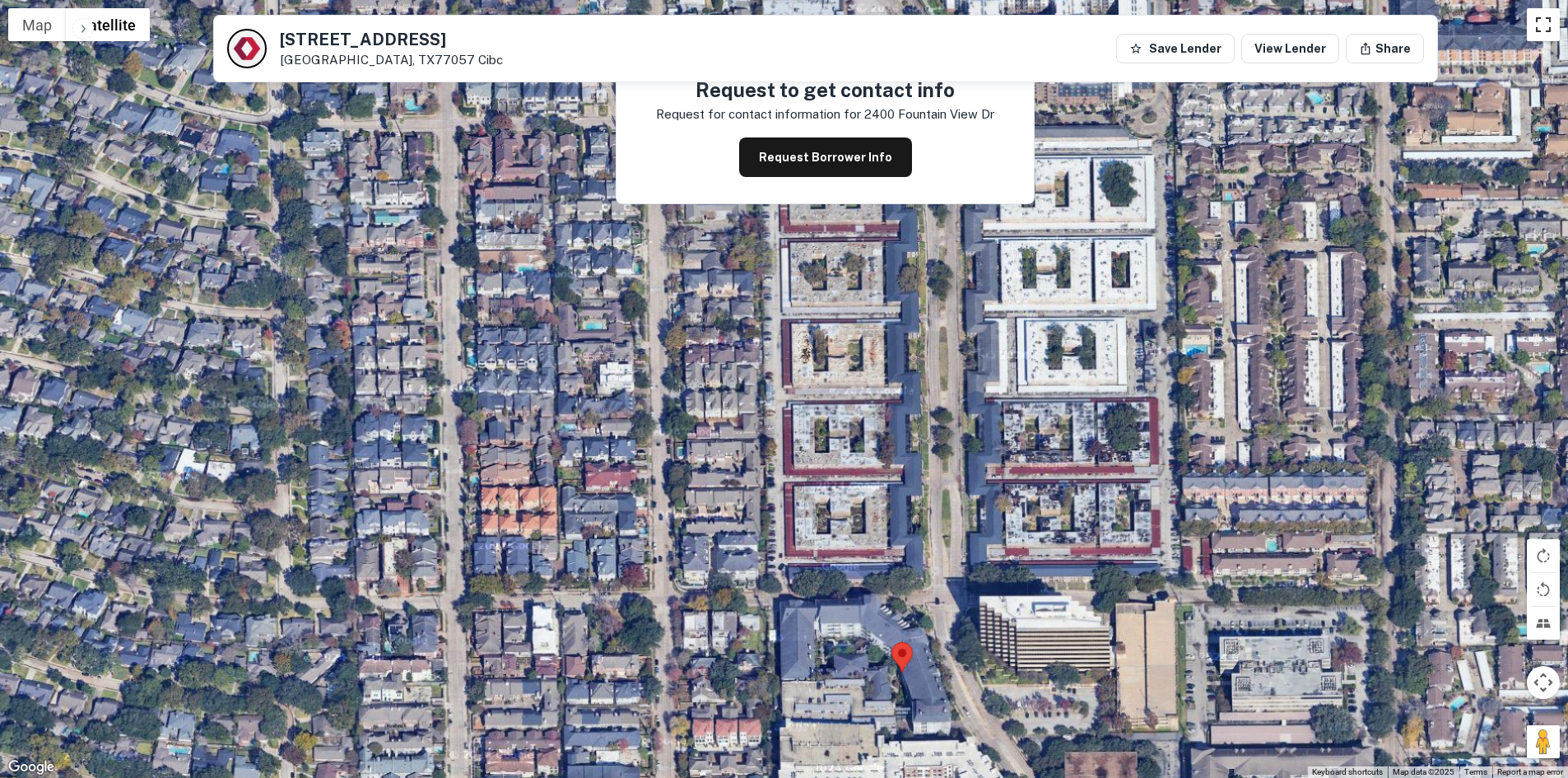
scroll to position [0, 0]
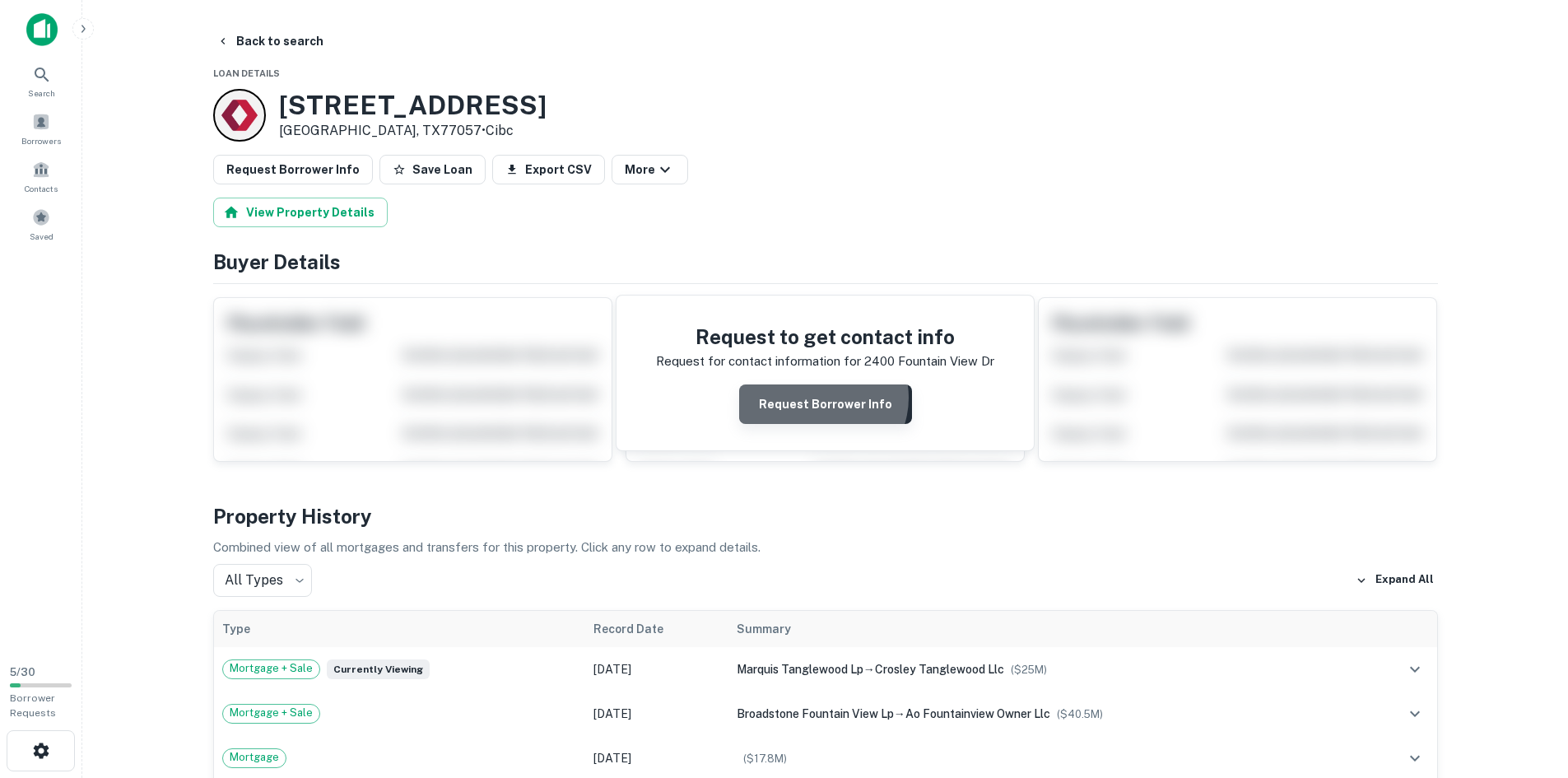
click at [823, 397] on button "Request Borrower Info" at bounding box center [825, 404] width 173 height 39
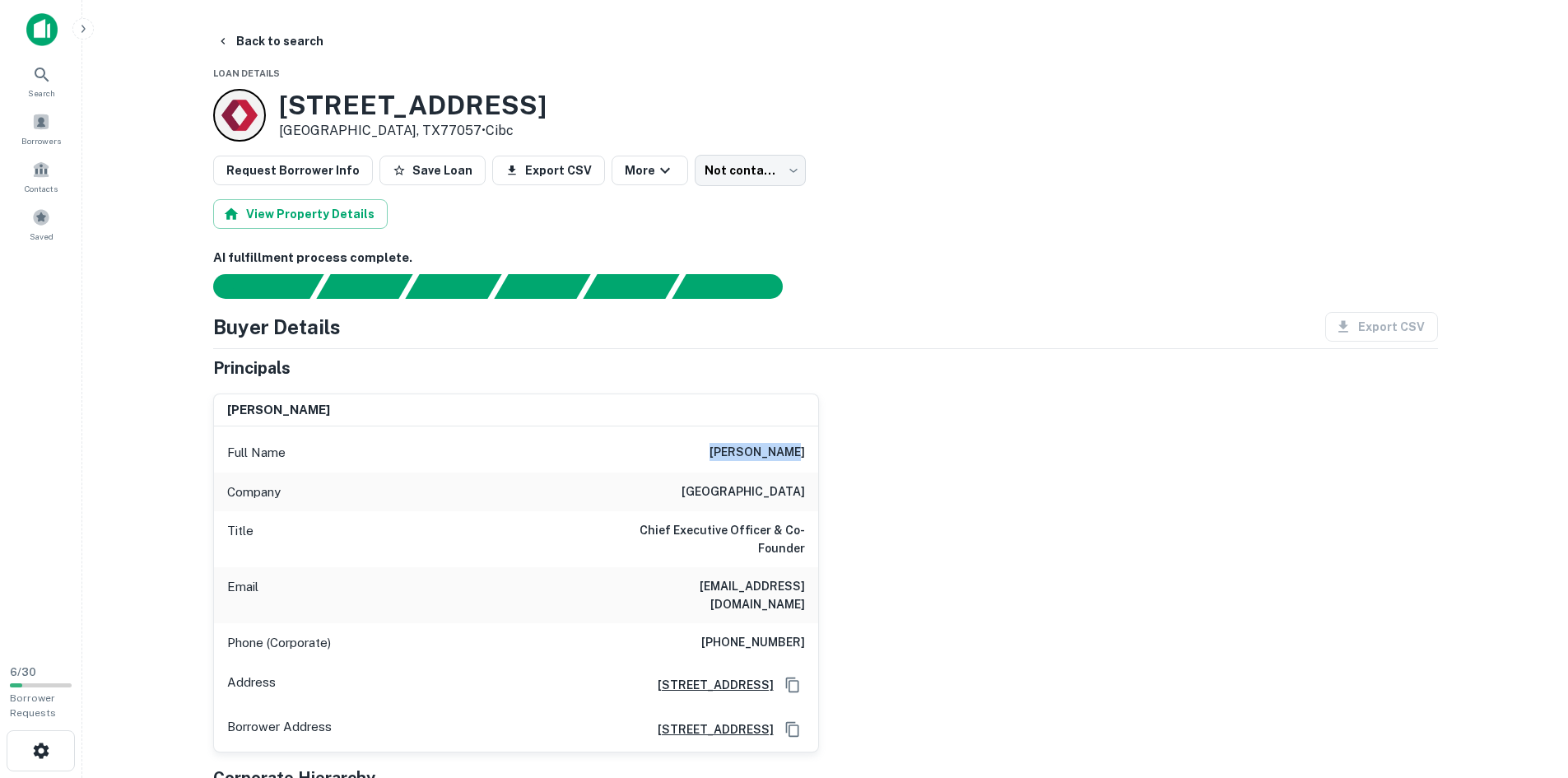
drag, startPoint x: 779, startPoint y: 450, endPoint x: 830, endPoint y: 463, distance: 52.6
click at [830, 463] on div "alan pollack Full Name alan pollack Company providence Title Chief Executive Of…" at bounding box center [819, 567] width 1238 height 372
copy h6 "alan pollack"
click at [486, 136] on link "Cibc" at bounding box center [500, 130] width 28 height 16
drag, startPoint x: 400, startPoint y: 127, endPoint x: 395, endPoint y: 136, distance: 10.3
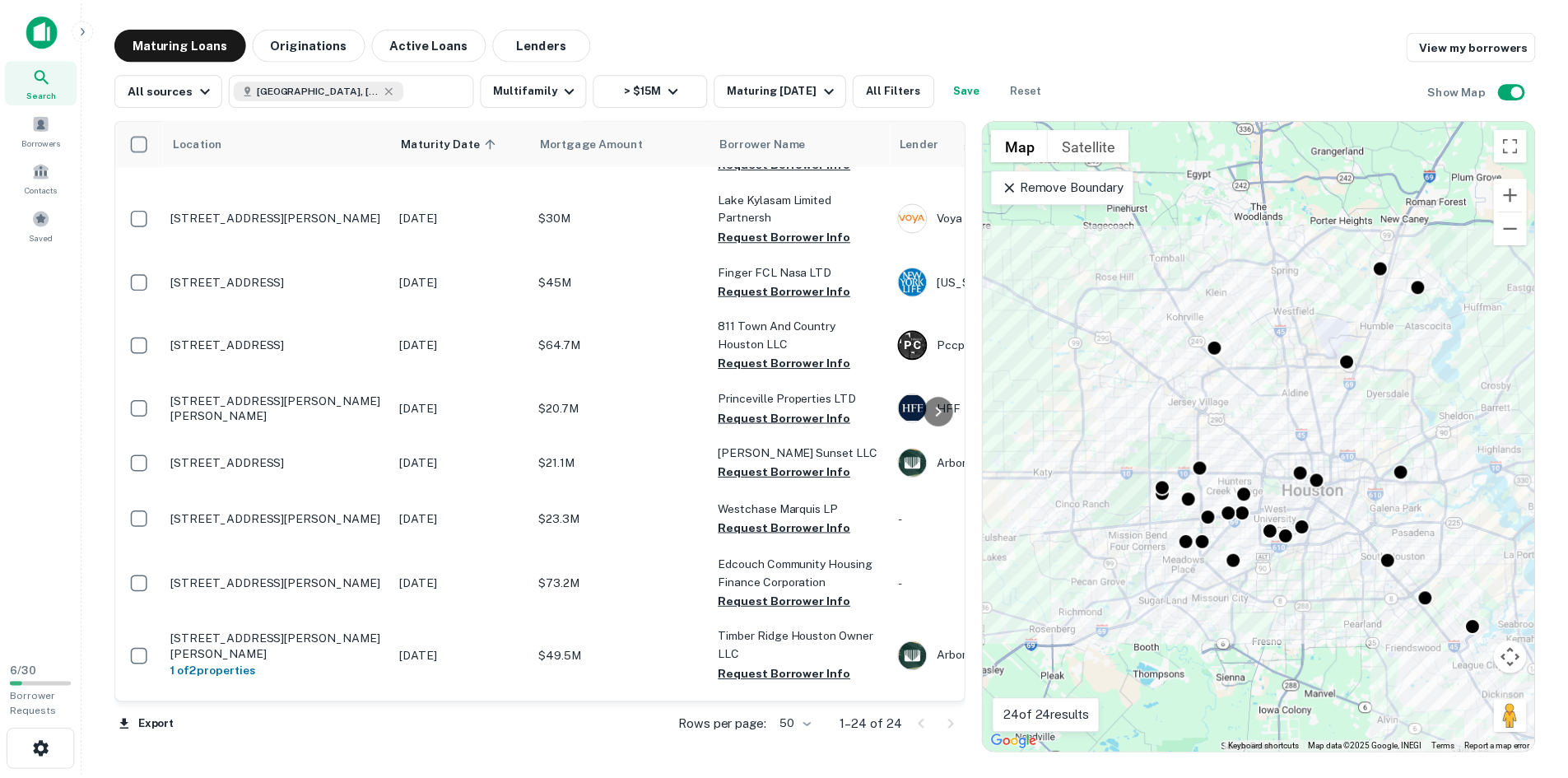
scroll to position [148, 0]
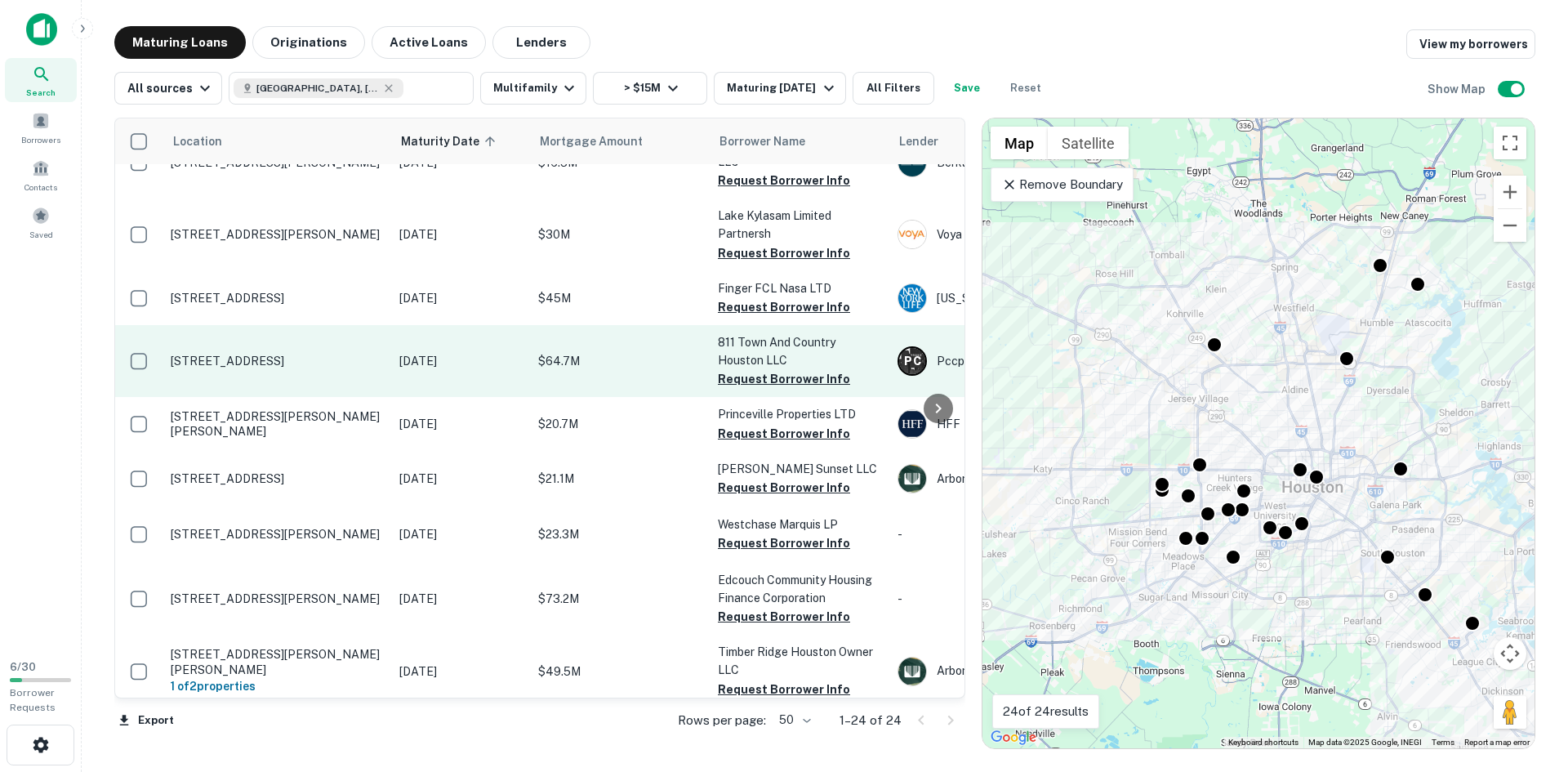
click at [298, 354] on p "[STREET_ADDRESS]" at bounding box center [277, 361] width 213 height 15
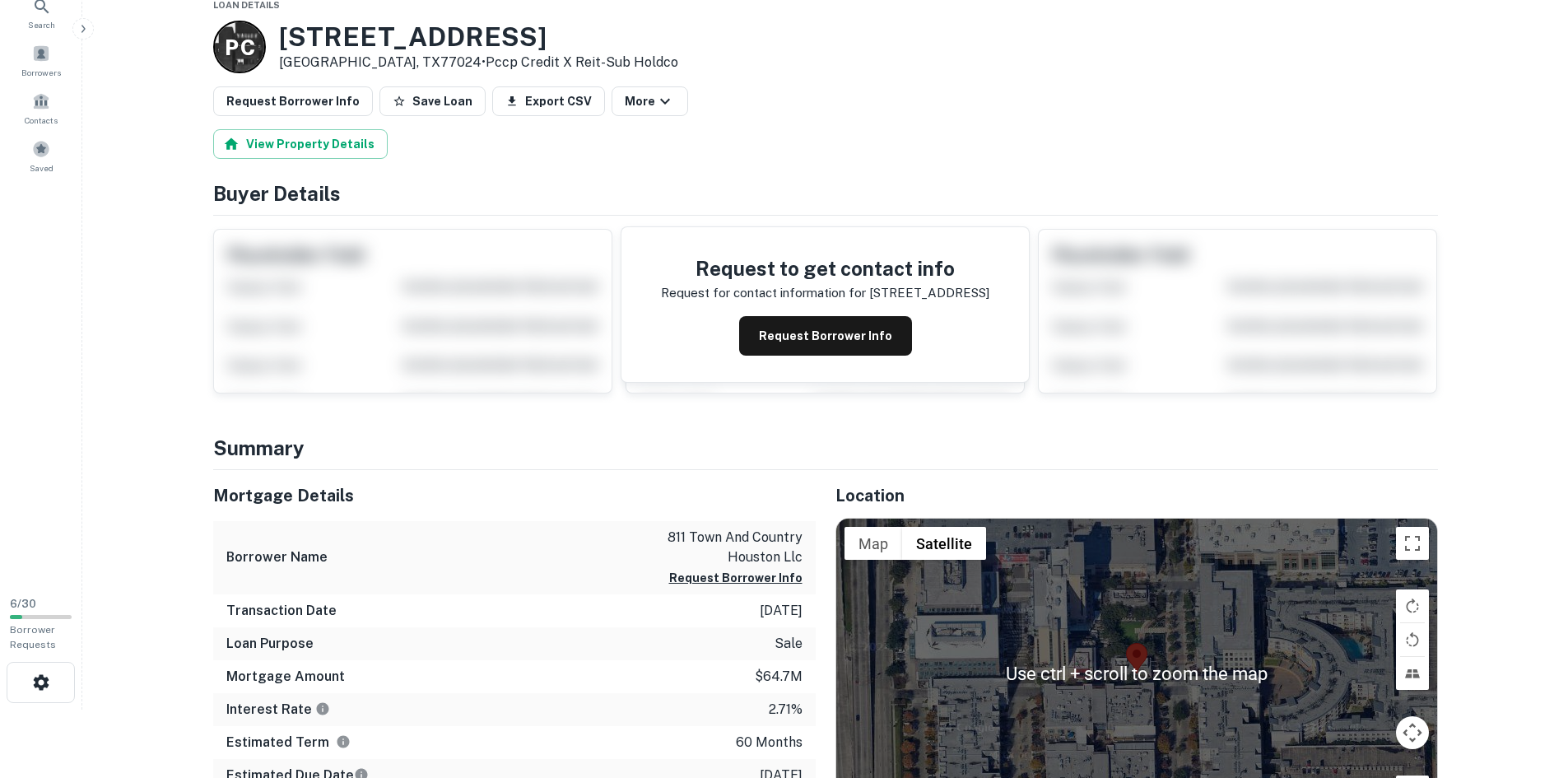
scroll to position [83, 0]
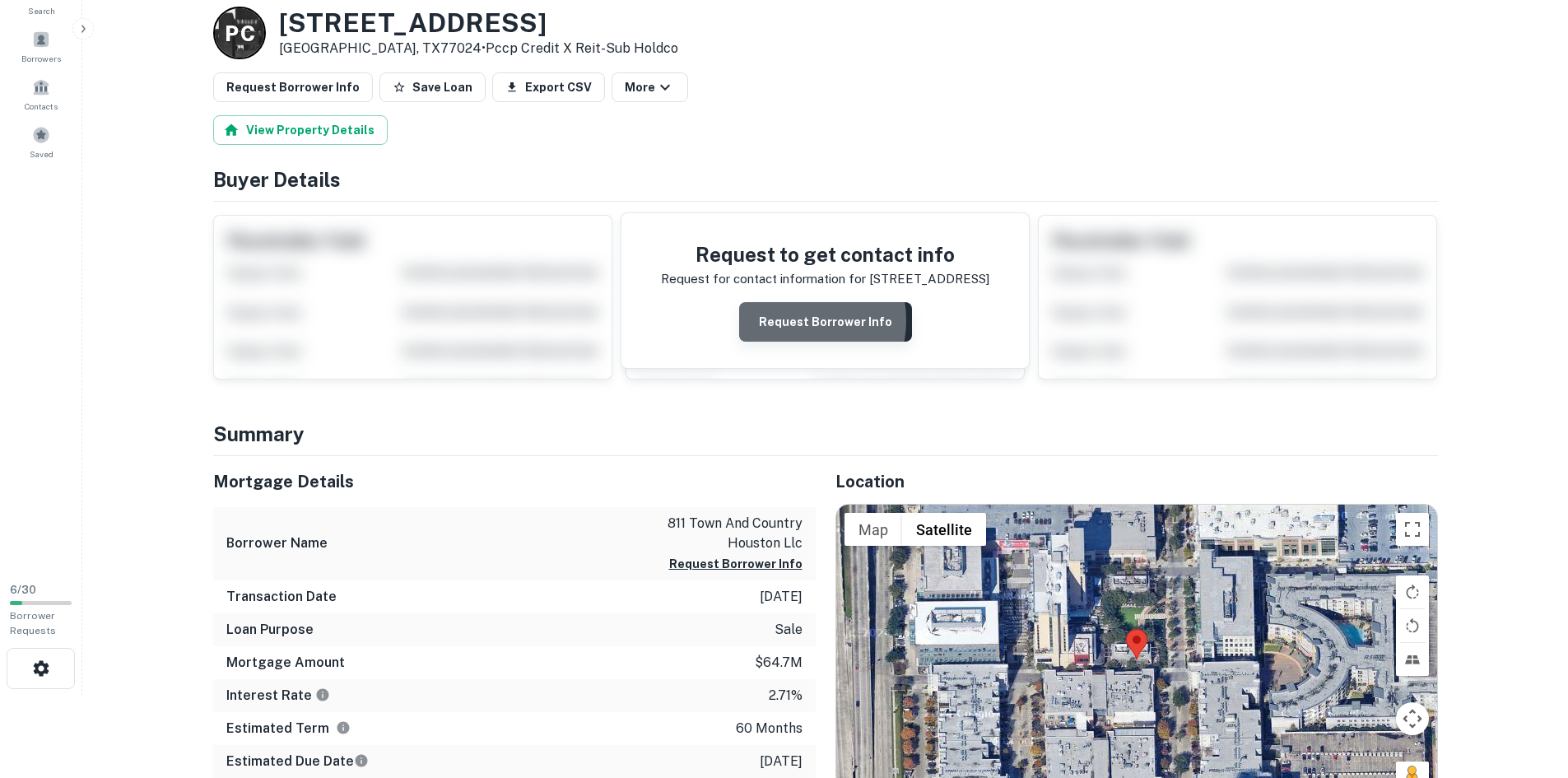
click at [799, 320] on button "Request Borrower Info" at bounding box center [825, 321] width 173 height 39
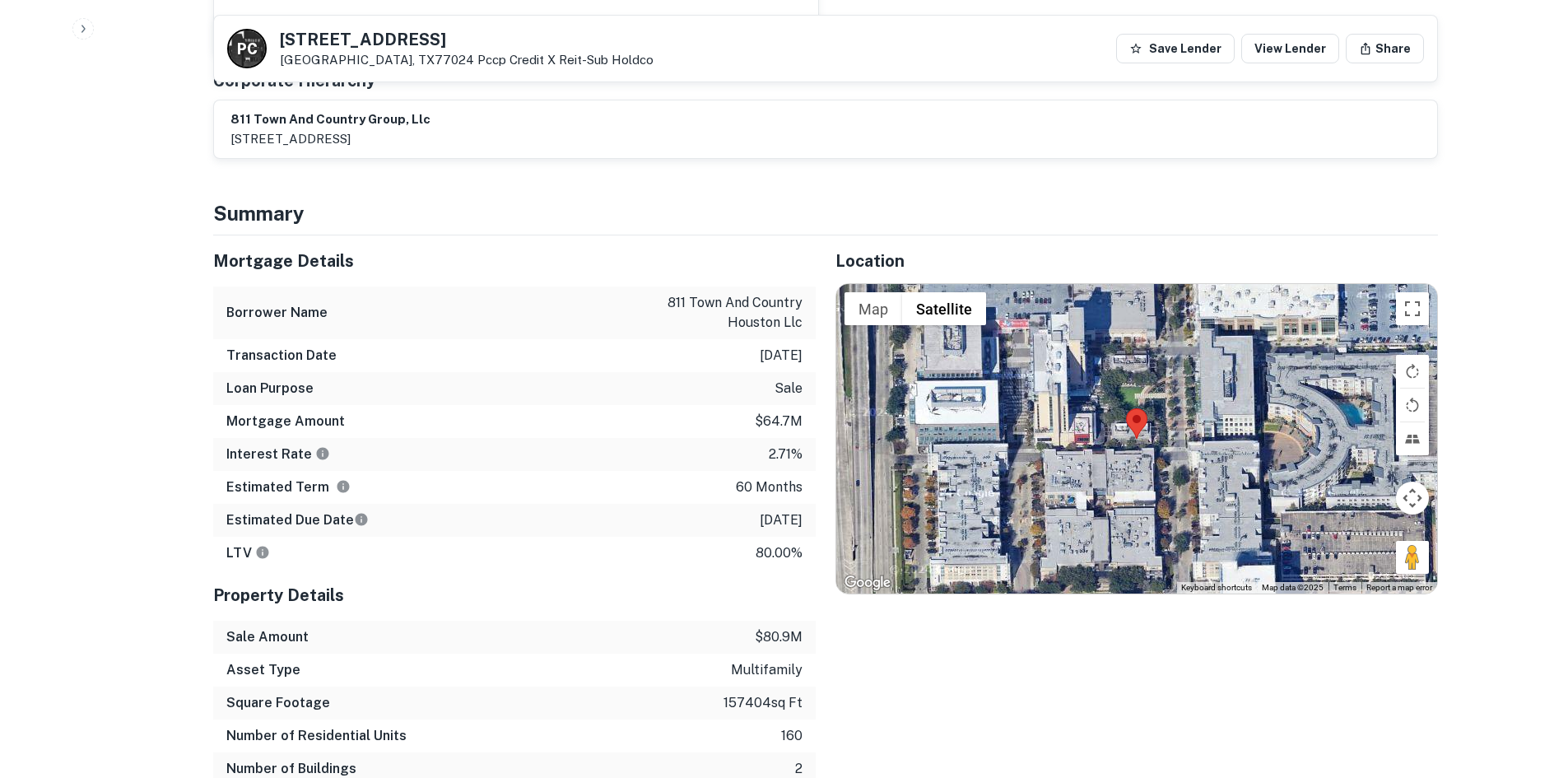
scroll to position [1316, 0]
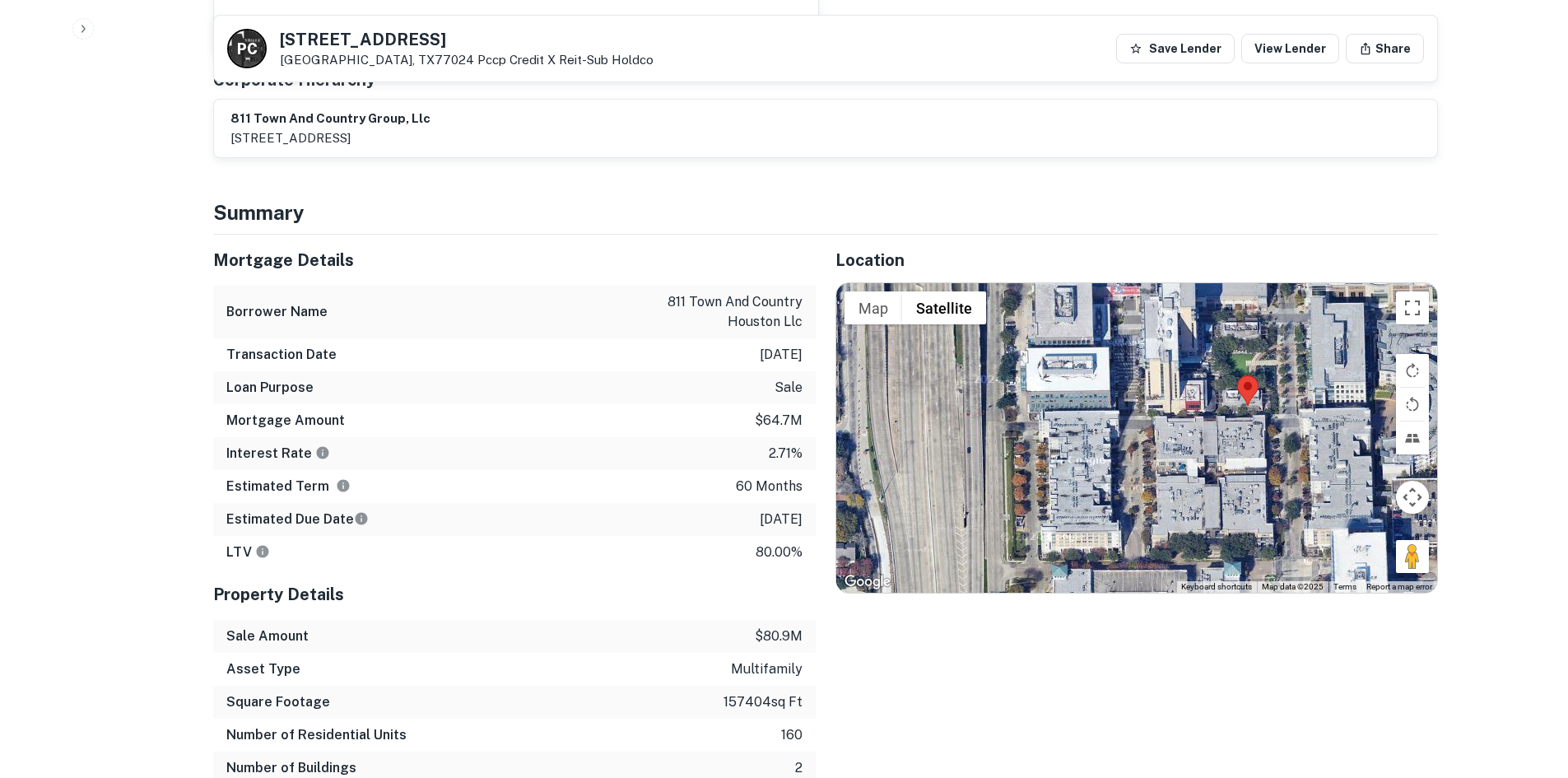
drag, startPoint x: 1060, startPoint y: 396, endPoint x: 1171, endPoint y: 366, distance: 115.0
click at [1171, 366] on div at bounding box center [1137, 437] width 601 height 309
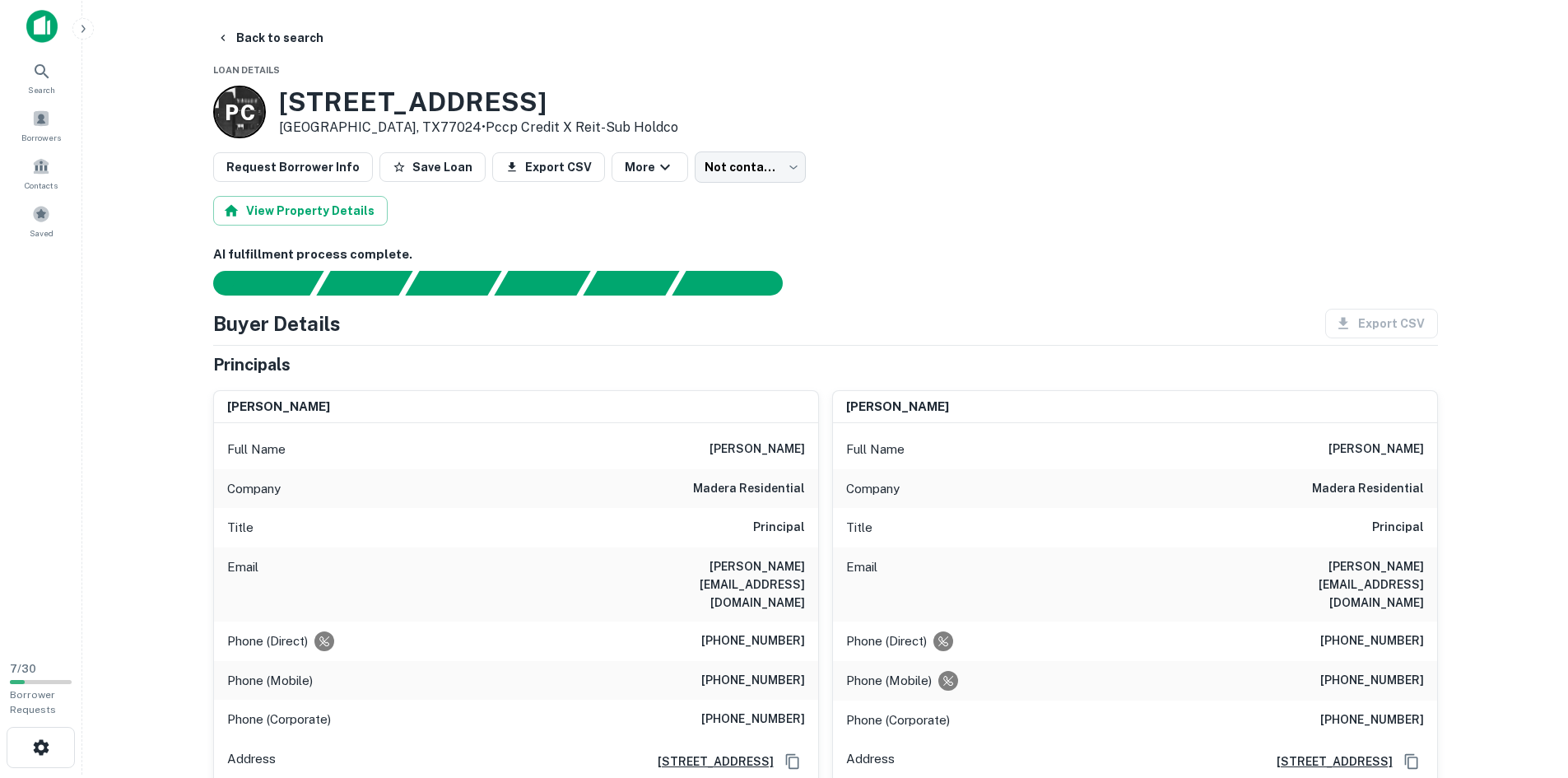
scroll to position [0, 0]
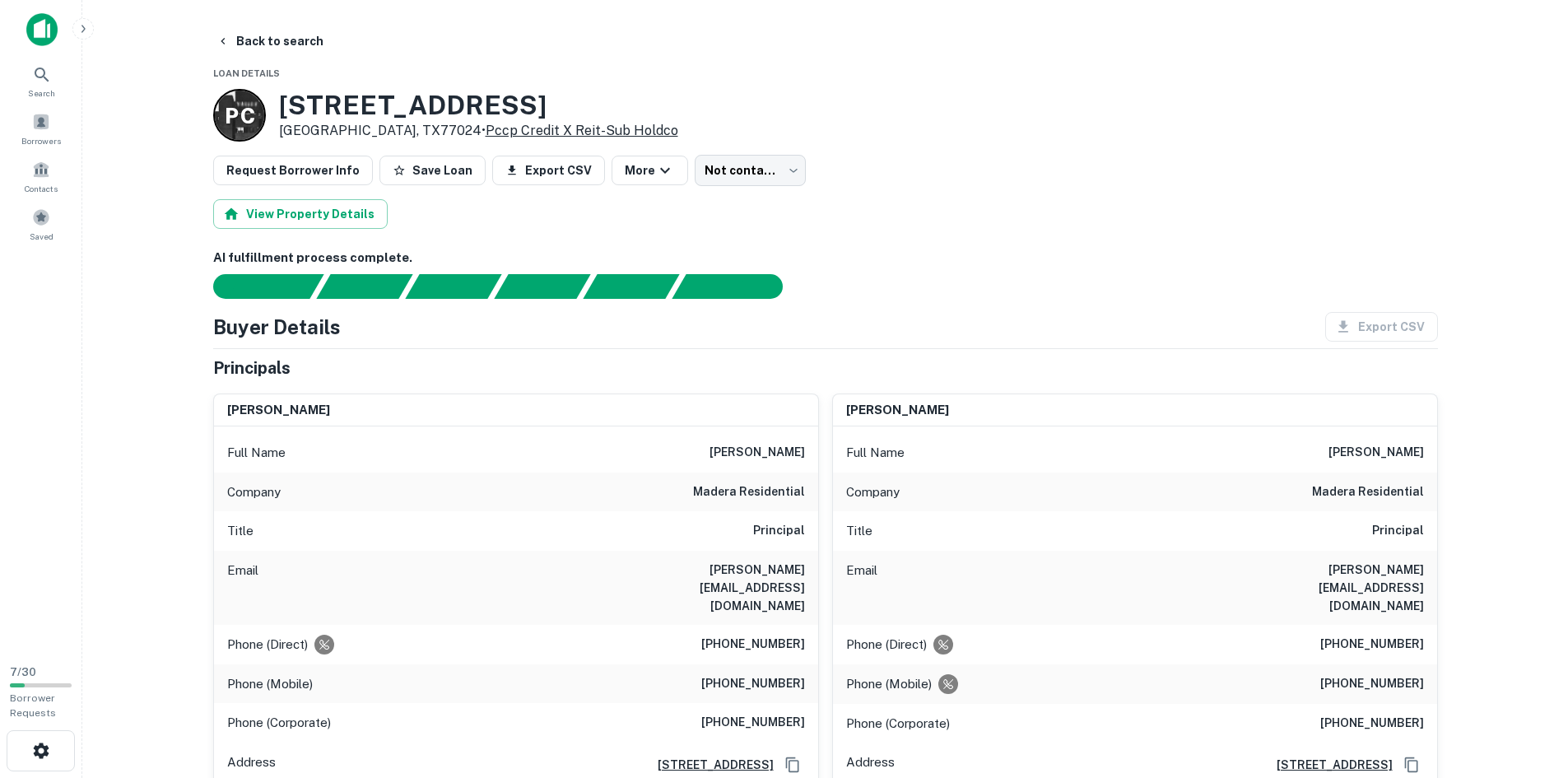
click at [536, 131] on link "Pccp Credit X Reit-sub Holdco" at bounding box center [582, 130] width 193 height 16
drag, startPoint x: 672, startPoint y: 484, endPoint x: 817, endPoint y: 487, distance: 145.0
click at [817, 487] on div "Company madera residential" at bounding box center [516, 492] width 604 height 39
copy h6 "madera residential"
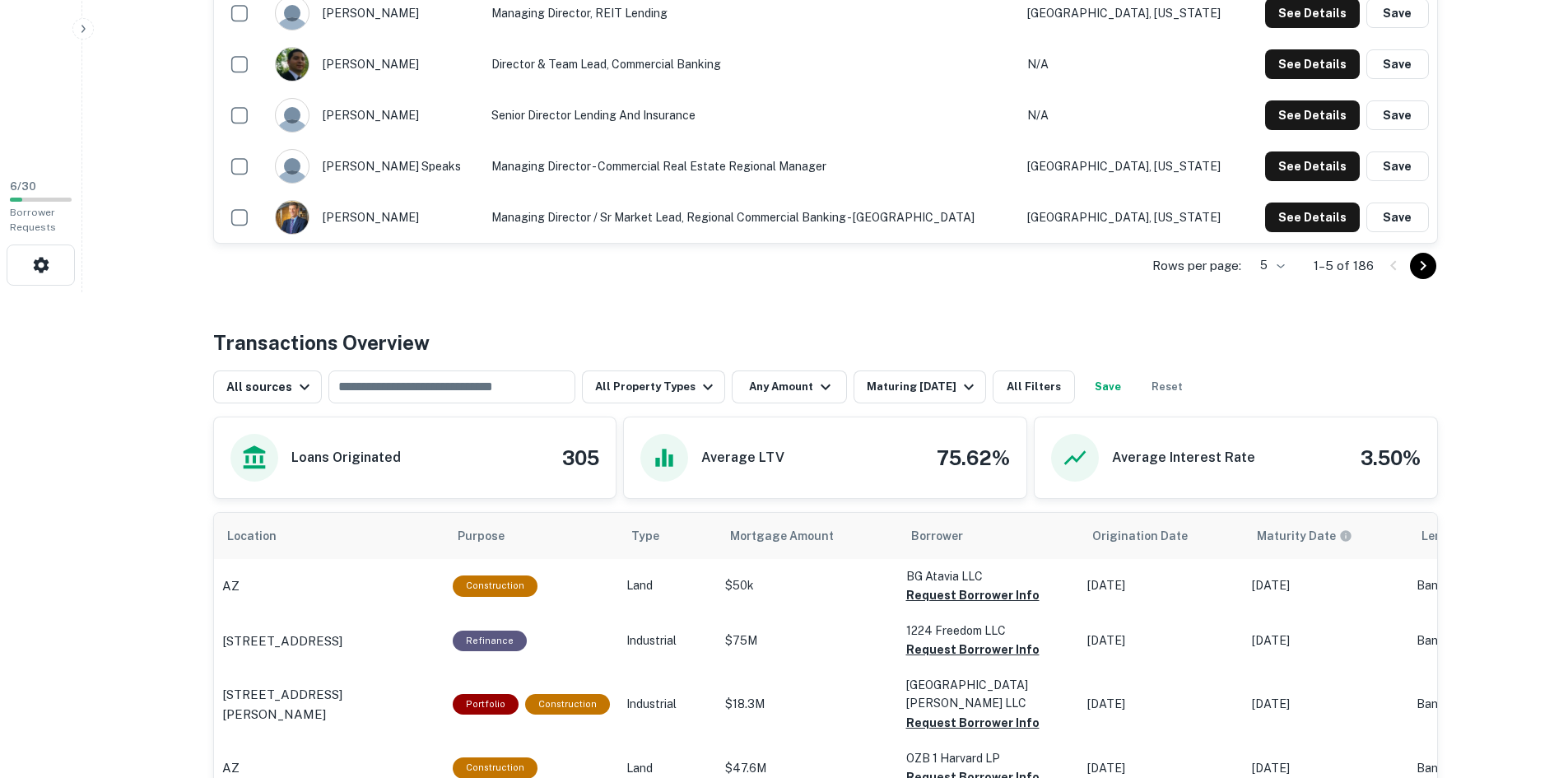
scroll to position [659, 0]
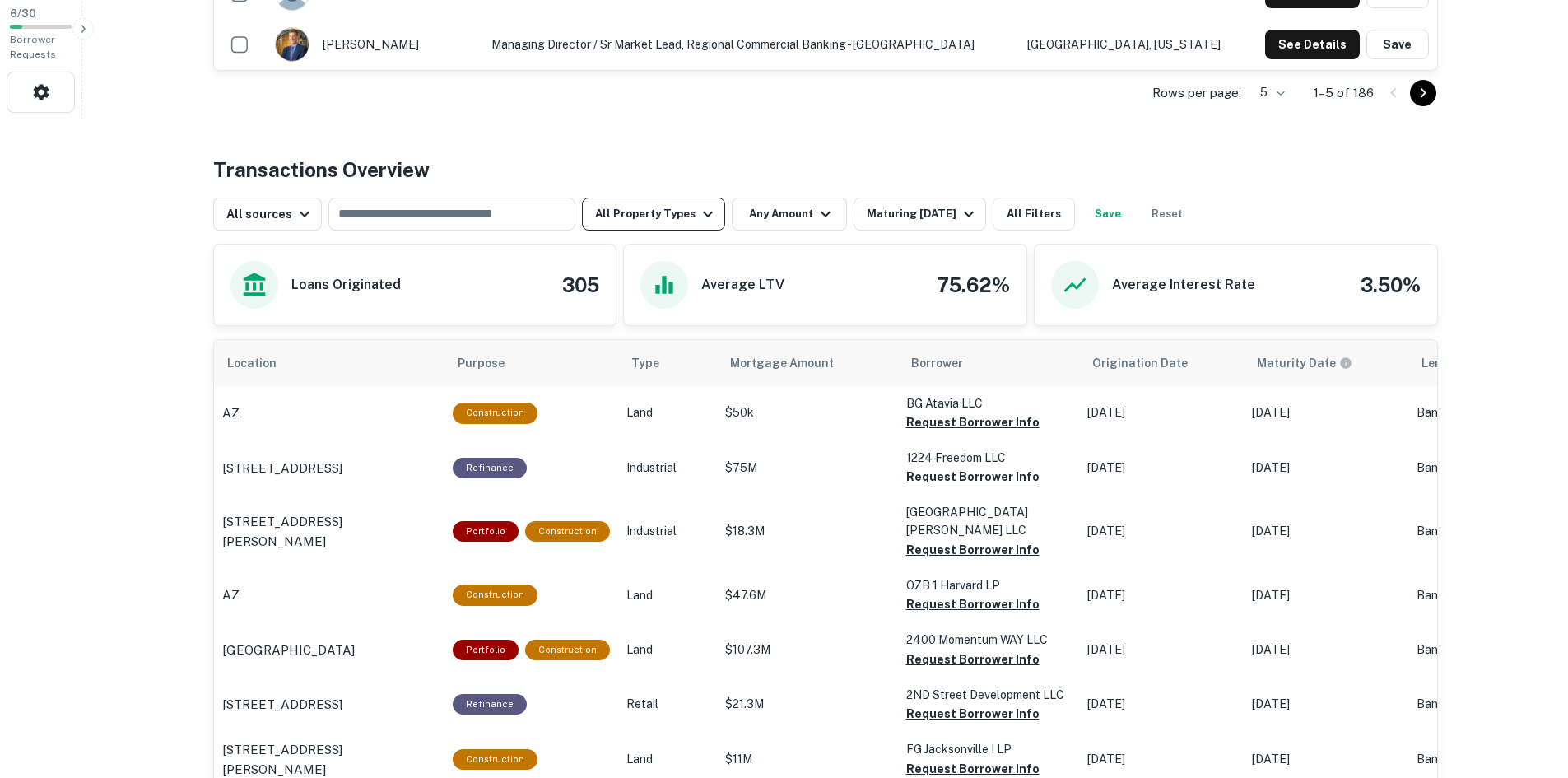
click at [686, 225] on button "All Property Types" at bounding box center [653, 213] width 143 height 33
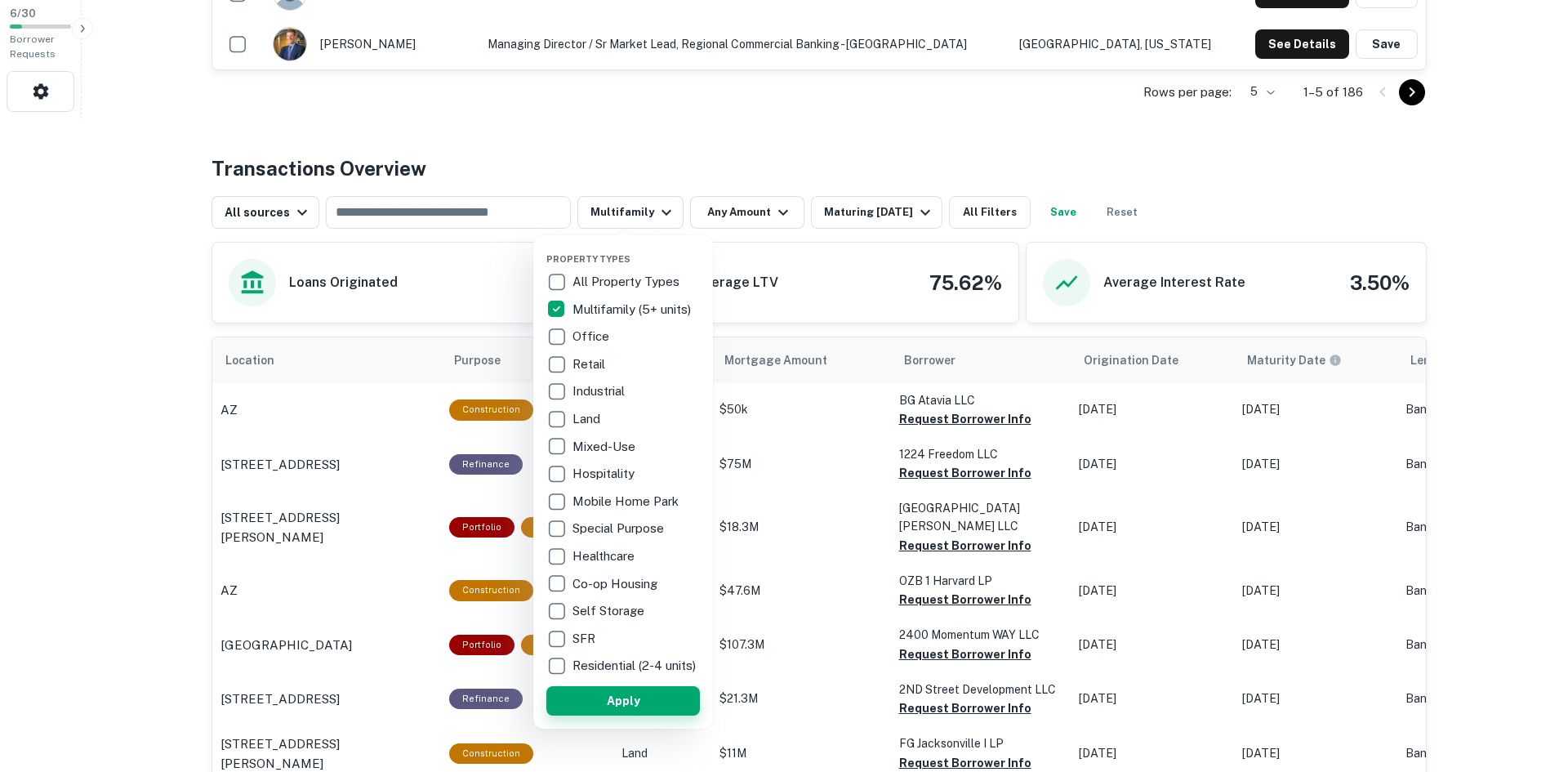
click at [648, 701] on button "Apply" at bounding box center [623, 701] width 154 height 30
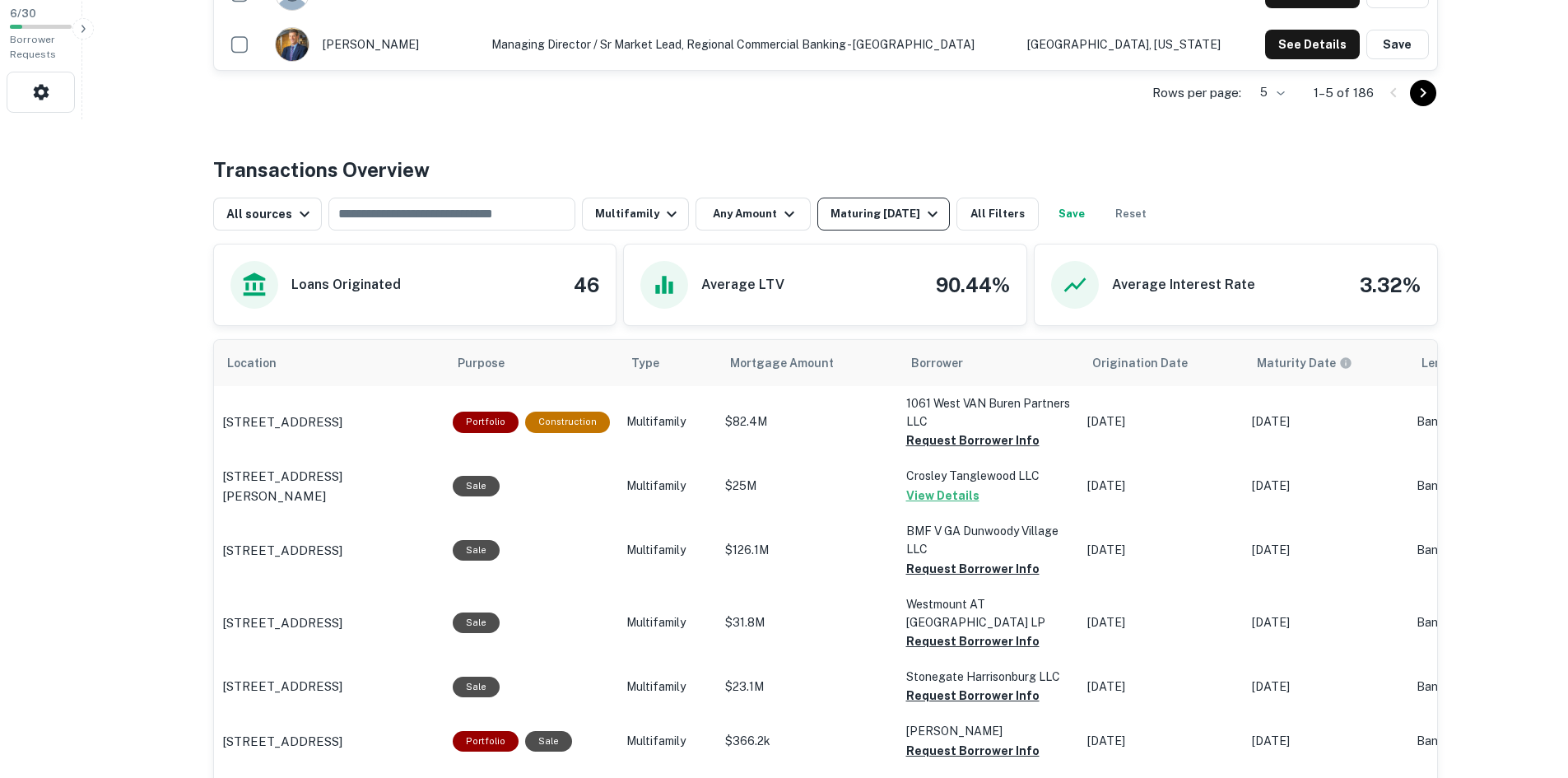
click at [870, 213] on div "Maturing [DATE]" at bounding box center [886, 213] width 112 height 20
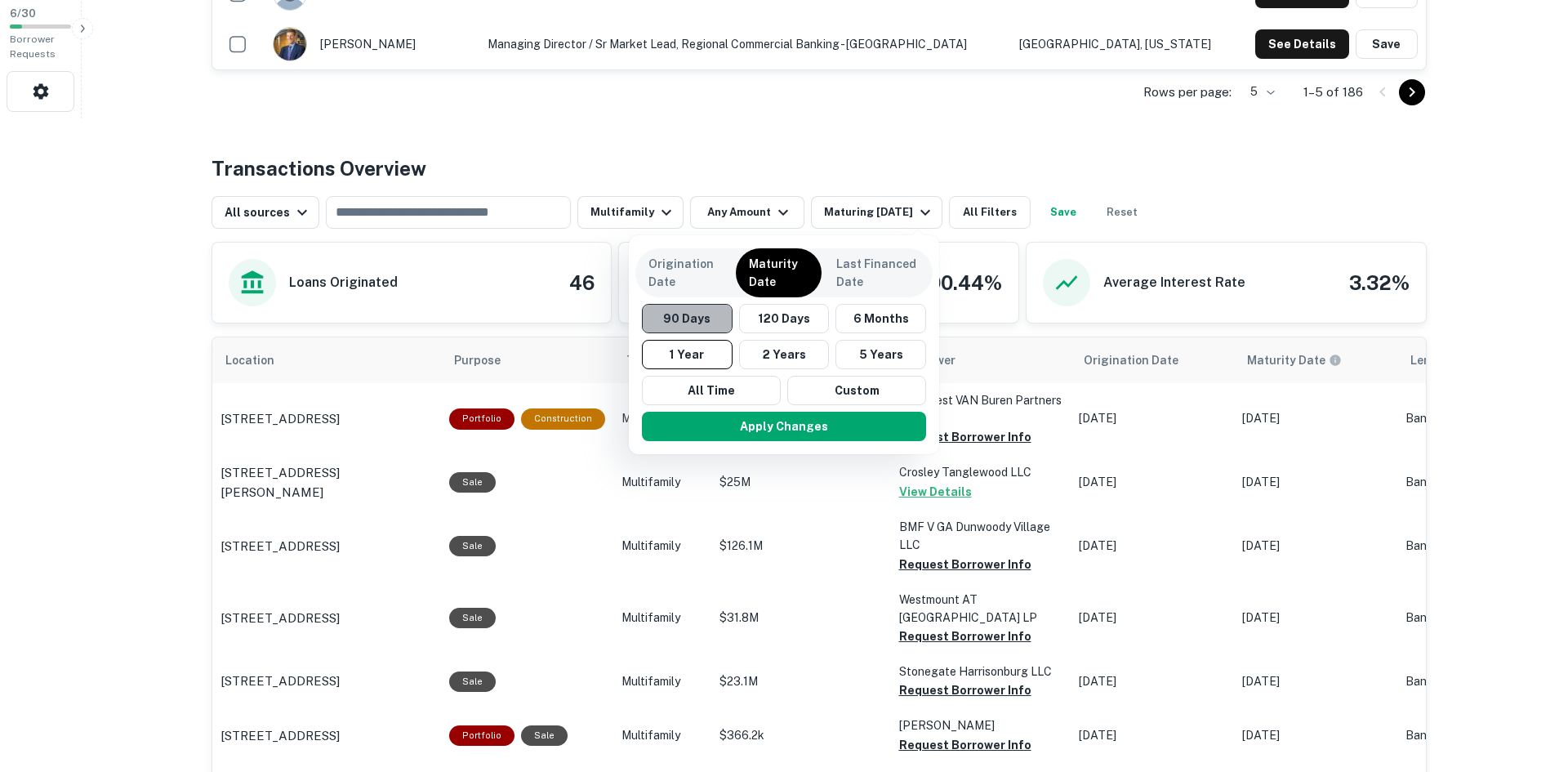
click at [694, 321] on button "90 Days" at bounding box center [686, 319] width 90 height 30
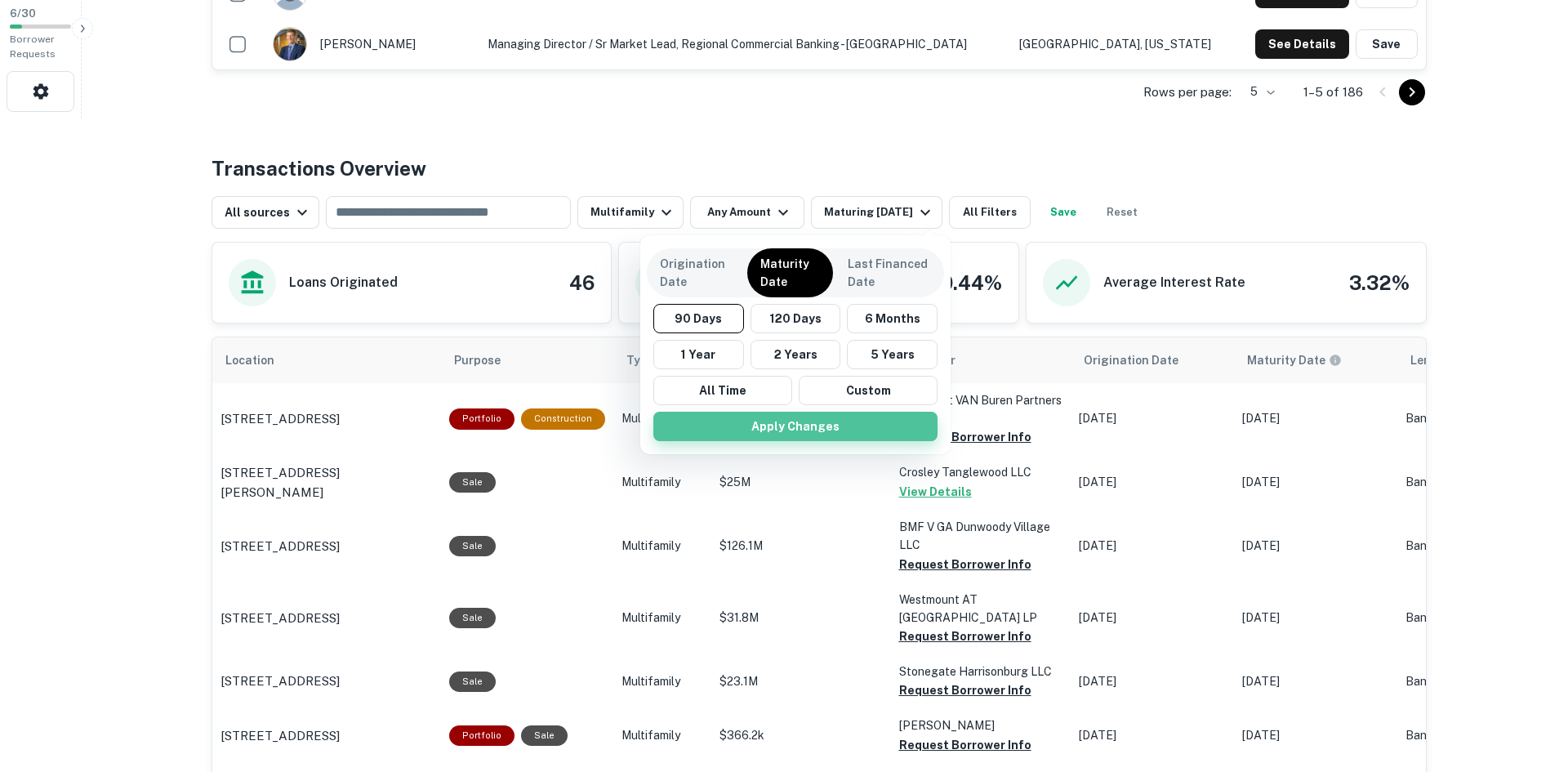
click at [852, 429] on button "Apply Changes" at bounding box center [795, 426] width 284 height 30
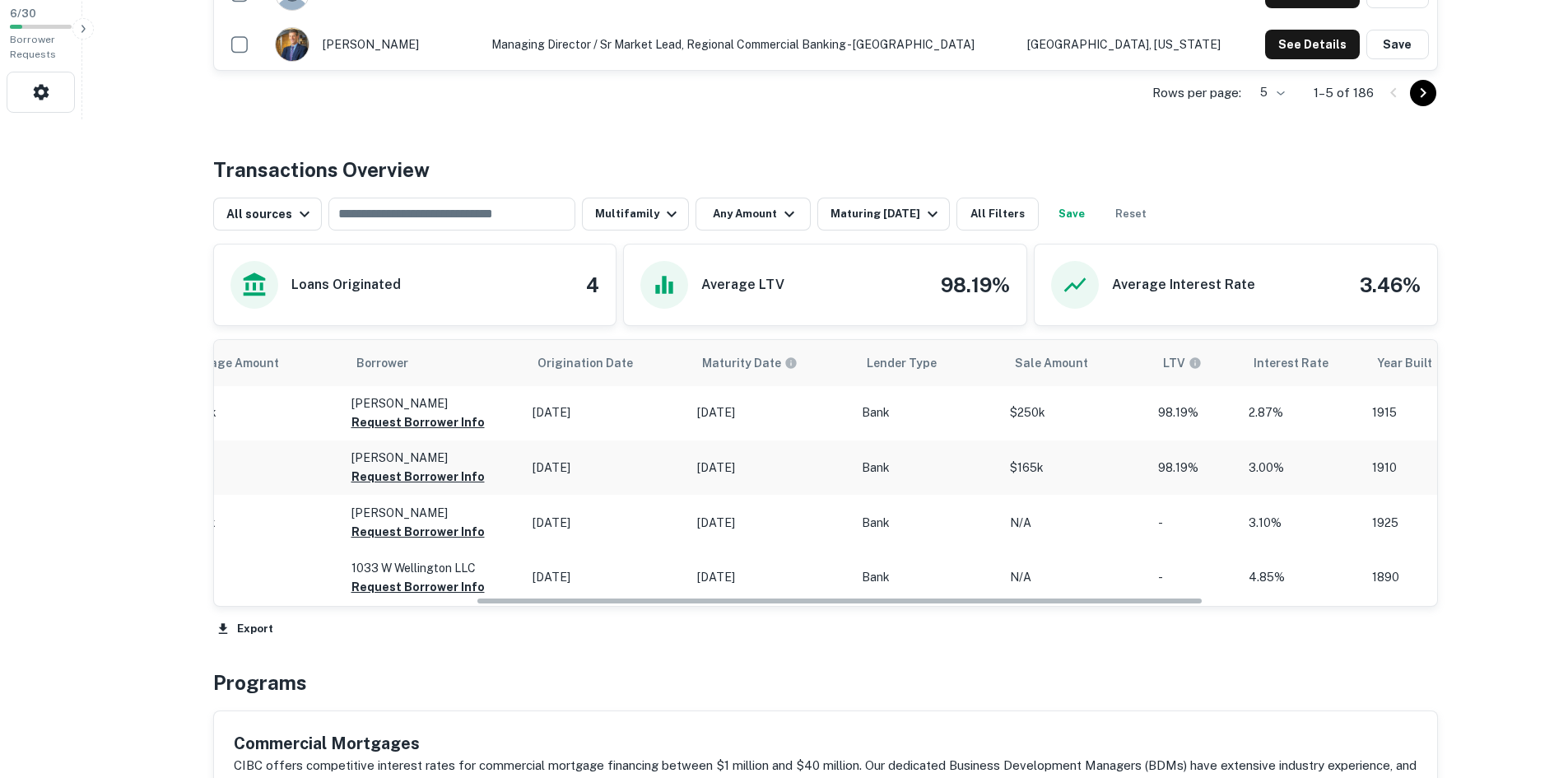
scroll to position [0, 494]
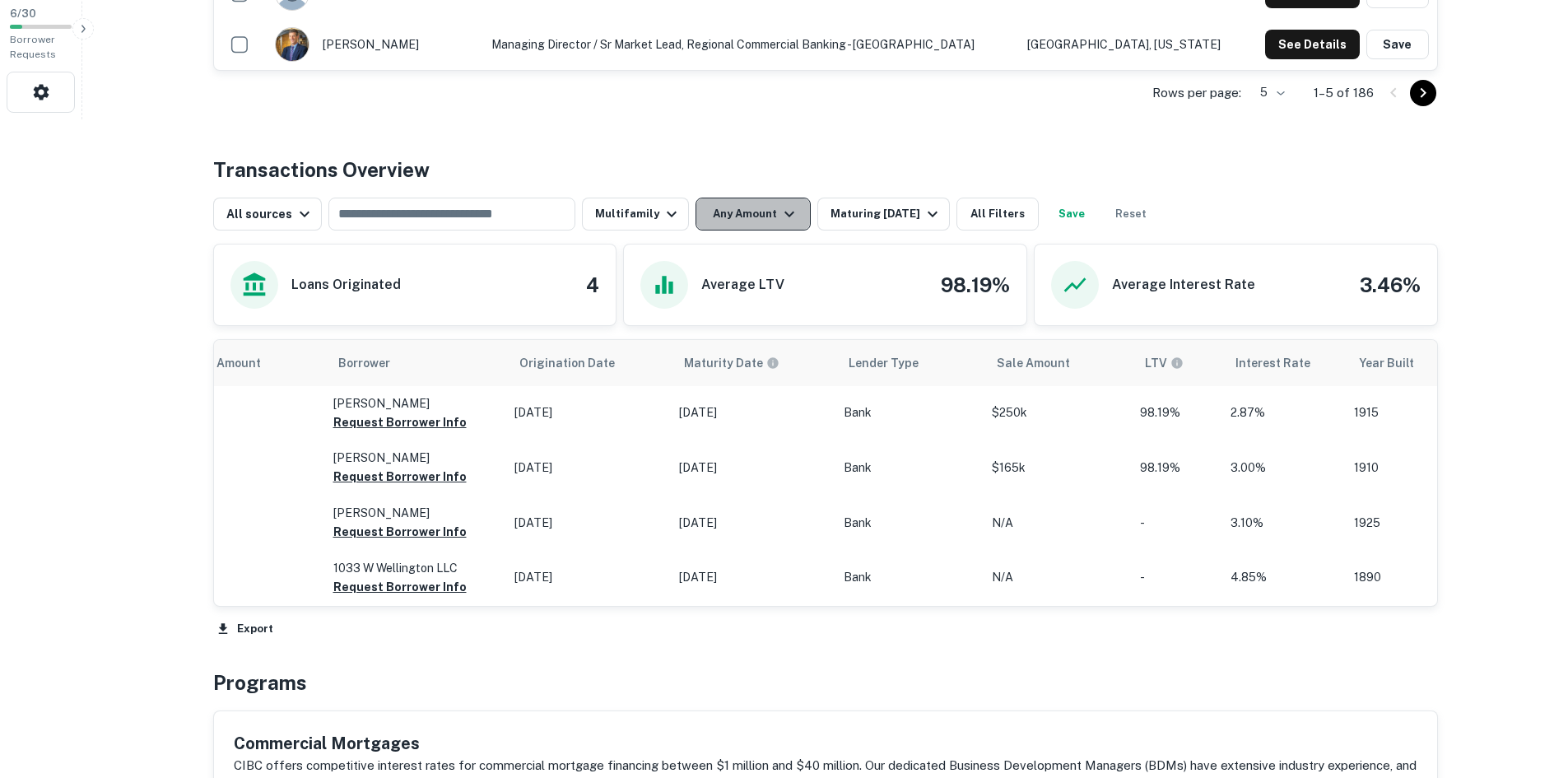
click at [762, 215] on button "Any Amount" at bounding box center [753, 213] width 116 height 33
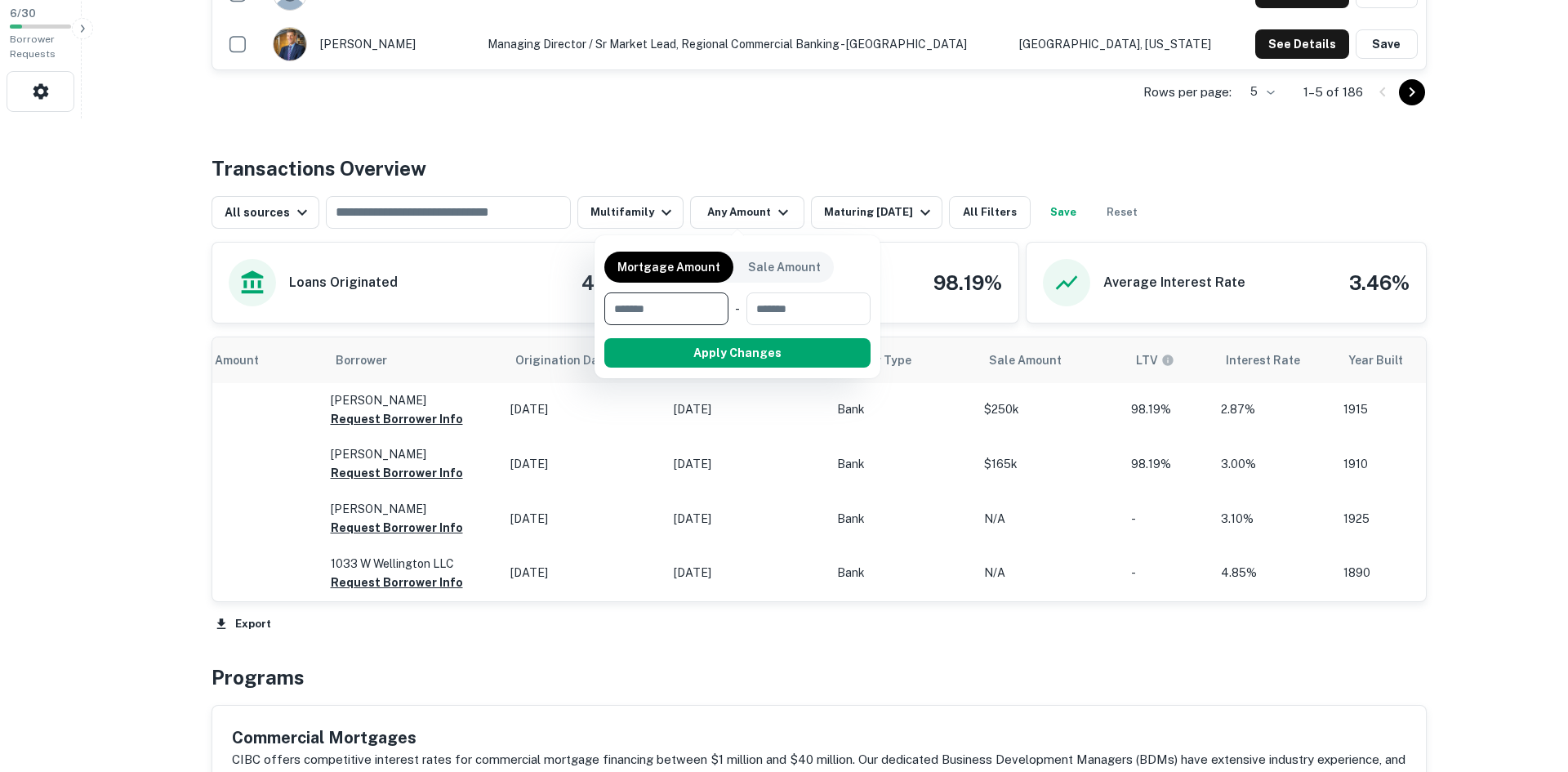
click at [839, 160] on div at bounding box center [784, 386] width 1568 height 772
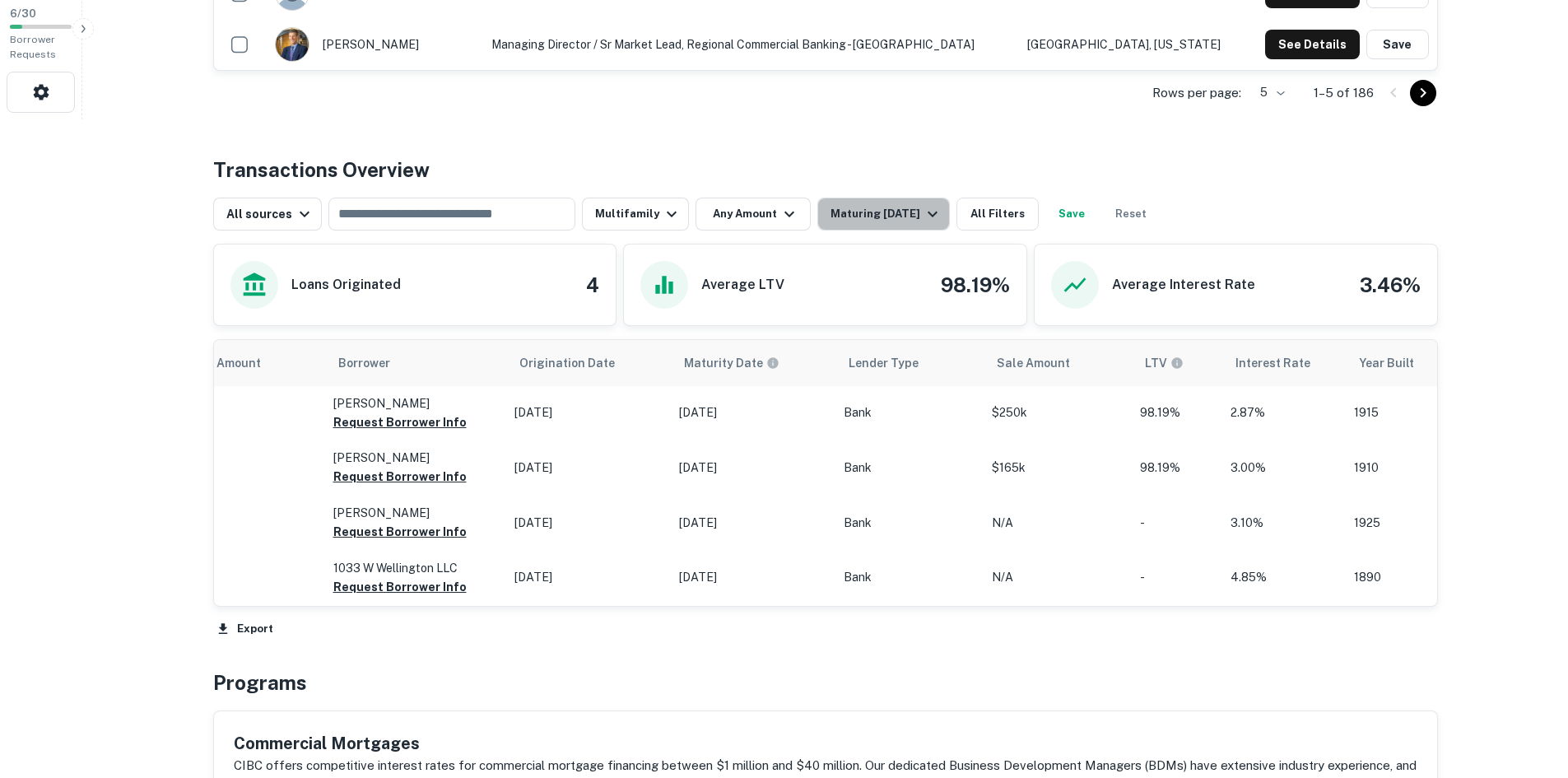
click at [921, 211] on div "Maturing In 90 Days" at bounding box center [886, 213] width 112 height 20
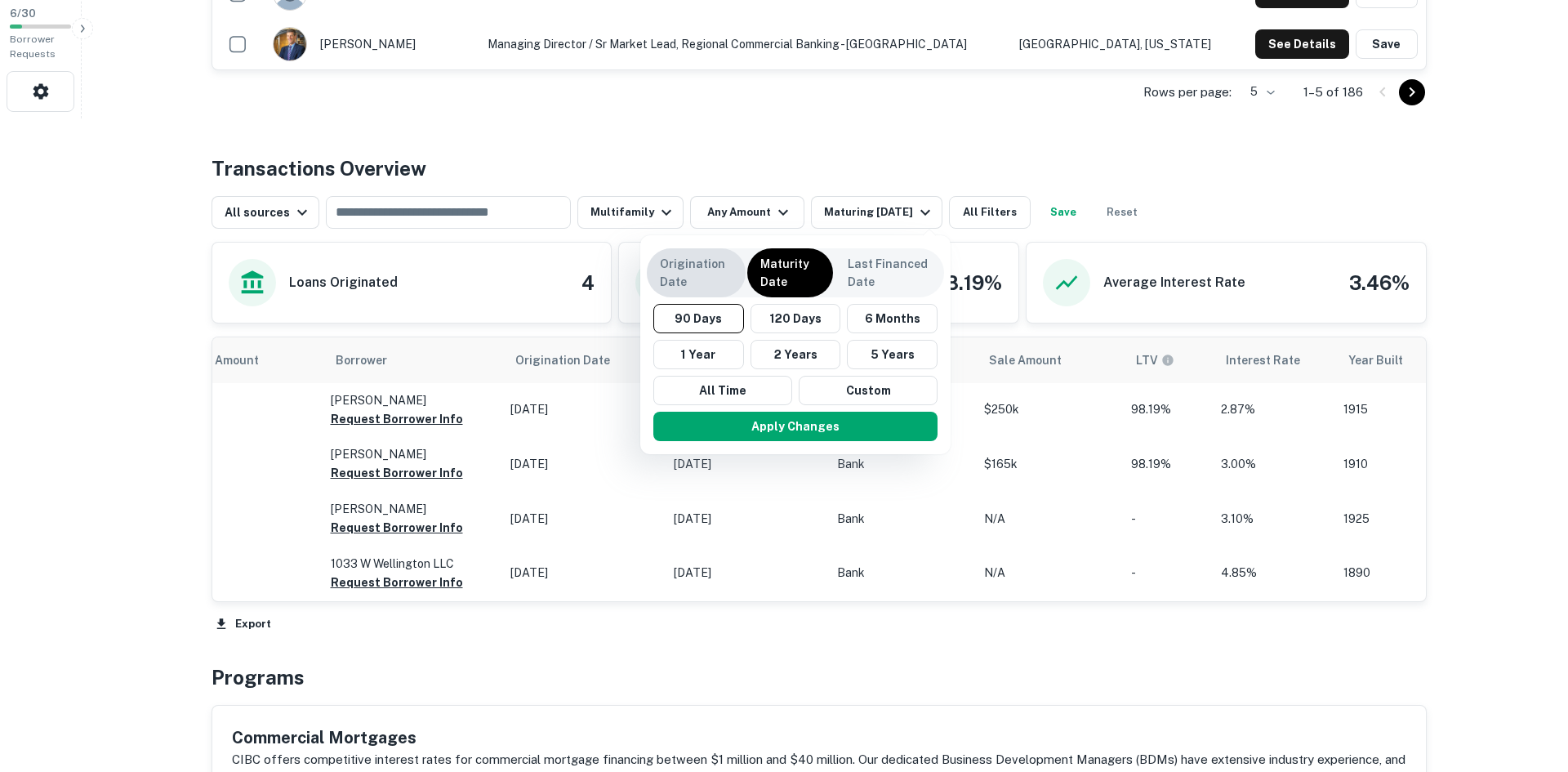
click at [694, 279] on p "Origination Date" at bounding box center [696, 272] width 73 height 36
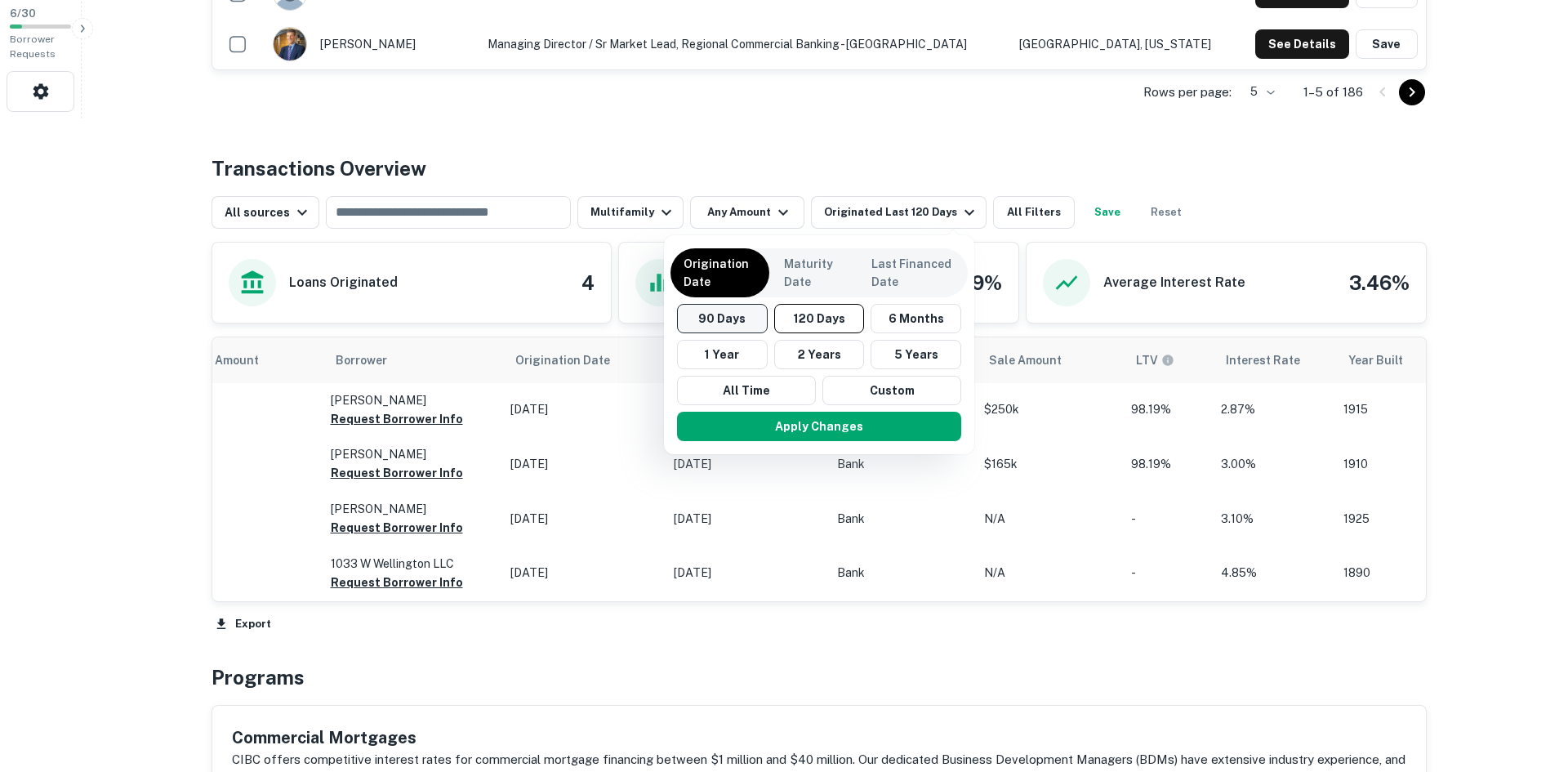
click at [745, 317] on button "90 Days" at bounding box center [722, 319] width 90 height 30
click at [817, 424] on button "Apply Changes" at bounding box center [815, 426] width 284 height 30
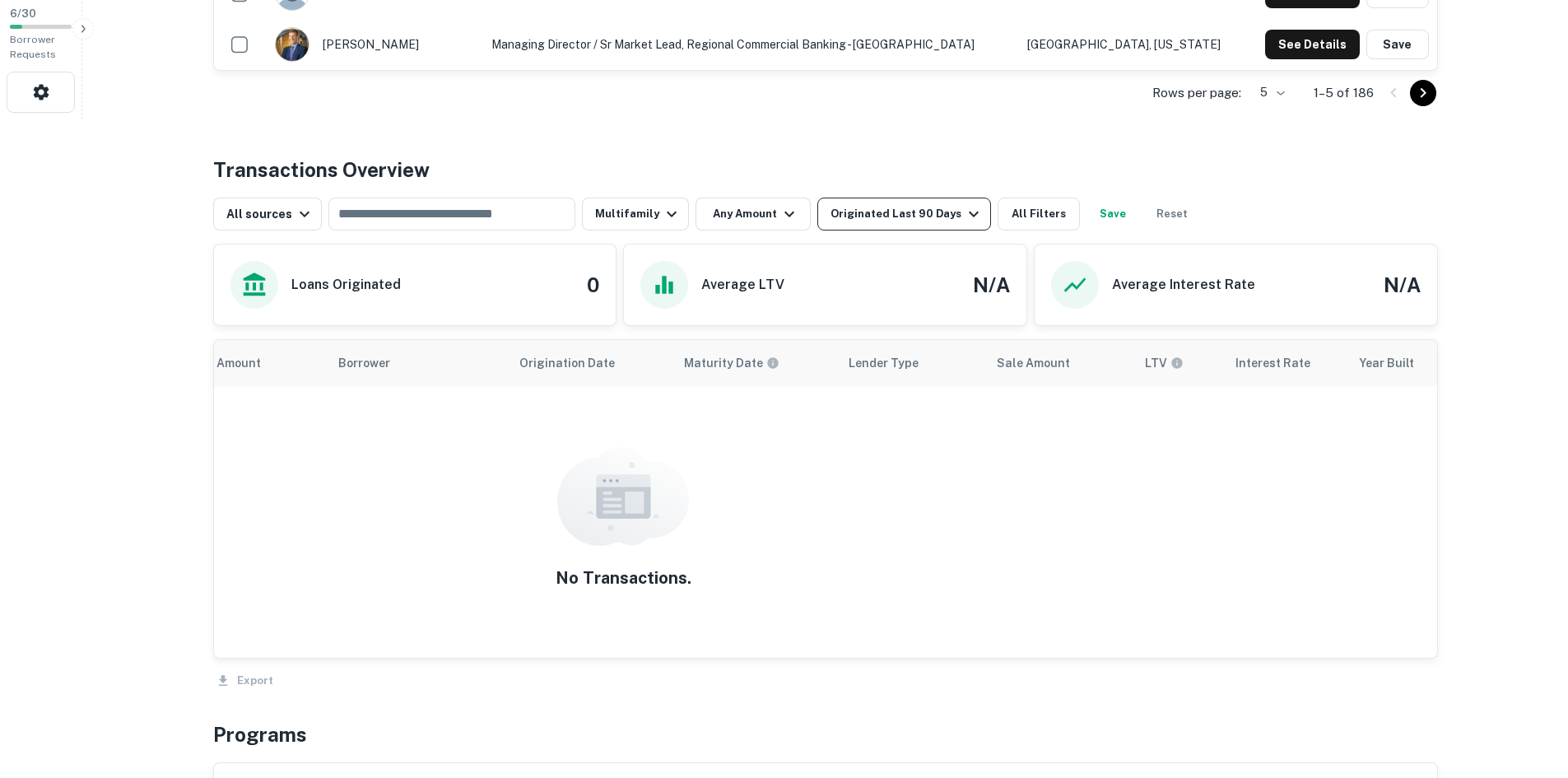
click at [916, 216] on div "Originated Last 90 Days" at bounding box center [907, 213] width 153 height 20
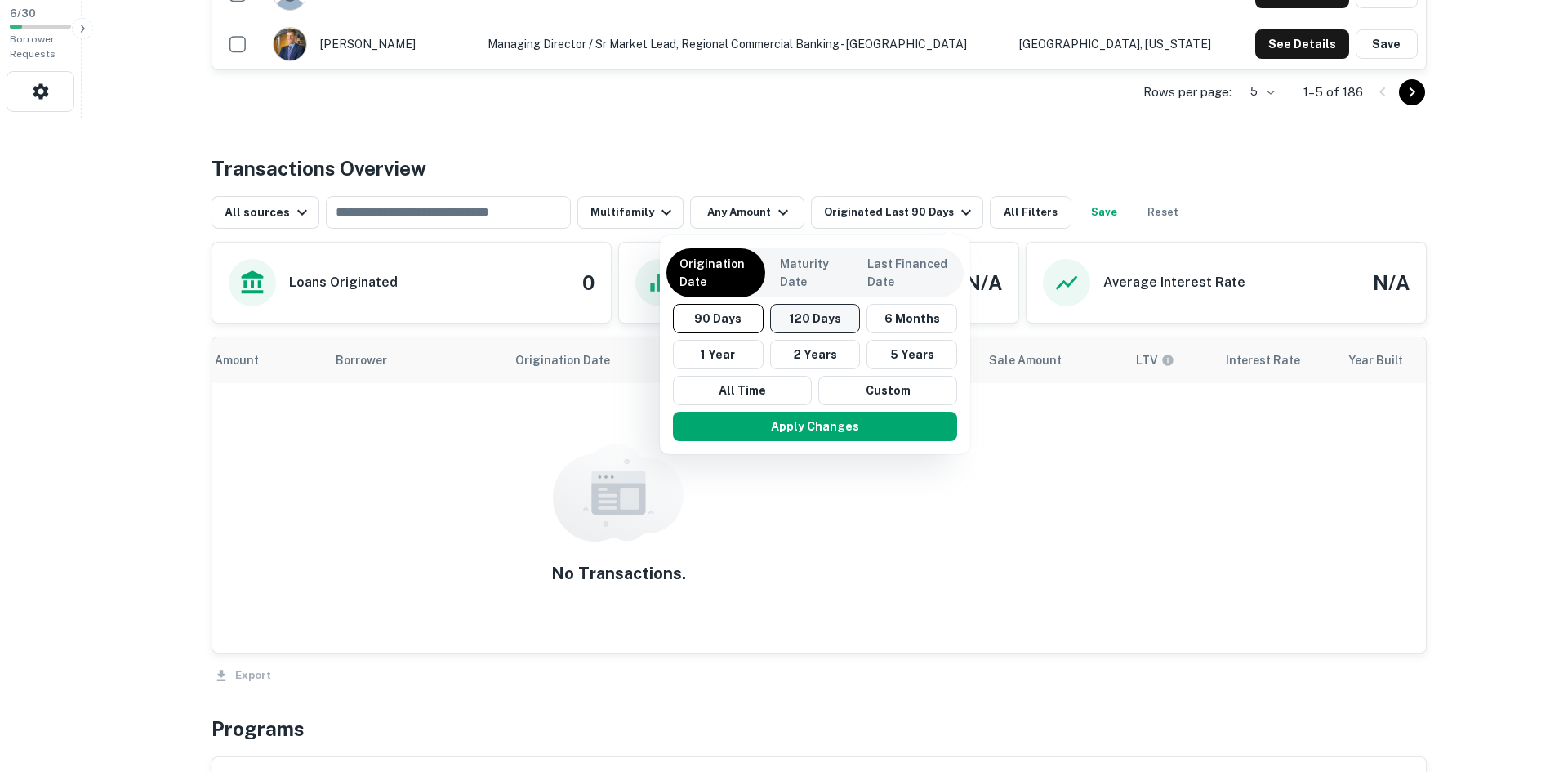
click at [790, 326] on button "120 Days" at bounding box center [815, 319] width 90 height 30
click at [834, 430] on button "Apply Changes" at bounding box center [818, 426] width 284 height 30
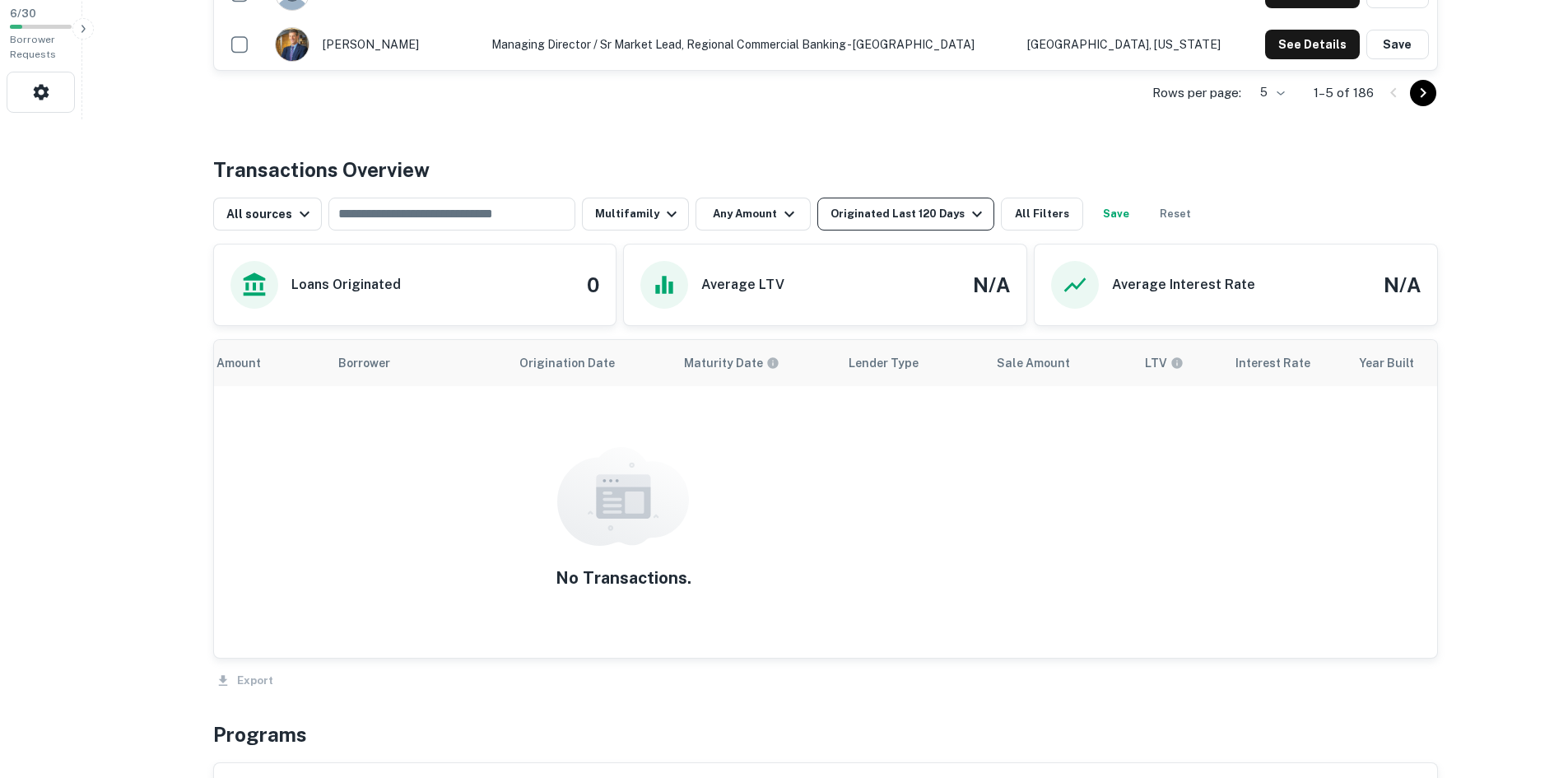
click at [876, 210] on div "Originated Last 120 Days" at bounding box center [909, 213] width 156 height 20
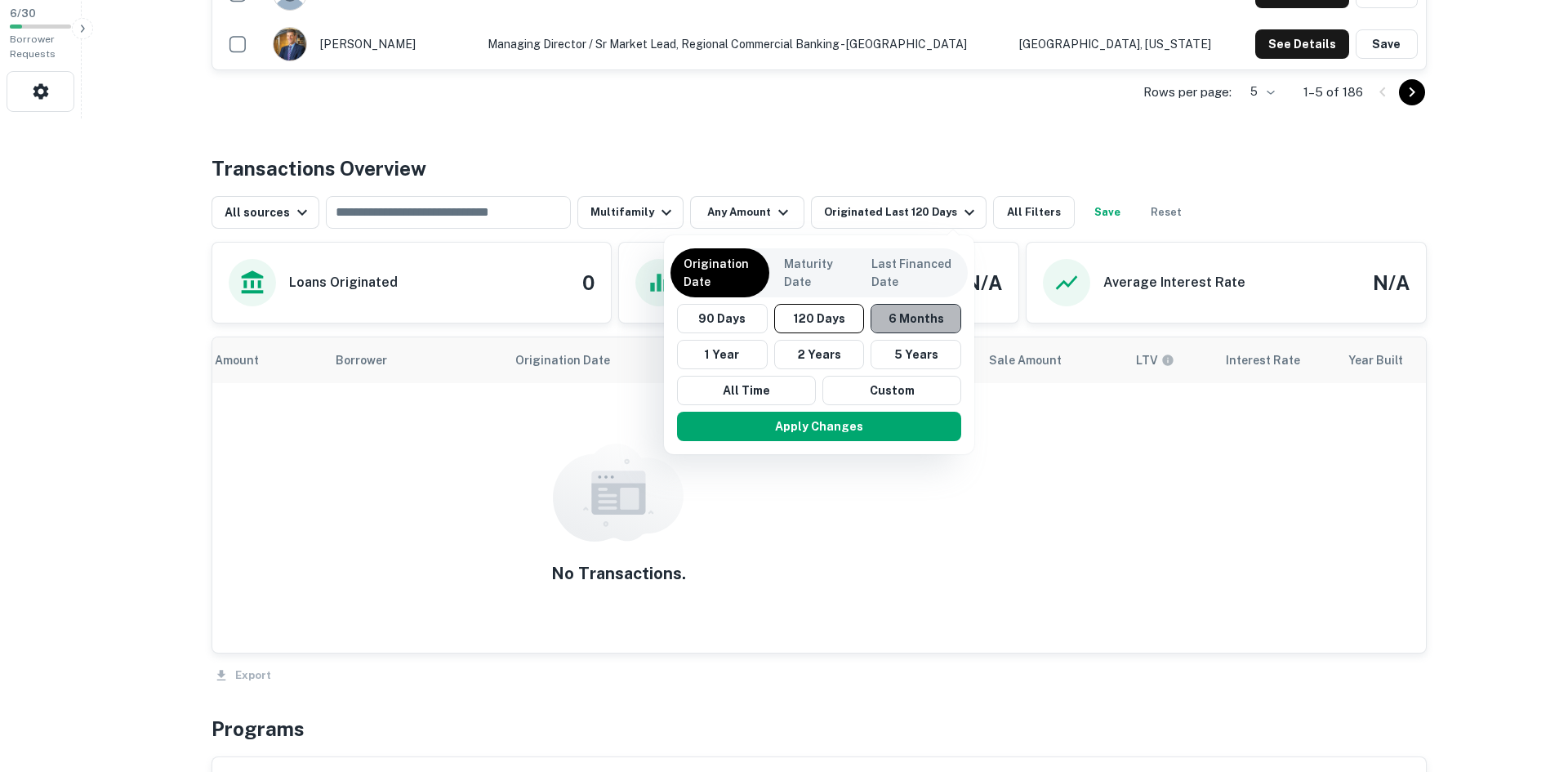
click at [898, 319] on button "6 Months" at bounding box center [915, 319] width 90 height 30
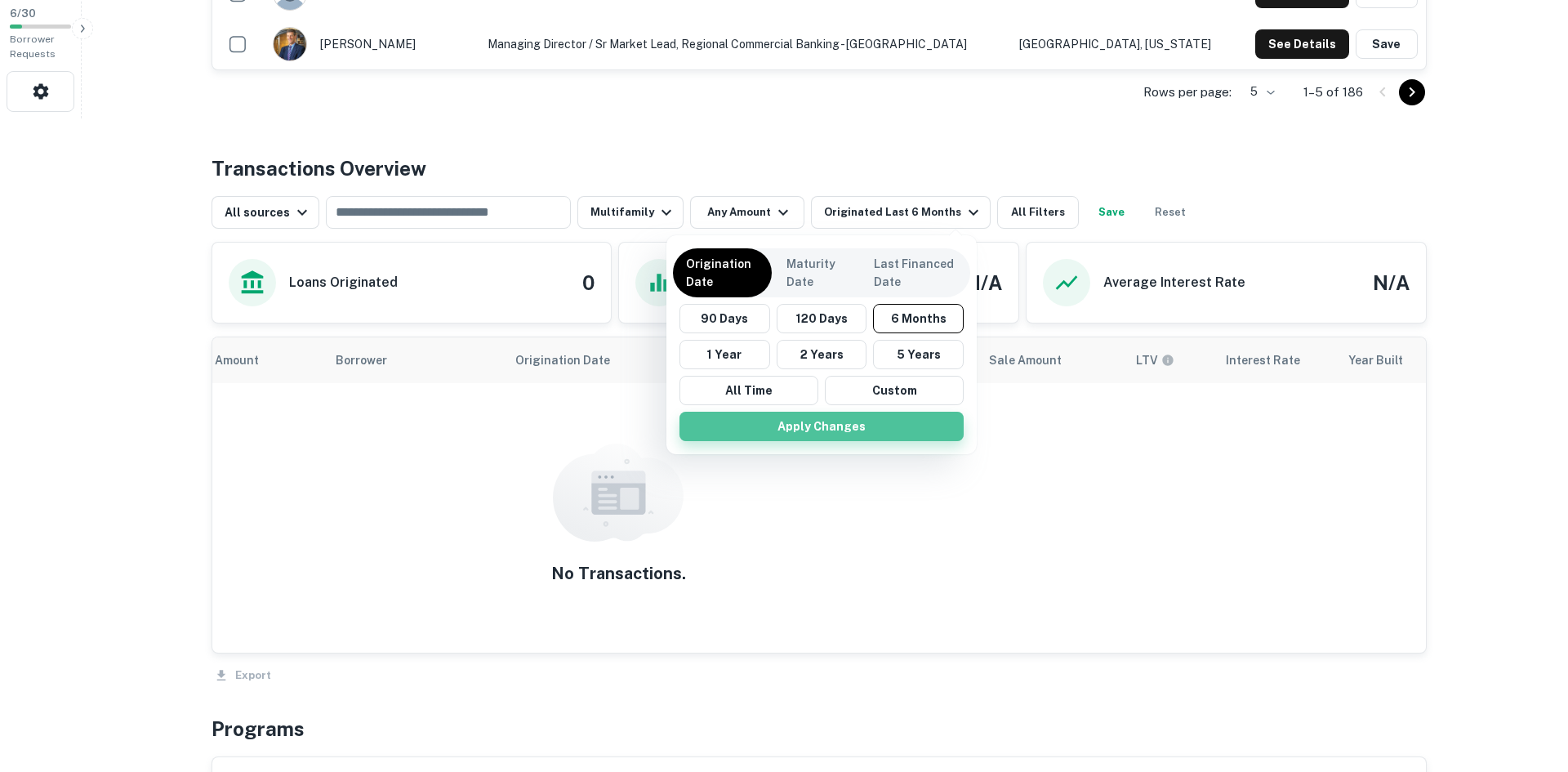
click at [862, 428] on button "Apply Changes" at bounding box center [821, 426] width 284 height 30
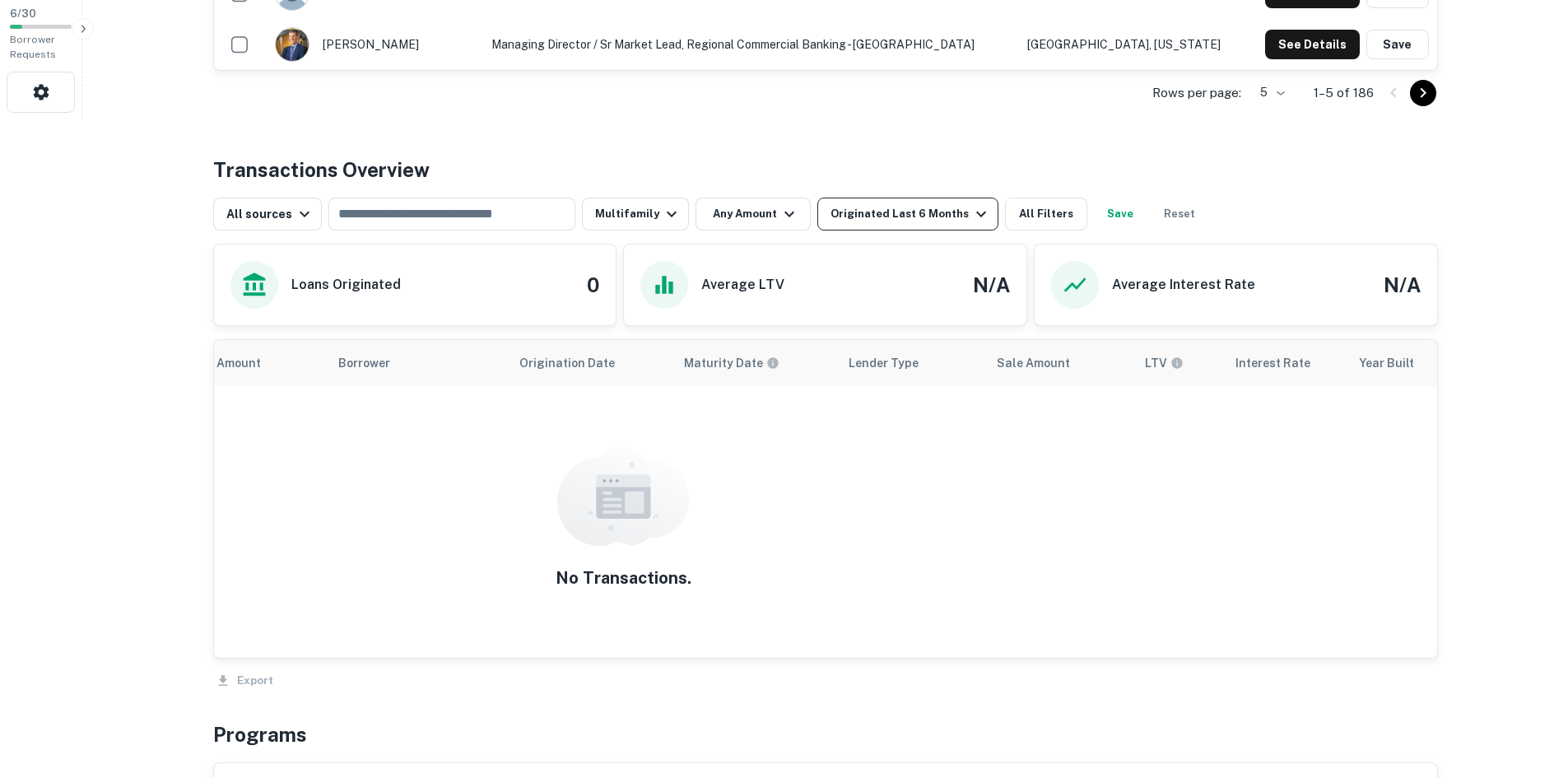
click at [907, 210] on div "Originated Last 6 Months" at bounding box center [911, 213] width 161 height 20
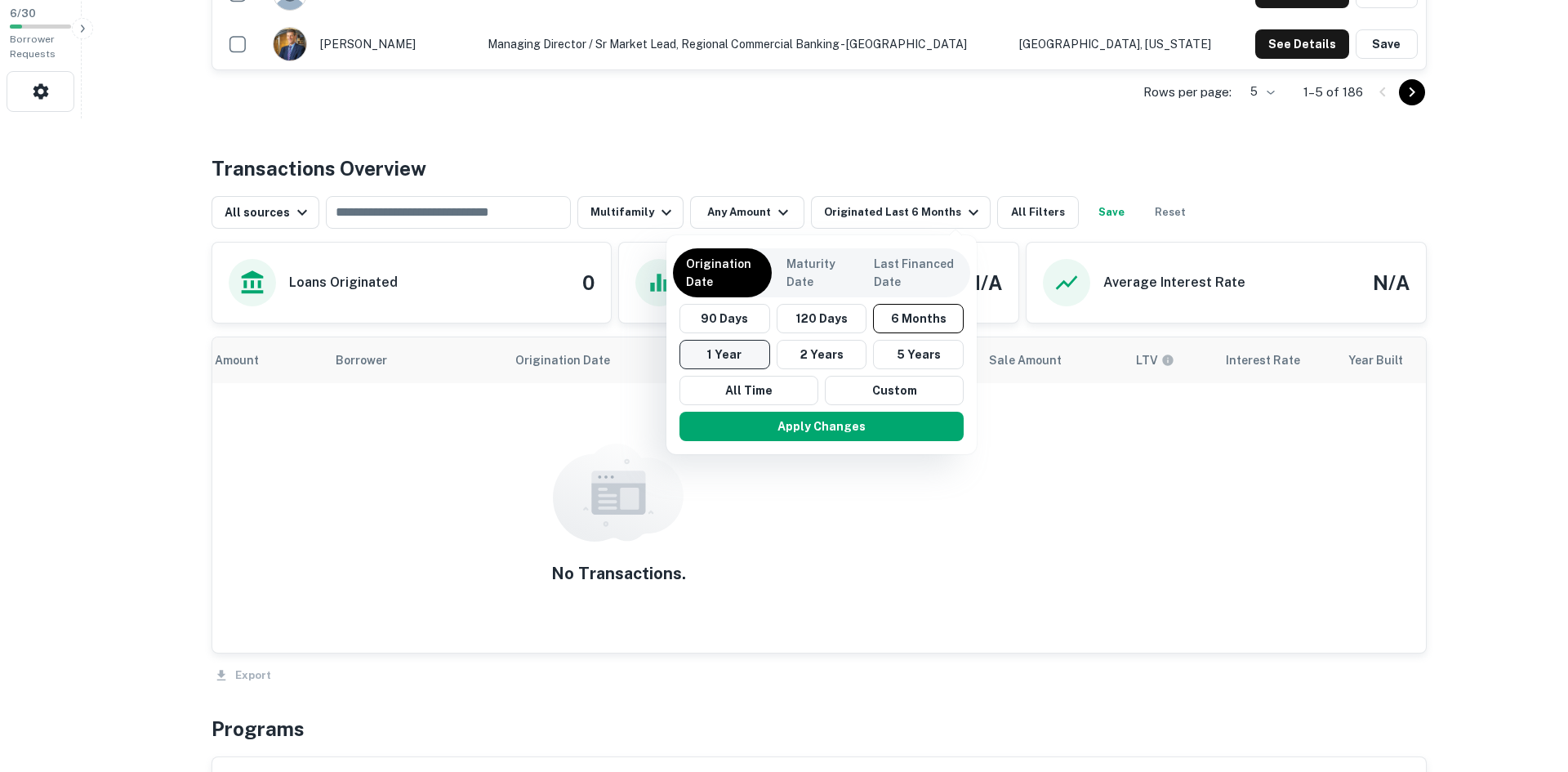
click at [707, 356] on button "1 Year" at bounding box center [724, 354] width 90 height 30
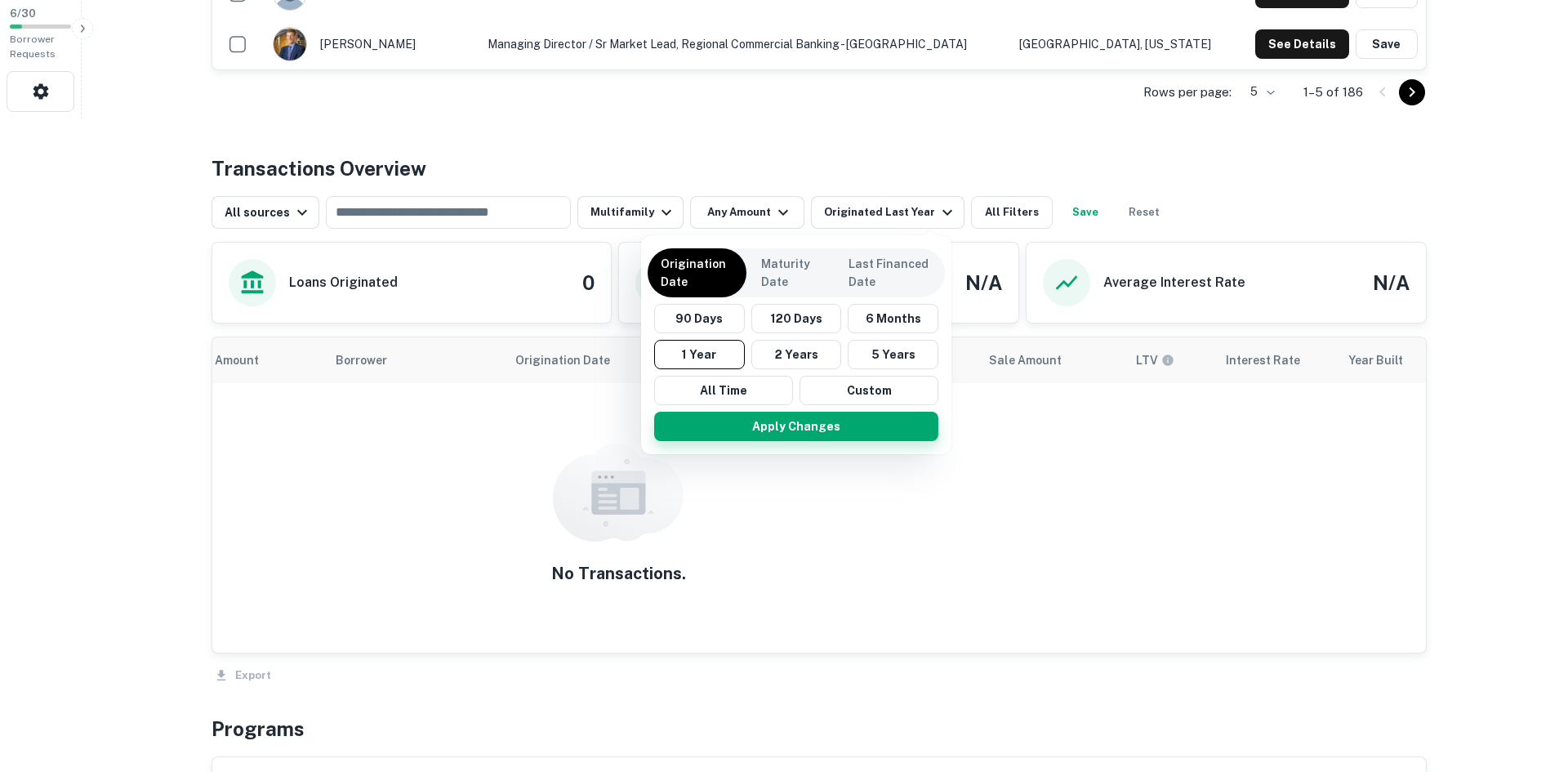
click at [786, 427] on button "Apply Changes" at bounding box center [796, 426] width 284 height 30
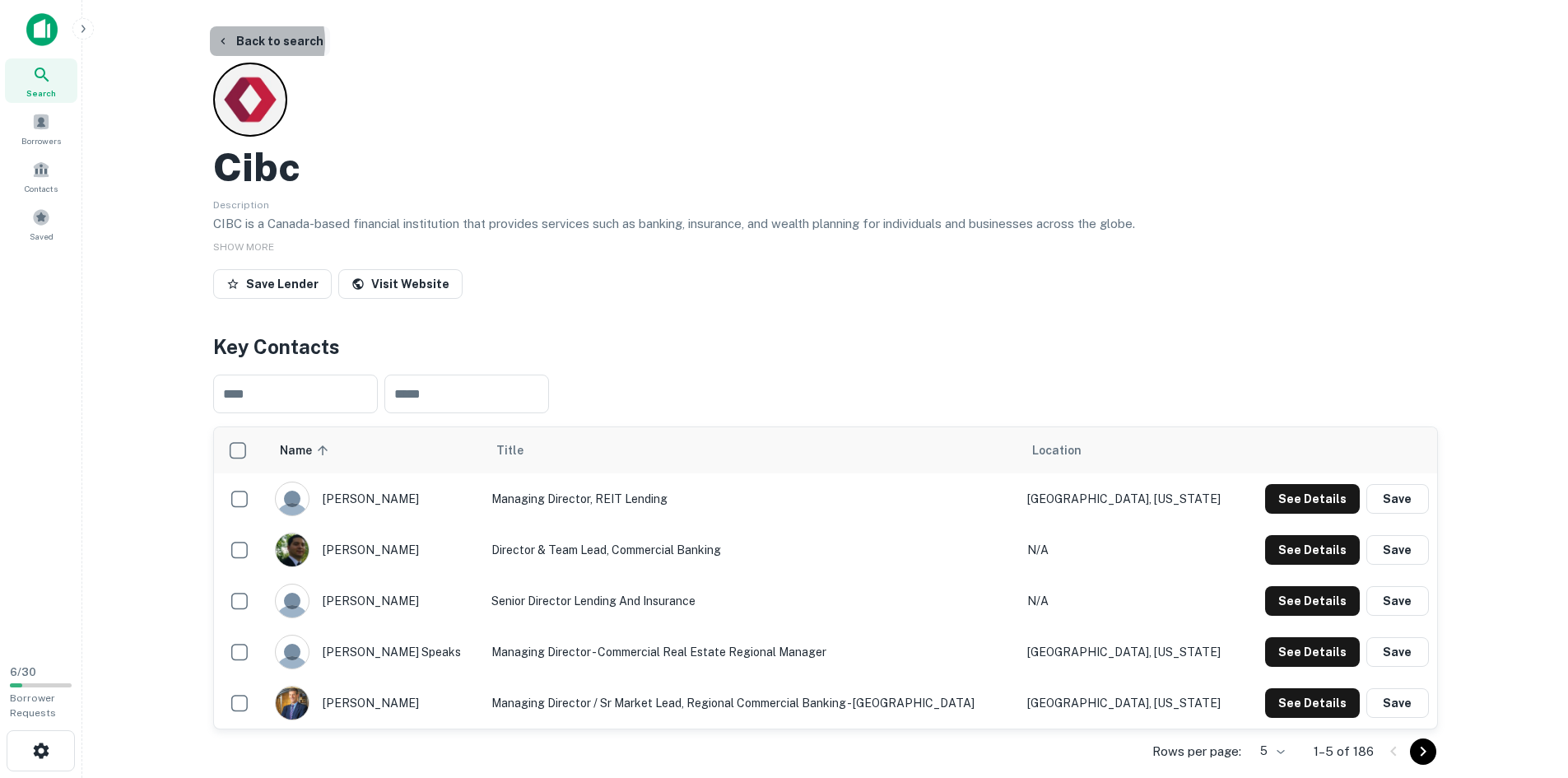
click at [235, 42] on button "Back to search" at bounding box center [270, 41] width 120 height 30
drag, startPoint x: 448, startPoint y: 143, endPoint x: 428, endPoint y: 140, distance: 20.2
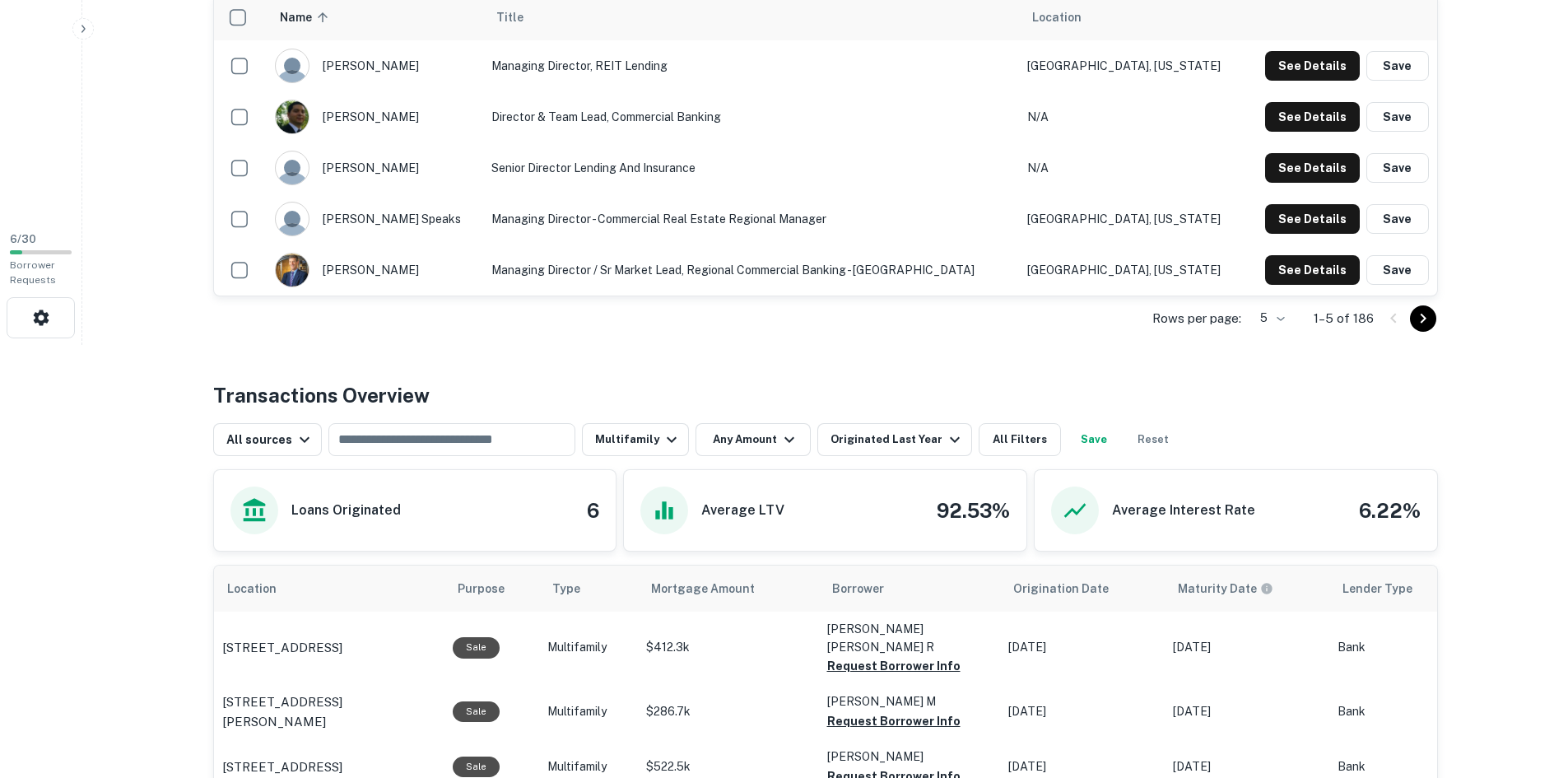
scroll to position [412, 0]
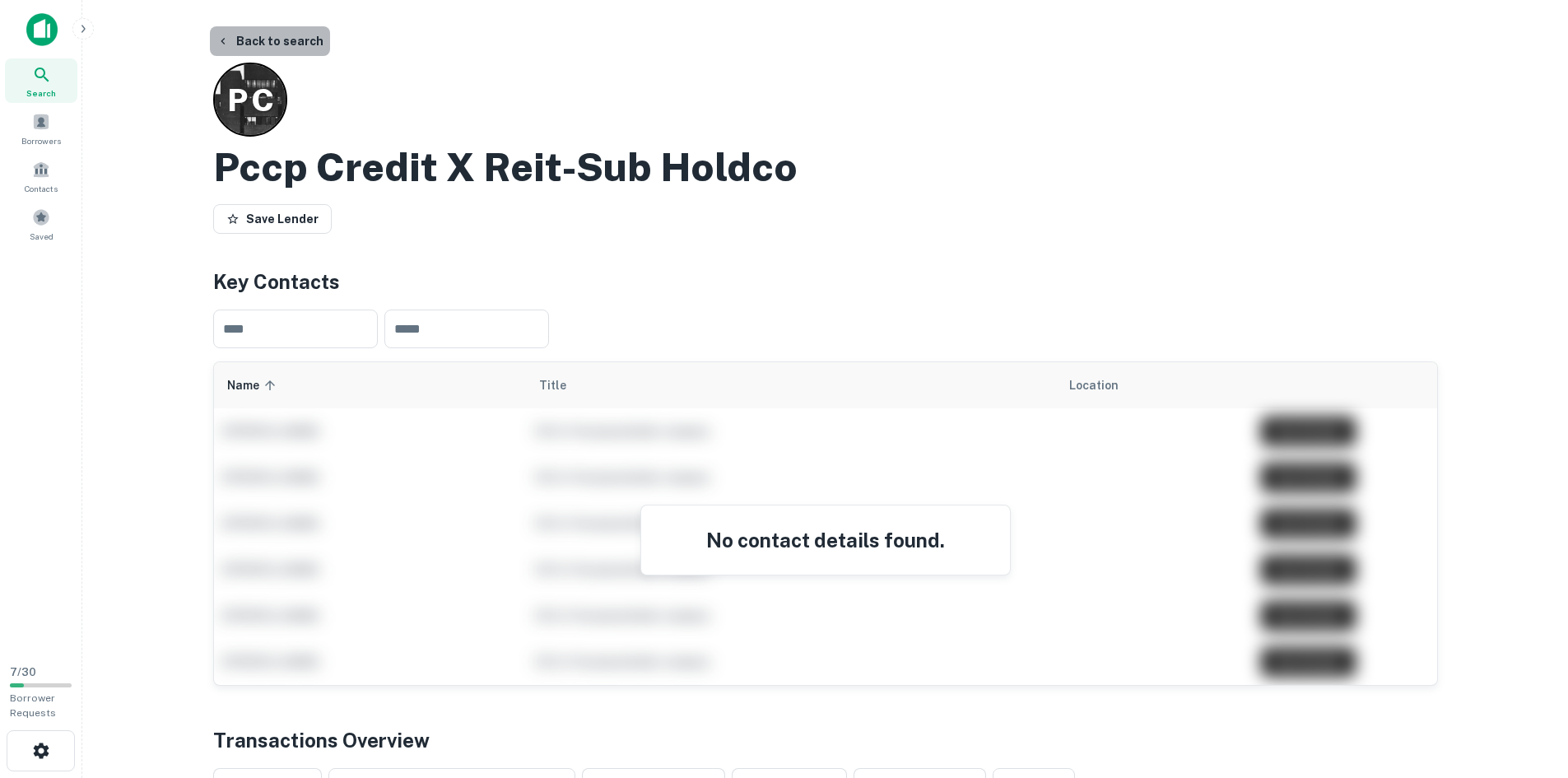
drag, startPoint x: 281, startPoint y: 40, endPoint x: 290, endPoint y: 50, distance: 13.5
click at [281, 41] on button "Back to search" at bounding box center [270, 41] width 120 height 30
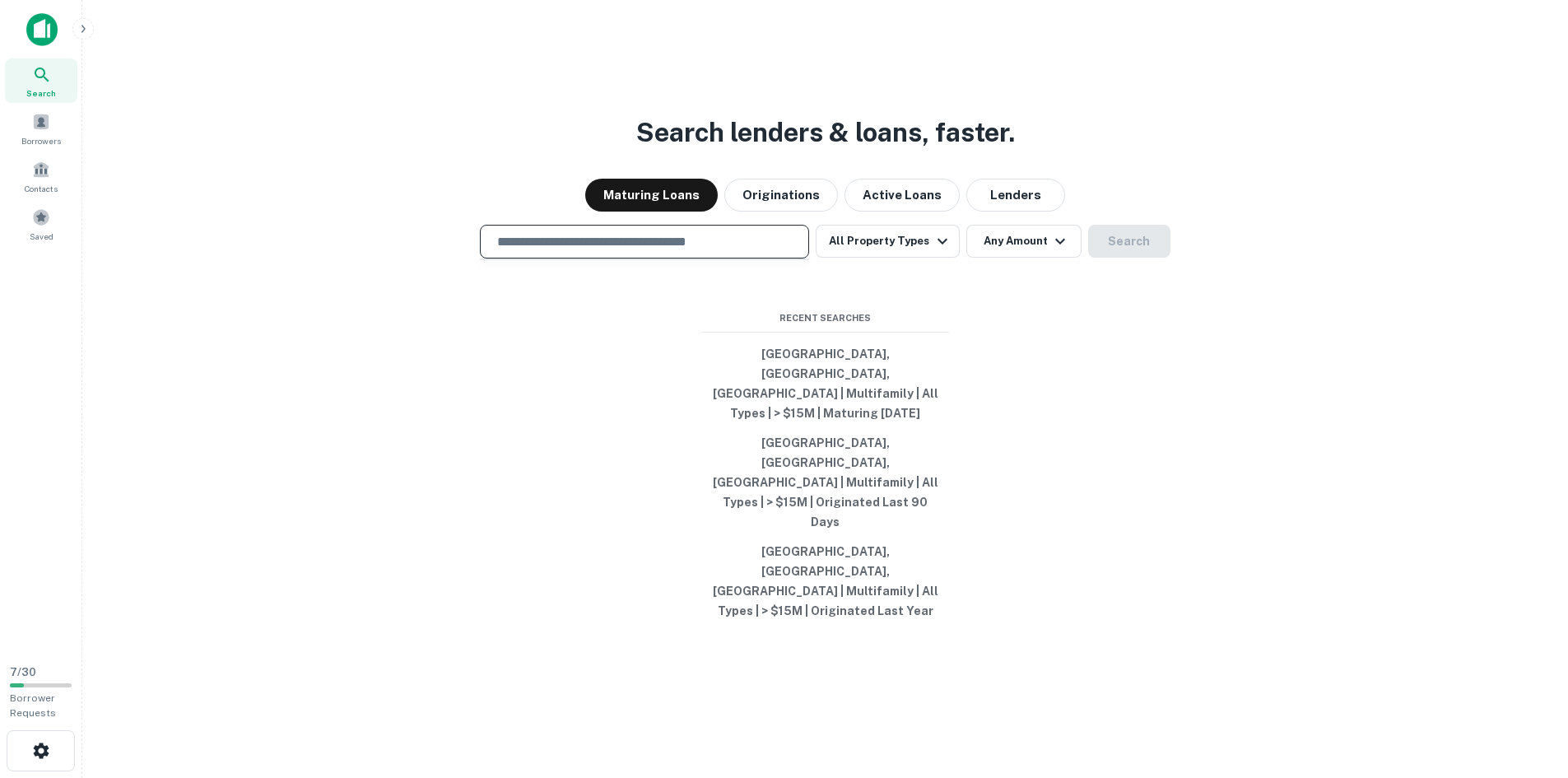
click at [680, 251] on input "text" at bounding box center [644, 241] width 315 height 19
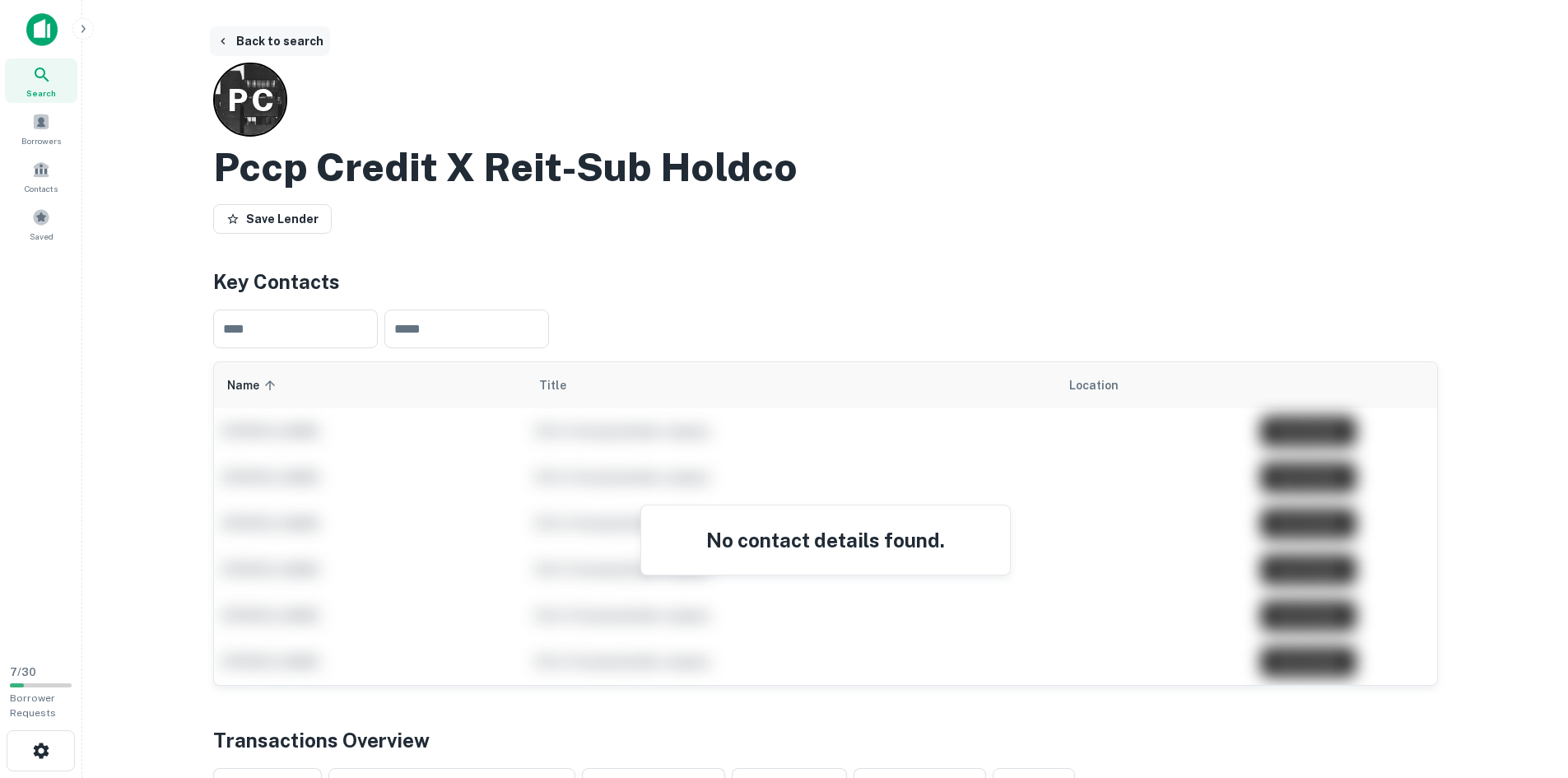
click at [227, 28] on button "Back to search" at bounding box center [270, 41] width 120 height 30
click at [226, 33] on button "Back to search" at bounding box center [270, 41] width 120 height 30
click at [236, 42] on button "Back to search" at bounding box center [270, 41] width 120 height 30
click at [236, 41] on button "Back to search" at bounding box center [270, 41] width 120 height 30
click at [235, 43] on button "Back to search" at bounding box center [270, 41] width 120 height 30
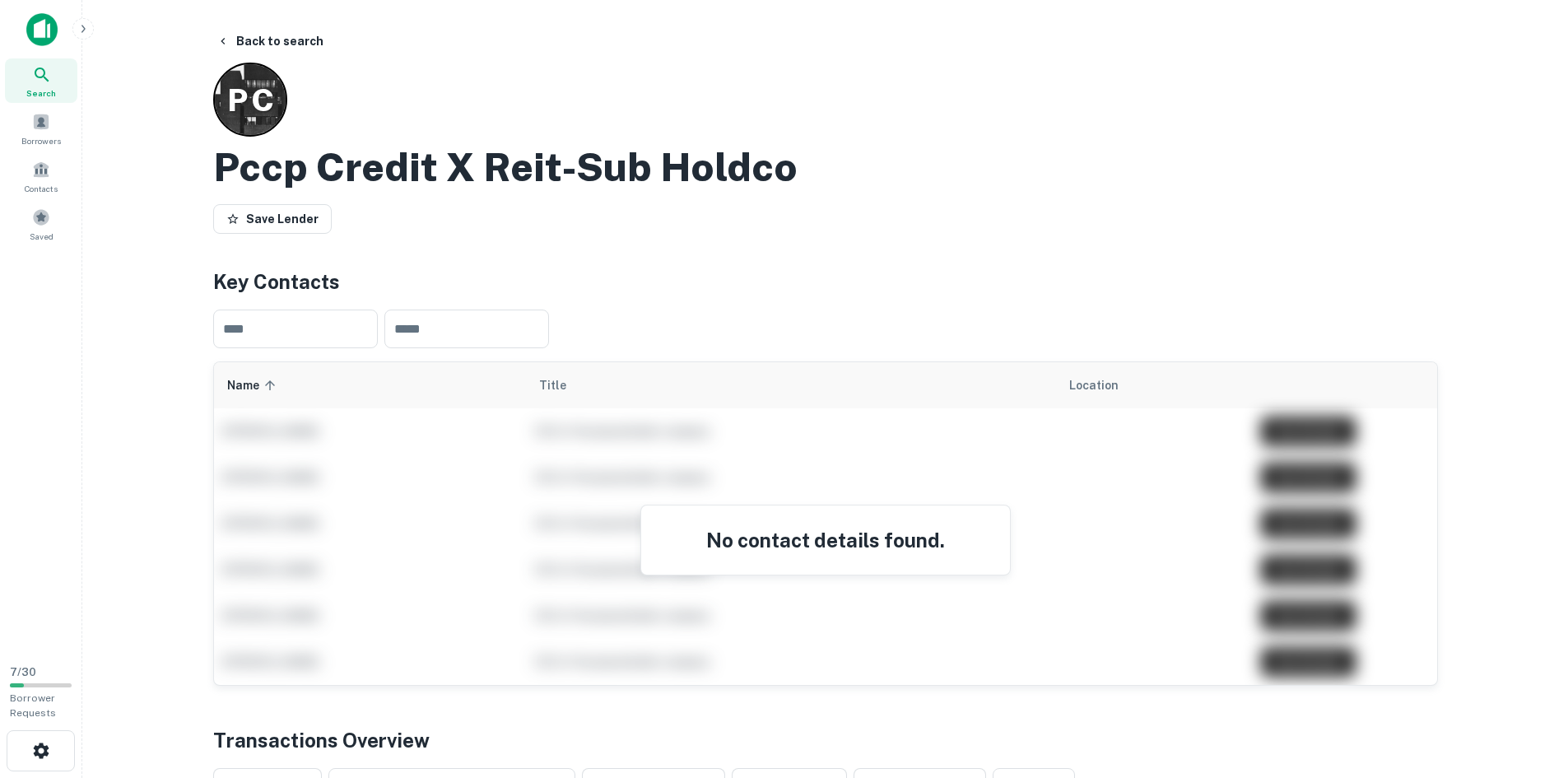
click at [45, 78] on icon at bounding box center [41, 74] width 14 height 14
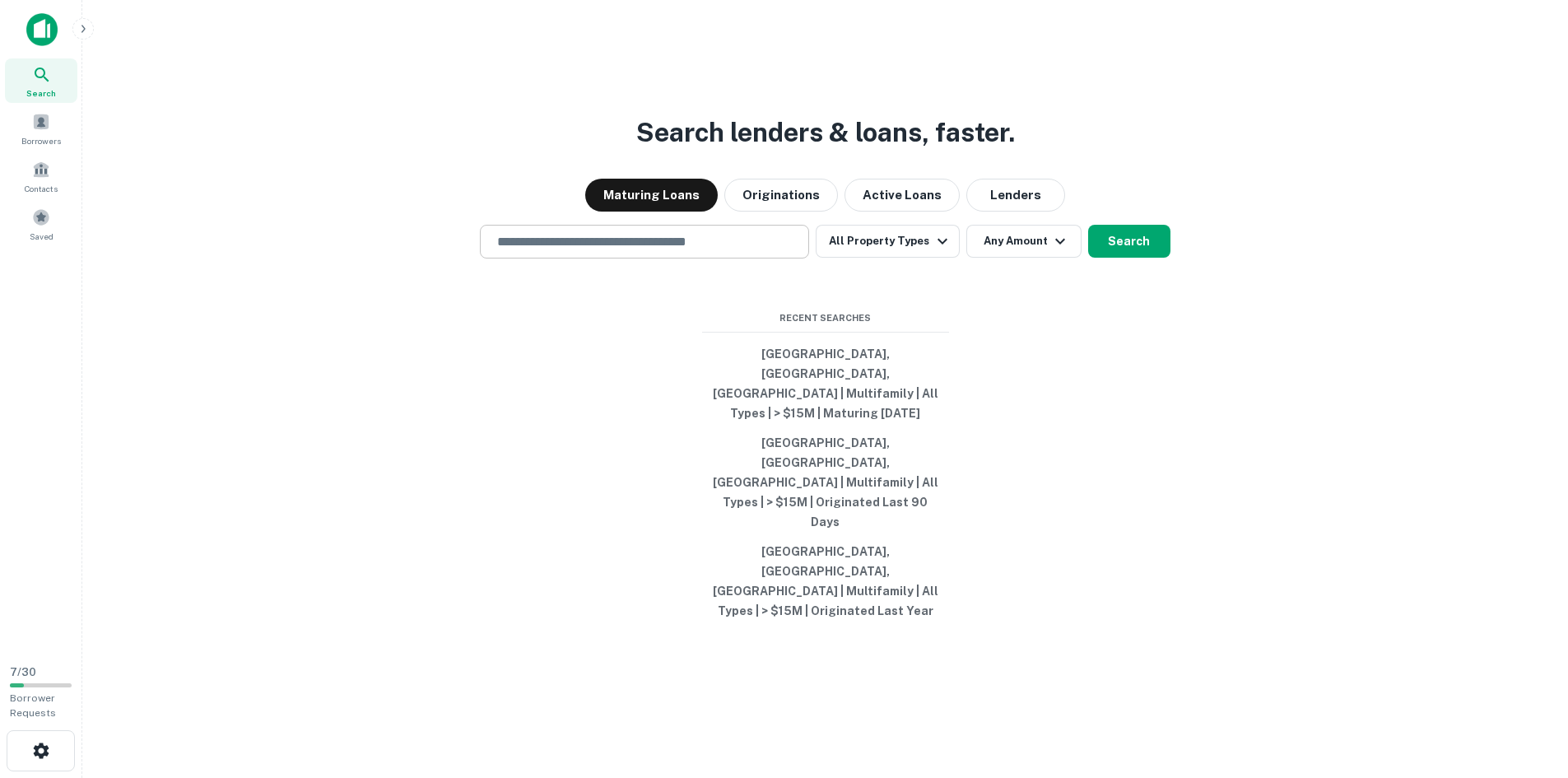
click at [669, 251] on input "text" at bounding box center [644, 241] width 315 height 19
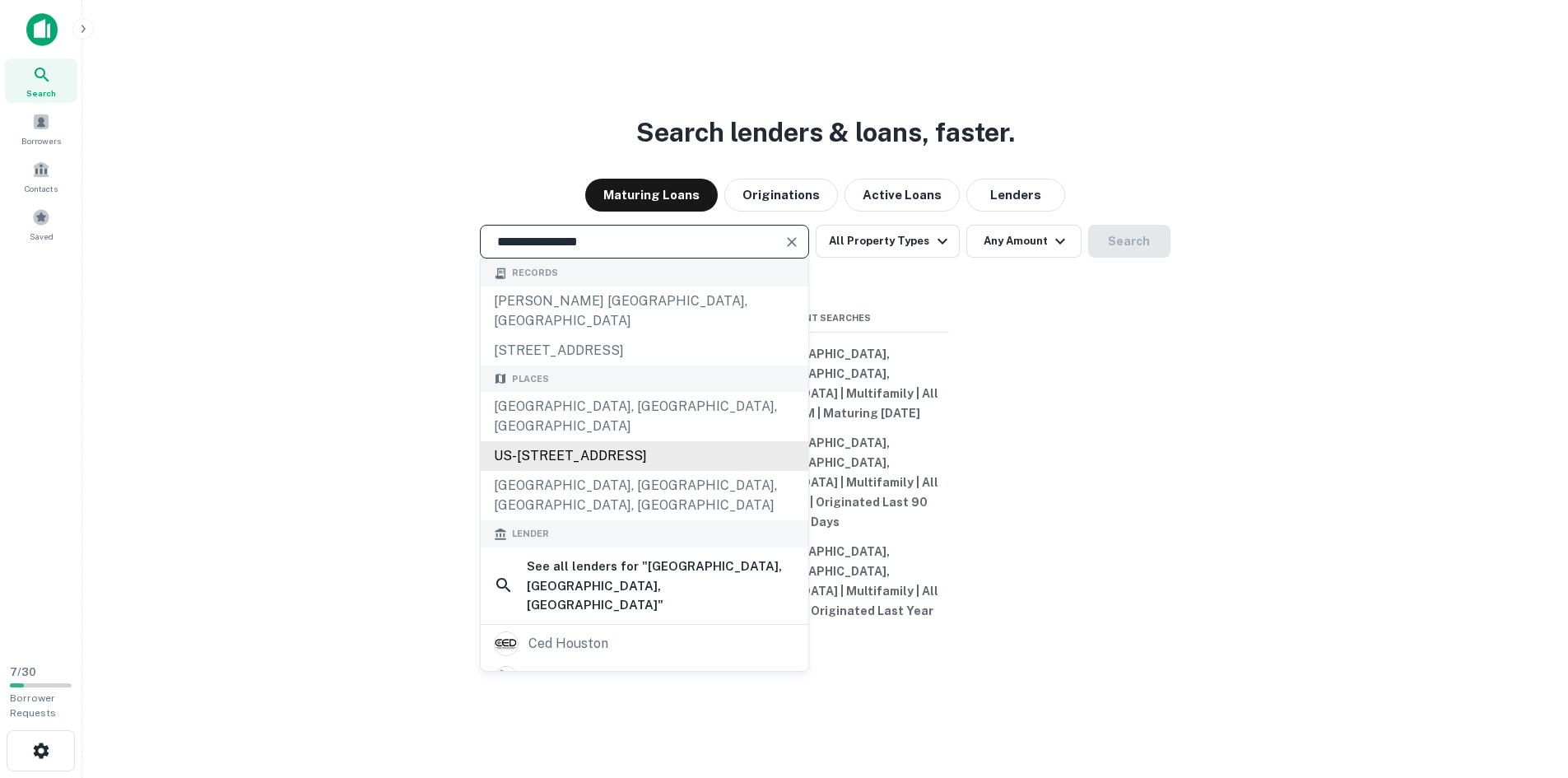
click at [619, 471] on div "US-[STREET_ADDRESS]" at bounding box center [644, 456] width 328 height 30
type input "**********"
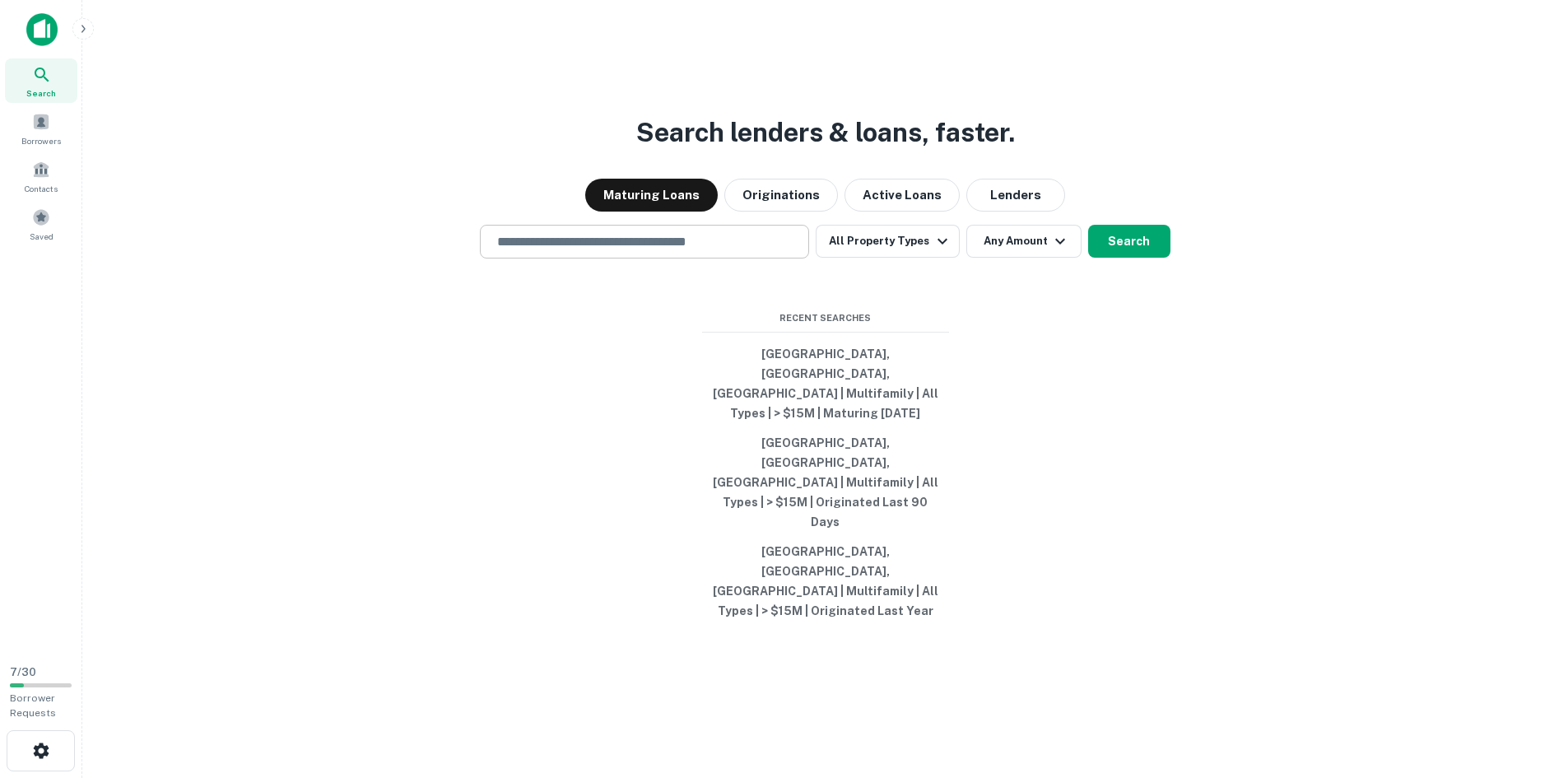
click at [713, 258] on div "​" at bounding box center [645, 241] width 329 height 34
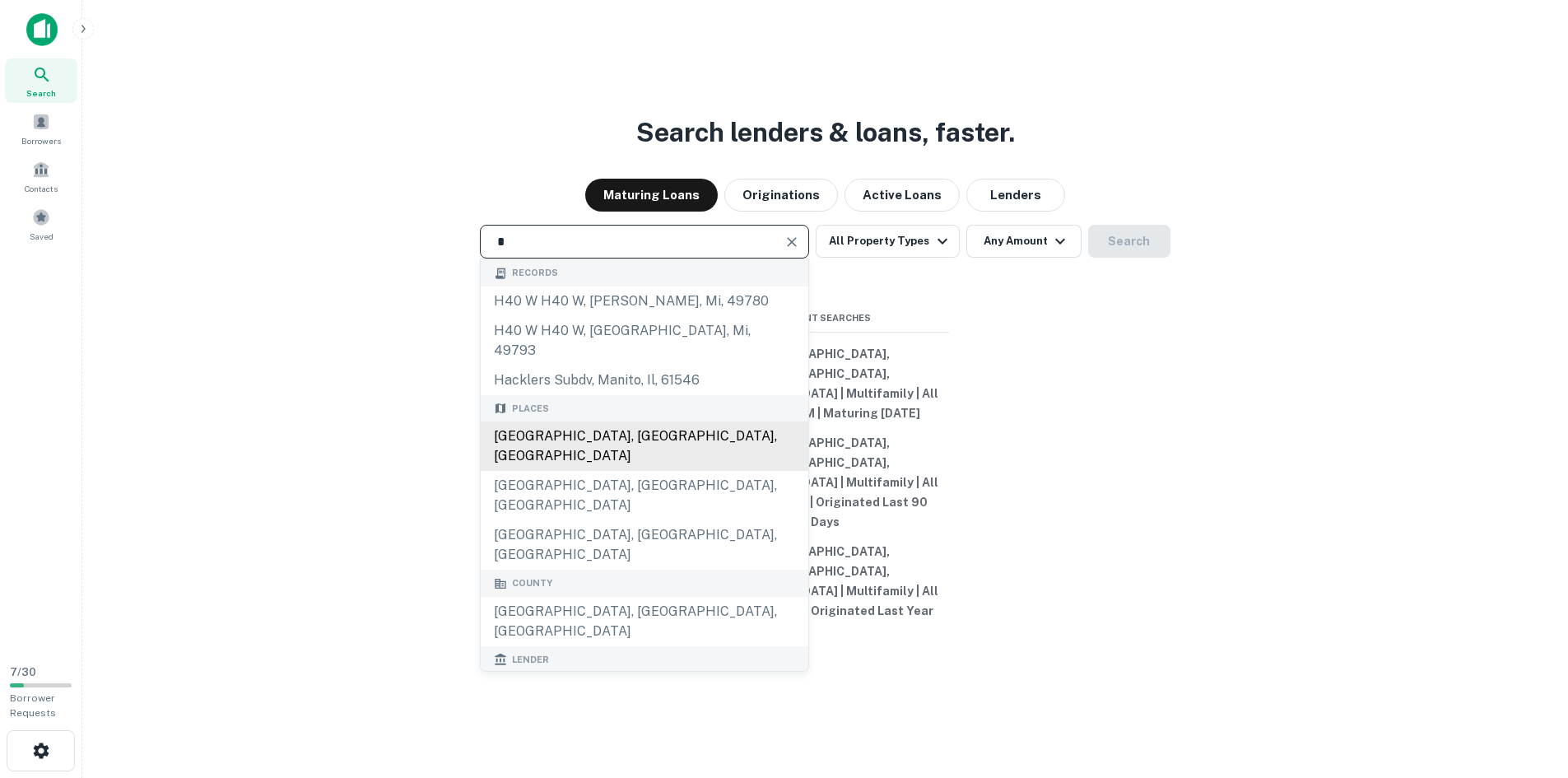
click at [591, 471] on div "[GEOGRAPHIC_DATA], [GEOGRAPHIC_DATA], [GEOGRAPHIC_DATA]" at bounding box center [644, 445] width 328 height 50
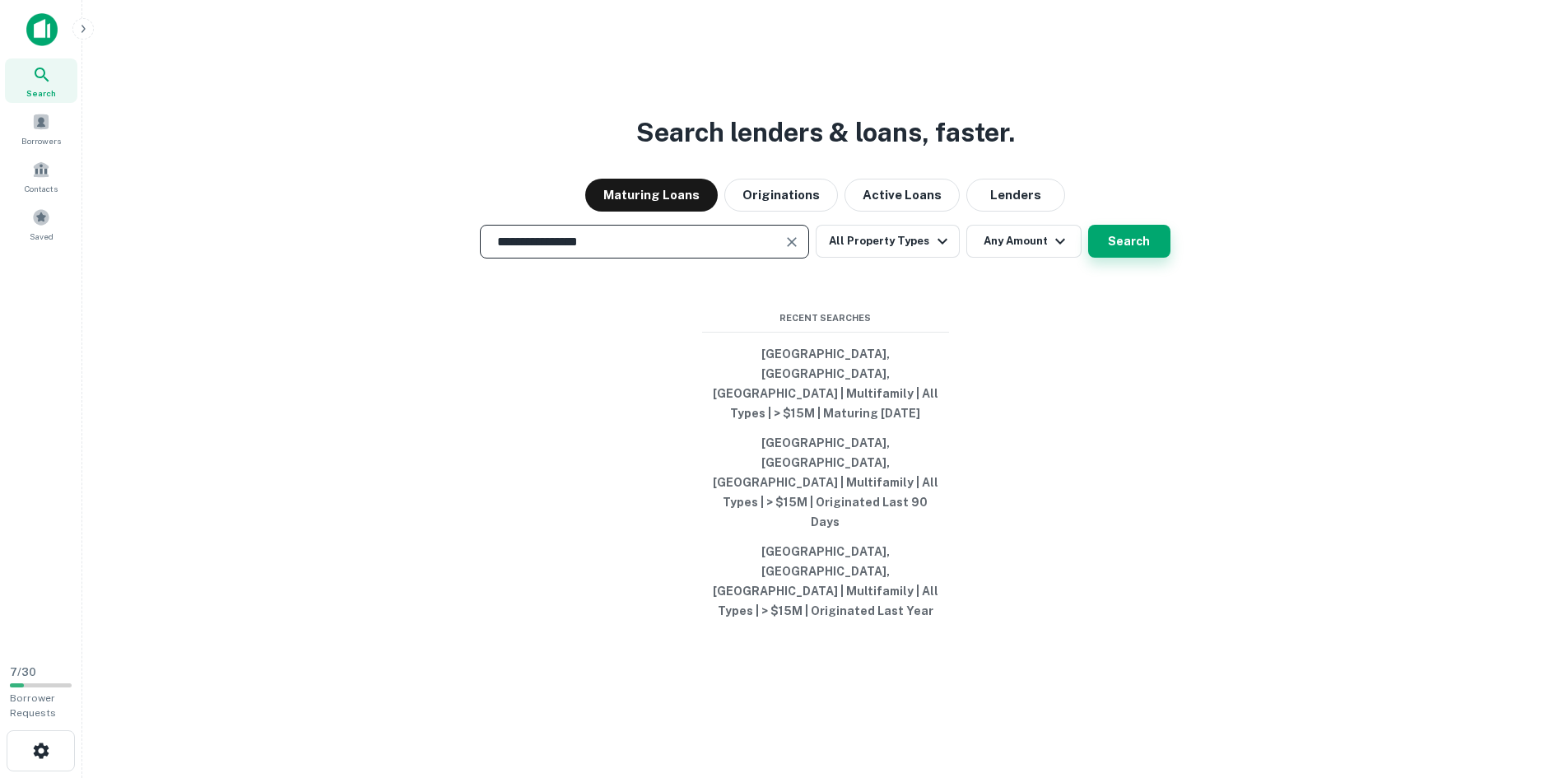
type input "**********"
drag, startPoint x: 1144, startPoint y: 315, endPoint x: 1157, endPoint y: 506, distance: 191.4
click at [1161, 506] on div "**********" at bounding box center [825, 428] width 1460 height 778
click at [1037, 257] on button "Any Amount" at bounding box center [1024, 241] width 116 height 33
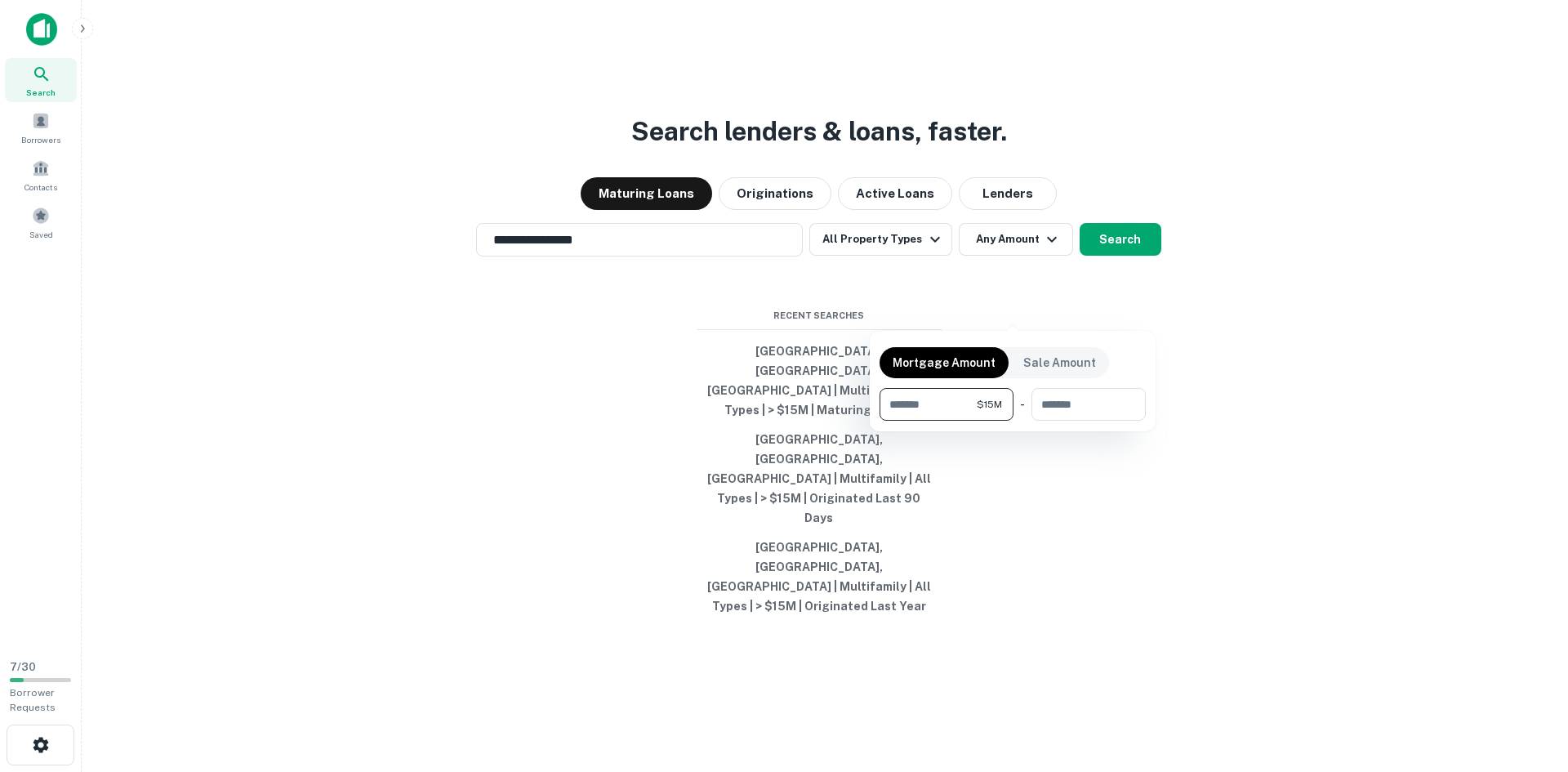
type input "********"
click at [890, 311] on div at bounding box center [784, 386] width 1568 height 772
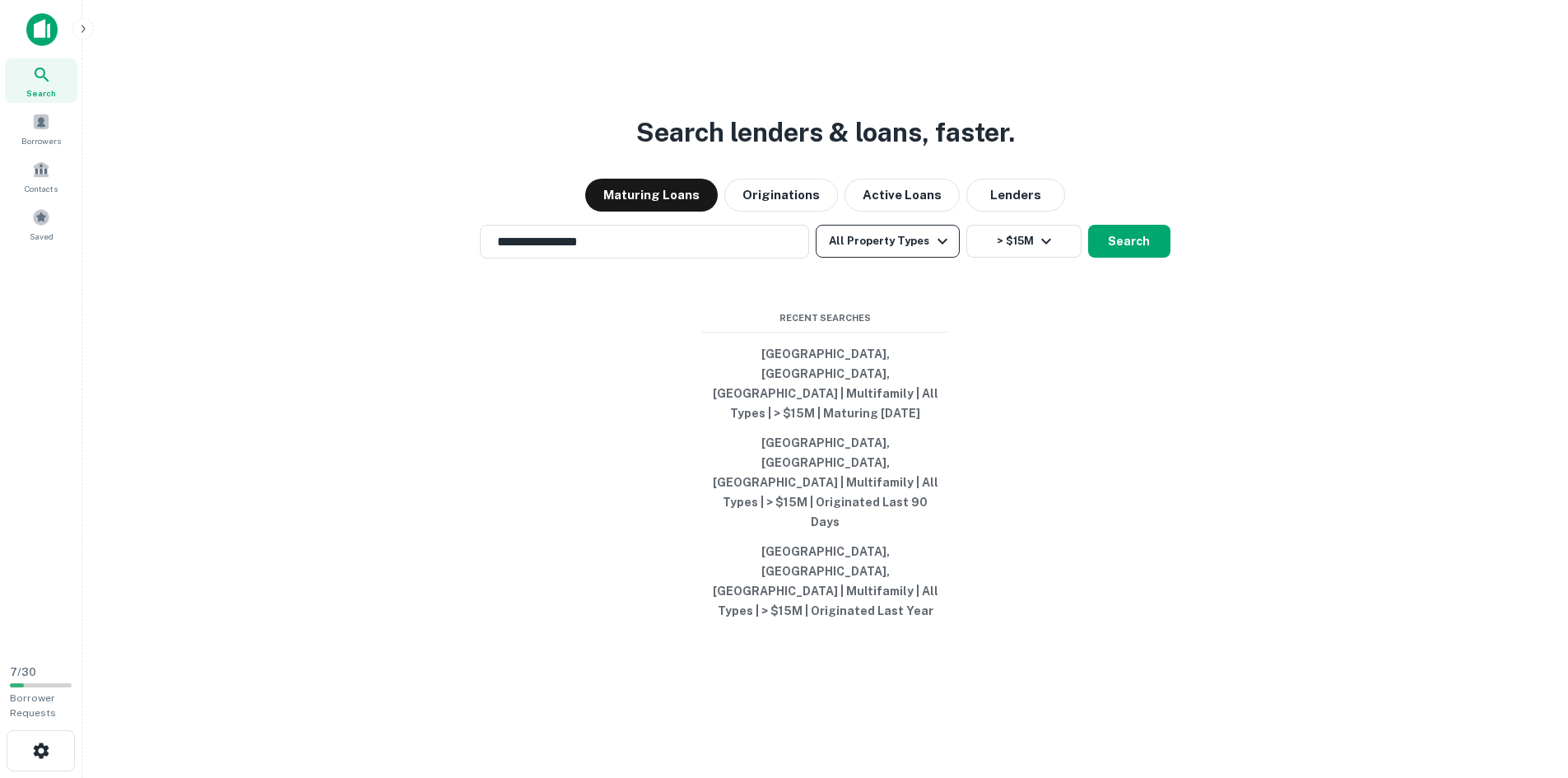
click at [913, 257] on button "All Property Types" at bounding box center [887, 241] width 143 height 33
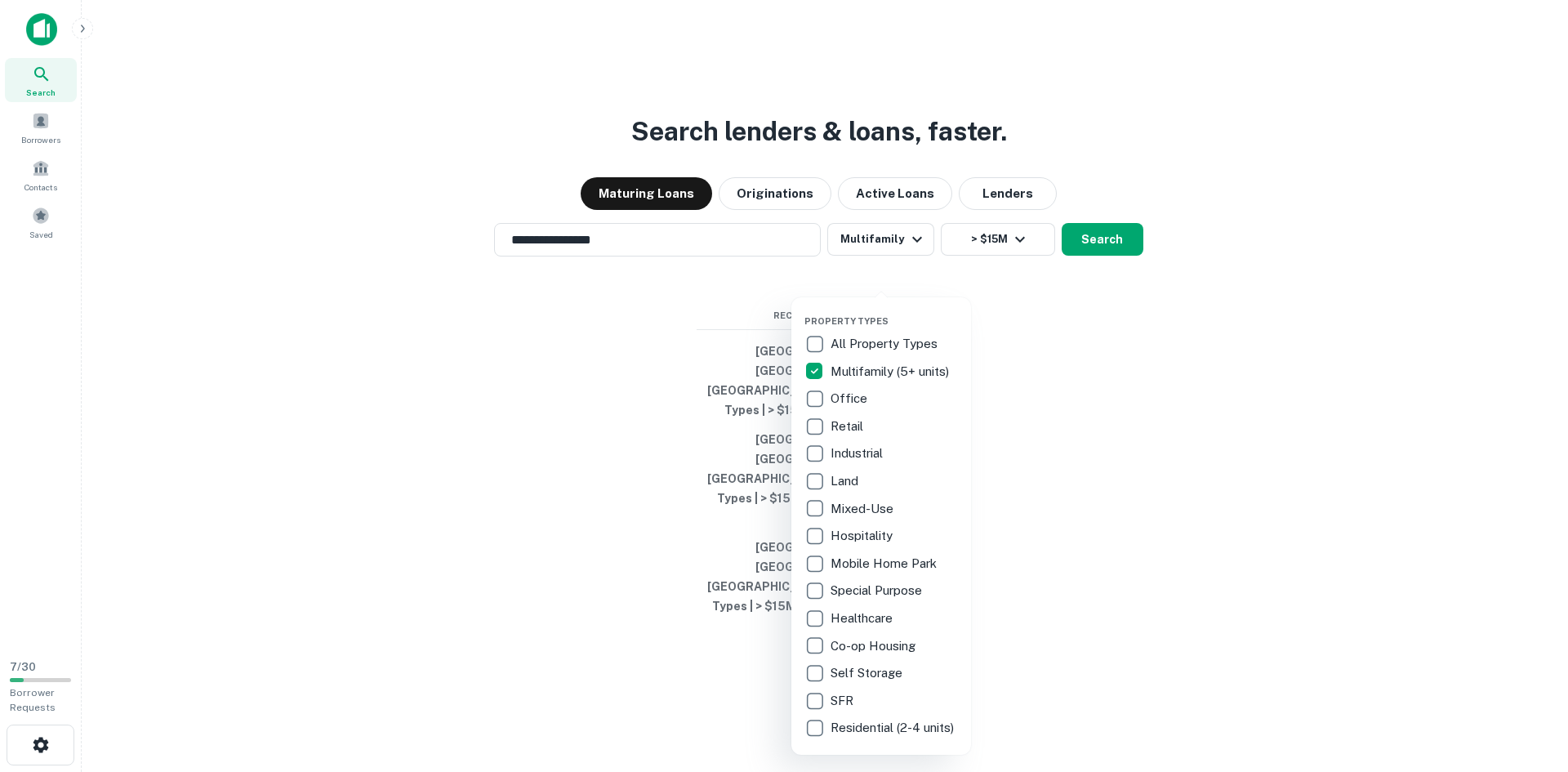
click at [1114, 306] on div at bounding box center [784, 386] width 1568 height 772
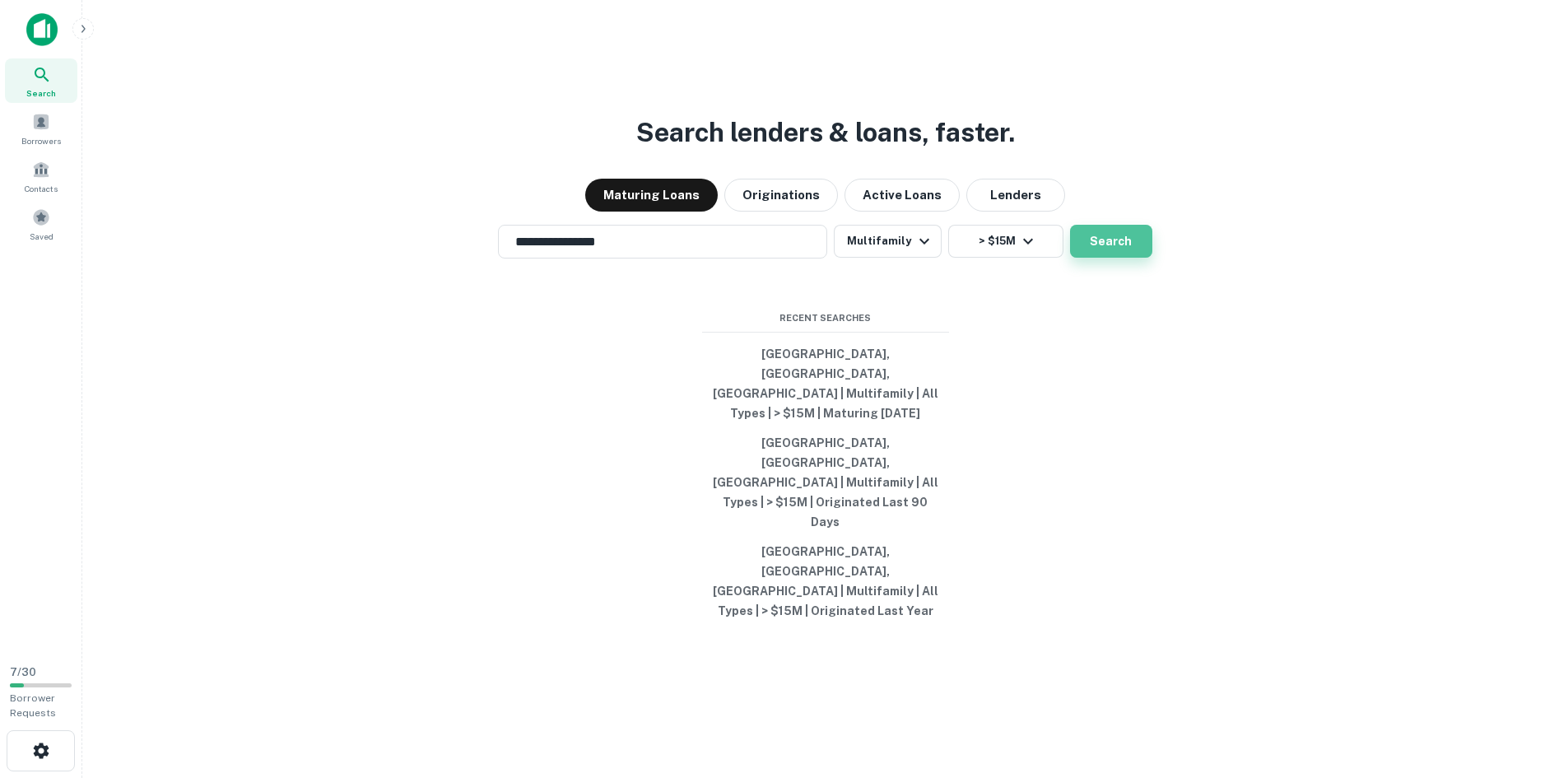
click at [1110, 257] on button "Search" at bounding box center [1112, 241] width 83 height 33
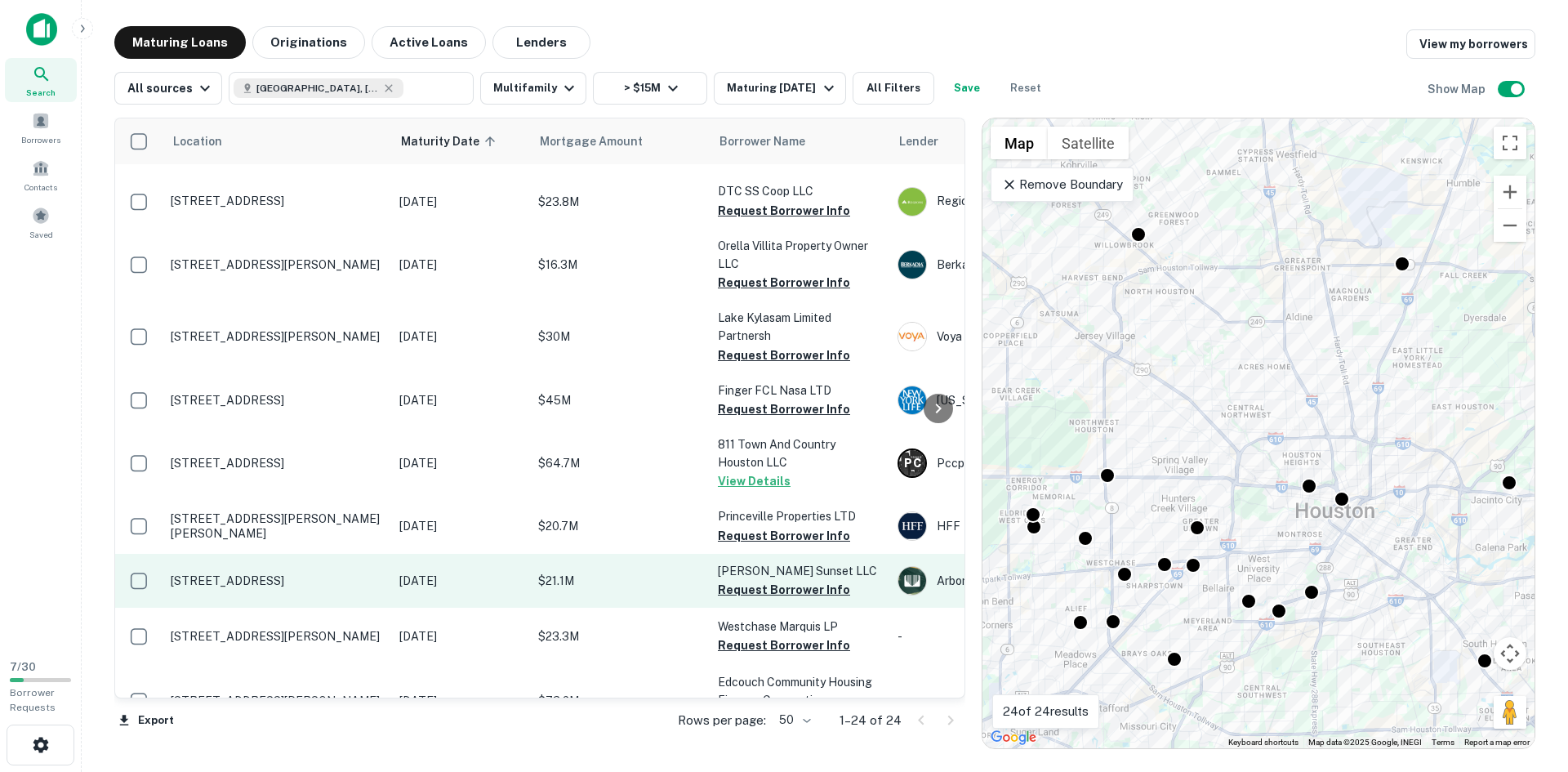
scroll to position [163, 0]
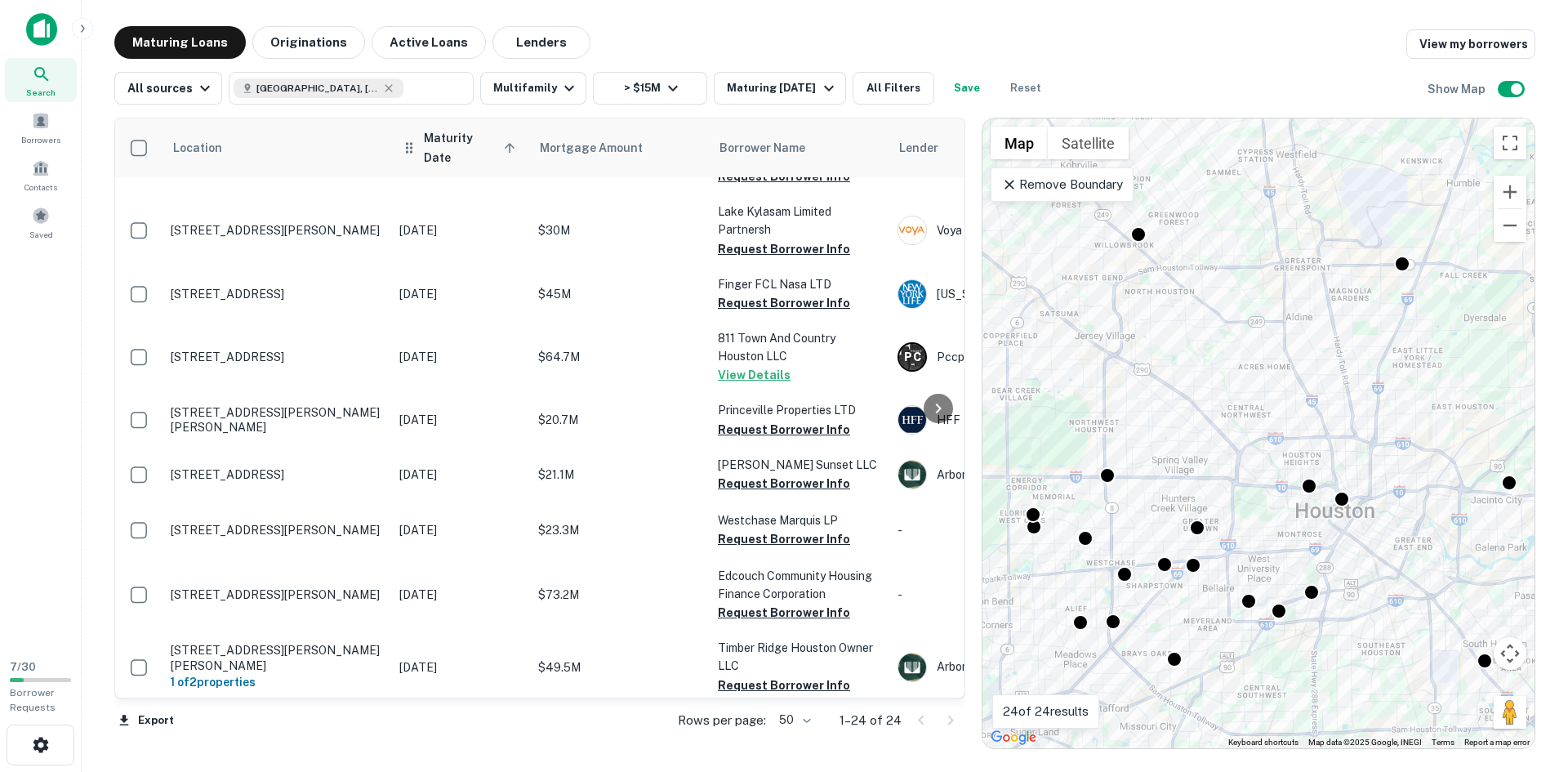
click at [466, 142] on span "Maturity Date sorted ascending" at bounding box center [472, 148] width 96 height 39
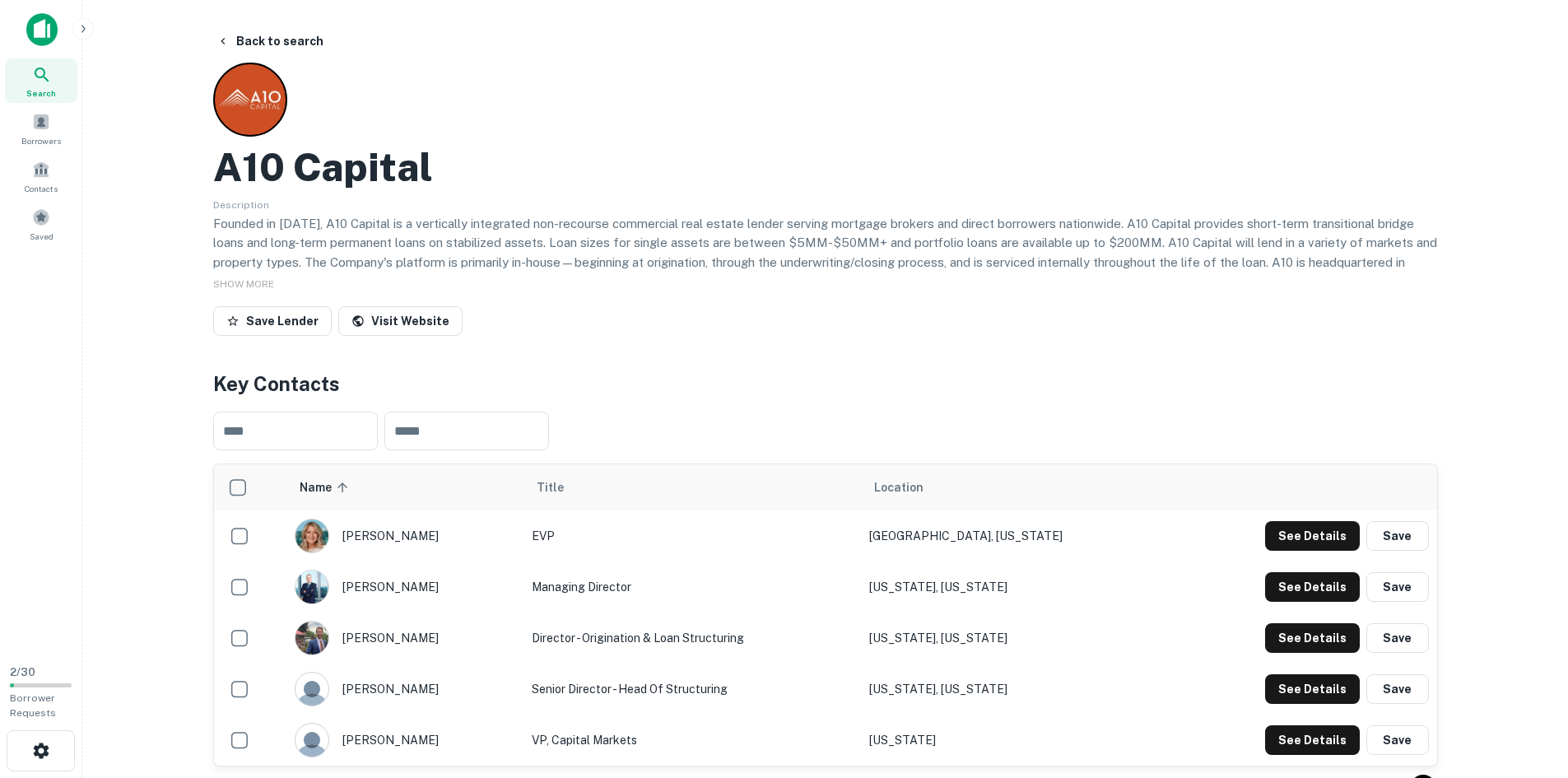
drag, startPoint x: 574, startPoint y: 203, endPoint x: 682, endPoint y: 39, distance: 196.4
click at [582, 185] on div "A10 Capital Description Founded in [DATE], A10 Capital is a vertically integrat…" at bounding box center [825, 203] width 1225 height 280
